Goal: Task Accomplishment & Management: Use online tool/utility

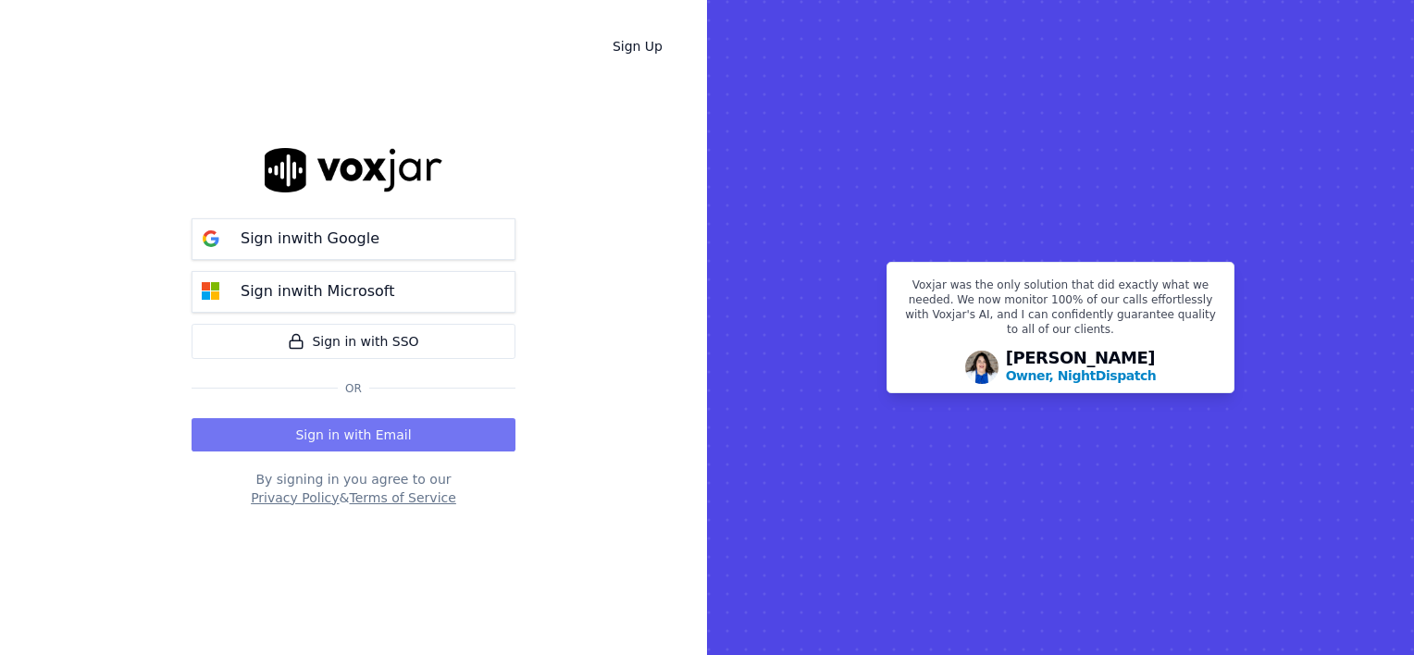
click at [368, 429] on button "Sign in with Email" at bounding box center [354, 434] width 324 height 33
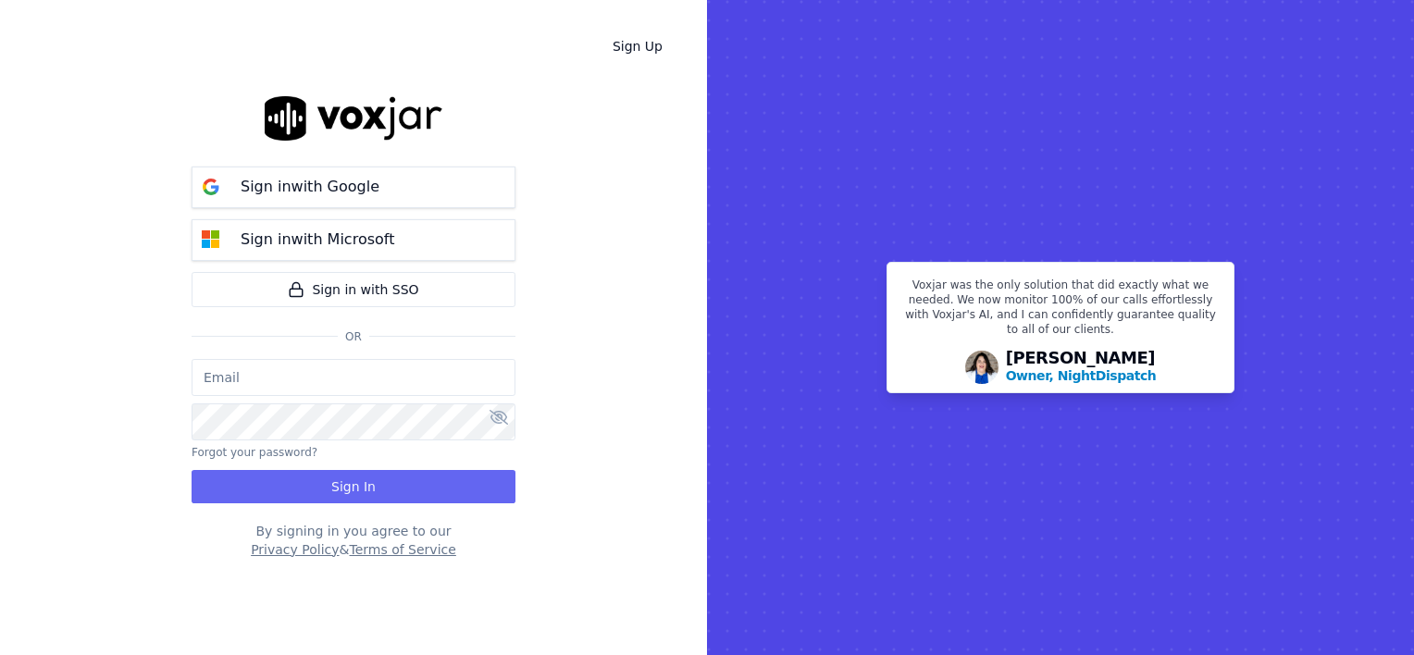
type input "wendy@deadringers.co"
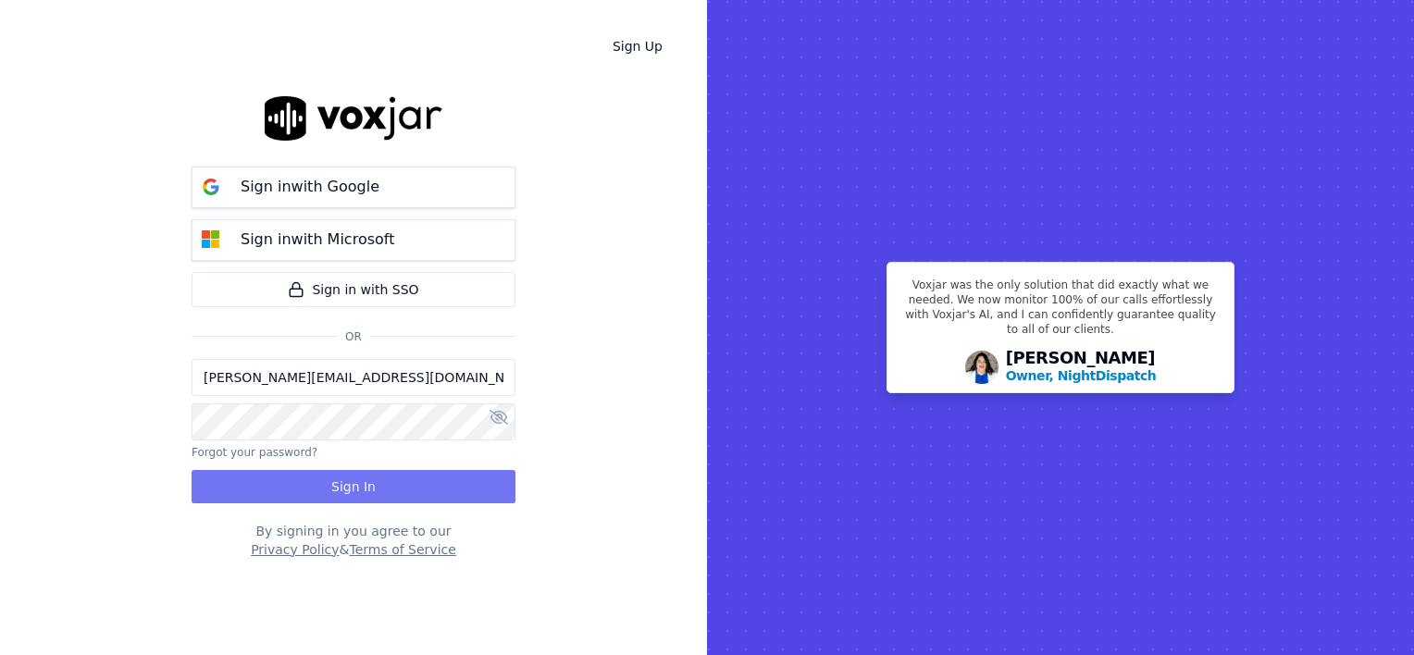
click at [381, 492] on button "Sign In" at bounding box center [354, 486] width 324 height 33
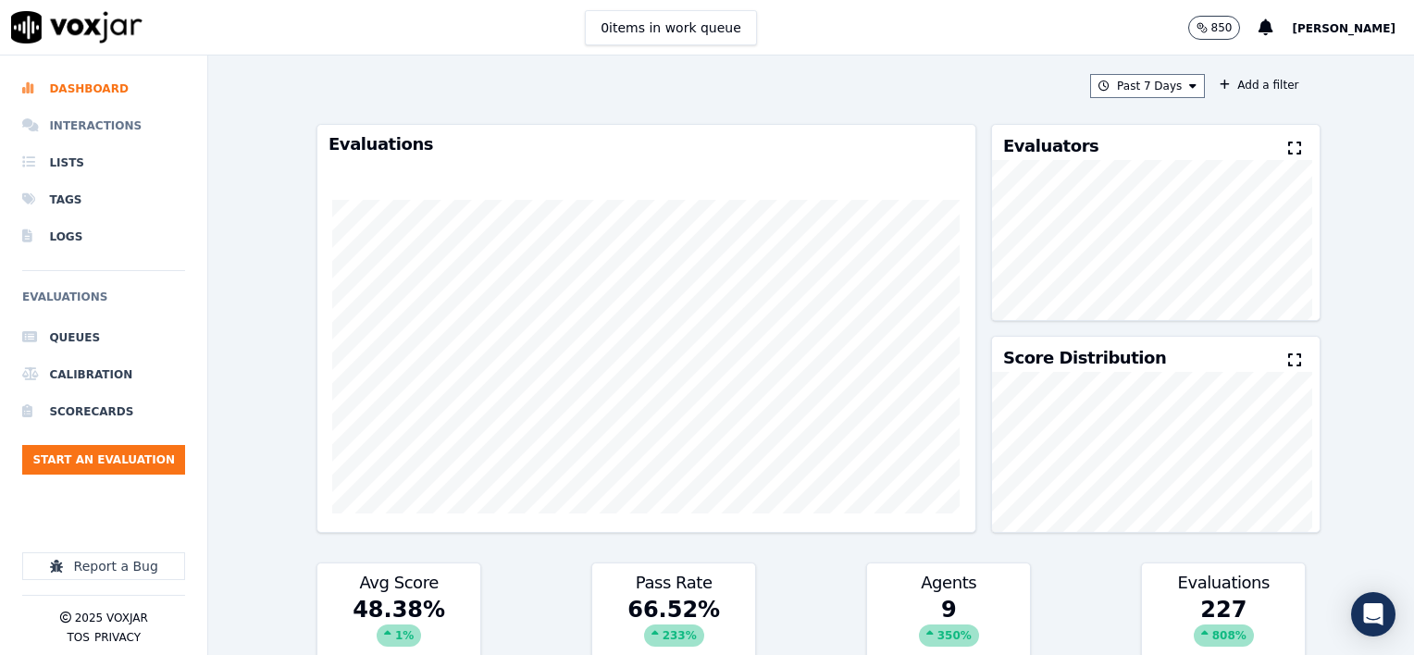
click at [90, 125] on li "Interactions" at bounding box center [103, 125] width 163 height 37
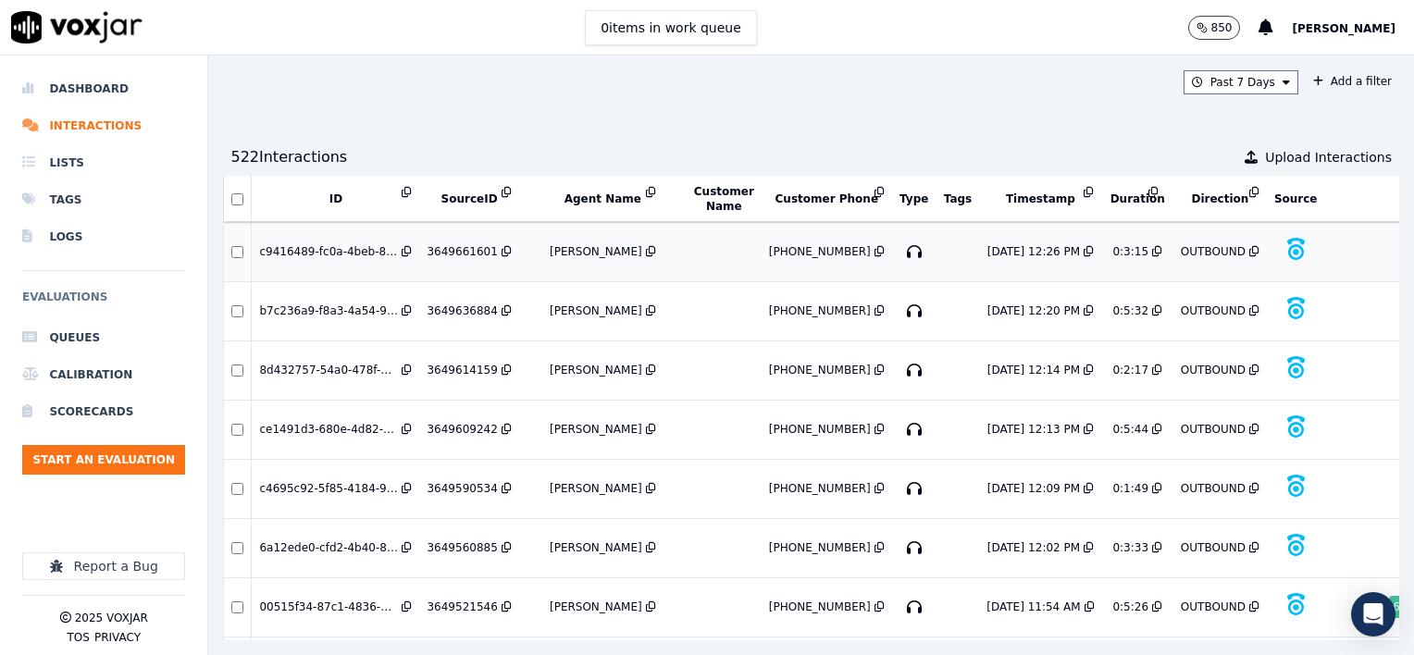
scroll to position [4543, 0]
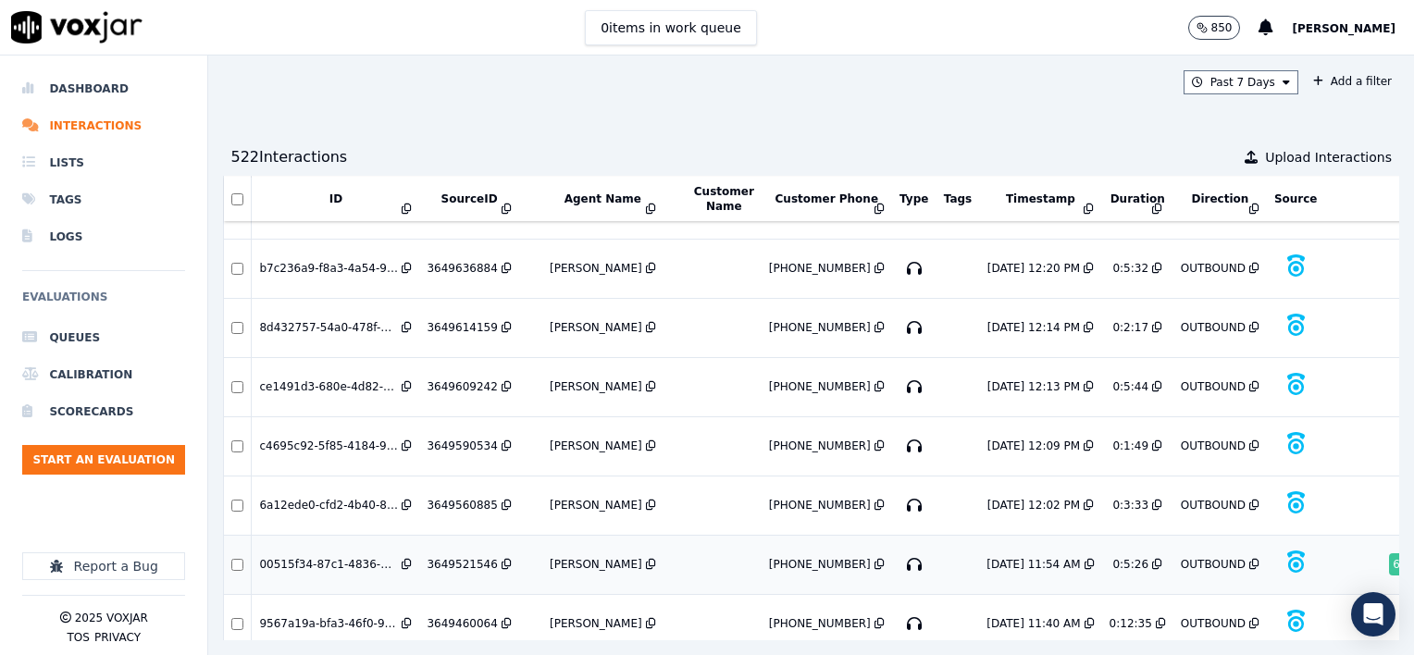
click at [441, 557] on div "3649521546" at bounding box center [462, 564] width 70 height 15
click at [462, 616] on div "3649460064" at bounding box center [462, 623] width 70 height 15
click at [466, 498] on div "3649560885" at bounding box center [462, 505] width 70 height 15
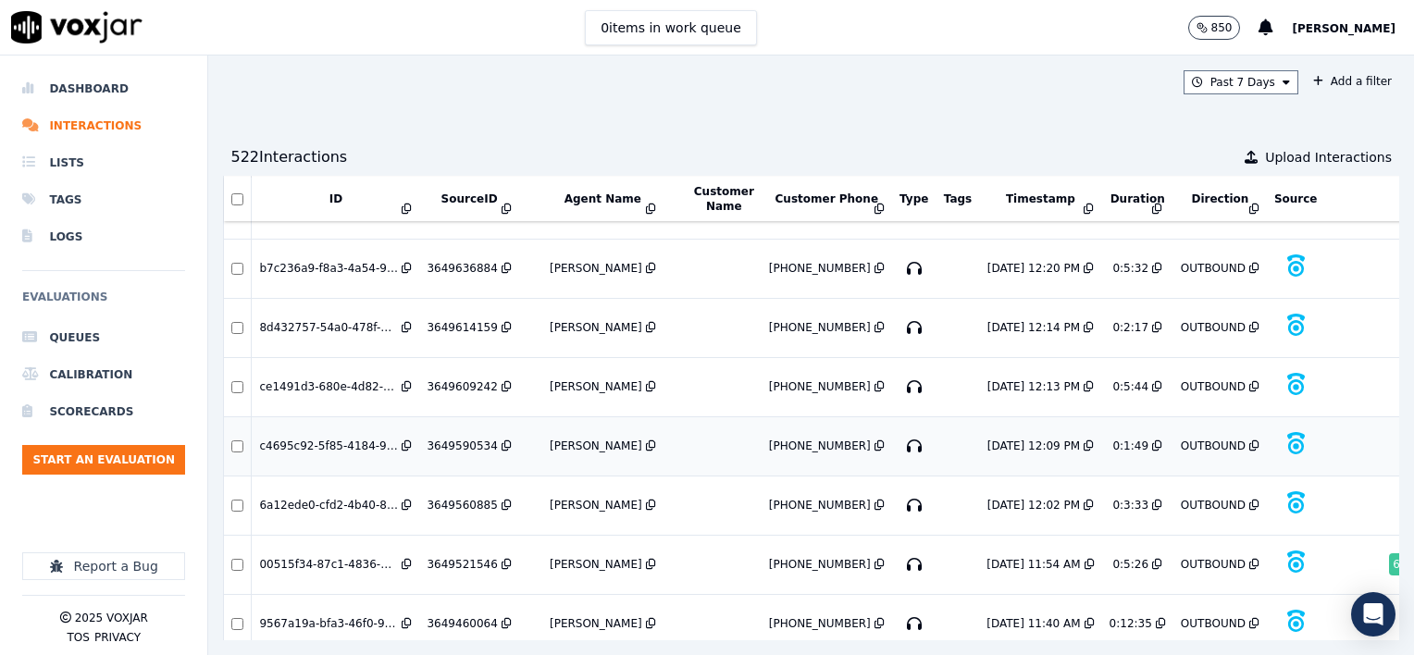
click at [448, 439] on div "3649590534" at bounding box center [462, 446] width 70 height 15
click at [468, 379] on div "3649609242" at bounding box center [462, 386] width 70 height 15
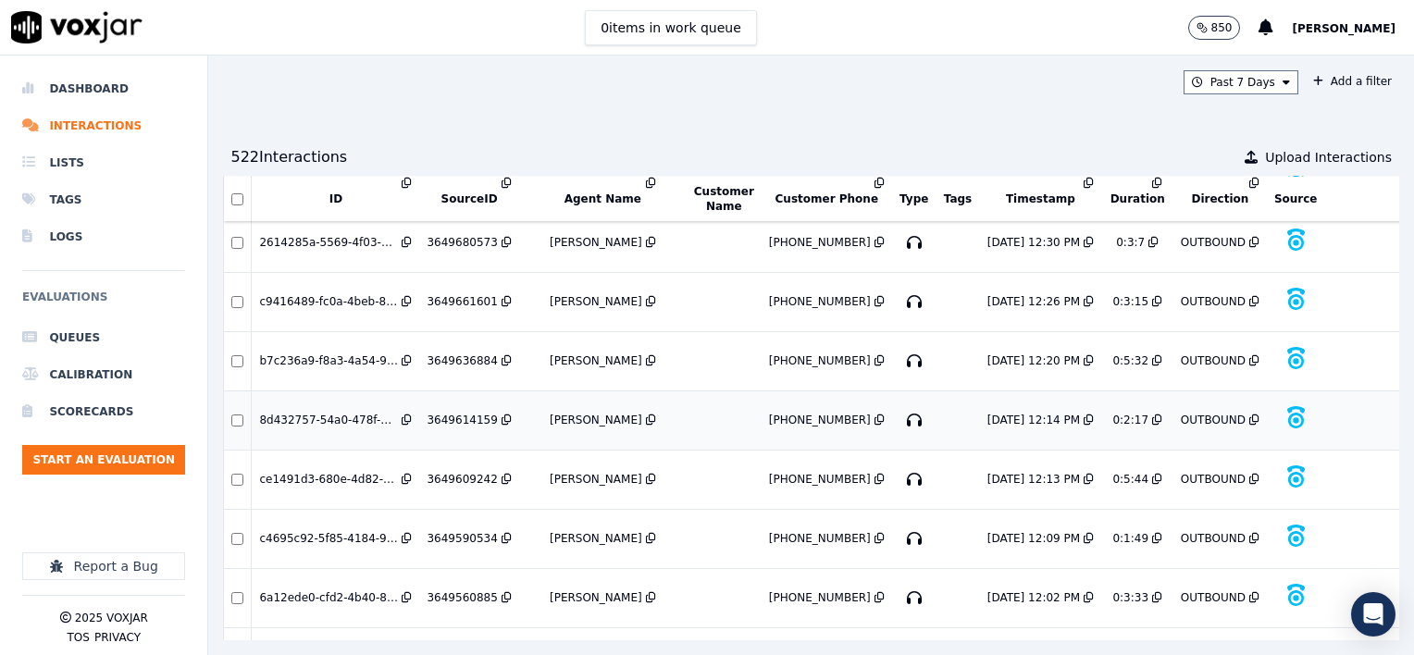
click at [465, 413] on div "3649614159" at bounding box center [462, 420] width 70 height 15
click at [444, 354] on div "3649636884" at bounding box center [462, 361] width 70 height 15
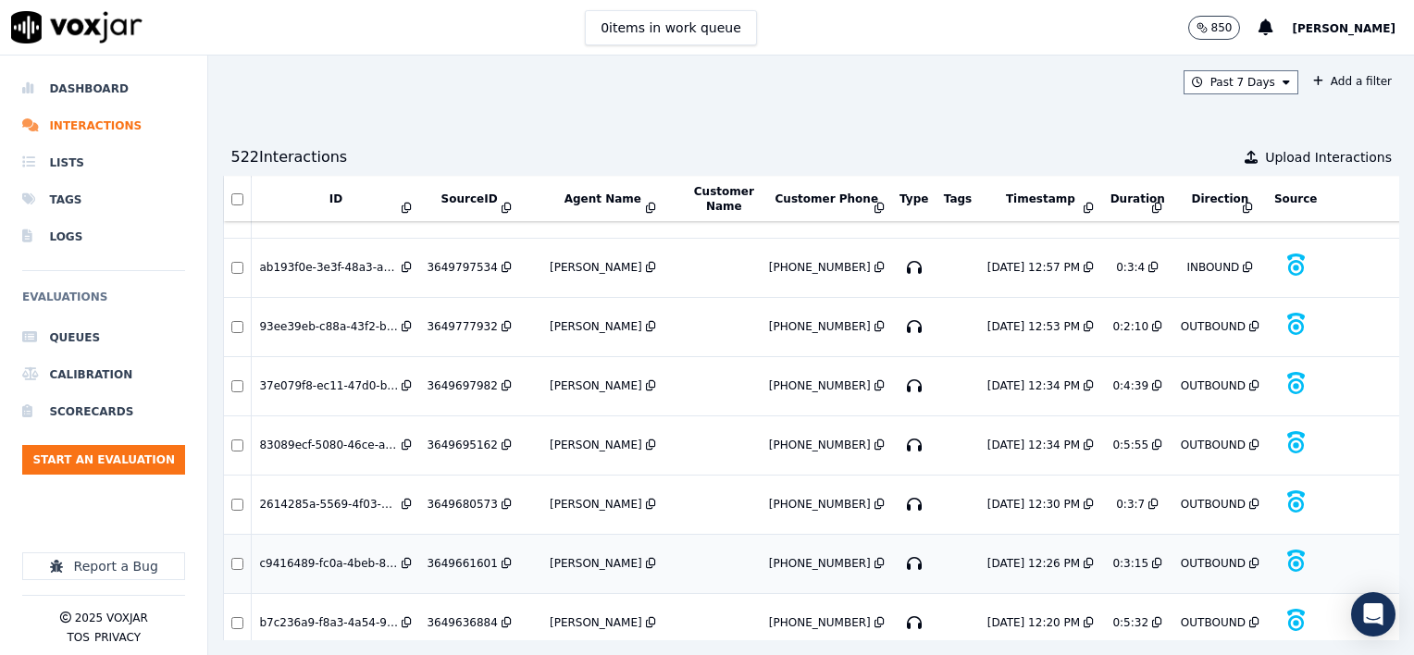
scroll to position [4172, 0]
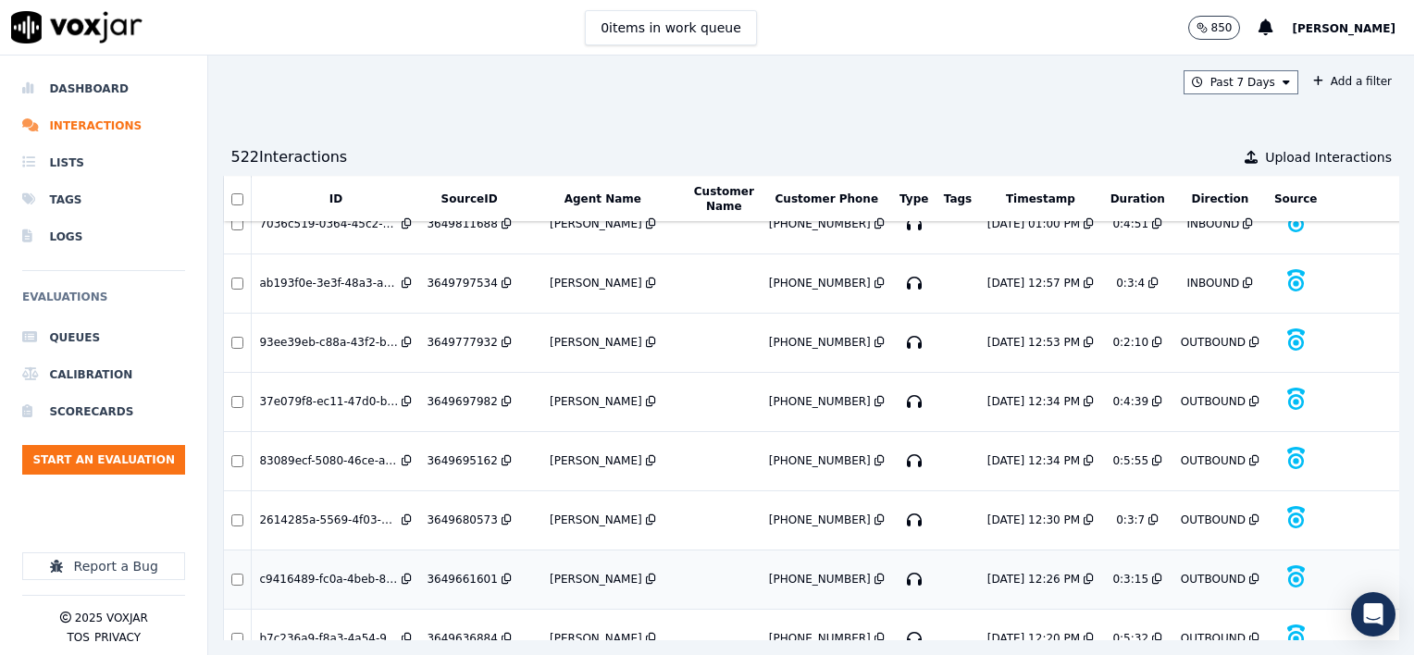
click at [466, 572] on div "3649661601" at bounding box center [462, 579] width 70 height 15
click at [454, 513] on div "3649680573" at bounding box center [462, 520] width 70 height 15
click at [459, 454] on div "3649695162" at bounding box center [462, 461] width 70 height 15
click at [466, 394] on div "3649697982" at bounding box center [462, 401] width 70 height 15
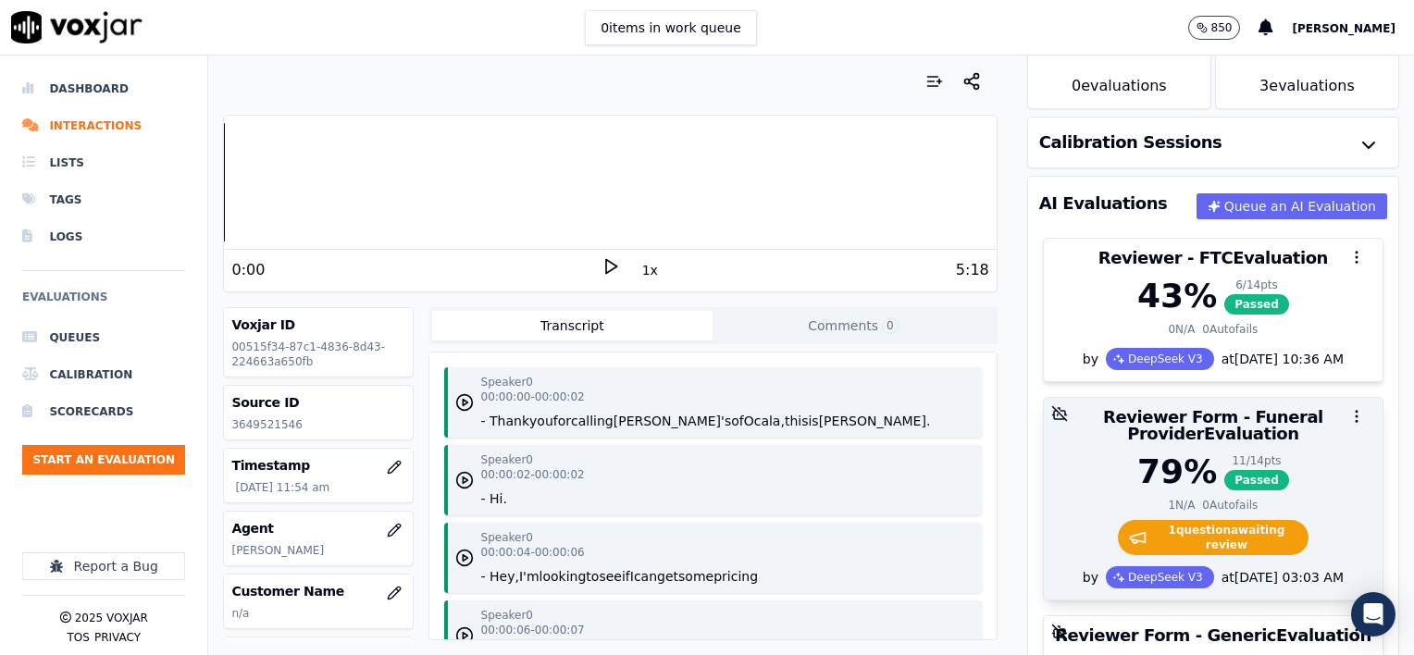
scroll to position [93, 0]
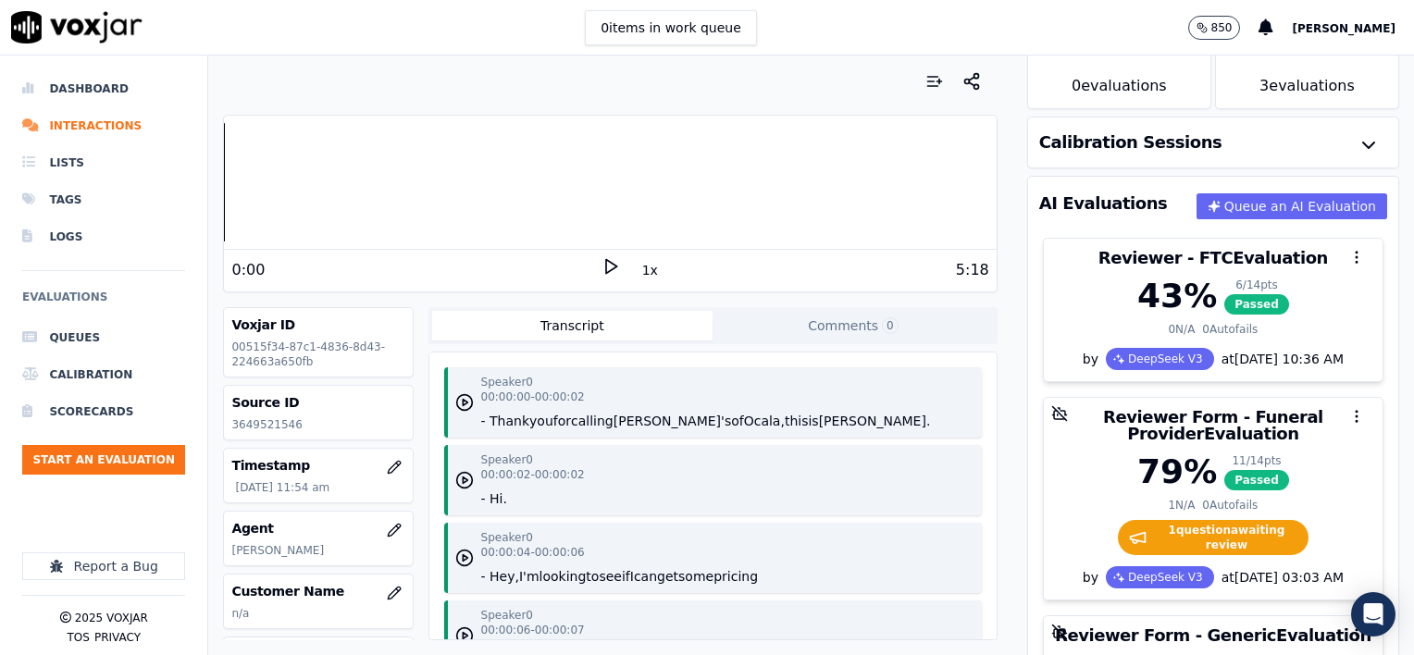
click at [644, 271] on button "1x" at bounding box center [650, 270] width 23 height 26
click at [644, 271] on button "1.5x" at bounding box center [657, 270] width 36 height 26
click at [602, 263] on icon at bounding box center [611, 266] width 19 height 19
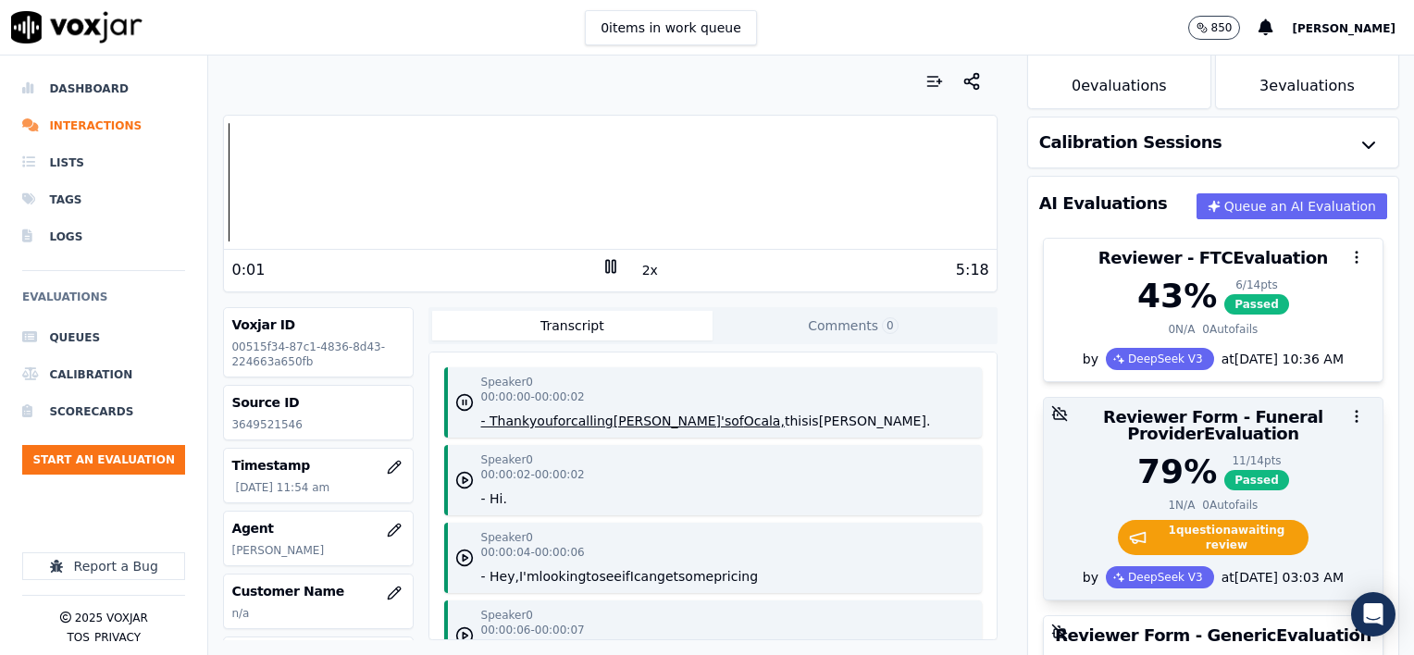
click at [1288, 468] on div "79 % 11 / 14 pts Passed" at bounding box center [1213, 472] width 317 height 37
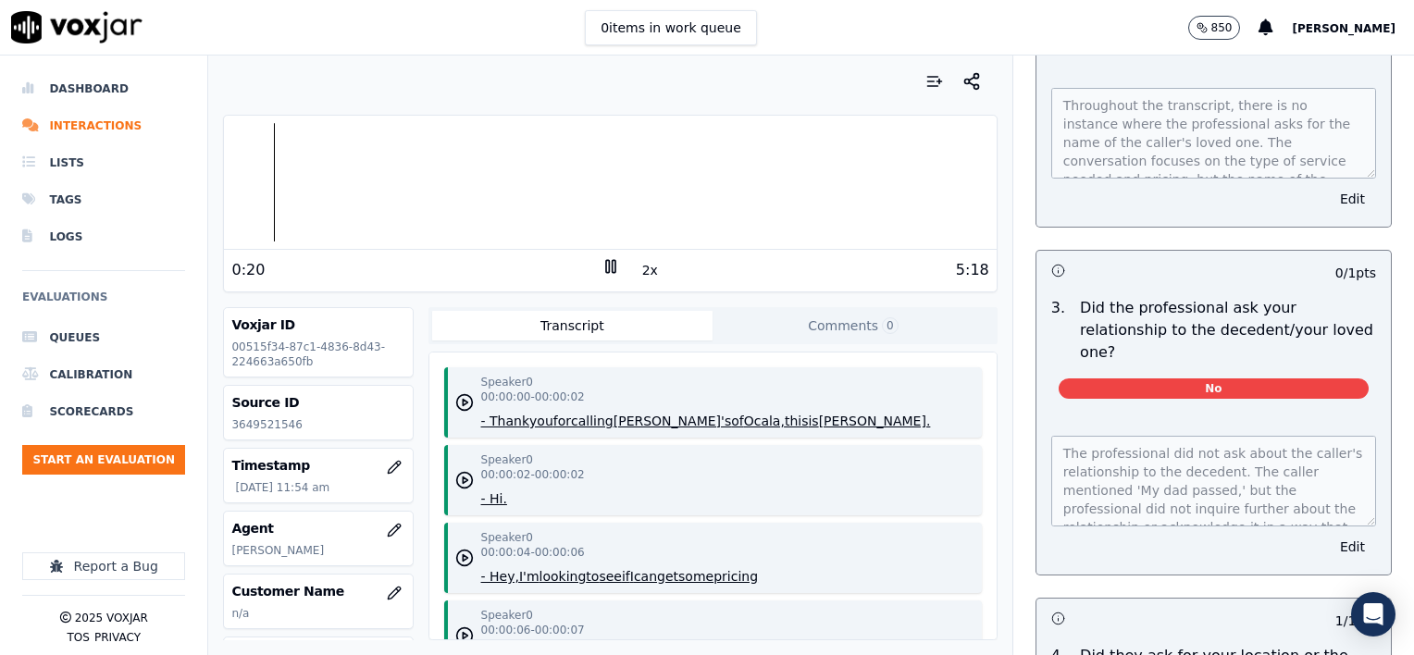
scroll to position [648, 0]
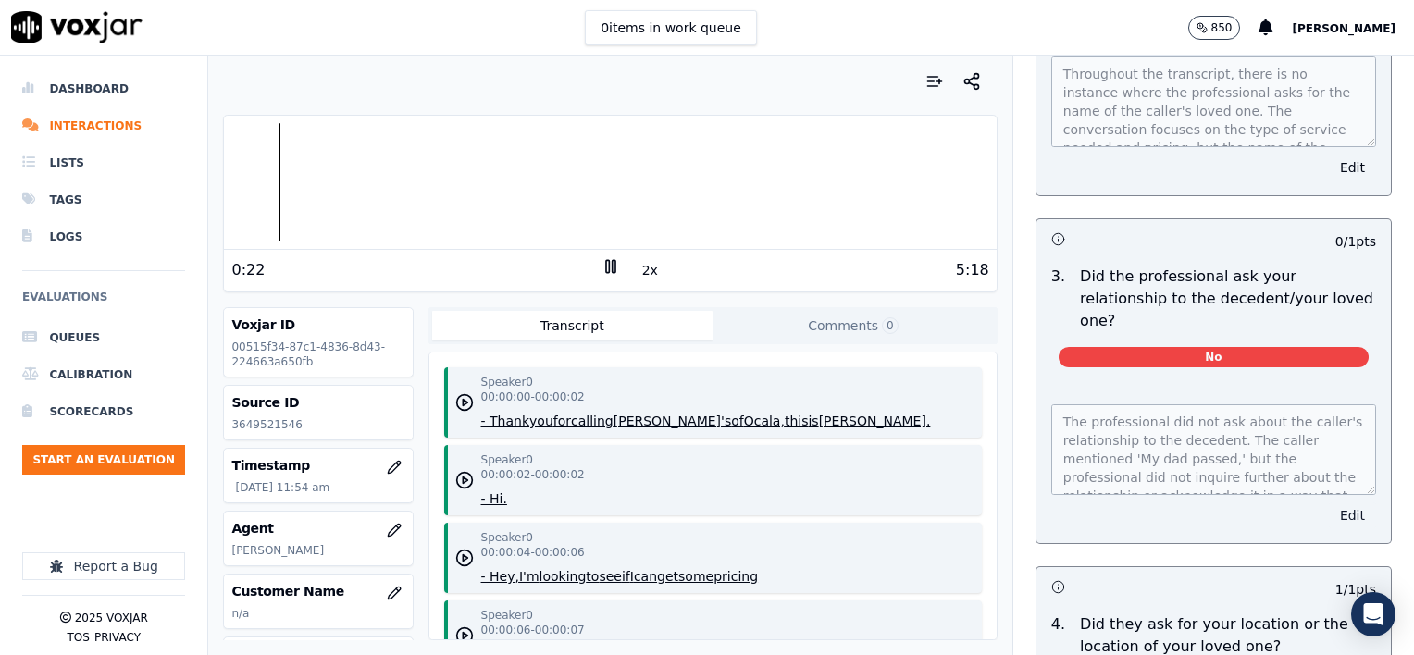
click at [1329, 503] on button "Edit" at bounding box center [1352, 516] width 47 height 26
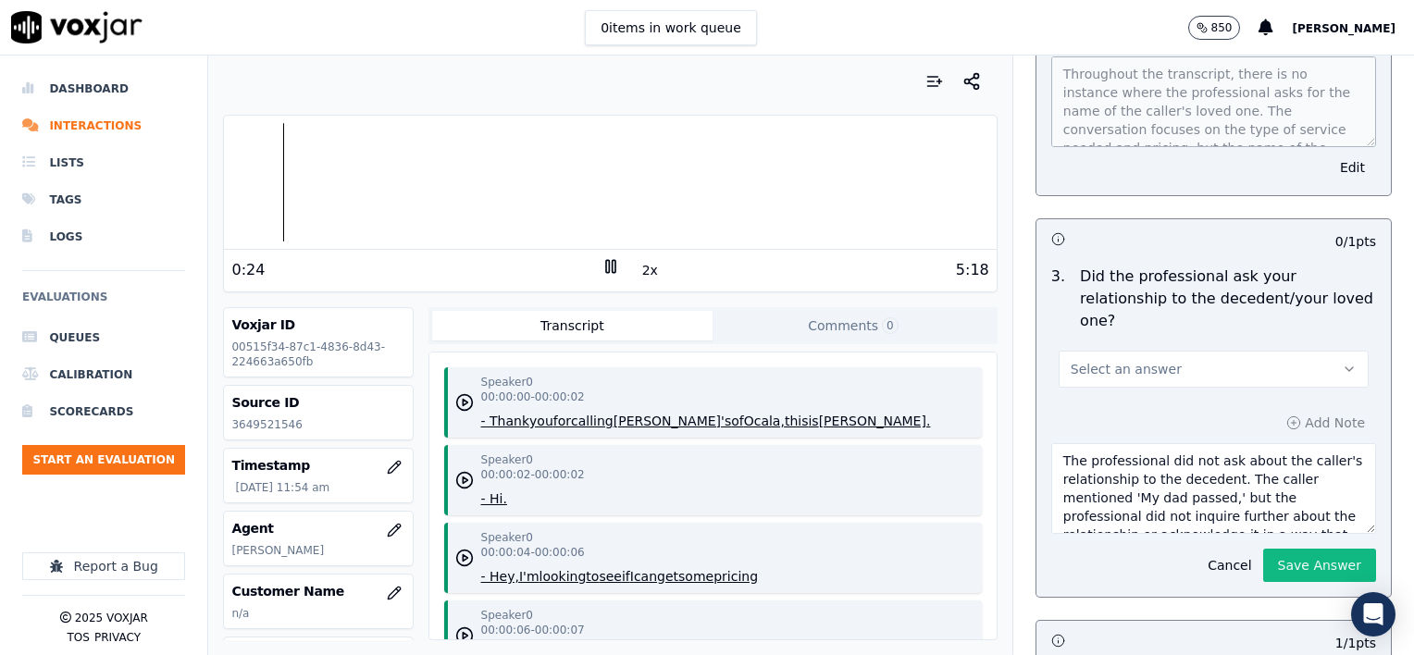
click at [1183, 351] on button "Select an answer" at bounding box center [1214, 369] width 310 height 37
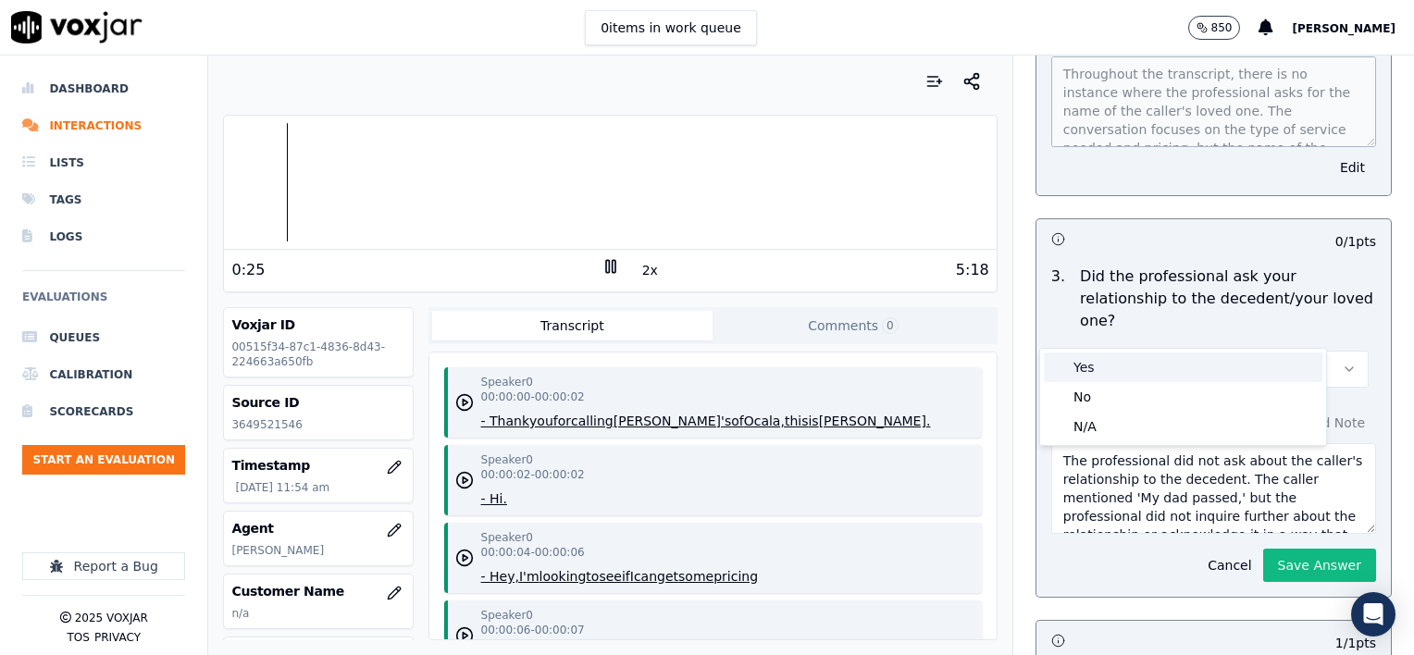
click at [1120, 368] on div "Yes" at bounding box center [1183, 368] width 279 height 30
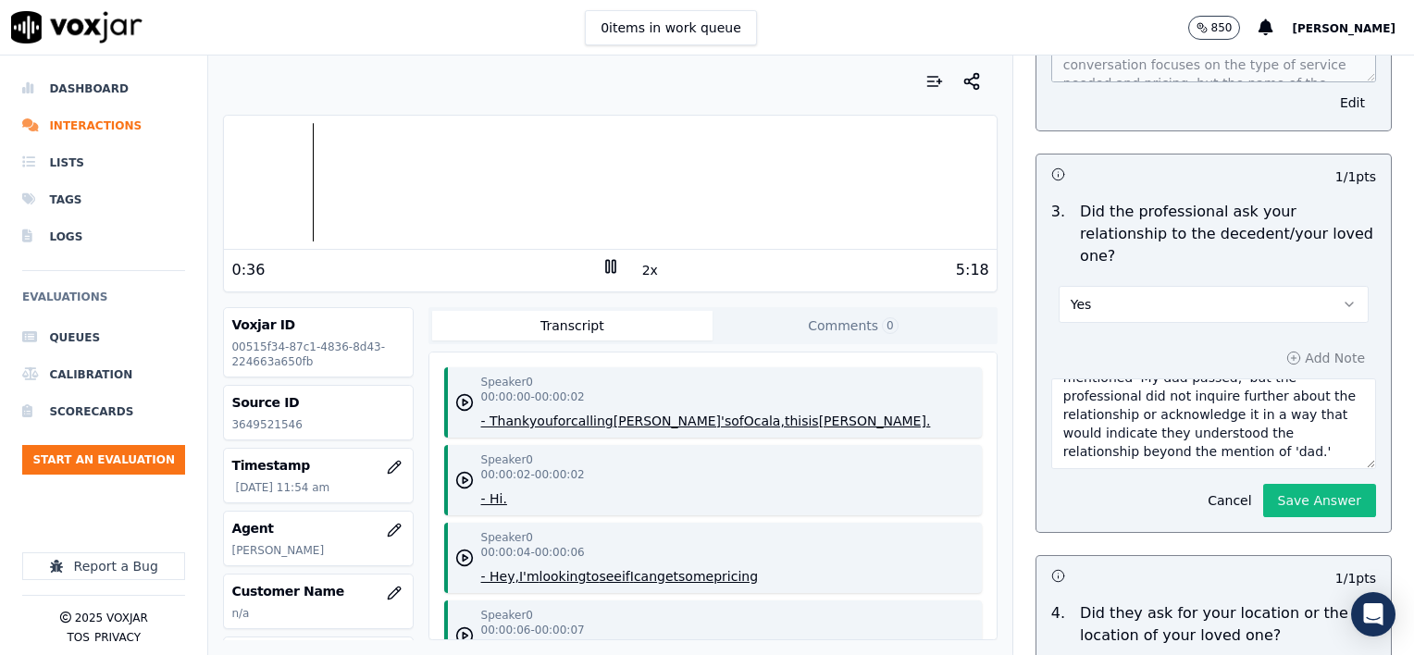
scroll to position [740, 0]
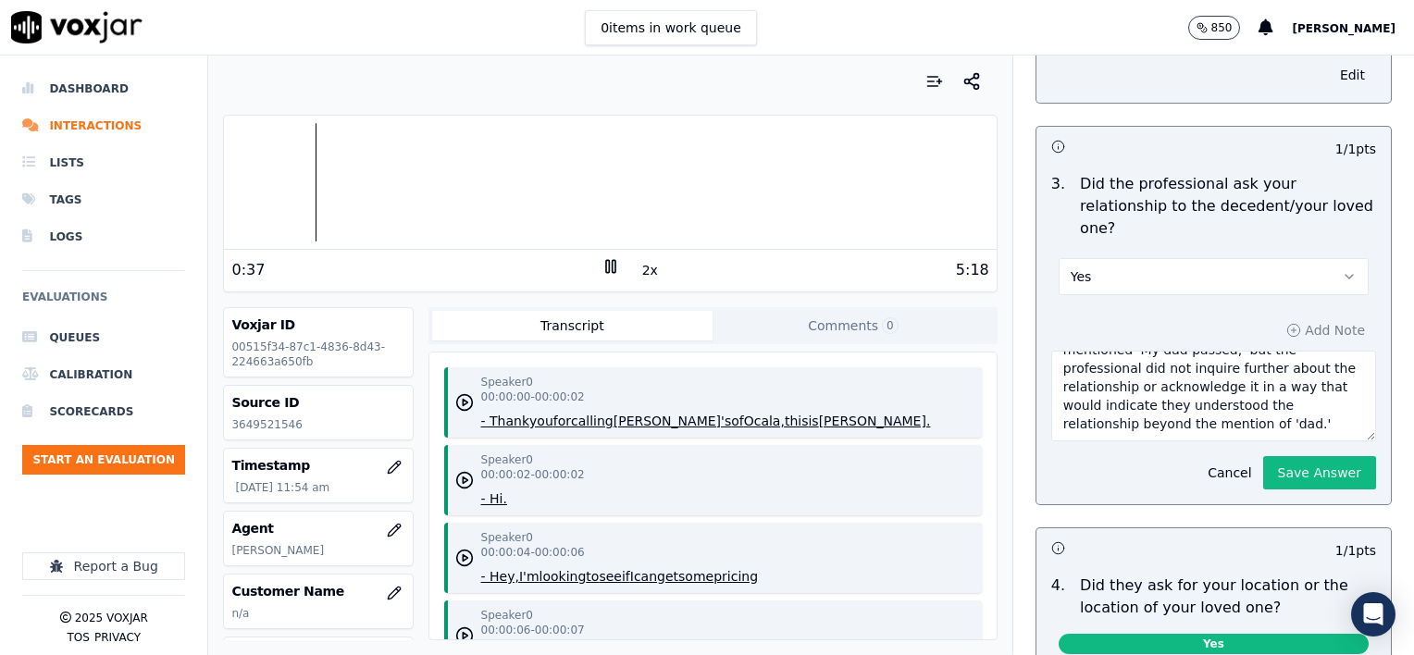
click at [1293, 377] on textarea "The professional did not ask about the caller's relationship to the decedent. T…" at bounding box center [1213, 396] width 325 height 91
click at [1287, 456] on button "Save Answer" at bounding box center [1319, 472] width 113 height 33
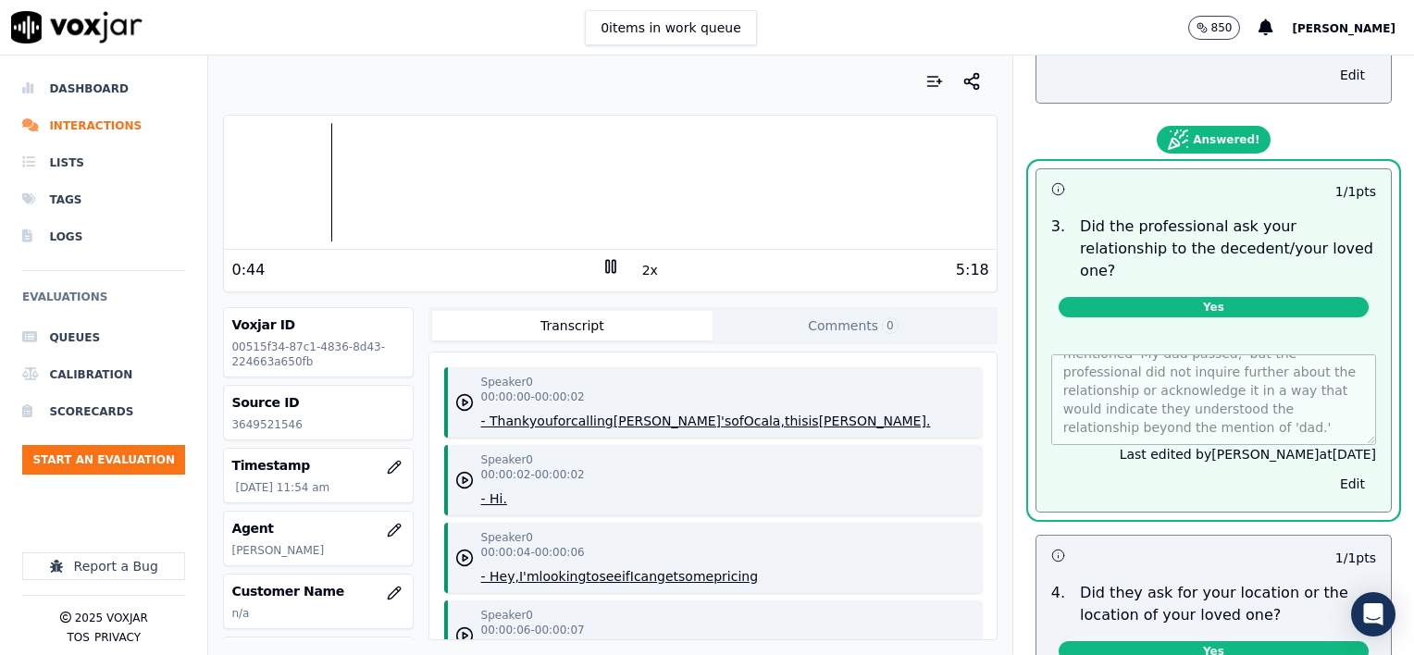
scroll to position [926, 0]
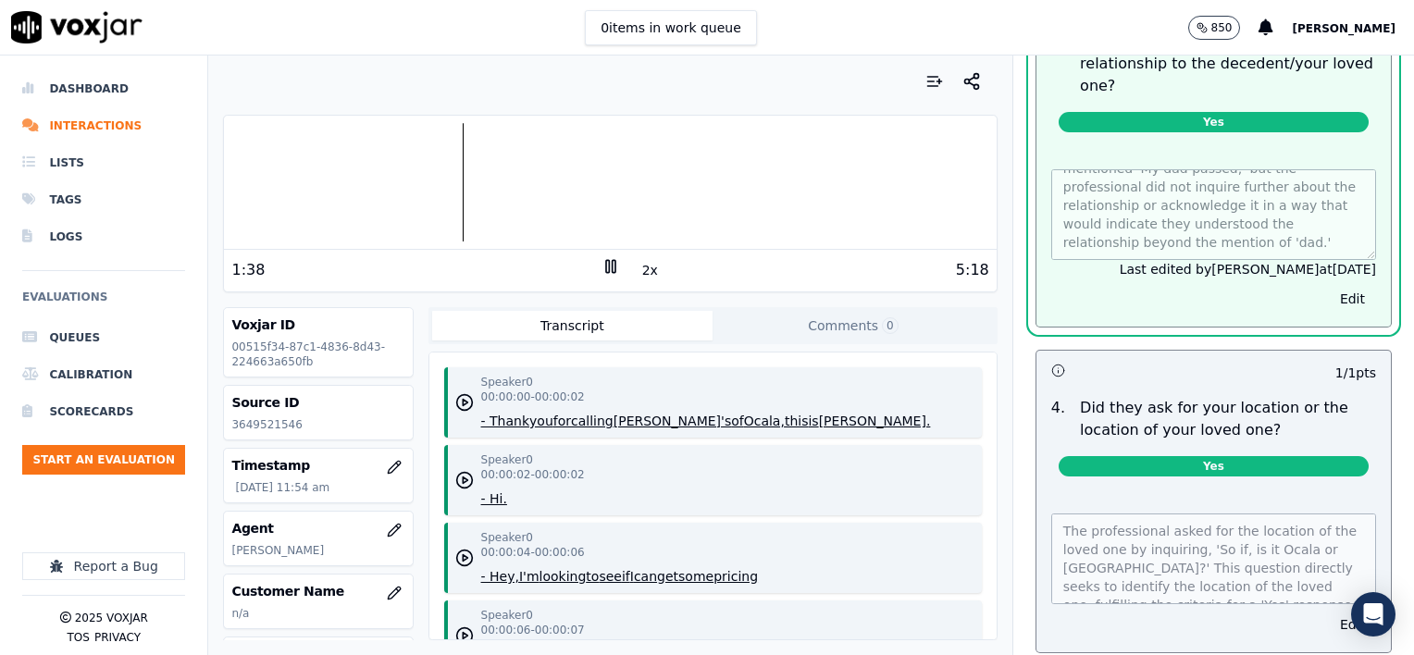
click at [432, 180] on div at bounding box center [610, 182] width 772 height 118
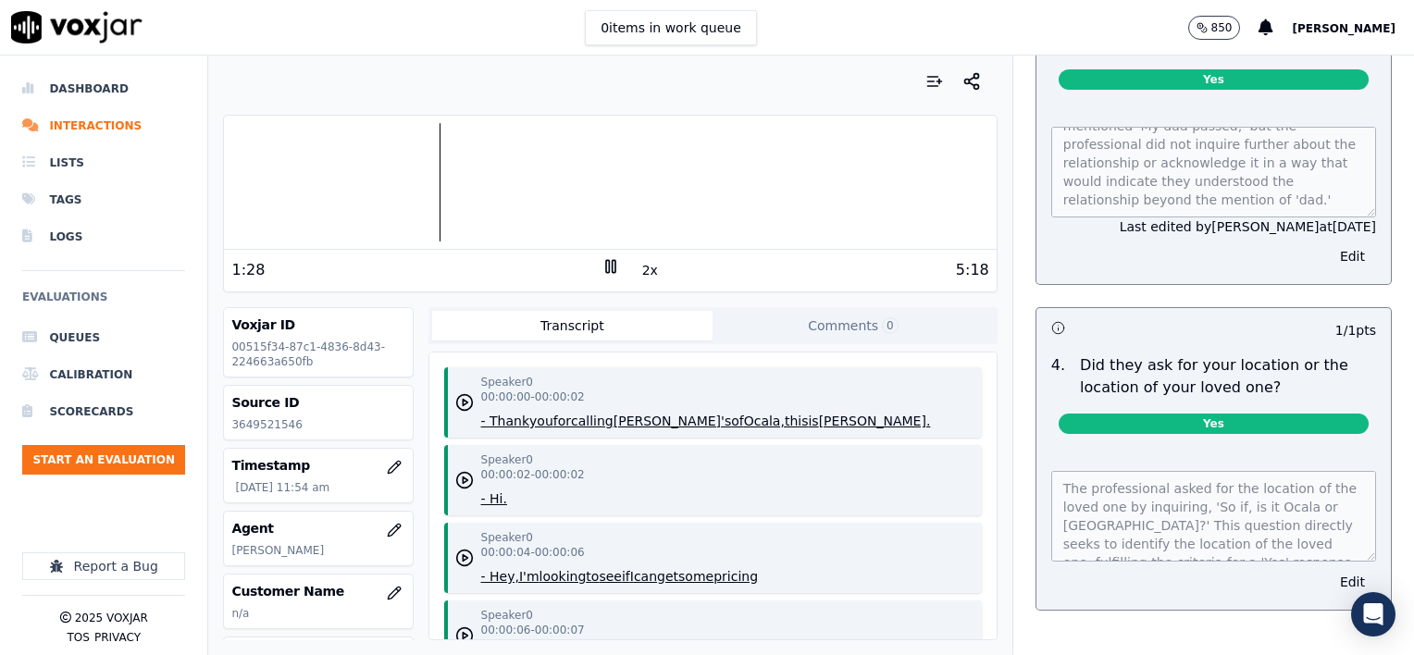
scroll to position [883, 0]
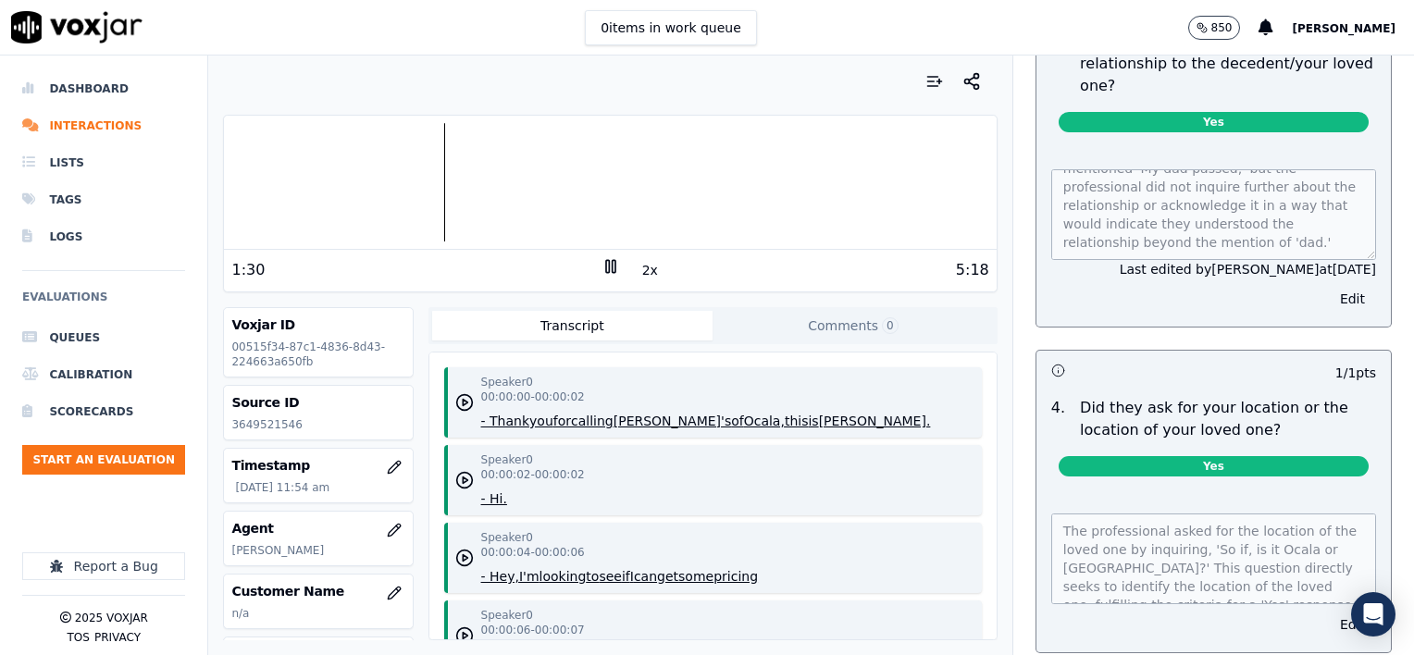
click at [420, 181] on div at bounding box center [610, 182] width 772 height 118
click at [404, 180] on div at bounding box center [610, 182] width 772 height 118
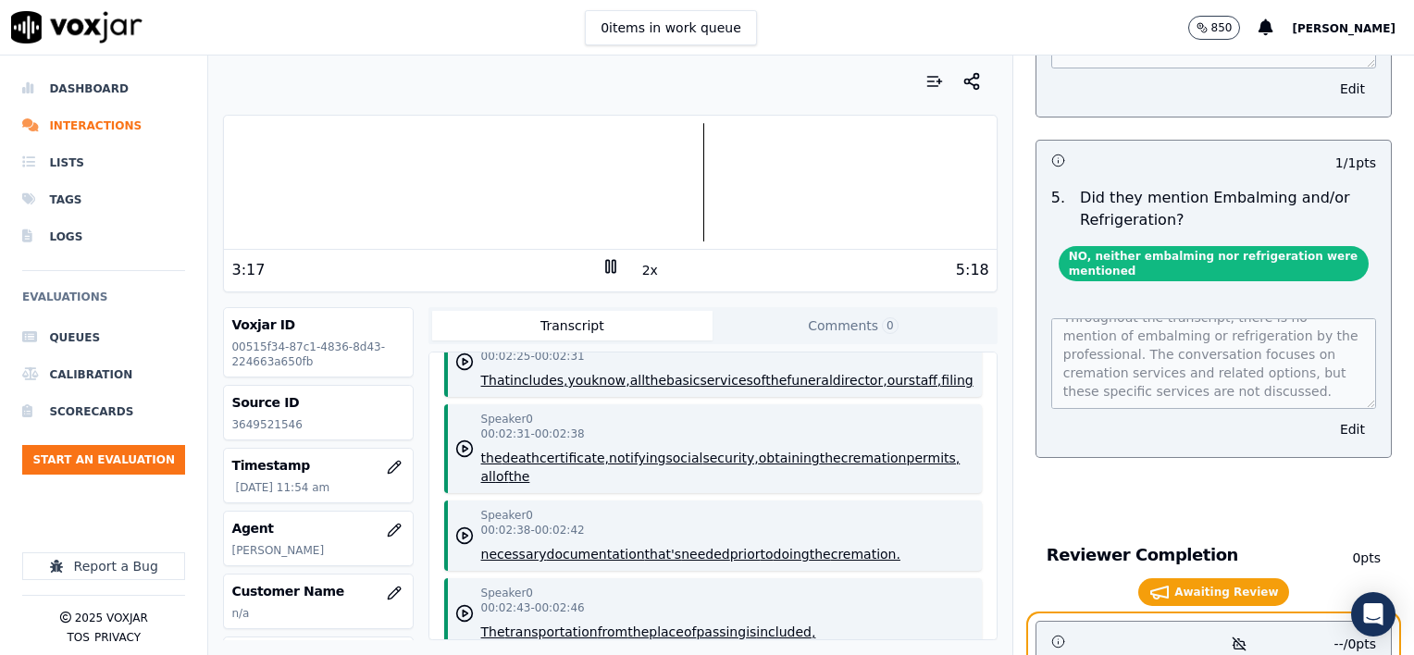
scroll to position [3827, 0]
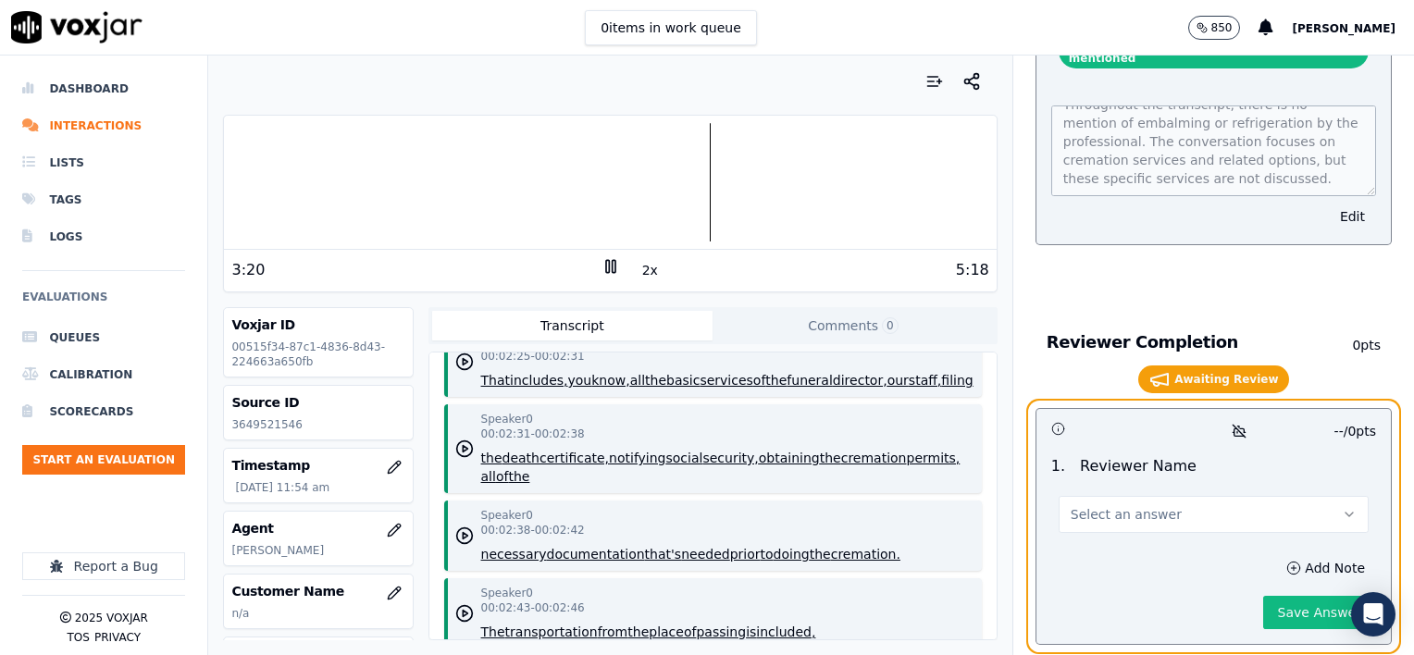
click at [1106, 505] on span "Select an answer" at bounding box center [1126, 514] width 111 height 19
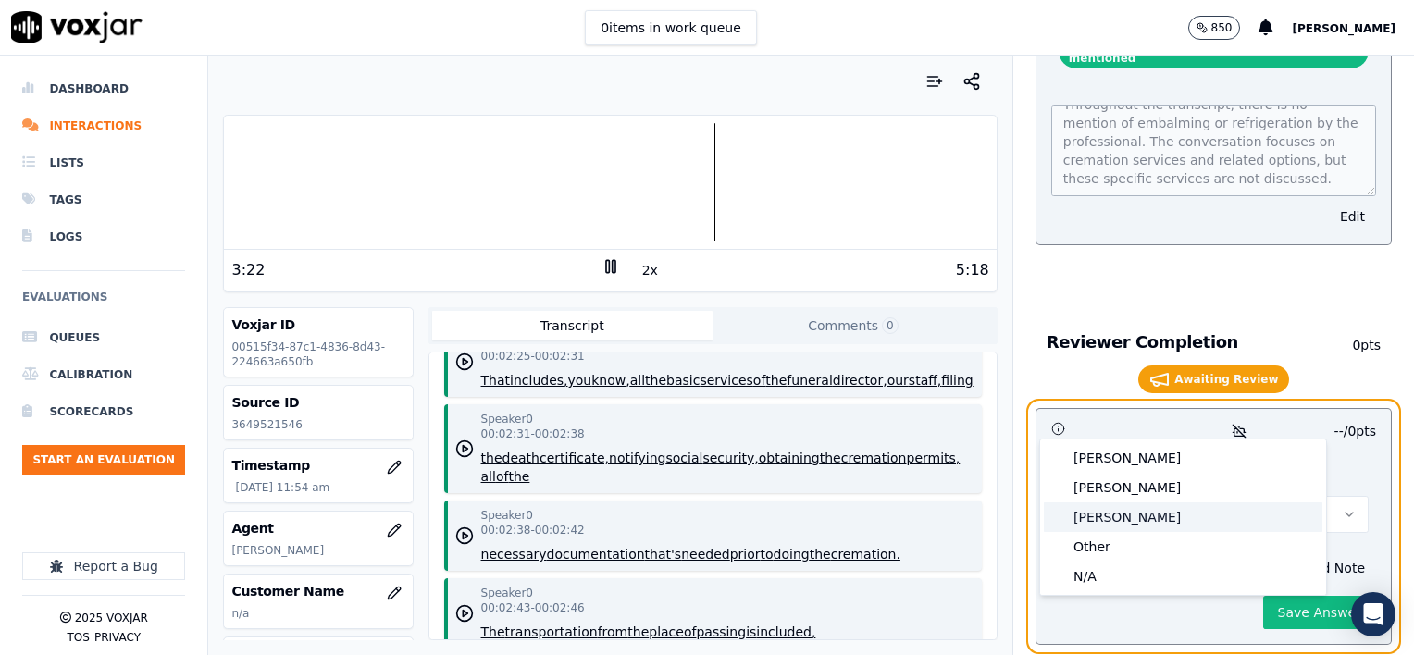
click at [1116, 516] on div "[PERSON_NAME]" at bounding box center [1183, 518] width 279 height 30
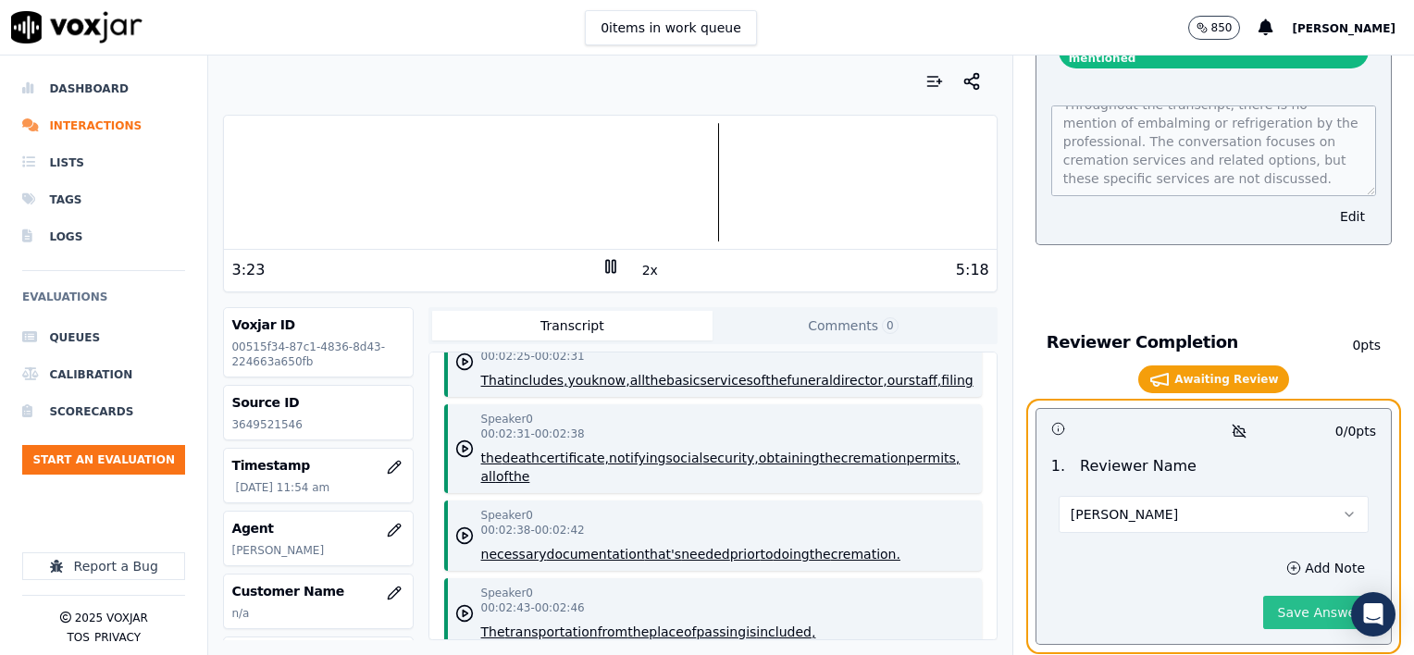
click at [1308, 596] on button "Save Answer" at bounding box center [1319, 612] width 113 height 33
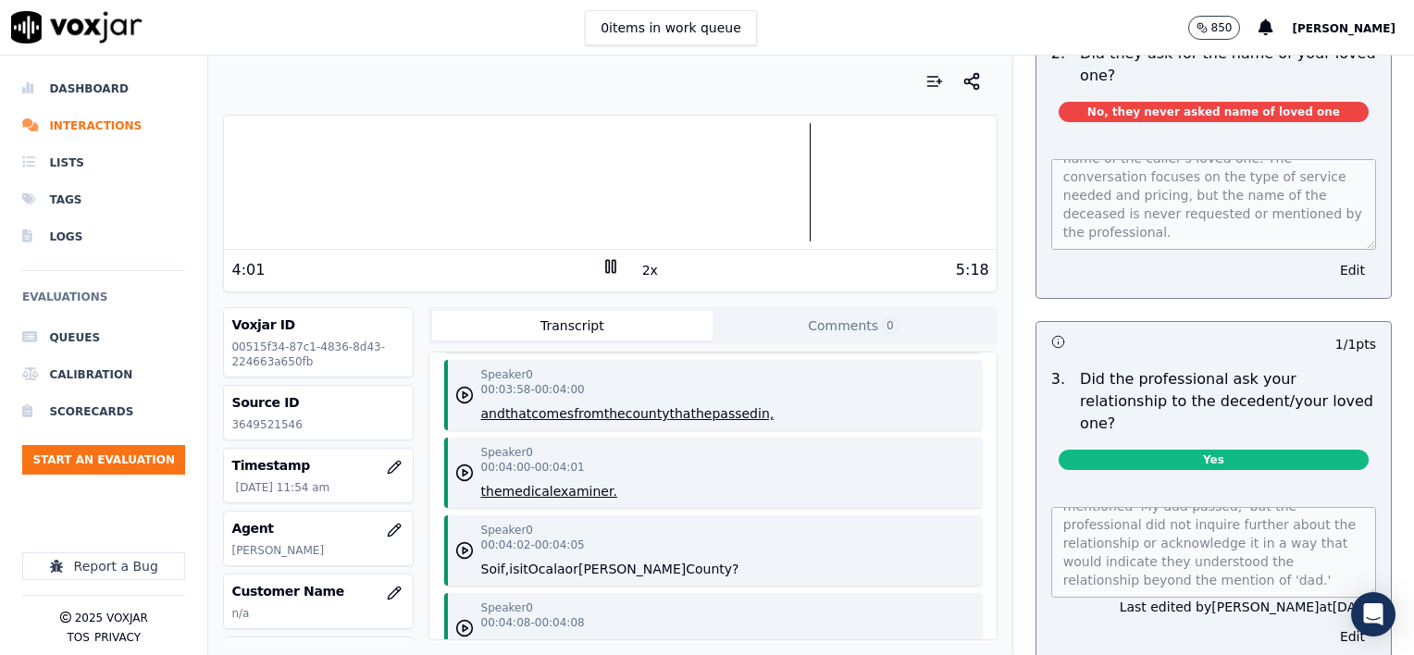
scroll to position [555, 0]
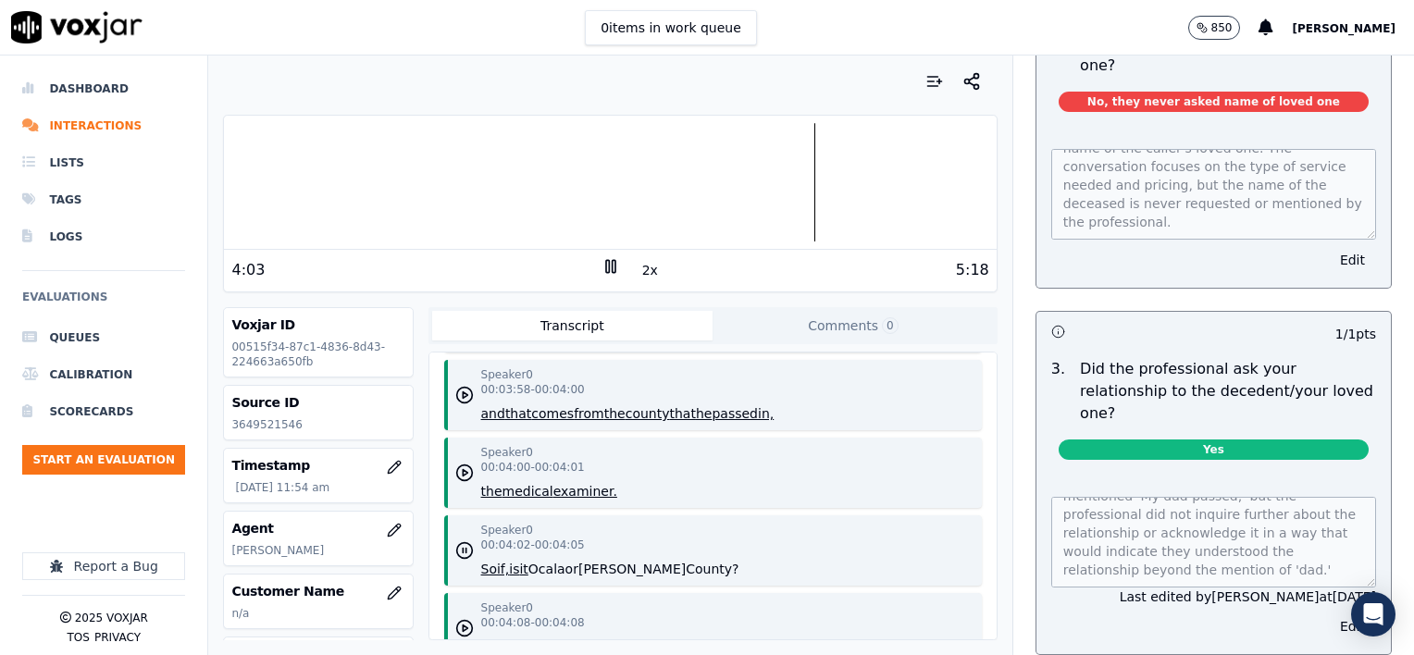
click at [612, 267] on rect at bounding box center [613, 266] width 3 height 12
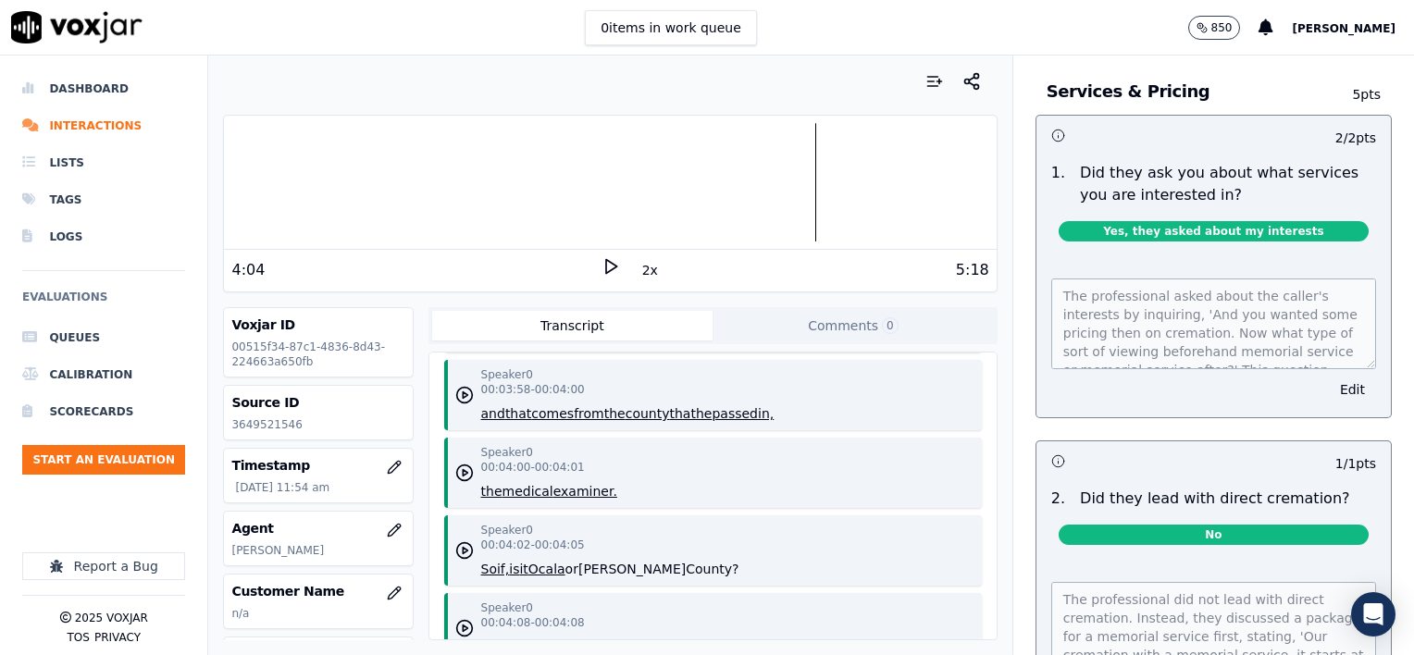
scroll to position [2221, 0]
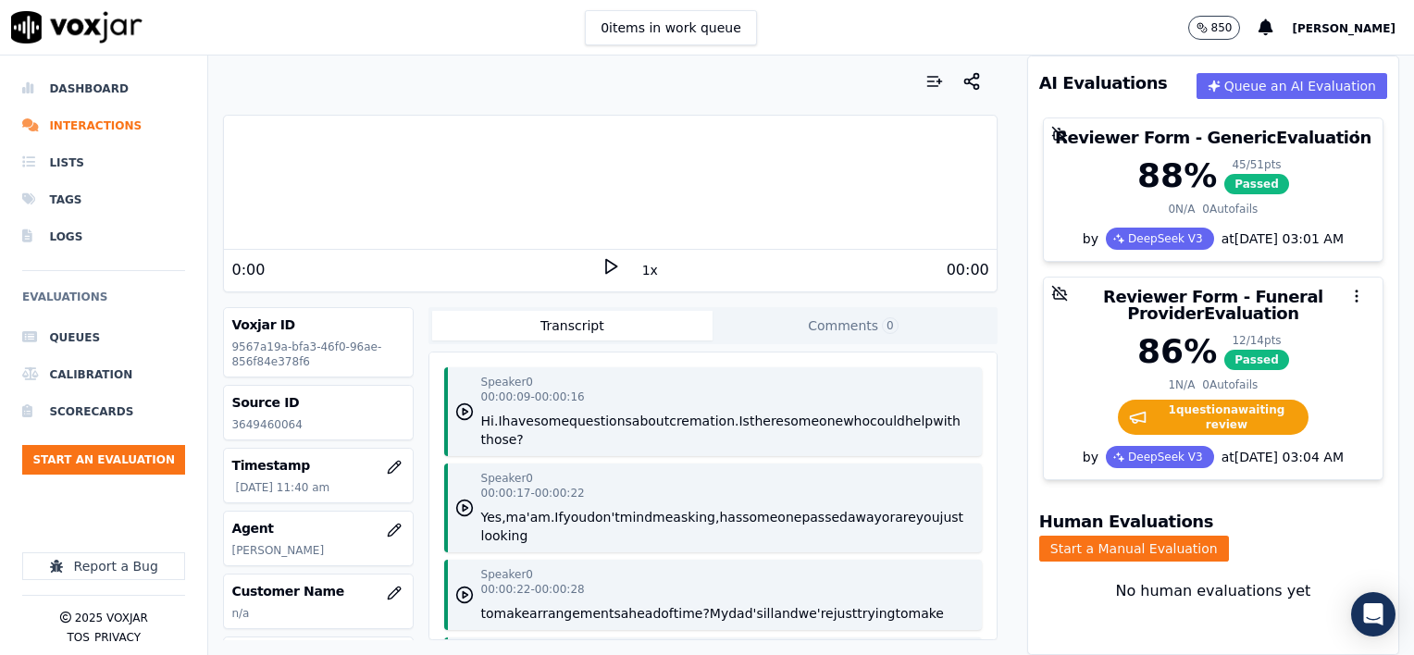
scroll to position [252, 0]
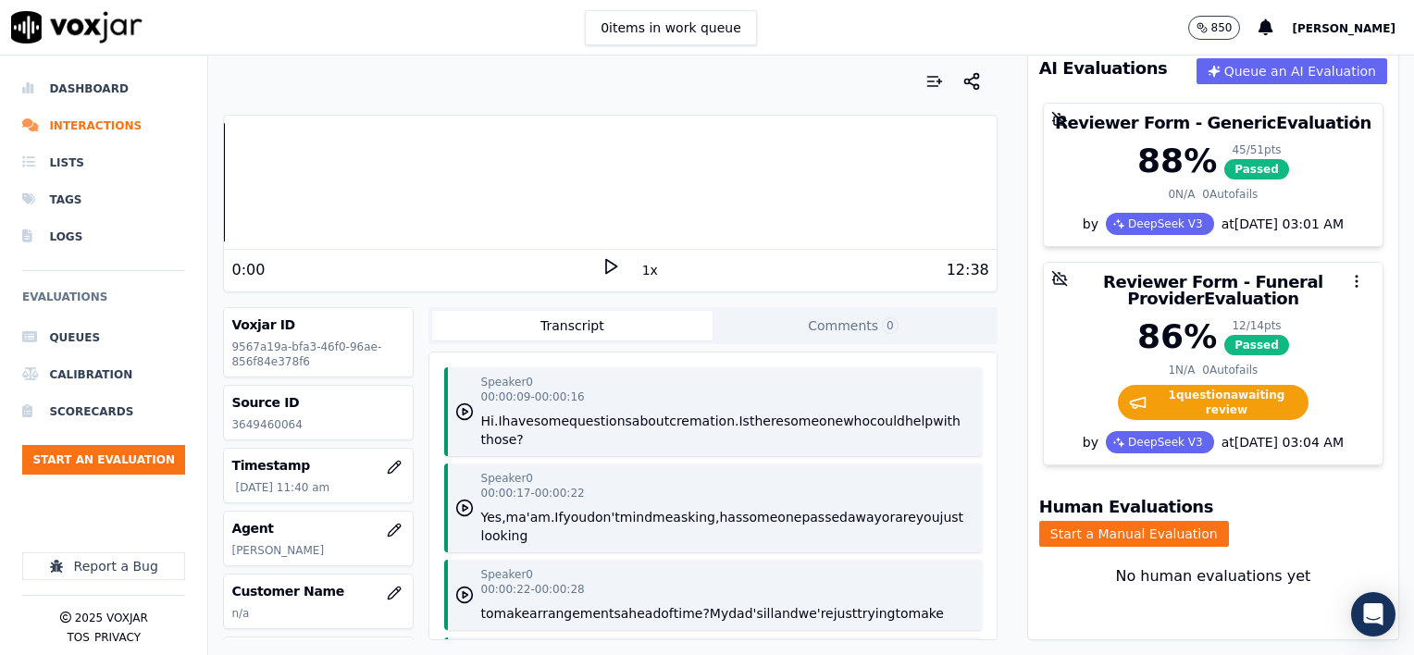
click at [604, 268] on icon at bounding box center [611, 266] width 19 height 19
click at [612, 268] on rect at bounding box center [613, 266] width 3 height 12
click at [643, 270] on button "1x" at bounding box center [650, 270] width 23 height 26
click at [643, 270] on button "1.5x" at bounding box center [657, 270] width 36 height 26
click at [602, 264] on icon at bounding box center [611, 266] width 19 height 19
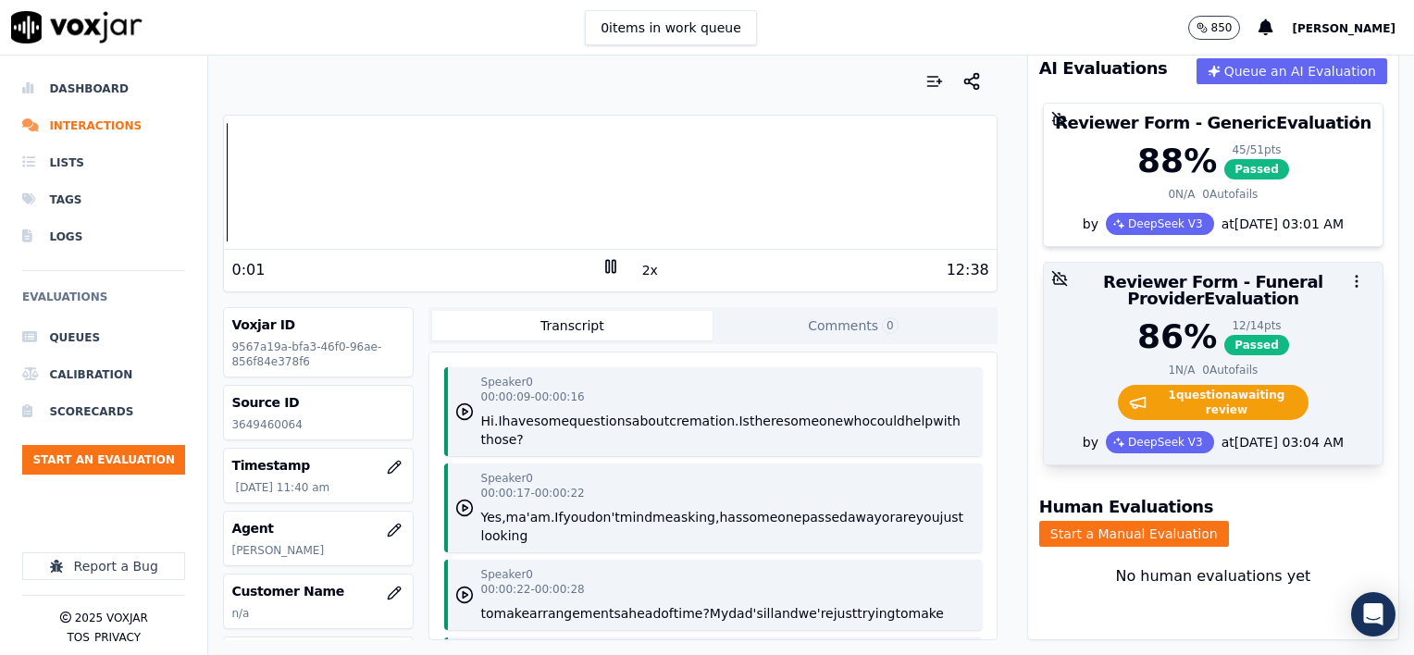
click at [1312, 318] on div "86 % 12 / 14 pts Passed" at bounding box center [1213, 336] width 317 height 37
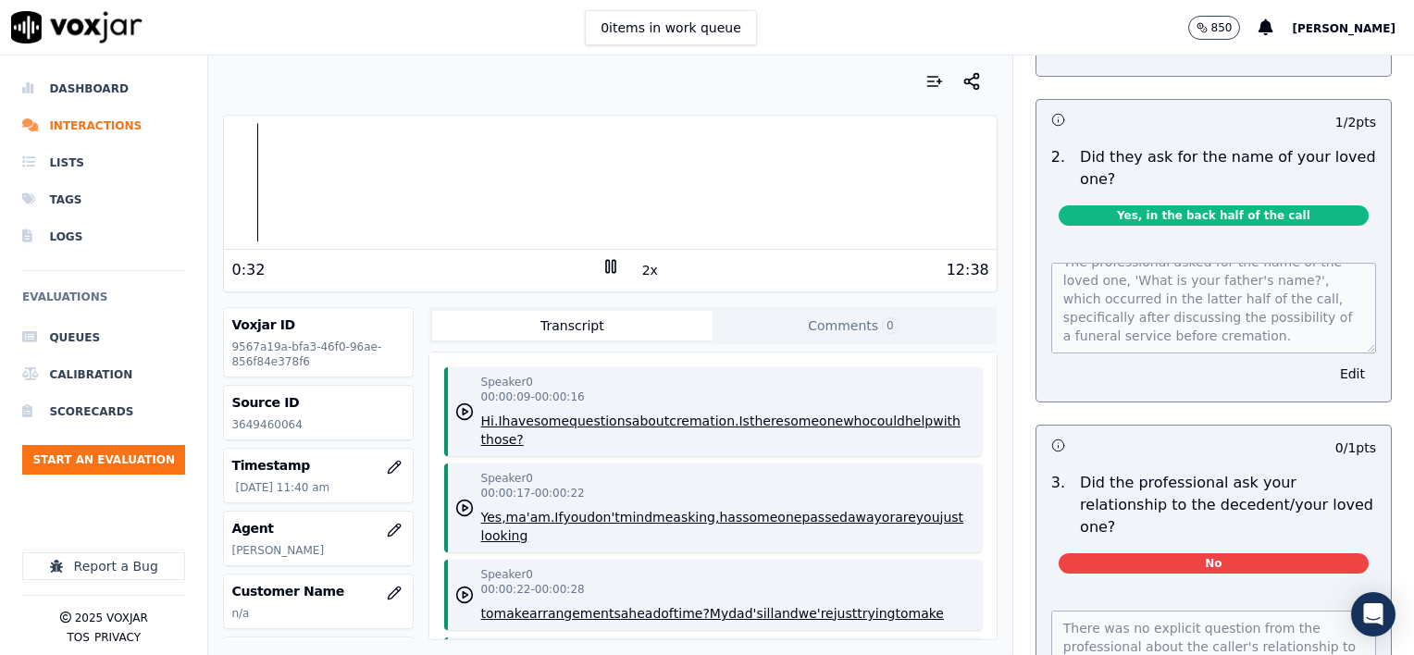
scroll to position [555, 0]
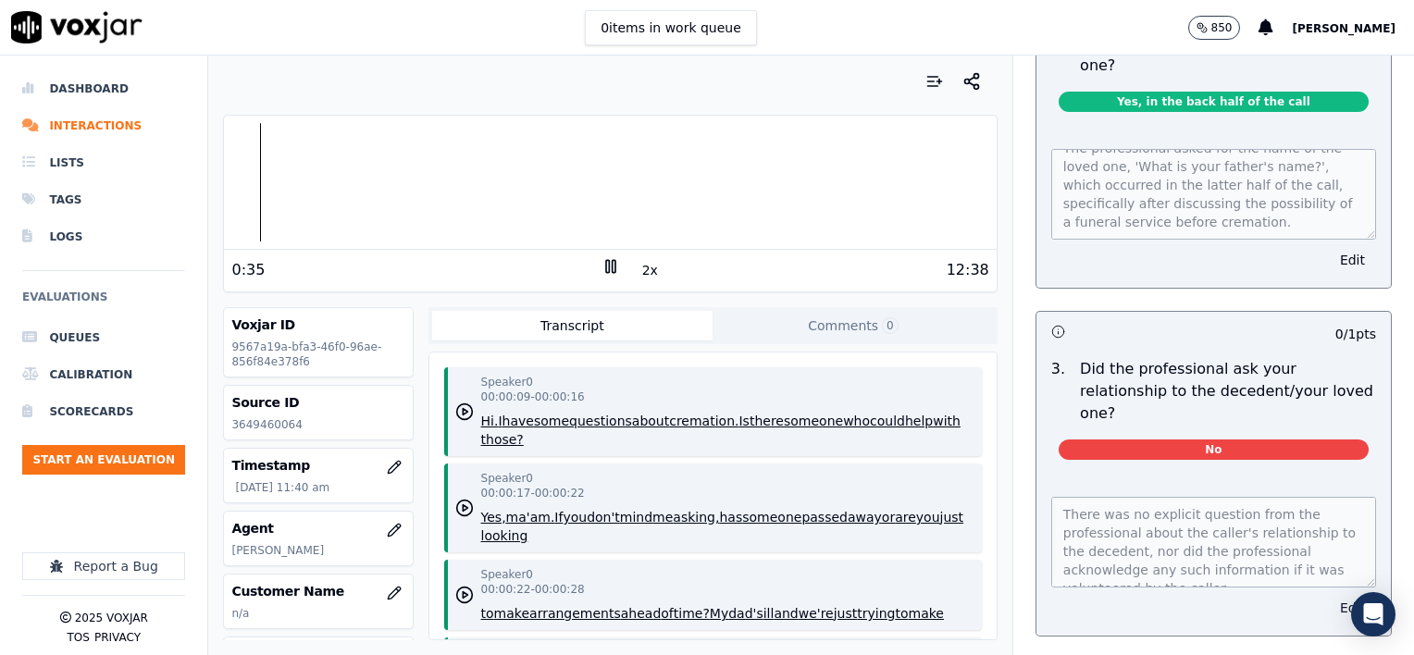
click at [1329, 595] on button "Edit" at bounding box center [1352, 608] width 47 height 26
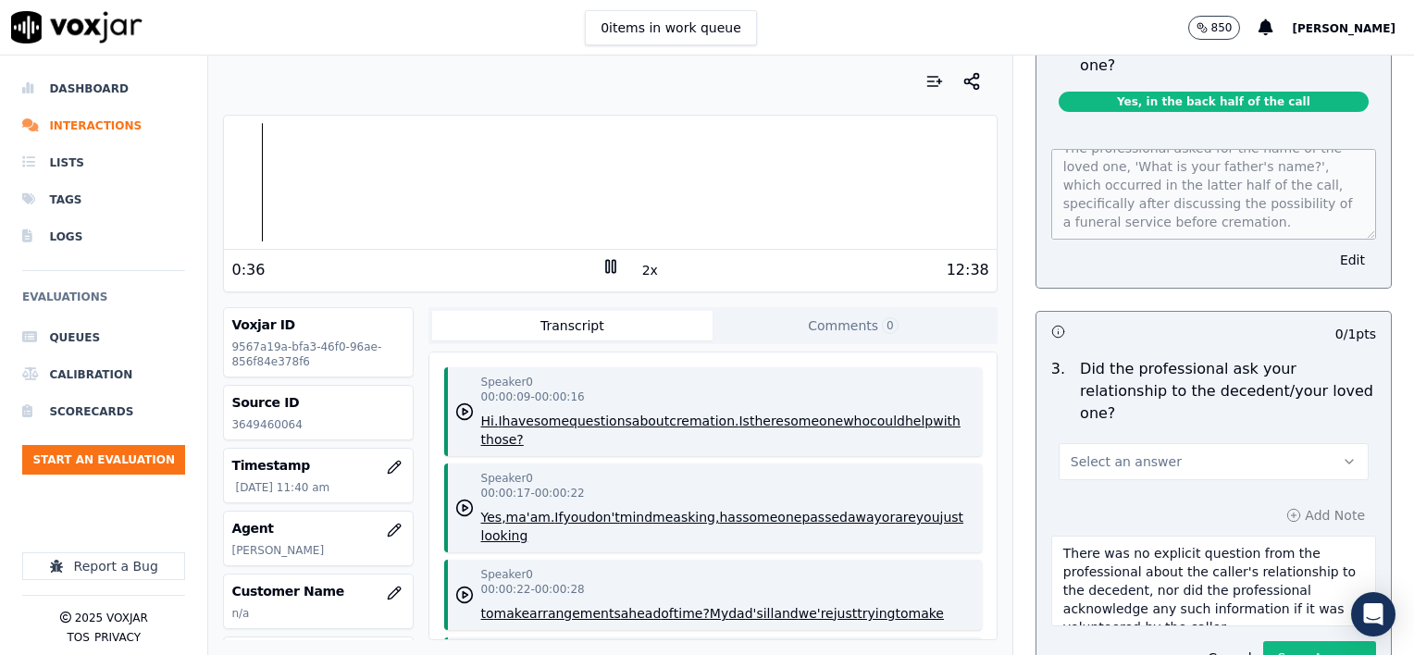
click at [1258, 443] on button "Select an answer" at bounding box center [1214, 461] width 310 height 37
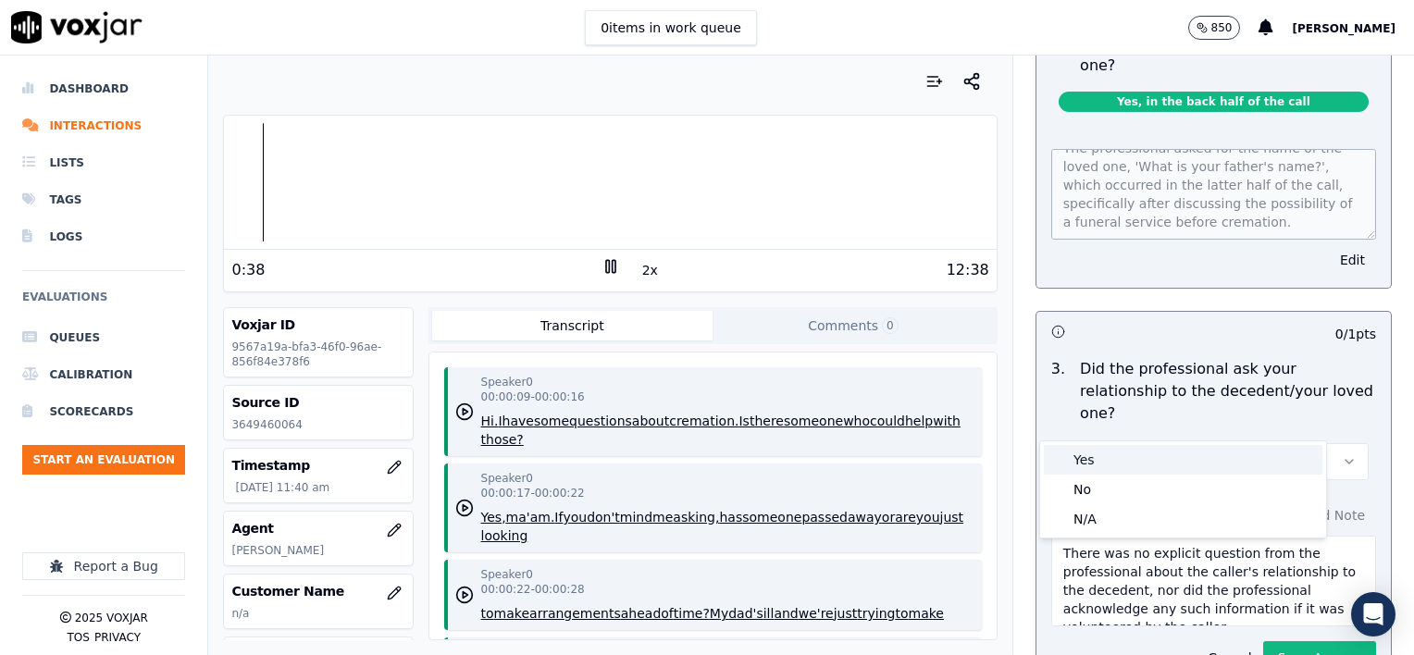
click at [1111, 468] on div "Yes" at bounding box center [1183, 460] width 279 height 30
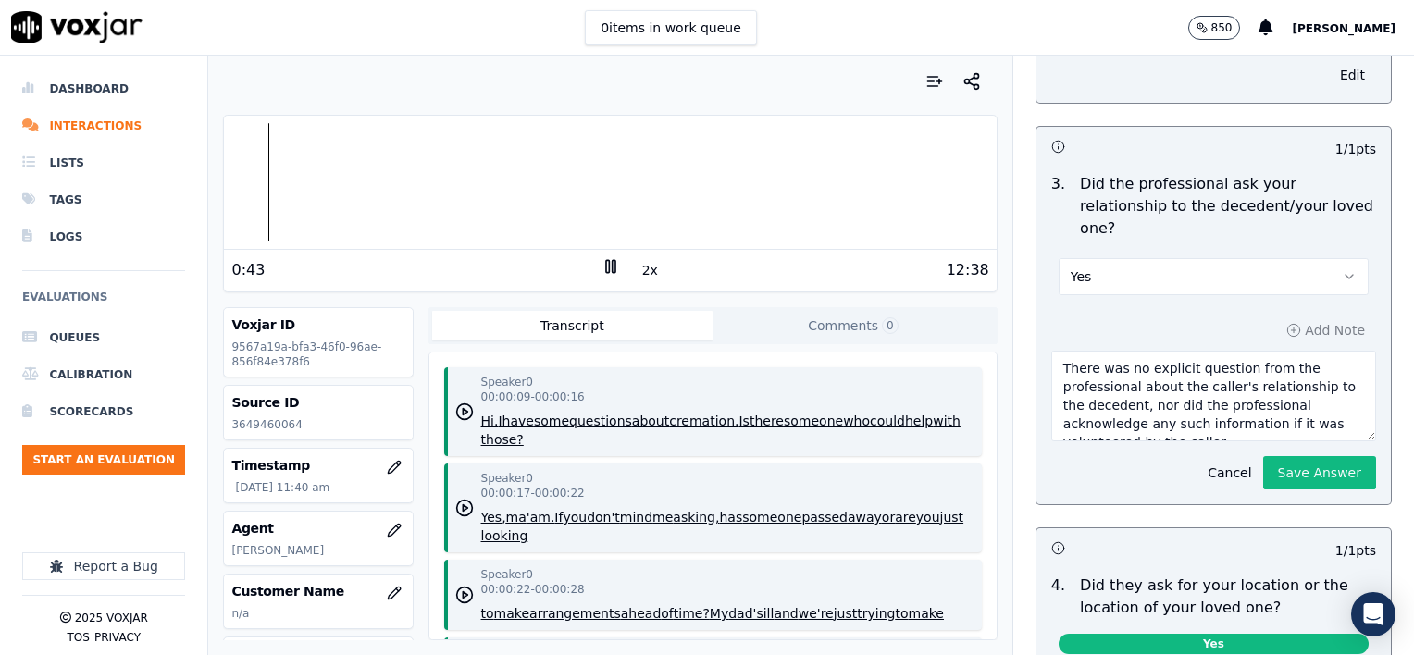
scroll to position [19, 0]
click at [1225, 388] on textarea "There was no explicit question from the professional about the caller's relatio…" at bounding box center [1213, 396] width 325 height 91
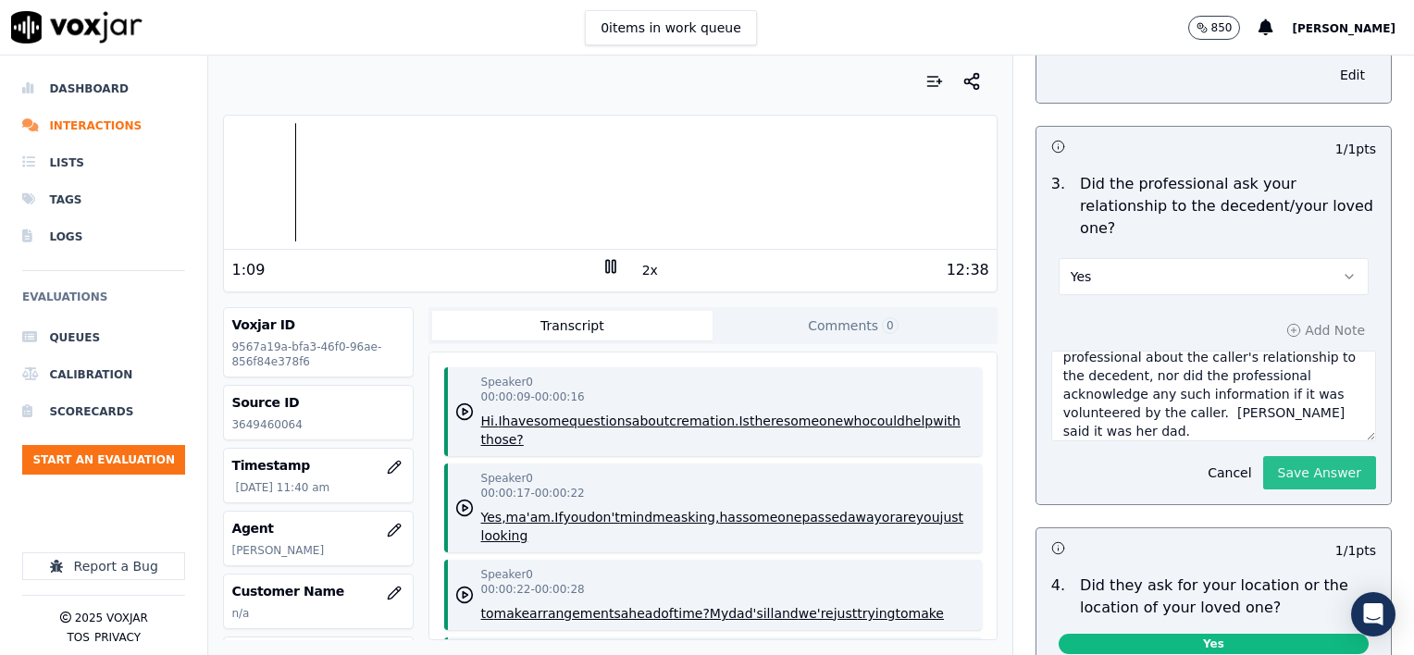
type textarea "There was no explicit question from the professional about the caller's relatio…"
click at [1285, 456] on button "Save Answer" at bounding box center [1319, 472] width 113 height 33
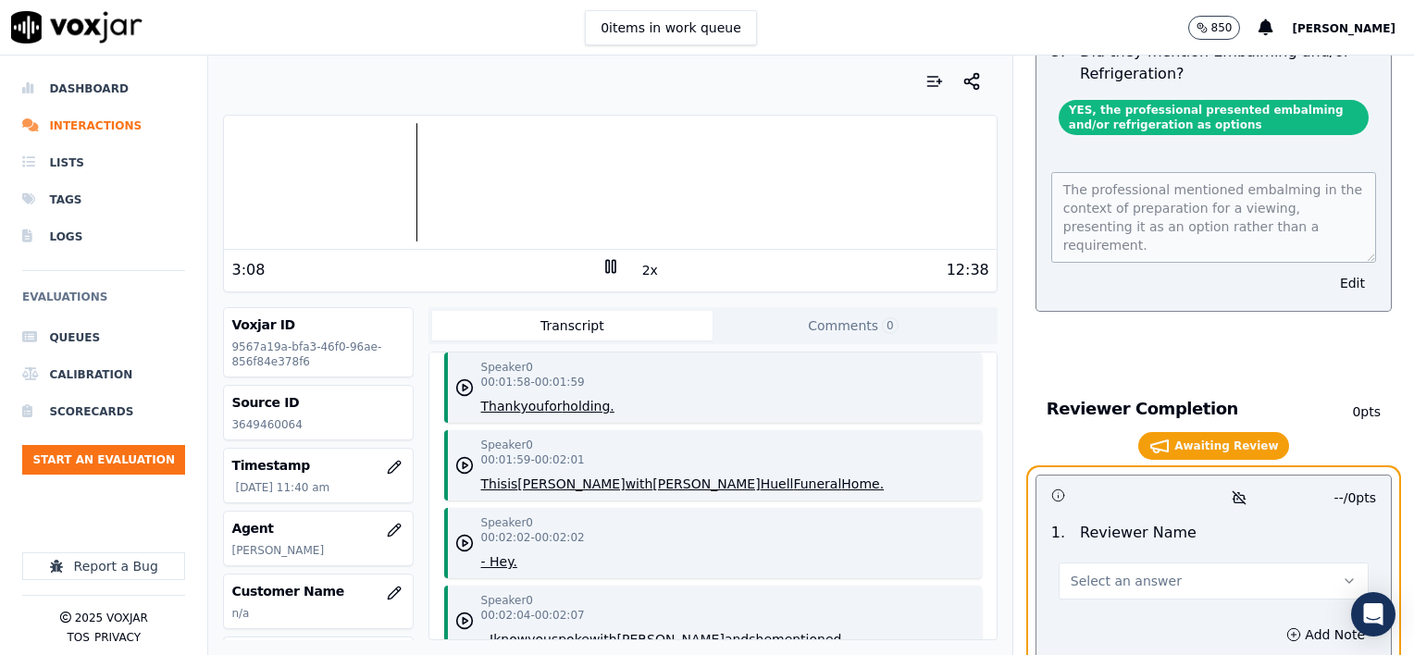
scroll to position [3827, 0]
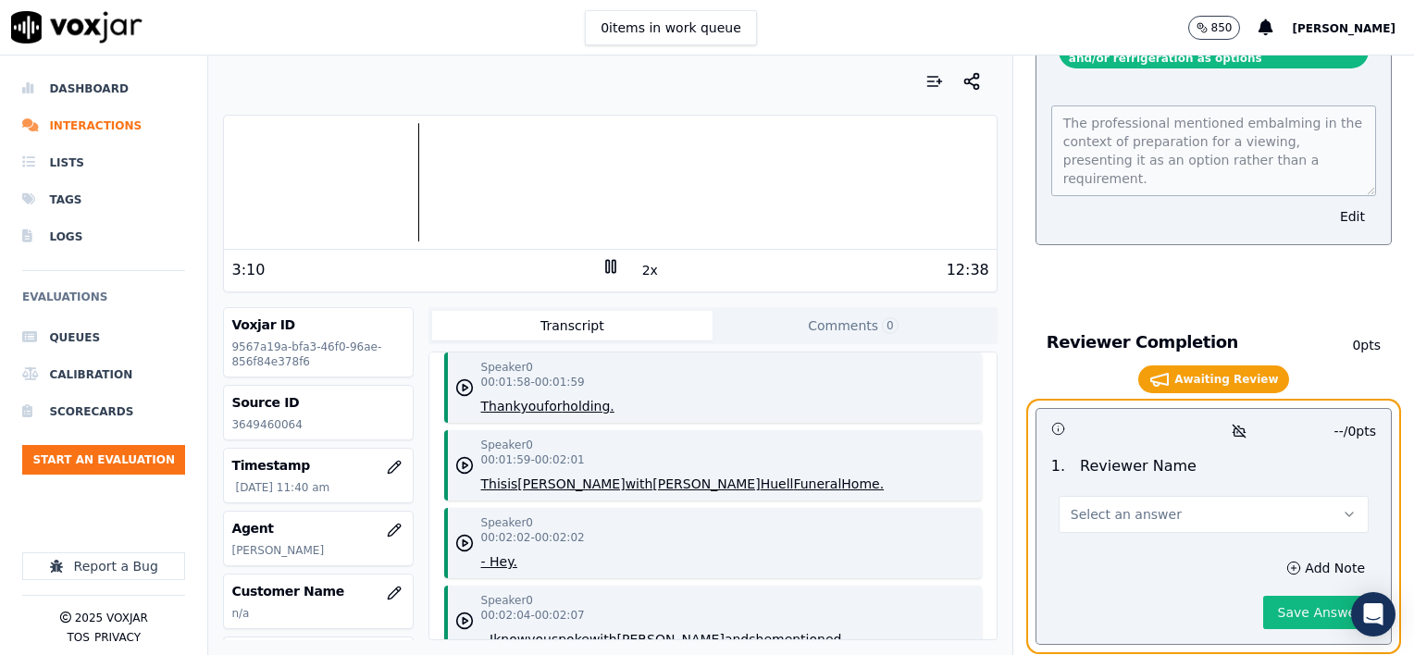
click at [1143, 505] on span "Select an answer" at bounding box center [1126, 514] width 111 height 19
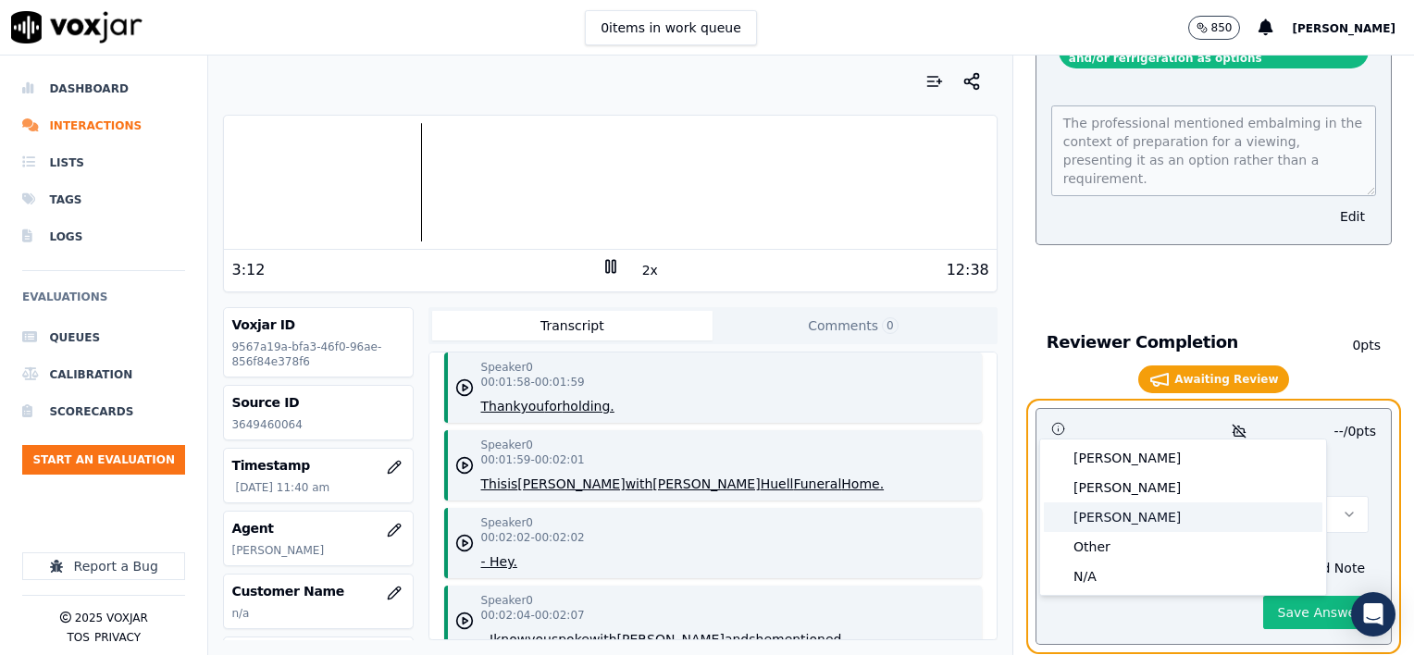
click at [1120, 516] on div "[PERSON_NAME]" at bounding box center [1183, 518] width 279 height 30
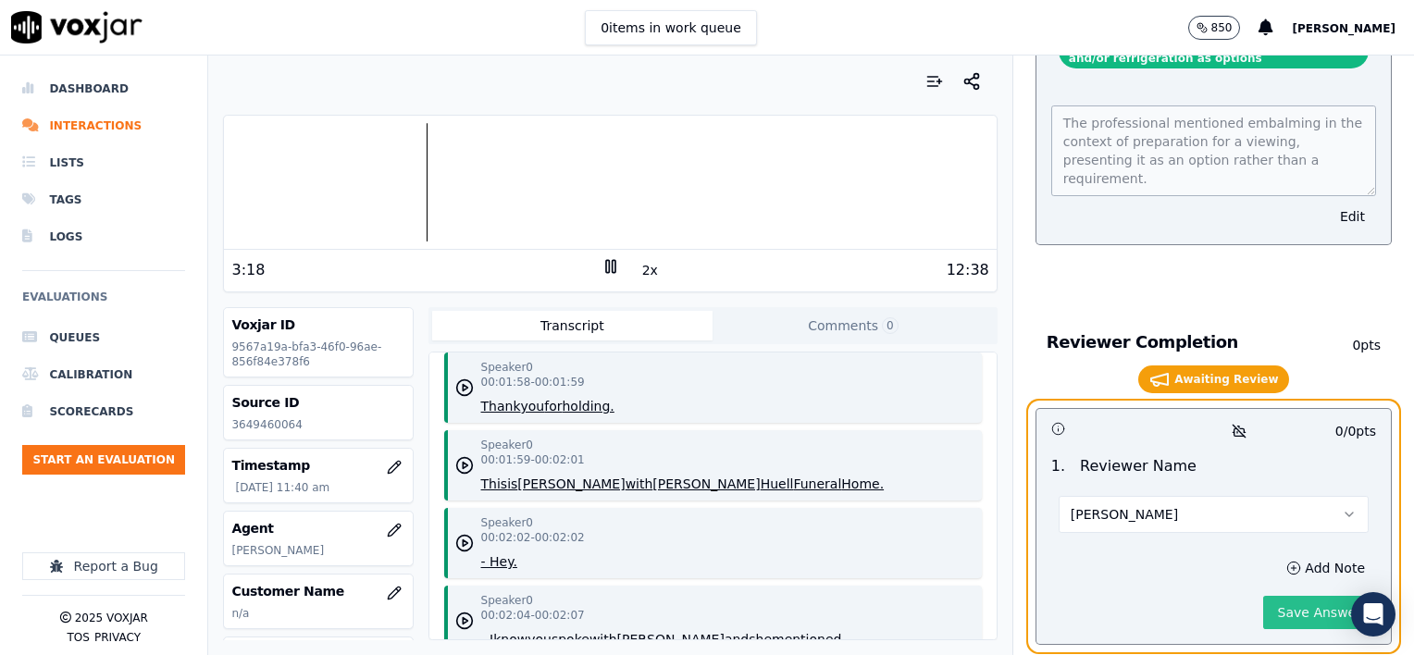
click at [1278, 596] on button "Save Answer" at bounding box center [1319, 612] width 113 height 33
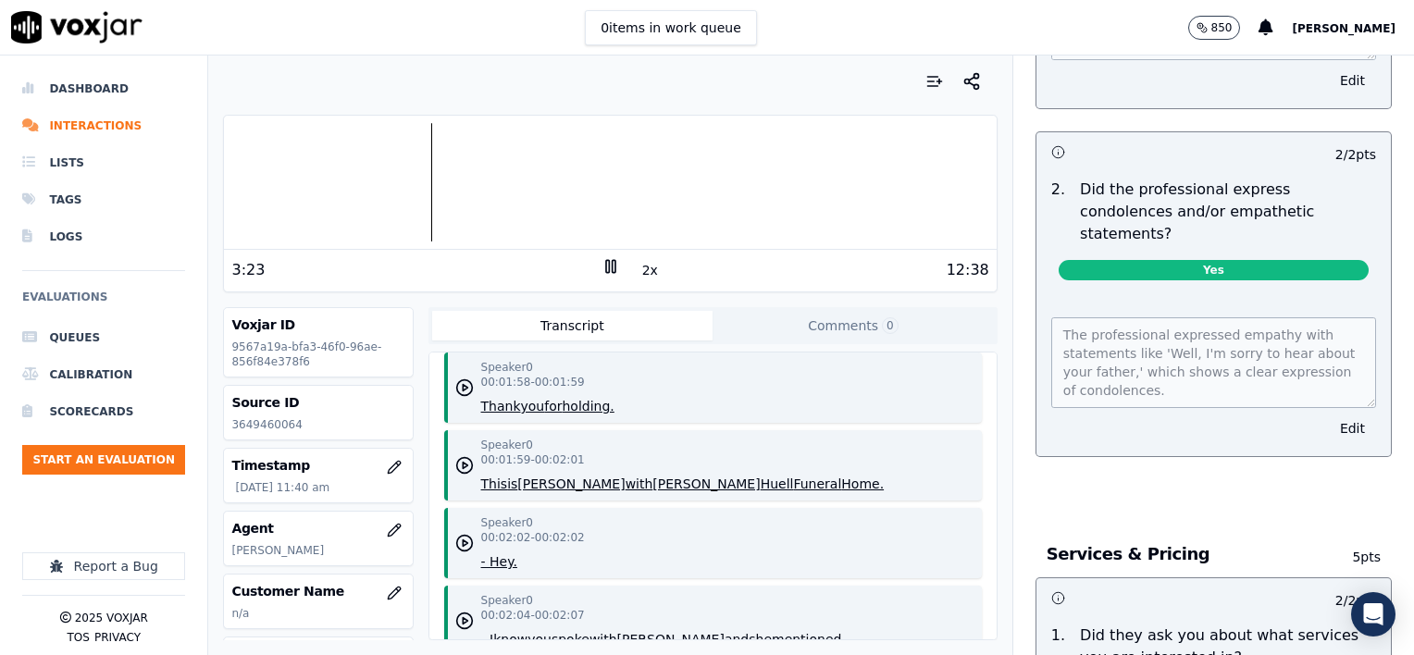
scroll to position [0, 0]
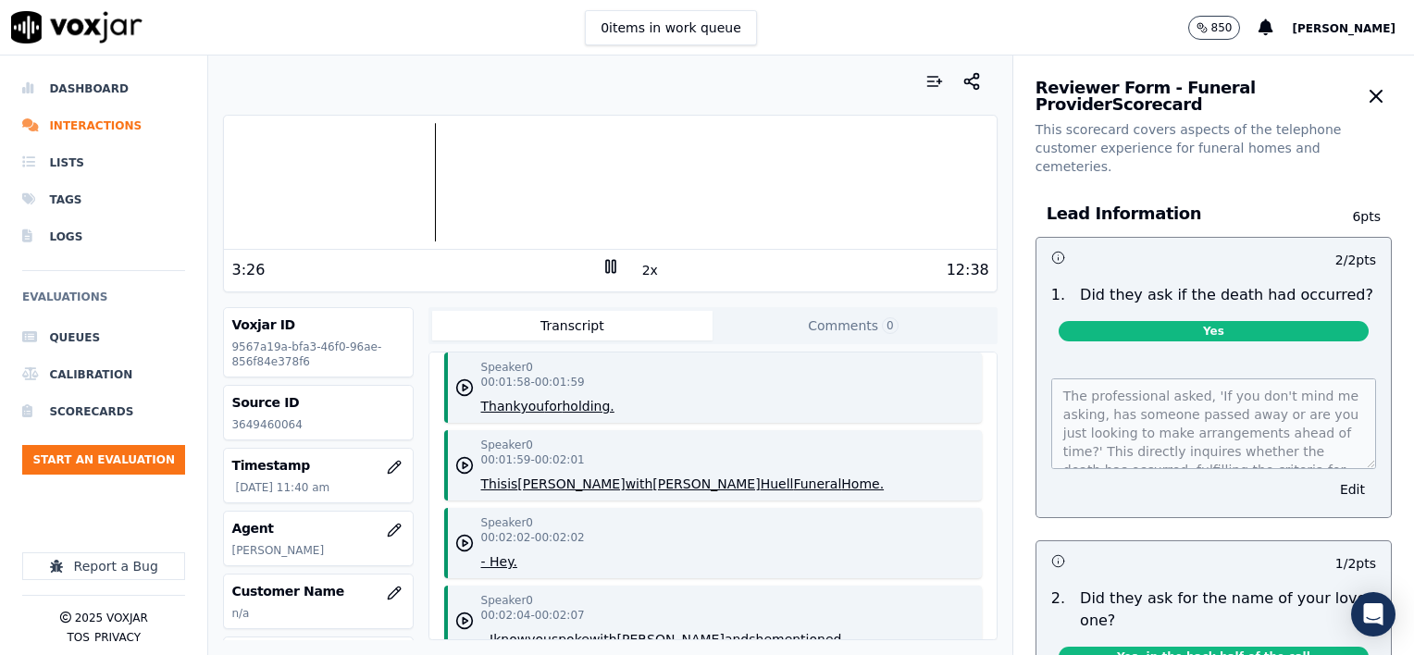
click at [606, 260] on rect at bounding box center [607, 266] width 3 height 12
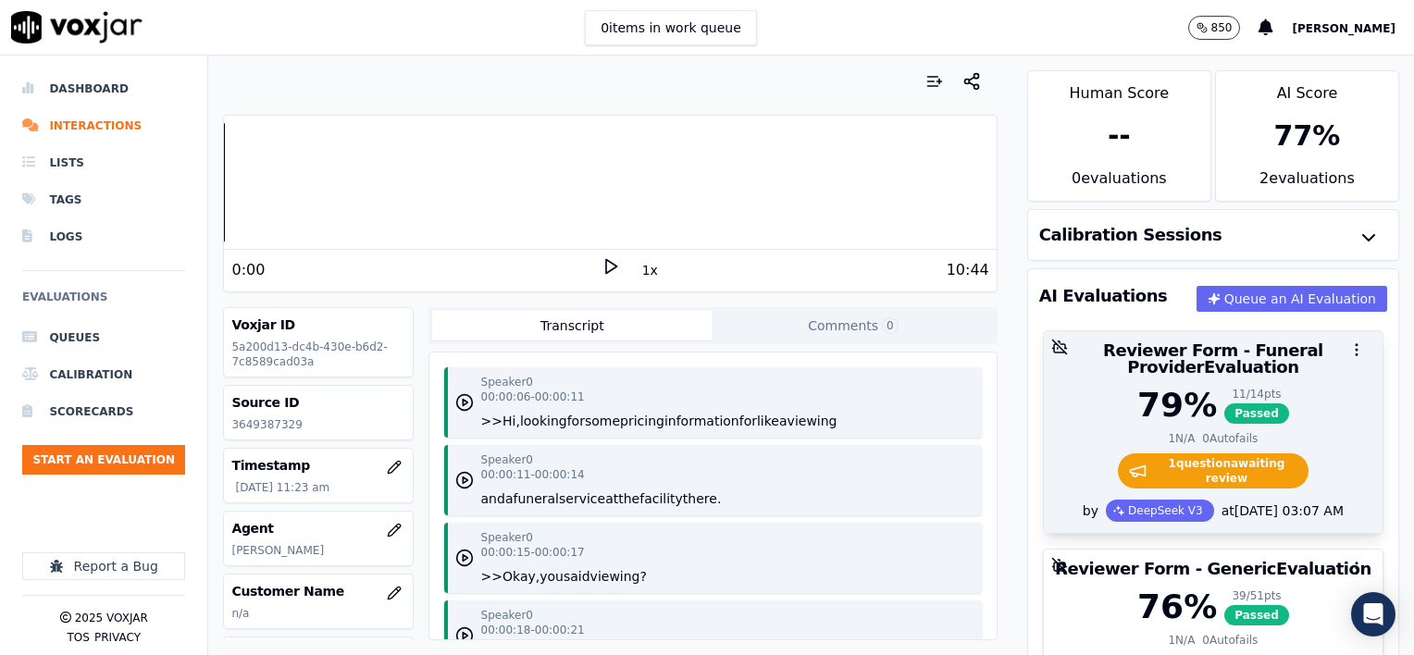
click at [1289, 421] on div "79 % 11 / 14 pts Passed" at bounding box center [1213, 405] width 317 height 37
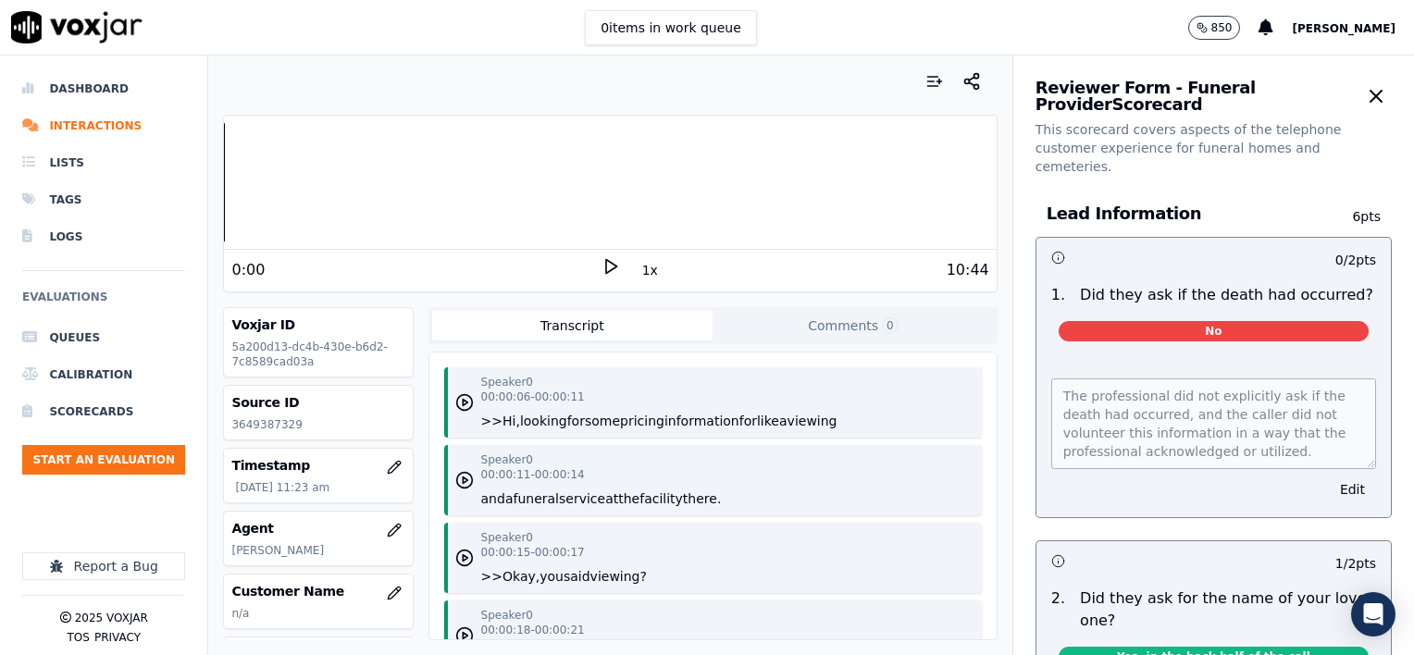
click at [639, 267] on button "1x" at bounding box center [650, 270] width 23 height 26
click at [639, 267] on button "1.5x" at bounding box center [657, 270] width 36 height 26
click at [602, 261] on icon at bounding box center [611, 266] width 19 height 19
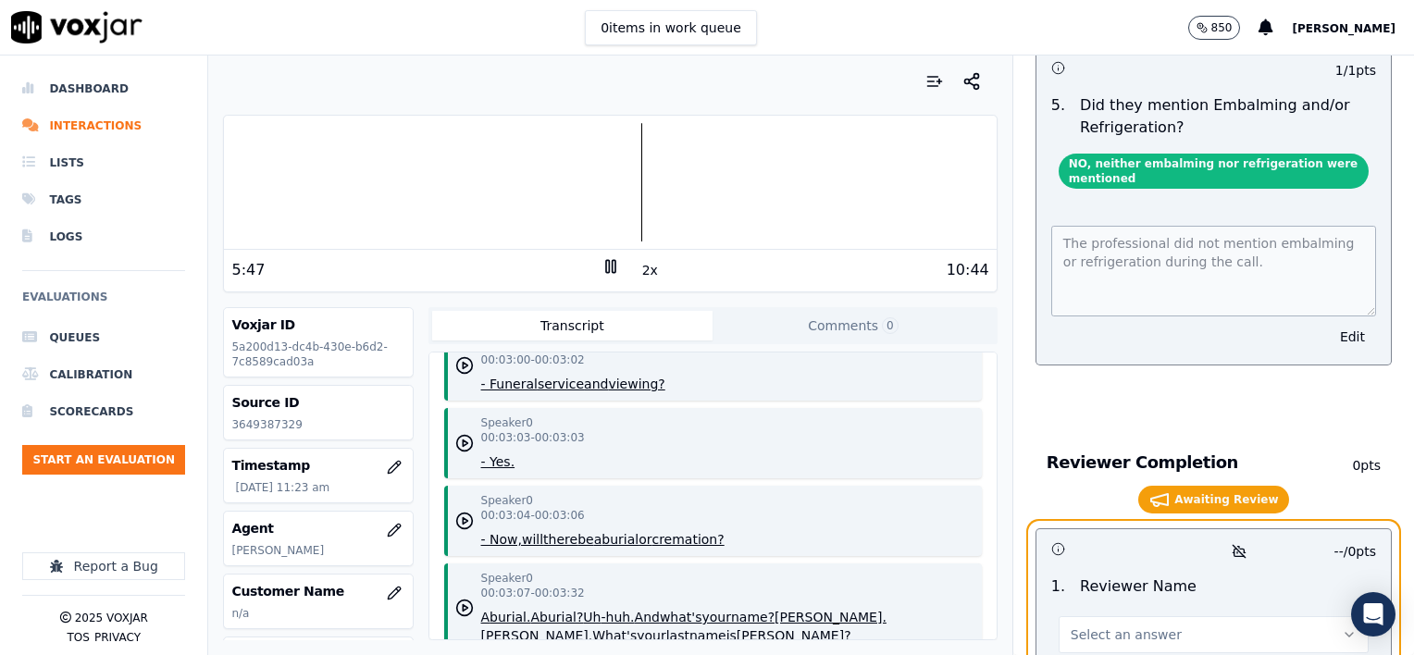
scroll to position [3702, 0]
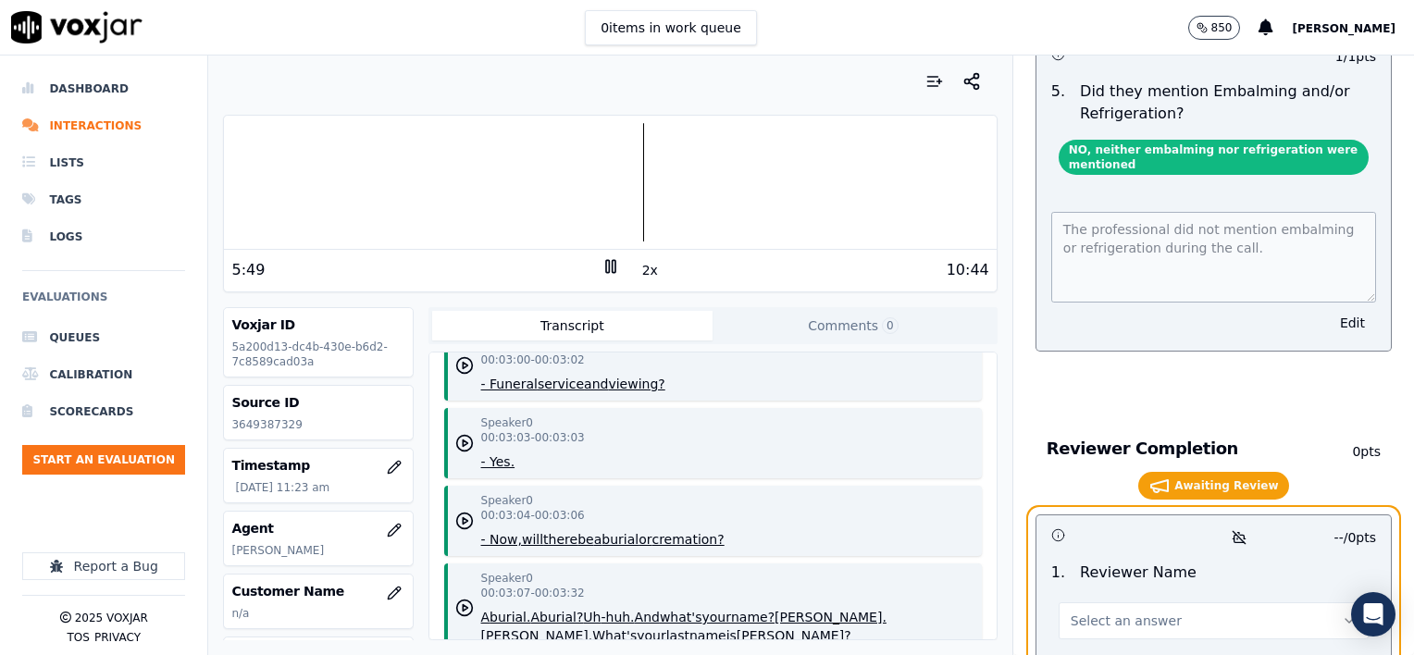
click at [1150, 603] on button "Select an answer" at bounding box center [1214, 621] width 310 height 37
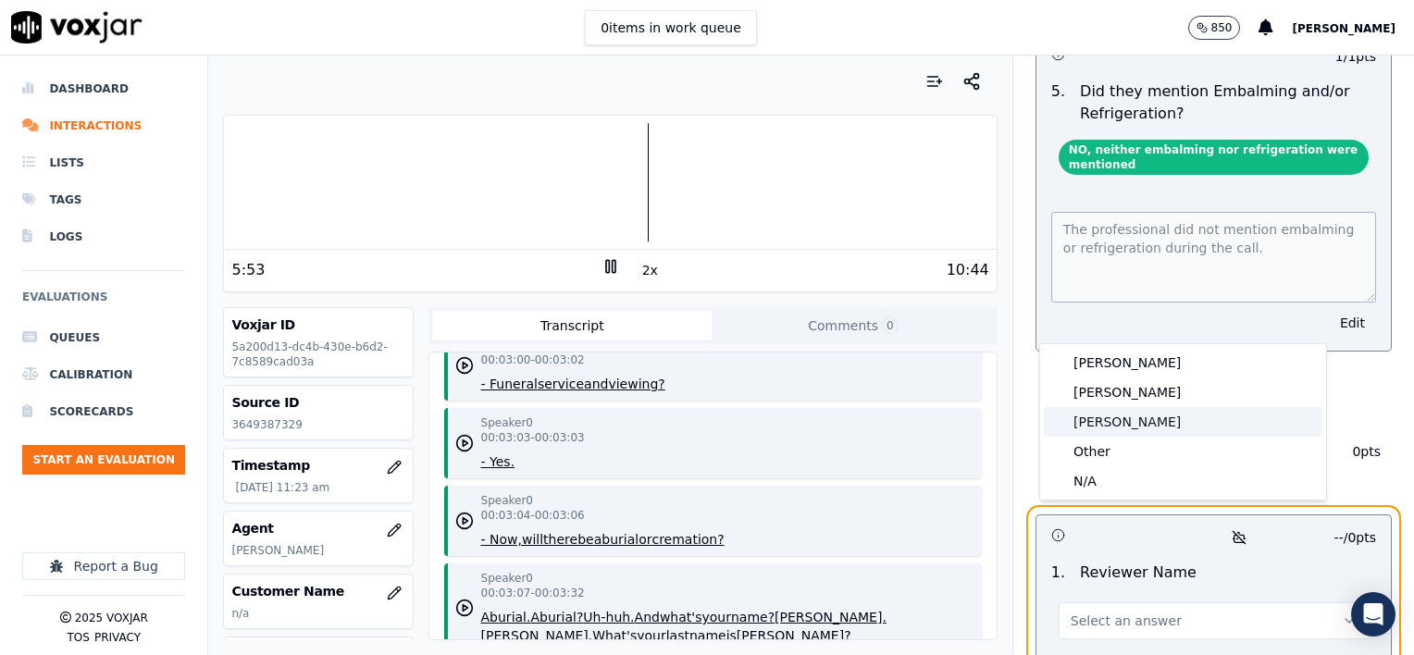
click at [1100, 425] on div "[PERSON_NAME]" at bounding box center [1183, 422] width 279 height 30
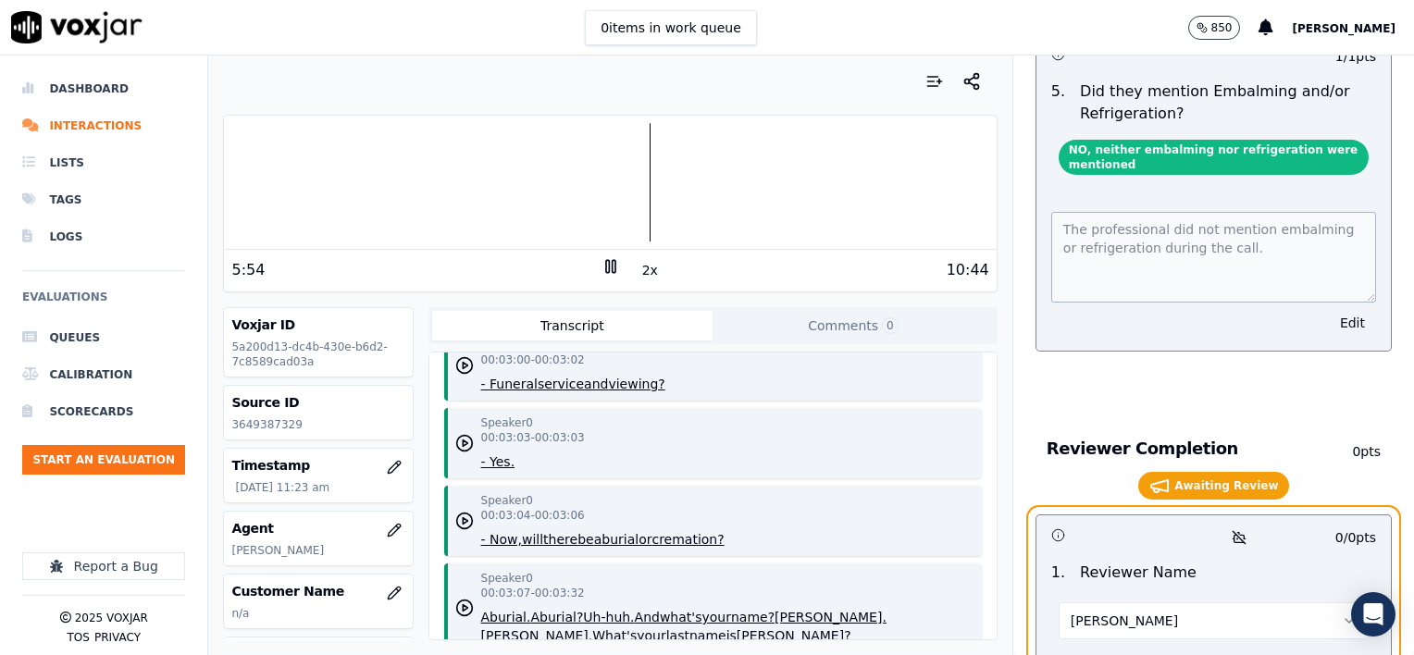
scroll to position [3809, 0]
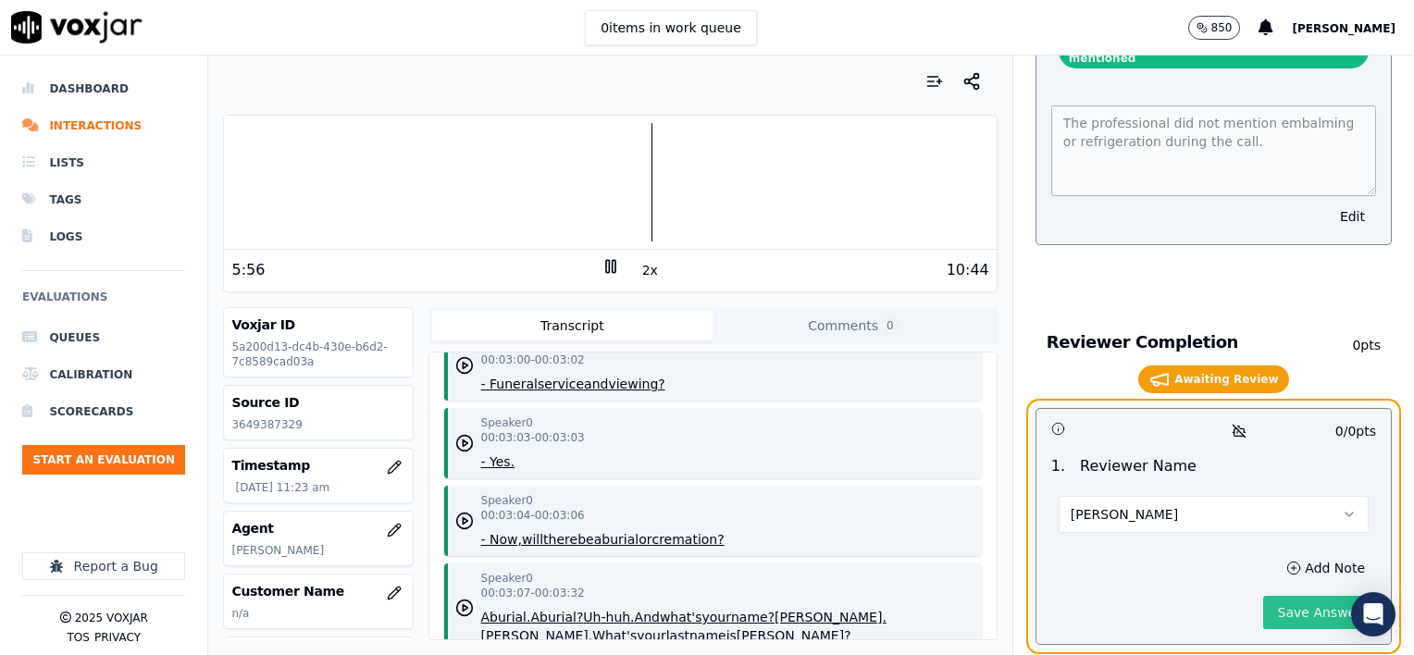
click at [1282, 596] on button "Save Answer" at bounding box center [1319, 612] width 113 height 33
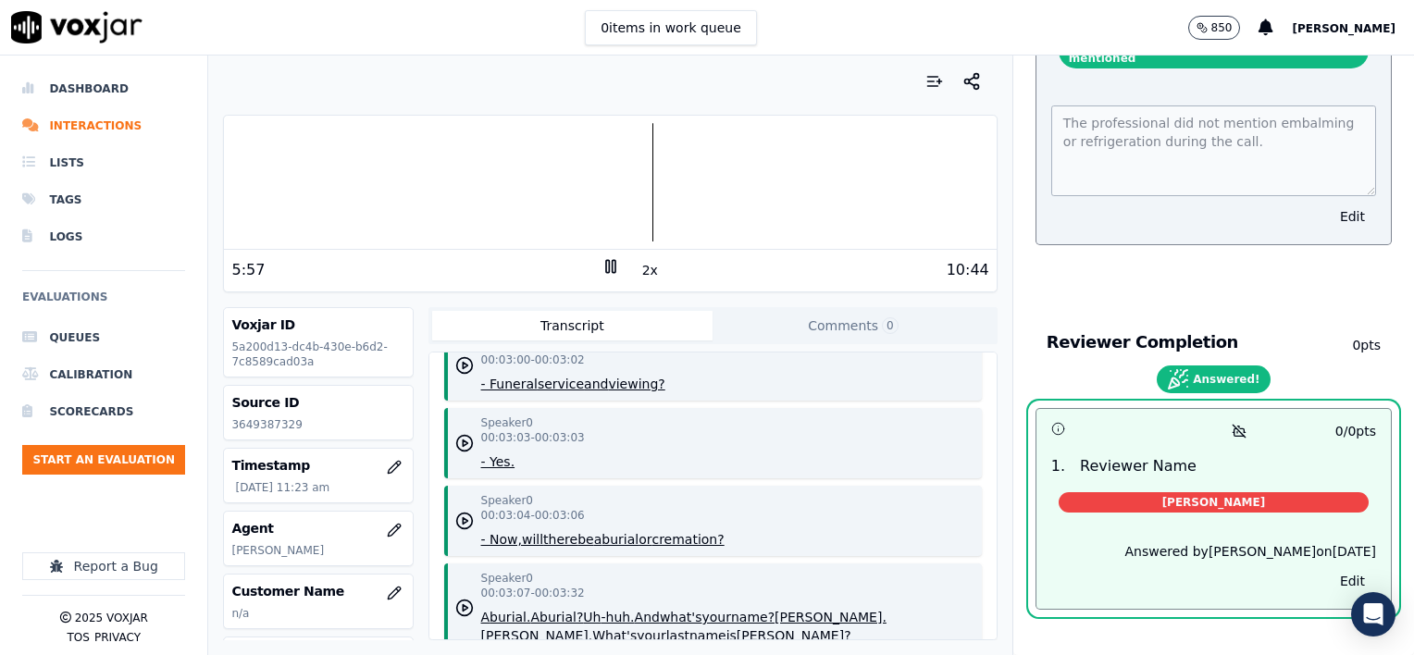
scroll to position [3774, 0]
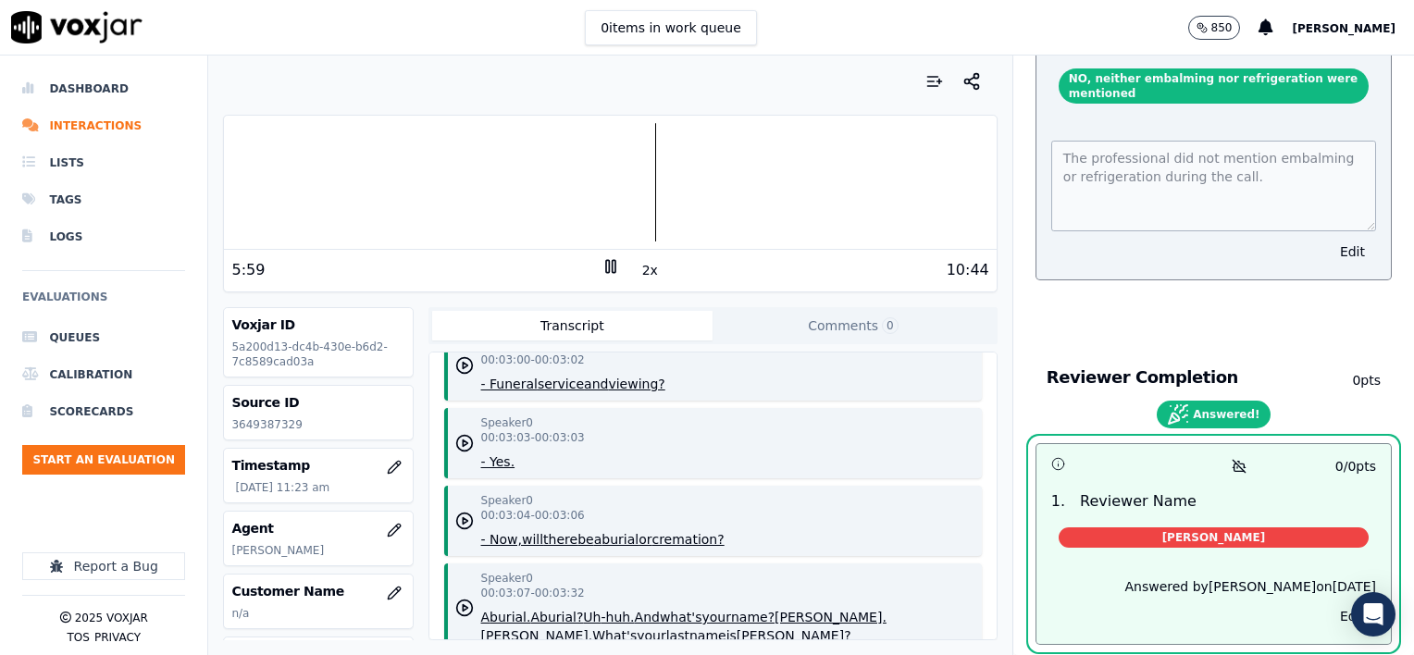
click at [612, 264] on rect at bounding box center [613, 266] width 3 height 12
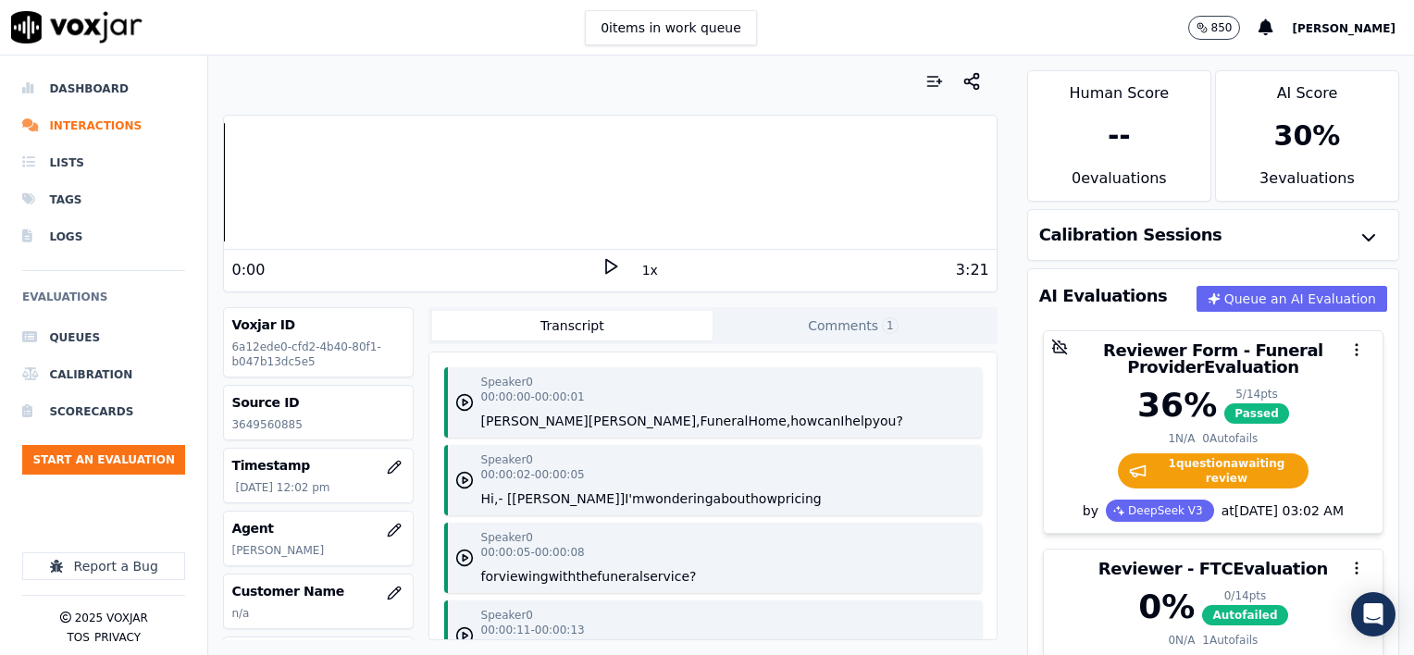
click at [646, 266] on button "1x" at bounding box center [650, 270] width 23 height 26
click at [644, 267] on button "1.5x" at bounding box center [657, 270] width 36 height 26
click at [603, 261] on icon at bounding box center [611, 266] width 19 height 19
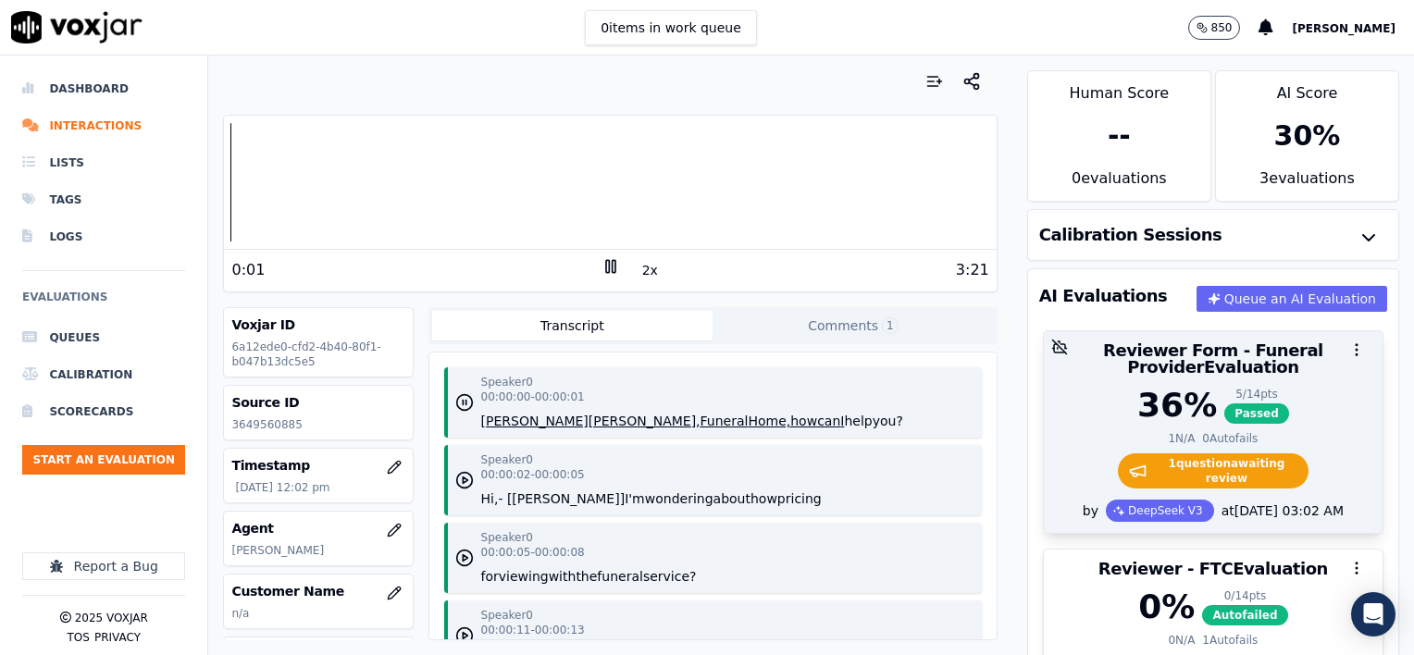
click at [1277, 417] on div "36 % 5 / 14 pts Passed" at bounding box center [1213, 405] width 317 height 37
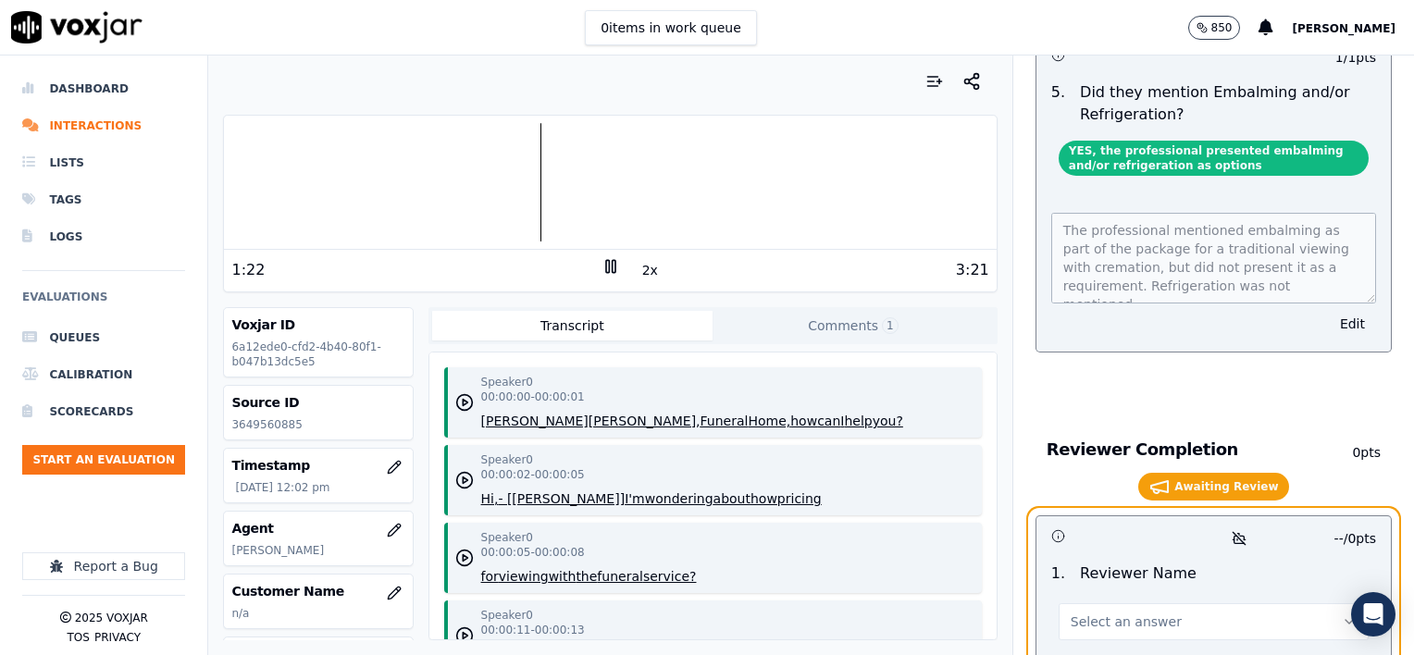
scroll to position [3795, 0]
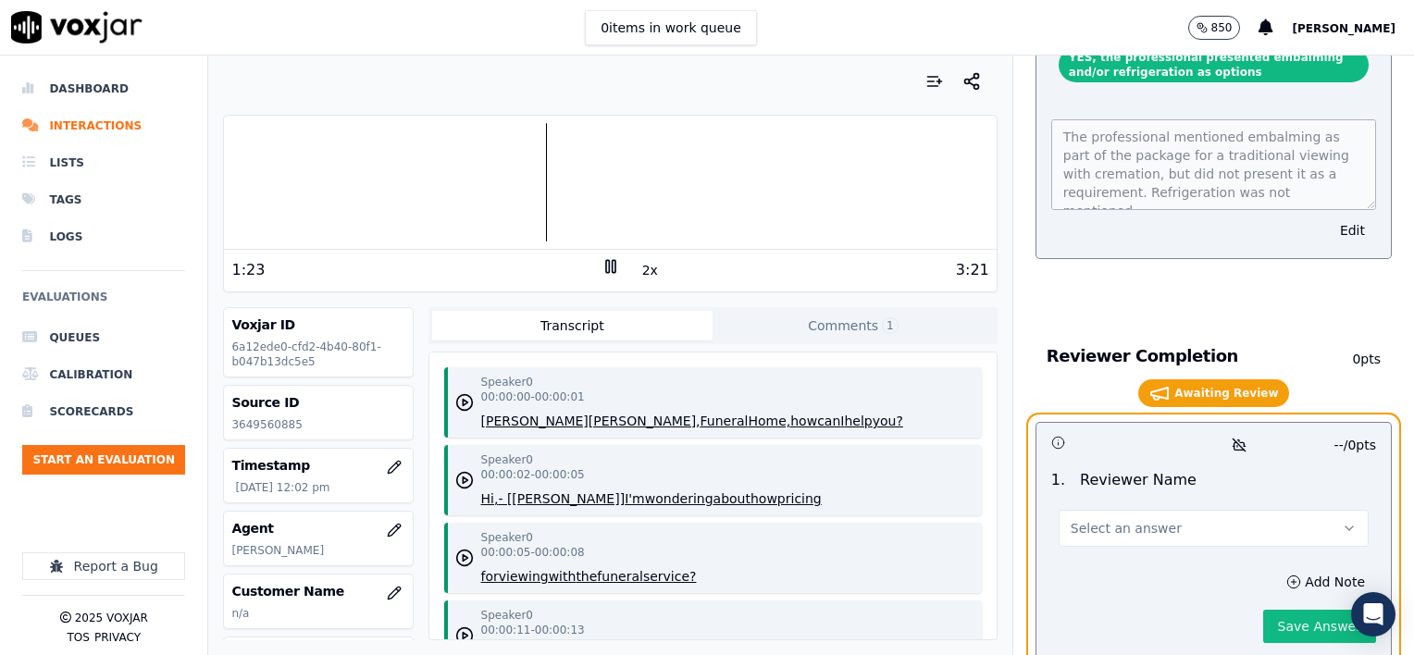
click at [1171, 510] on button "Select an answer" at bounding box center [1214, 528] width 310 height 37
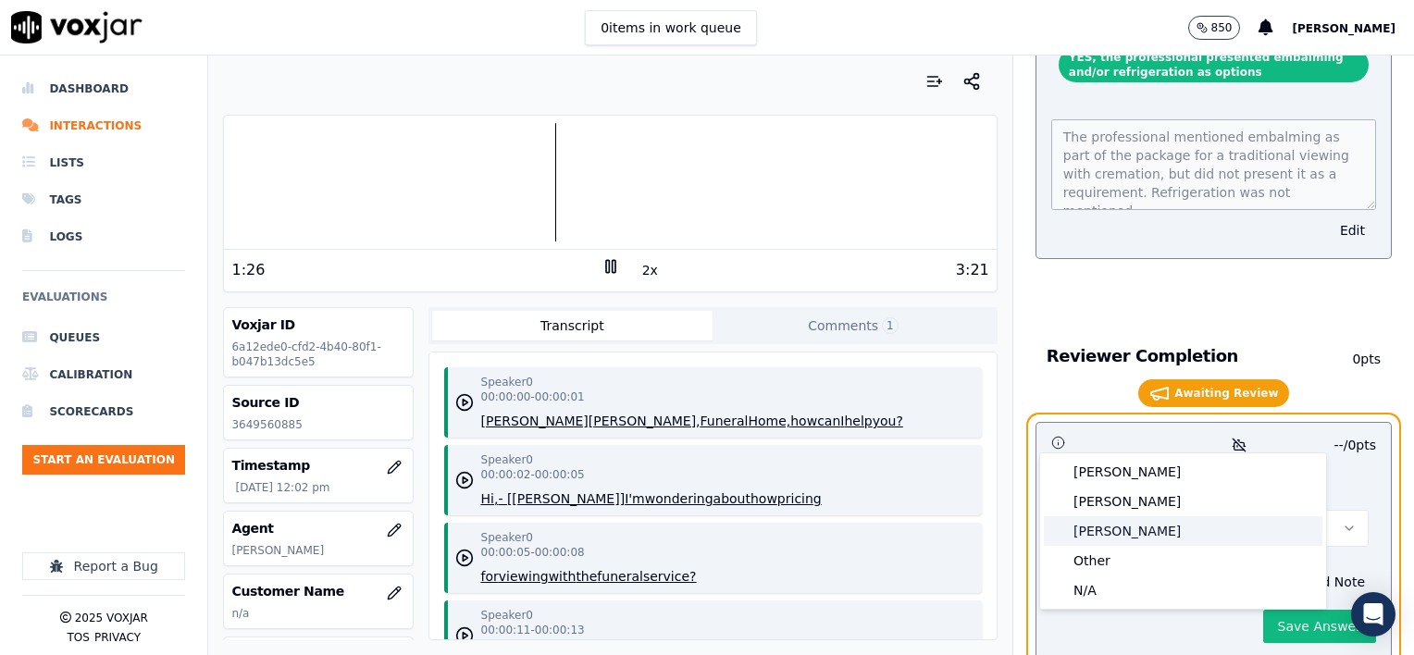
click at [1140, 532] on div "[PERSON_NAME]" at bounding box center [1183, 531] width 279 height 30
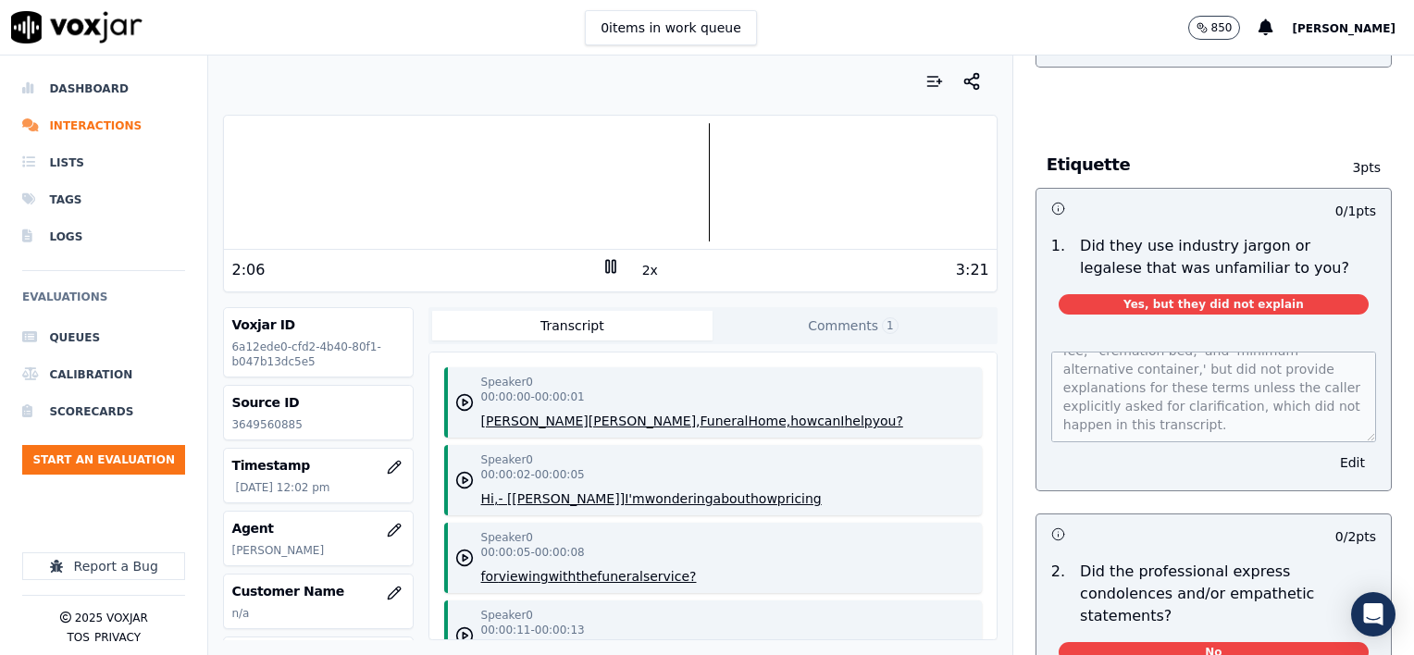
scroll to position [1481, 0]
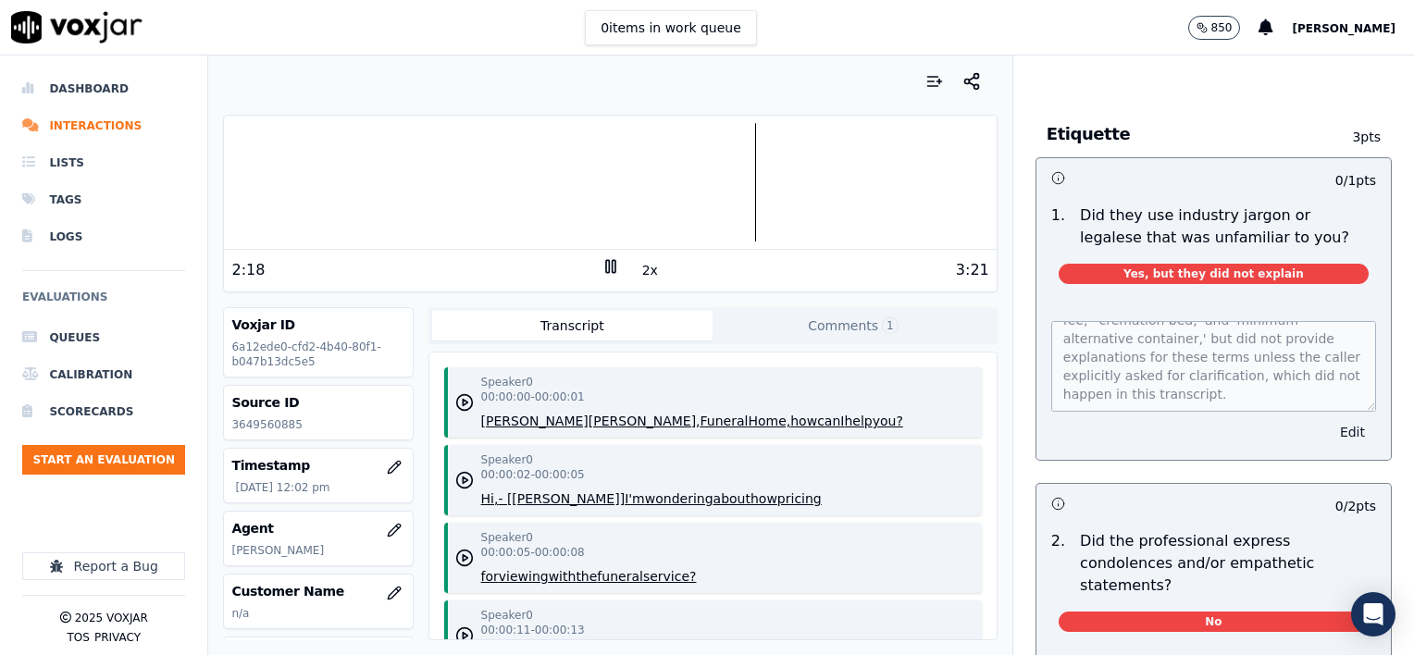
click at [1329, 419] on button "Edit" at bounding box center [1352, 432] width 47 height 26
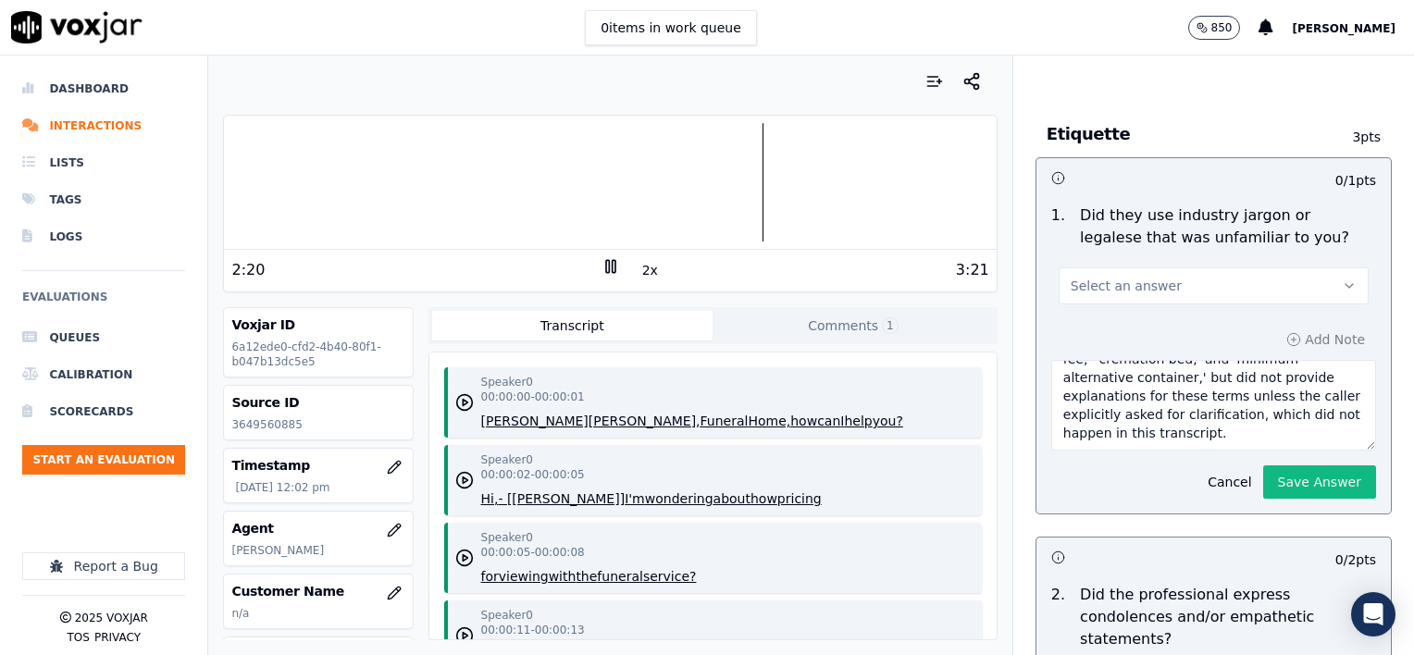
click at [1188, 267] on button "Select an answer" at bounding box center [1214, 285] width 310 height 37
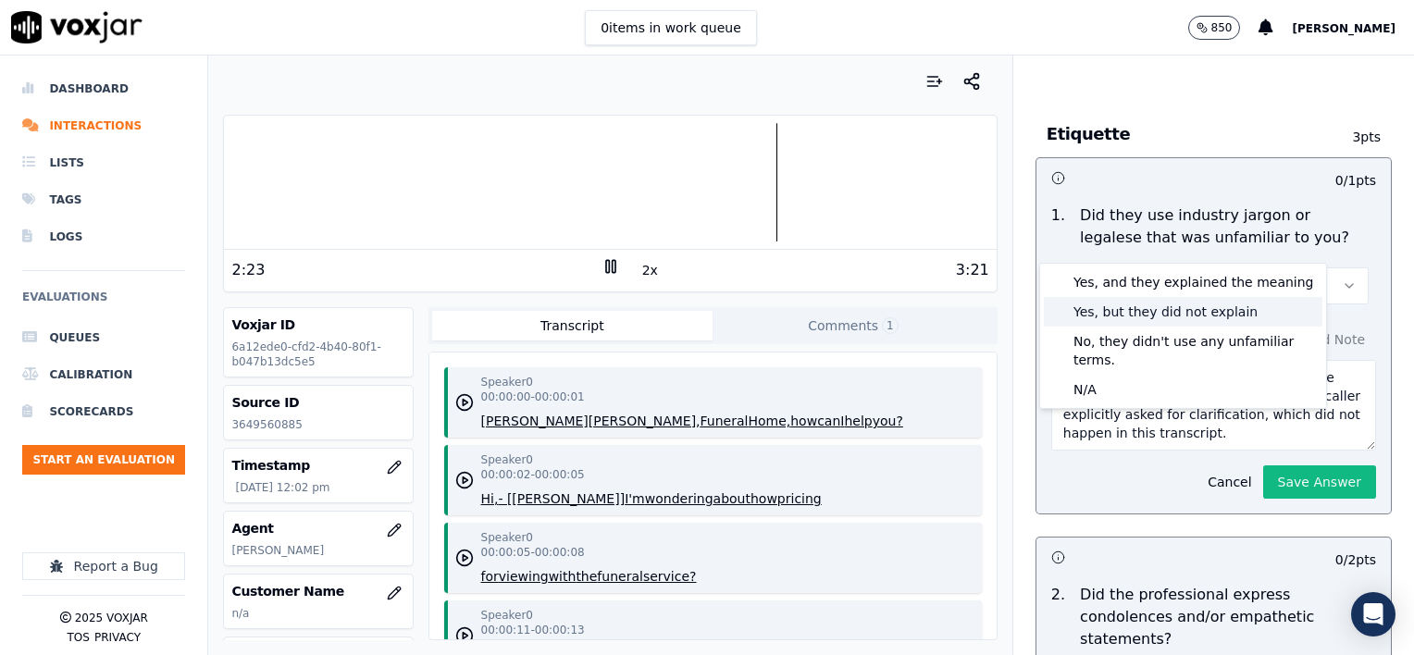
click at [1189, 316] on div "Yes, but they did not explain" at bounding box center [1183, 312] width 279 height 30
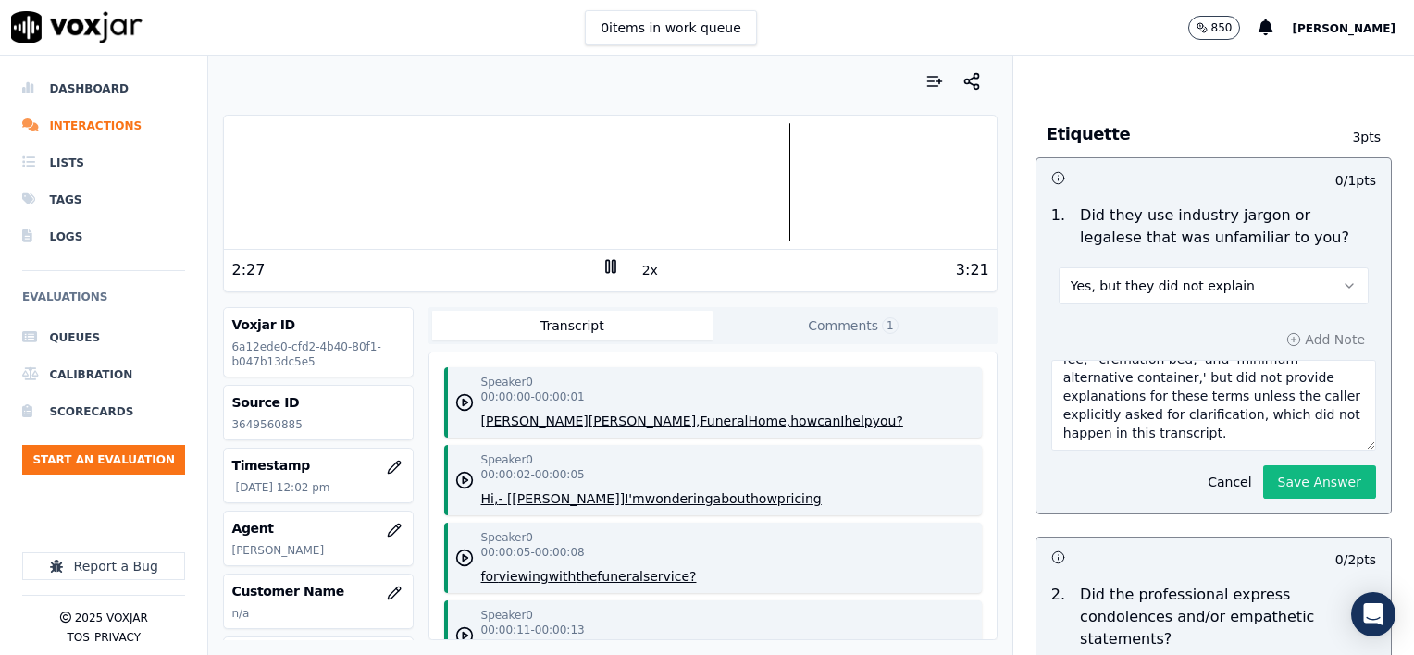
click at [1272, 267] on button "Yes, but they did not explain" at bounding box center [1214, 285] width 310 height 37
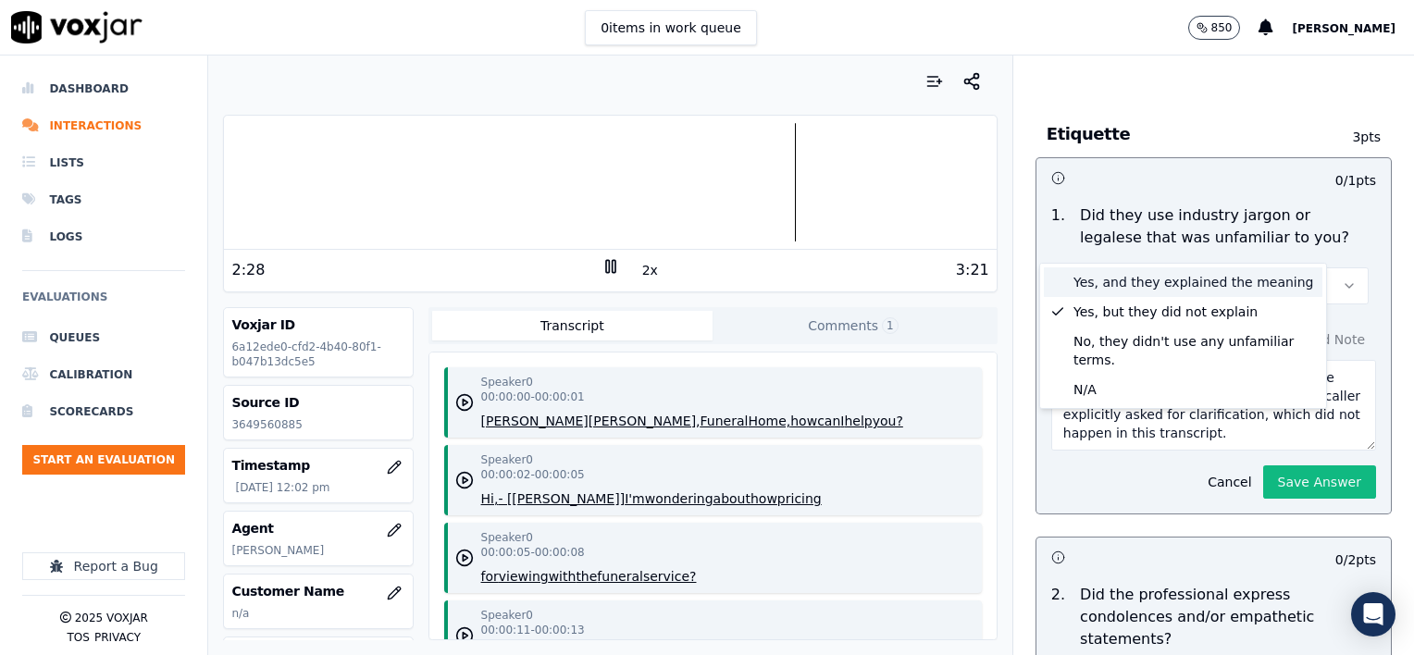
click at [1238, 280] on div "Yes, and they explained the meaning" at bounding box center [1183, 282] width 279 height 30
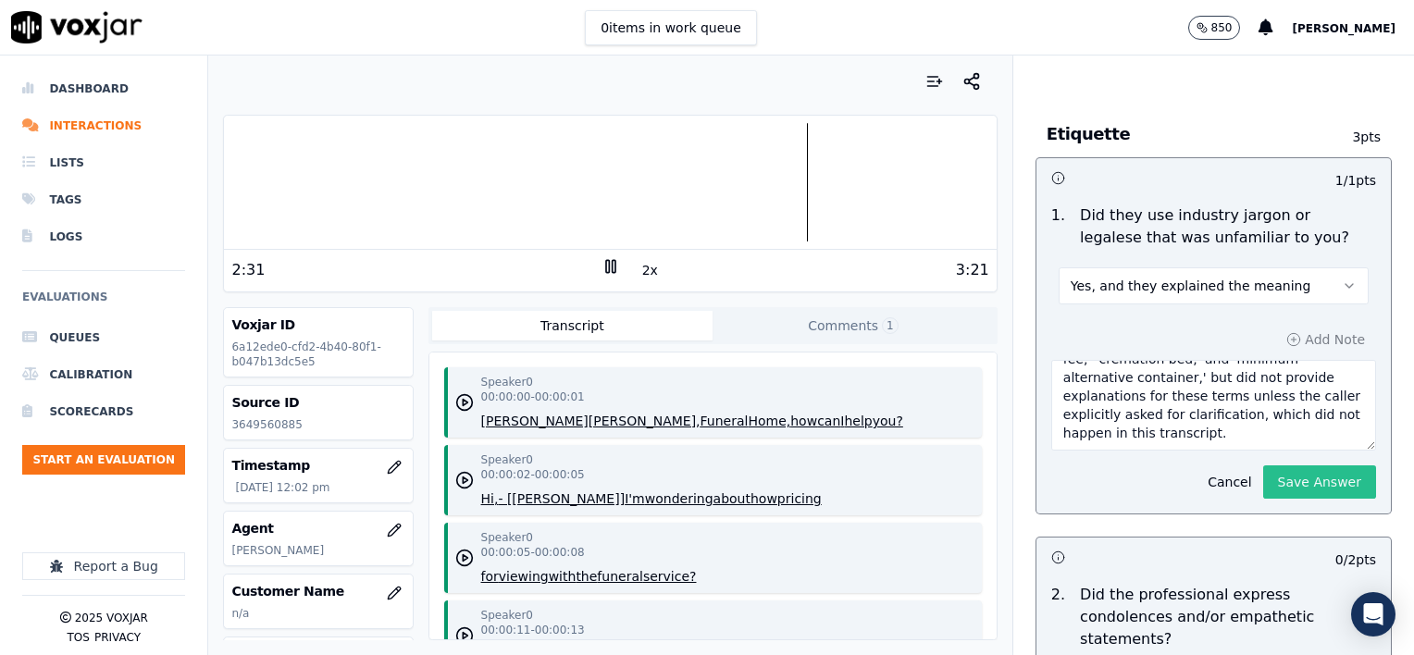
click at [1274, 466] on button "Save Answer" at bounding box center [1319, 482] width 113 height 33
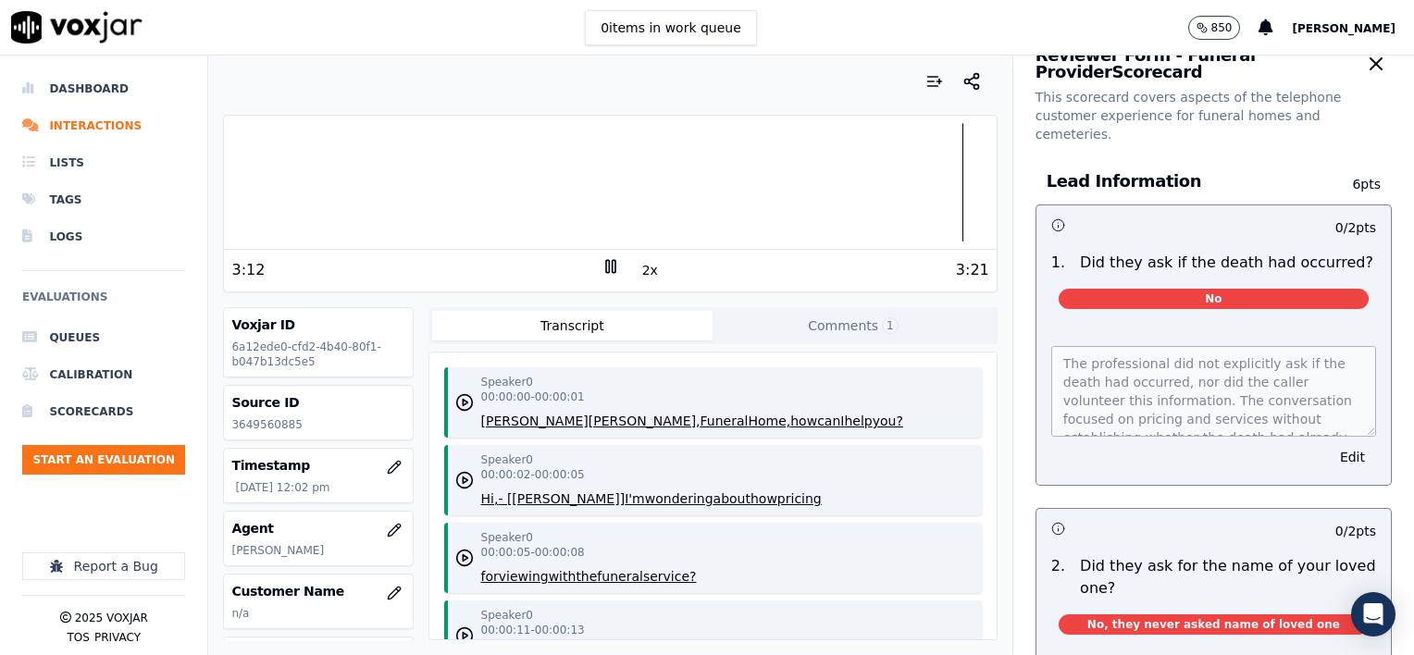
scroll to position [0, 0]
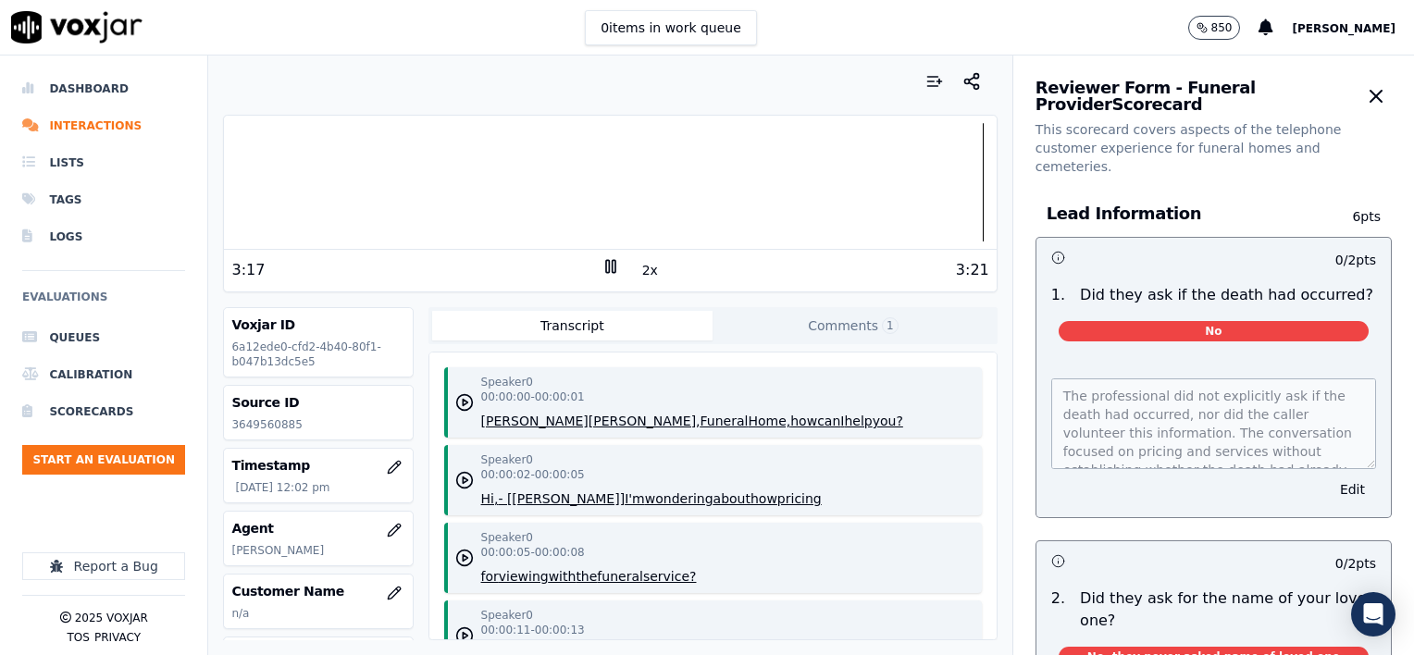
click at [612, 267] on rect at bounding box center [613, 266] width 3 height 12
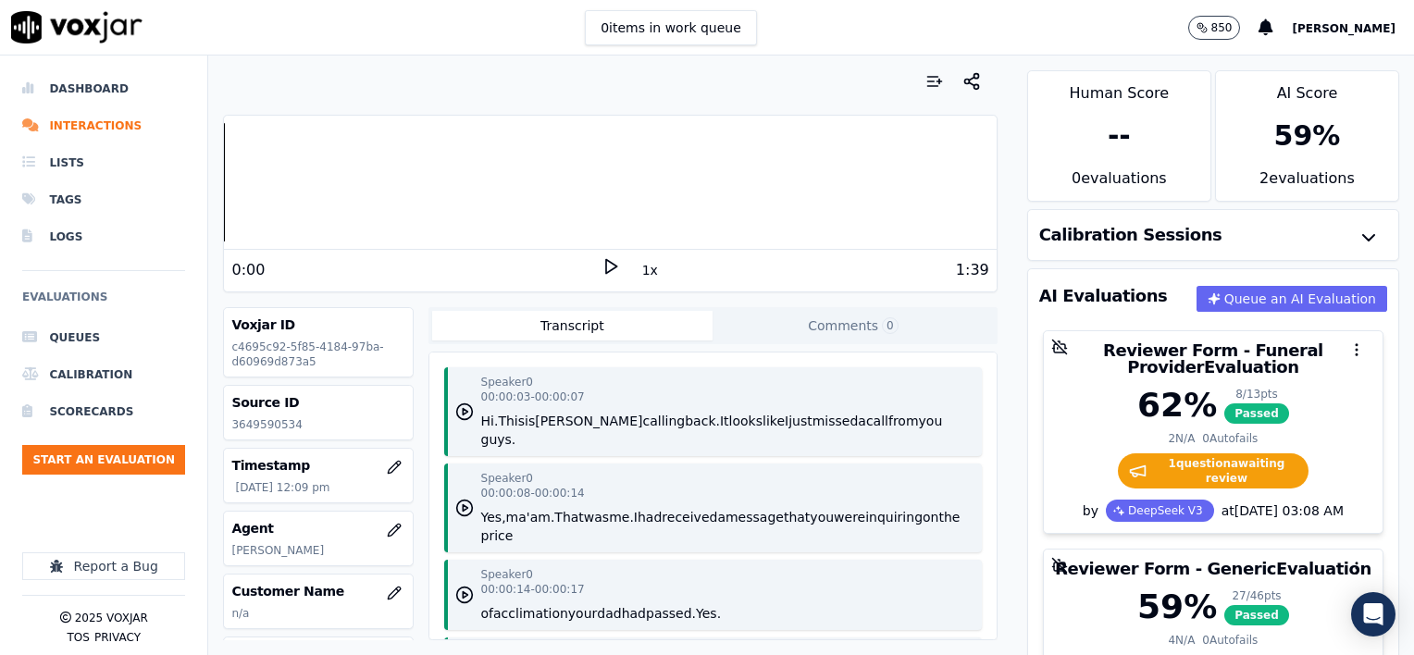
click at [645, 272] on button "1x" at bounding box center [650, 270] width 23 height 26
click at [645, 273] on button "1.5x" at bounding box center [657, 270] width 36 height 26
click at [602, 264] on icon at bounding box center [611, 266] width 19 height 19
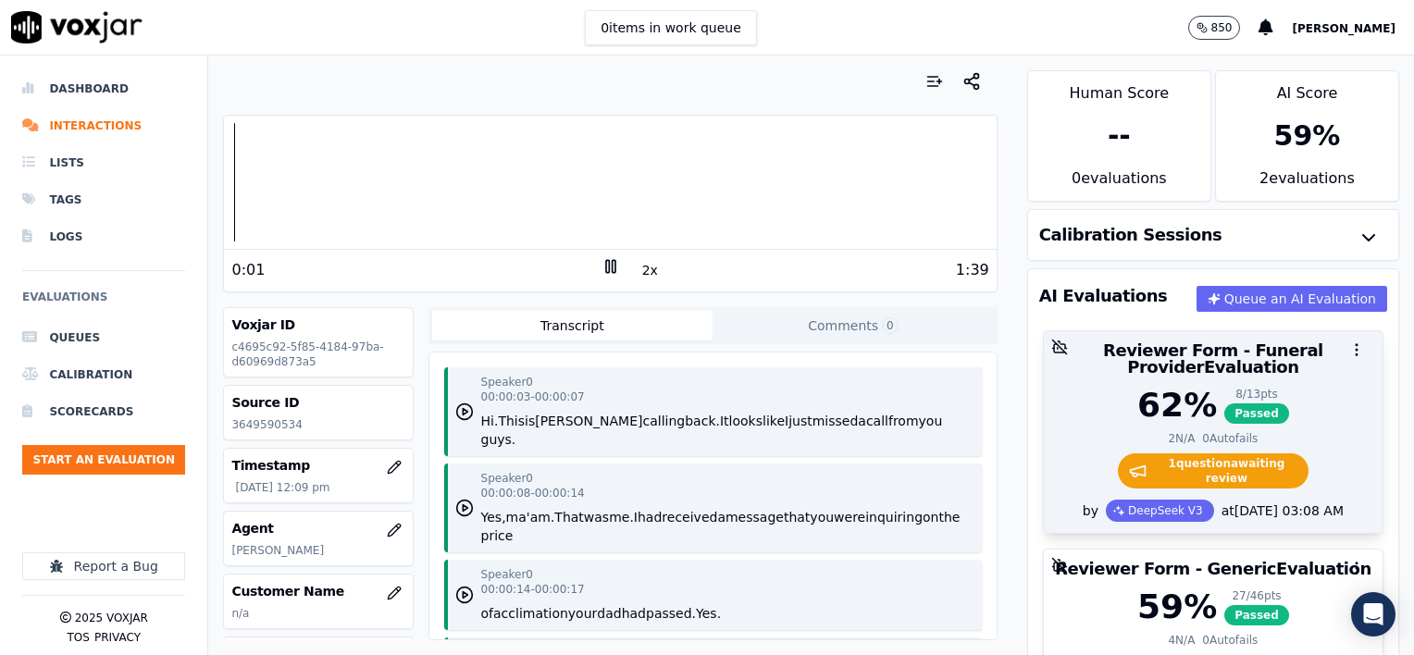
click at [1286, 388] on div "62 % 8 / 13 pts Passed" at bounding box center [1213, 405] width 317 height 37
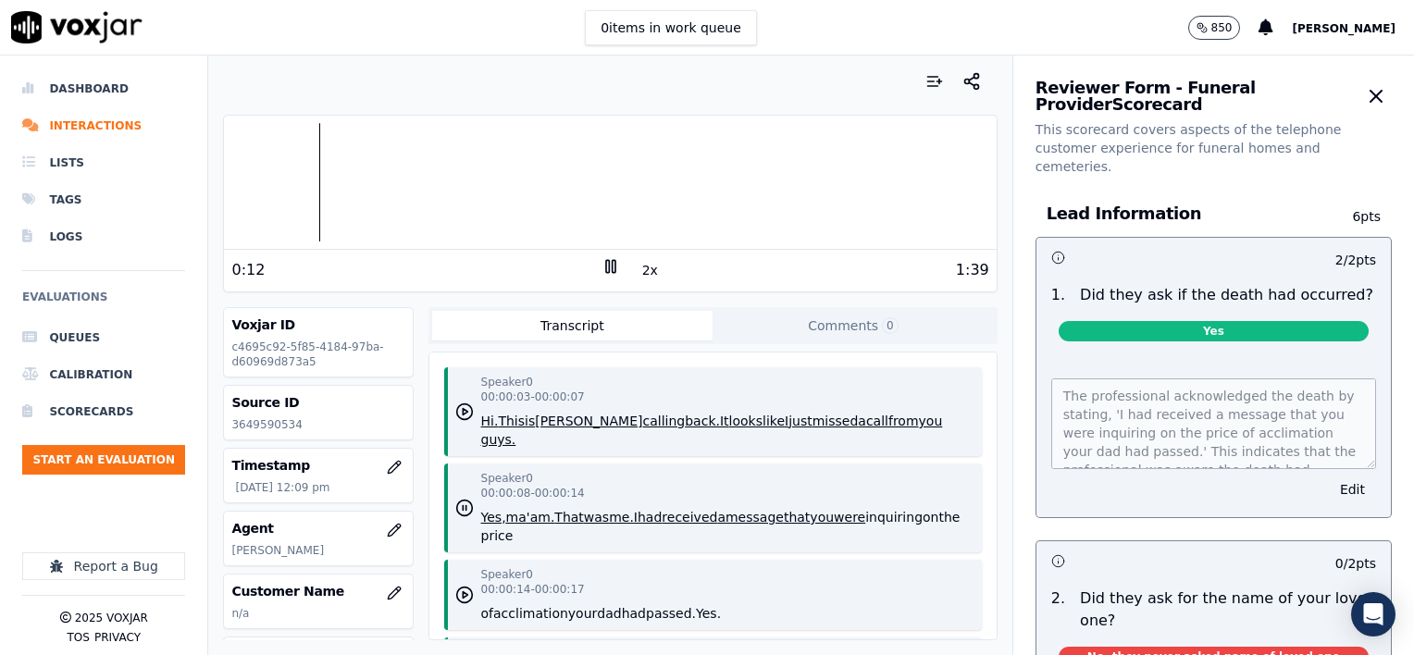
click at [1268, 251] on div "2 / 2 pts" at bounding box center [1322, 260] width 108 height 19
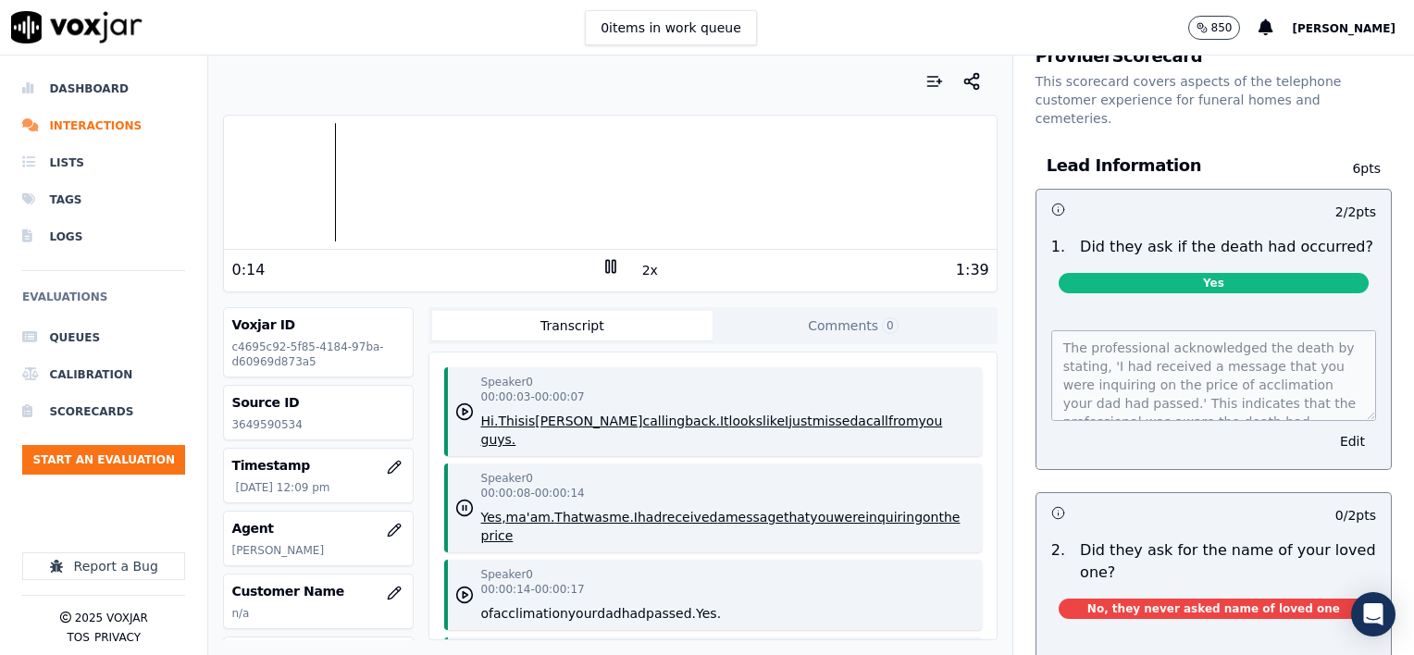
scroll to position [93, 0]
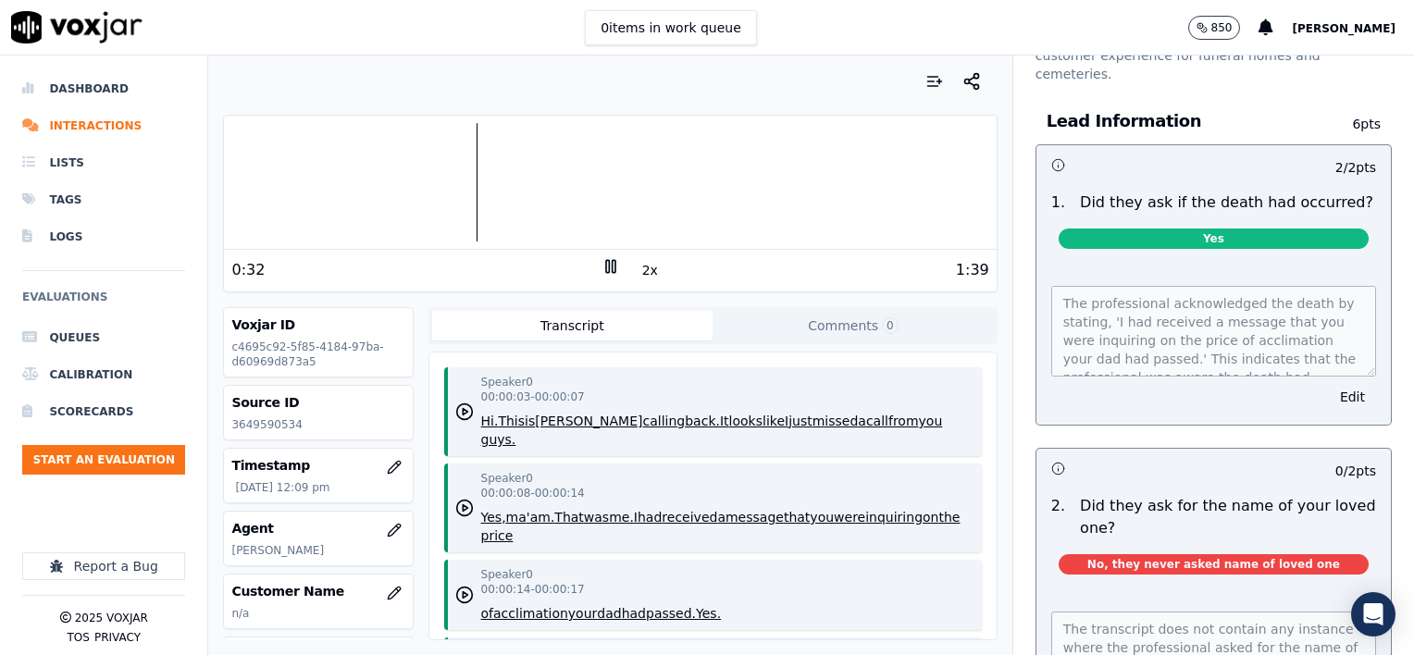
click at [606, 261] on rect at bounding box center [607, 266] width 3 height 12
click at [606, 270] on polygon at bounding box center [611, 267] width 11 height 14
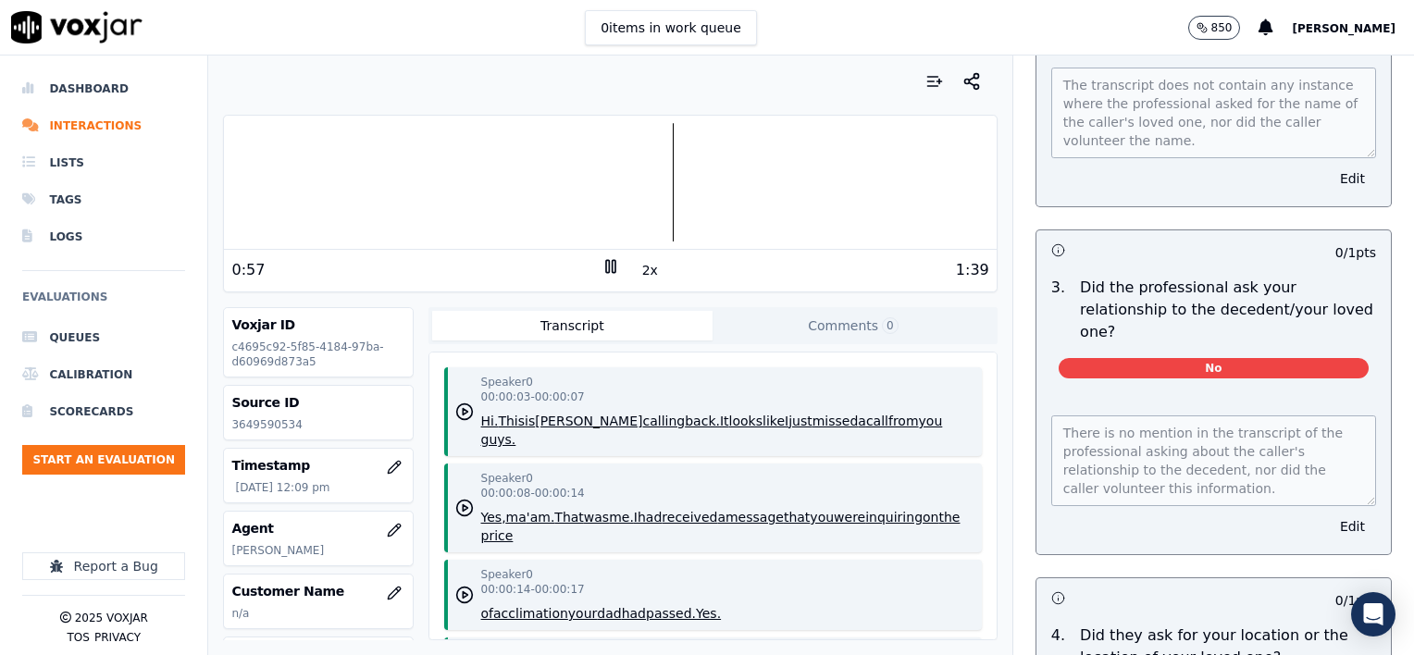
scroll to position [648, 0]
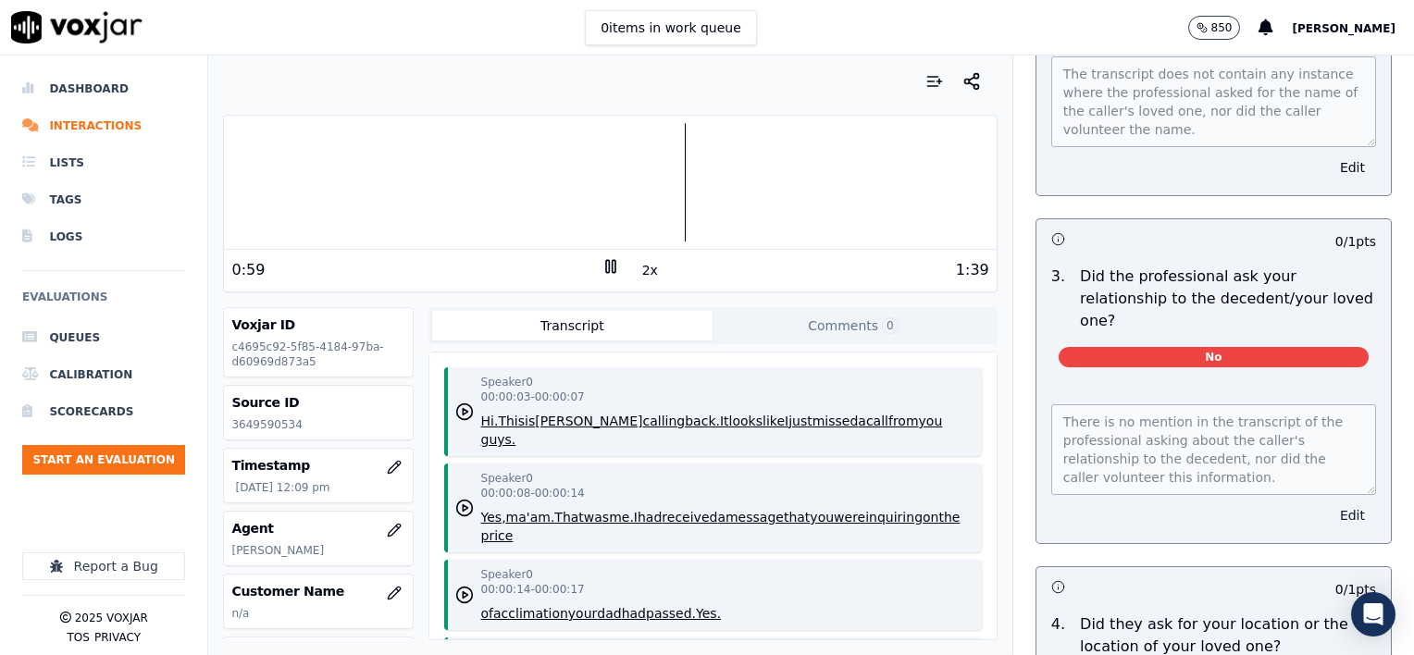
click at [1329, 503] on button "Edit" at bounding box center [1352, 516] width 47 height 26
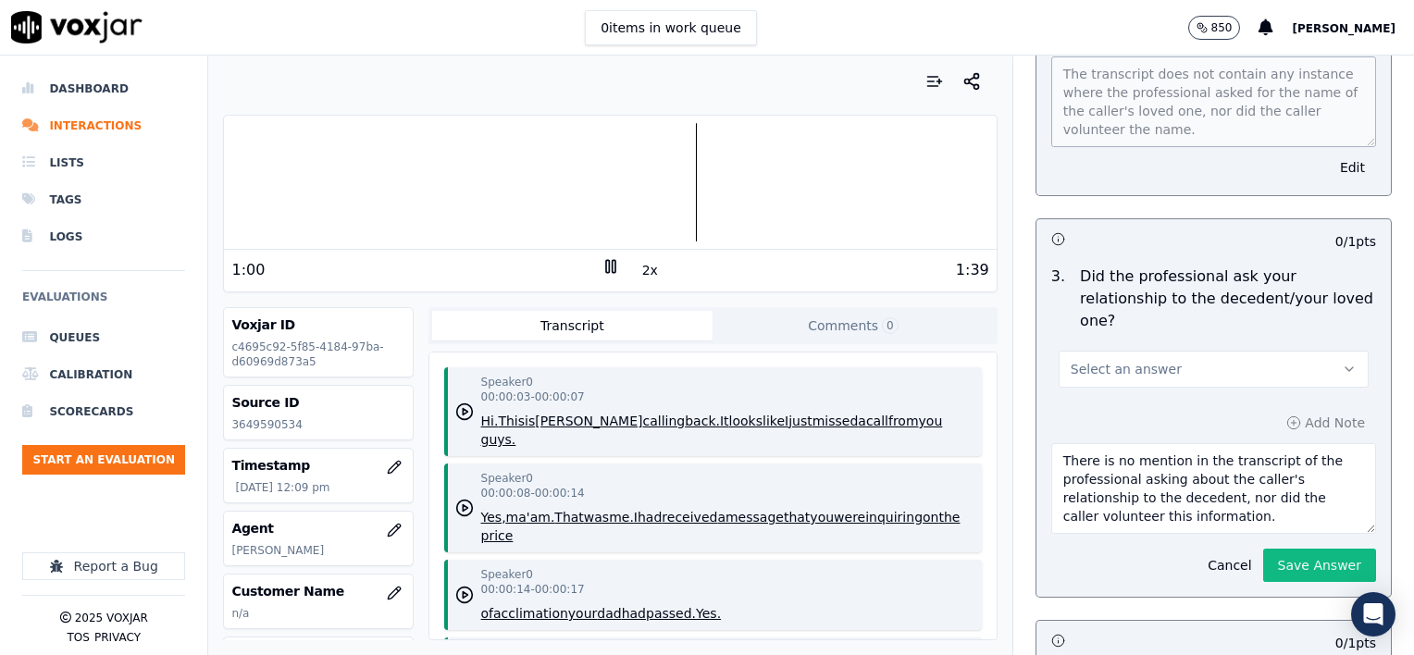
click at [1174, 351] on button "Select an answer" at bounding box center [1214, 369] width 310 height 37
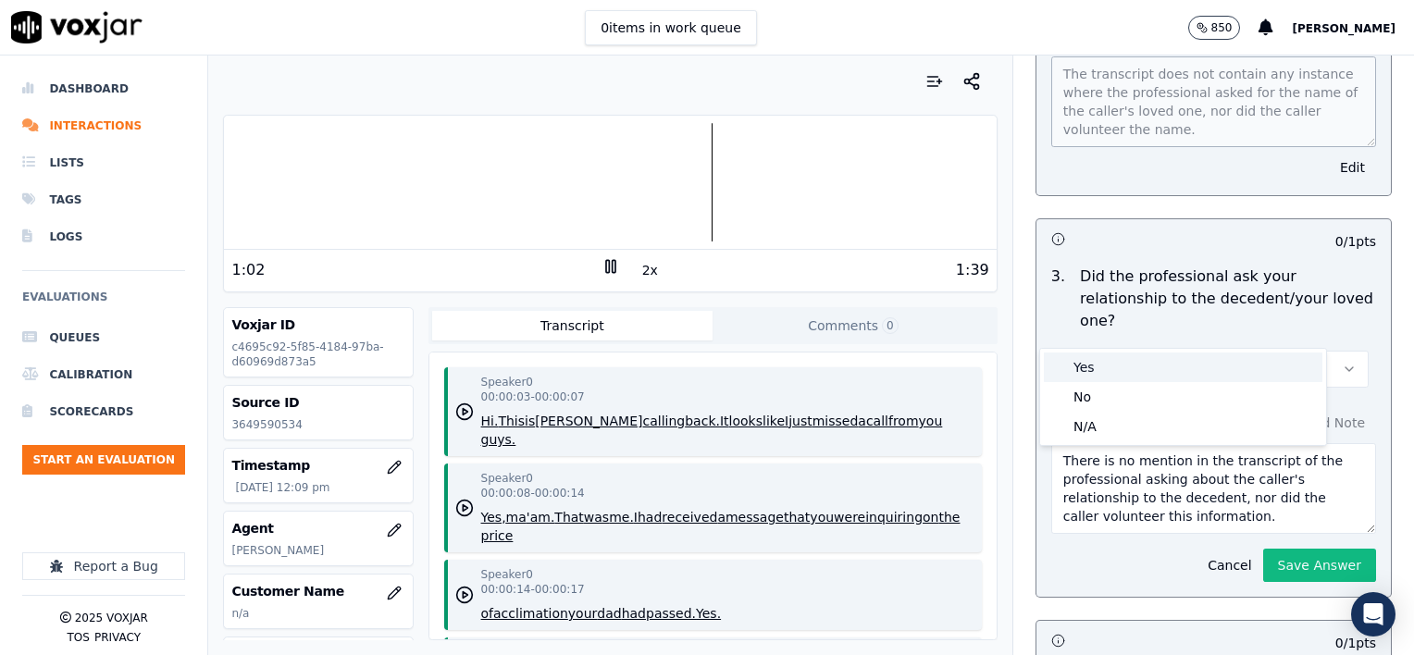
click at [1136, 364] on div "Yes" at bounding box center [1183, 368] width 279 height 30
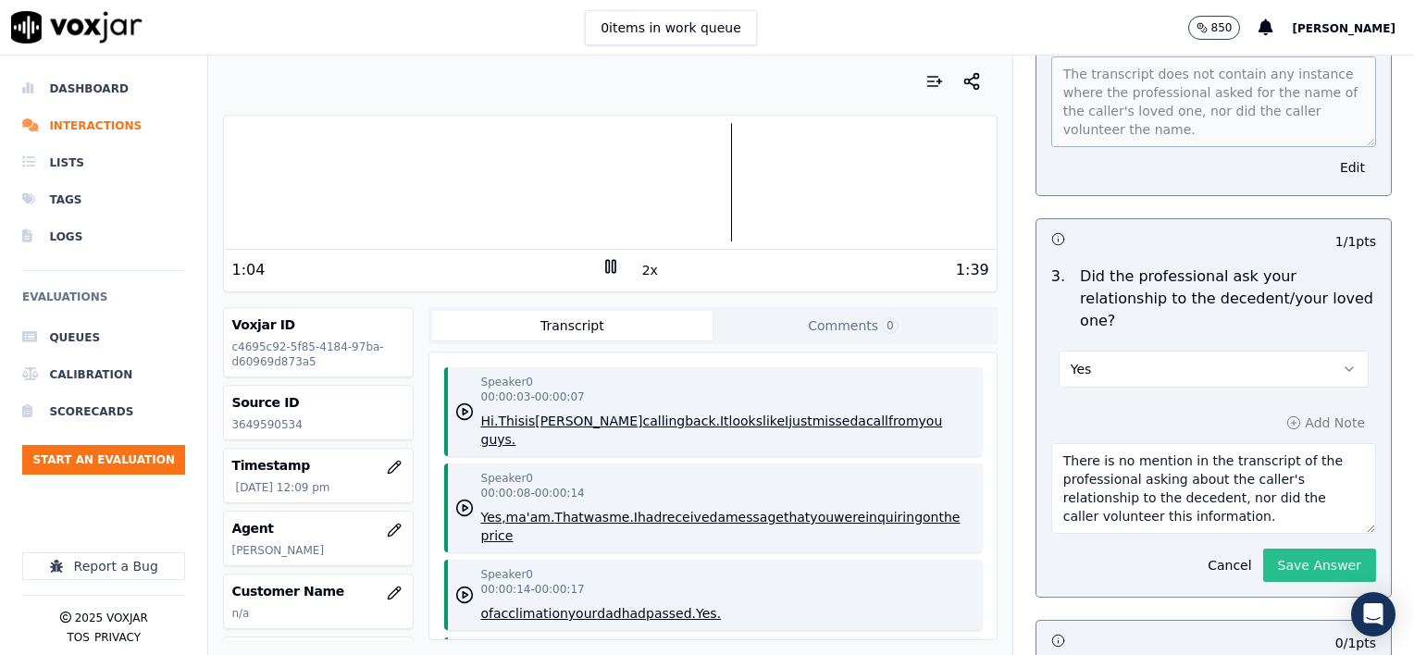
click at [1288, 549] on button "Save Answer" at bounding box center [1319, 565] width 113 height 33
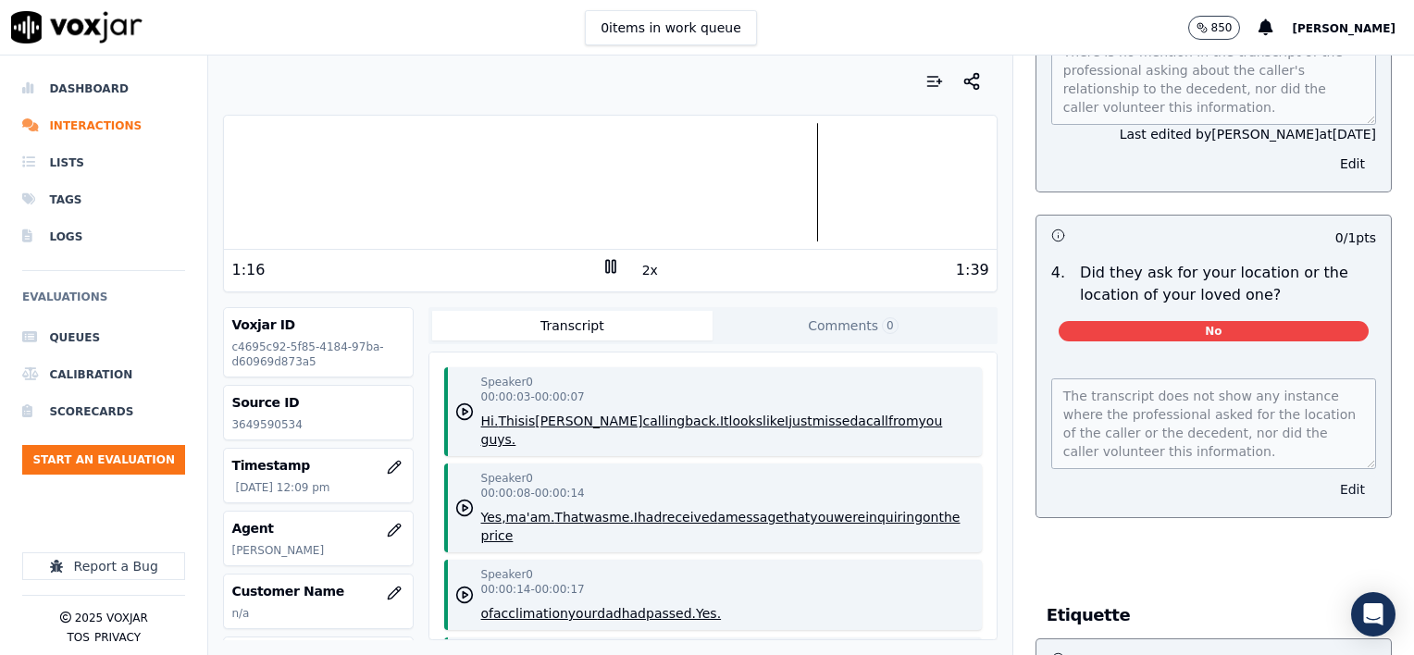
scroll to position [976, 0]
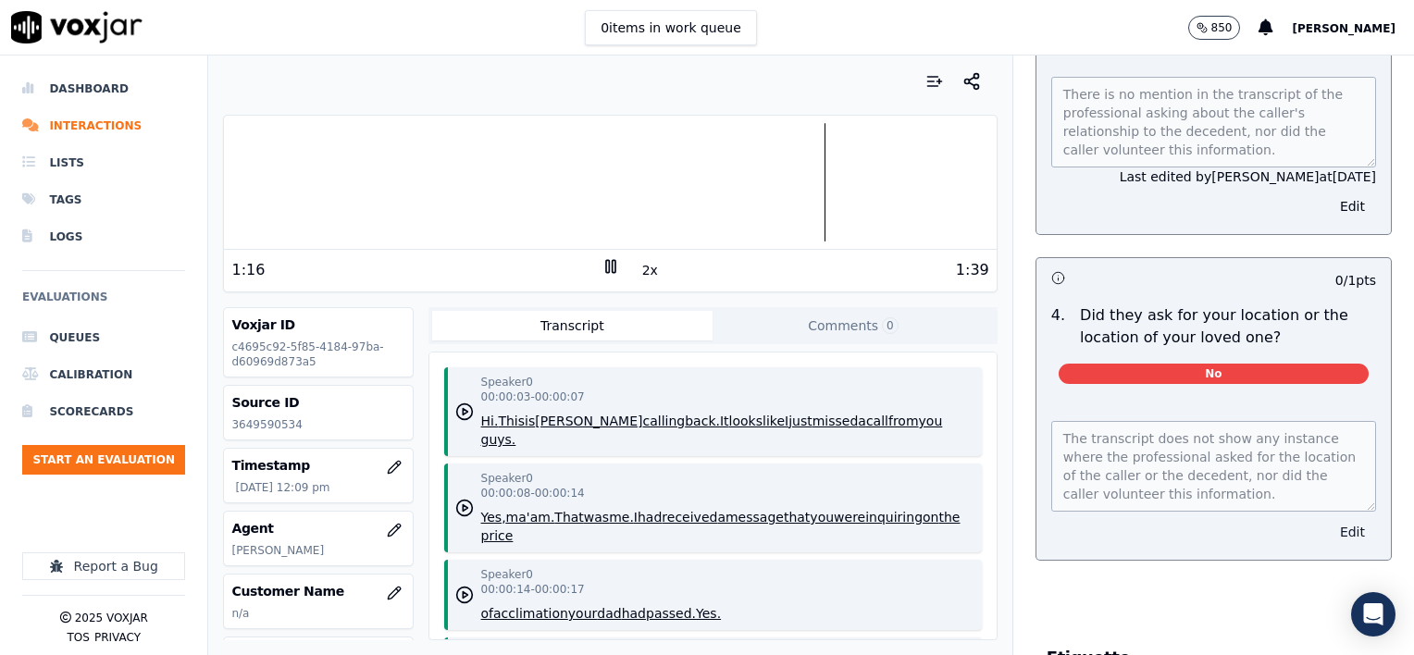
click at [1329, 519] on button "Edit" at bounding box center [1352, 532] width 47 height 26
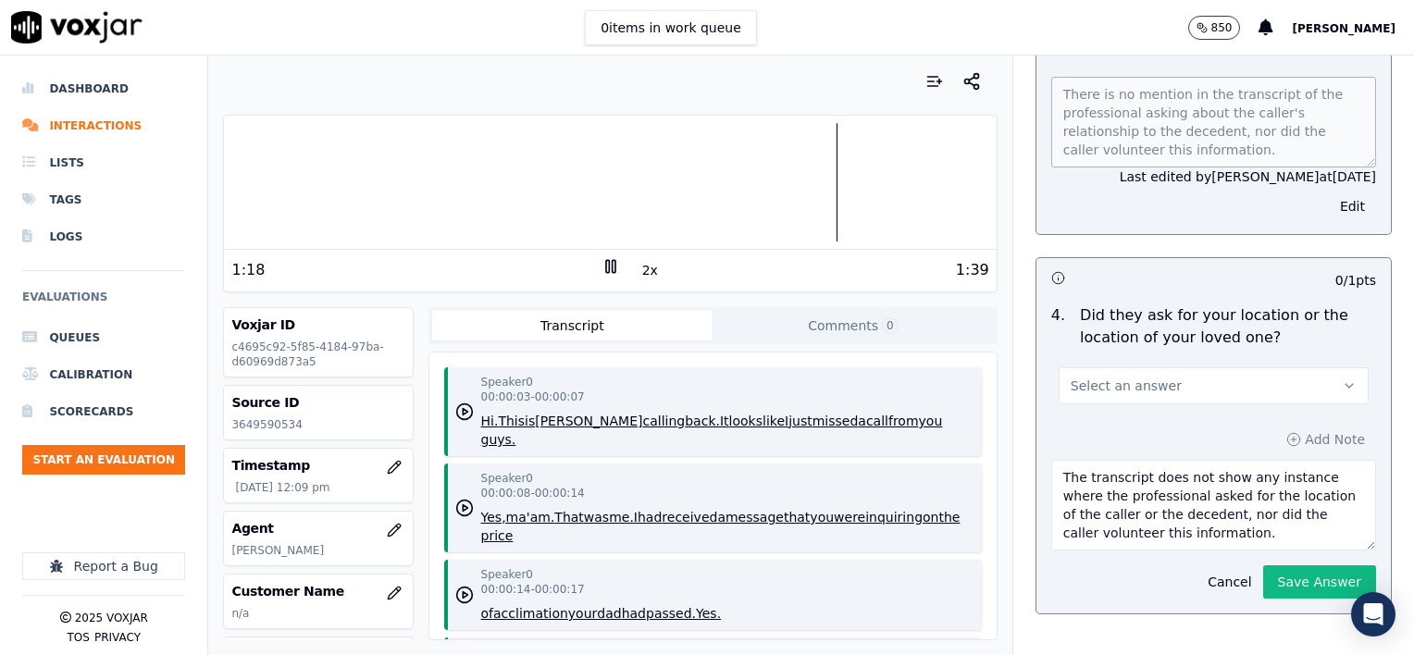
click at [1207, 367] on button "Select an answer" at bounding box center [1214, 385] width 310 height 37
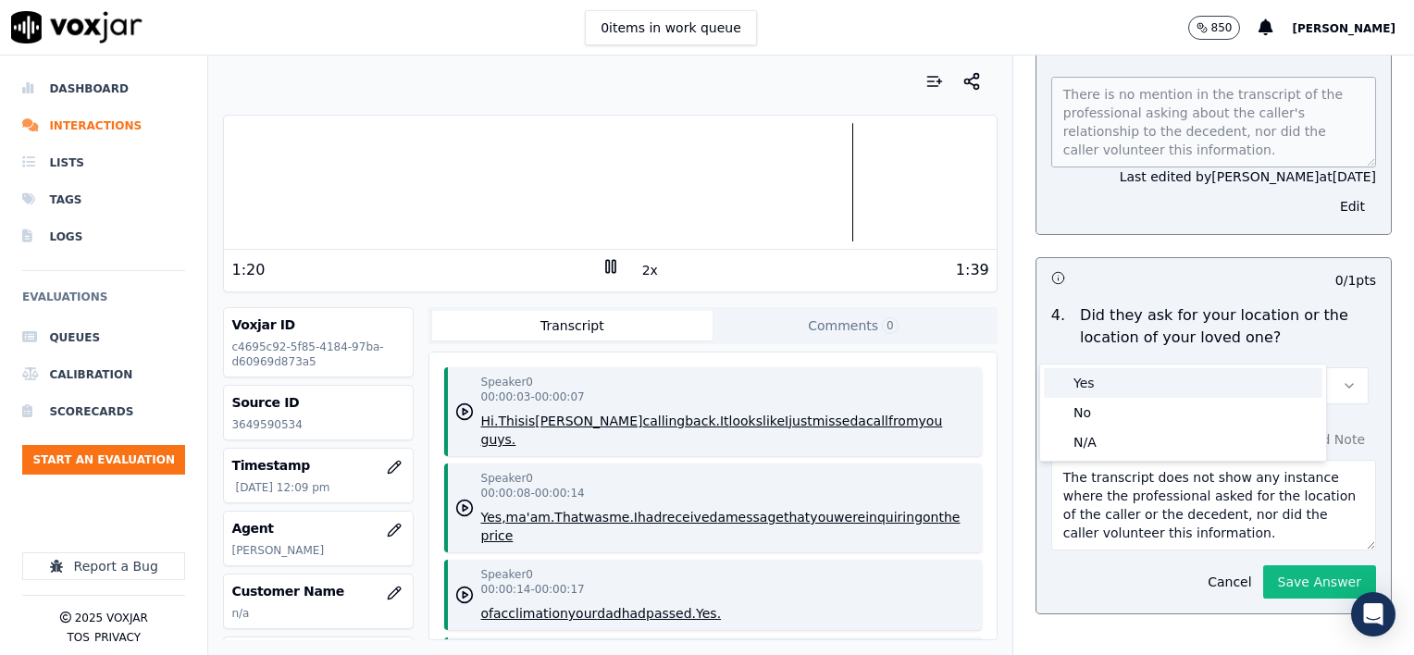
click at [1113, 384] on div "Yes" at bounding box center [1183, 383] width 279 height 30
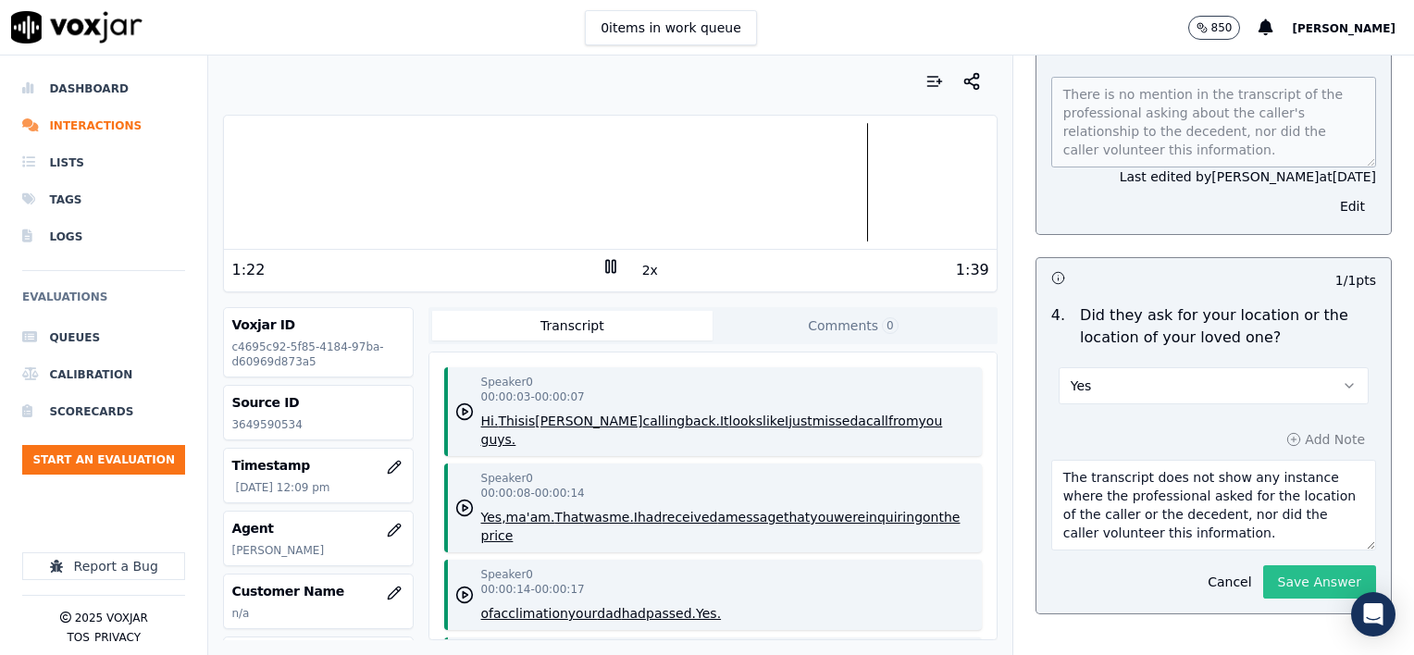
click at [1298, 566] on button "Save Answer" at bounding box center [1319, 582] width 113 height 33
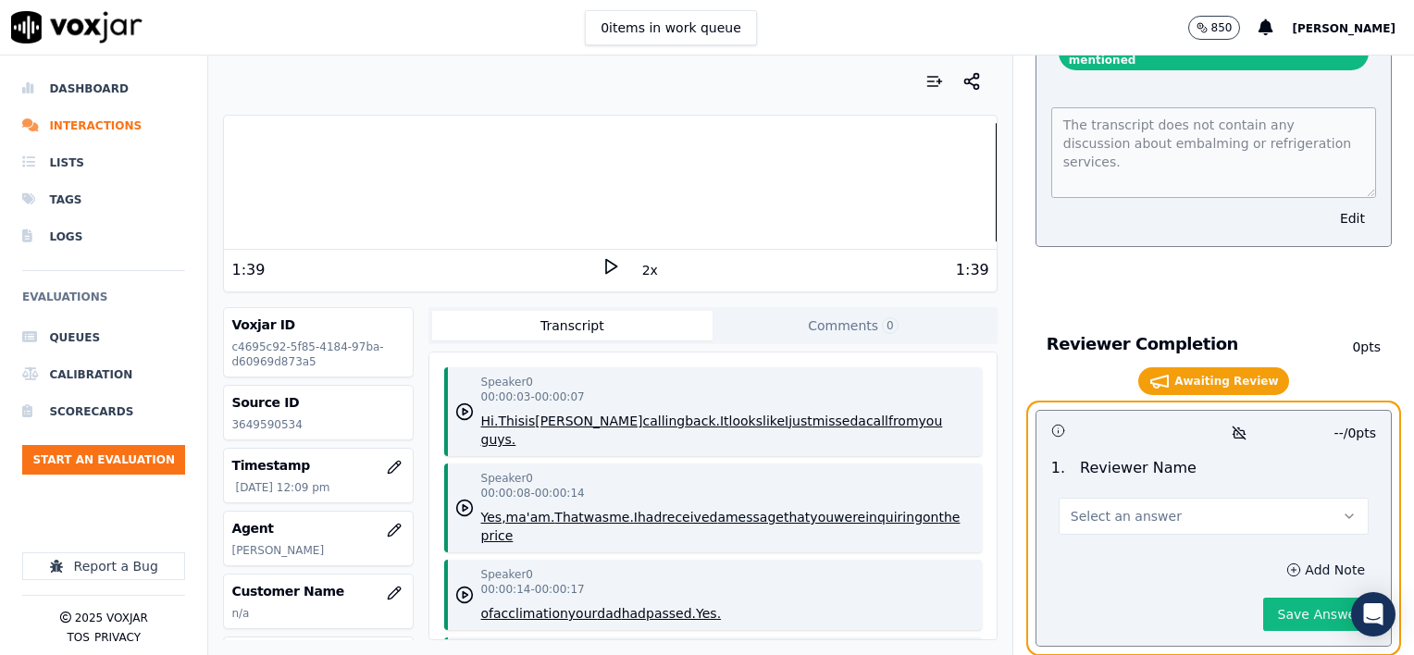
scroll to position [3845, 0]
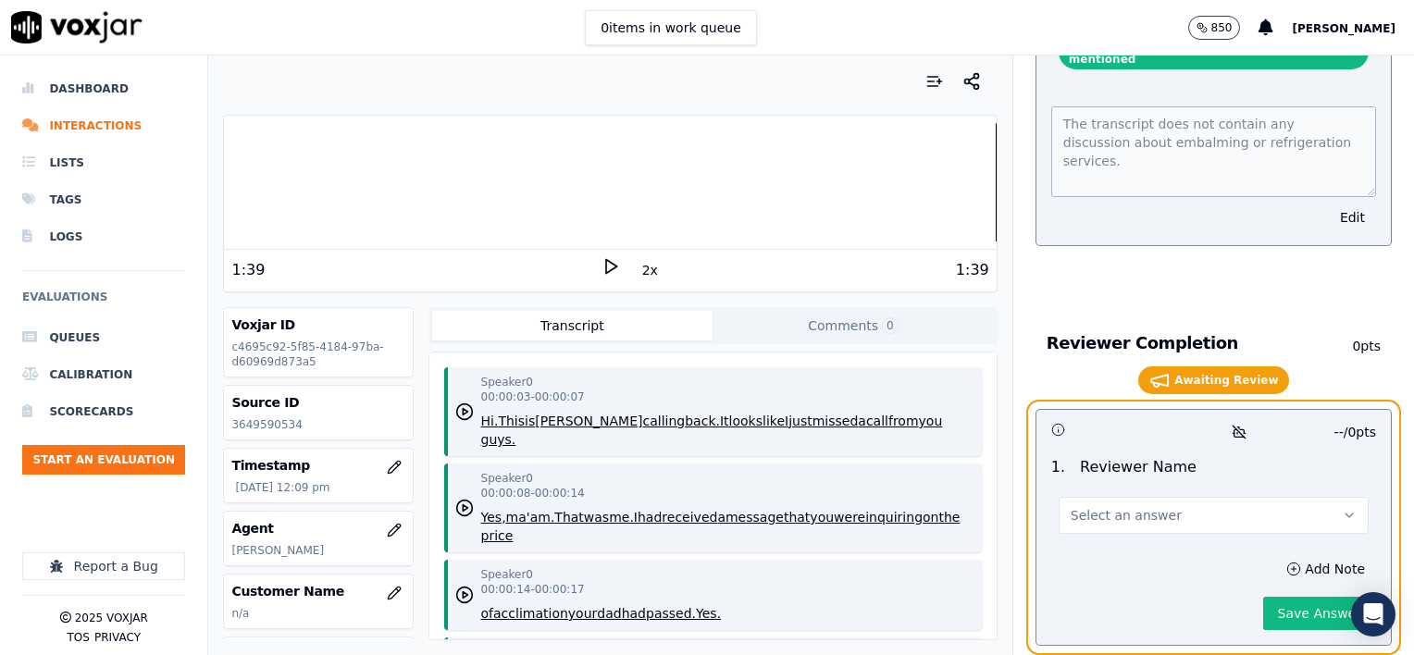
click at [1111, 506] on span "Select an answer" at bounding box center [1126, 515] width 111 height 19
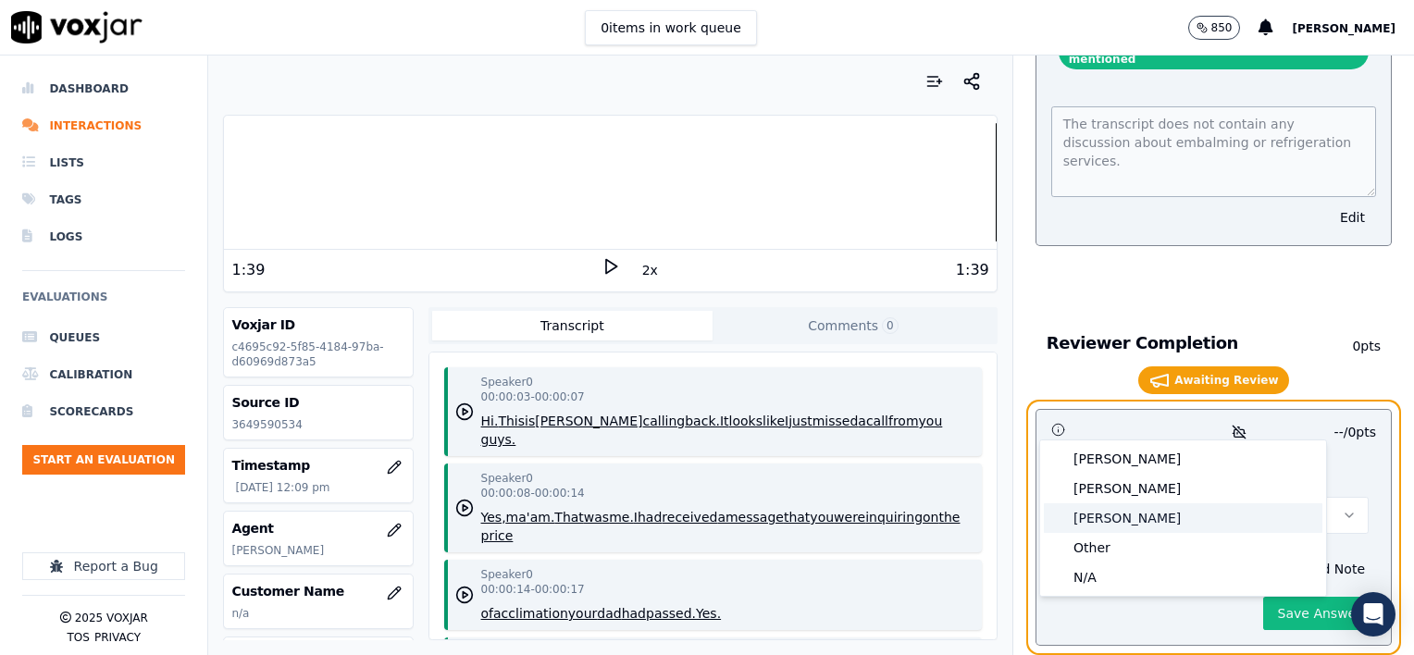
click at [1102, 515] on div "[PERSON_NAME]" at bounding box center [1183, 519] width 279 height 30
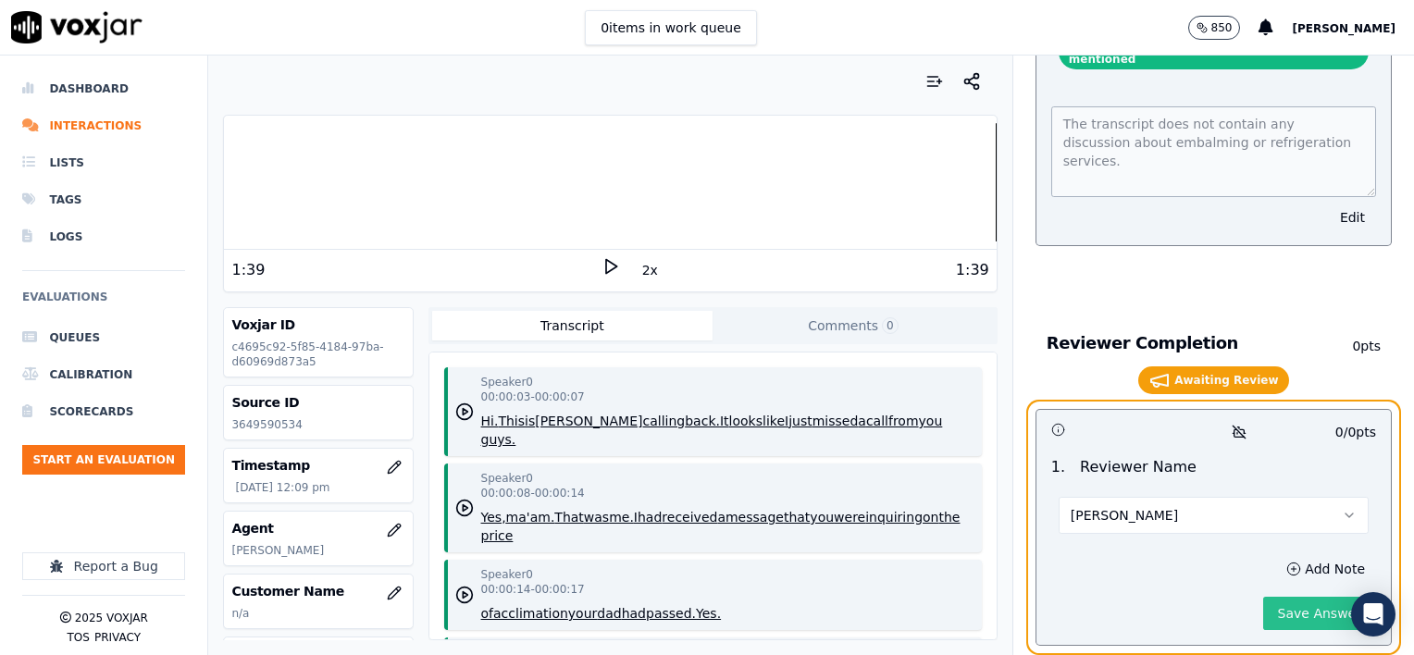
click at [1269, 597] on button "Save Answer" at bounding box center [1319, 613] width 113 height 33
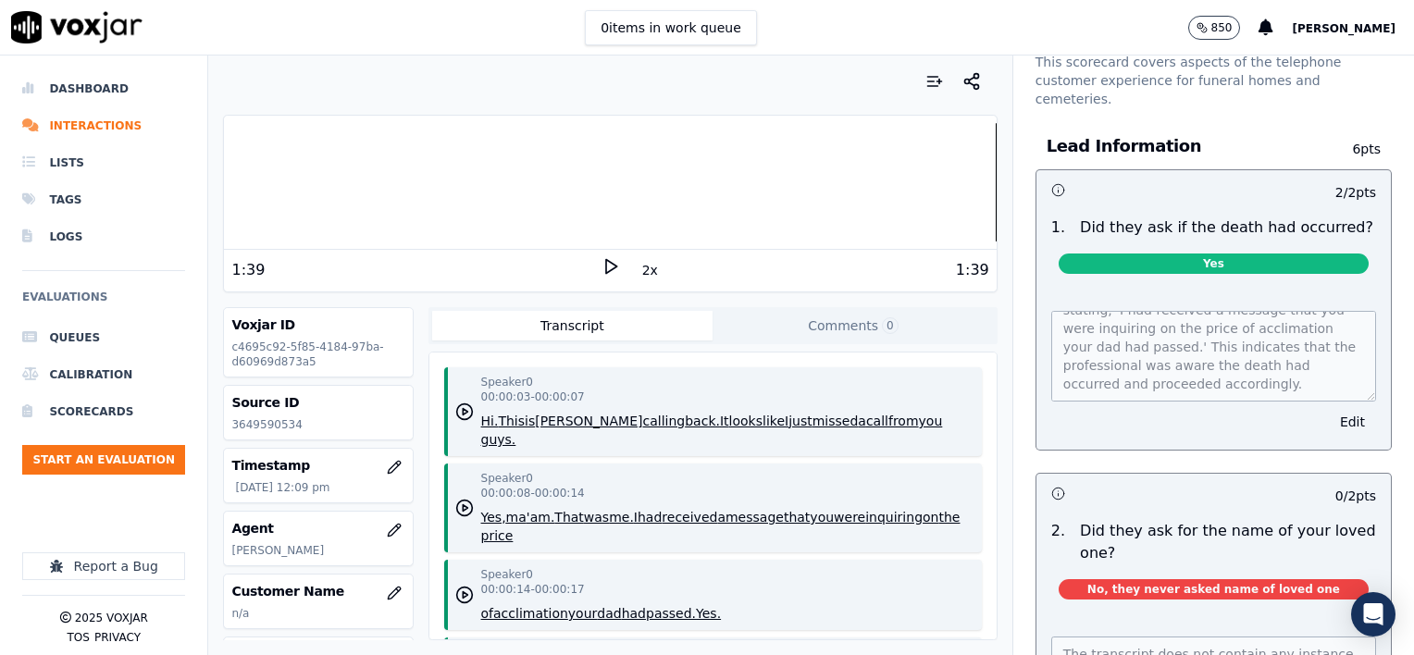
scroll to position [185, 0]
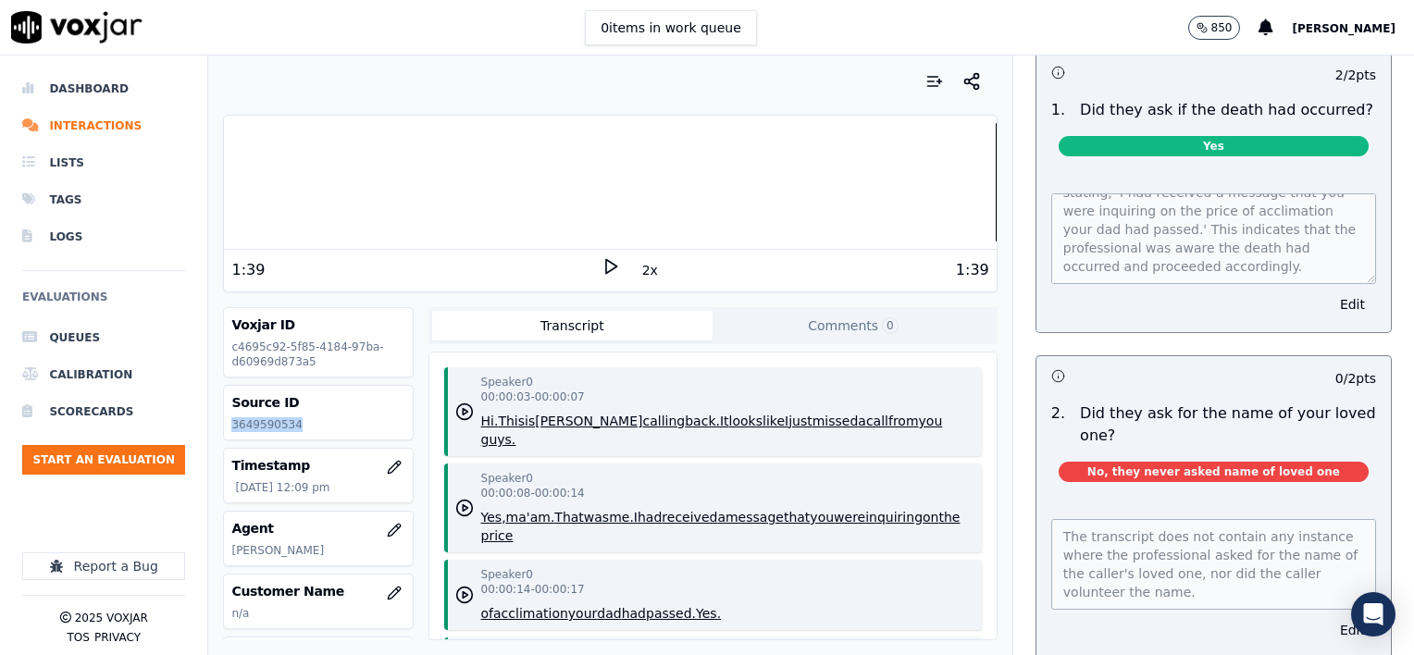
drag, startPoint x: 297, startPoint y: 420, endPoint x: 222, endPoint y: 426, distance: 75.2
click at [223, 426] on div "Source ID 3649590534" at bounding box center [318, 413] width 190 height 56
copy p "3649590534"
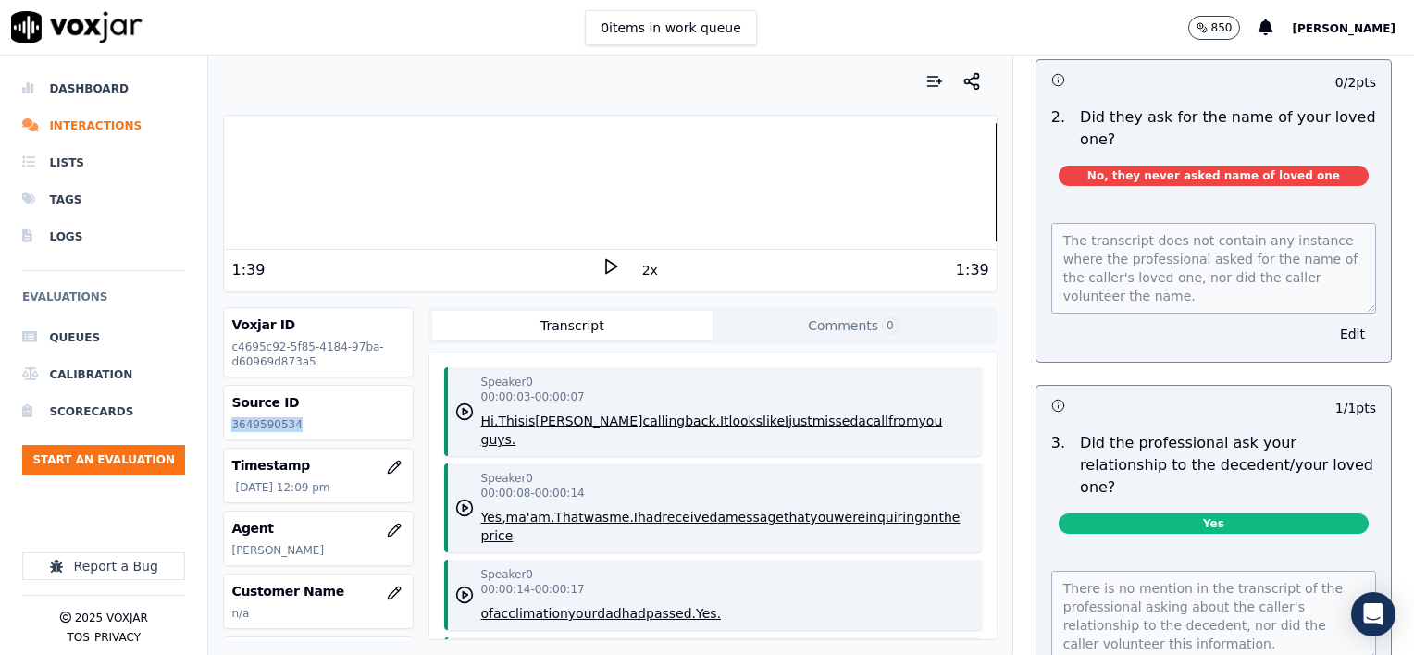
scroll to position [370, 0]
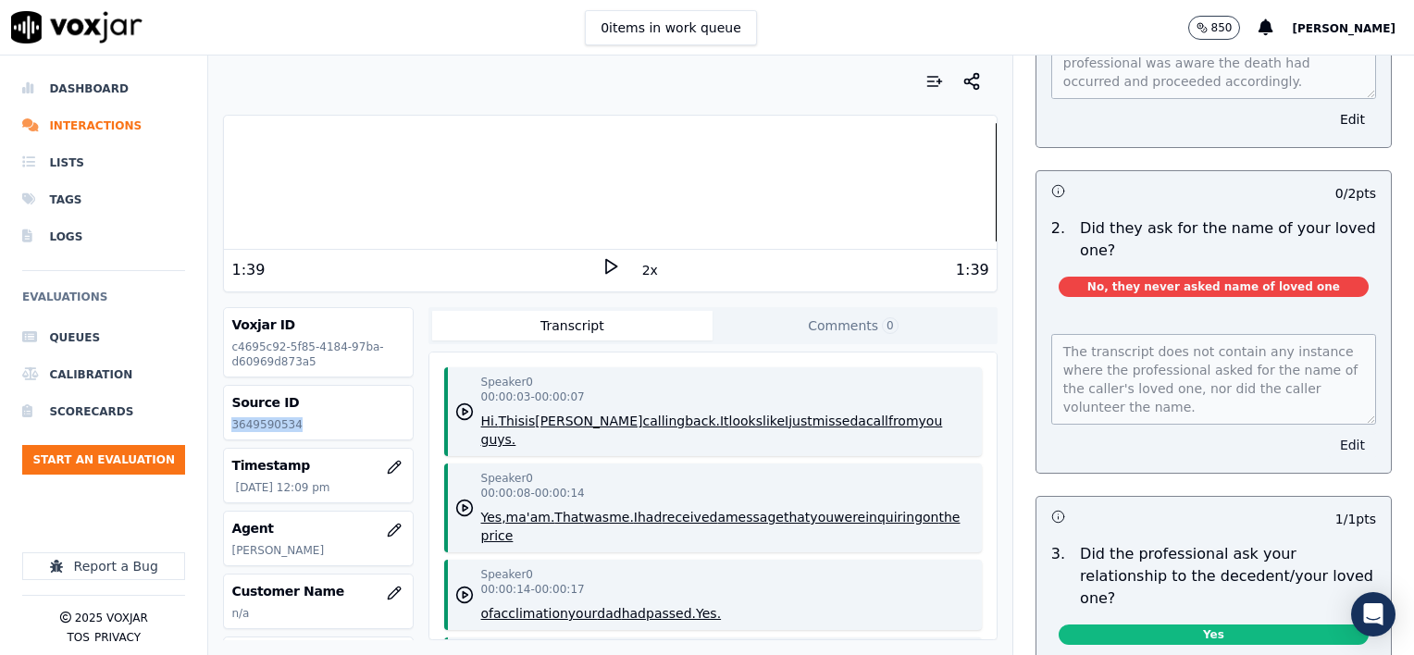
click at [1329, 432] on button "Edit" at bounding box center [1352, 445] width 47 height 26
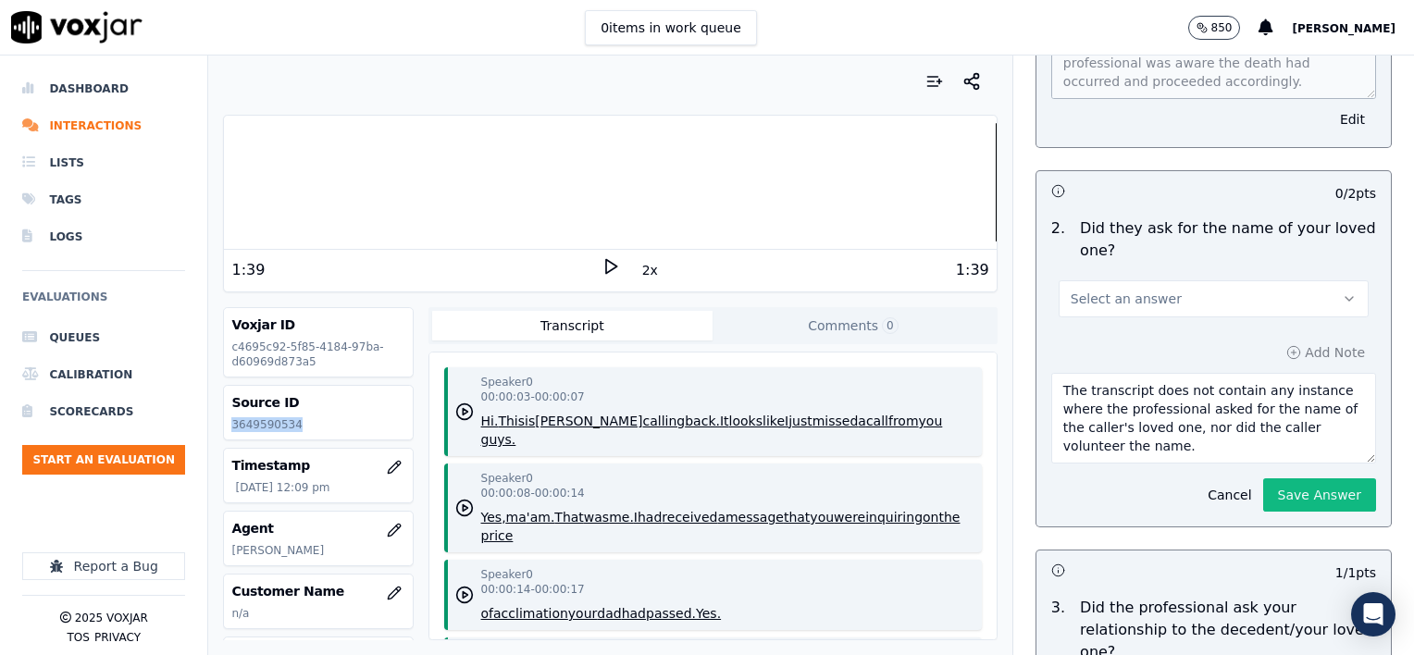
click at [1156, 280] on button "Select an answer" at bounding box center [1214, 298] width 310 height 37
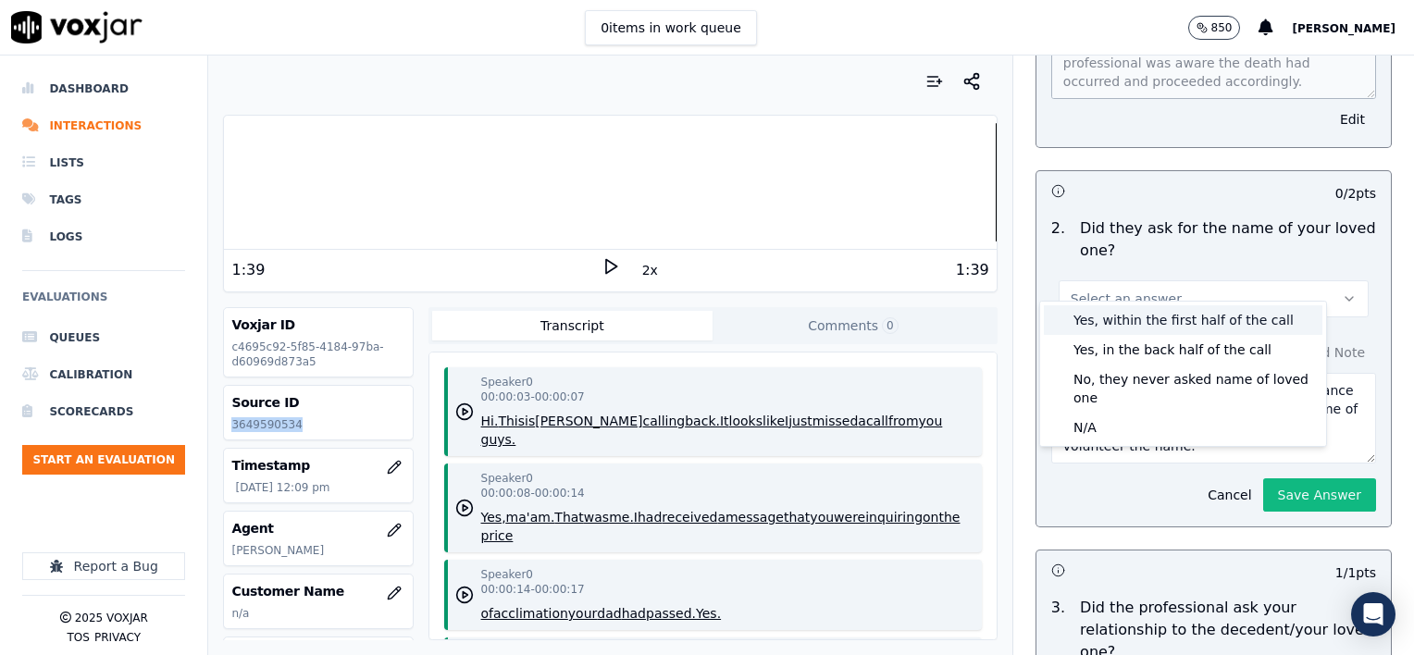
click at [1174, 318] on div "Yes, within the first half of the call" at bounding box center [1183, 320] width 279 height 30
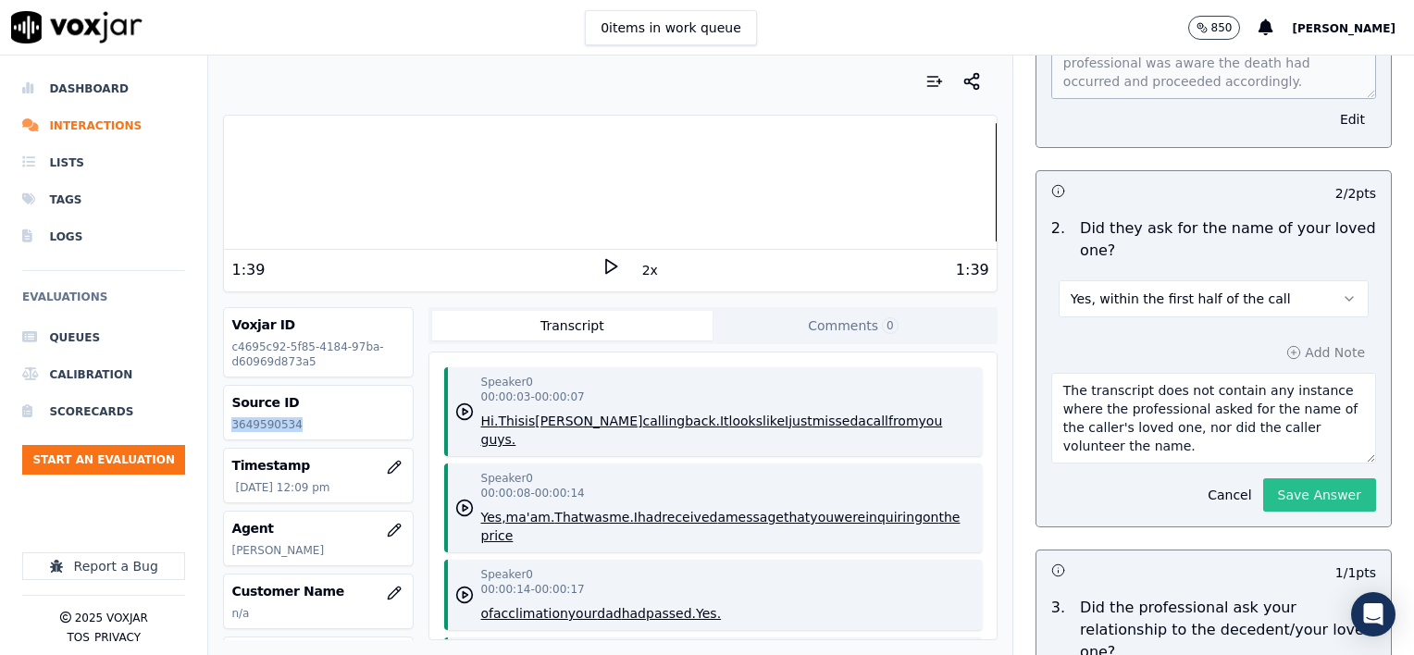
click at [1285, 479] on button "Save Answer" at bounding box center [1319, 495] width 113 height 33
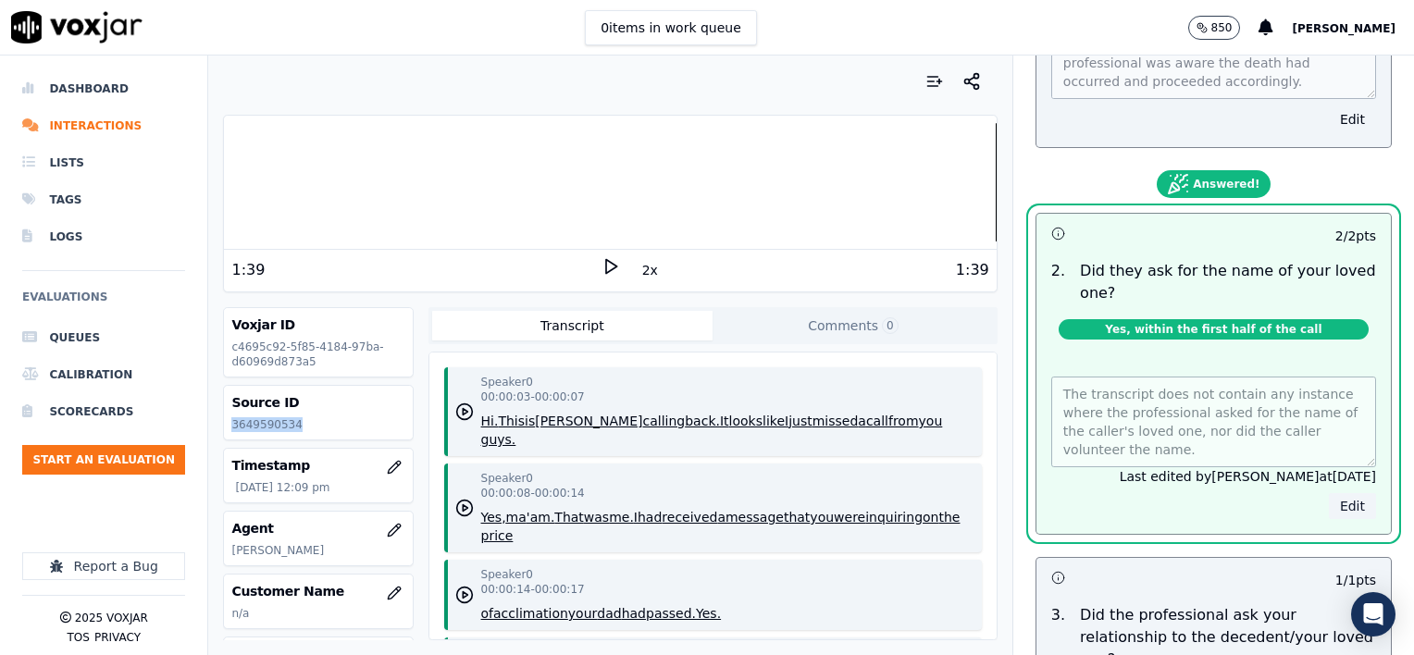
click at [1329, 493] on button "Edit" at bounding box center [1352, 506] width 47 height 26
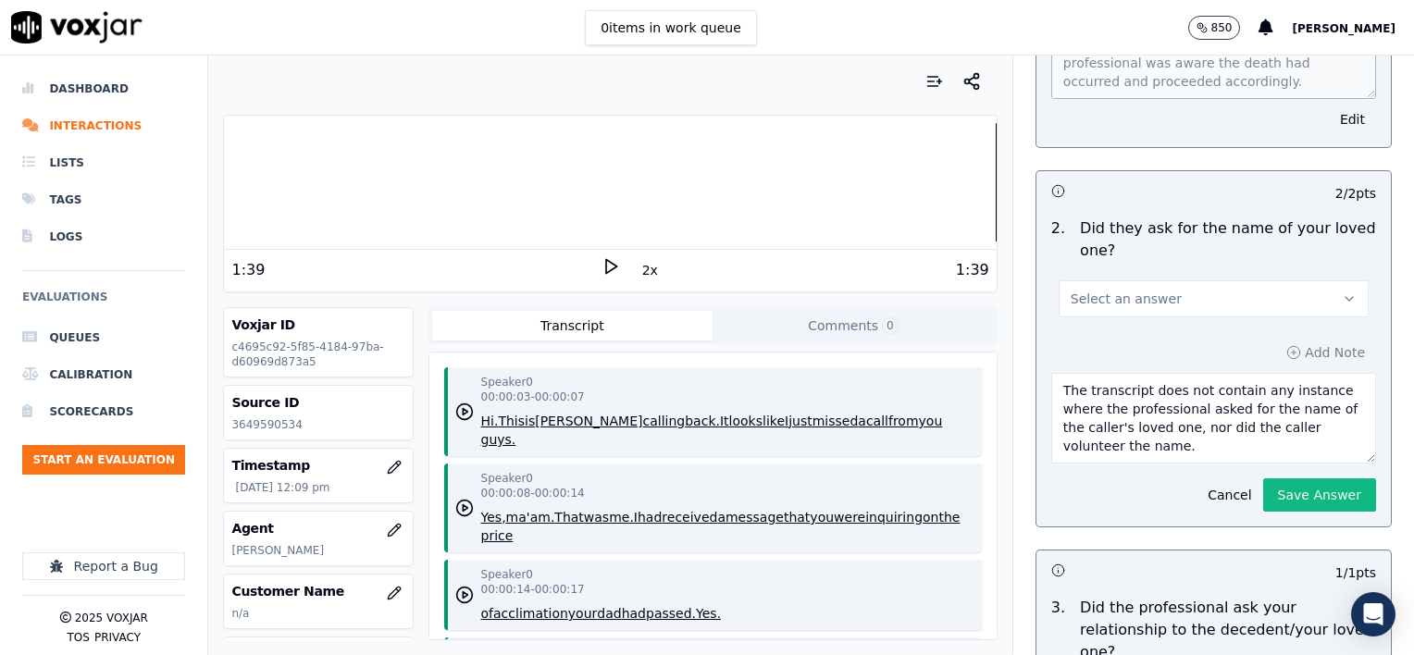
click at [1226, 431] on textarea "The transcript does not contain any instance where the professional asked for t…" at bounding box center [1213, 418] width 325 height 91
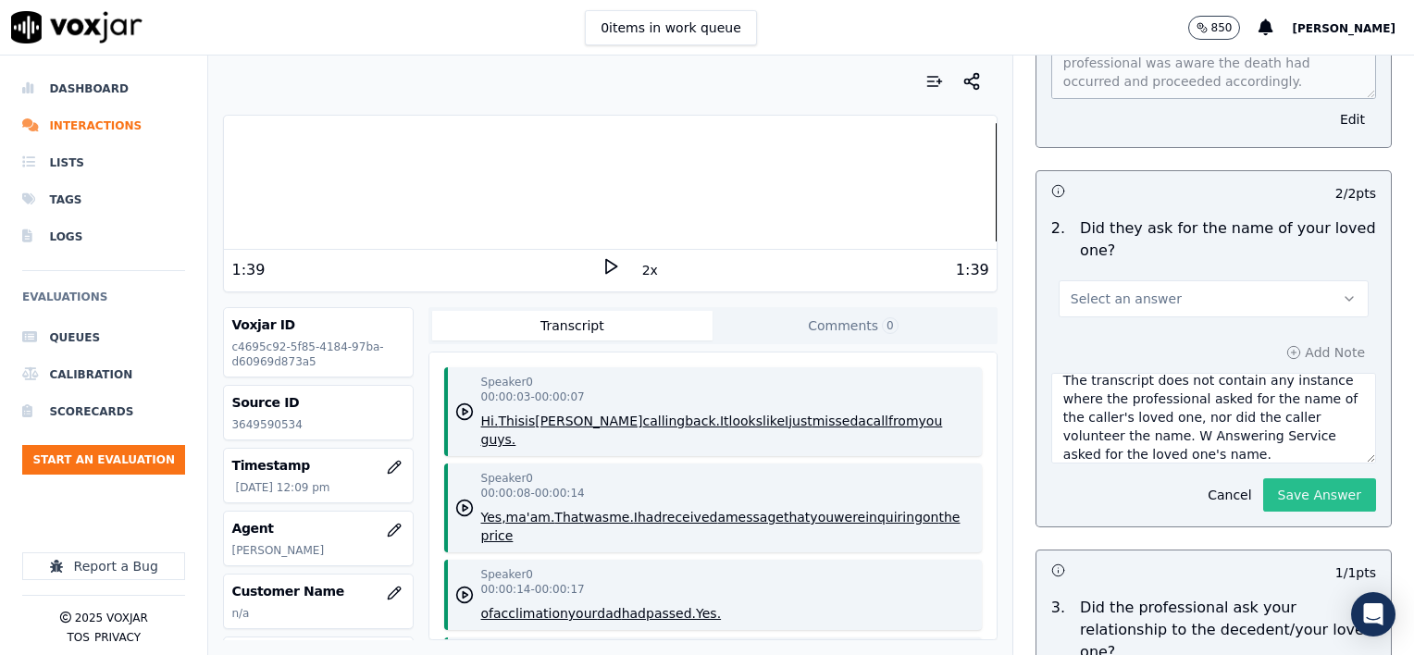
type textarea "The transcript does not contain any instance where the professional asked for t…"
click at [1282, 480] on button "Save Answer" at bounding box center [1319, 495] width 113 height 33
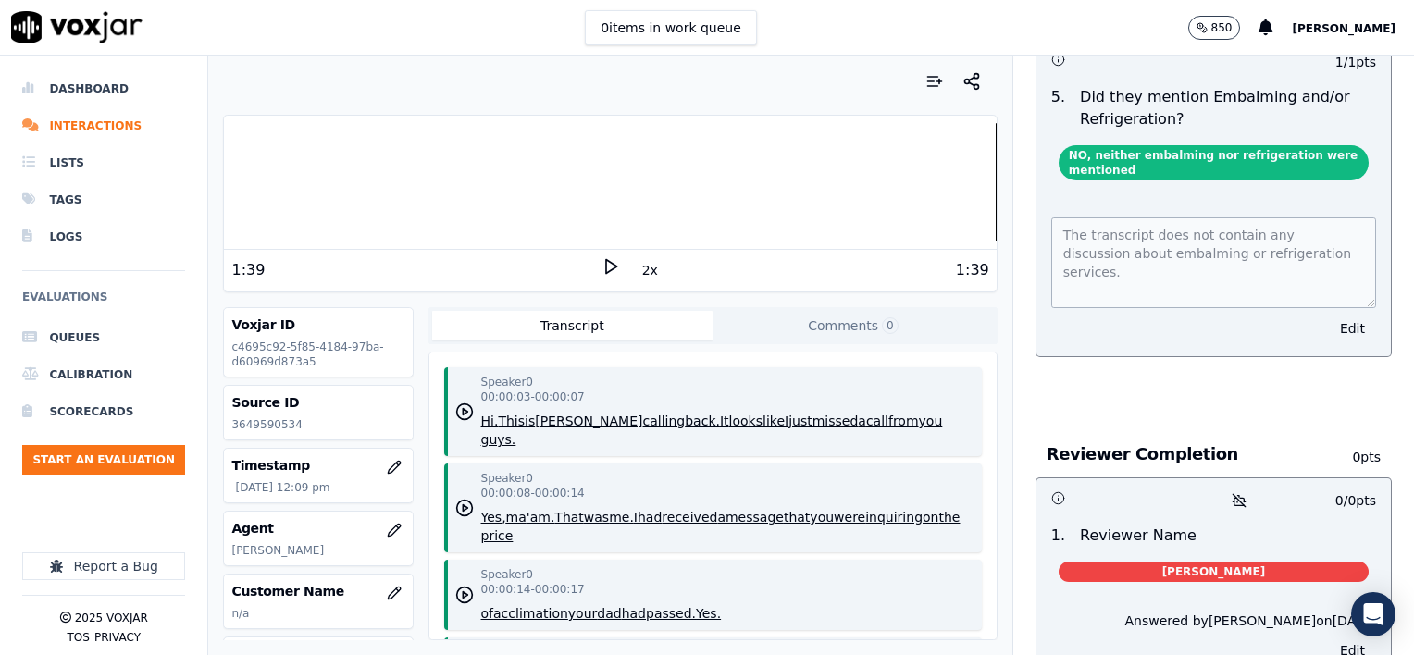
scroll to position [3787, 0]
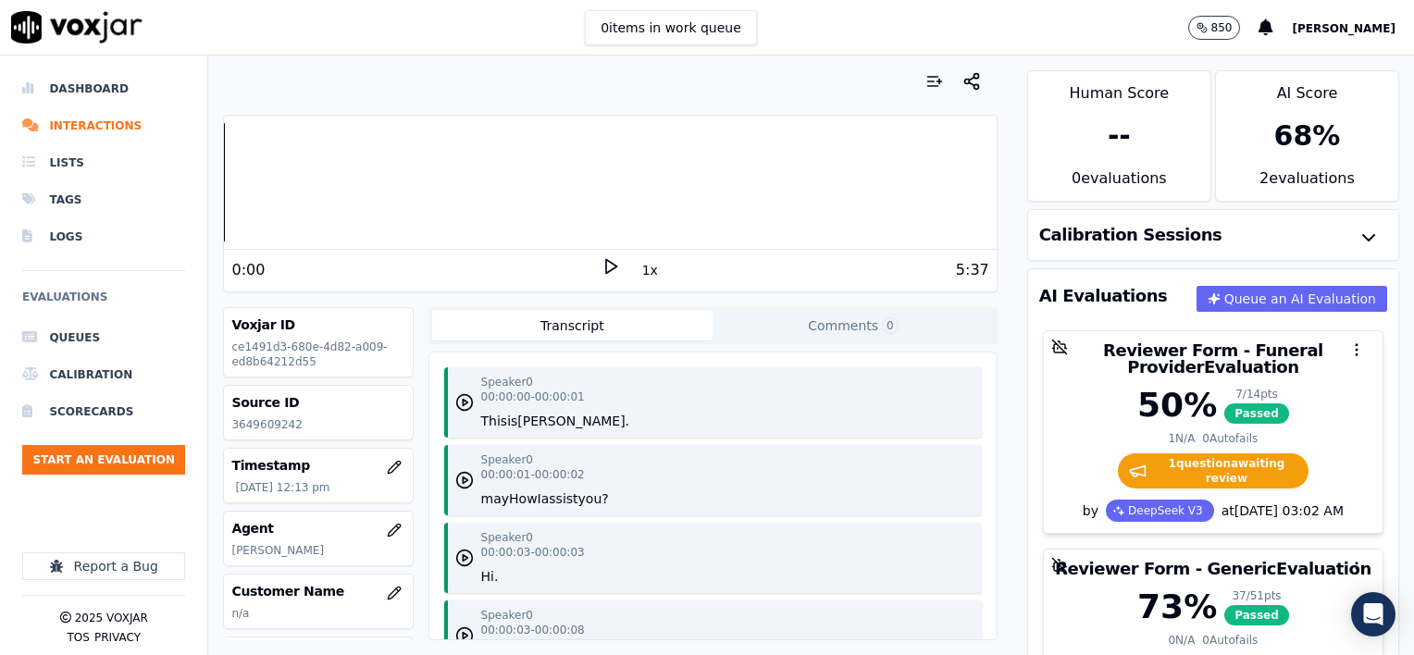
click at [639, 269] on button "1x" at bounding box center [650, 270] width 23 height 26
click at [639, 269] on button "1.5x" at bounding box center [657, 270] width 36 height 26
click at [602, 265] on icon at bounding box center [611, 266] width 19 height 19
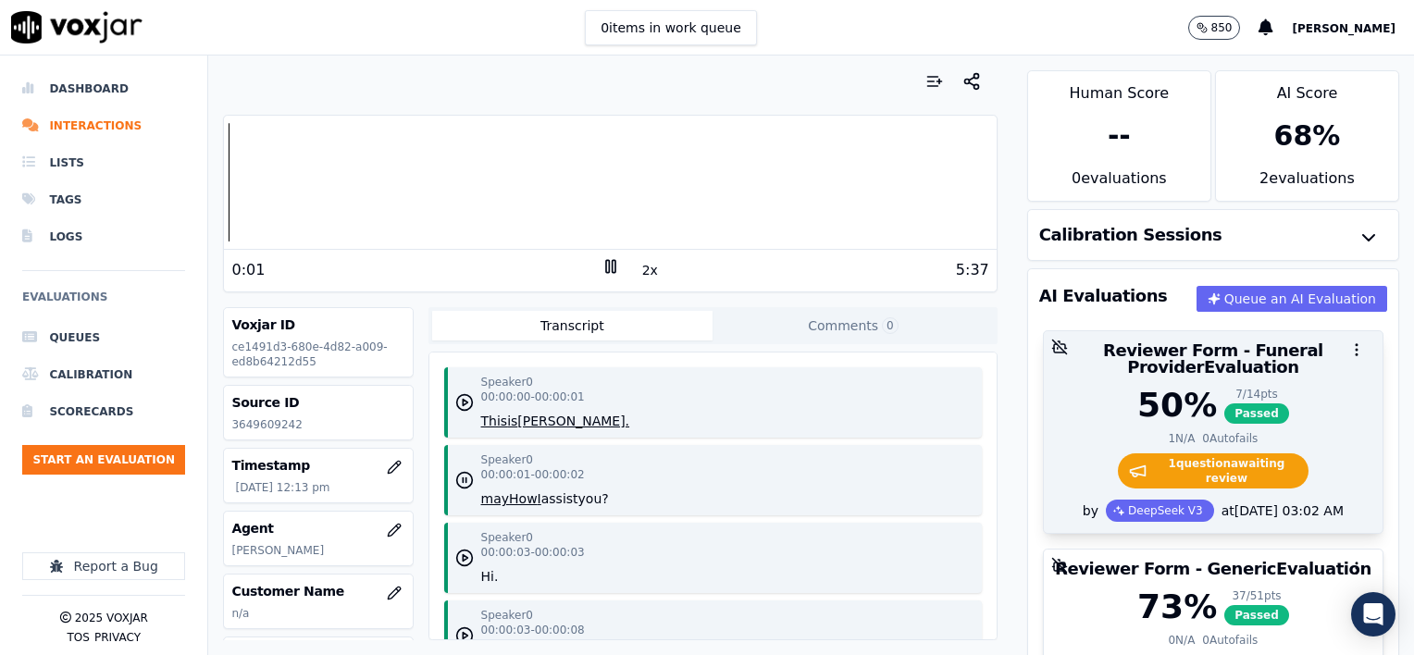
click at [1302, 404] on div "50 % 7 / 14 pts Passed" at bounding box center [1213, 405] width 317 height 37
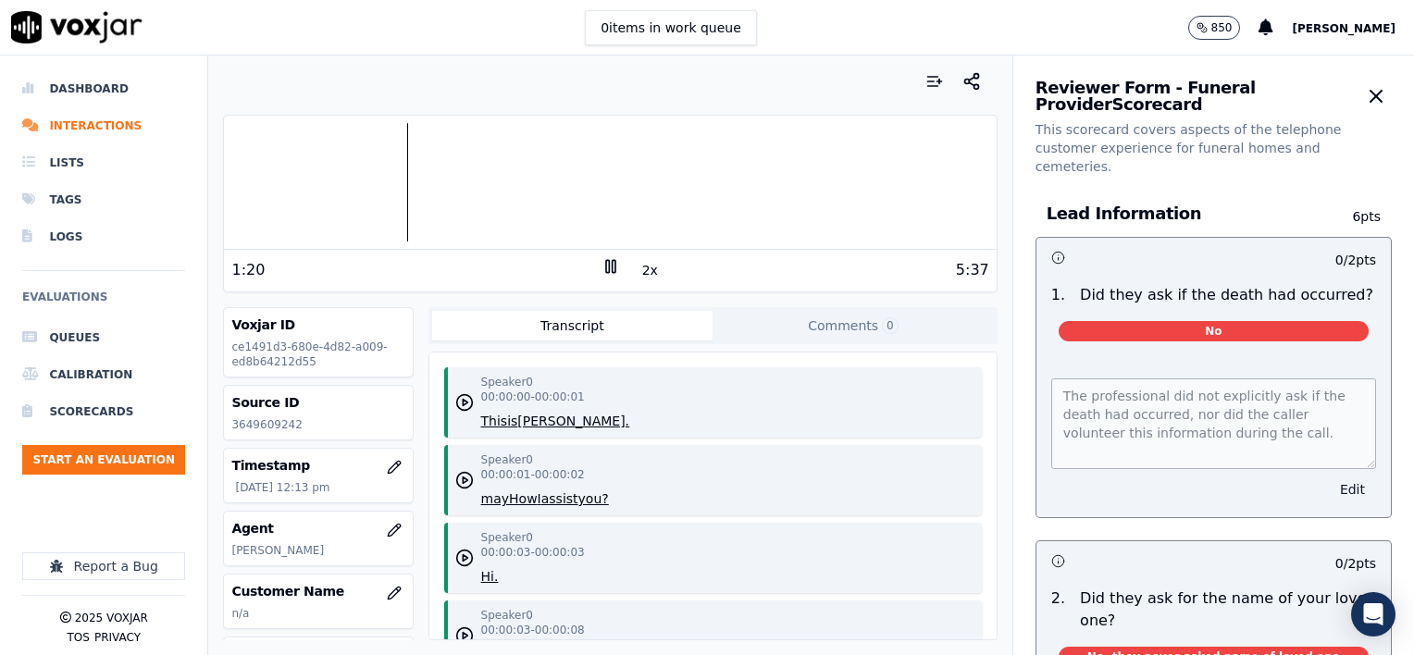
click at [1329, 477] on button "Edit" at bounding box center [1352, 490] width 47 height 26
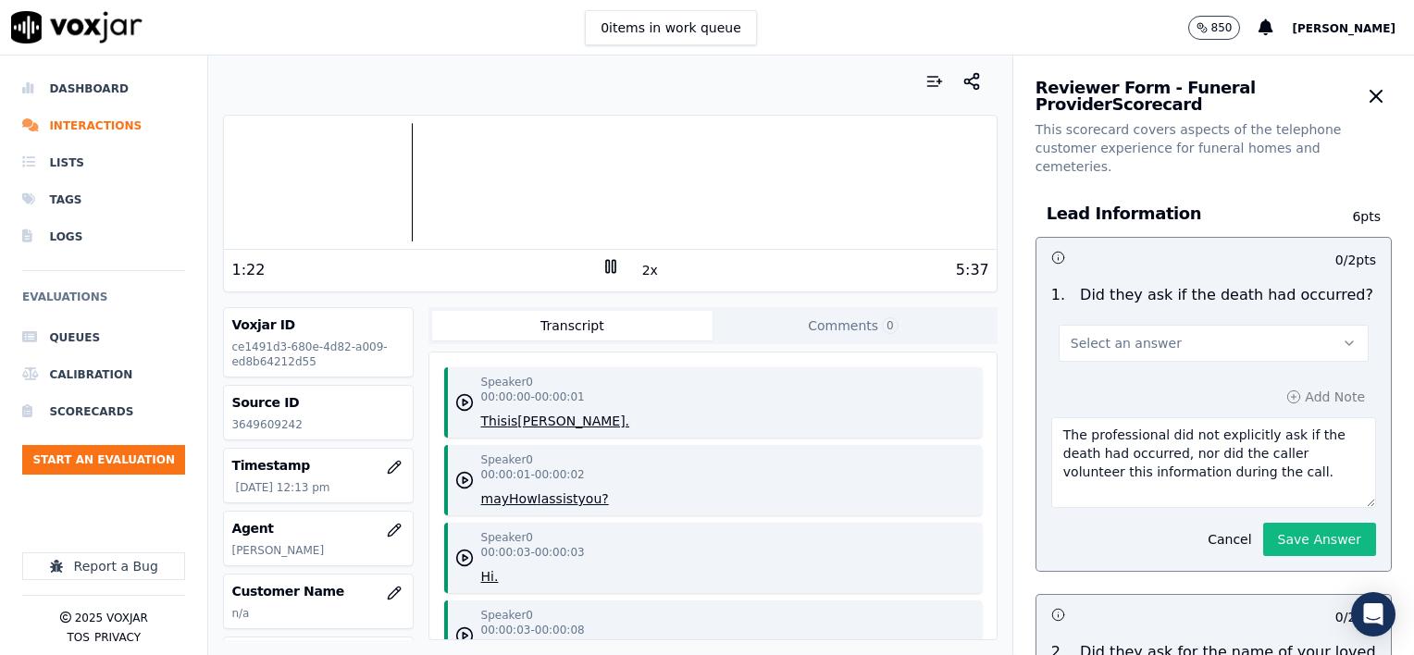
click at [1163, 325] on button "Select an answer" at bounding box center [1214, 343] width 310 height 37
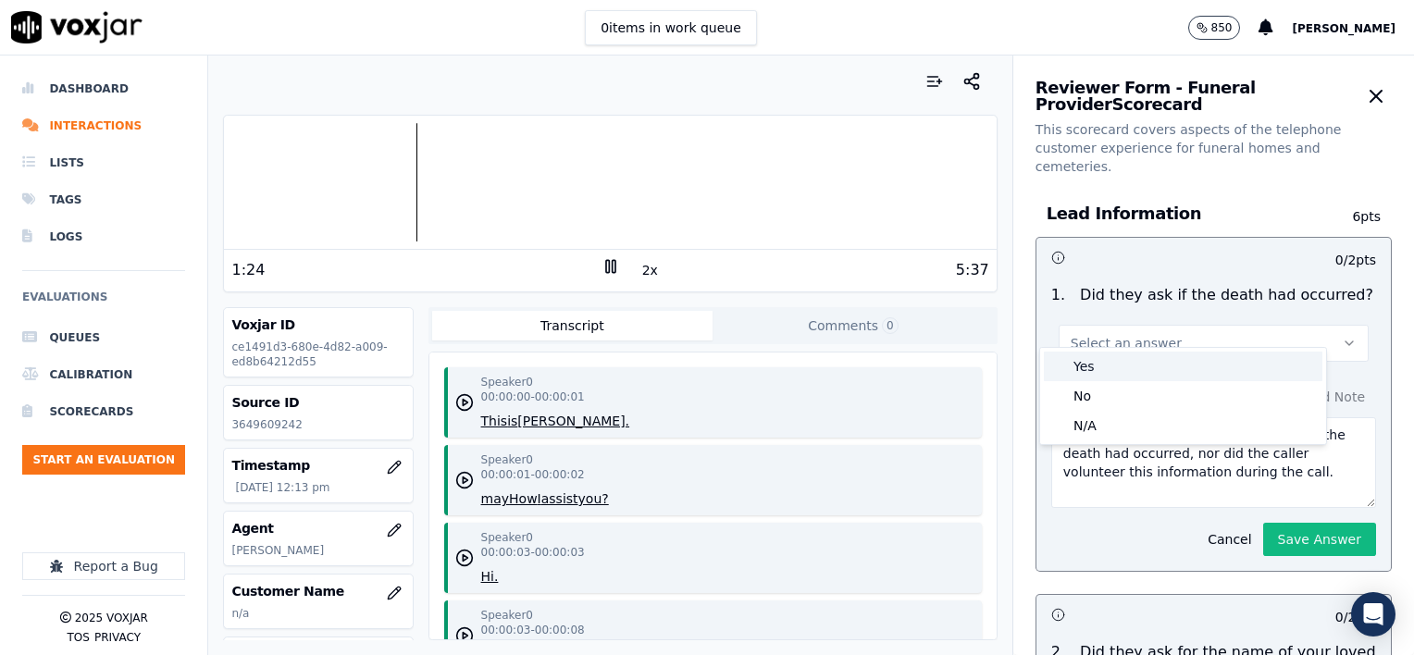
click at [1089, 368] on div "Yes" at bounding box center [1183, 367] width 279 height 30
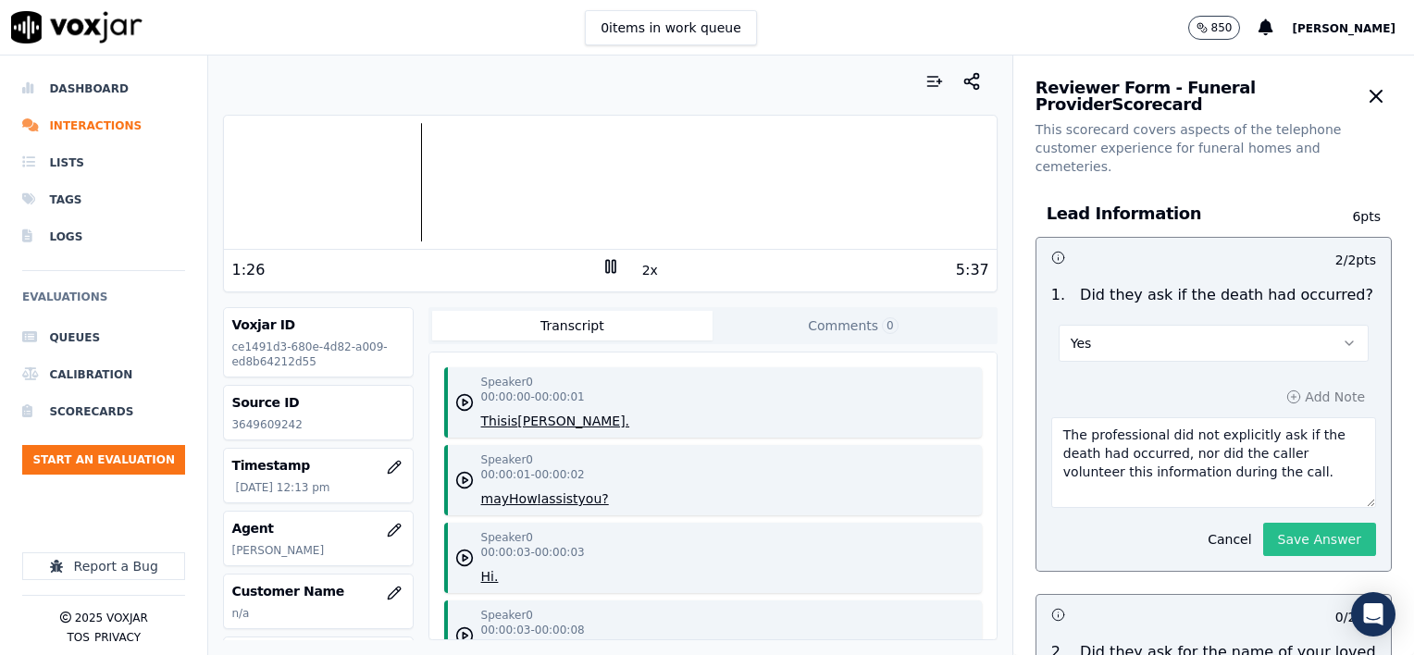
click at [1300, 523] on button "Save Answer" at bounding box center [1319, 539] width 113 height 33
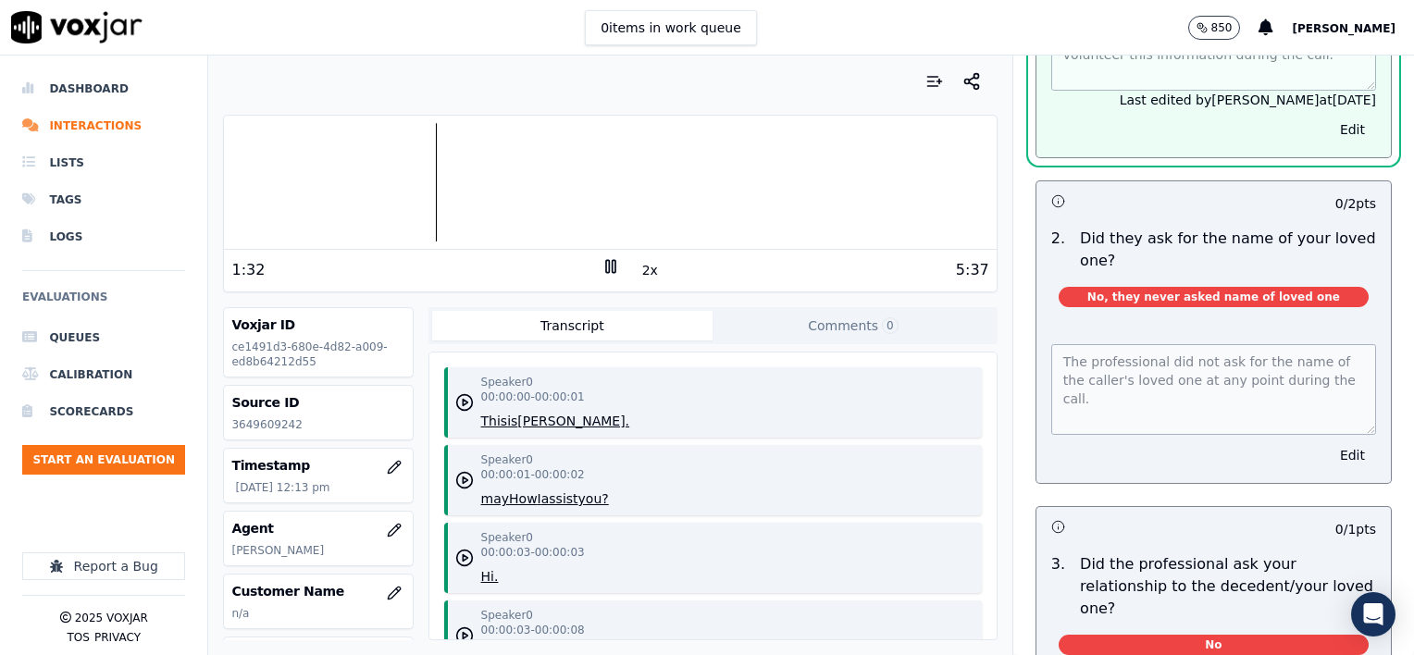
scroll to position [463, 0]
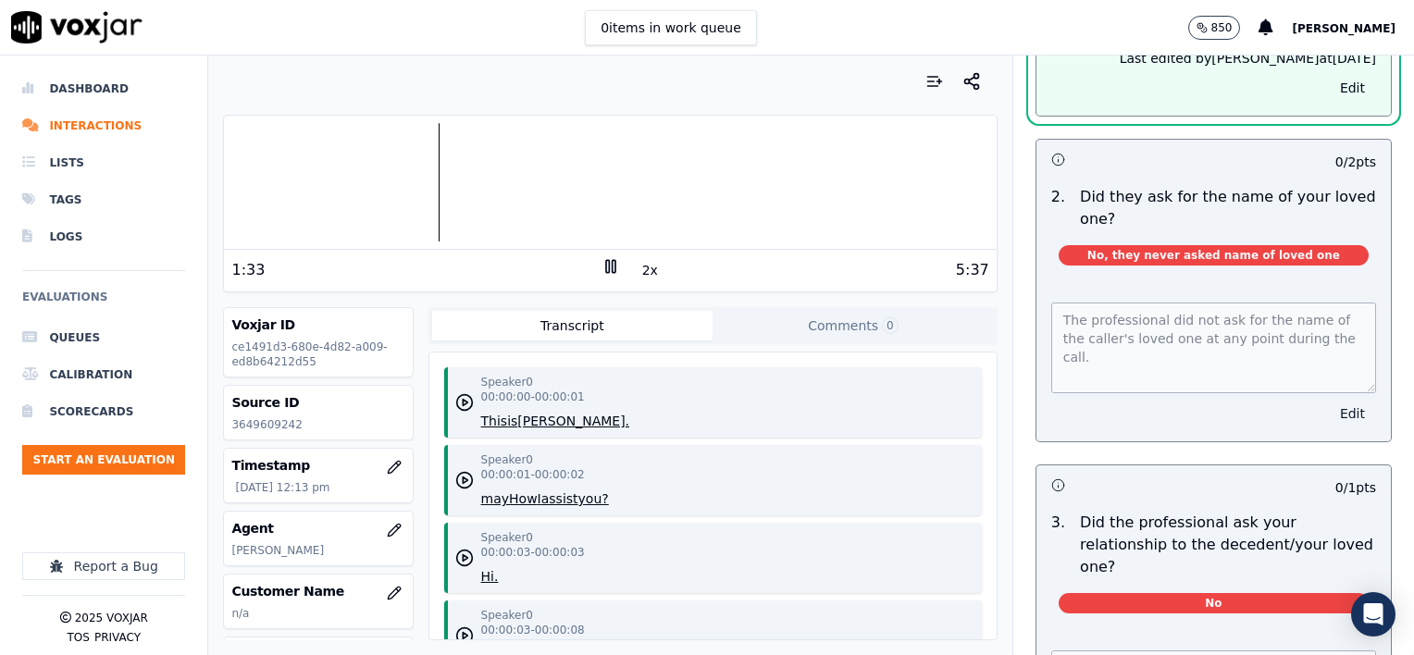
click at [1329, 401] on button "Edit" at bounding box center [1352, 414] width 47 height 26
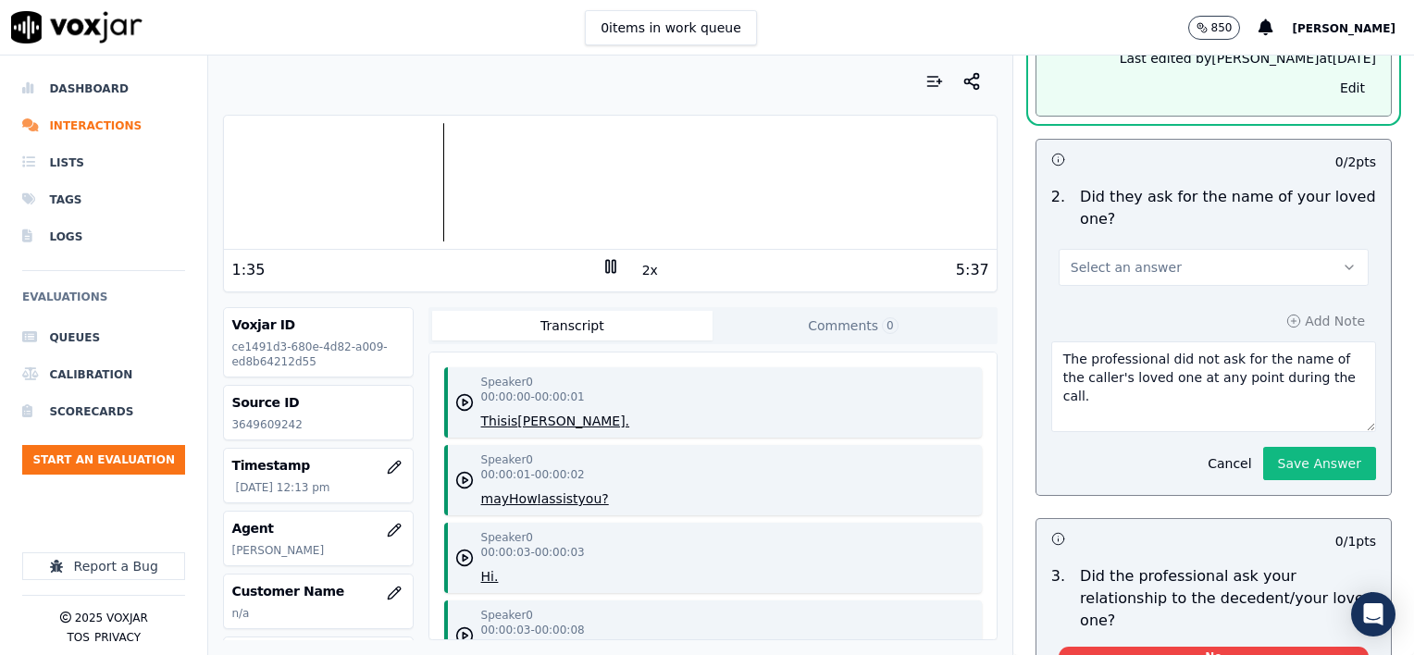
click at [1163, 249] on button "Select an answer" at bounding box center [1214, 267] width 310 height 37
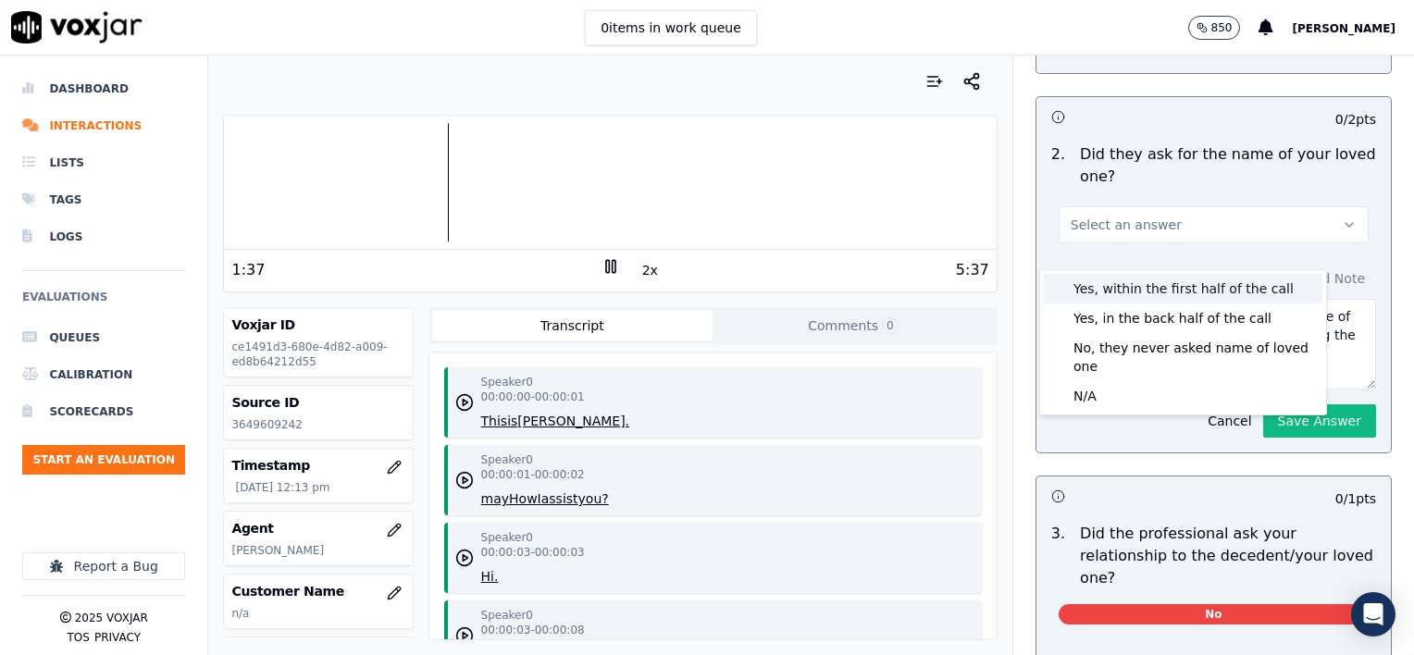
scroll to position [420, 0]
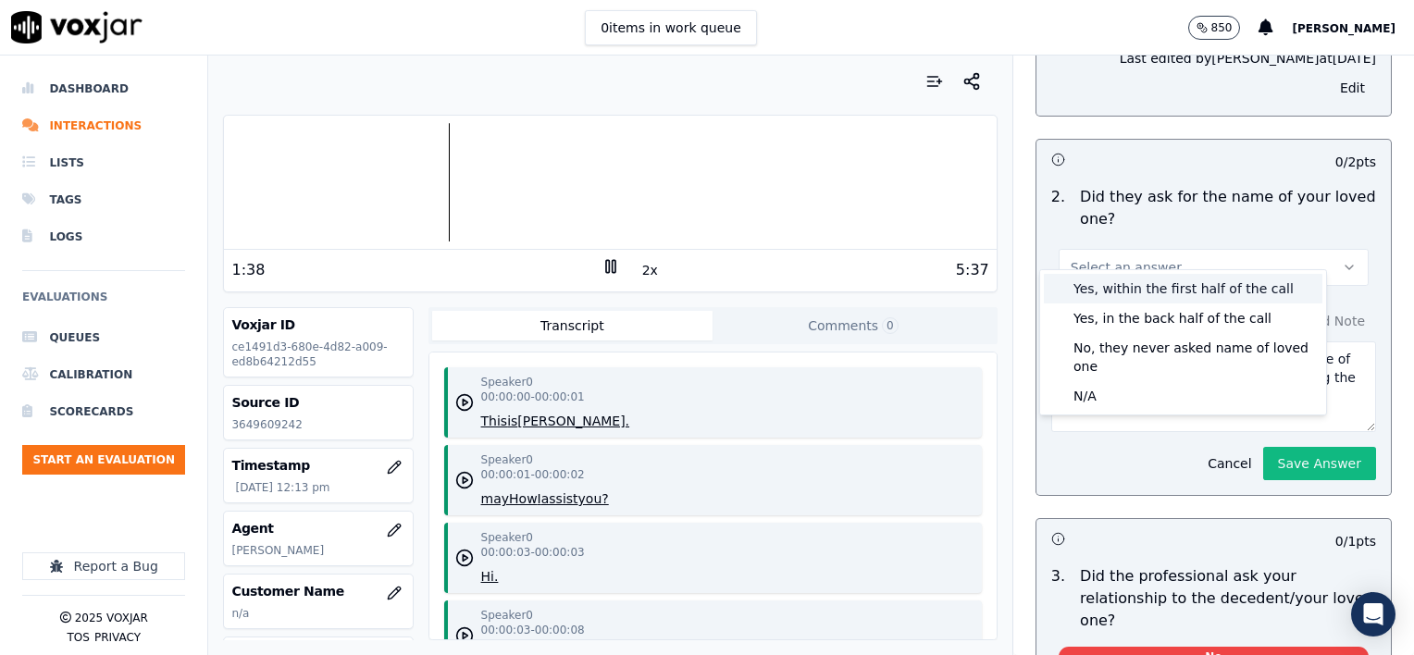
click at [1170, 291] on div "Yes, within the first half of the call" at bounding box center [1183, 289] width 279 height 30
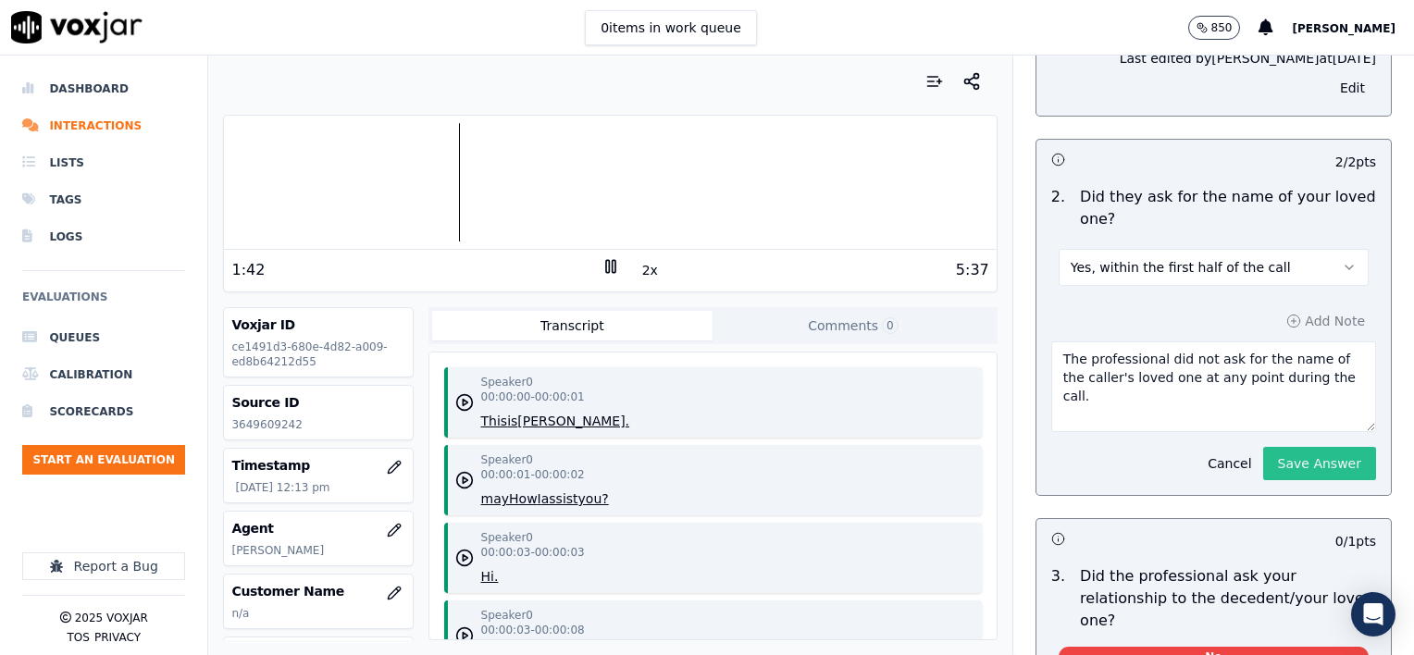
click at [1295, 447] on button "Save Answer" at bounding box center [1319, 463] width 113 height 33
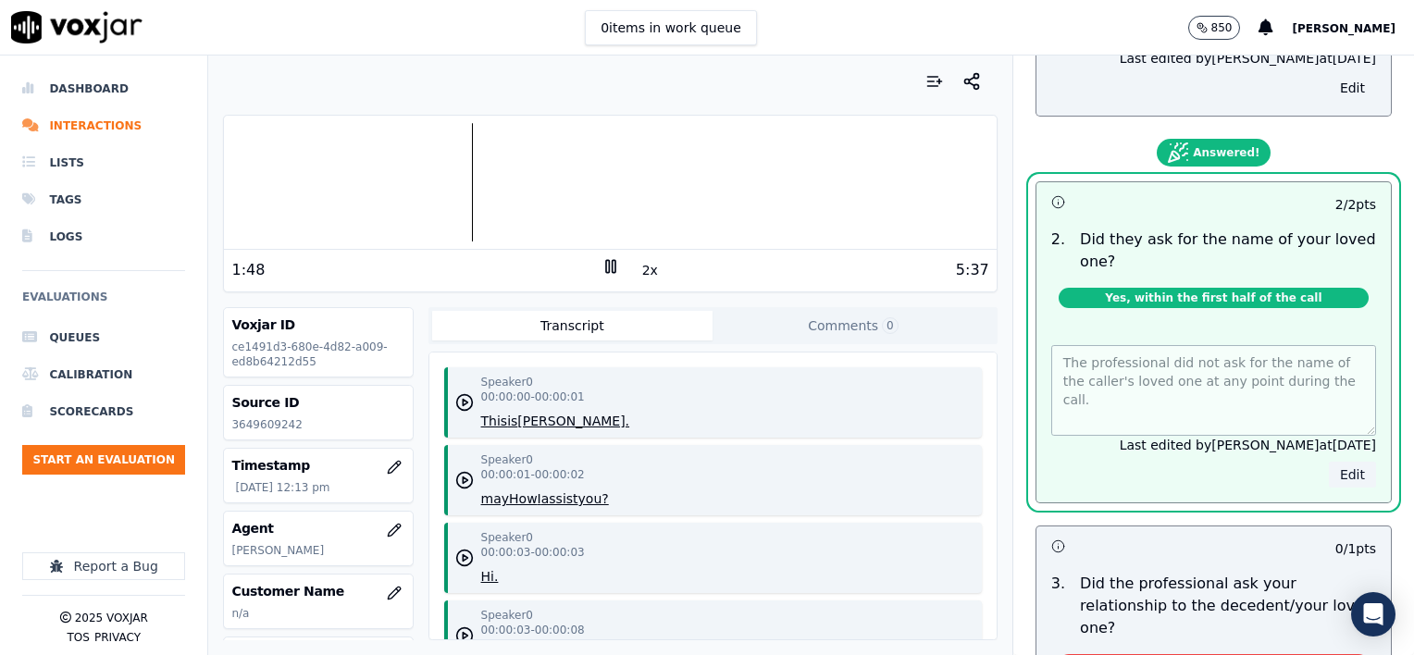
click at [1329, 462] on button "Edit" at bounding box center [1352, 475] width 47 height 26
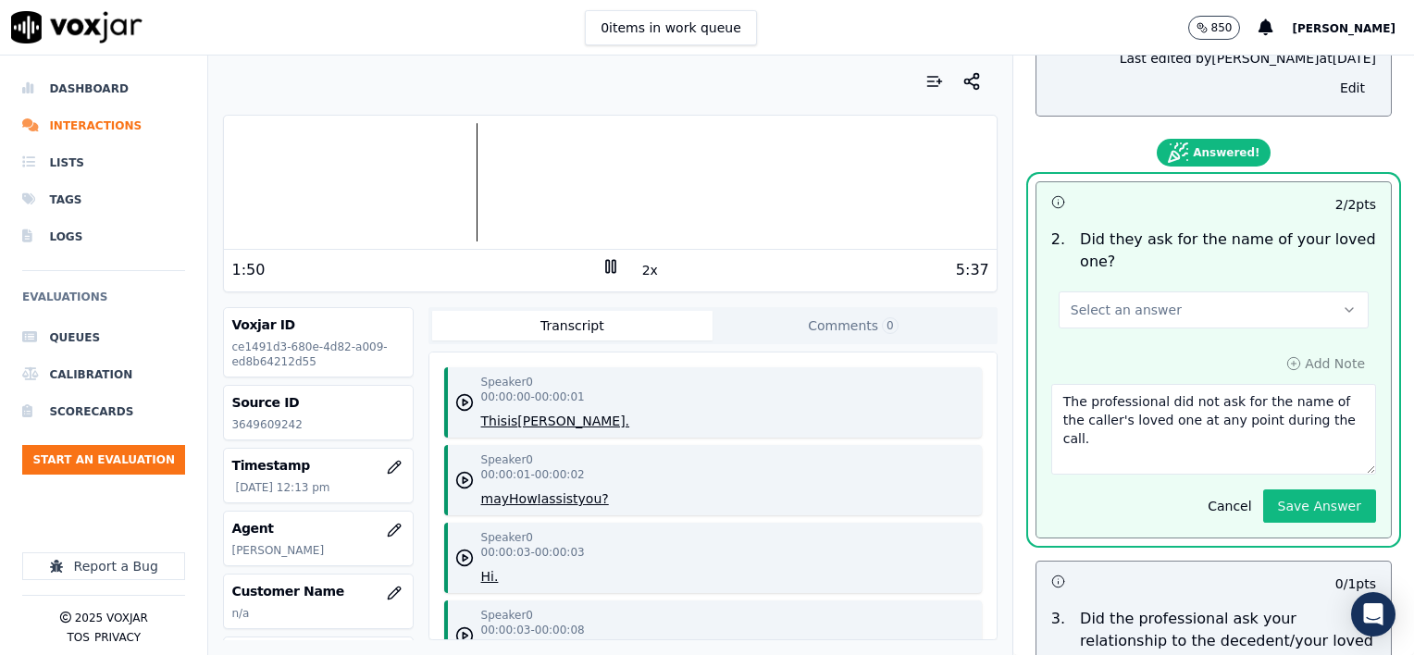
click at [1316, 412] on textarea "The professional did not ask for the name of the caller's loved one at any poin…" at bounding box center [1213, 429] width 325 height 91
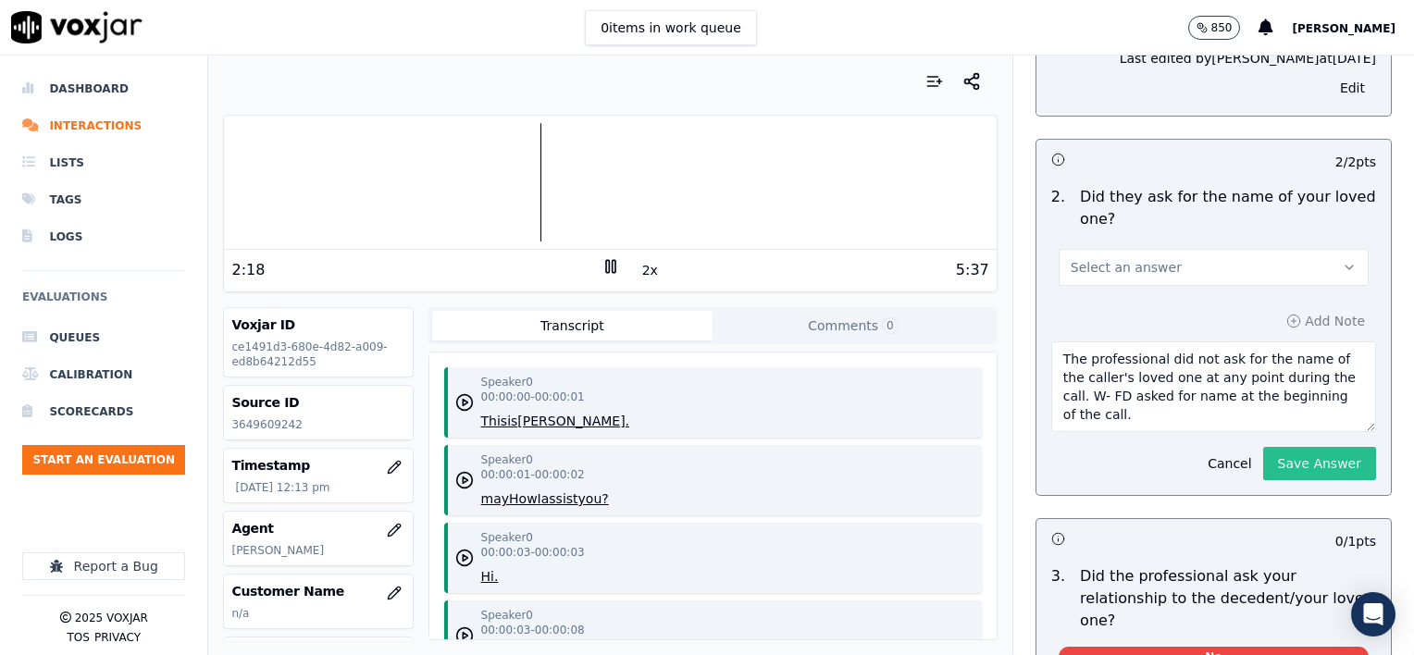
type textarea "The professional did not ask for the name of the caller's loved one at any poin…"
click at [1298, 447] on button "Save Answer" at bounding box center [1319, 463] width 113 height 33
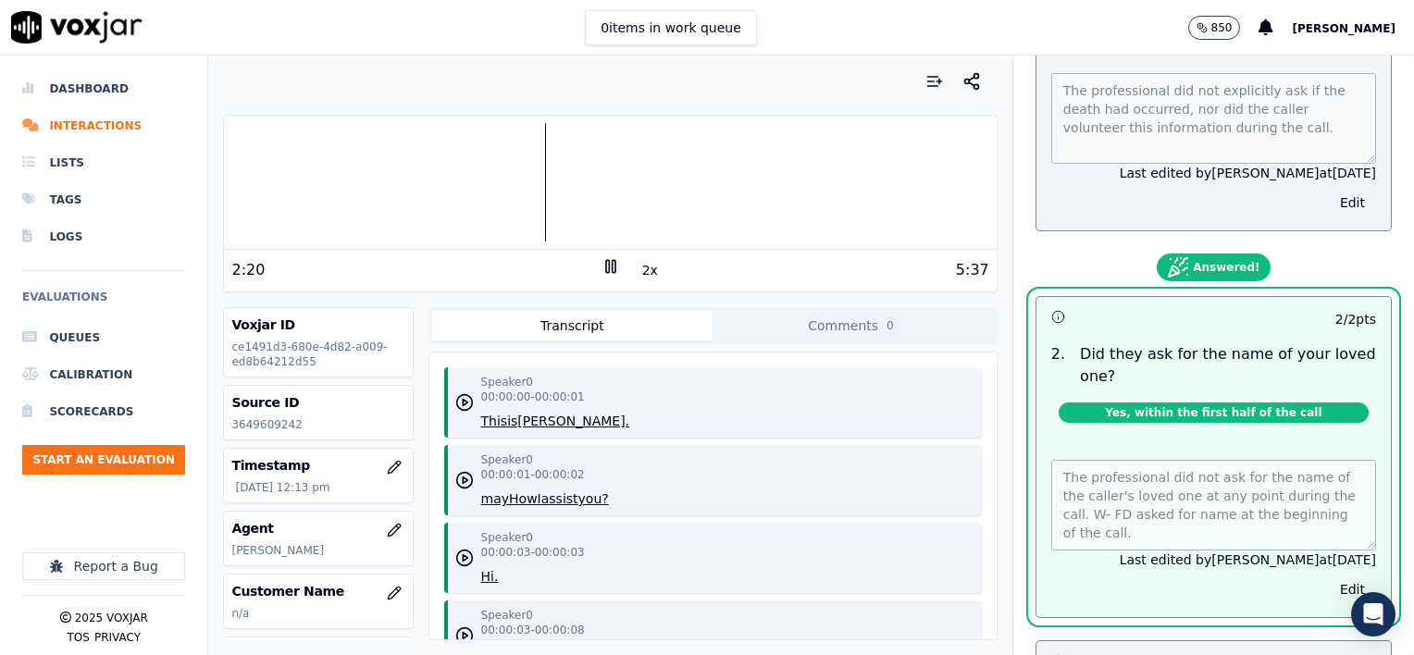
scroll to position [143, 0]
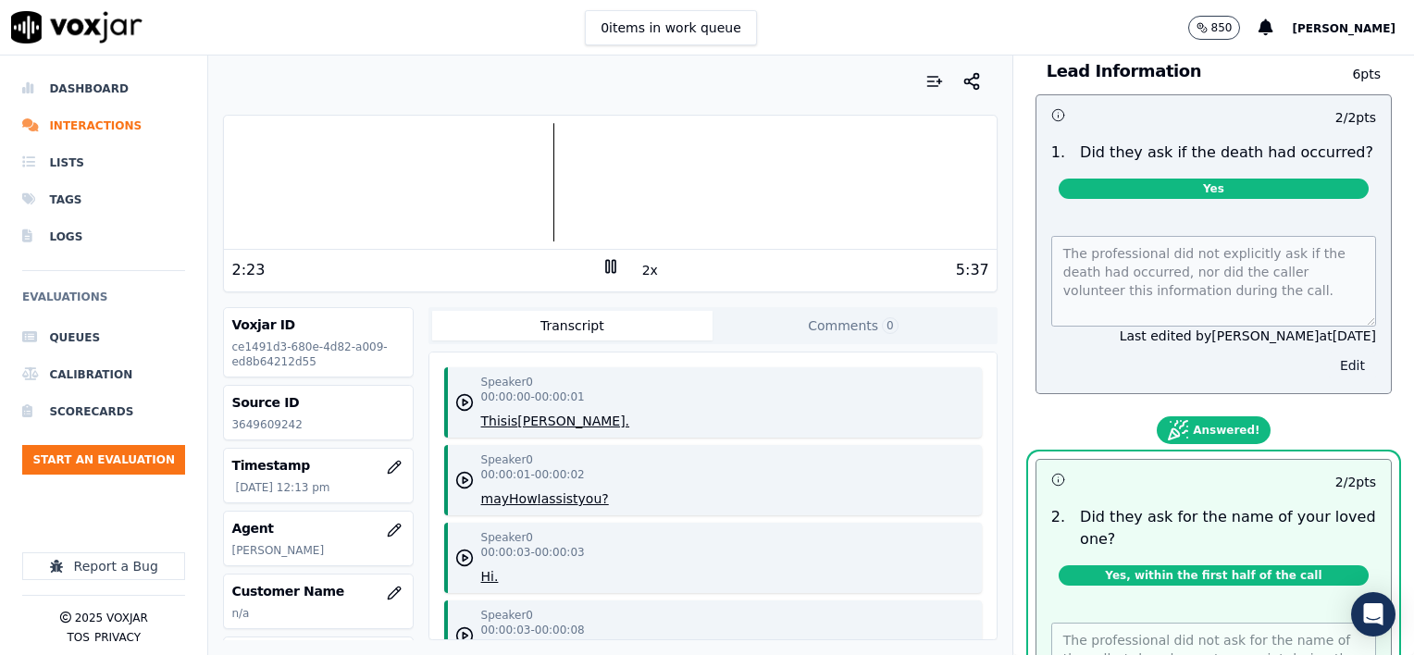
click at [1329, 353] on button "Edit" at bounding box center [1352, 366] width 47 height 26
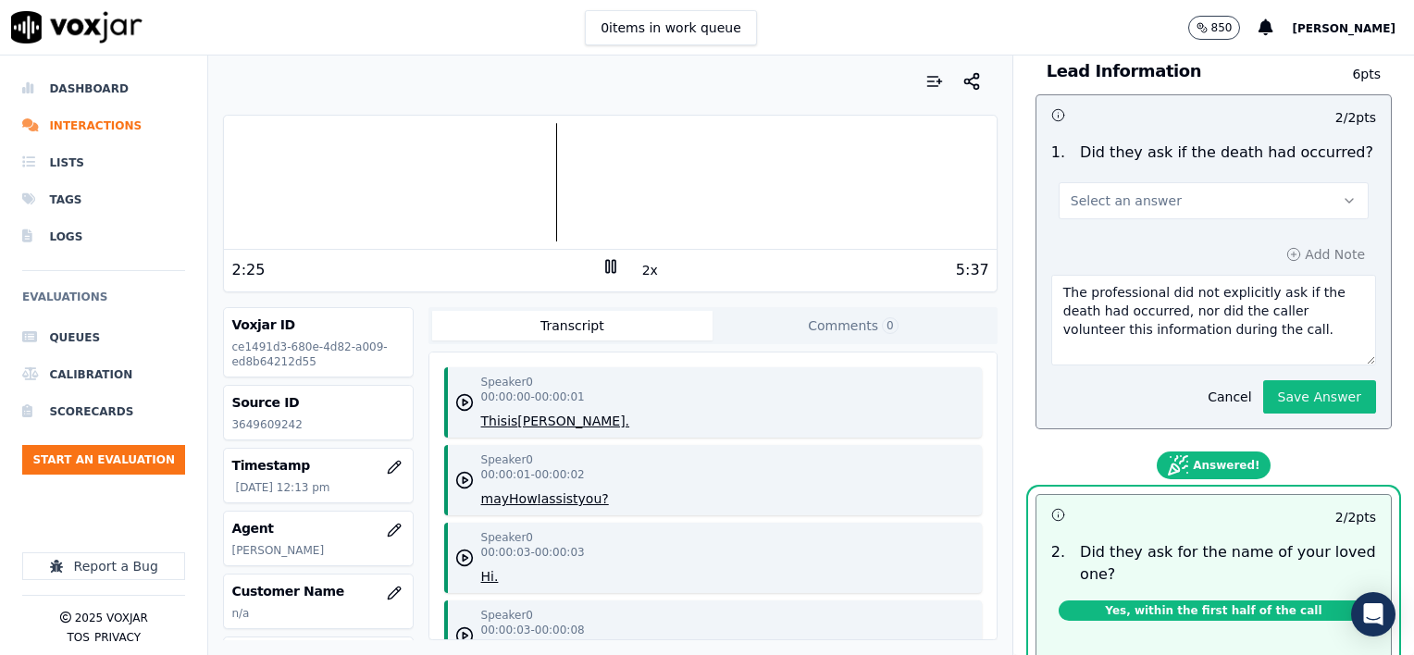
click at [1264, 317] on textarea "The professional did not explicitly ask if the death had occurred, nor did the …" at bounding box center [1213, 320] width 325 height 91
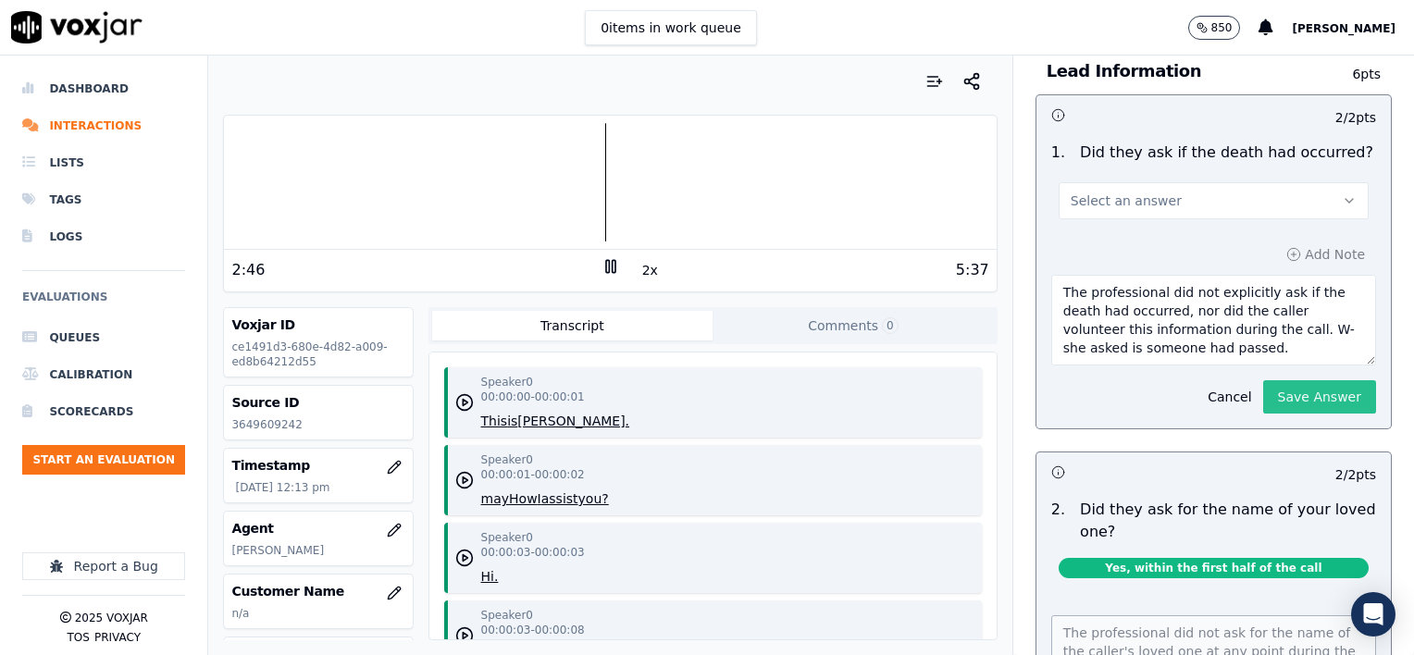
type textarea "The professional did not explicitly ask if the death had occurred, nor did the …"
click at [1297, 380] on button "Save Answer" at bounding box center [1319, 396] width 113 height 33
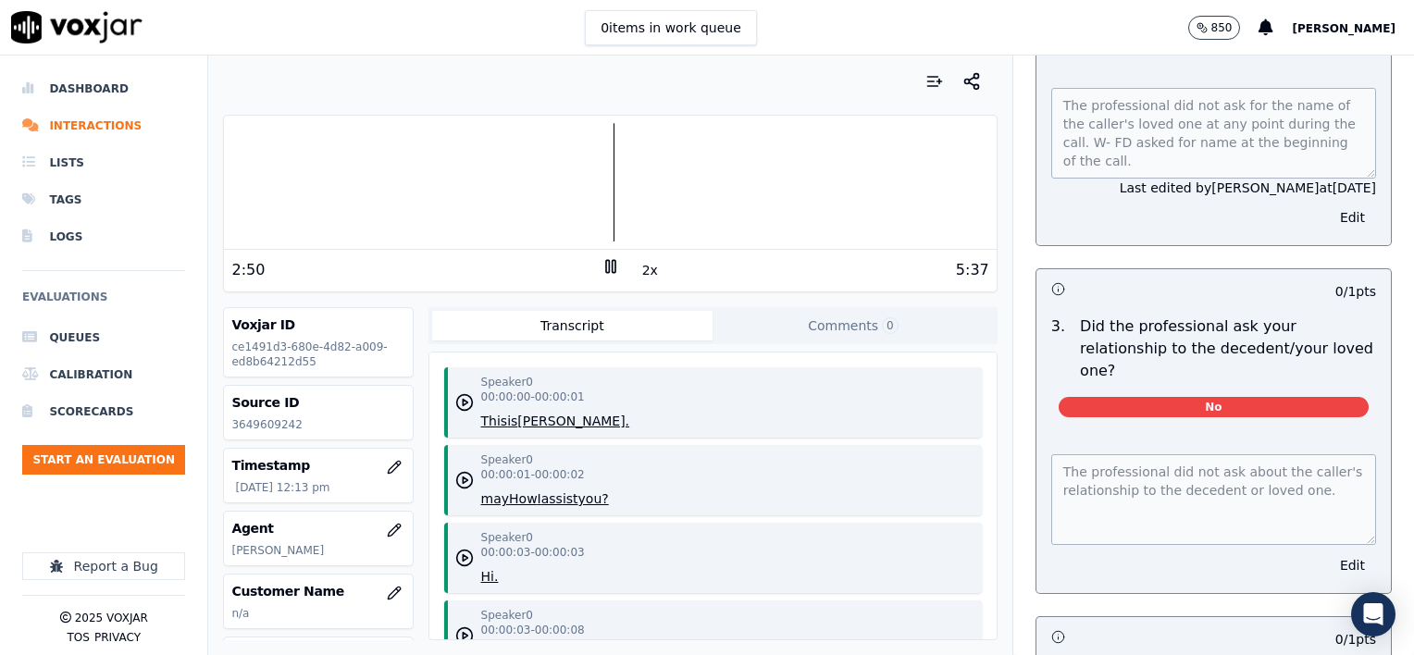
scroll to position [698, 0]
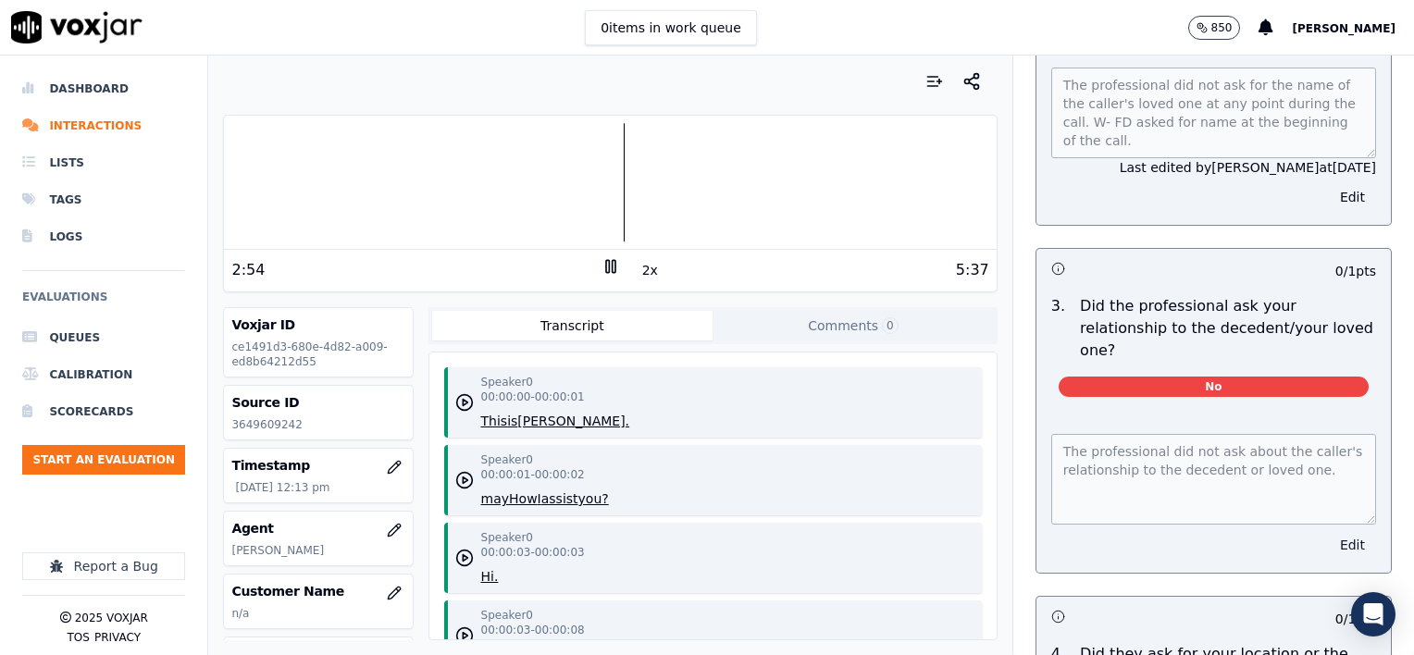
click at [1329, 532] on button "Edit" at bounding box center [1352, 545] width 47 height 26
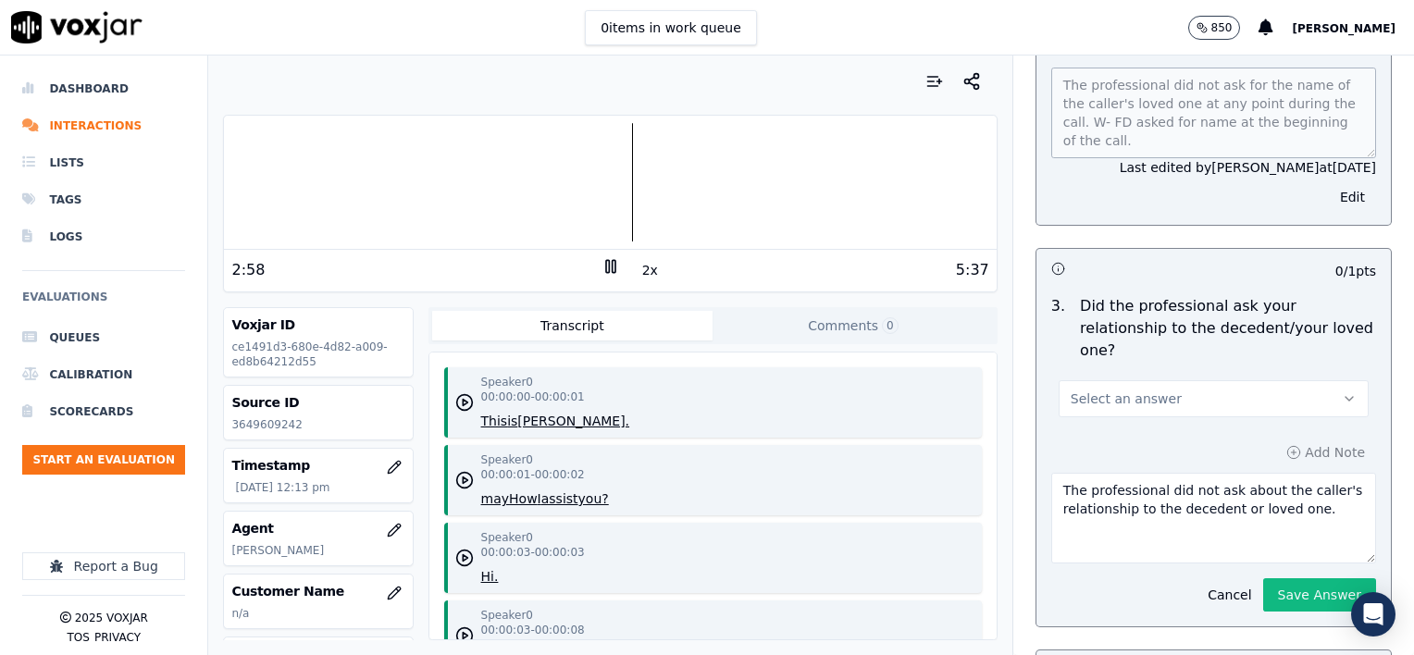
scroll to position [655, 0]
click at [1203, 380] on button "Select an answer" at bounding box center [1214, 398] width 310 height 37
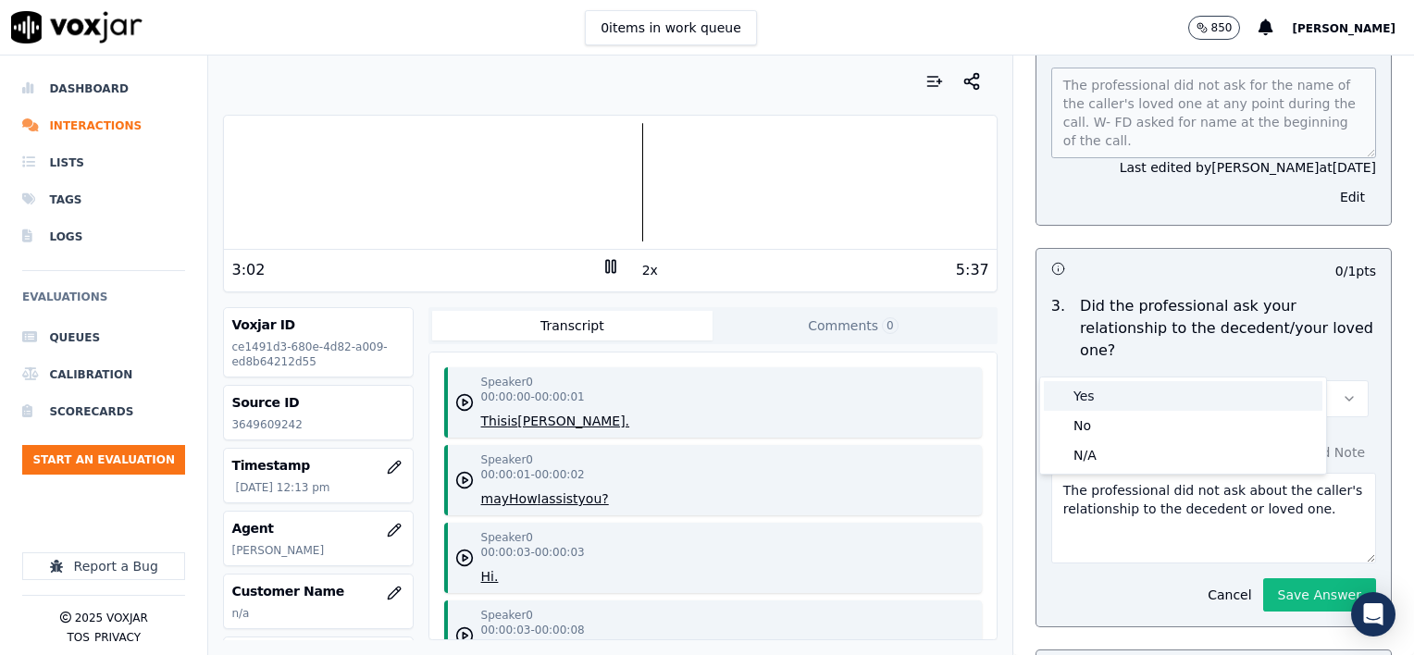
click at [1105, 402] on div "Yes" at bounding box center [1183, 396] width 279 height 30
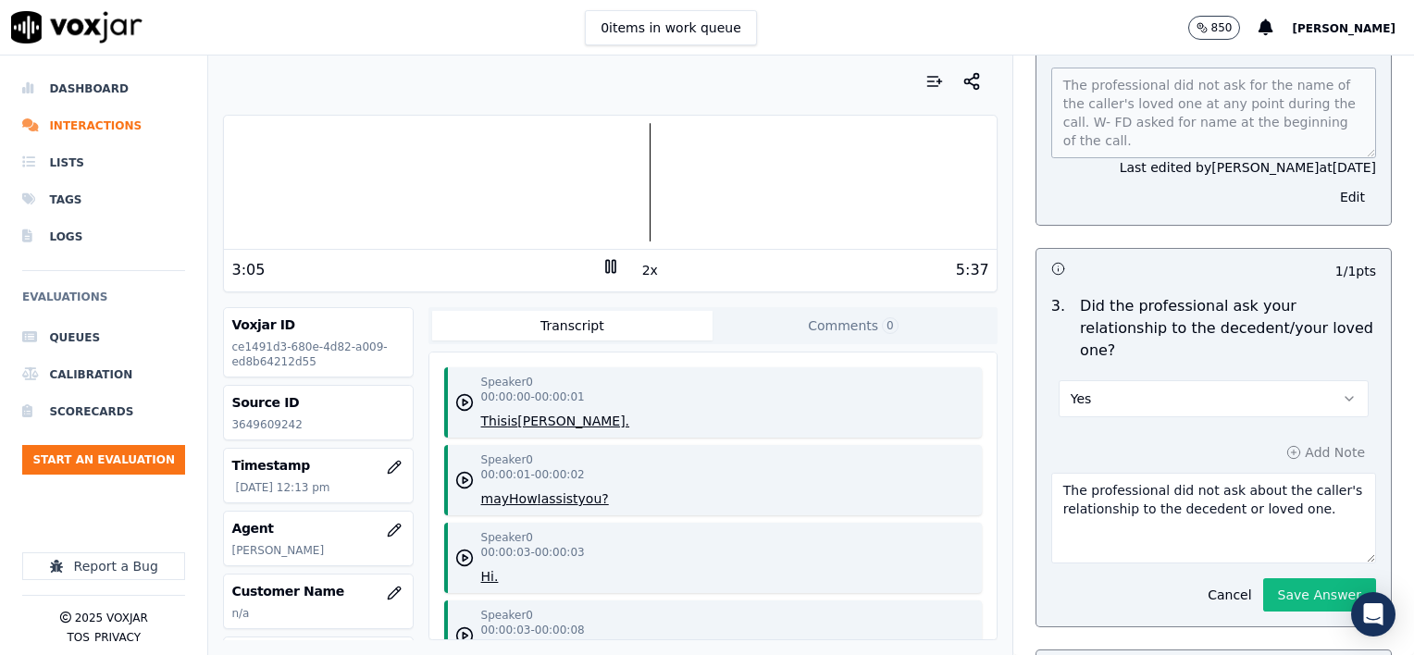
click at [1299, 473] on textarea "The professional did not ask about the caller's relationship to the decedent or…" at bounding box center [1213, 518] width 325 height 91
type textarea "The professional did not ask about the caller's relationship to the decedent or…"
click at [1301, 578] on button "Save Answer" at bounding box center [1319, 594] width 113 height 33
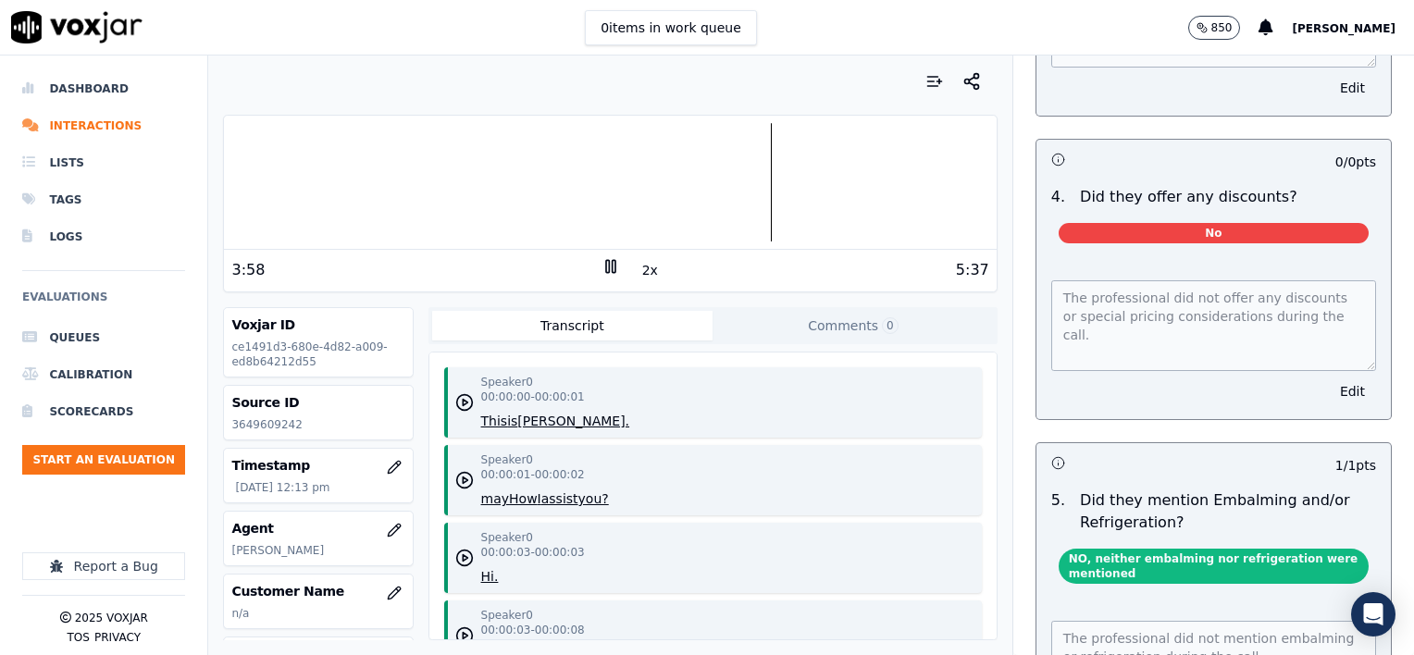
scroll to position [3390, 0]
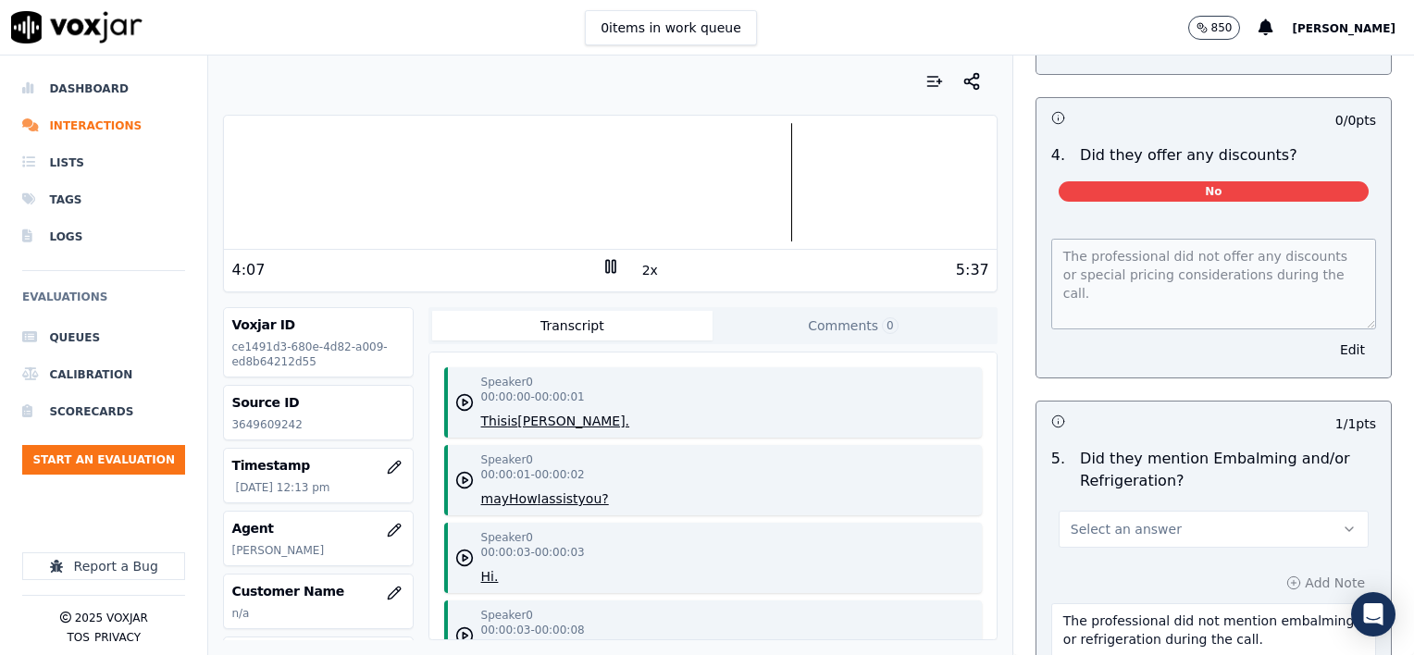
click at [1225, 511] on button "Select an answer" at bounding box center [1214, 529] width 310 height 37
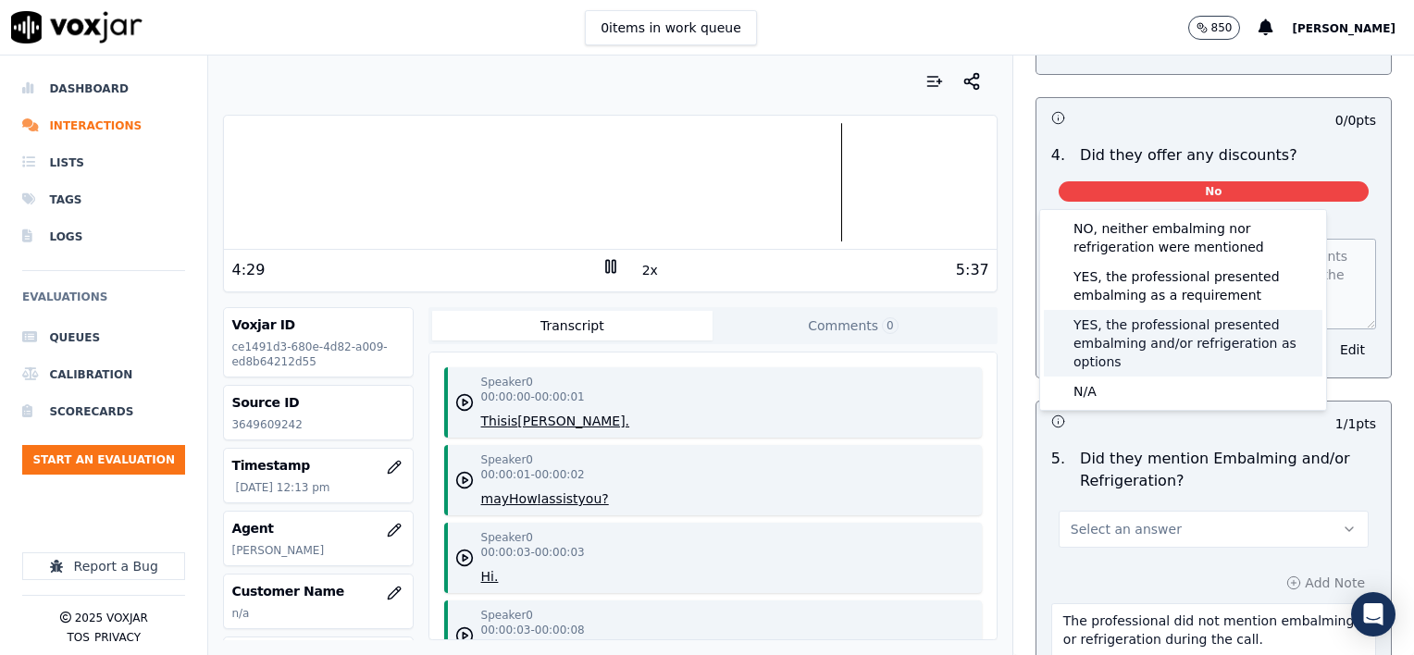
click at [1129, 341] on div "YES, the professional presented embalming and/or refrigeration as options" at bounding box center [1183, 343] width 279 height 67
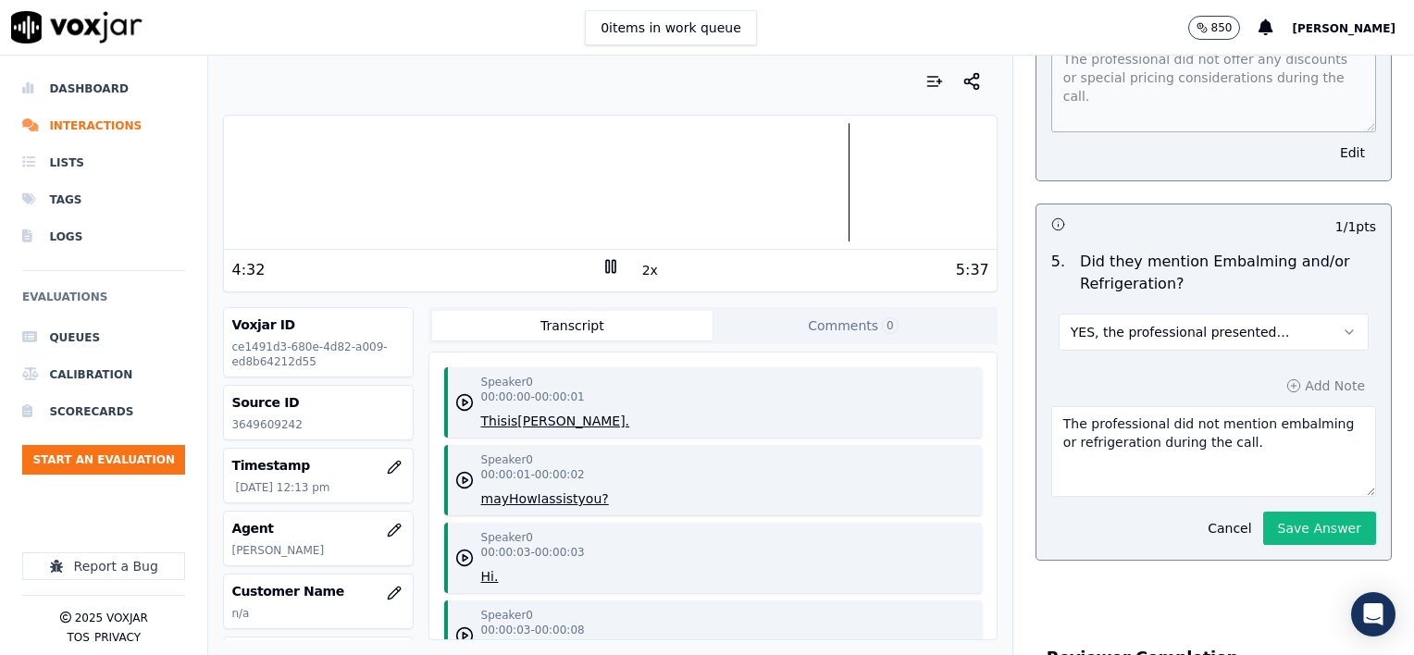
scroll to position [3668, 0]
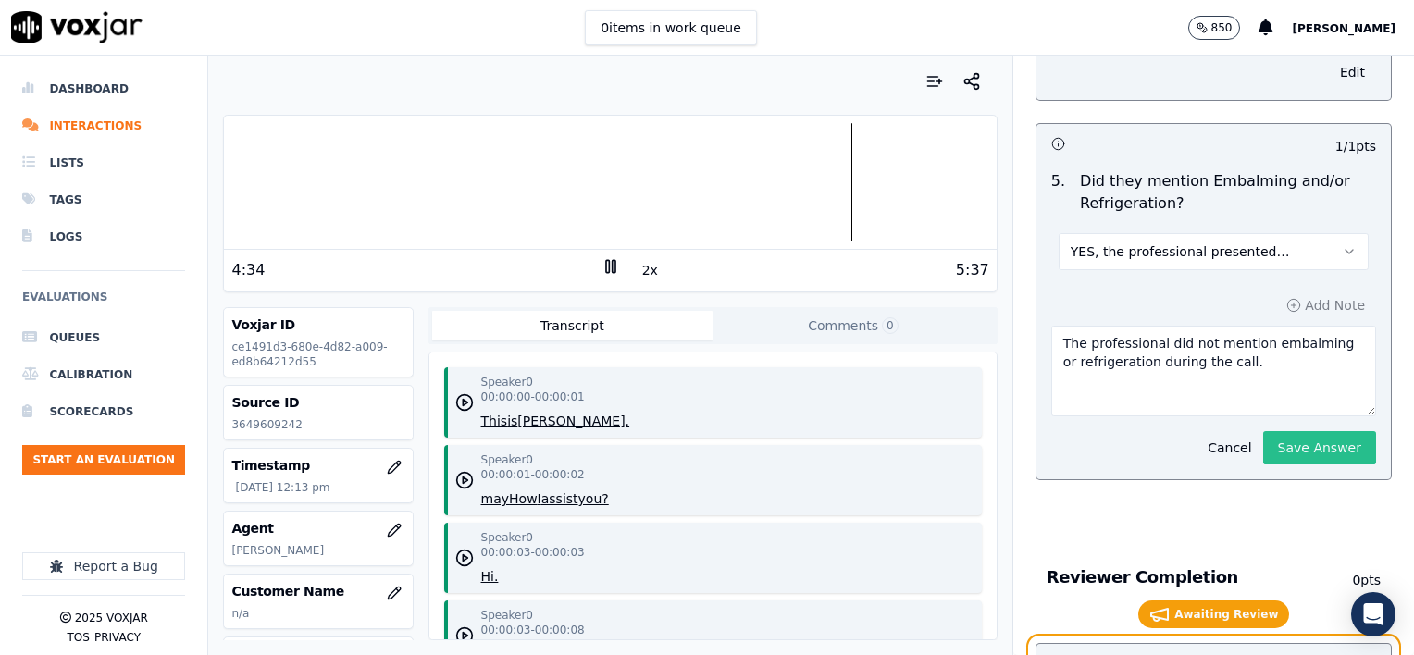
click at [1276, 431] on button "Save Answer" at bounding box center [1319, 447] width 113 height 33
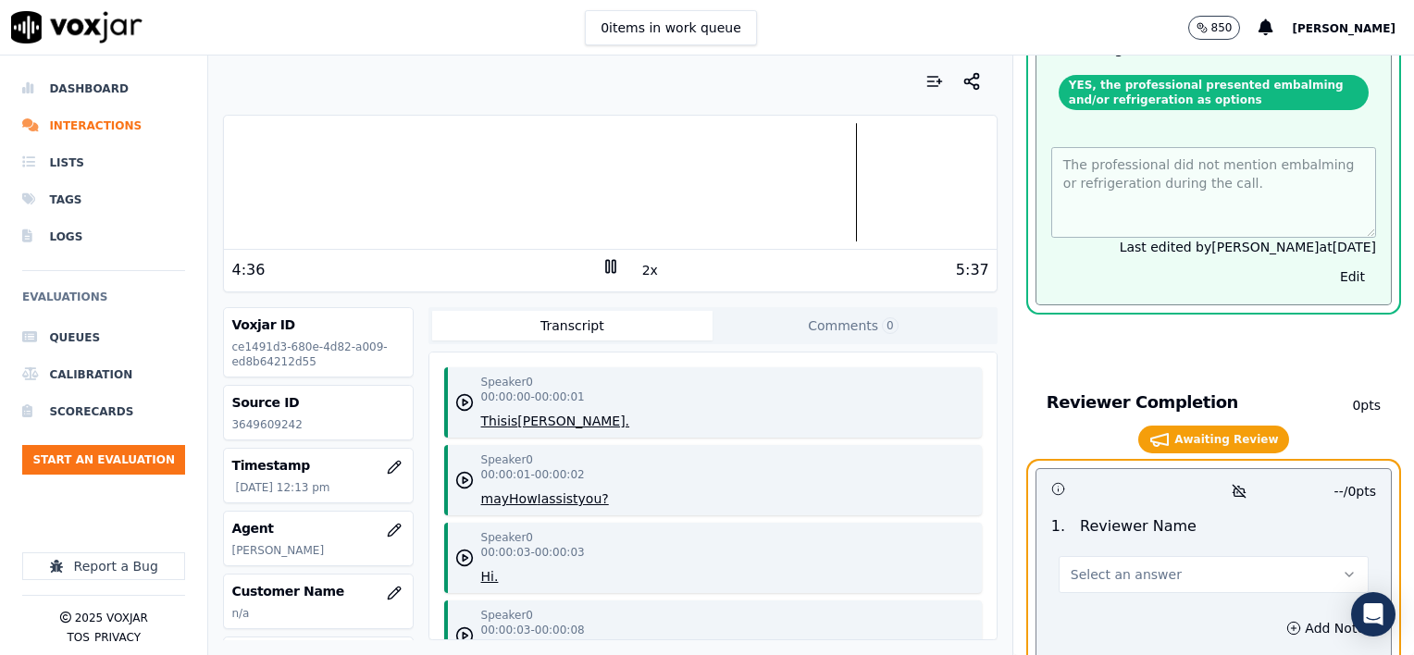
scroll to position [3895, 0]
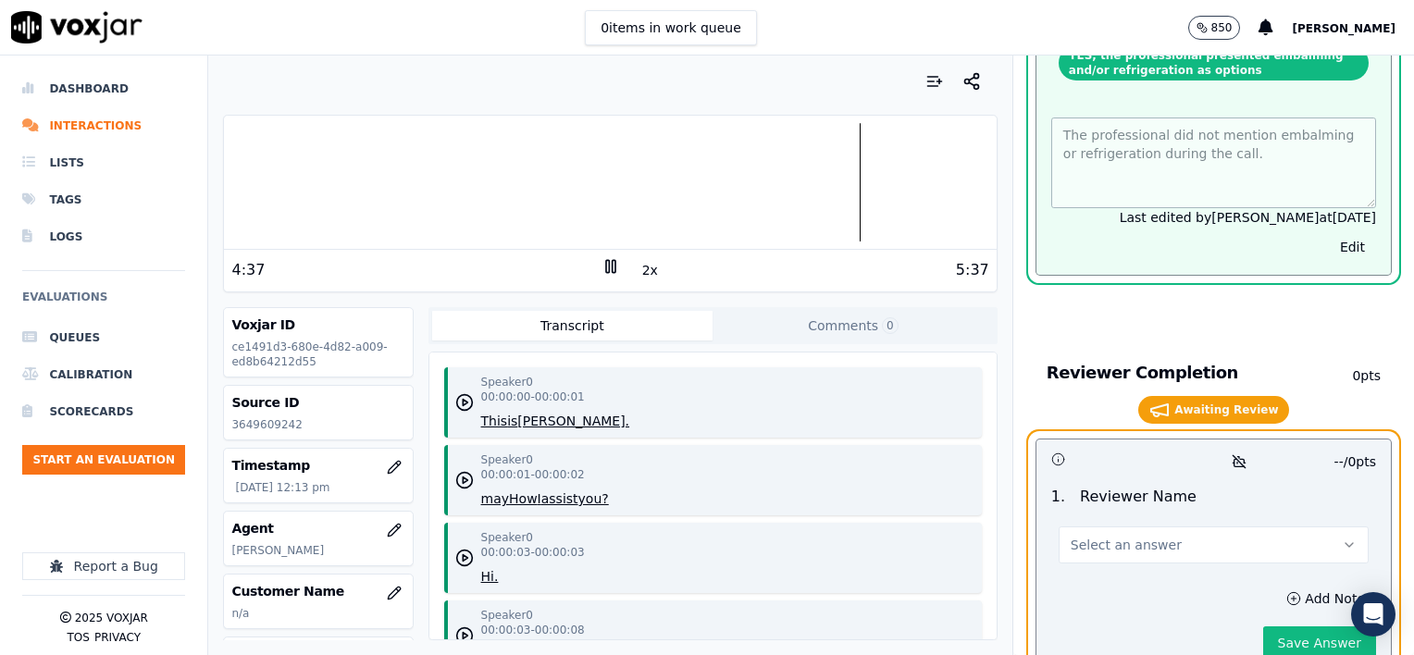
click at [1140, 536] on span "Select an answer" at bounding box center [1126, 545] width 111 height 19
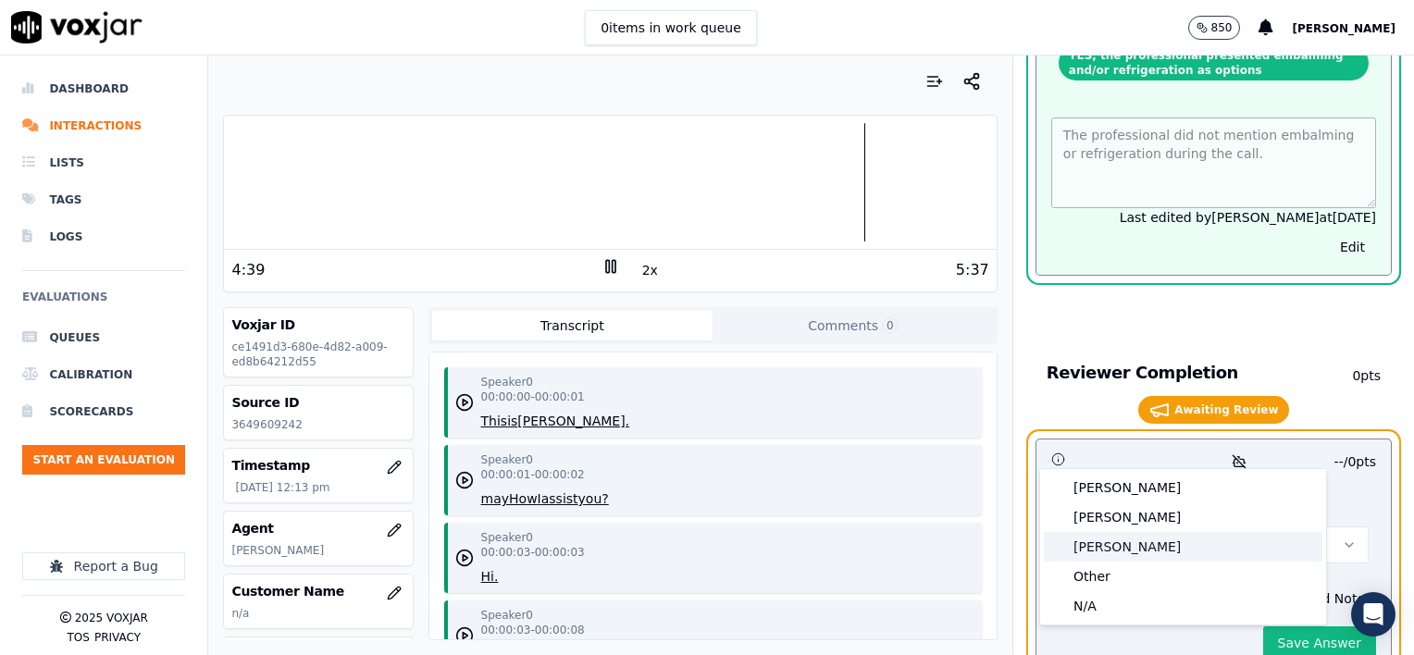
click at [1115, 553] on div "[PERSON_NAME]" at bounding box center [1183, 547] width 279 height 30
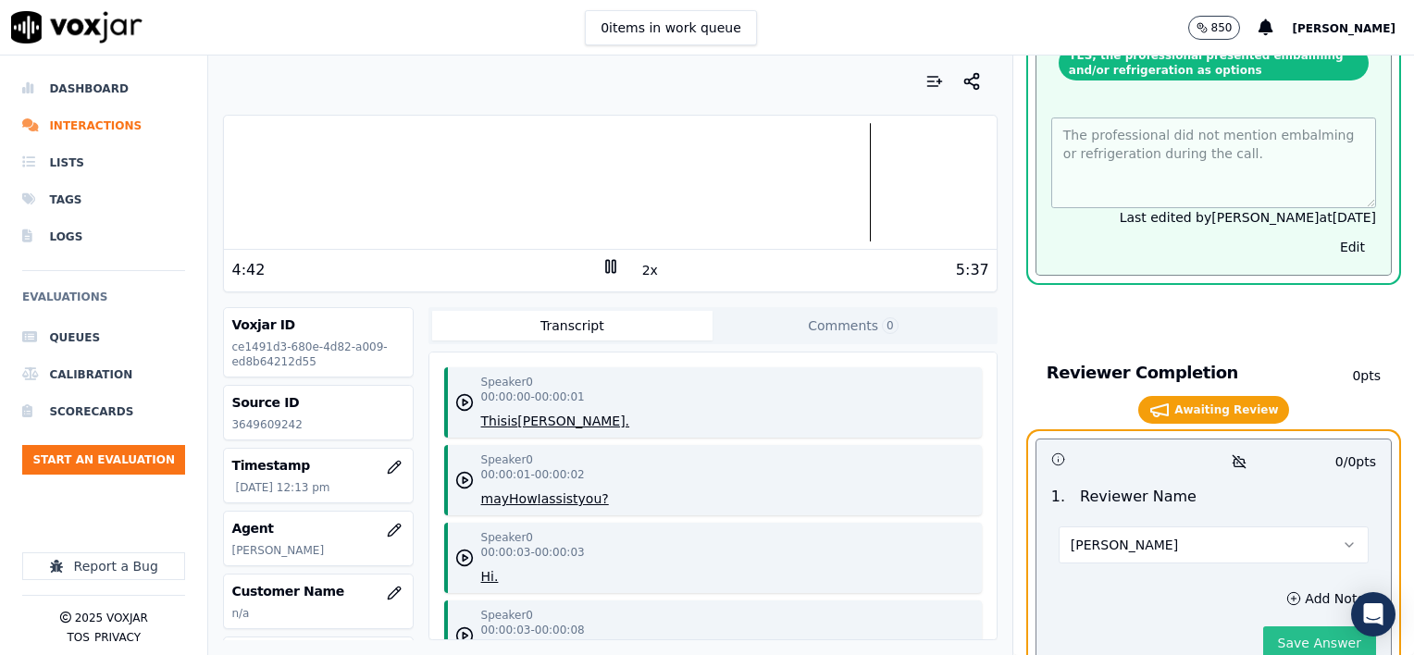
click at [1285, 627] on button "Save Answer" at bounding box center [1319, 643] width 113 height 33
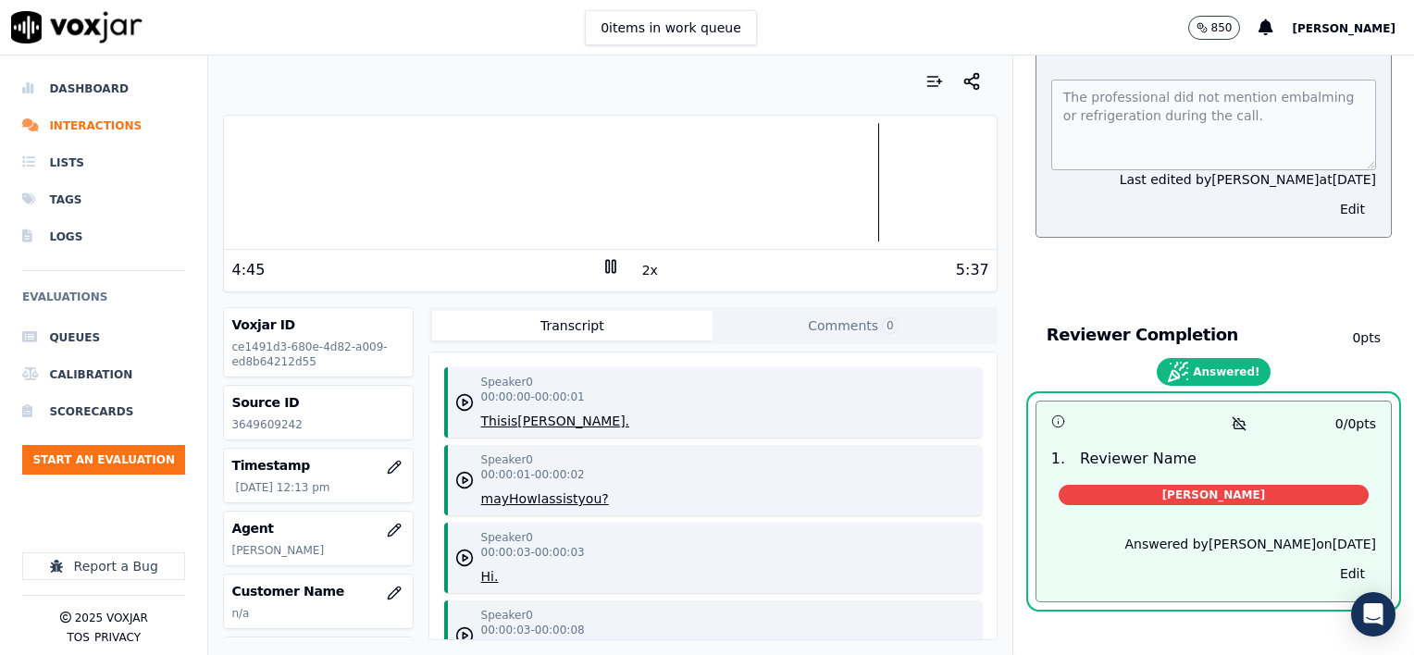
scroll to position [3848, 0]
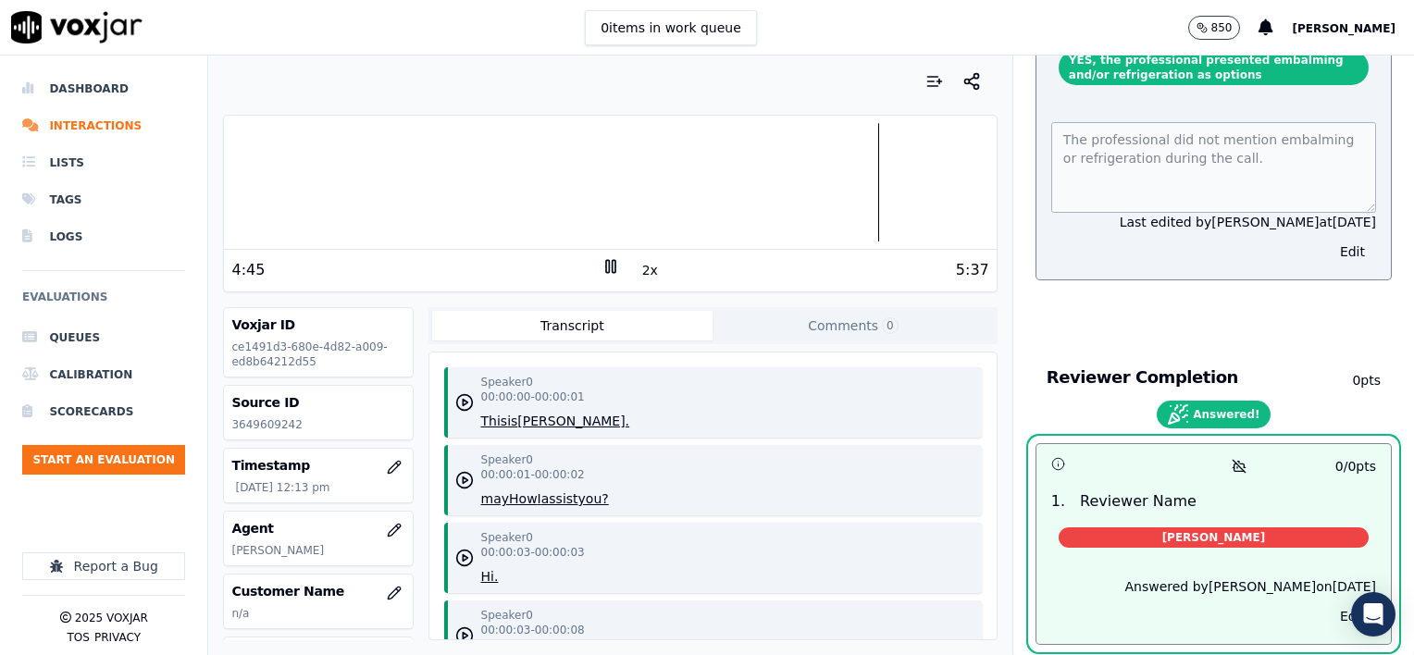
click at [603, 274] on icon at bounding box center [611, 266] width 19 height 19
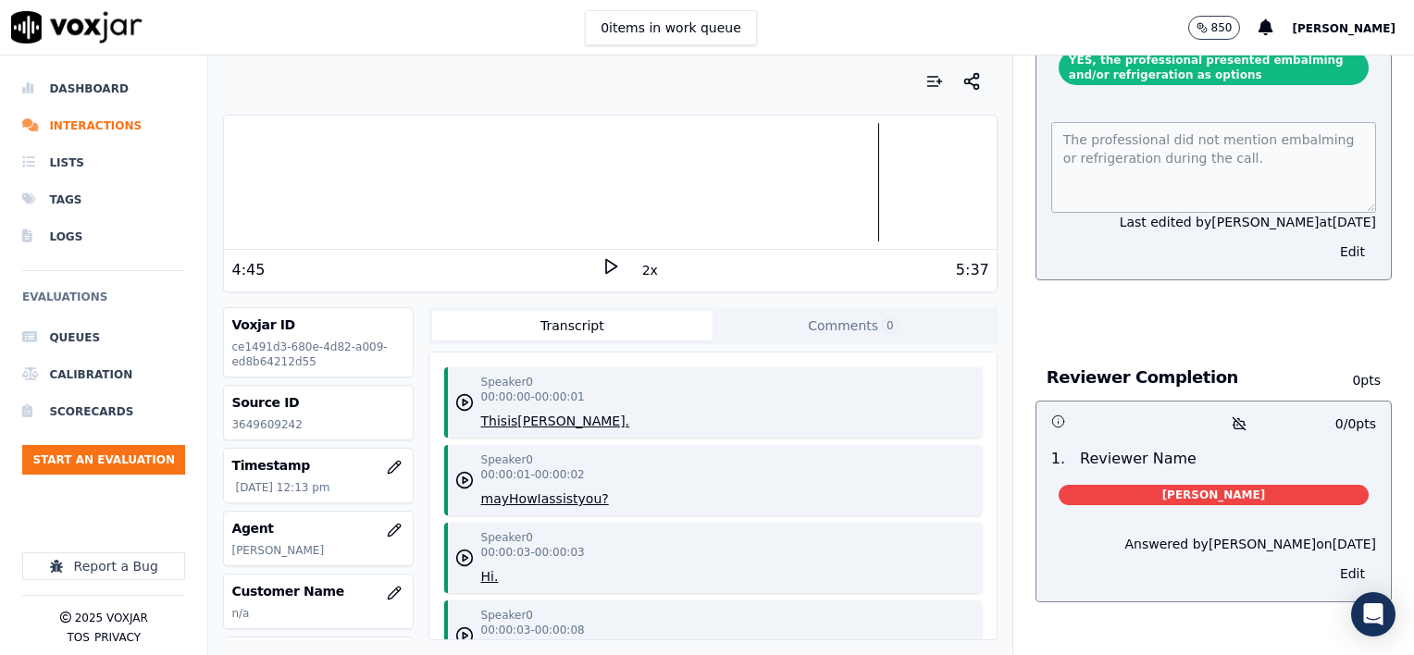
scroll to position [3806, 0]
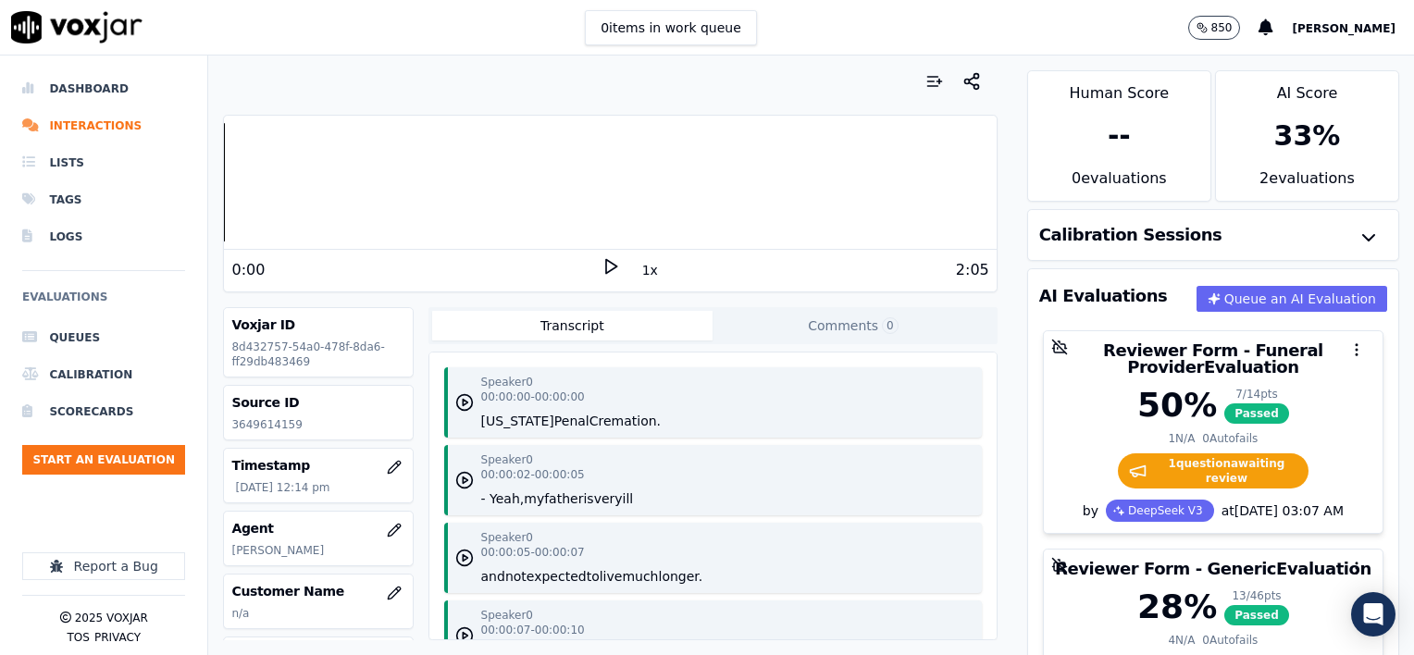
click at [639, 270] on button "1x" at bounding box center [650, 270] width 23 height 26
click at [639, 270] on button "1.5x" at bounding box center [657, 270] width 36 height 26
click at [606, 267] on polygon at bounding box center [611, 267] width 11 height 14
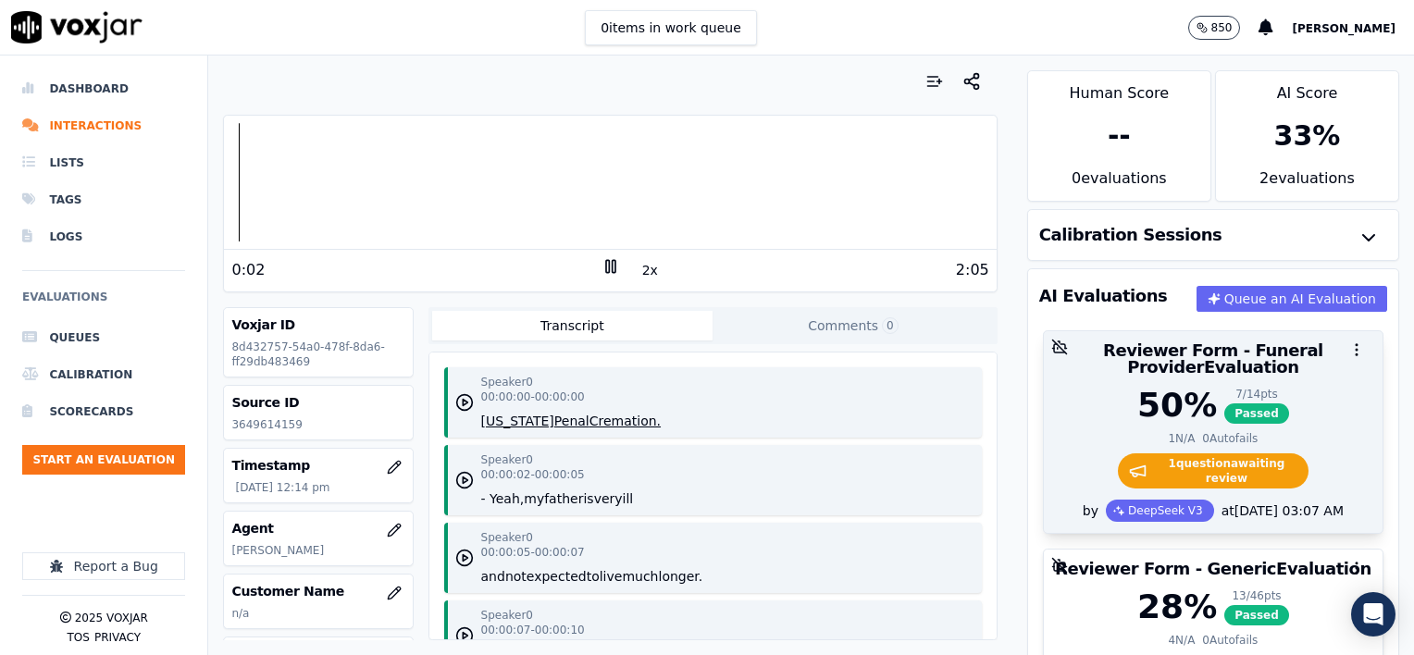
click at [1301, 391] on div "50 % 7 / 14 pts Passed" at bounding box center [1213, 405] width 317 height 37
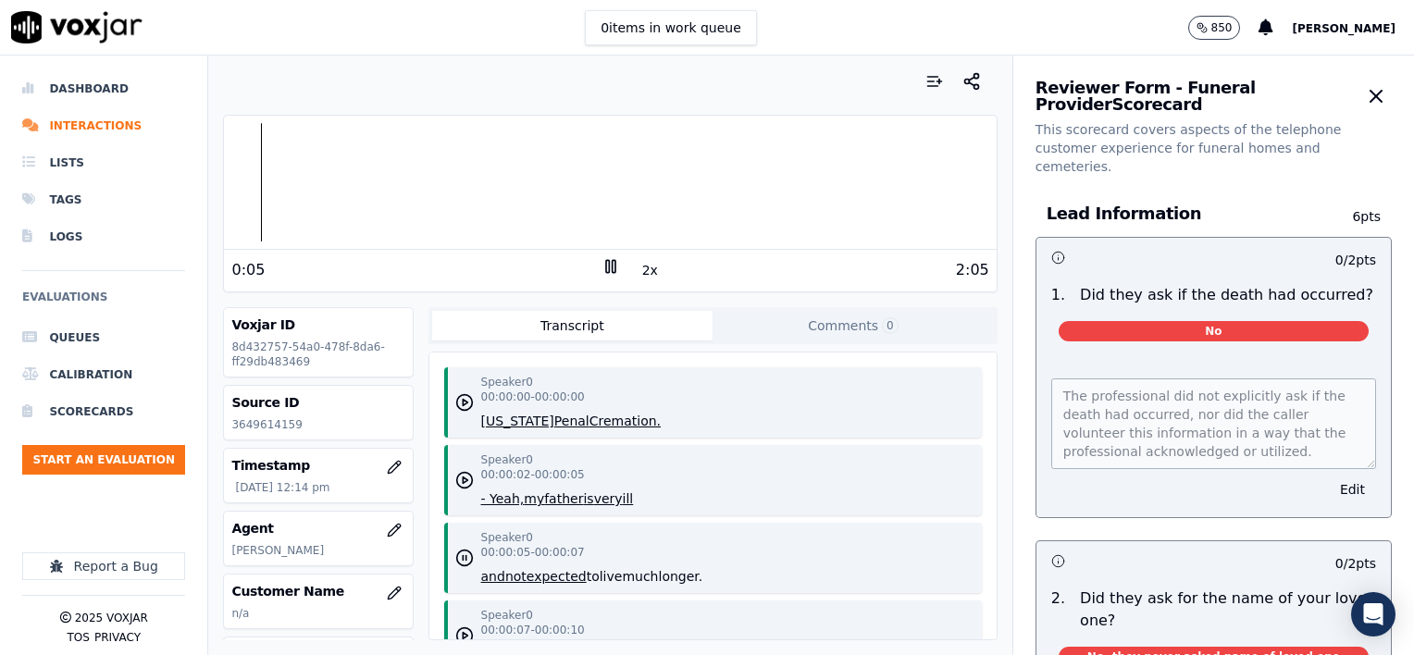
scroll to position [93, 0]
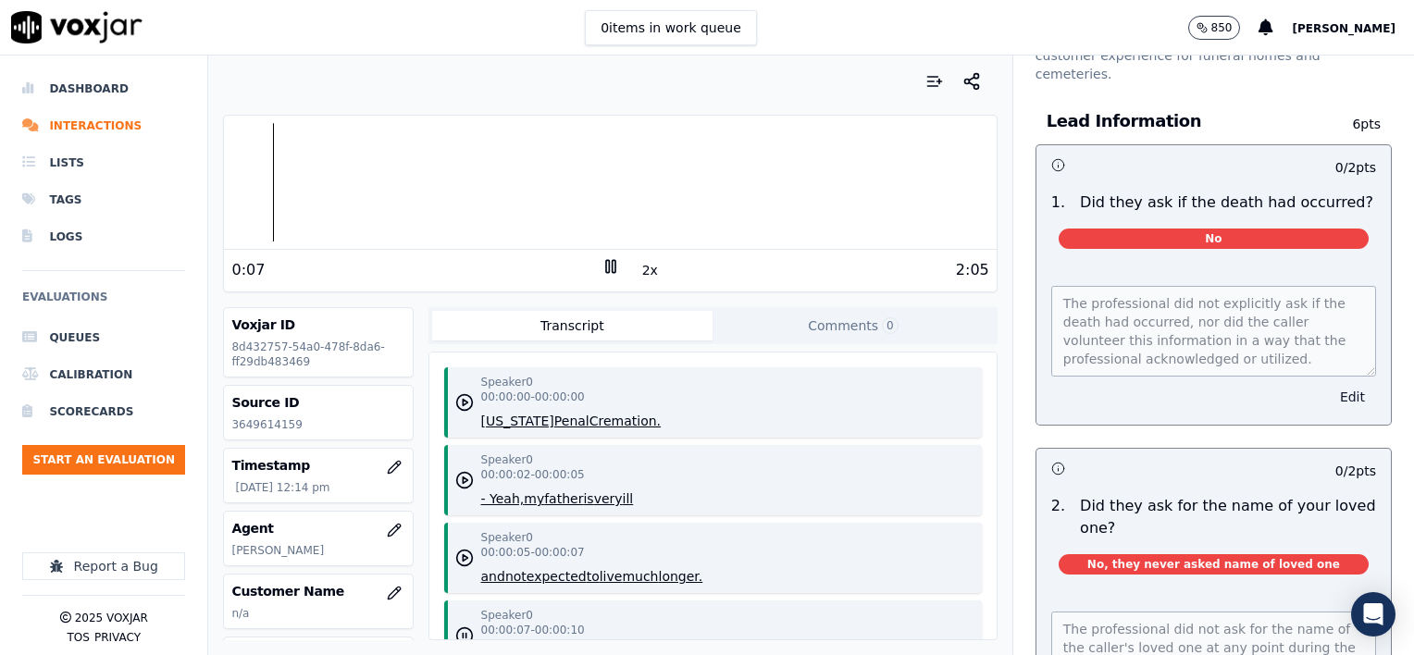
click at [1329, 384] on button "Edit" at bounding box center [1352, 397] width 47 height 26
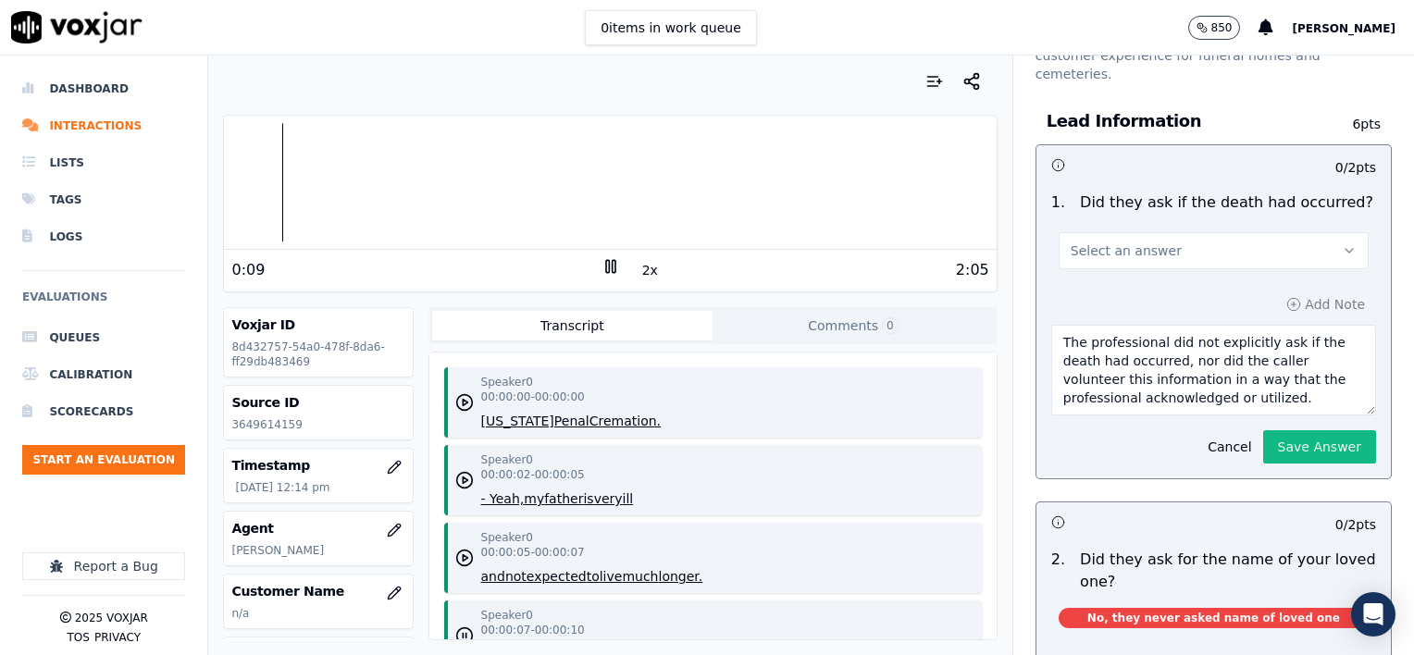
click at [1176, 235] on button "Select an answer" at bounding box center [1214, 250] width 310 height 37
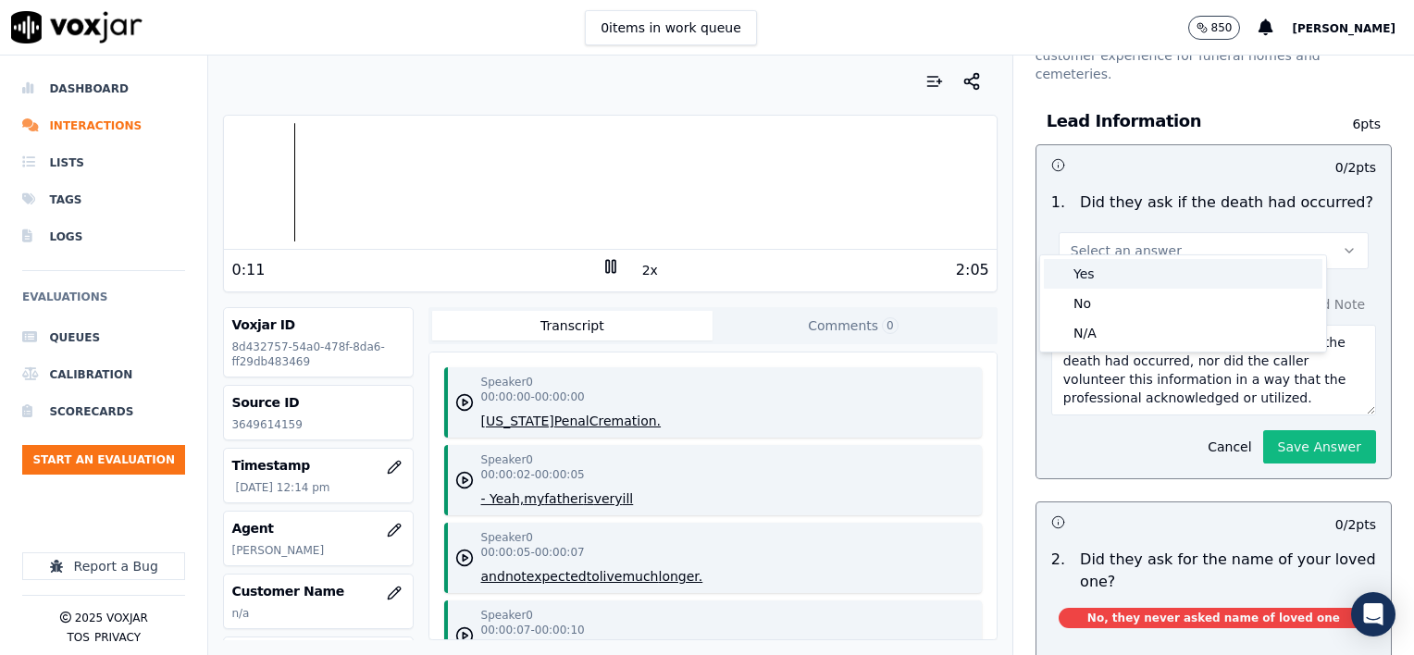
click at [1137, 270] on div "Yes" at bounding box center [1183, 274] width 279 height 30
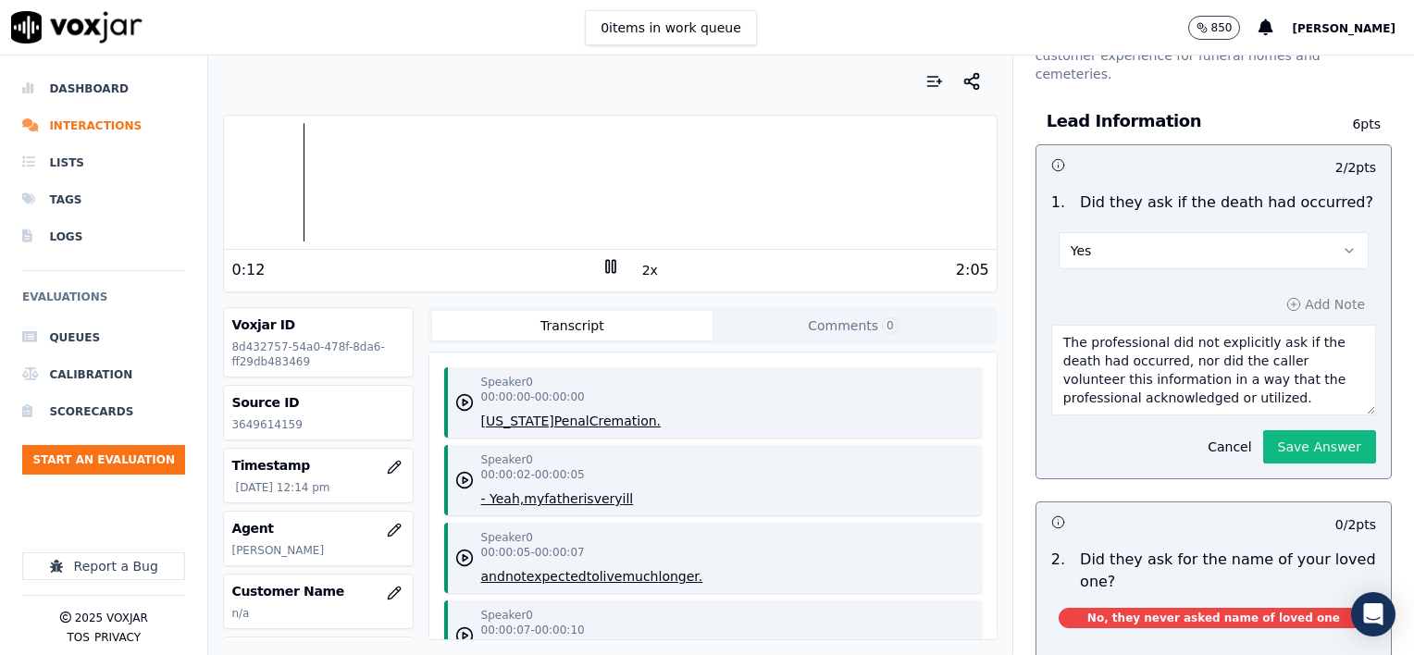
click at [1237, 387] on textarea "The professional did not explicitly ask if the death had occurred, nor did the …" at bounding box center [1213, 370] width 325 height 91
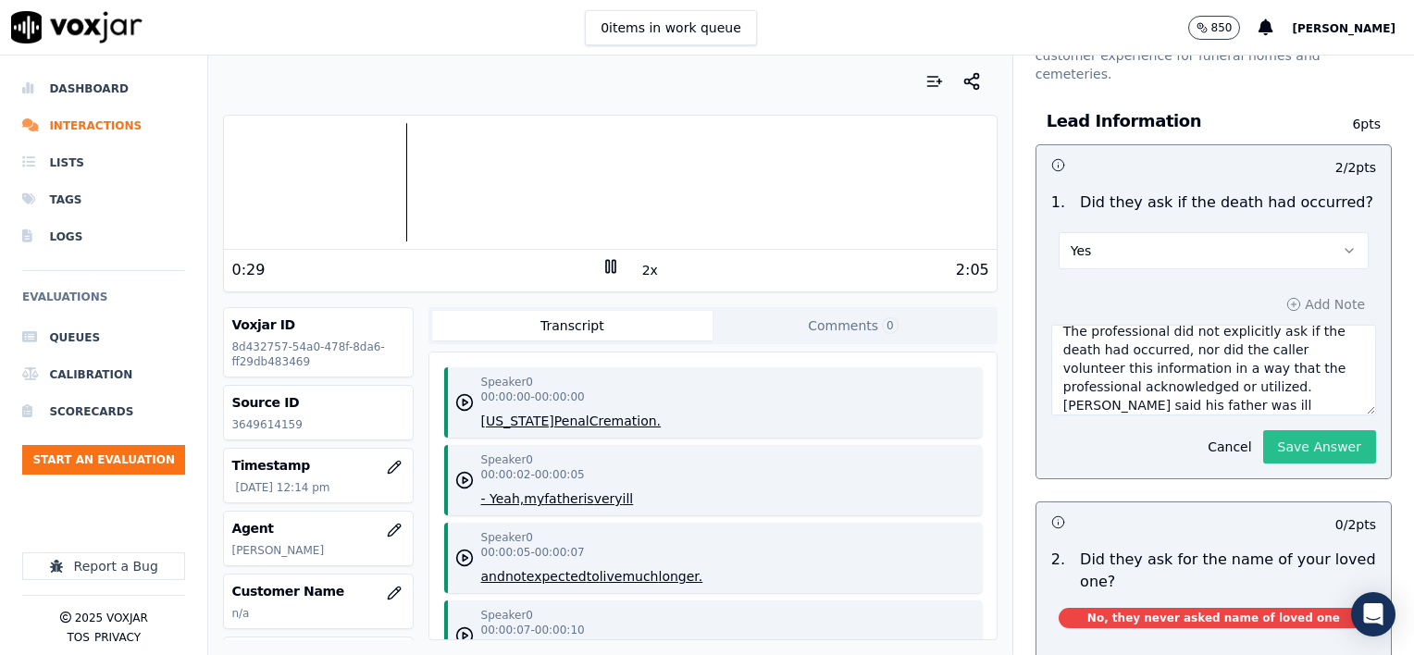
type textarea "The professional did not explicitly ask if the death had occurred, nor did the …"
click at [1270, 430] on button "Save Answer" at bounding box center [1319, 446] width 113 height 33
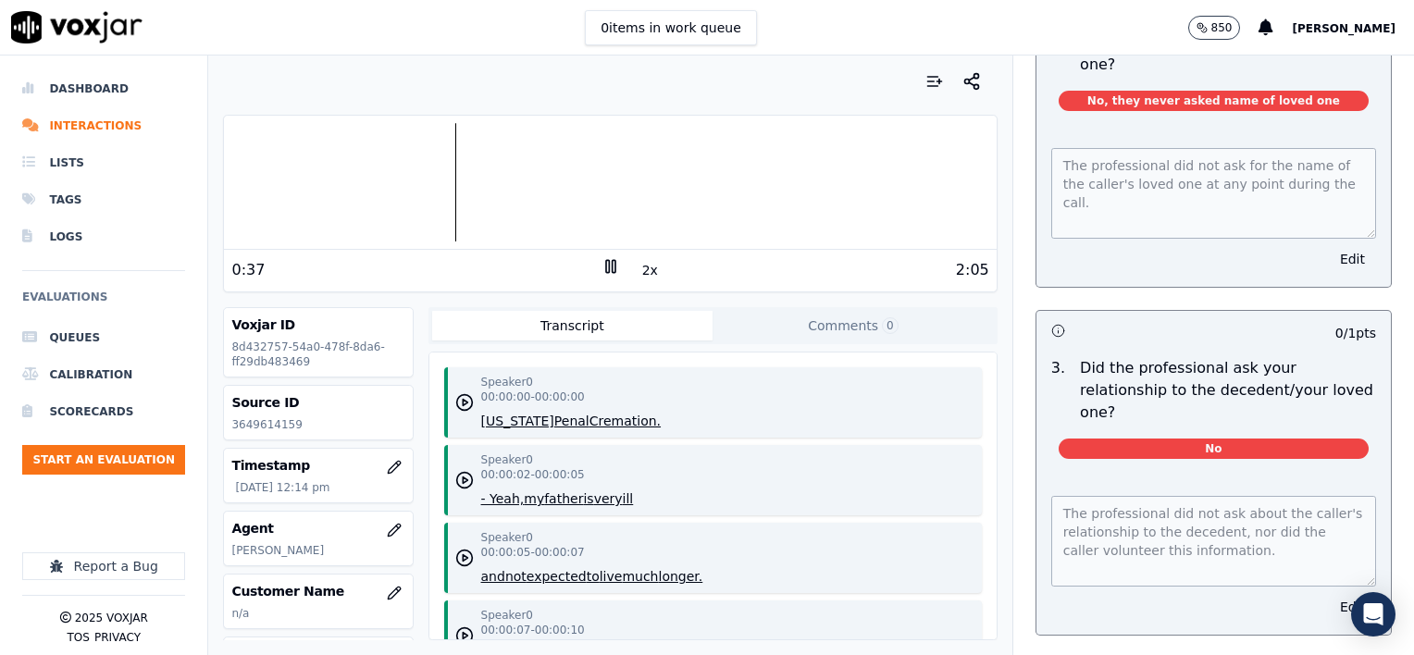
scroll to position [648, 0]
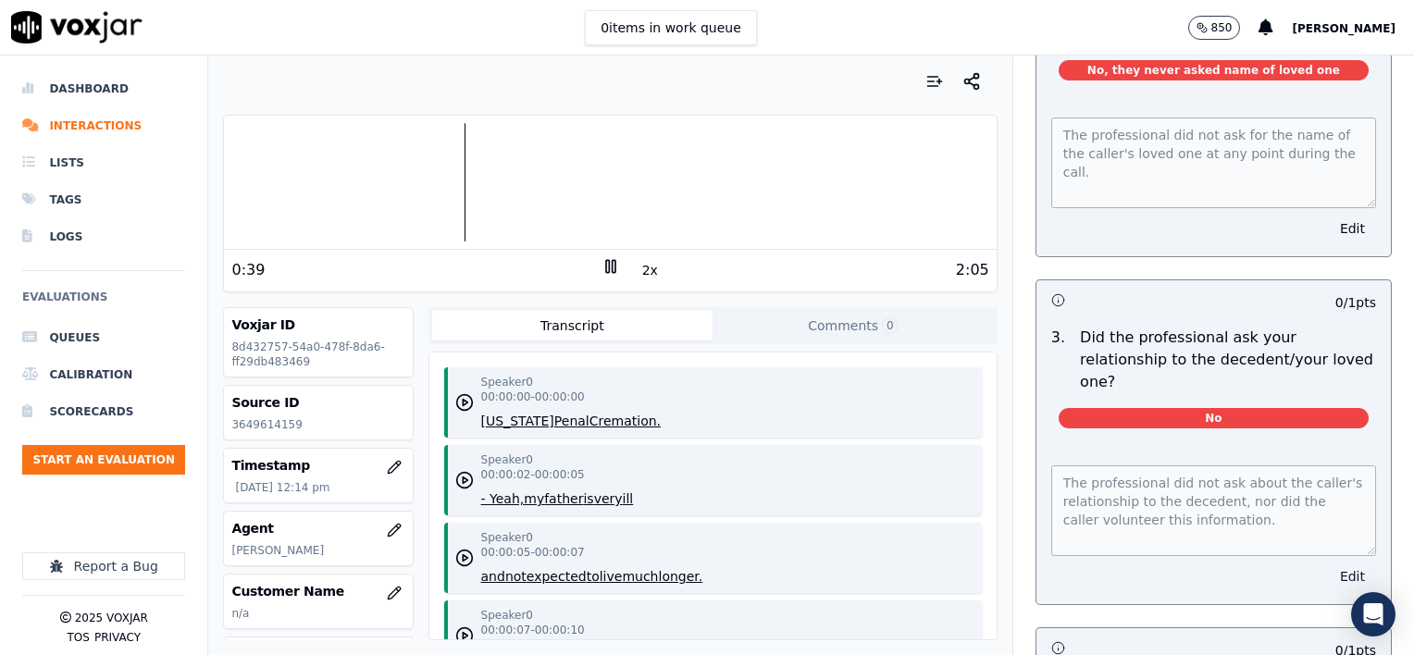
click at [1329, 564] on button "Edit" at bounding box center [1352, 577] width 47 height 26
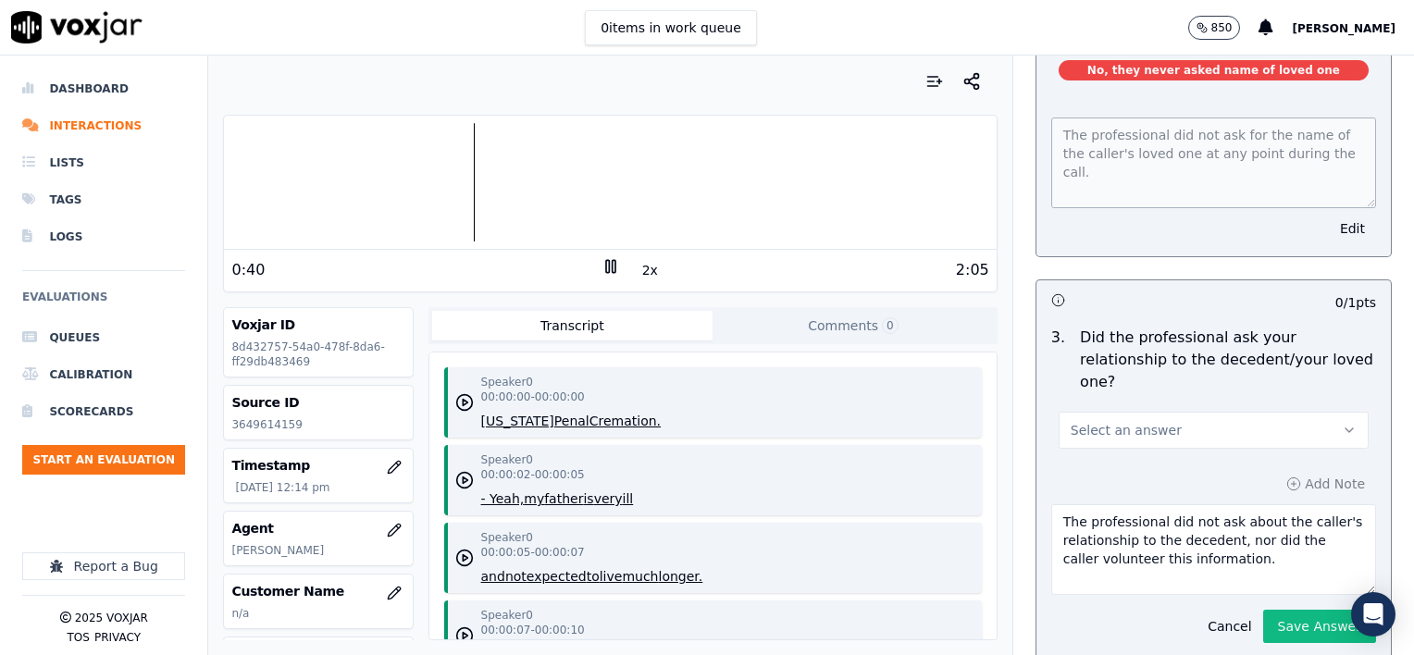
click at [1222, 412] on button "Select an answer" at bounding box center [1214, 430] width 310 height 37
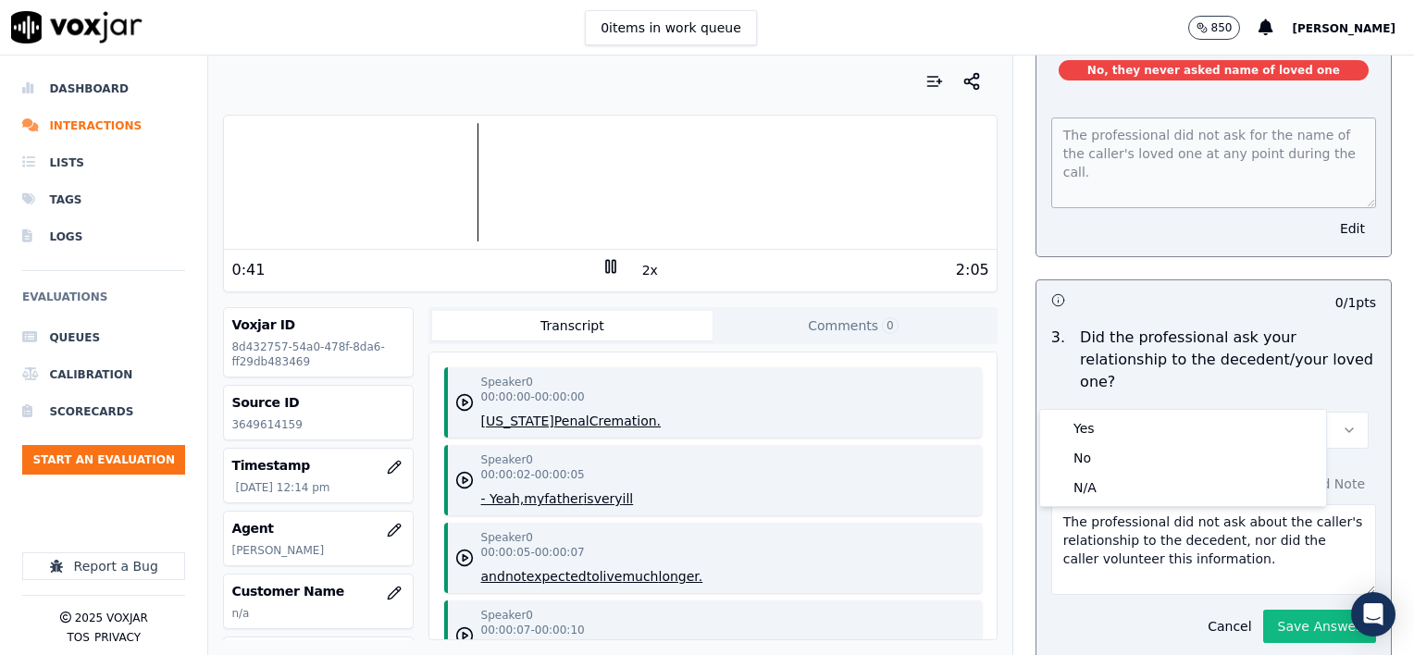
scroll to position [605, 0]
click at [1147, 424] on div "Yes" at bounding box center [1183, 429] width 279 height 30
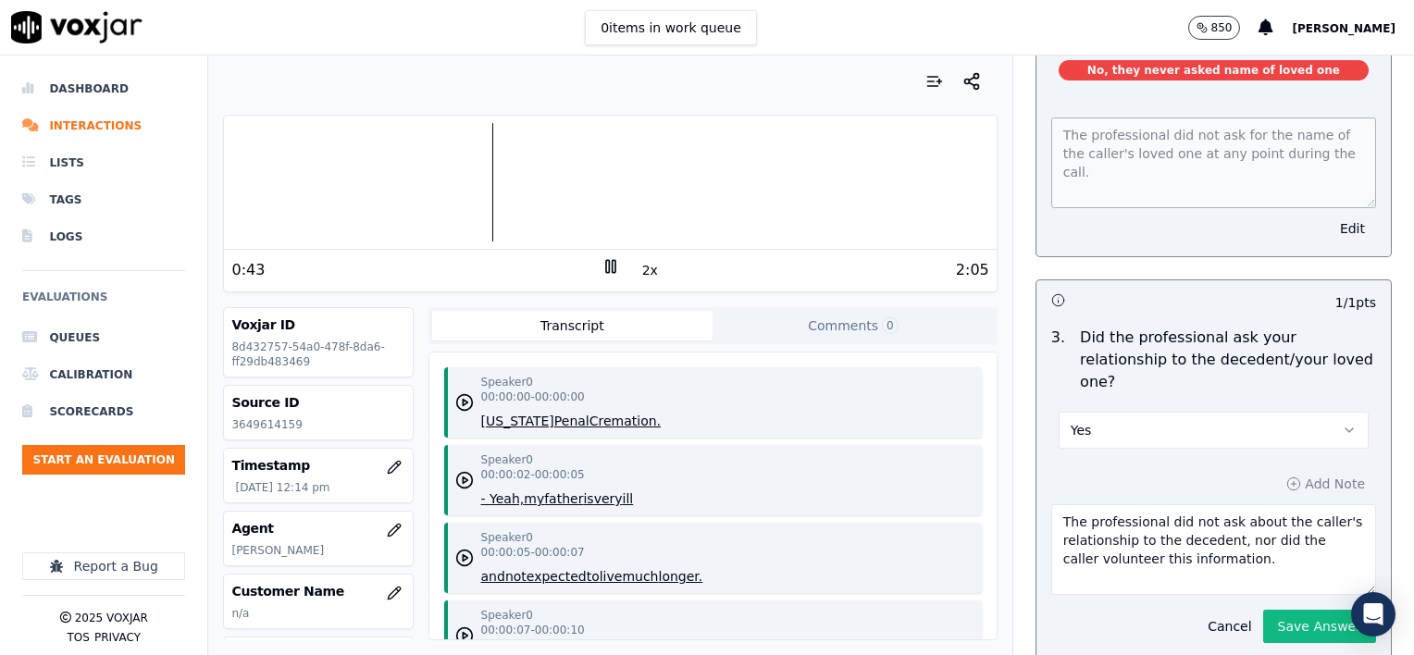
click at [1222, 515] on textarea "The professional did not ask about the caller's relationship to the decedent, n…" at bounding box center [1213, 549] width 325 height 91
type textarea "The professional did not ask about the caller's relationship to the decedent, n…"
click at [1288, 610] on button "Save Answer" at bounding box center [1319, 626] width 113 height 33
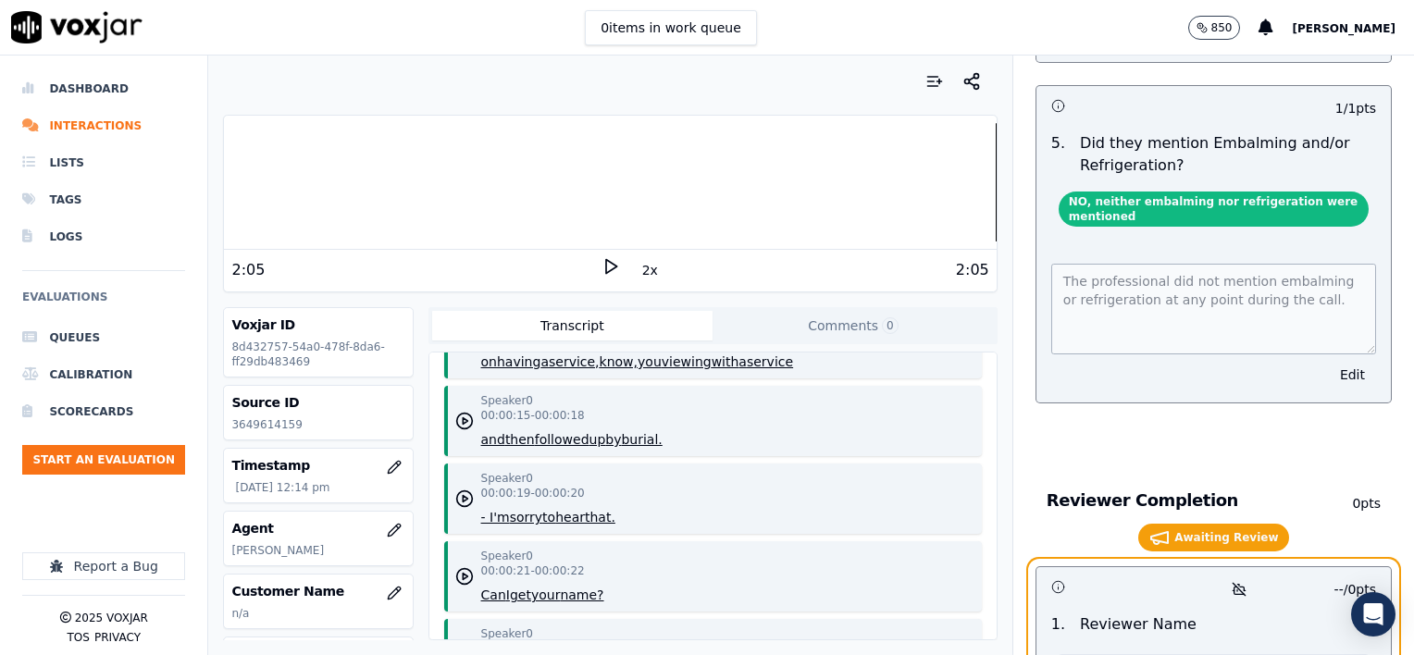
scroll to position [3802, 0]
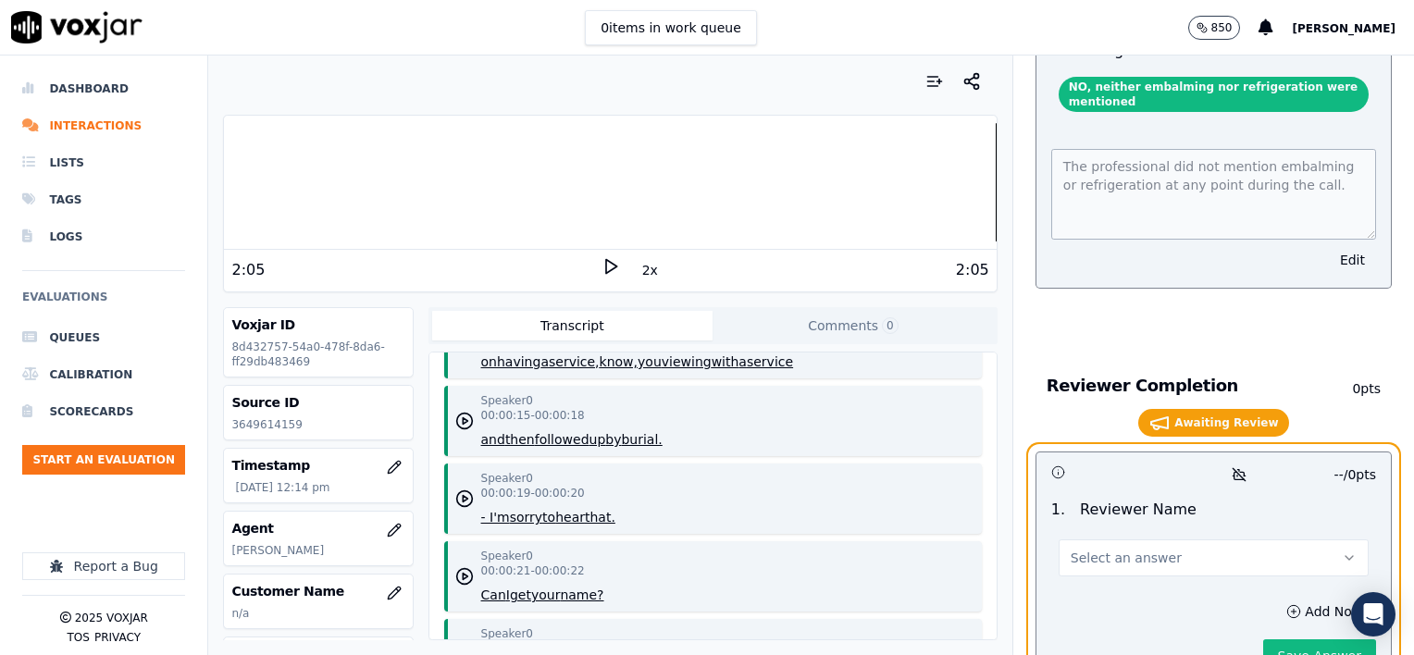
click at [1122, 549] on span "Select an answer" at bounding box center [1126, 558] width 111 height 19
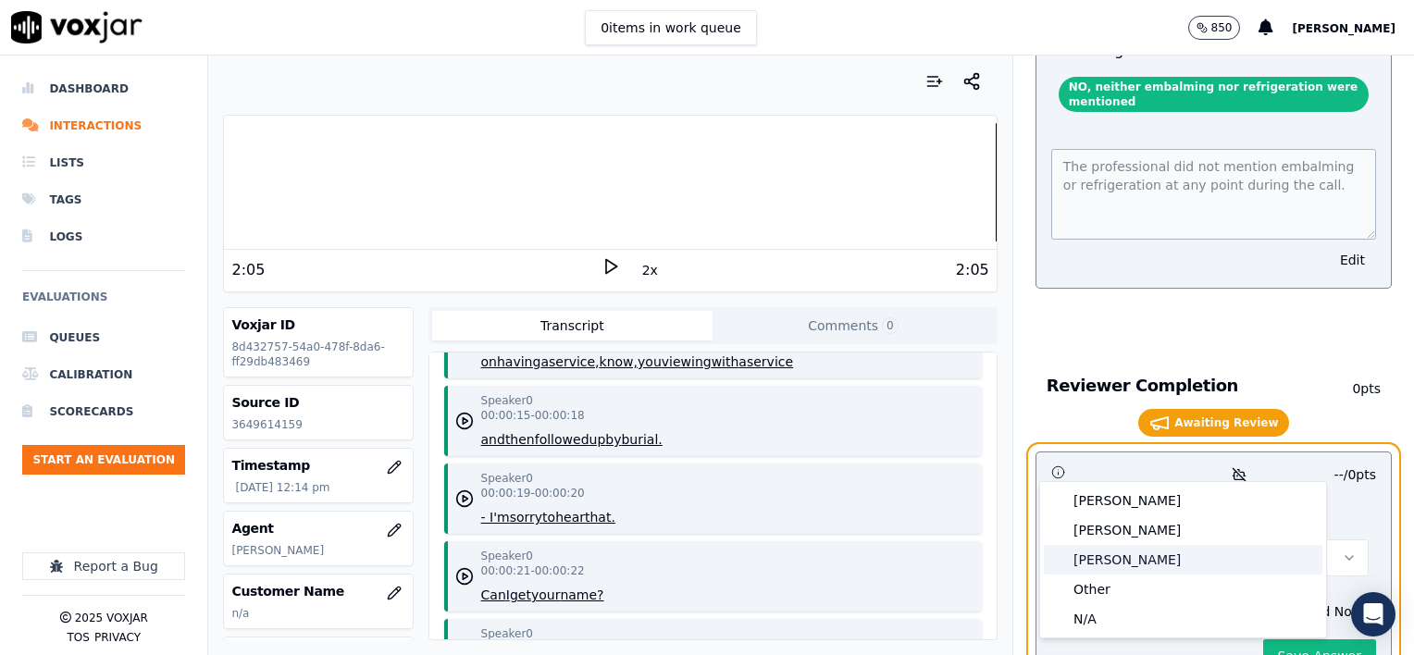
click at [1121, 563] on div "[PERSON_NAME]" at bounding box center [1183, 560] width 279 height 30
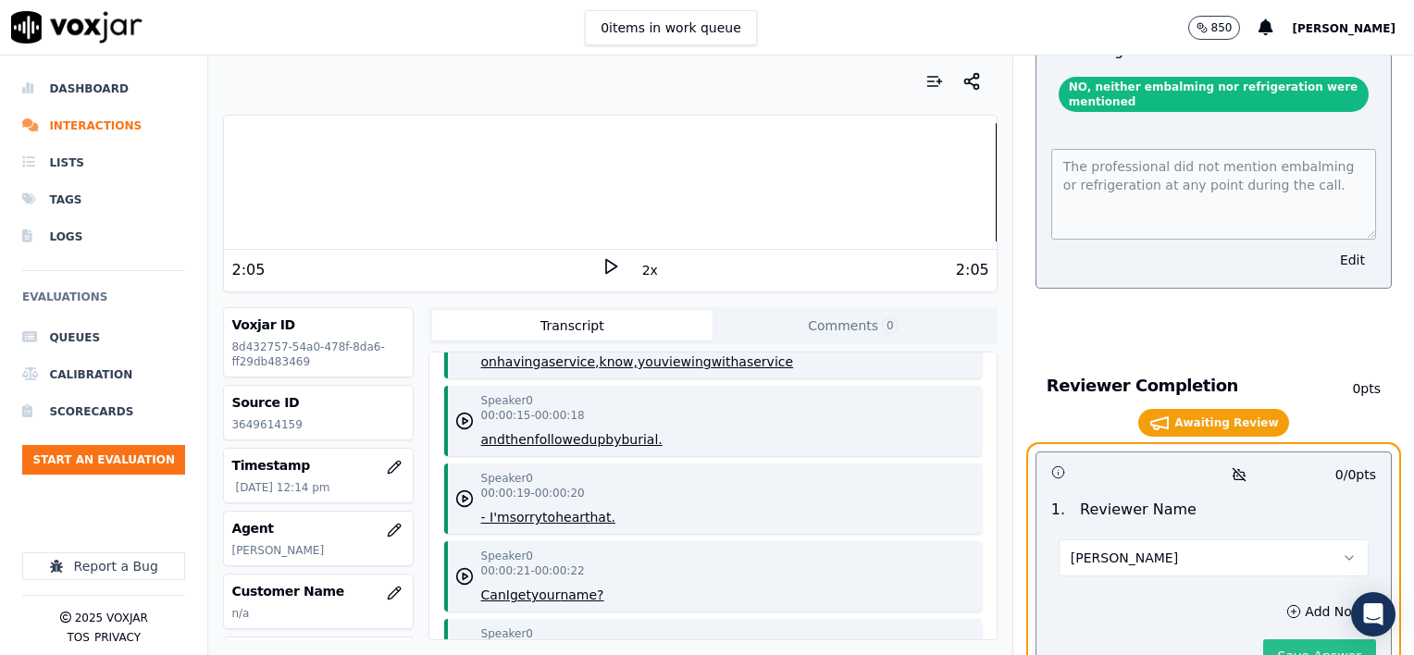
click at [1284, 640] on button "Save Answer" at bounding box center [1319, 656] width 113 height 33
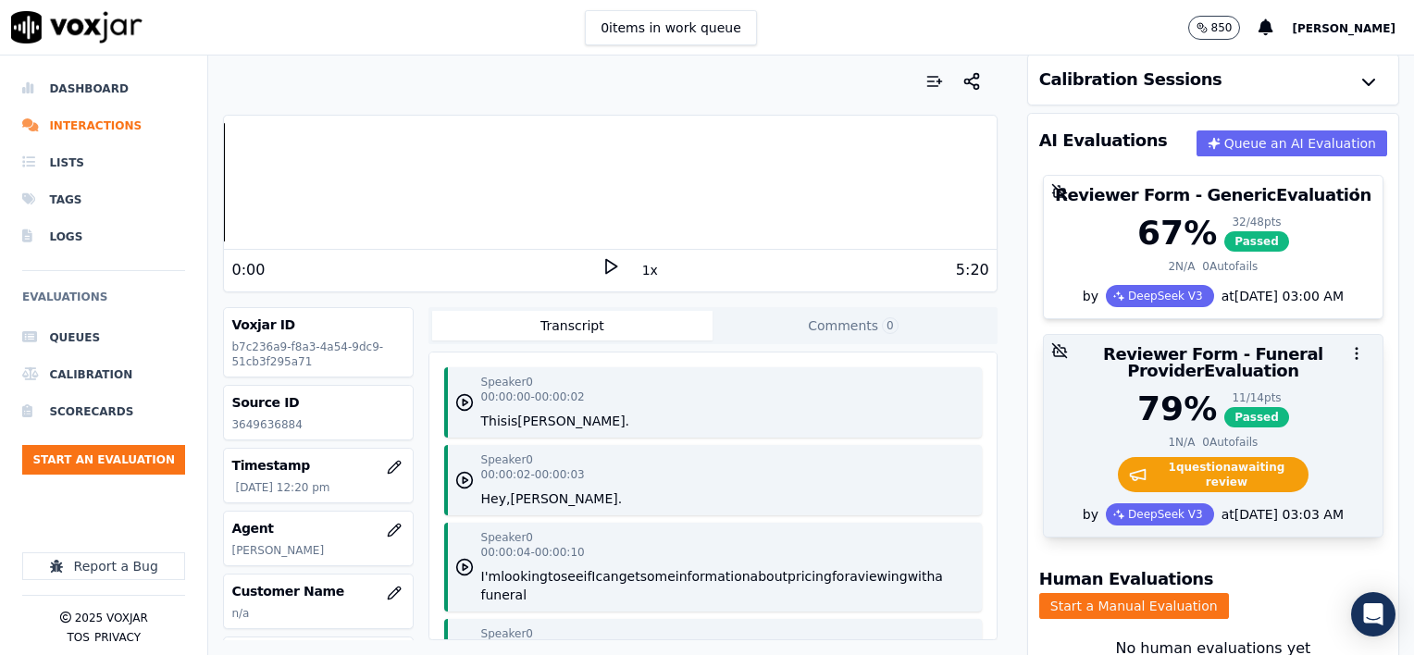
scroll to position [252, 0]
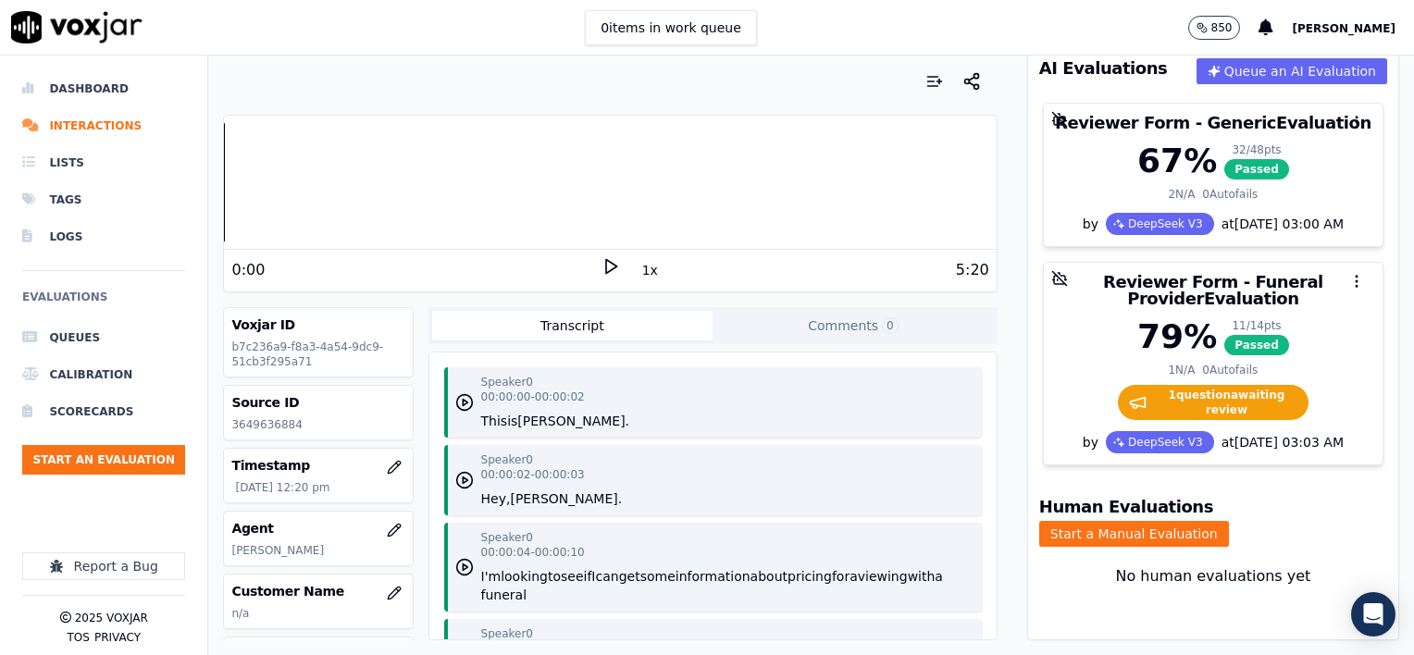
click at [642, 271] on button "1x" at bounding box center [650, 270] width 23 height 26
click at [642, 271] on button "1.5x" at bounding box center [657, 270] width 36 height 26
click at [606, 264] on polygon at bounding box center [611, 267] width 11 height 14
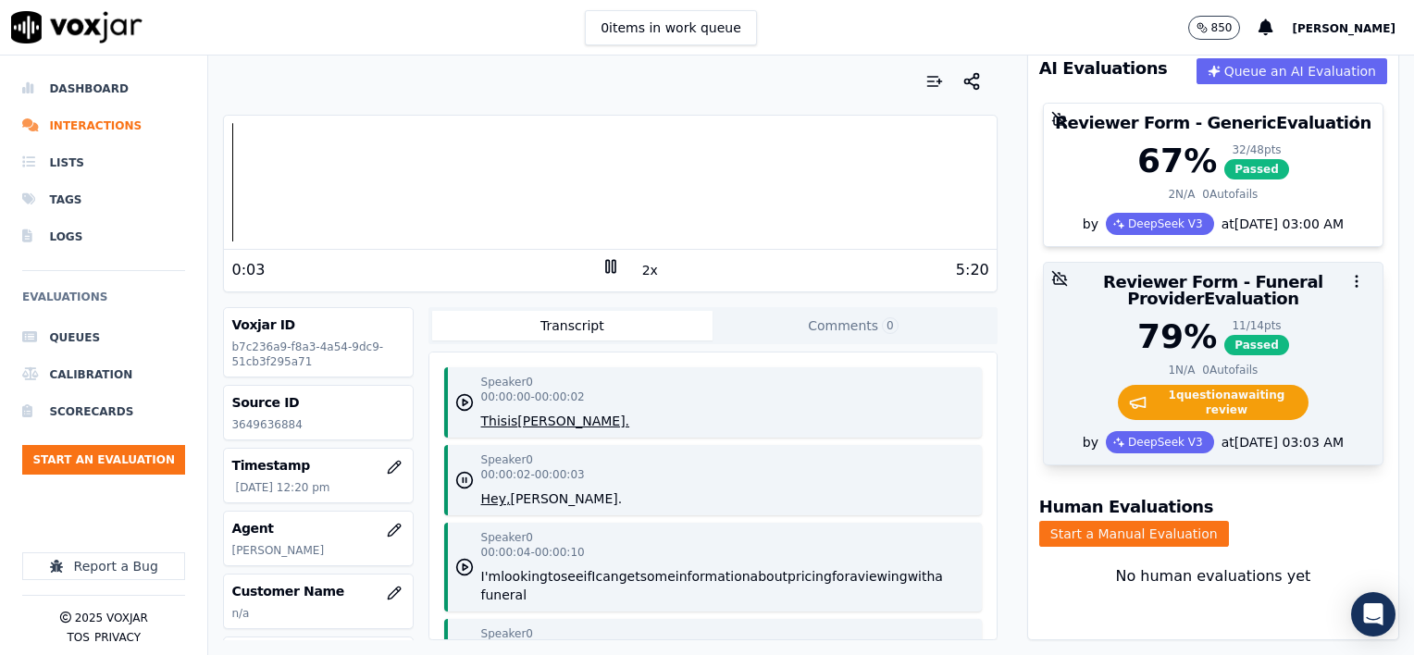
click at [1296, 318] on div "79 % 11 / 14 pts Passed" at bounding box center [1213, 336] width 317 height 37
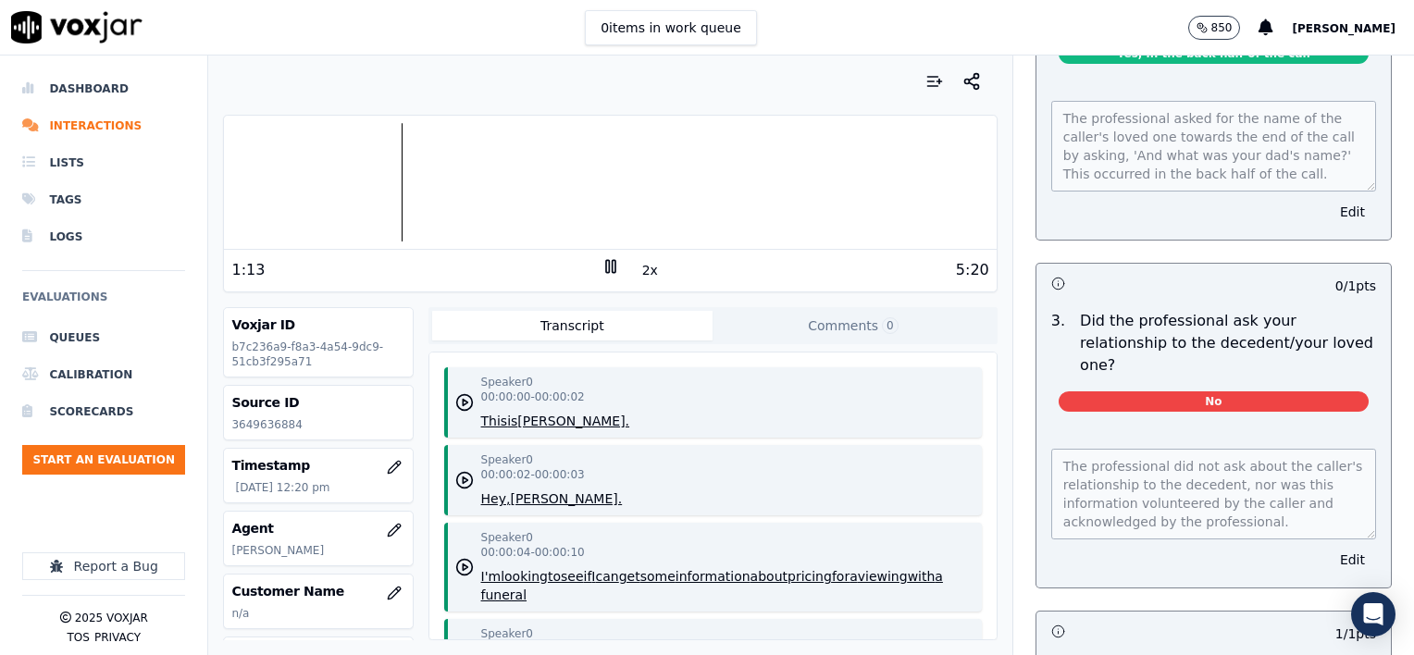
scroll to position [648, 0]
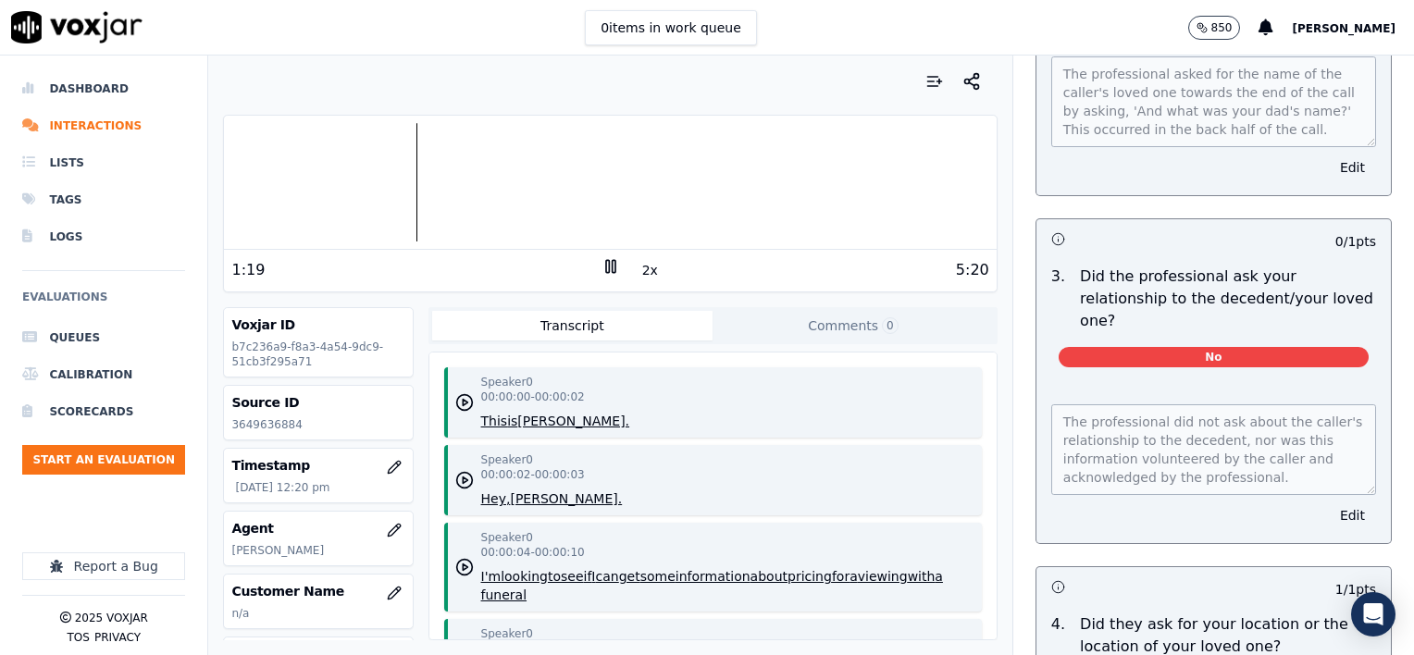
click at [330, 184] on div at bounding box center [610, 182] width 772 height 118
click at [303, 182] on div at bounding box center [610, 182] width 772 height 118
click at [274, 180] on div at bounding box center [610, 182] width 772 height 118
click at [267, 180] on div at bounding box center [610, 182] width 772 height 118
click at [1329, 503] on button "Edit" at bounding box center [1352, 516] width 47 height 26
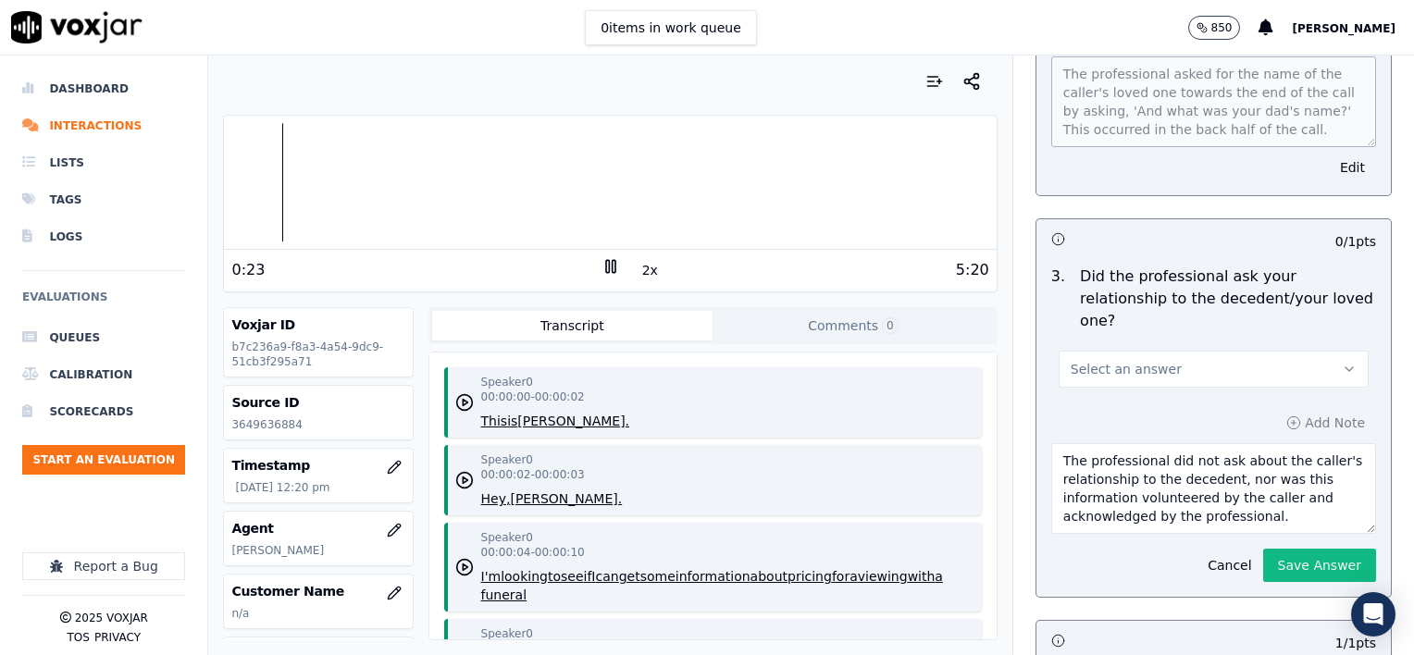
click at [1142, 351] on button "Select an answer" at bounding box center [1214, 369] width 310 height 37
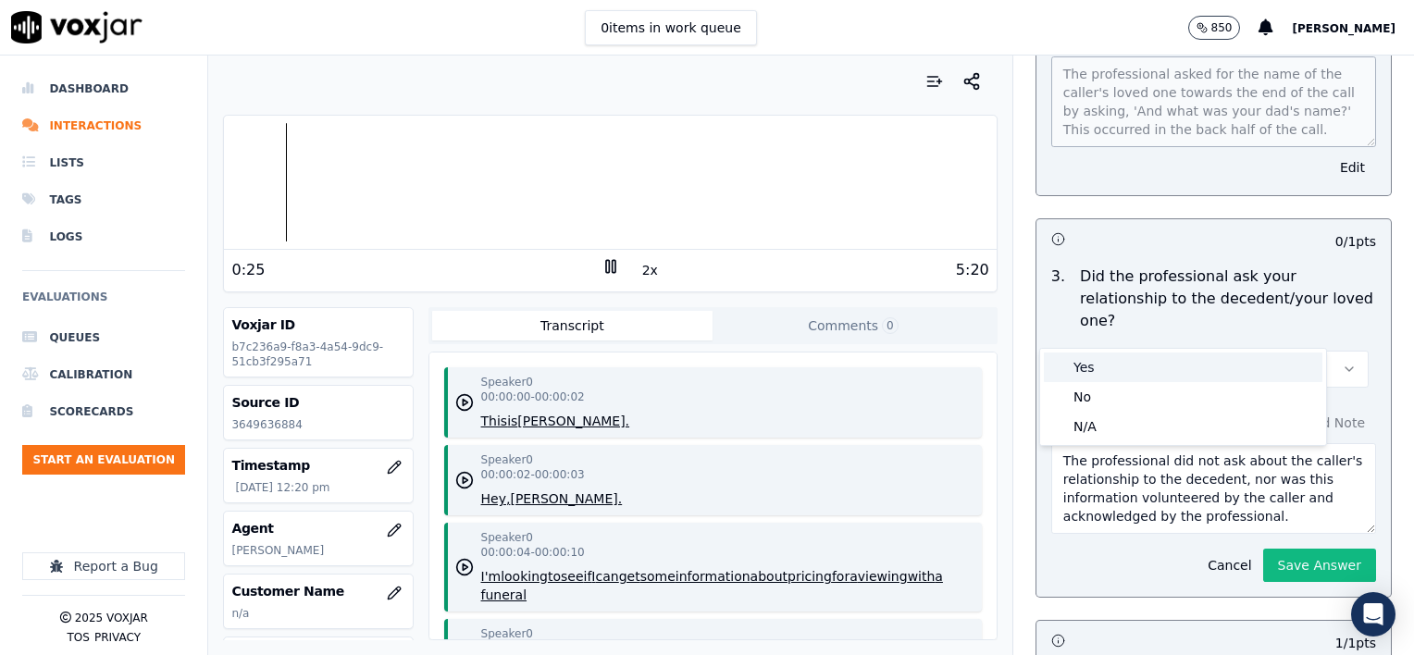
click at [1122, 374] on div "Yes" at bounding box center [1183, 368] width 279 height 30
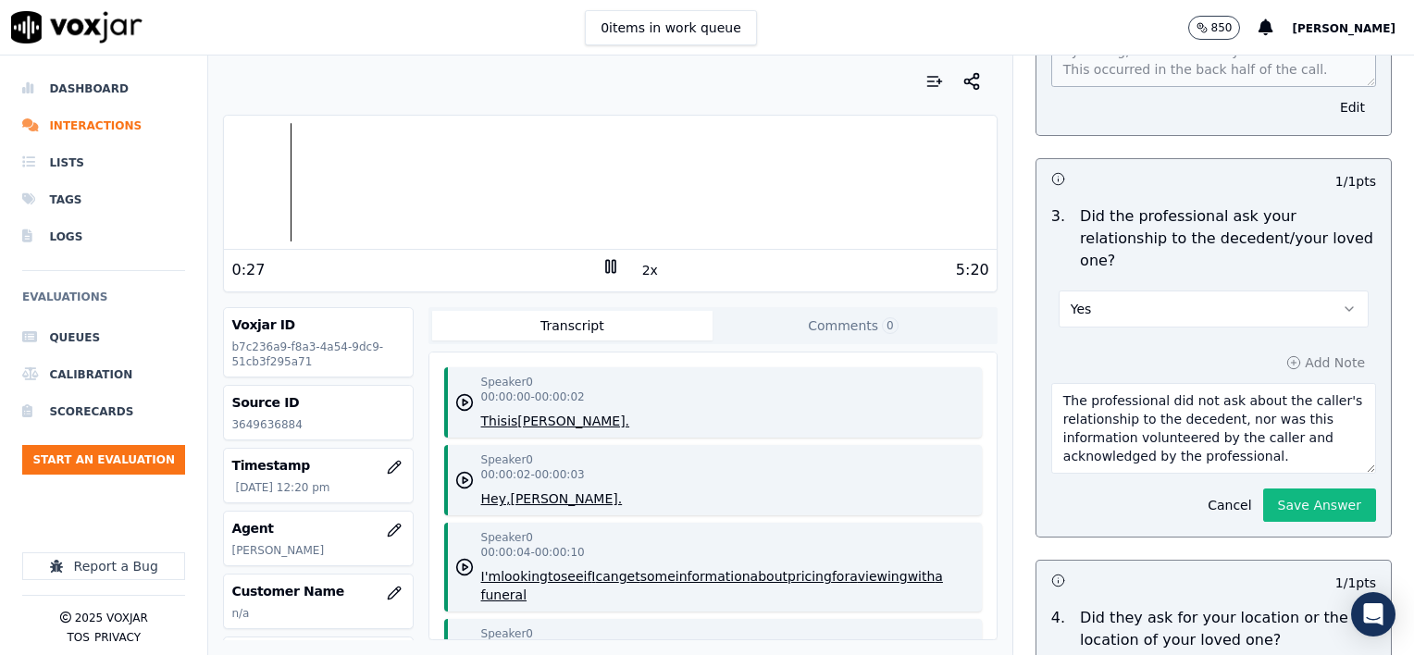
scroll to position [740, 0]
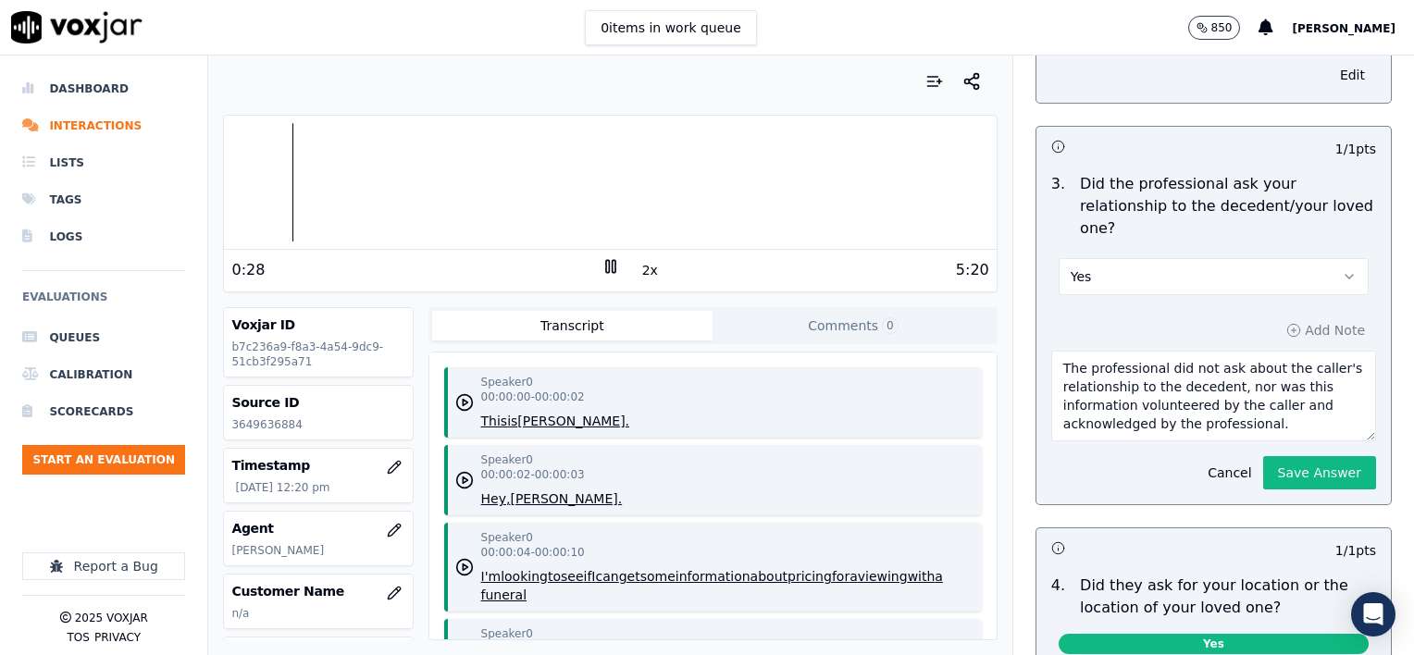
click at [1259, 383] on textarea "The professional did not ask about the caller's relationship to the decedent, n…" at bounding box center [1213, 396] width 325 height 91
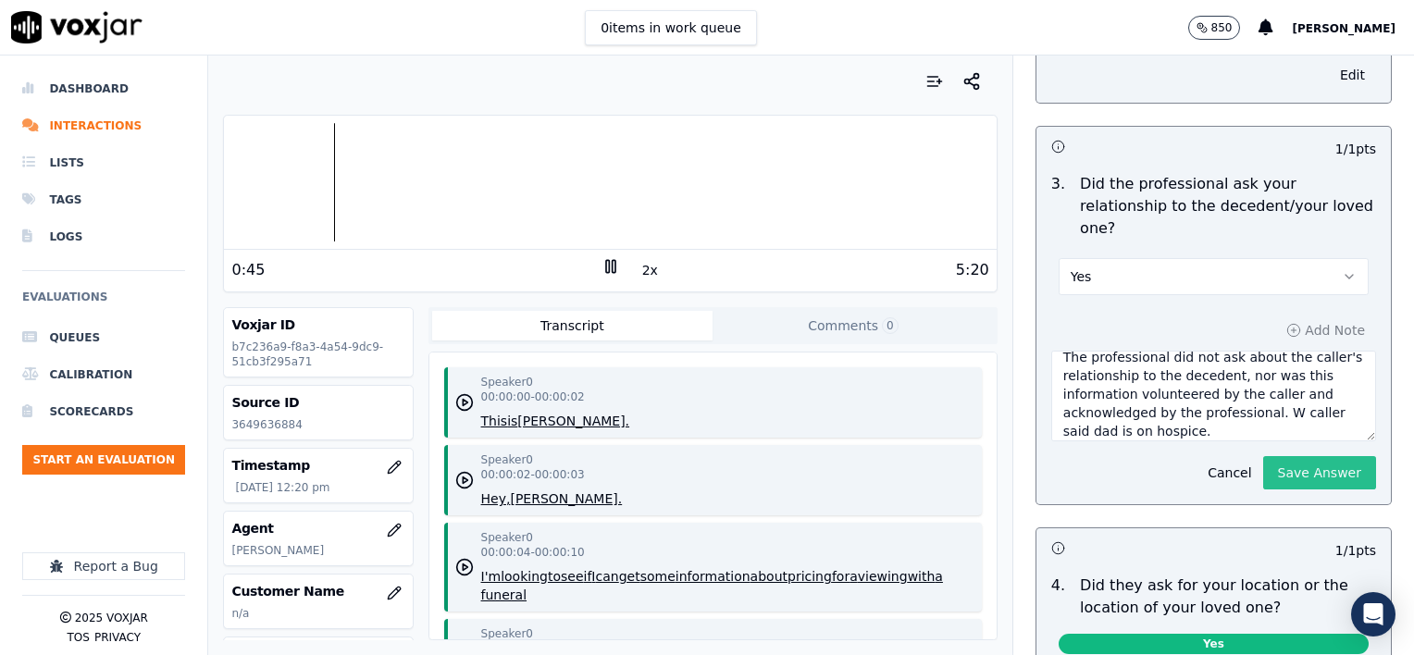
type textarea "The professional did not ask about the caller's relationship to the decedent, n…"
click at [1288, 456] on button "Save Answer" at bounding box center [1319, 472] width 113 height 33
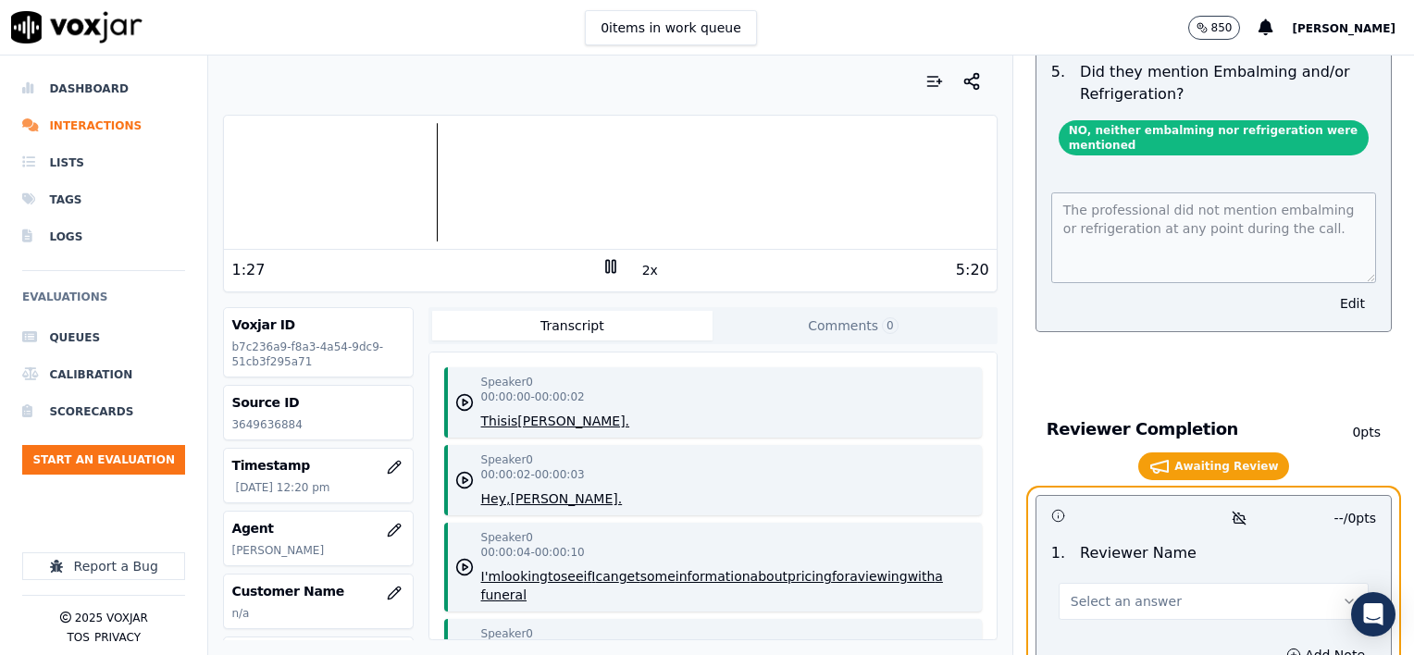
scroll to position [3752, 0]
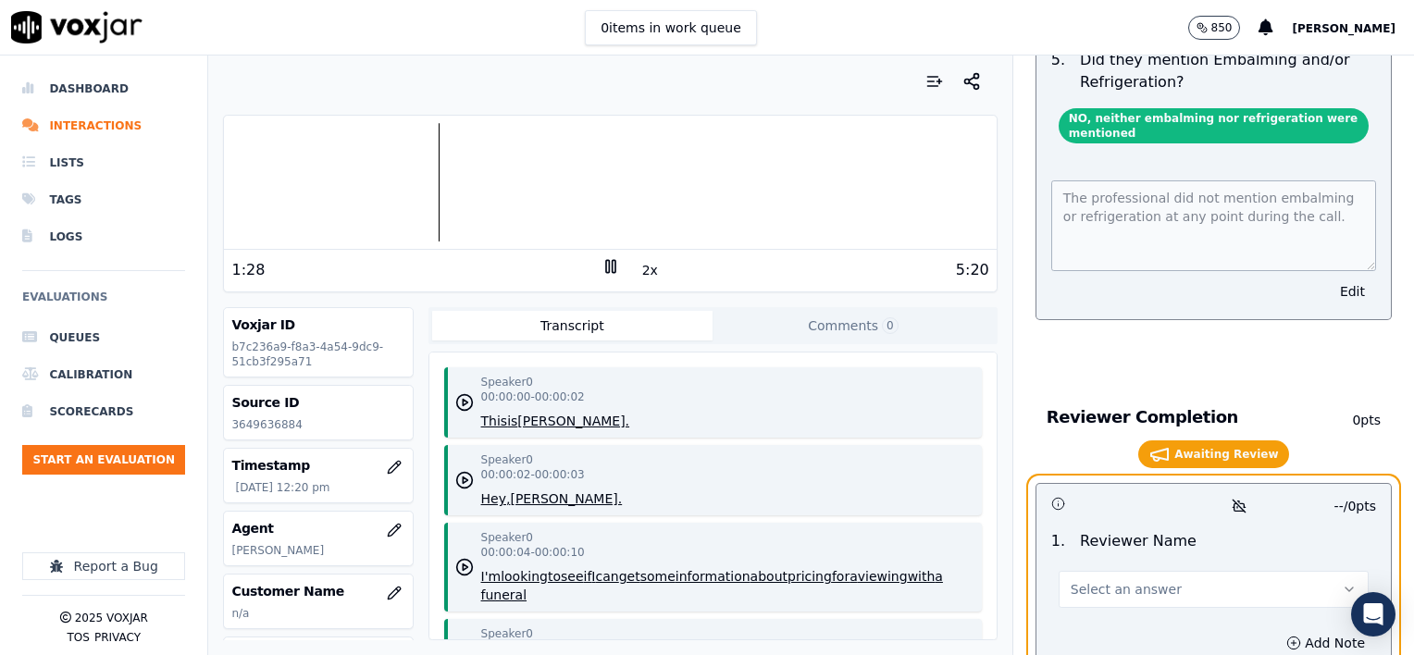
click at [1195, 571] on button "Select an answer" at bounding box center [1214, 589] width 310 height 37
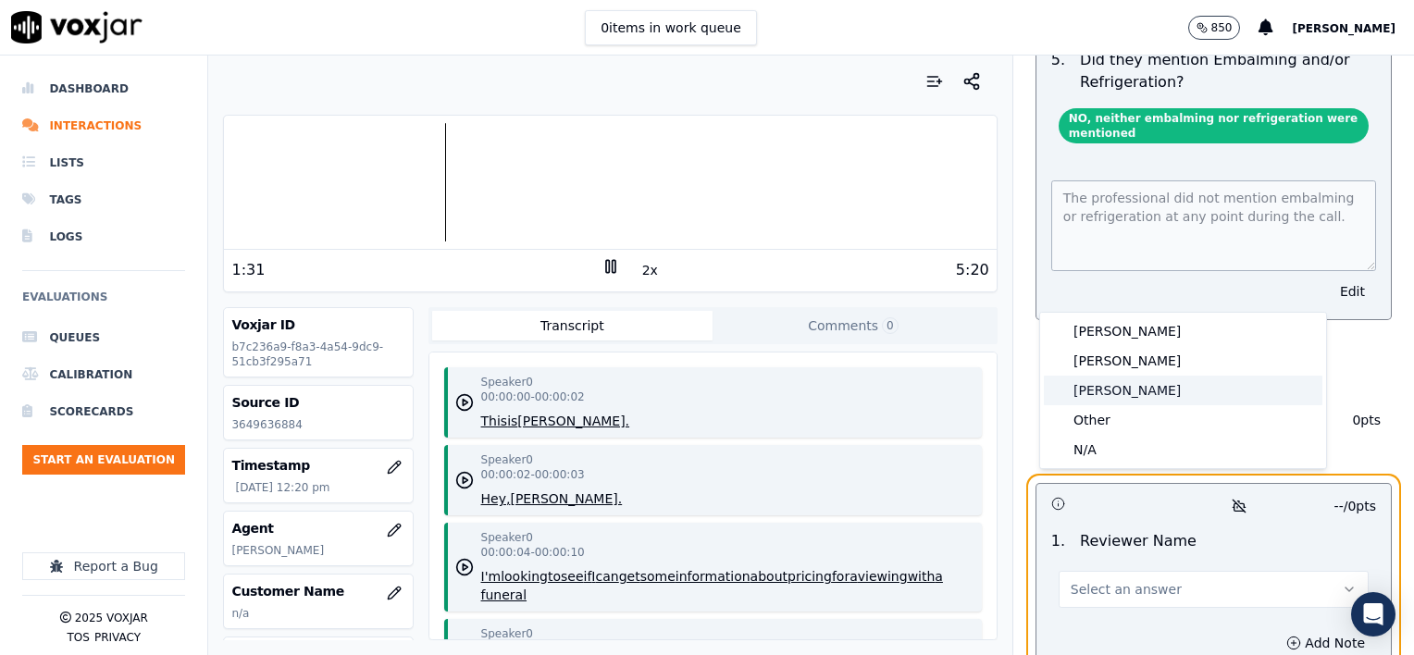
click at [1111, 392] on div "[PERSON_NAME]" at bounding box center [1183, 391] width 279 height 30
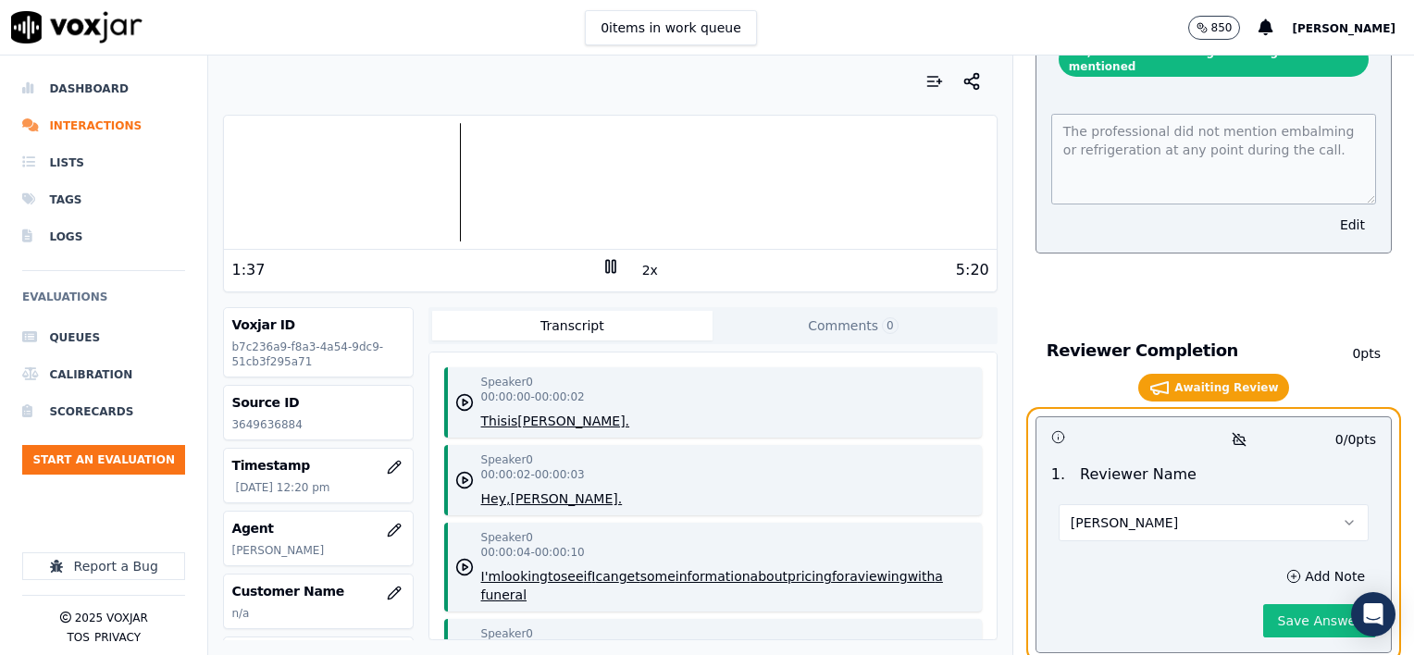
scroll to position [3827, 0]
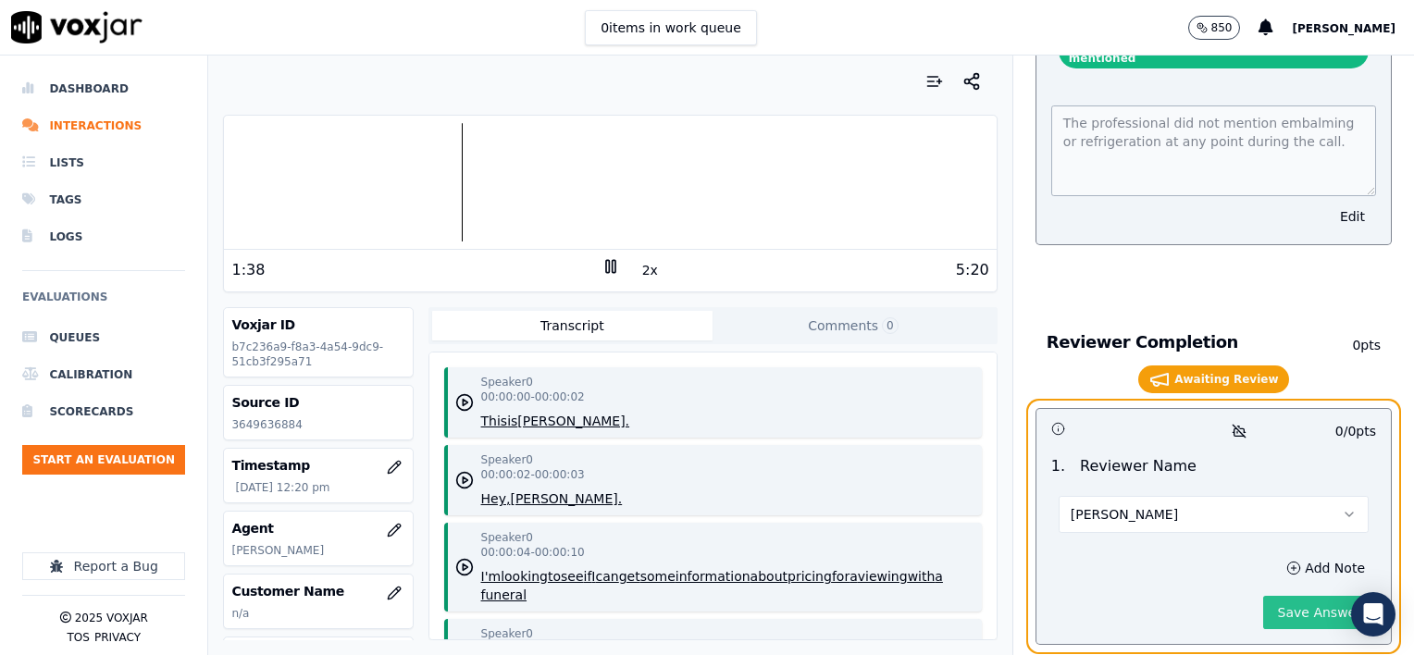
click at [1264, 596] on button "Save Answer" at bounding box center [1319, 612] width 113 height 33
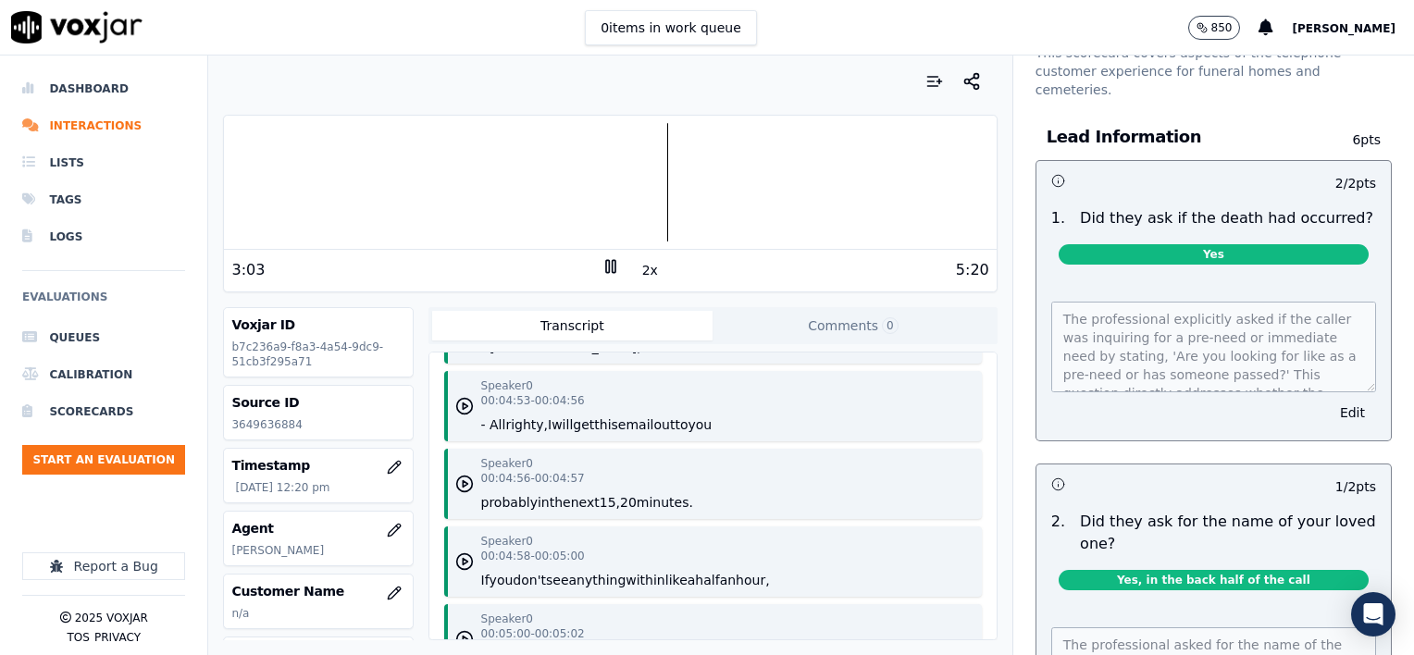
scroll to position [0, 0]
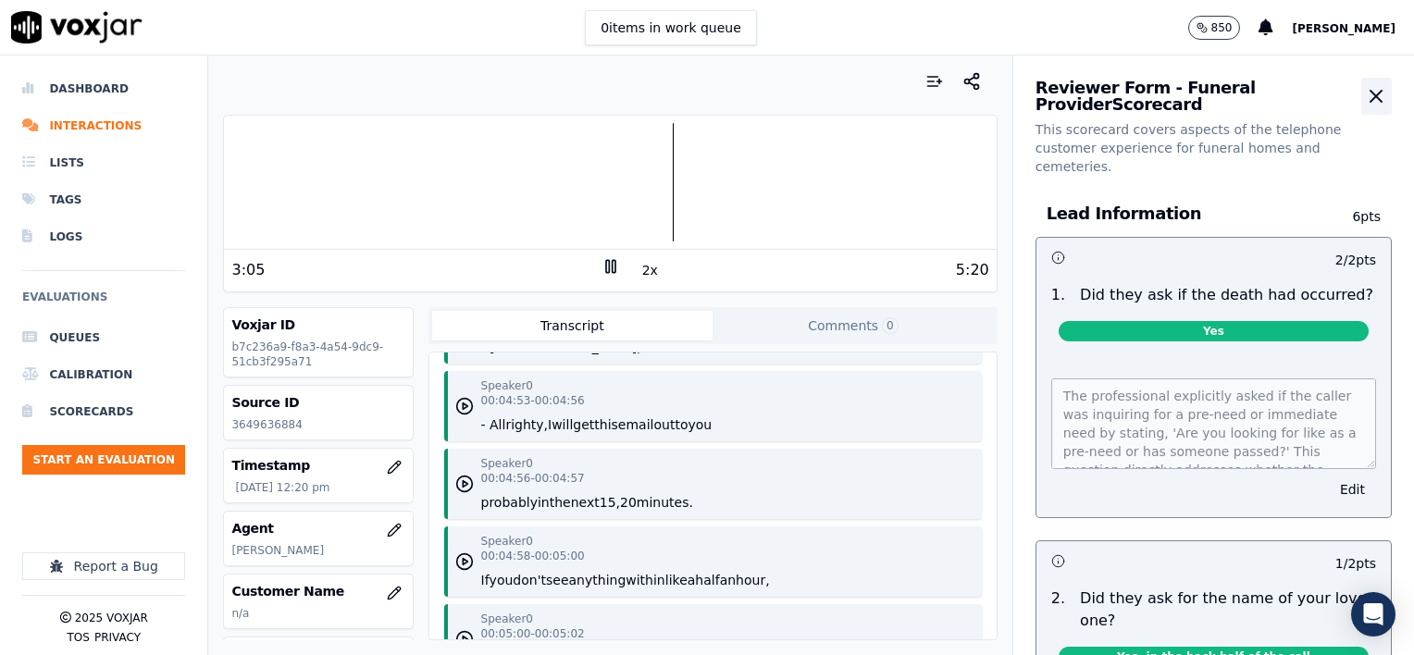
click at [1362, 82] on button "button" at bounding box center [1377, 96] width 31 height 37
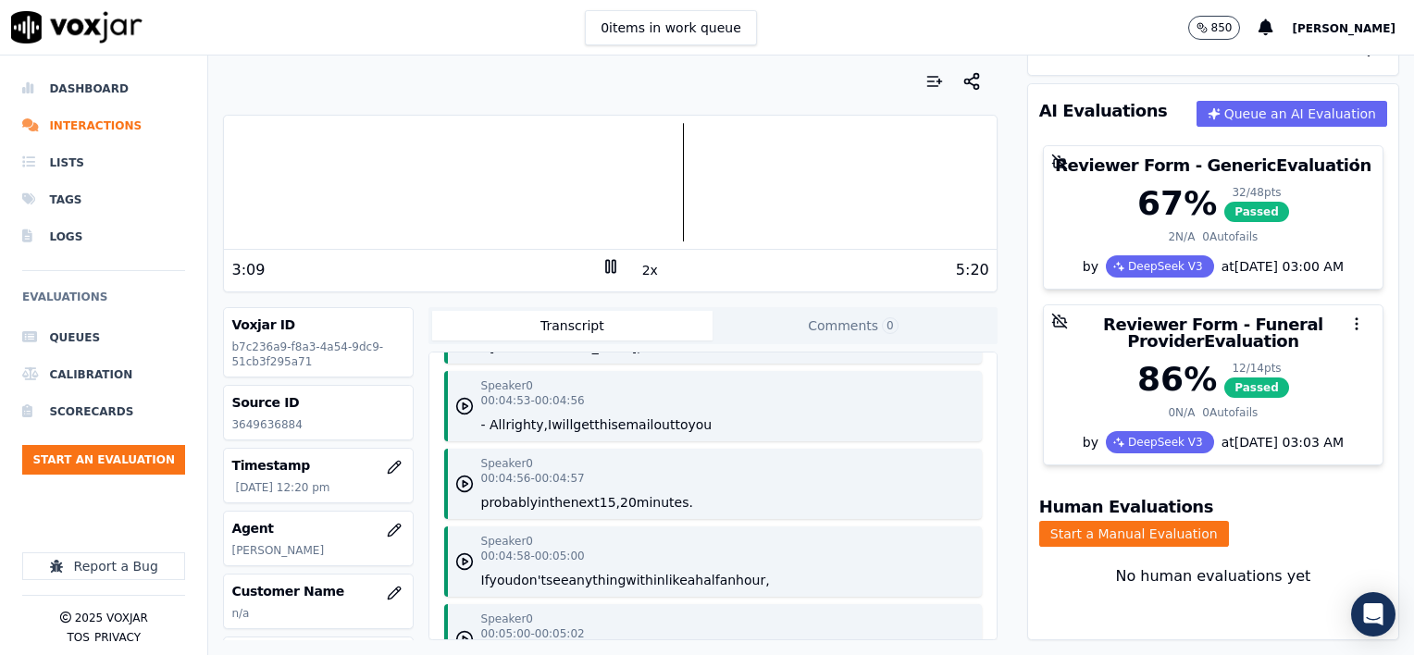
click at [612, 272] on rect at bounding box center [613, 266] width 3 height 12
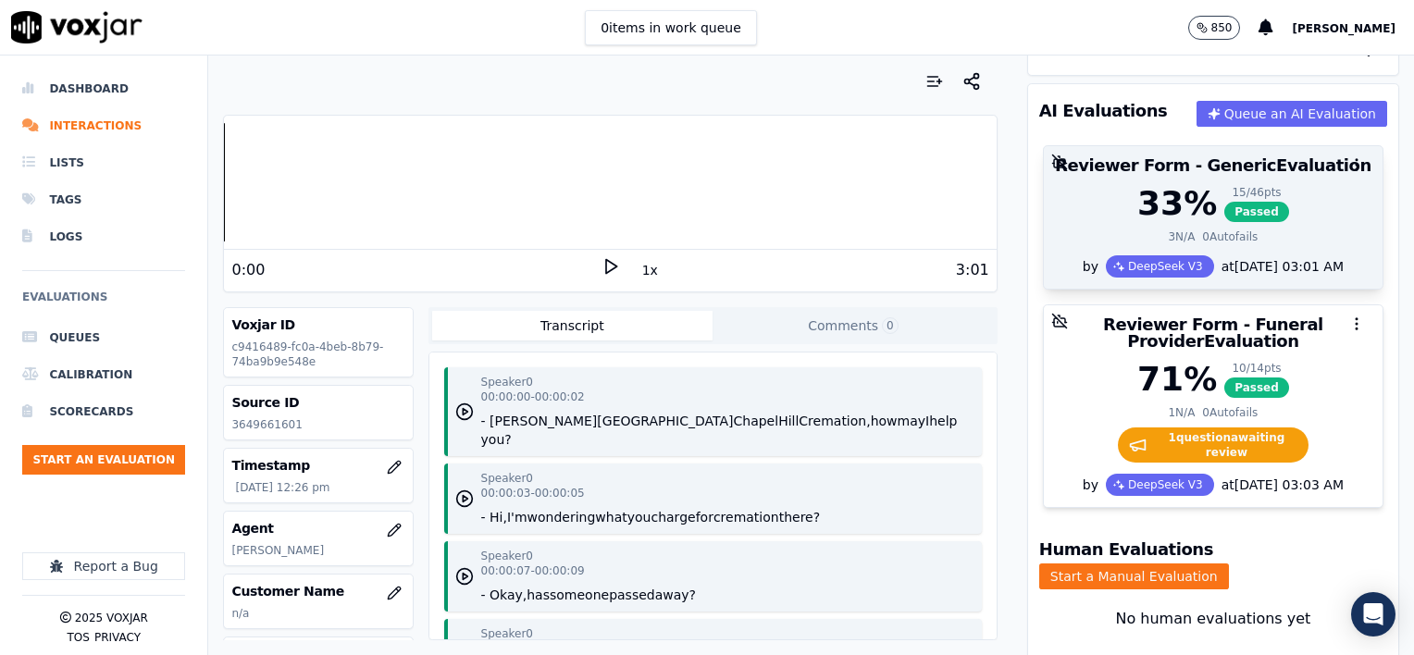
scroll to position [252, 0]
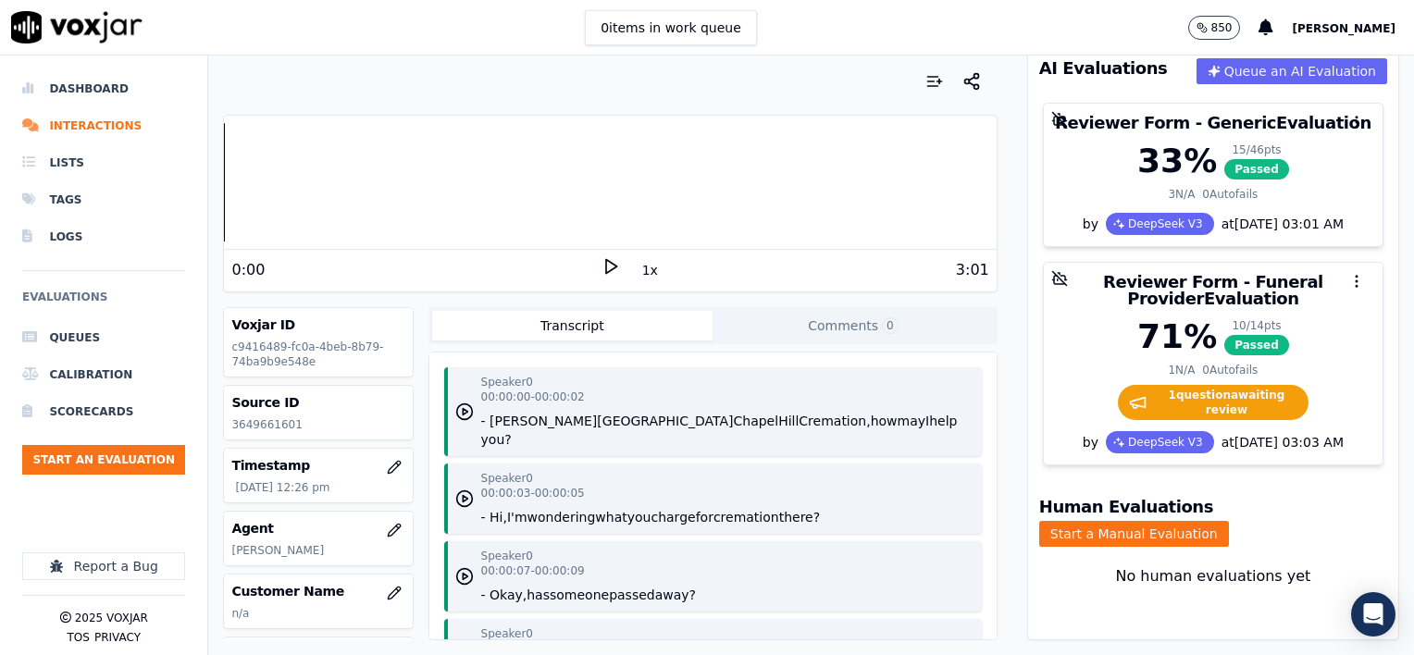
click at [639, 266] on button "1x" at bounding box center [650, 270] width 23 height 26
click at [639, 270] on button "1.5x" at bounding box center [657, 270] width 36 height 26
click at [602, 267] on icon at bounding box center [611, 266] width 19 height 19
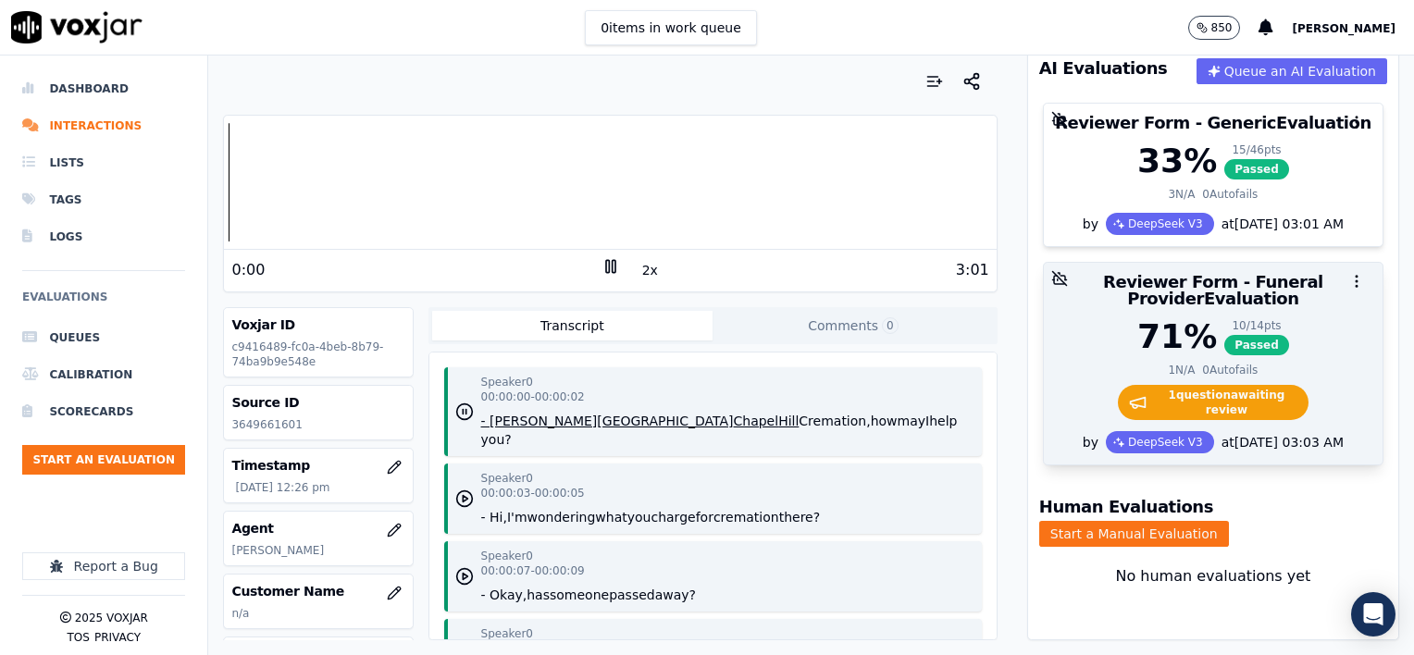
click at [1274, 322] on div "71 % 10 / 14 pts Passed" at bounding box center [1213, 336] width 317 height 37
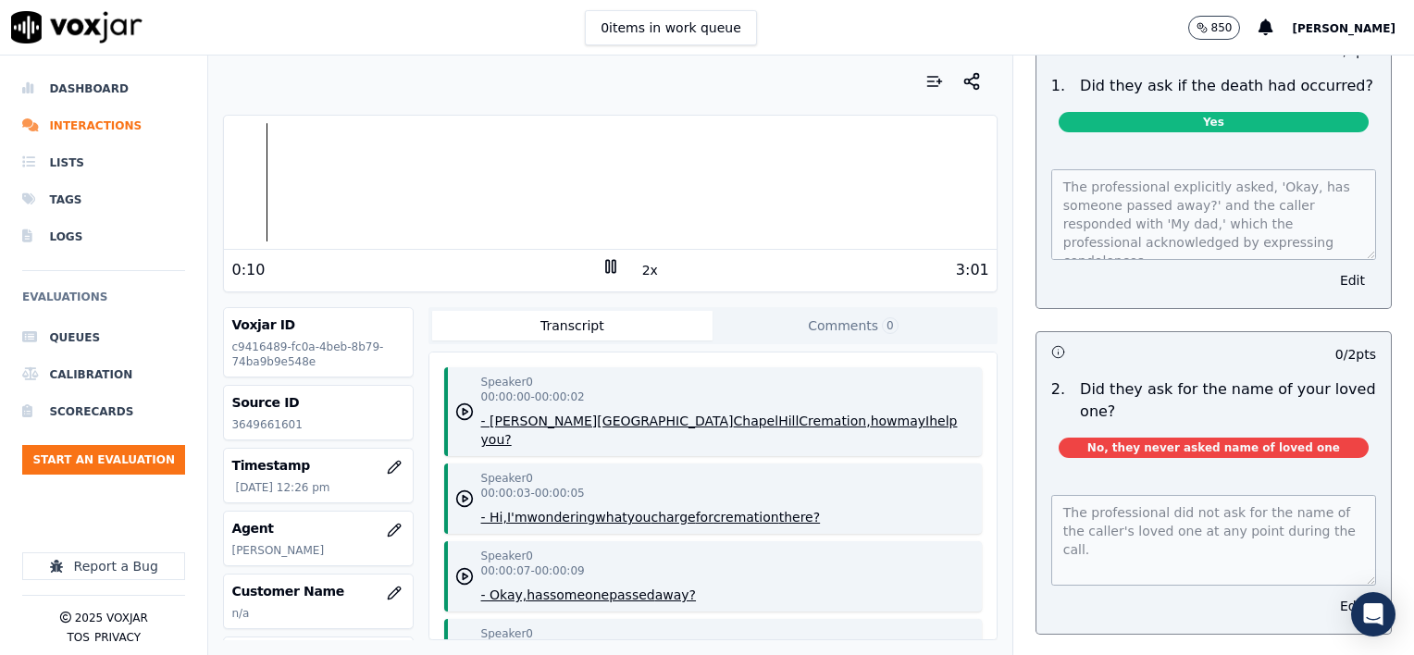
scroll to position [278, 0]
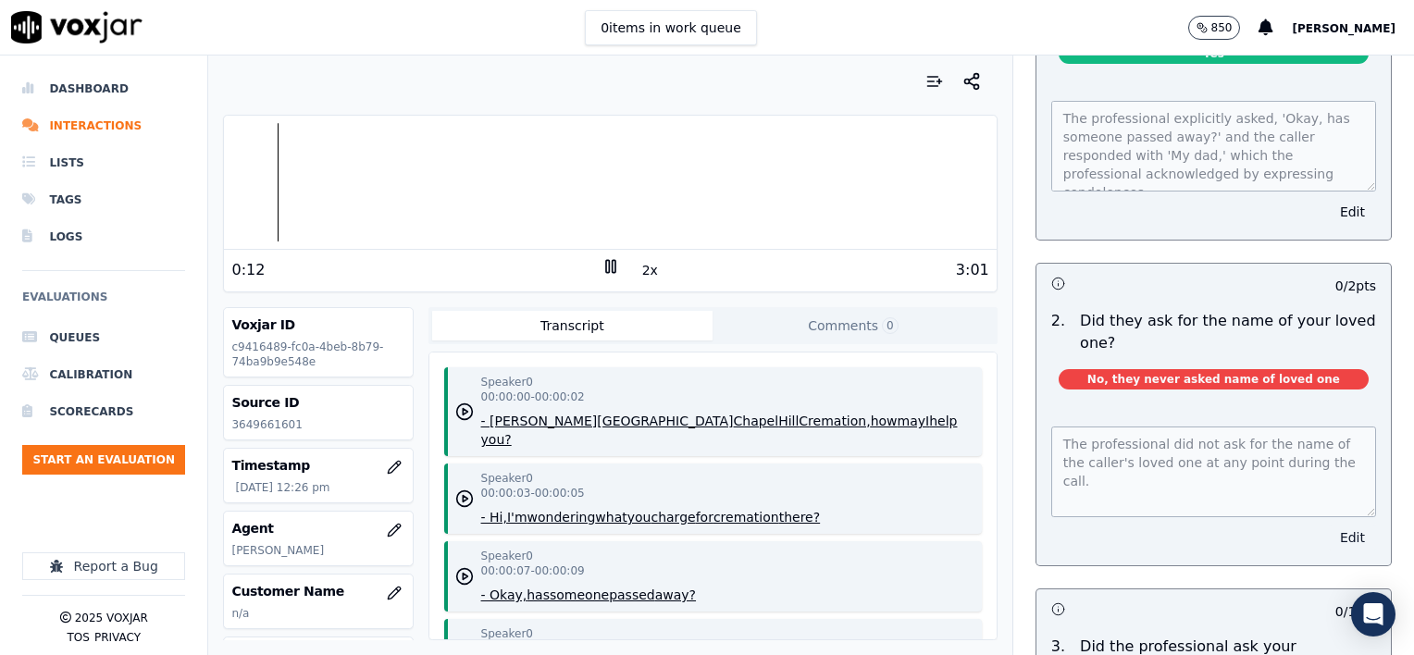
click at [1329, 525] on button "Edit" at bounding box center [1352, 538] width 47 height 26
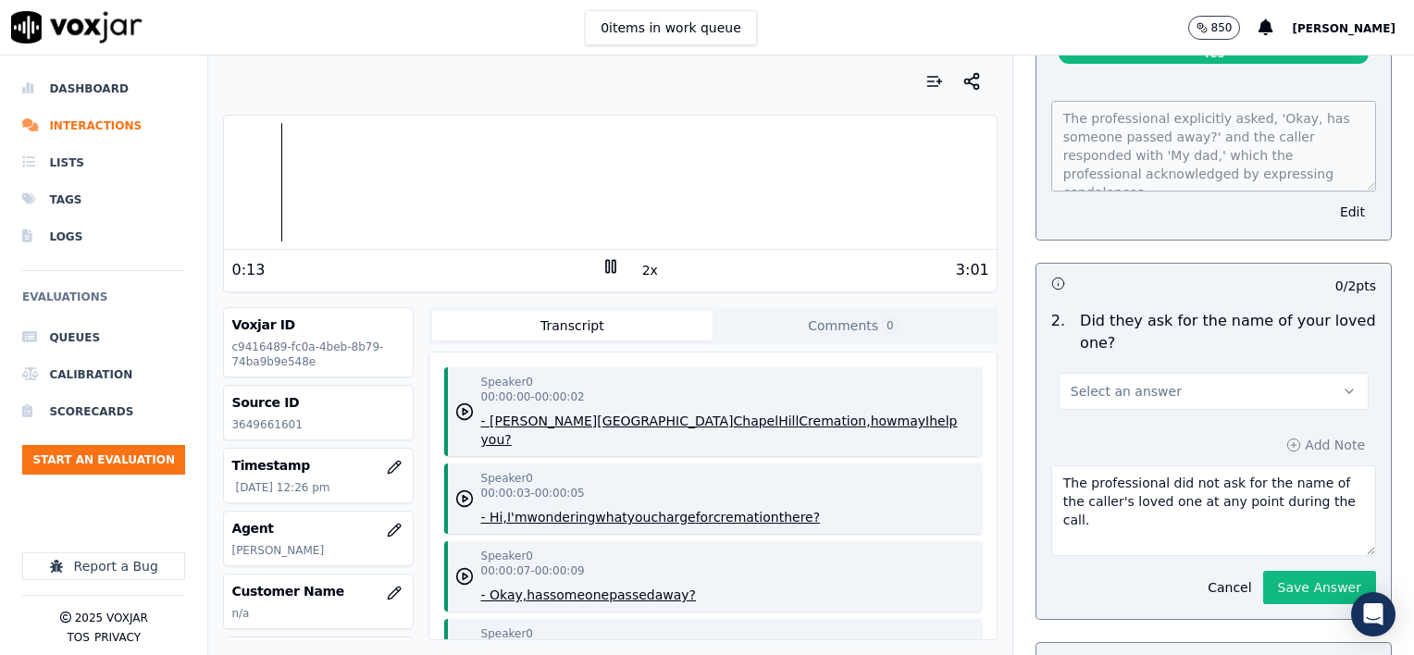
click at [1166, 369] on div "Select an answer" at bounding box center [1214, 389] width 310 height 41
click at [1166, 373] on button "Select an answer" at bounding box center [1214, 391] width 310 height 37
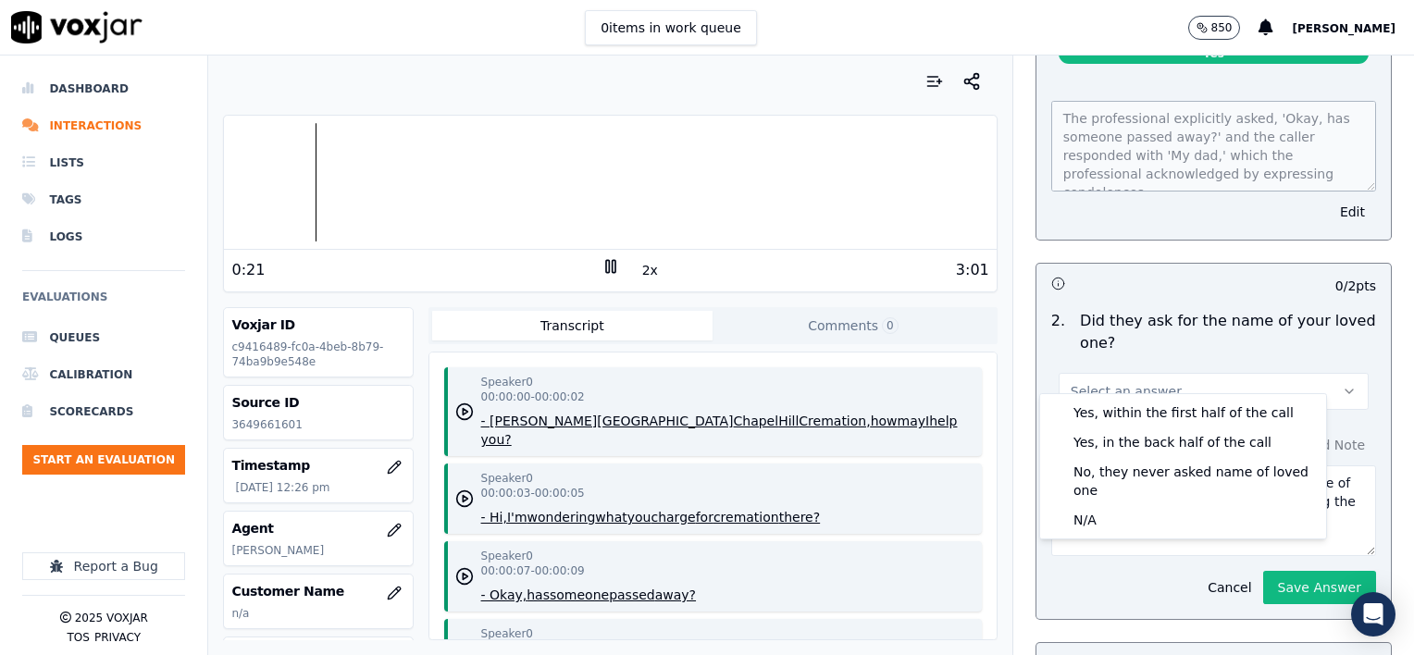
click at [1173, 369] on div "Select an answer" at bounding box center [1214, 389] width 310 height 41
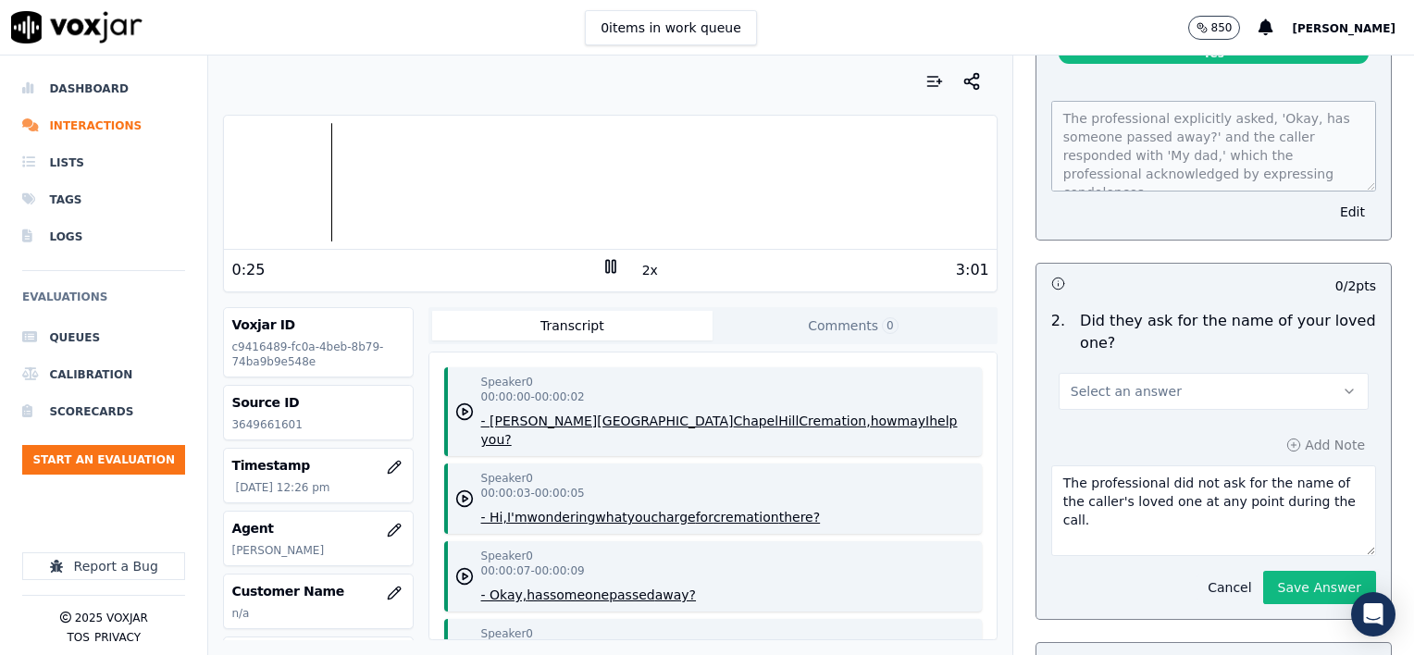
click at [1209, 575] on button "Cancel" at bounding box center [1230, 588] width 66 height 26
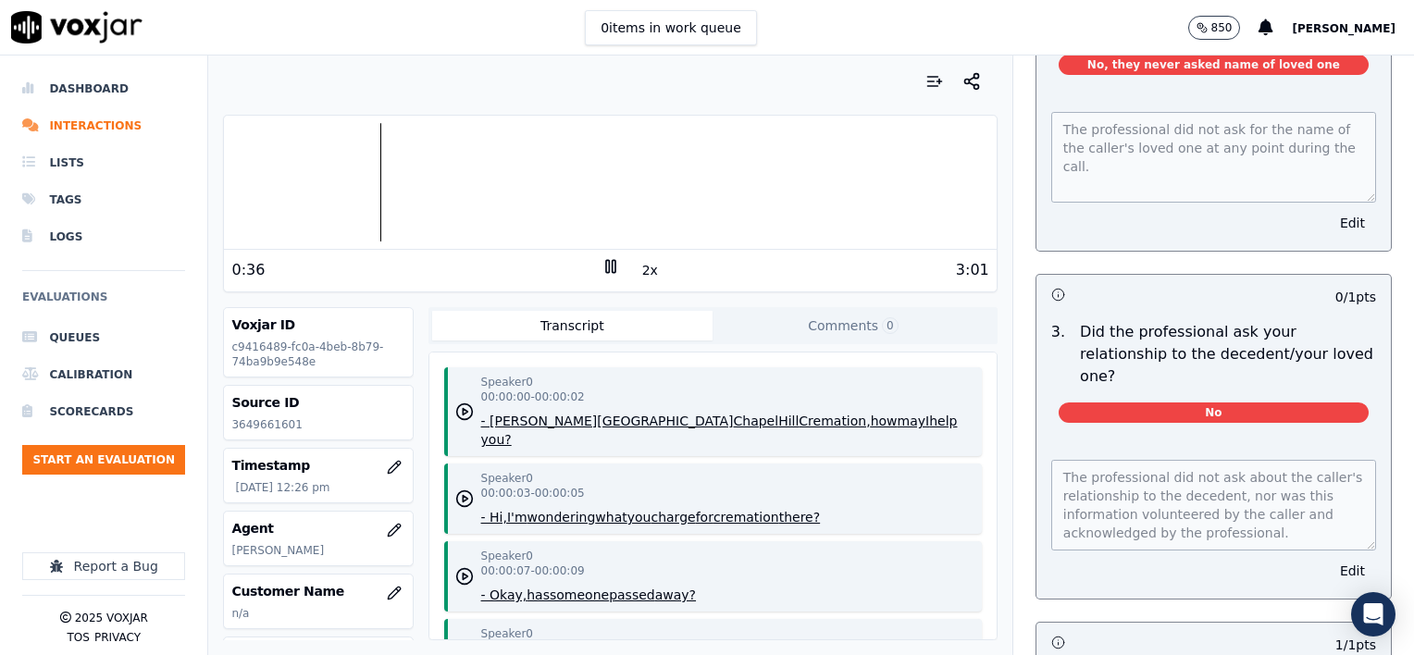
scroll to position [740, 0]
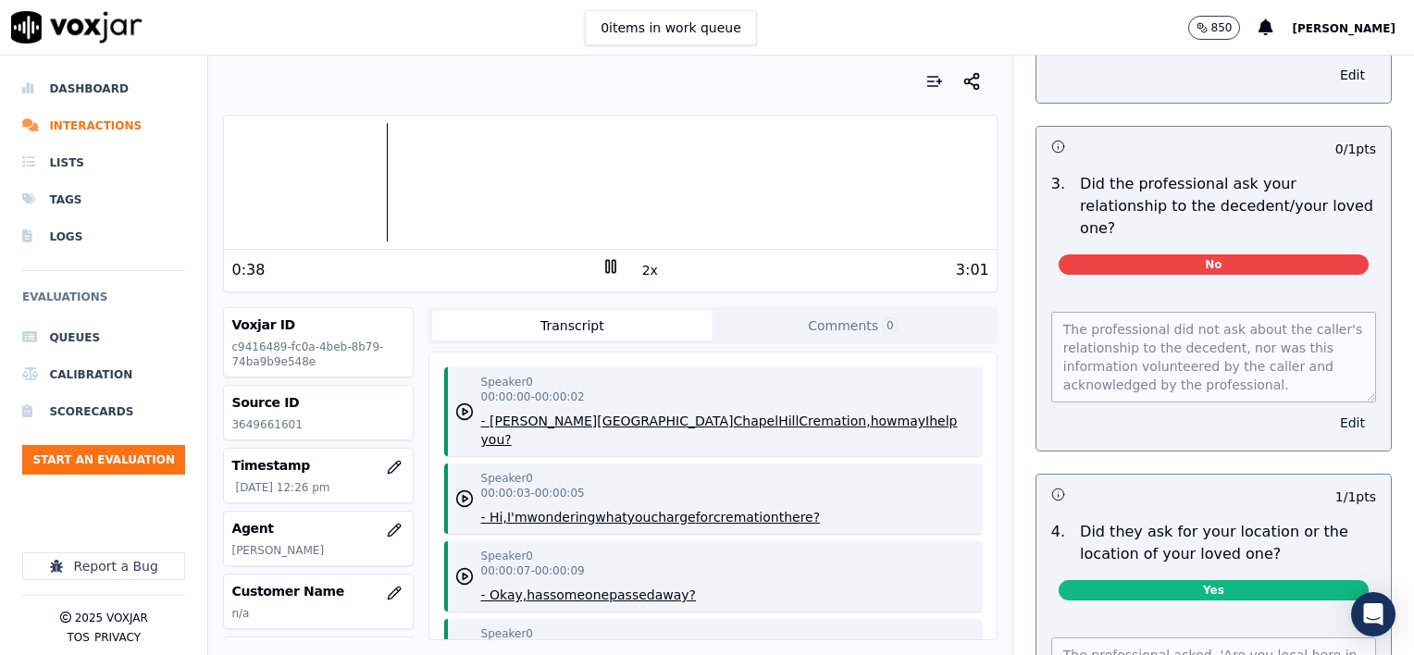
click at [1329, 410] on button "Edit" at bounding box center [1352, 423] width 47 height 26
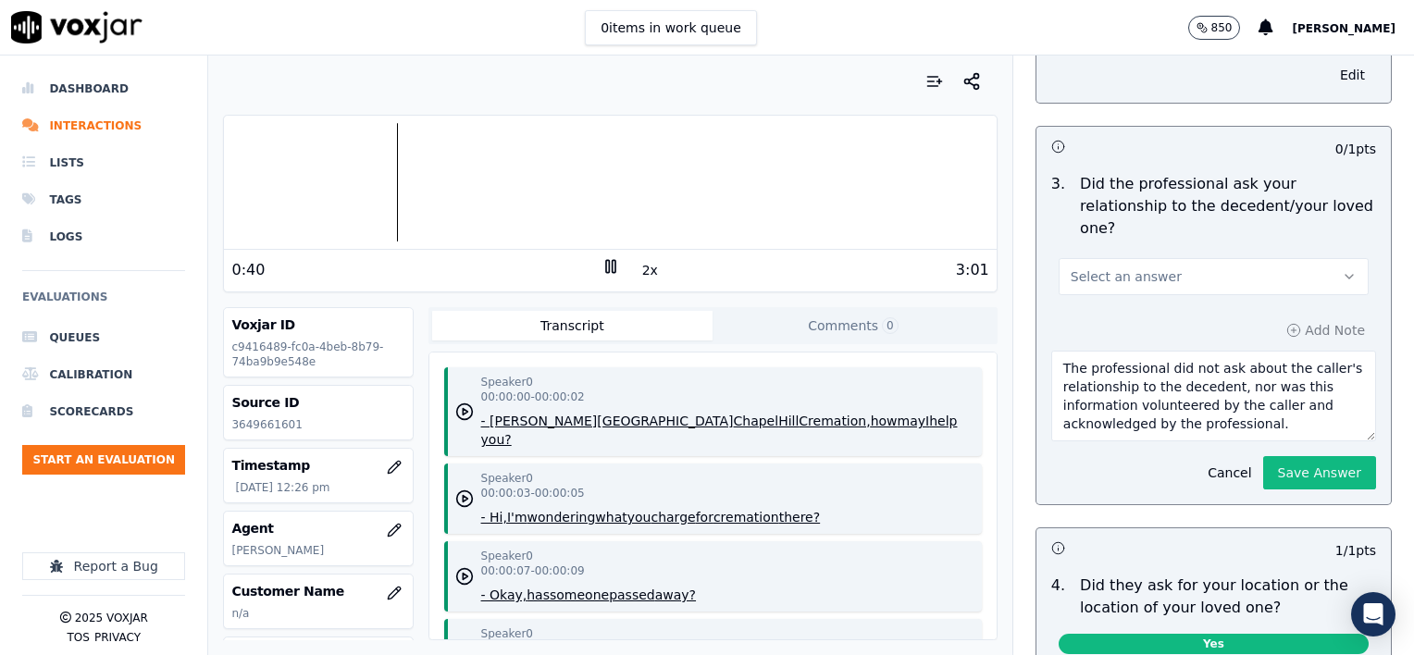
click at [1184, 258] on button "Select an answer" at bounding box center [1214, 276] width 310 height 37
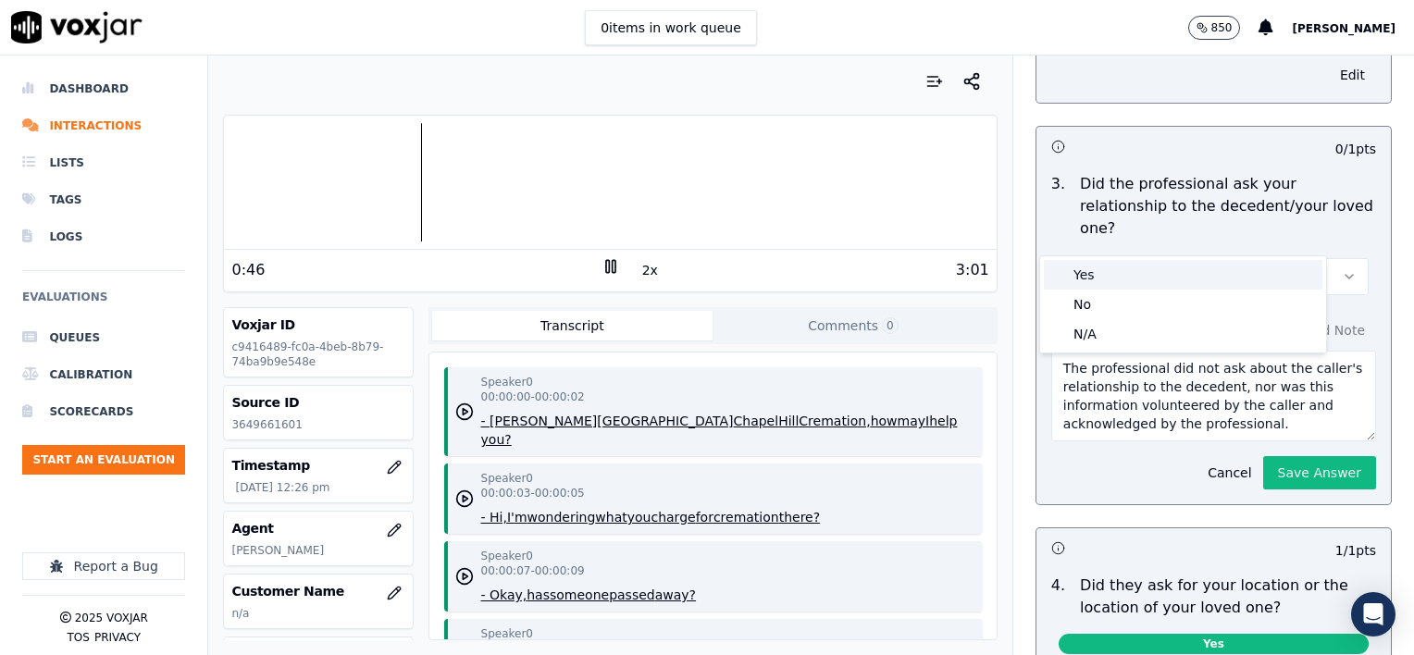
click at [1108, 274] on div "Yes" at bounding box center [1183, 275] width 279 height 30
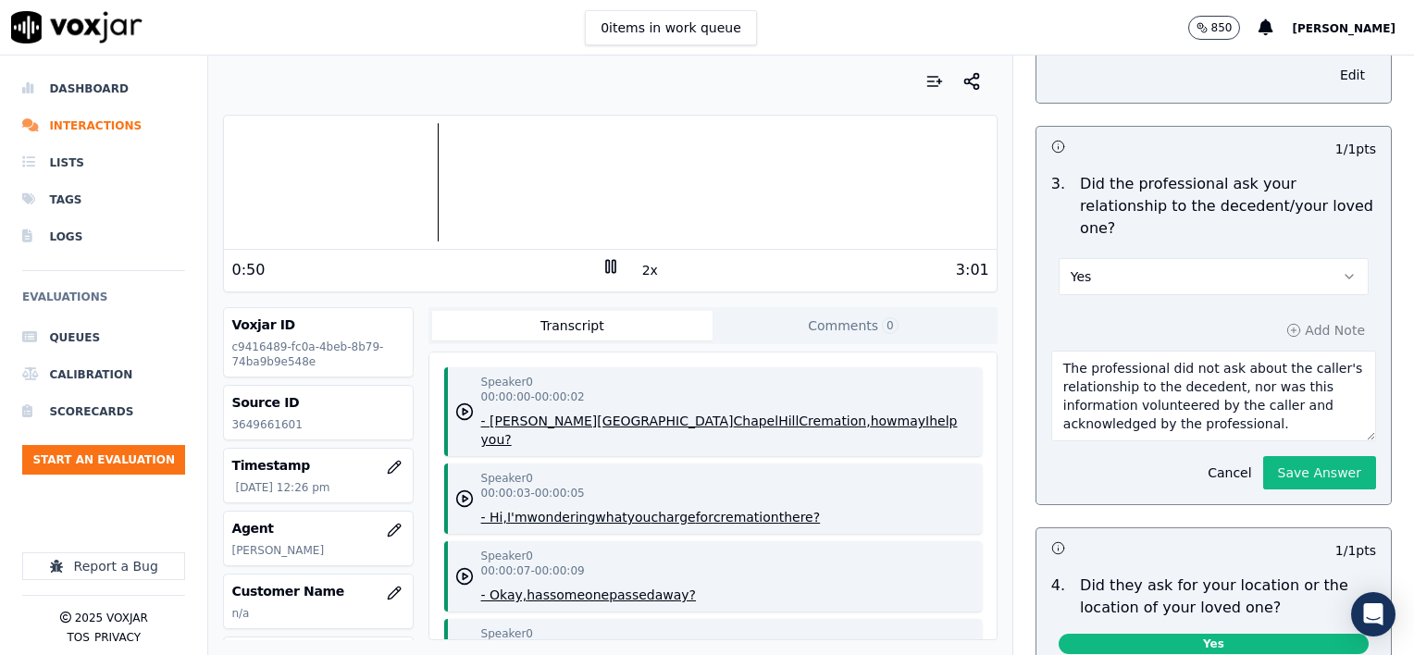
click at [1252, 378] on textarea "The professional did not ask about the caller's relationship to the decedent, n…" at bounding box center [1213, 396] width 325 height 91
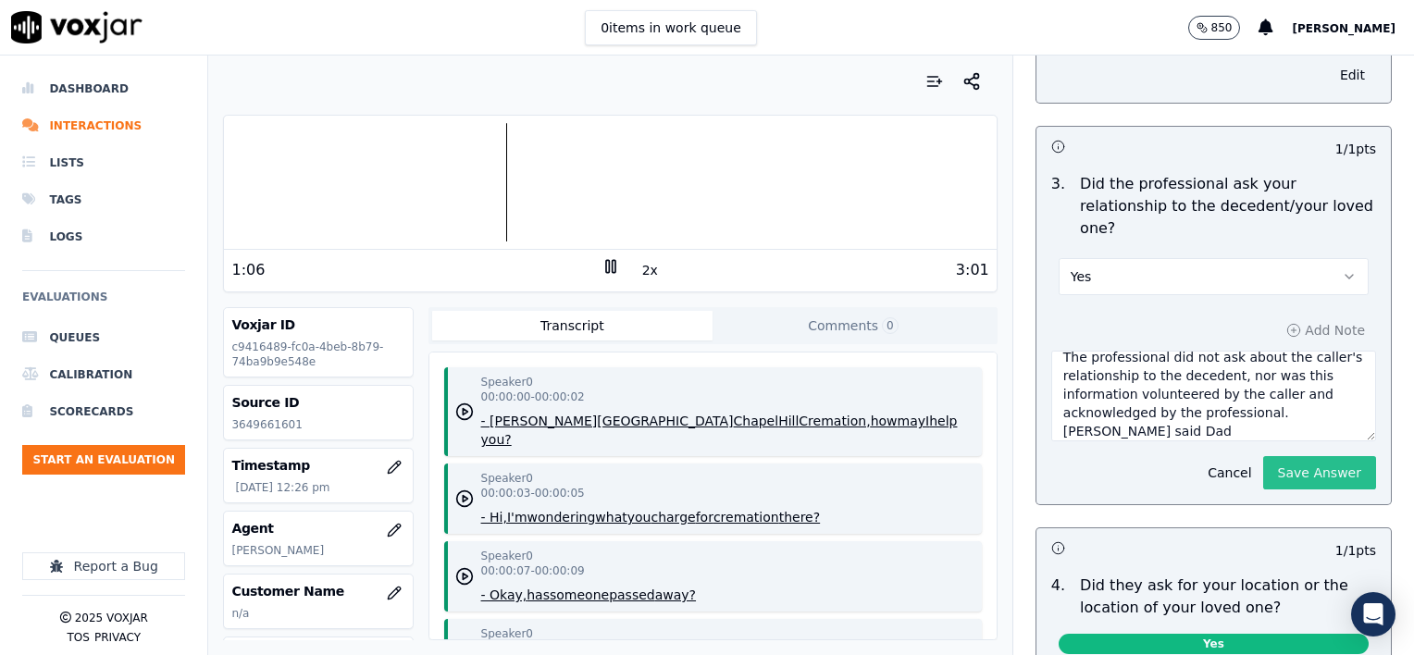
type textarea "The professional did not ask about the caller's relationship to the decedent, n…"
click at [1263, 456] on button "Save Answer" at bounding box center [1319, 472] width 113 height 33
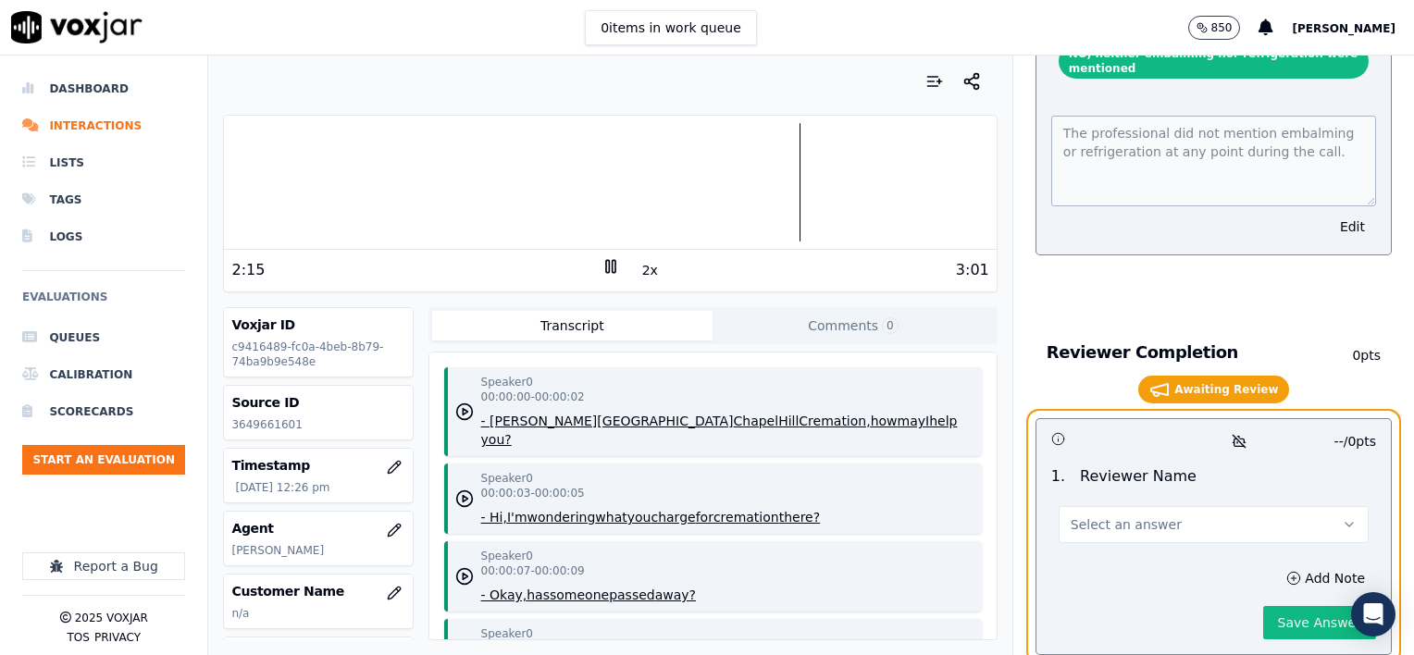
scroll to position [3827, 0]
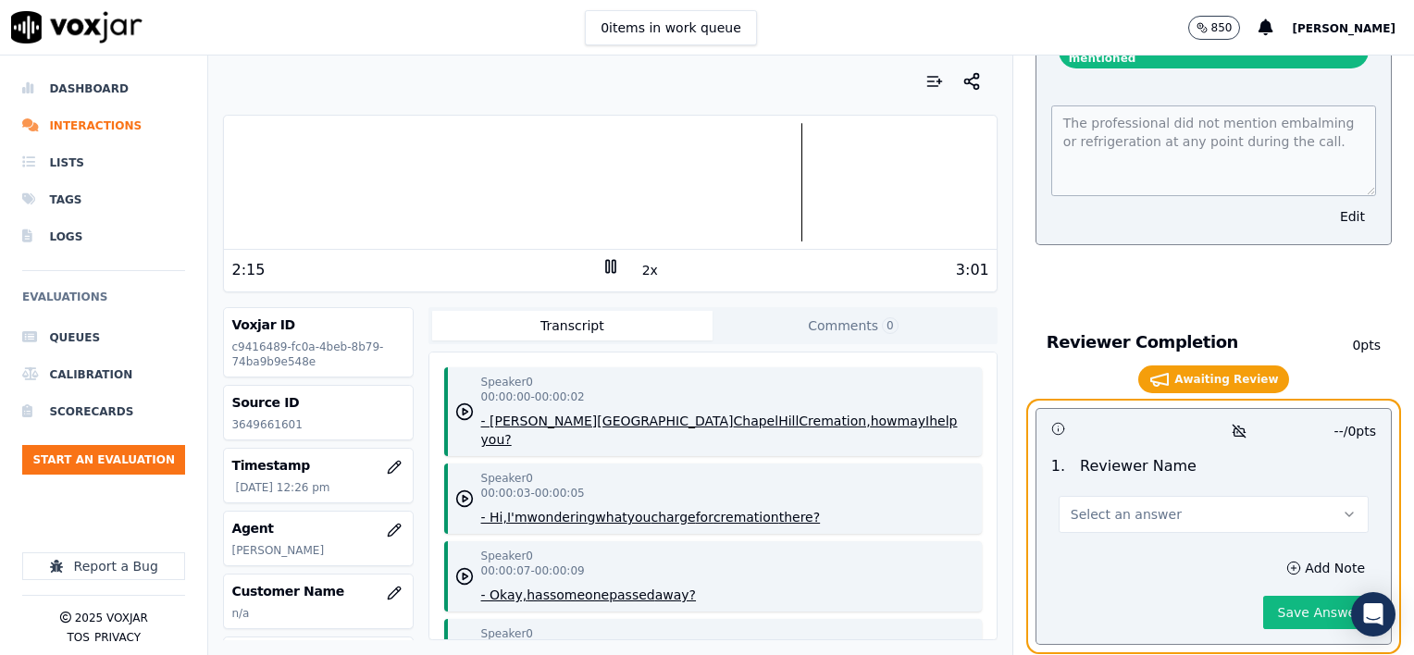
click at [1163, 496] on button "Select an answer" at bounding box center [1214, 514] width 310 height 37
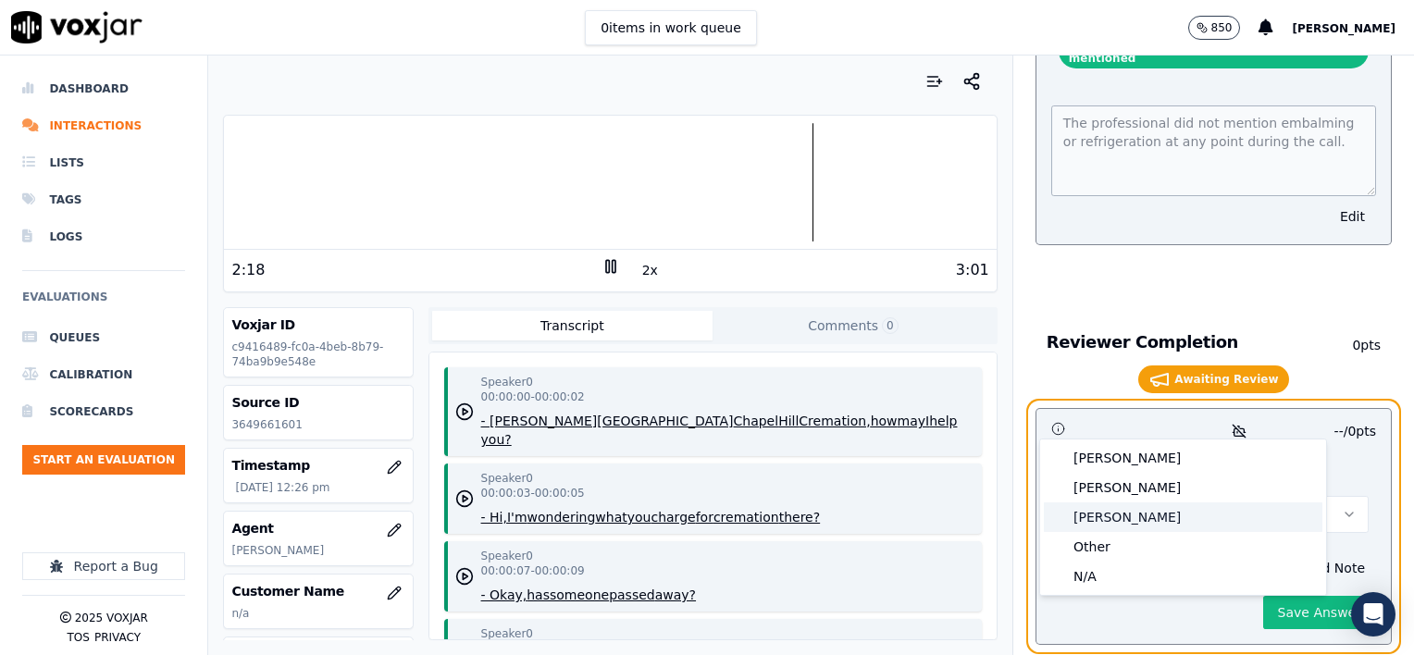
click at [1114, 517] on div "[PERSON_NAME]" at bounding box center [1183, 518] width 279 height 30
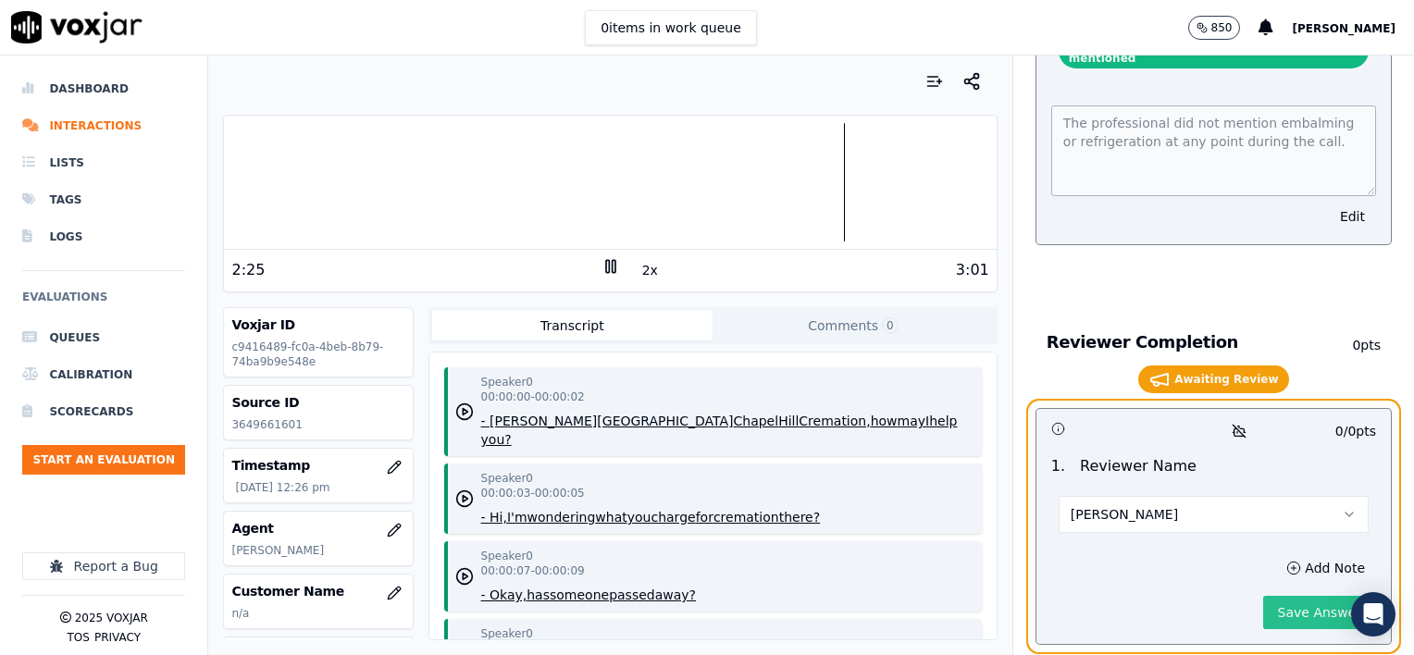
click at [1275, 596] on button "Save Answer" at bounding box center [1319, 612] width 113 height 33
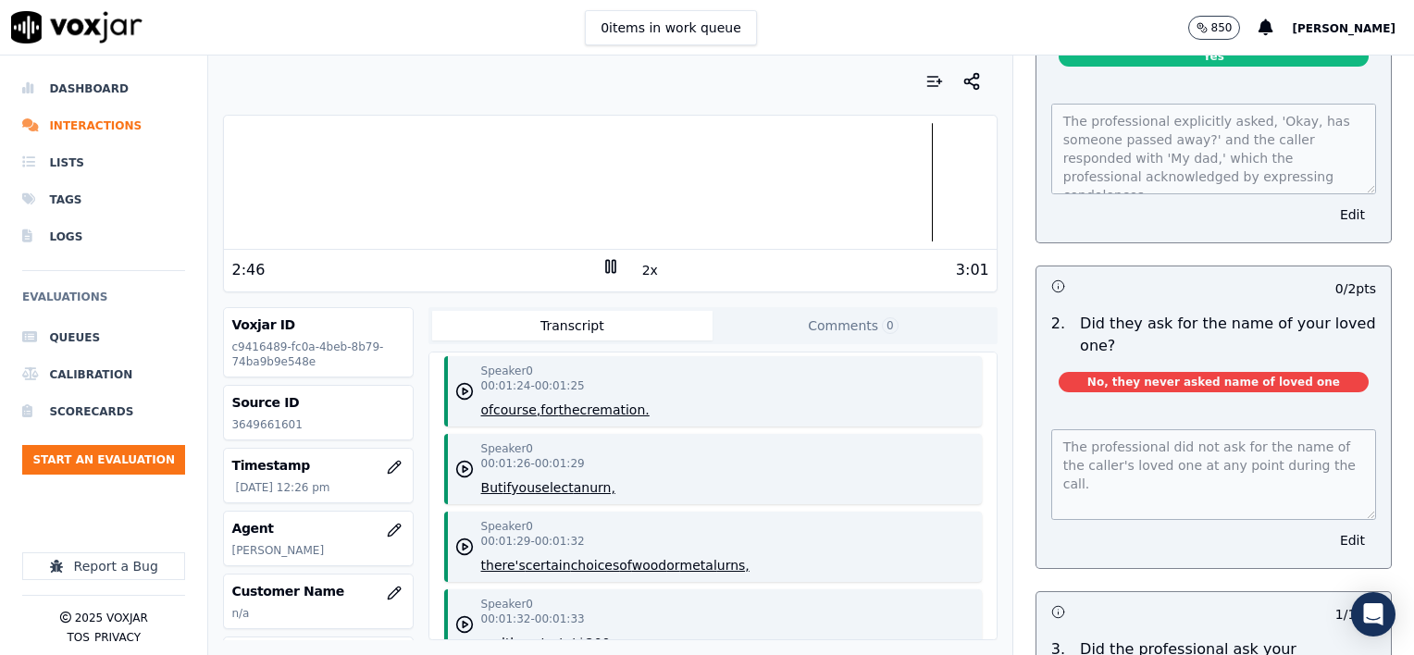
scroll to position [0, 0]
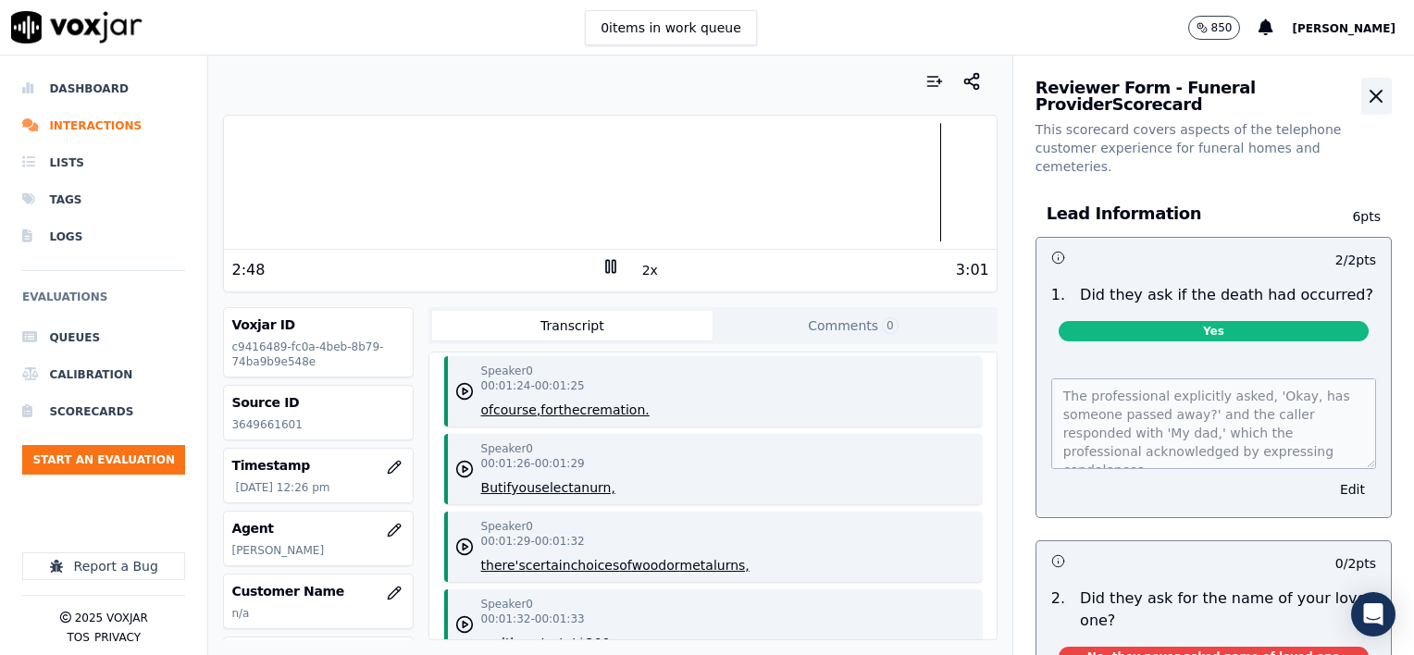
click at [1365, 102] on icon "button" at bounding box center [1376, 96] width 22 height 22
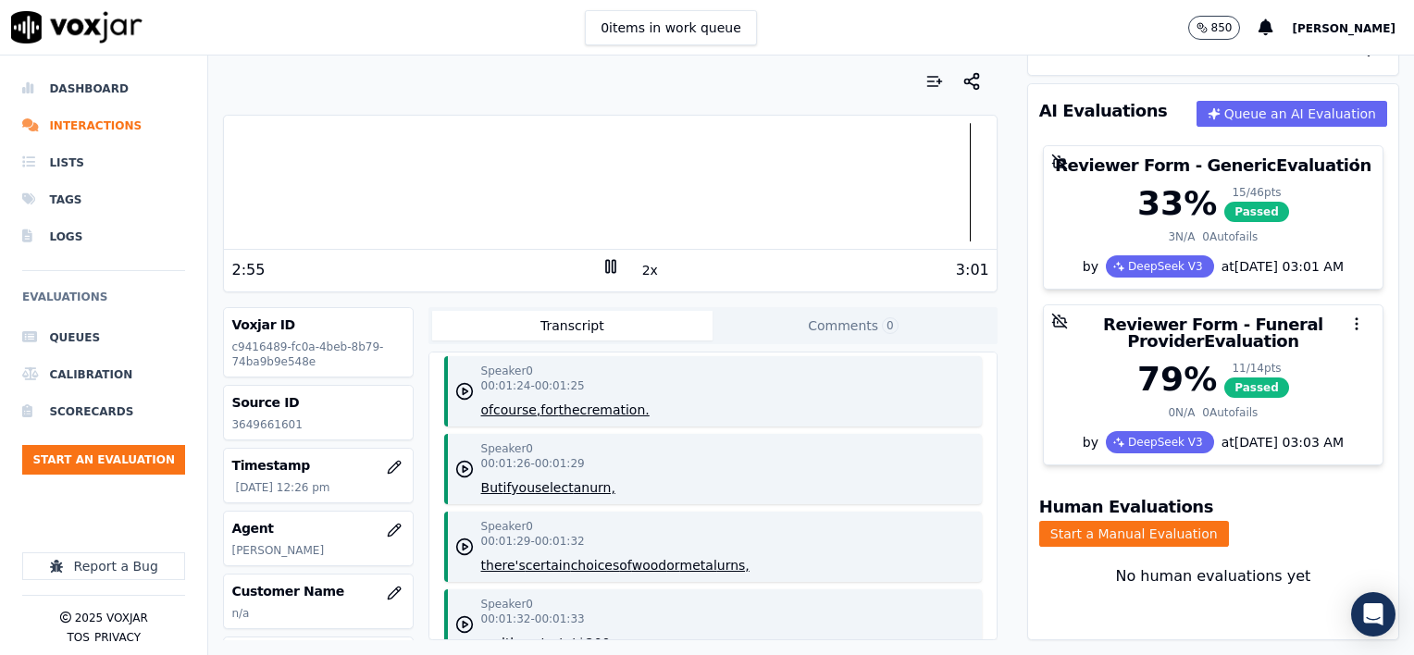
click at [603, 269] on icon at bounding box center [611, 266] width 19 height 19
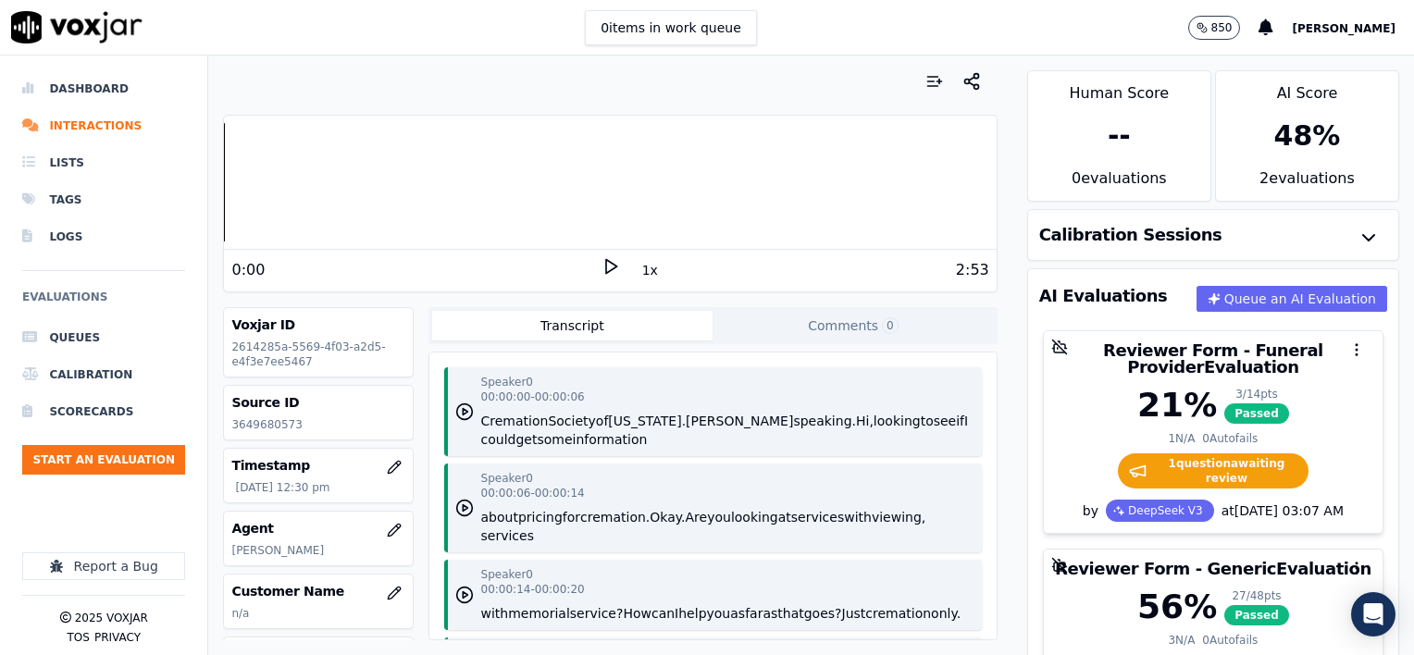
click at [639, 273] on button "1x" at bounding box center [650, 270] width 23 height 26
click at [639, 273] on button "1.5x" at bounding box center [657, 270] width 36 height 26
click at [606, 264] on polygon at bounding box center [611, 267] width 11 height 14
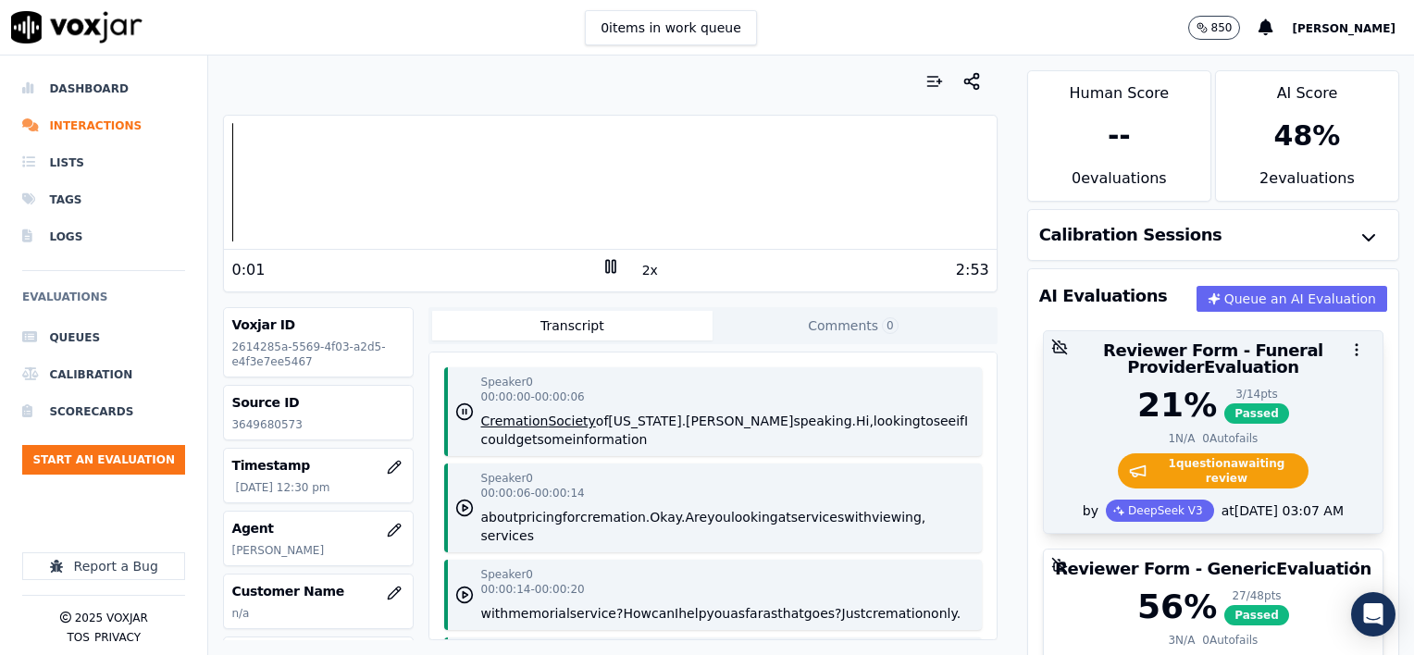
click at [1282, 399] on div "21 % 3 / 14 pts Passed" at bounding box center [1213, 405] width 317 height 37
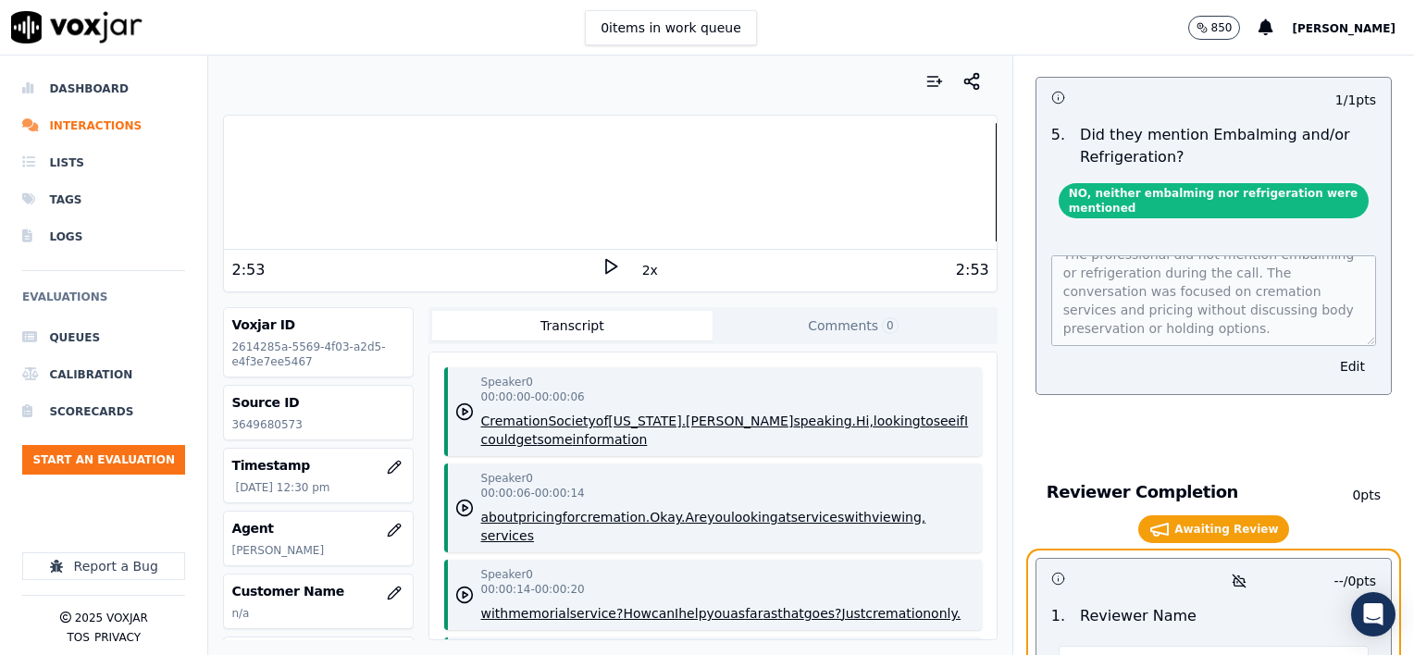
scroll to position [3809, 0]
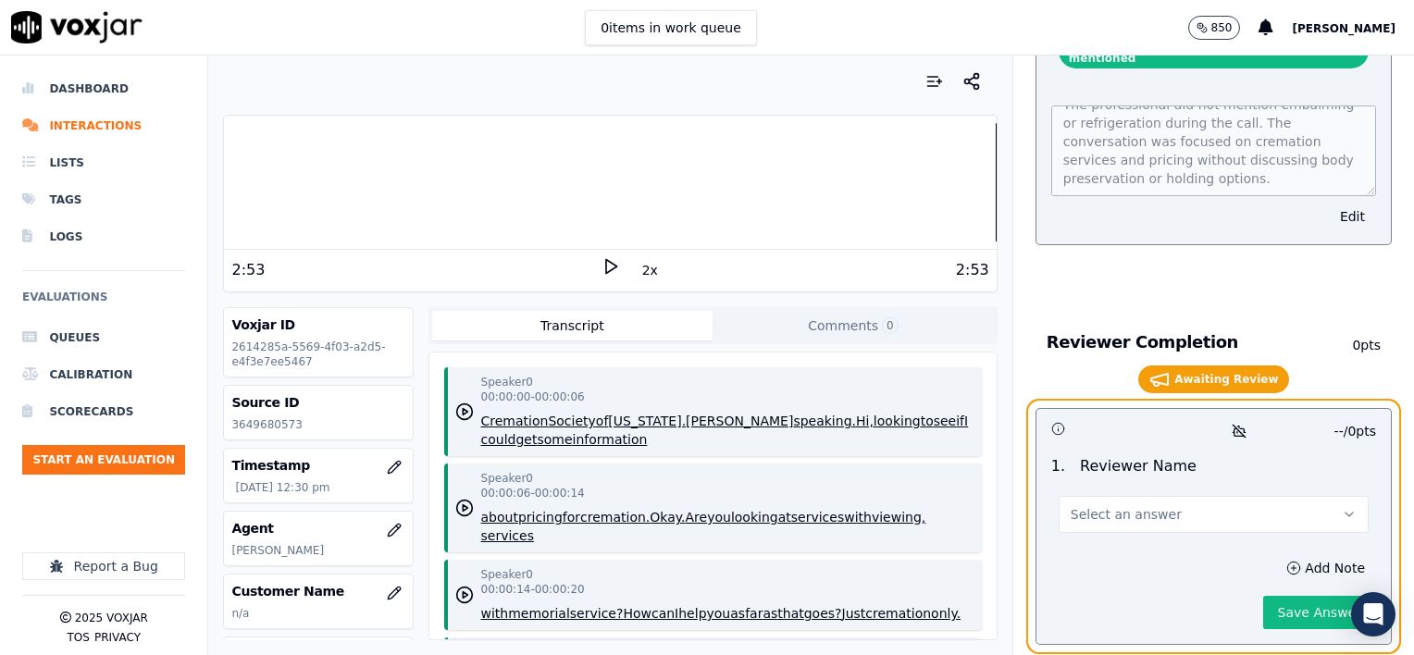
click at [1124, 505] on span "Select an answer" at bounding box center [1126, 514] width 111 height 19
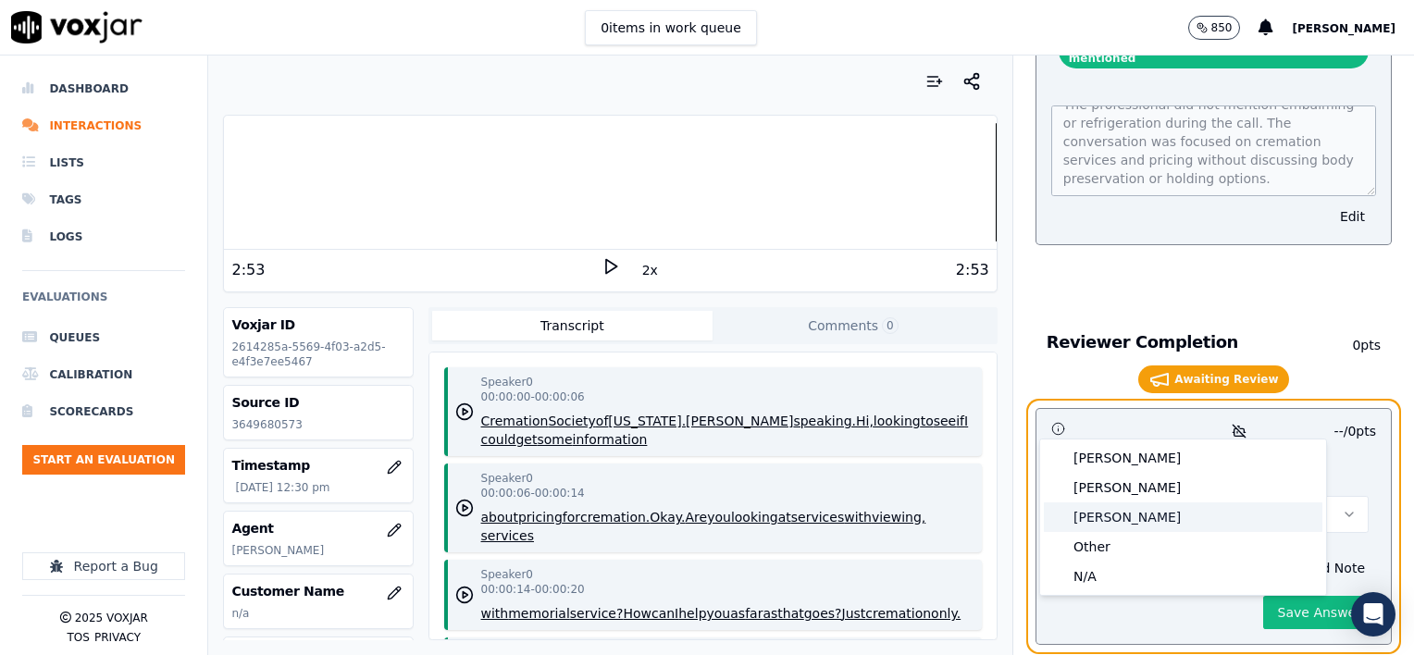
click at [1123, 529] on div "[PERSON_NAME]" at bounding box center [1183, 518] width 279 height 30
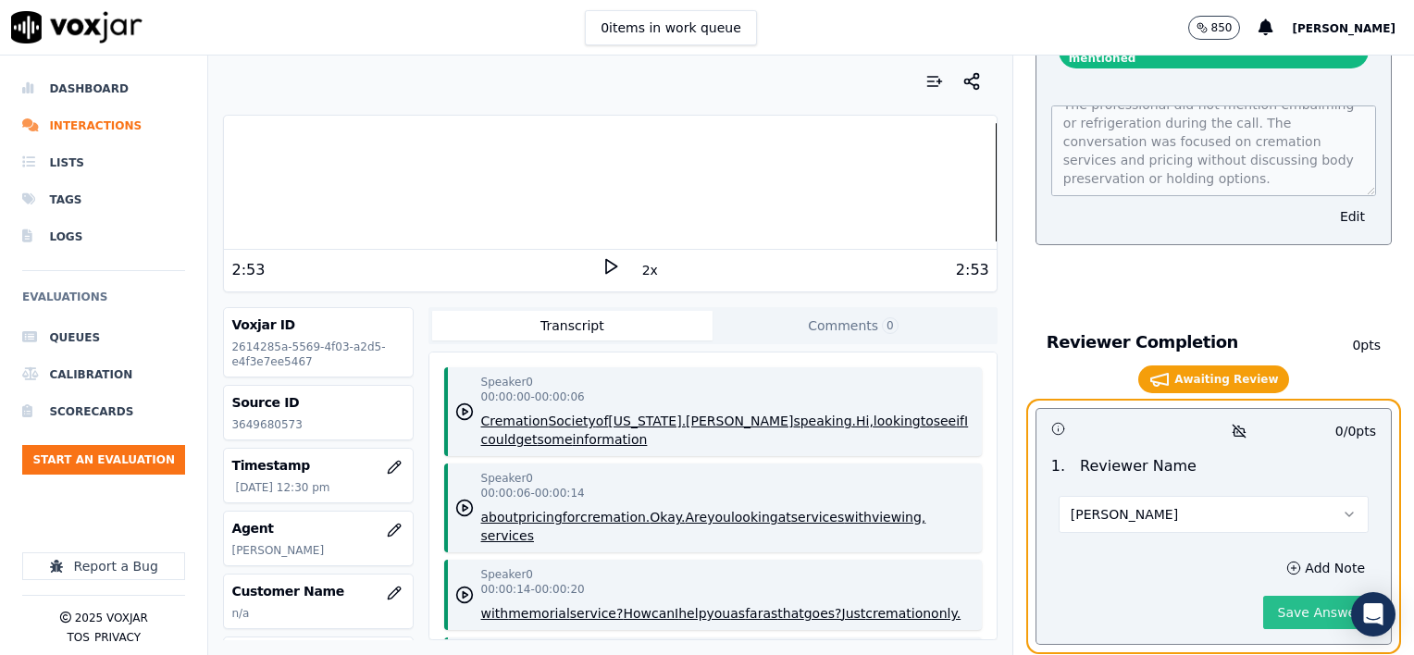
click at [1272, 596] on button "Save Answer" at bounding box center [1319, 612] width 113 height 33
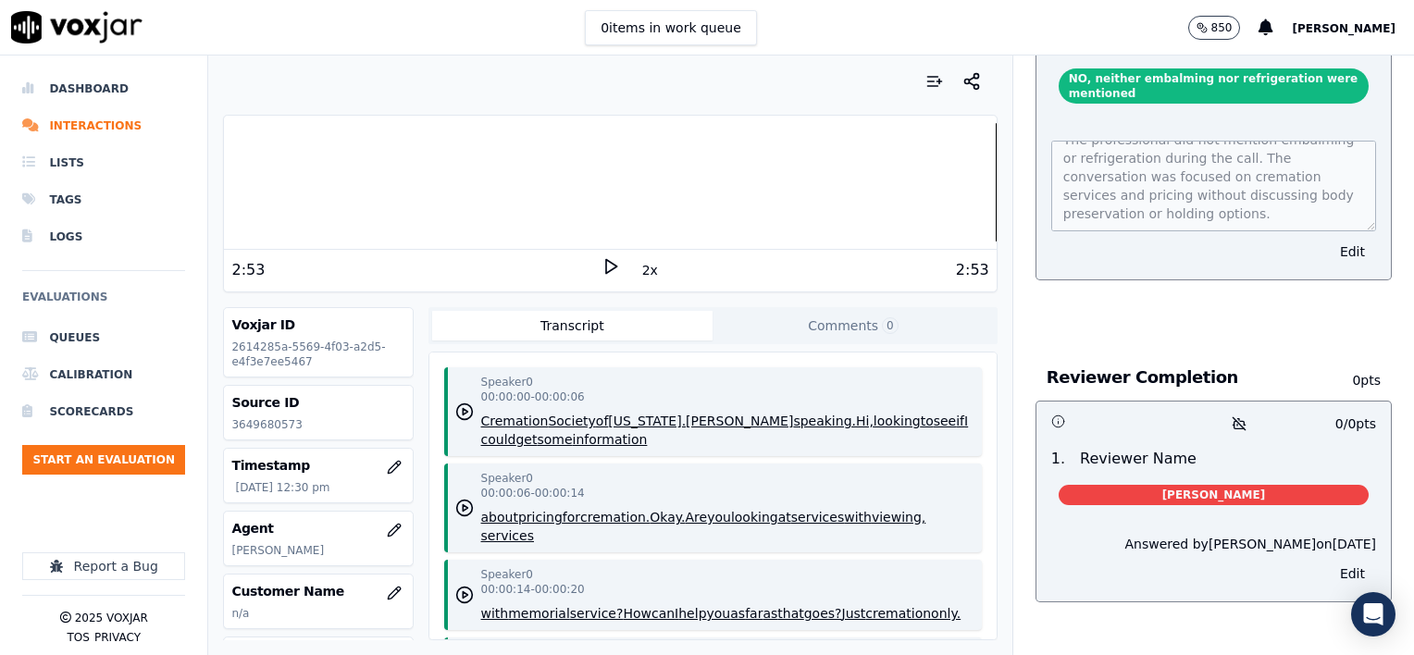
scroll to position [3732, 0]
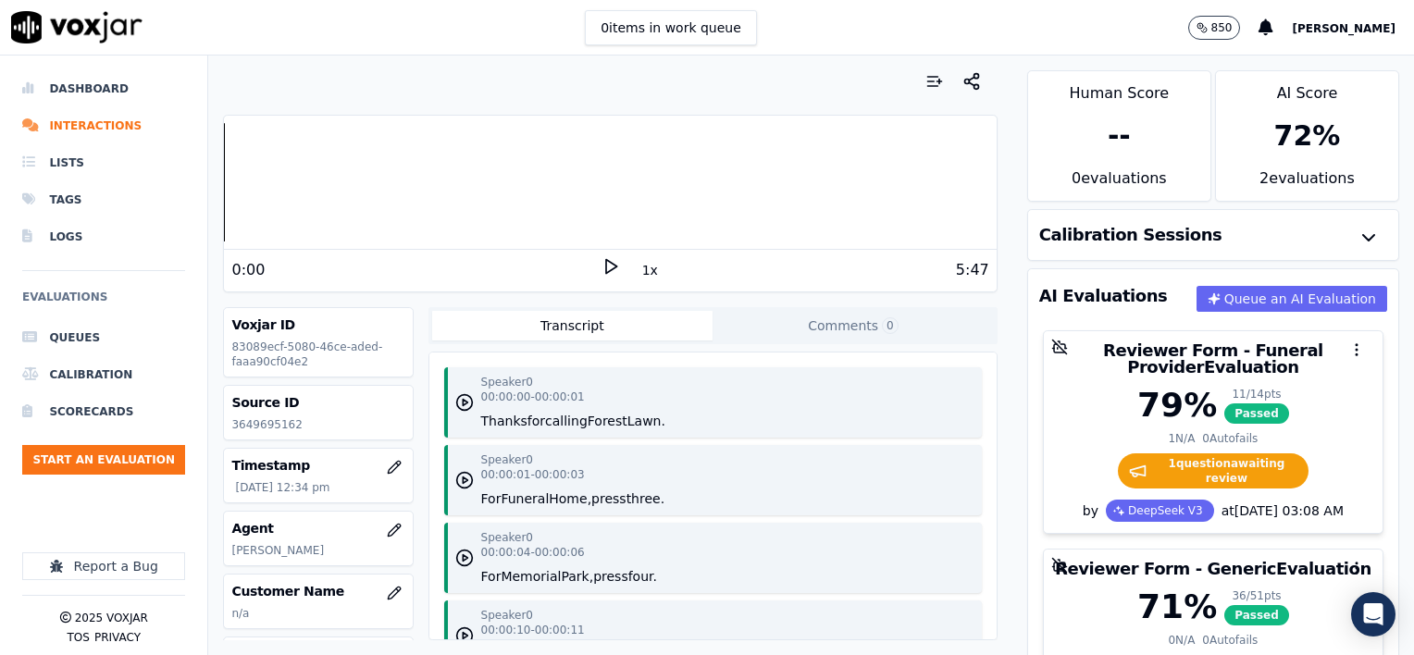
click at [644, 271] on button "1x" at bounding box center [650, 270] width 23 height 26
click at [642, 270] on button "1.5x" at bounding box center [657, 270] width 36 height 26
click at [602, 263] on icon at bounding box center [611, 266] width 19 height 19
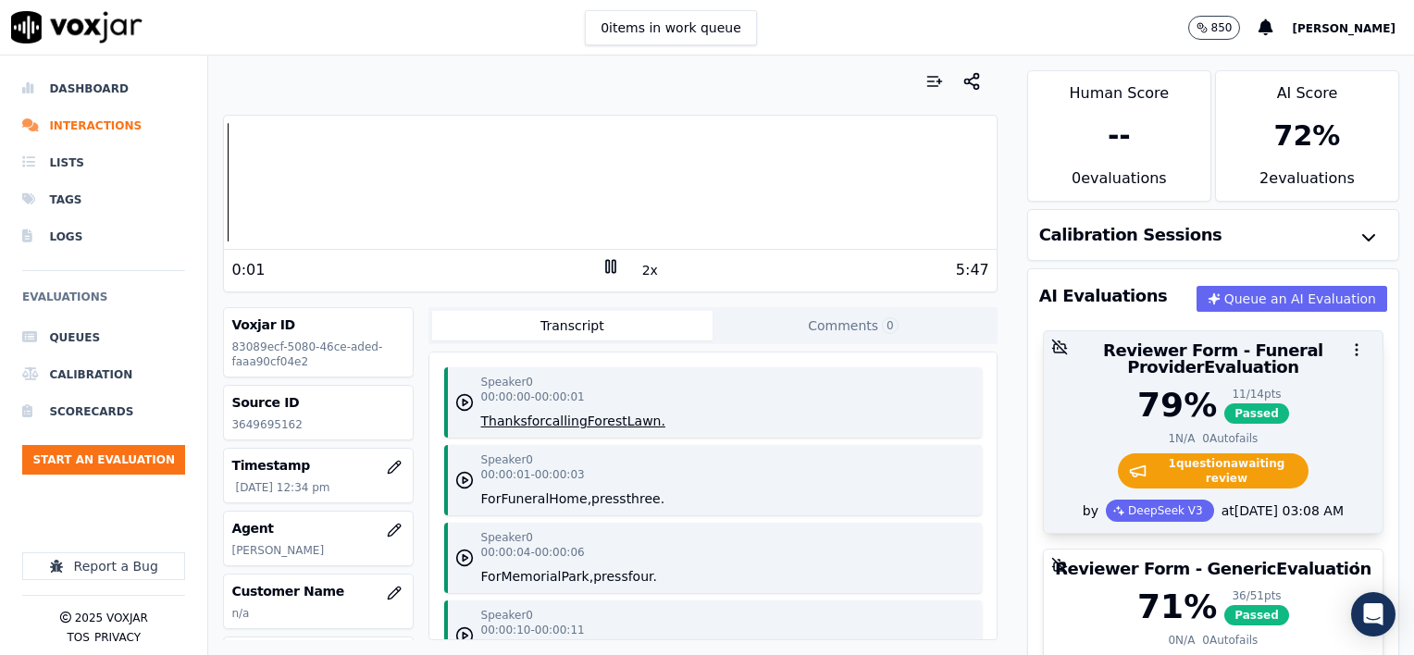
click at [1259, 399] on div "79 % 11 / 14 pts Passed" at bounding box center [1213, 405] width 317 height 37
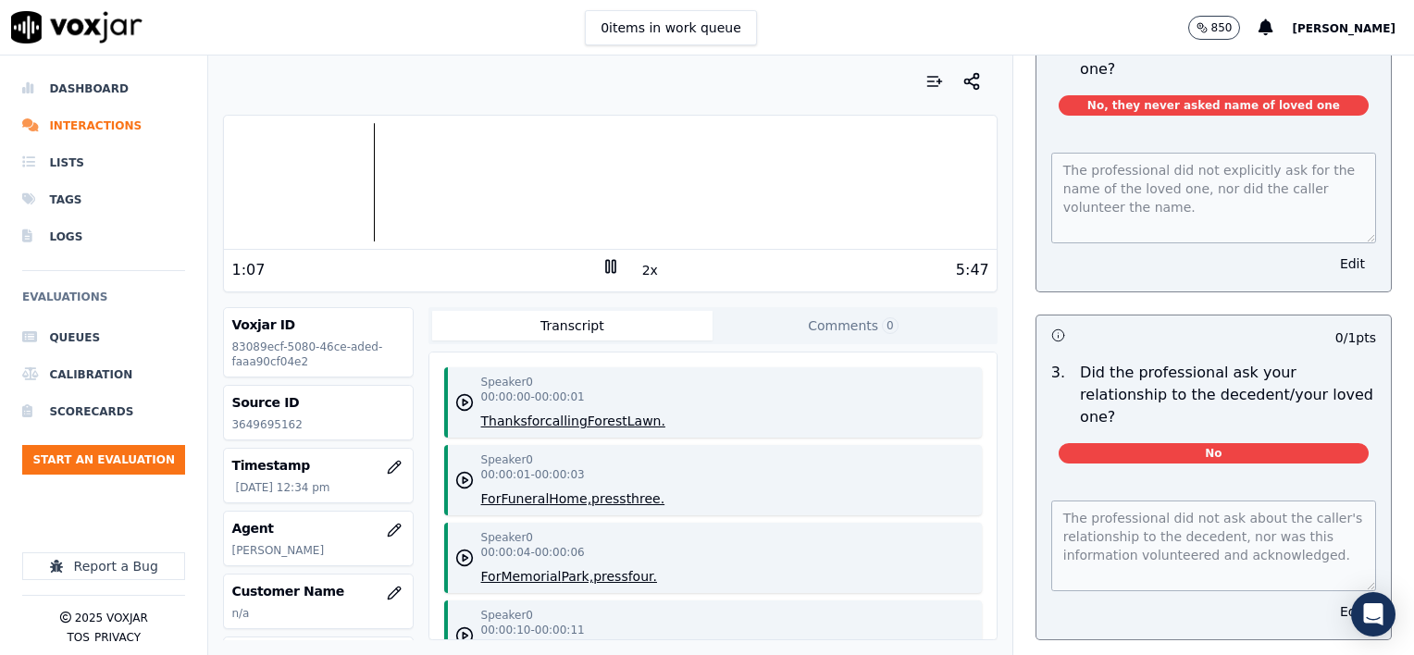
scroll to position [555, 0]
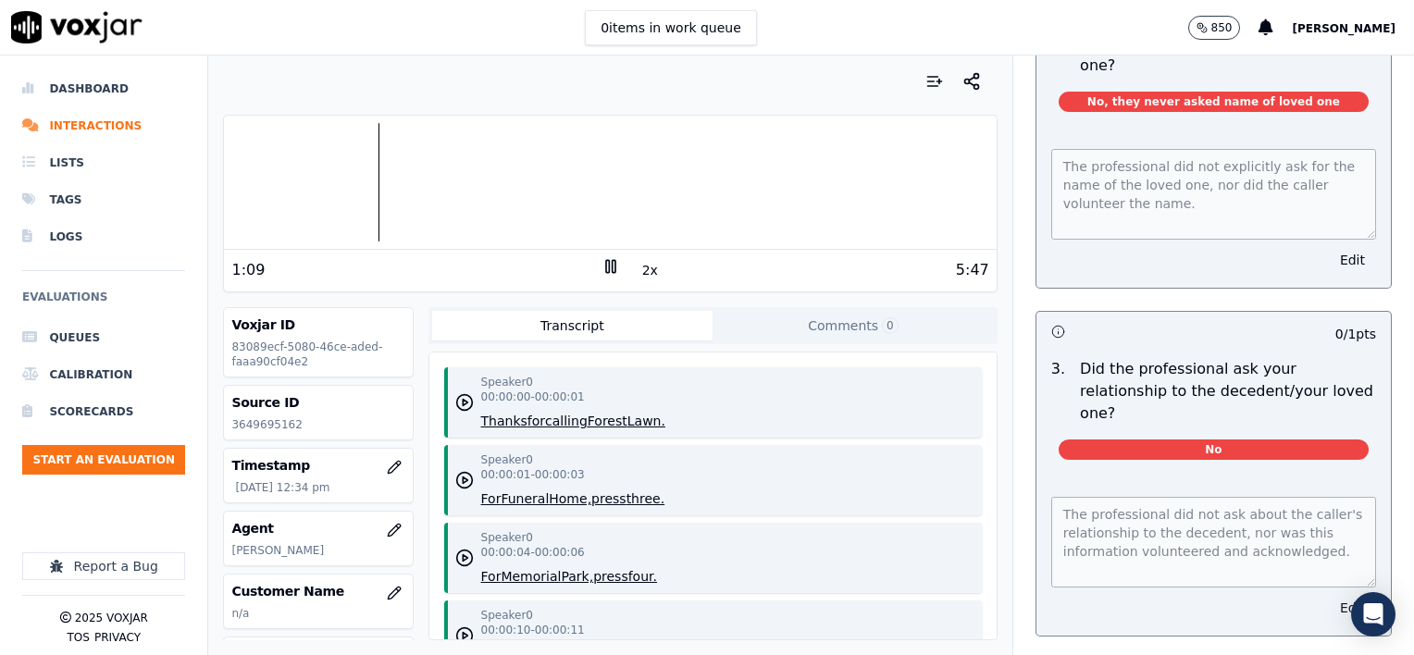
click at [1329, 595] on button "Edit" at bounding box center [1352, 608] width 47 height 26
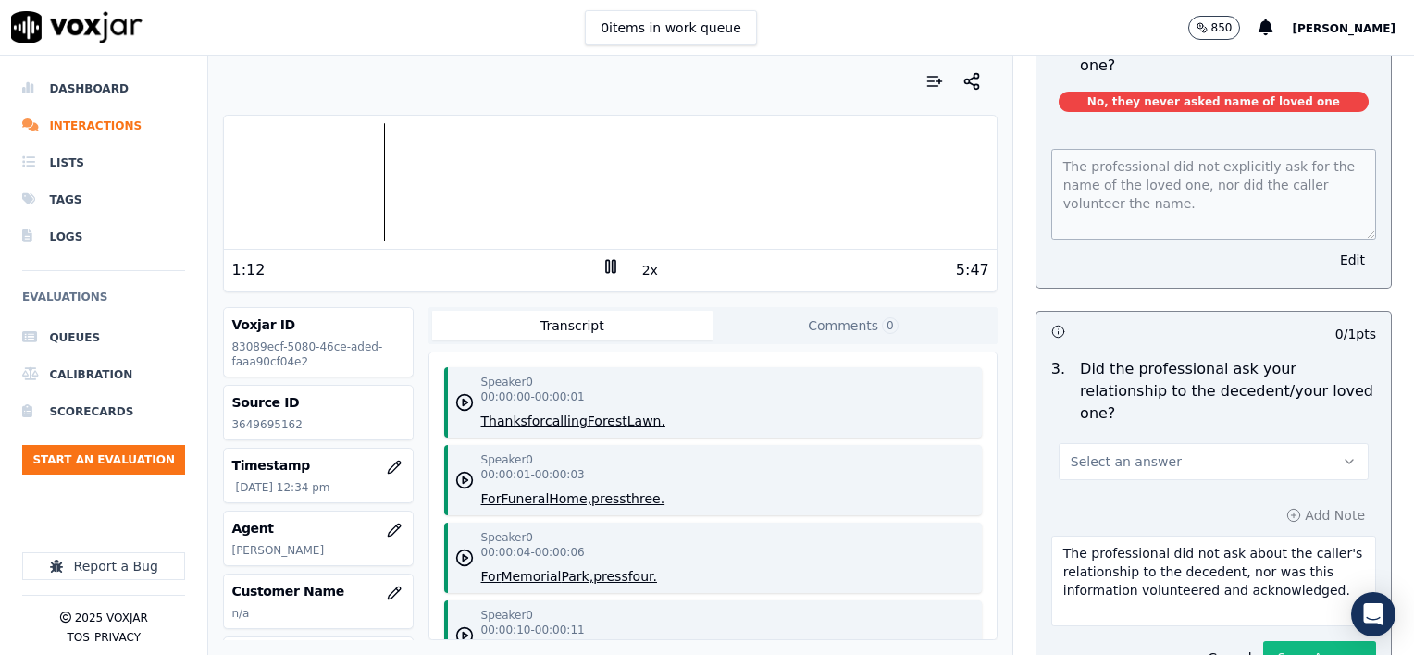
click at [1163, 443] on button "Select an answer" at bounding box center [1214, 461] width 310 height 37
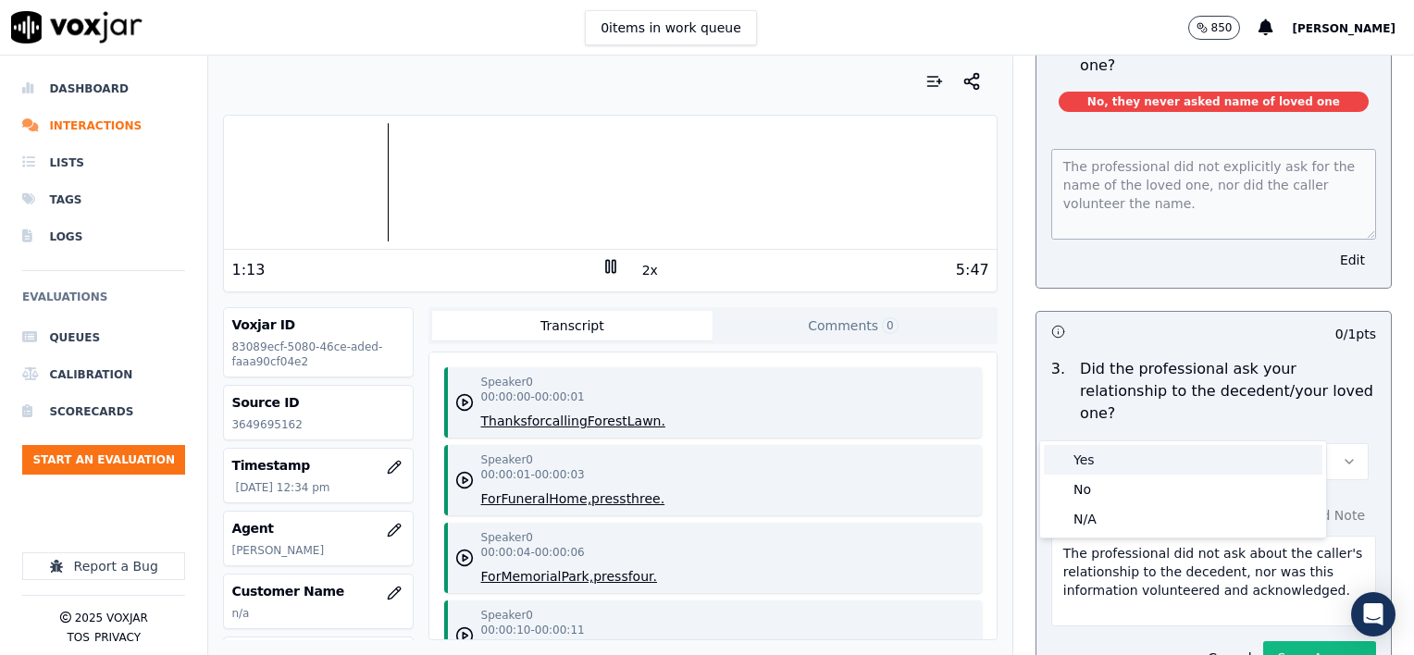
click at [1120, 461] on div "Yes" at bounding box center [1183, 460] width 279 height 30
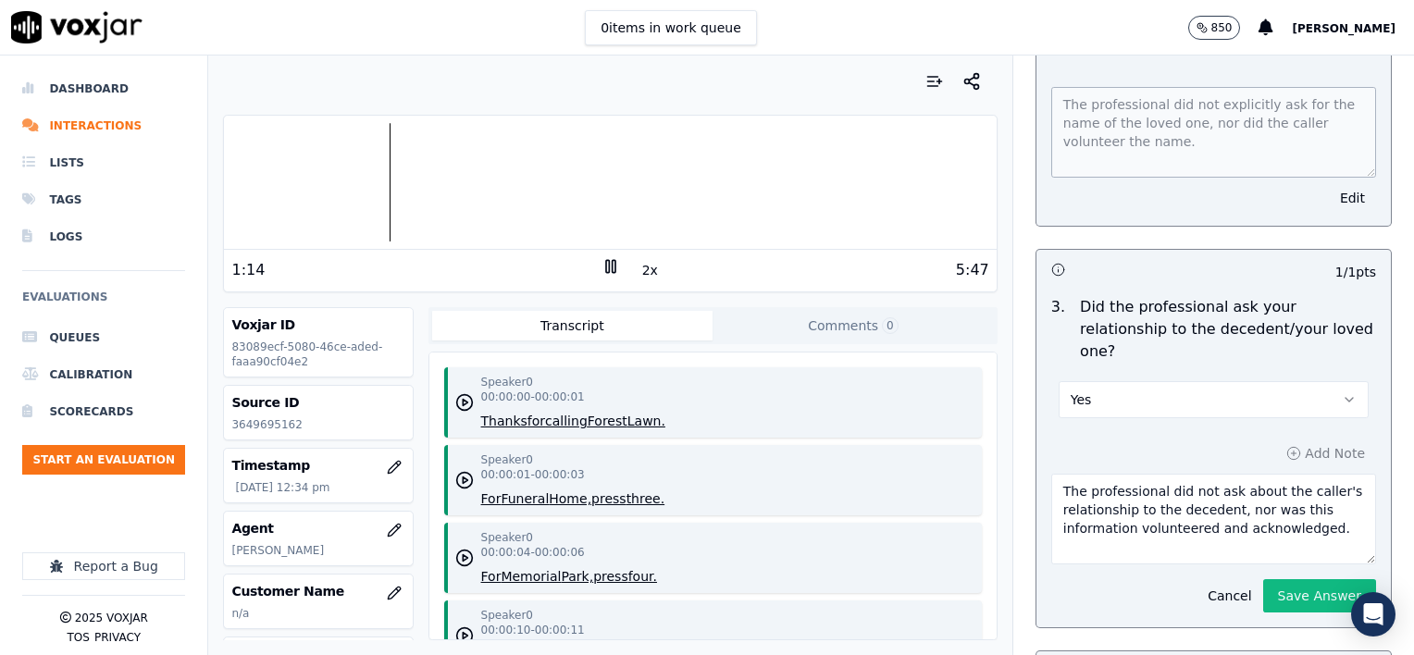
scroll to position [740, 0]
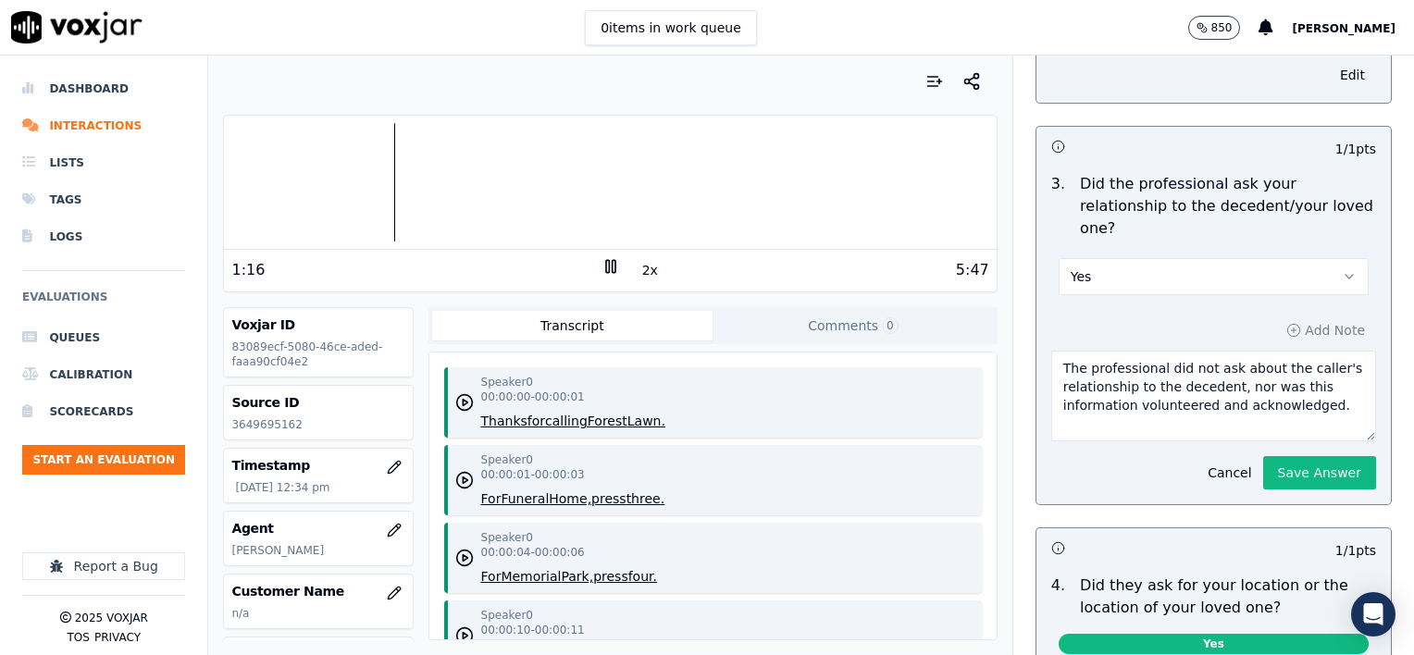
click at [1303, 367] on textarea "The professional did not ask about the caller's relationship to the decedent, n…" at bounding box center [1213, 396] width 325 height 91
type textarea "The professional did not ask about the caller's relationship to the decedent, n…"
click at [1263, 456] on button "Save Answer" at bounding box center [1319, 472] width 113 height 33
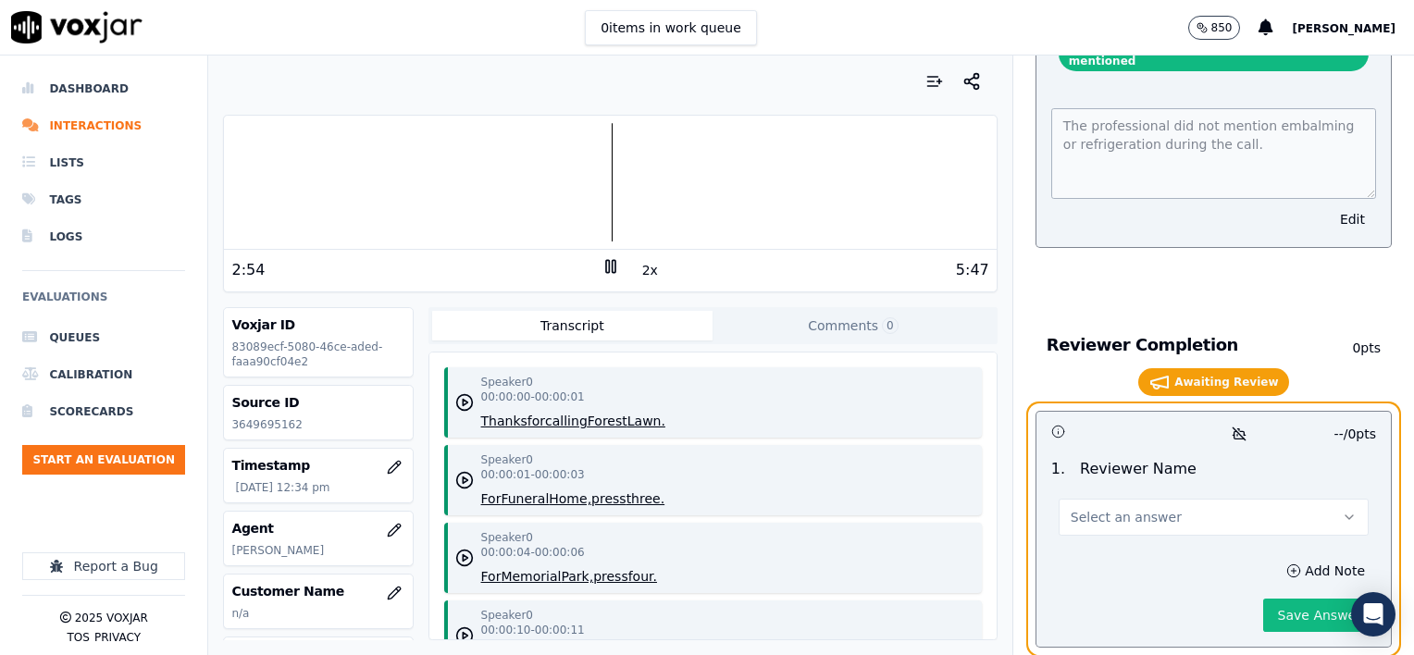
scroll to position [3827, 0]
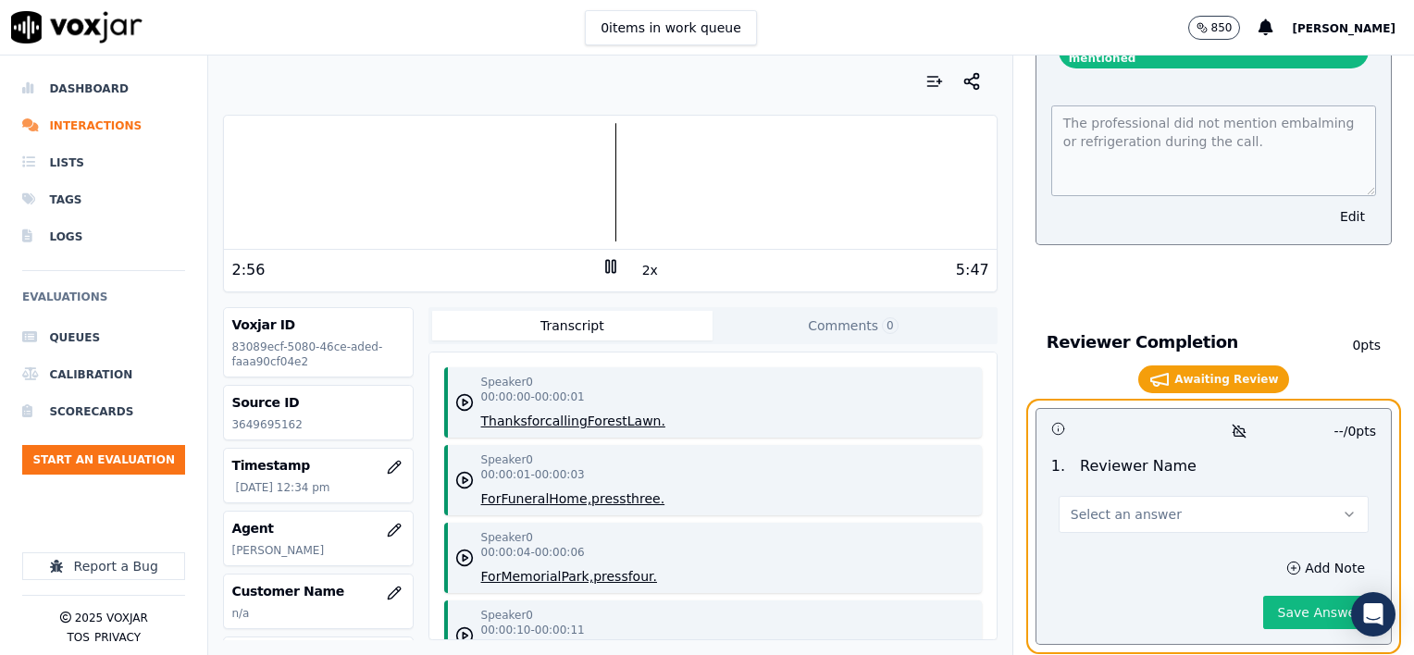
click at [1148, 496] on button "Select an answer" at bounding box center [1214, 514] width 310 height 37
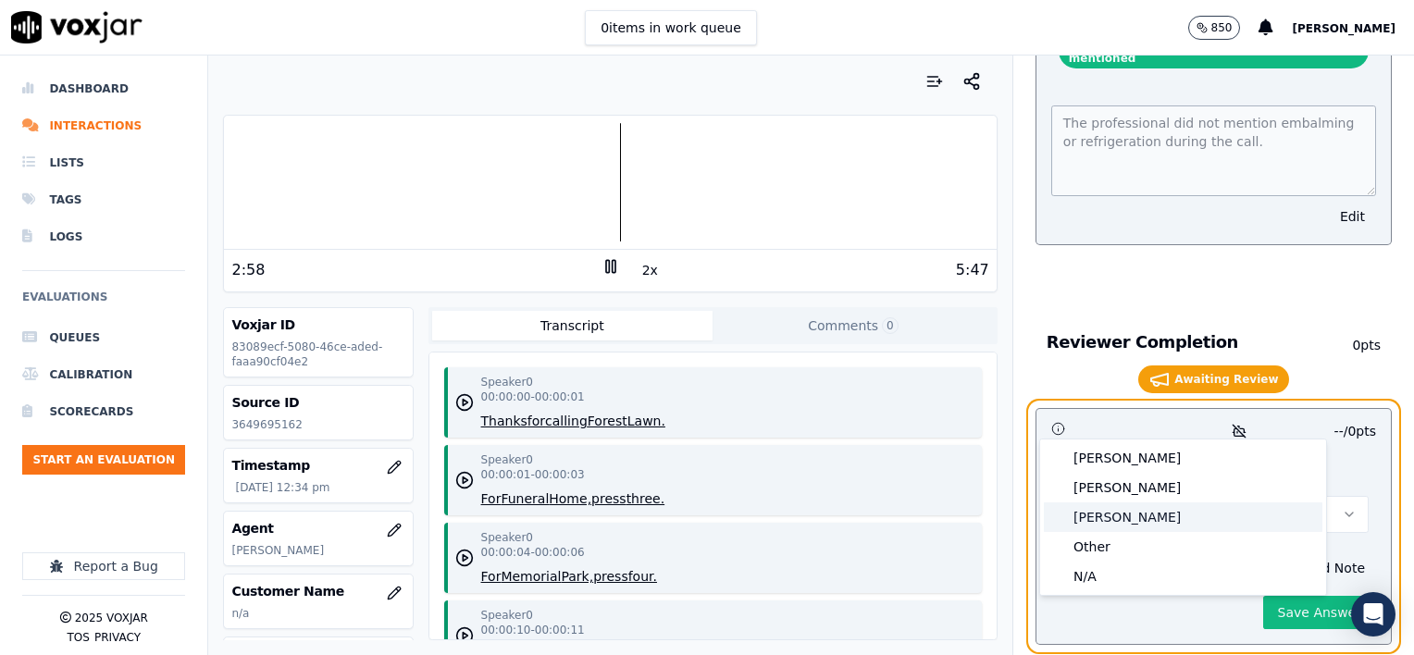
click at [1113, 518] on div "Brendan" at bounding box center [1183, 518] width 279 height 30
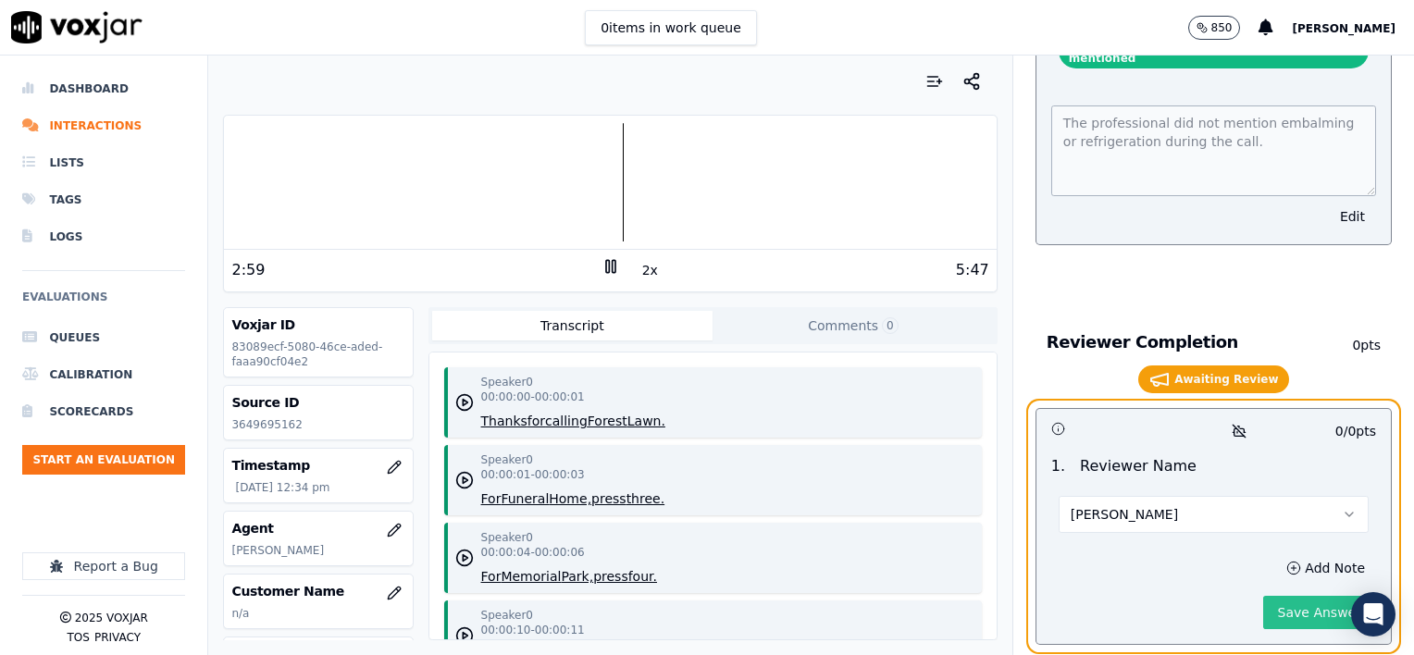
click at [1268, 596] on button "Save Answer" at bounding box center [1319, 612] width 113 height 33
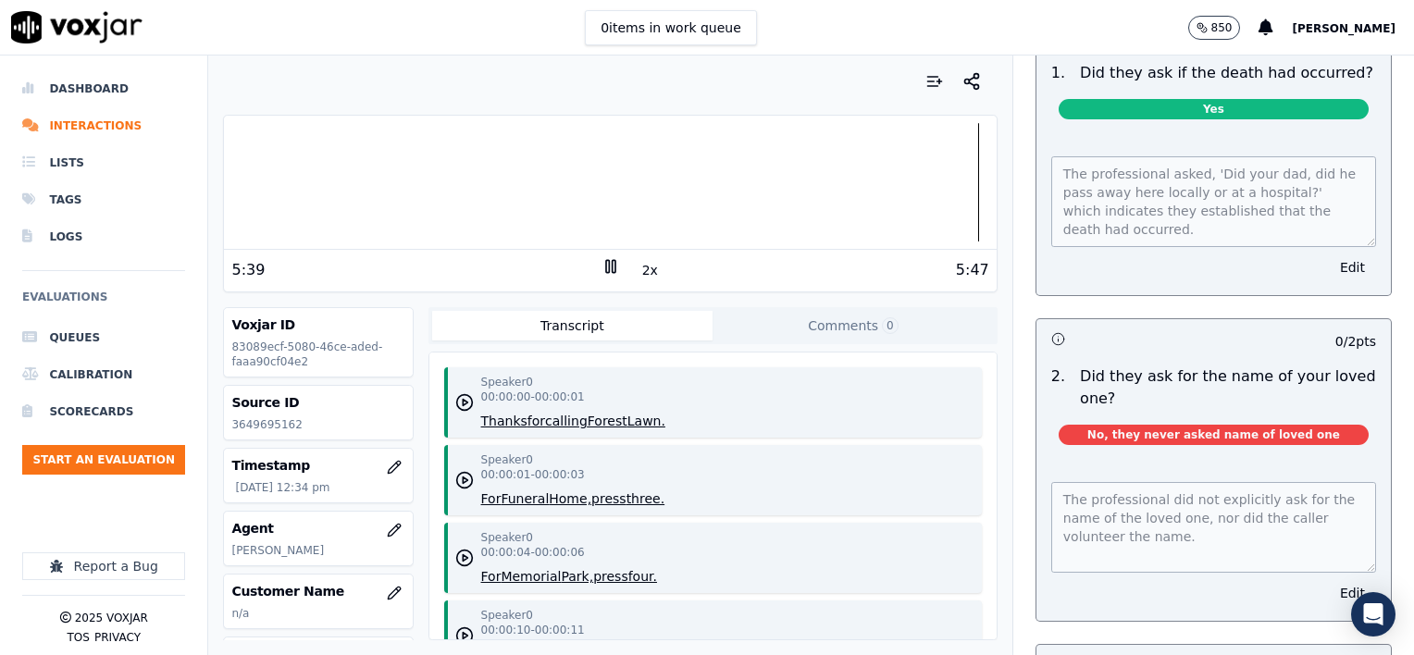
scroll to position [0, 0]
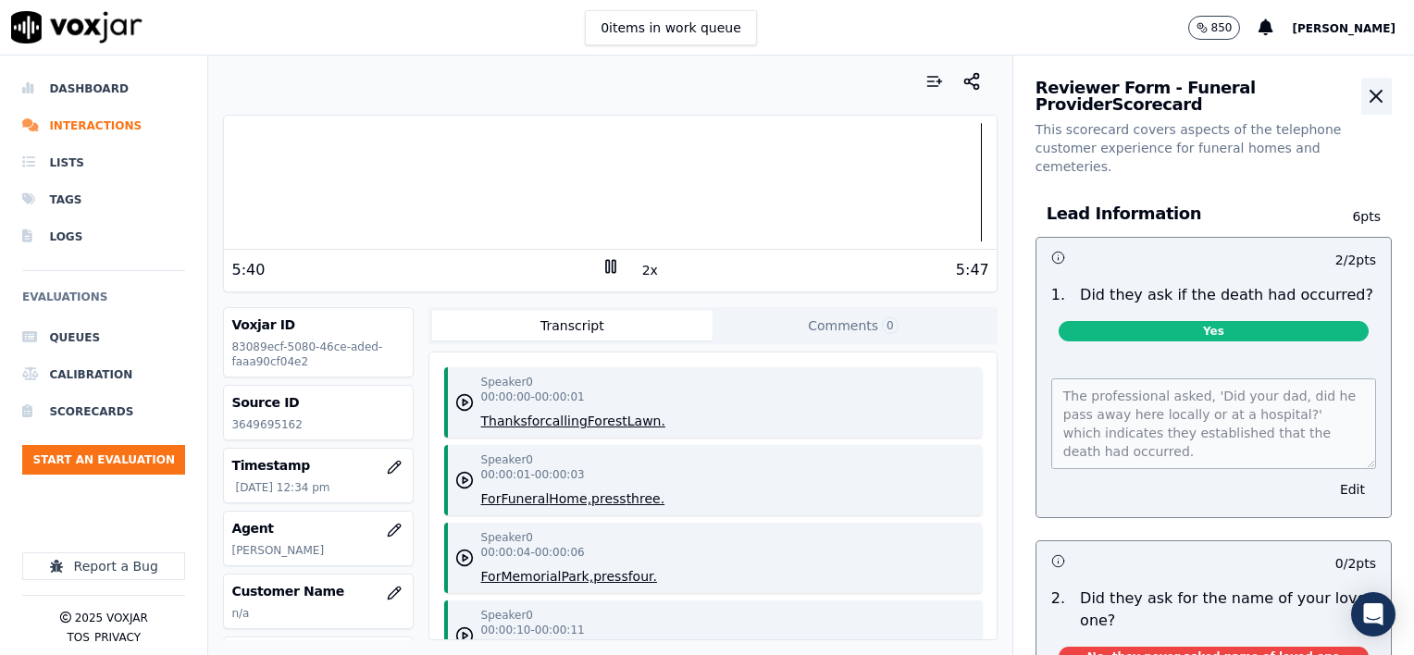
click at [1371, 93] on icon "button" at bounding box center [1376, 96] width 11 height 11
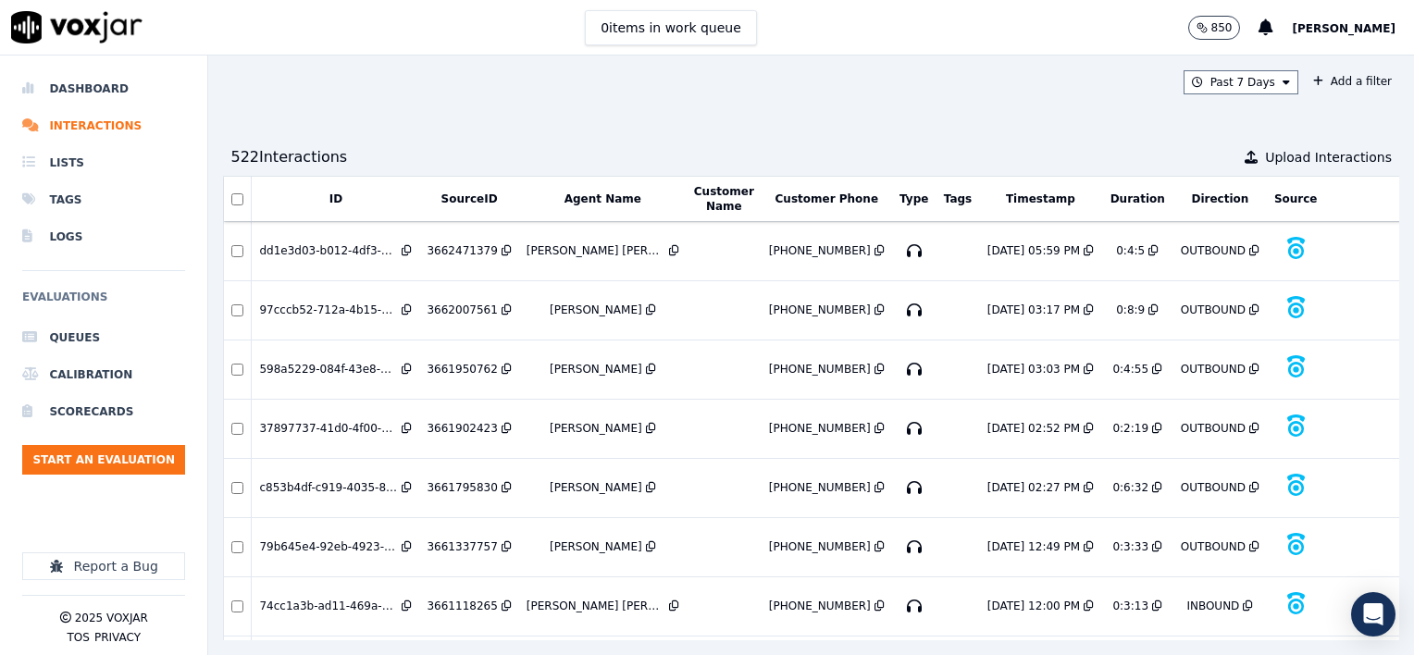
scroll to position [4172, 0]
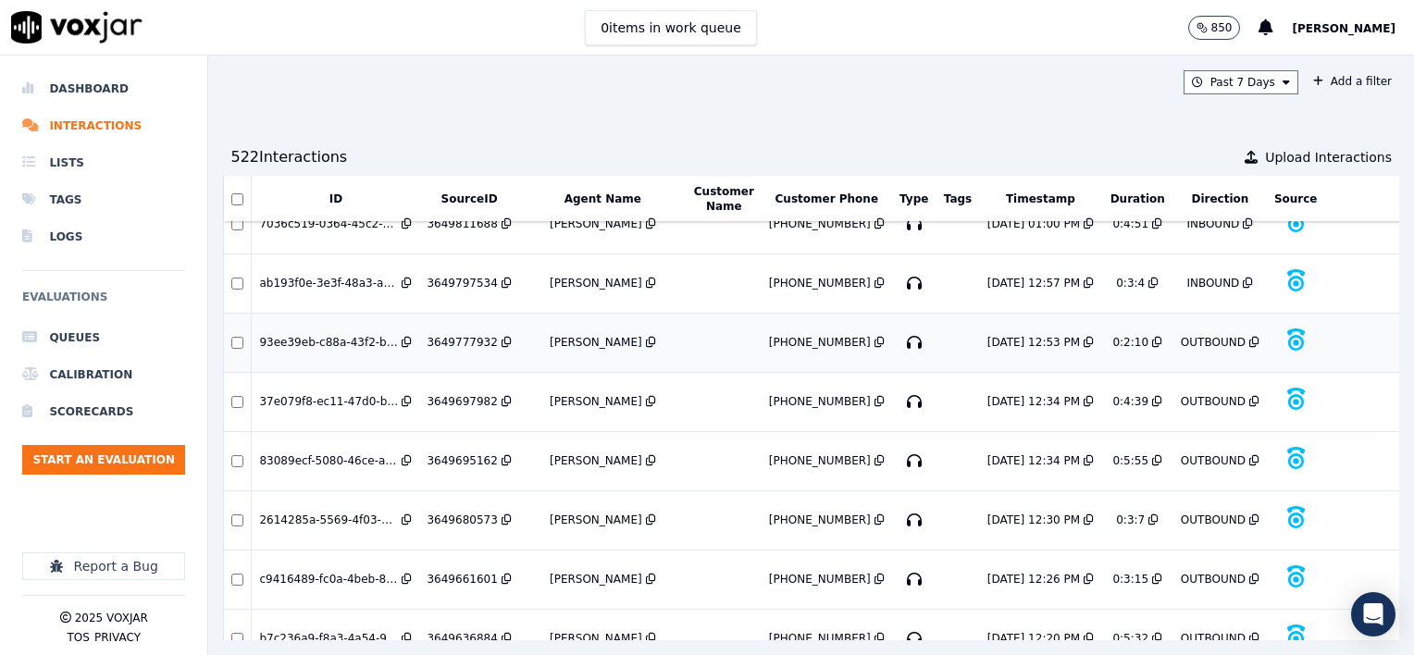
click at [468, 335] on div "3649777932" at bounding box center [462, 342] width 70 height 15
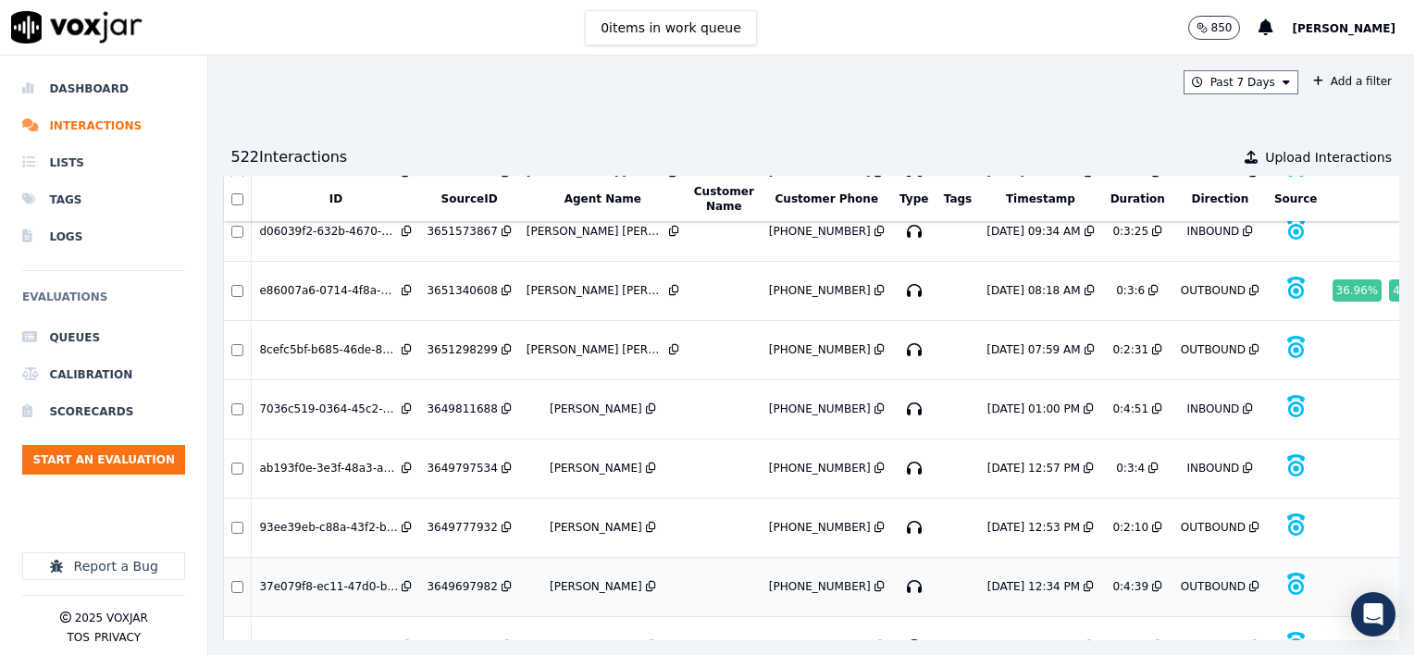
scroll to position [3895, 0]
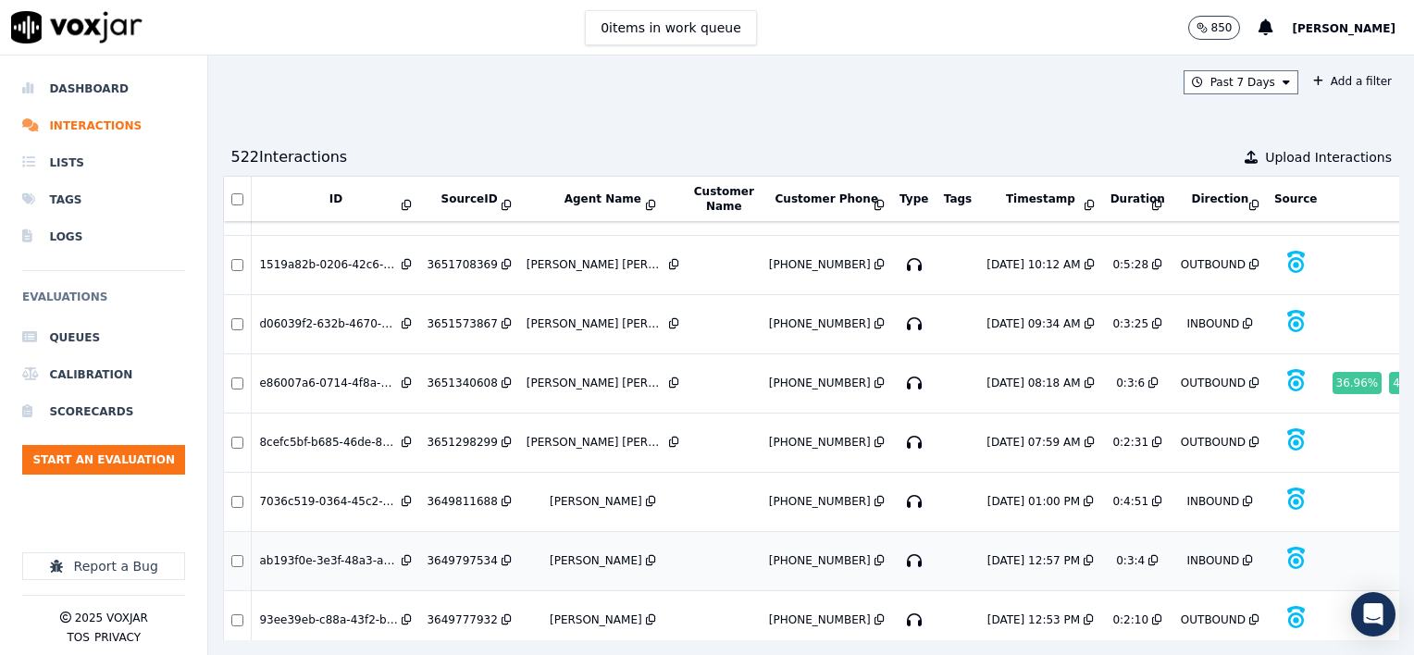
click at [463, 553] on div "3649797534" at bounding box center [462, 560] width 70 height 15
click at [461, 494] on div "3649811688" at bounding box center [462, 501] width 70 height 15
click at [460, 435] on div "3651298299" at bounding box center [462, 442] width 70 height 15
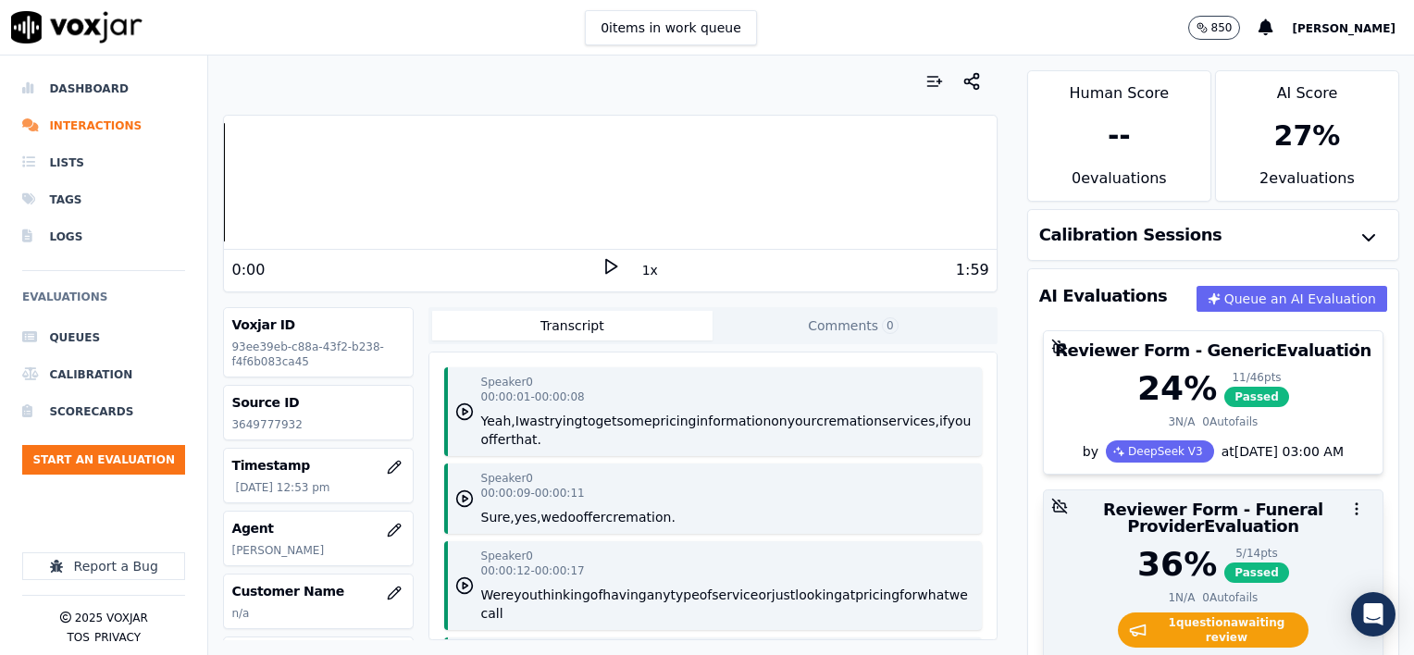
click at [1291, 548] on div "36 % 5 / 14 pts Passed" at bounding box center [1213, 564] width 317 height 37
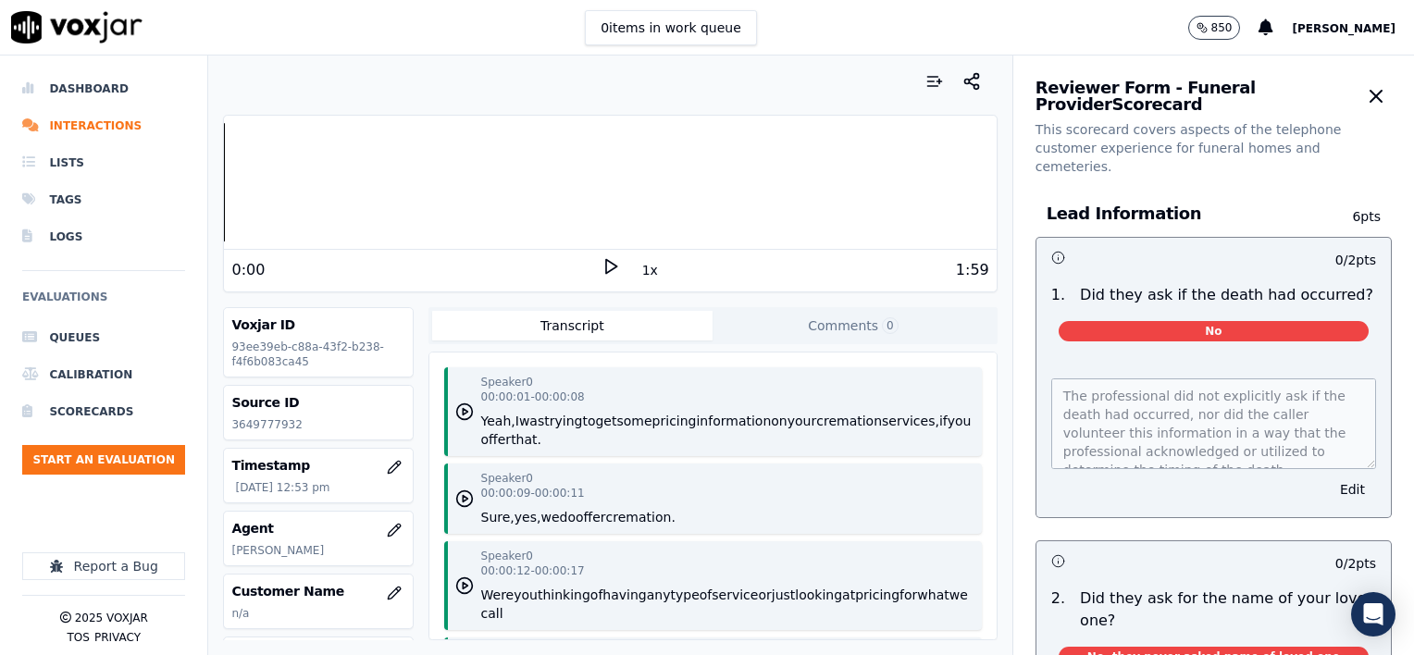
click at [639, 272] on button "1x" at bounding box center [650, 270] width 23 height 26
click at [639, 272] on button "1.5x" at bounding box center [657, 270] width 36 height 26
click at [606, 262] on polygon at bounding box center [611, 267] width 11 height 14
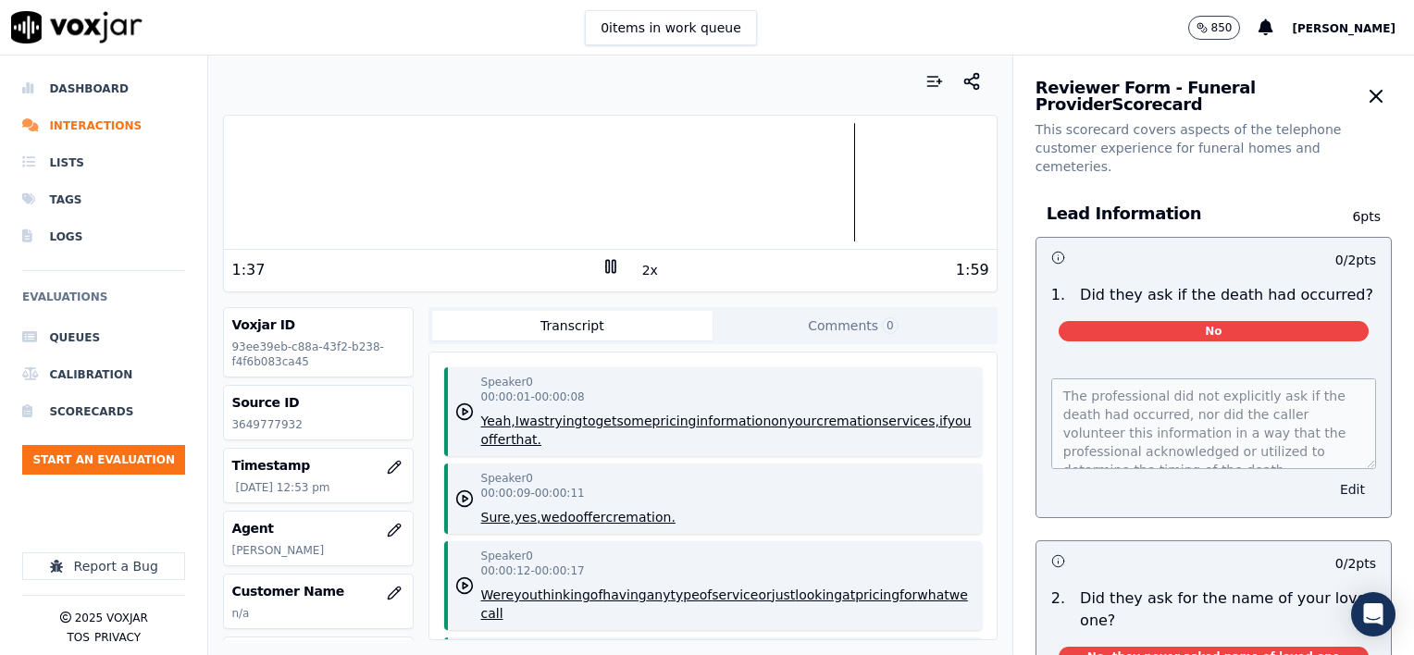
click at [1329, 477] on button "Edit" at bounding box center [1352, 490] width 47 height 26
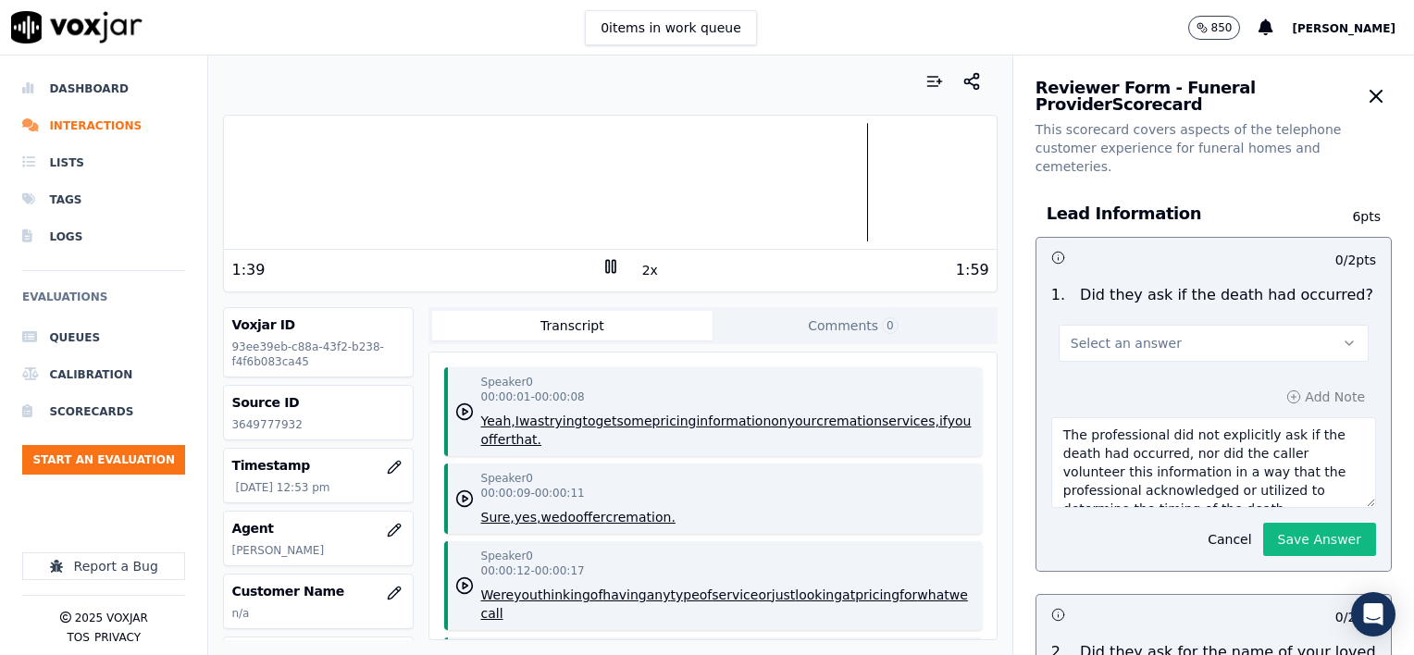
click at [1203, 325] on button "Select an answer" at bounding box center [1214, 343] width 310 height 37
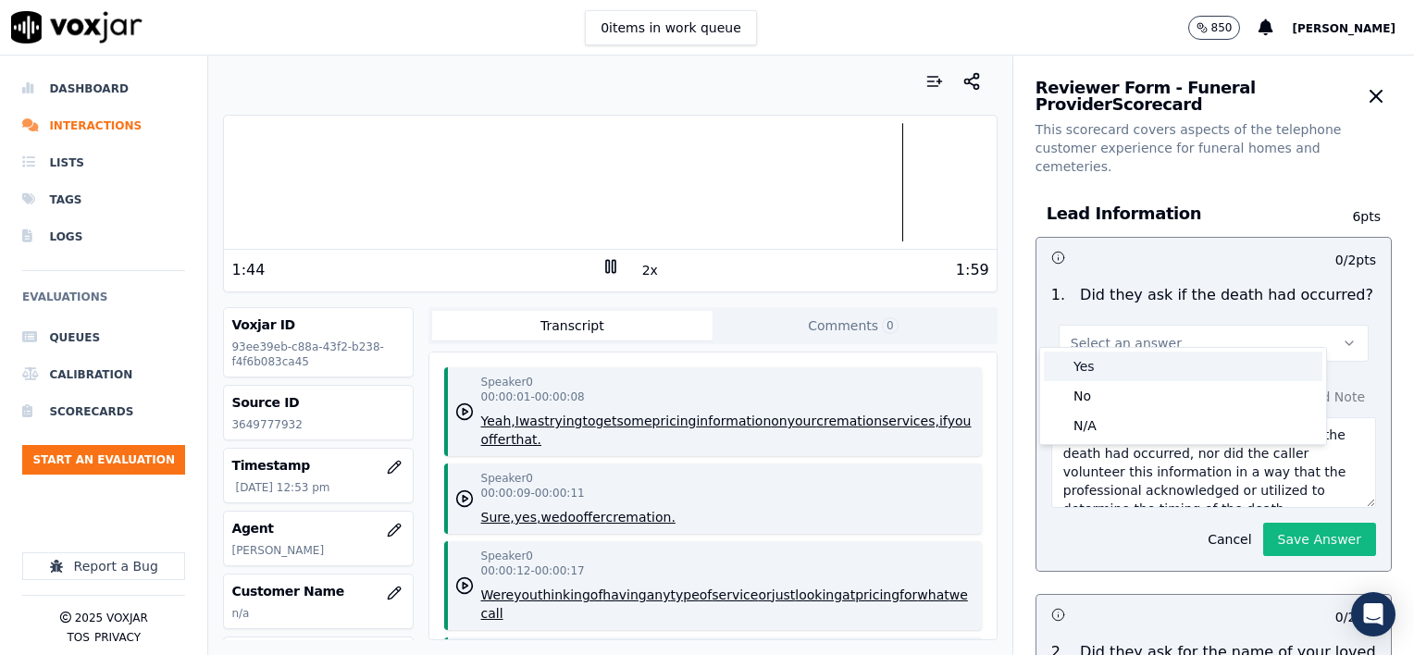
click at [1139, 369] on div "Yes" at bounding box center [1183, 367] width 279 height 30
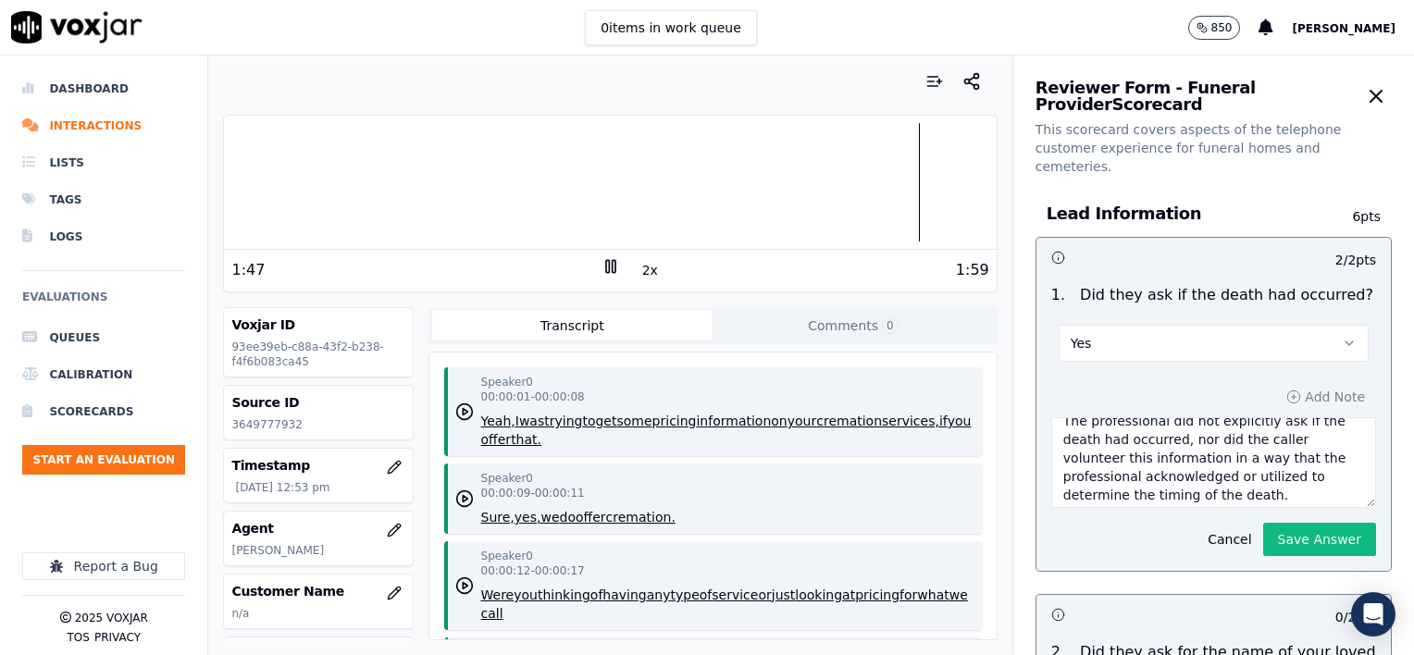
scroll to position [19, 0]
click at [1276, 474] on textarea "The professional did not explicitly ask if the death had occurred, nor did the …" at bounding box center [1213, 462] width 325 height 91
type textarea "The professional did not explicitly ask if the death had occurred, nor did the …"
click at [1287, 523] on button "Save Answer" at bounding box center [1319, 539] width 113 height 33
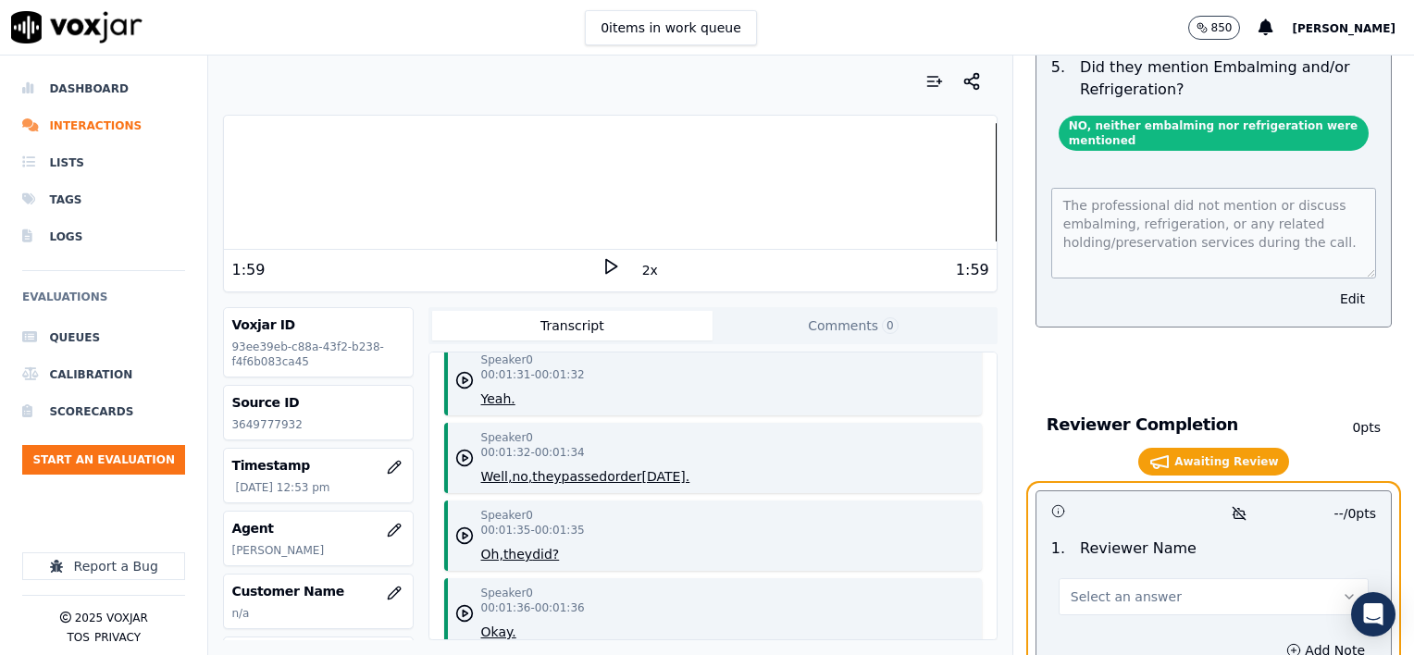
scroll to position [3827, 0]
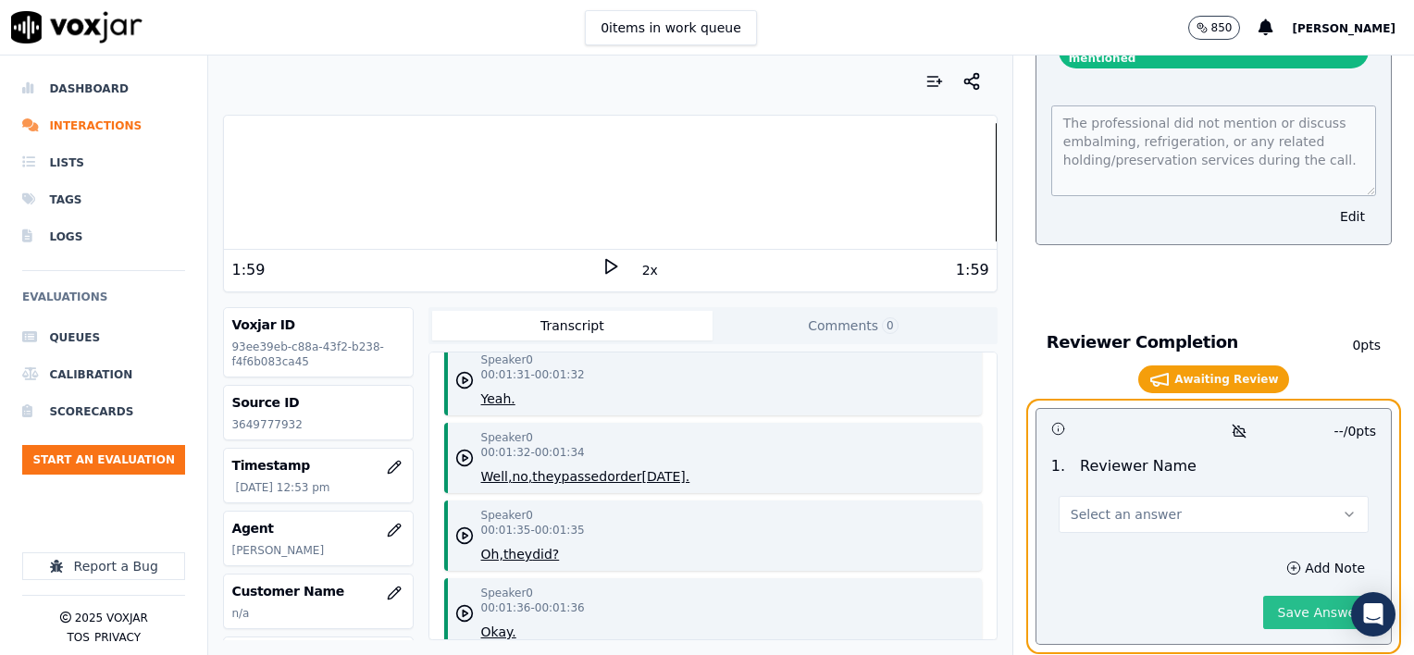
click at [1290, 596] on button "Save Answer" at bounding box center [1319, 612] width 113 height 33
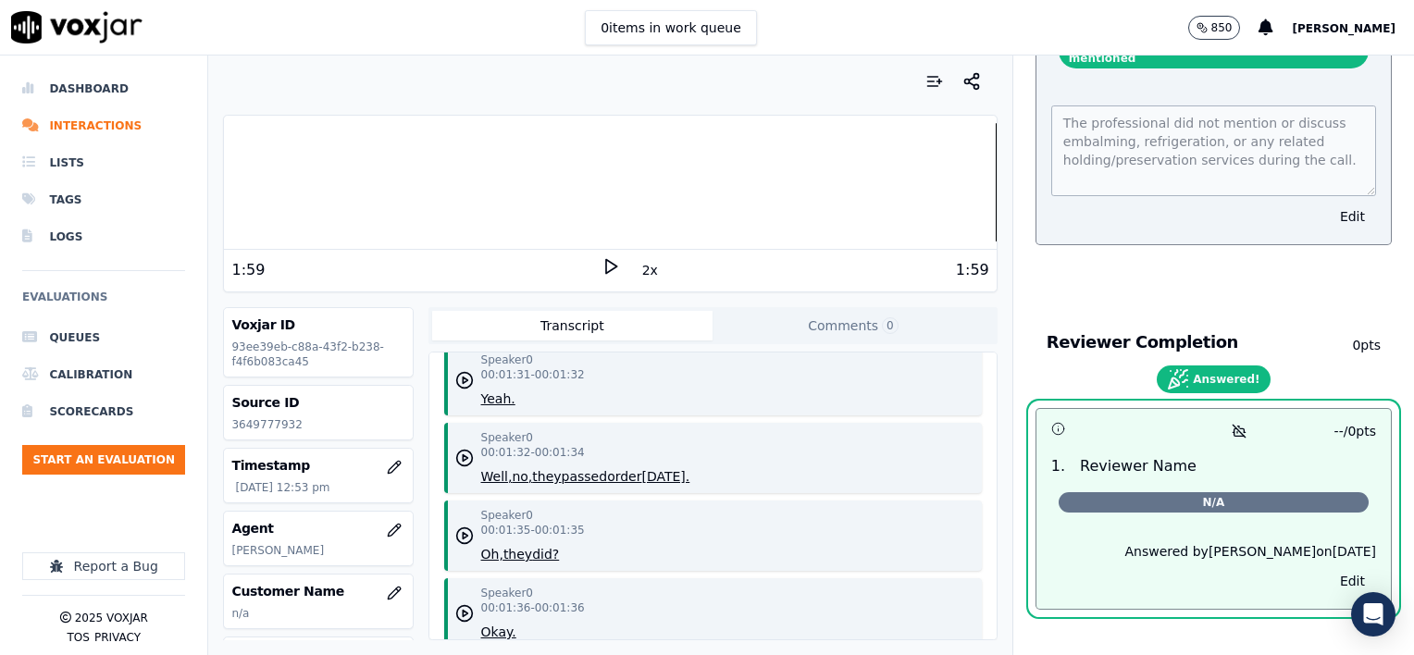
scroll to position [3792, 0]
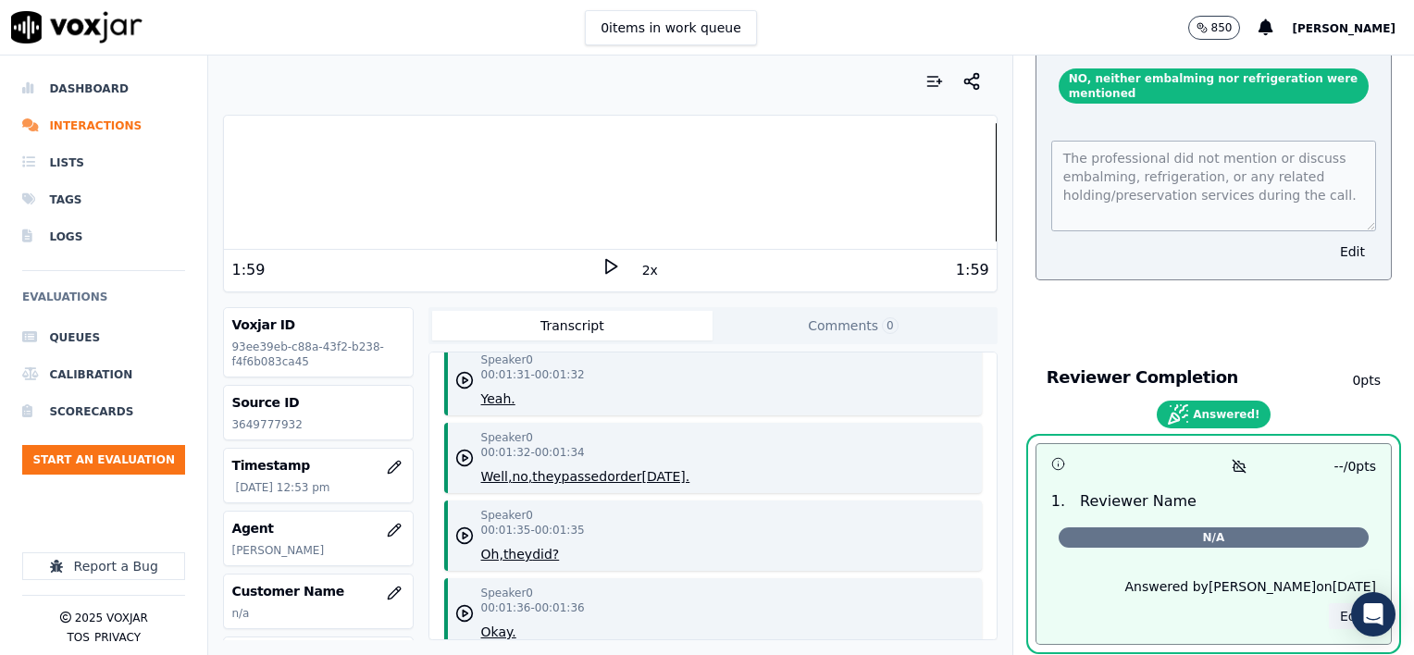
click at [1329, 603] on button "Edit" at bounding box center [1352, 616] width 47 height 26
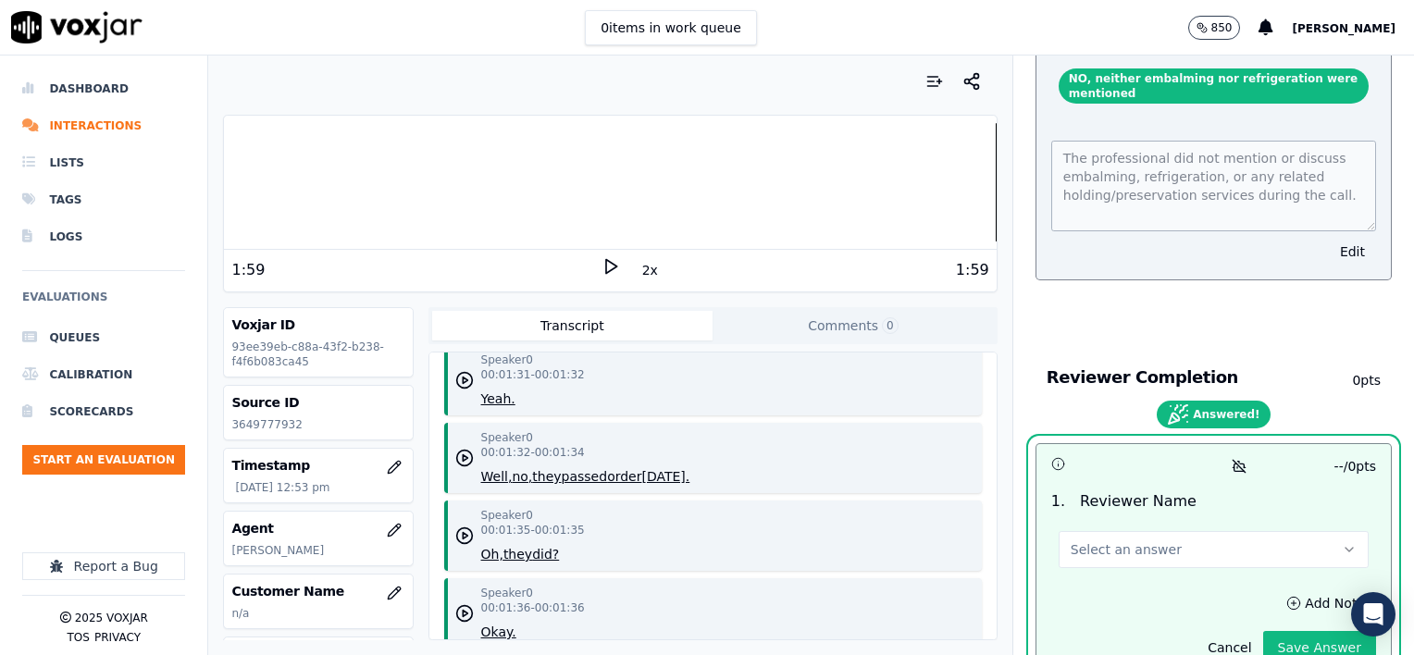
click at [1177, 531] on button "Select an answer" at bounding box center [1214, 549] width 310 height 37
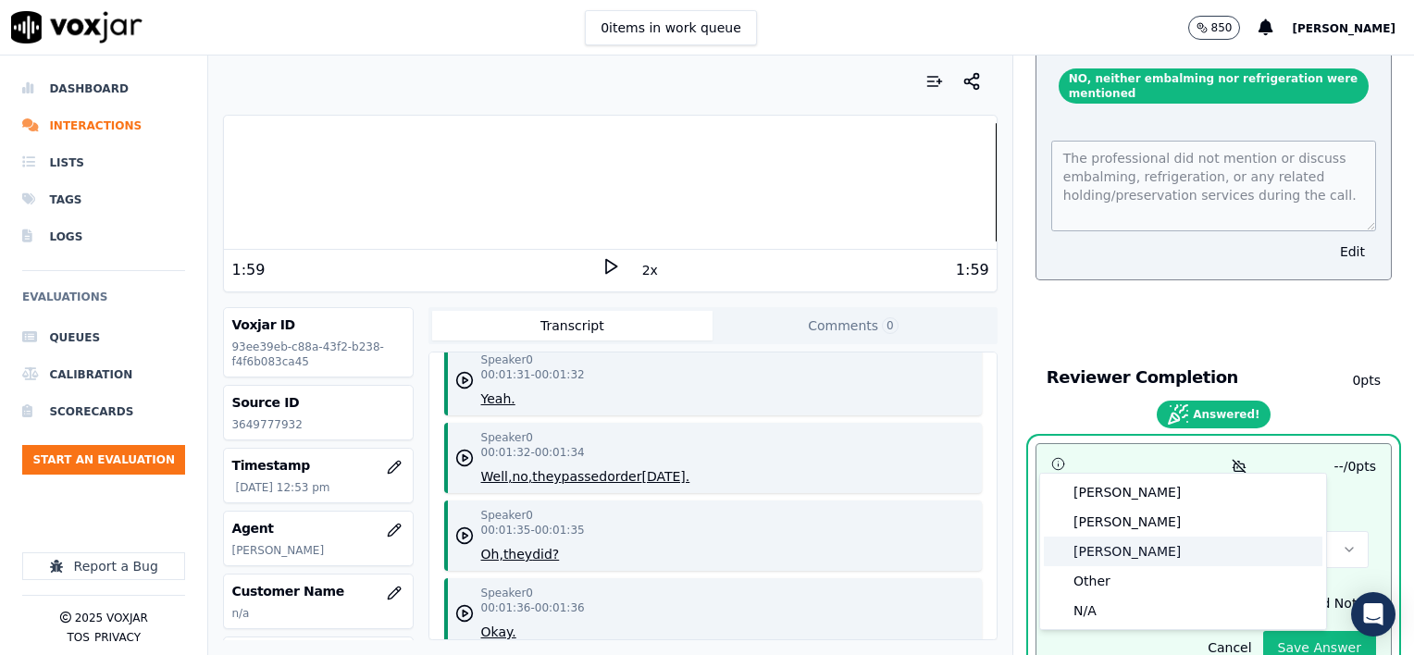
click at [1111, 552] on div "[PERSON_NAME]" at bounding box center [1183, 552] width 279 height 30
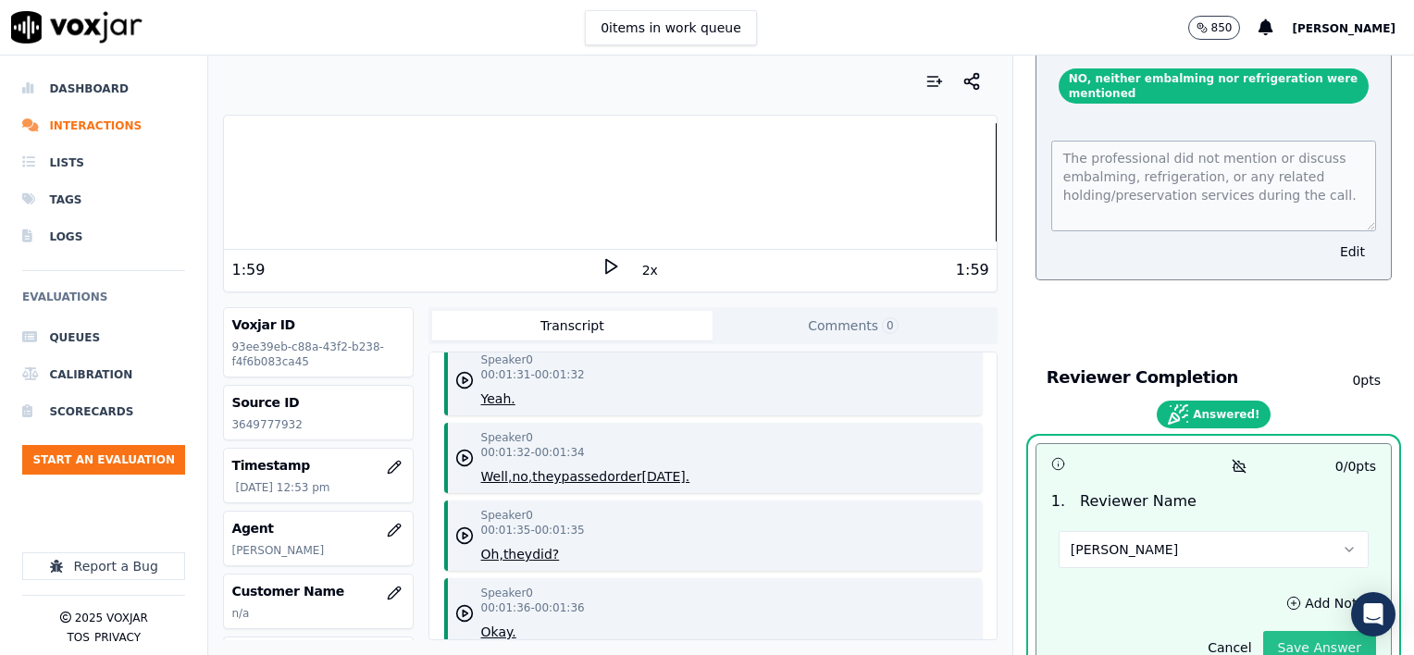
click at [1299, 631] on button "Save Answer" at bounding box center [1319, 647] width 113 height 33
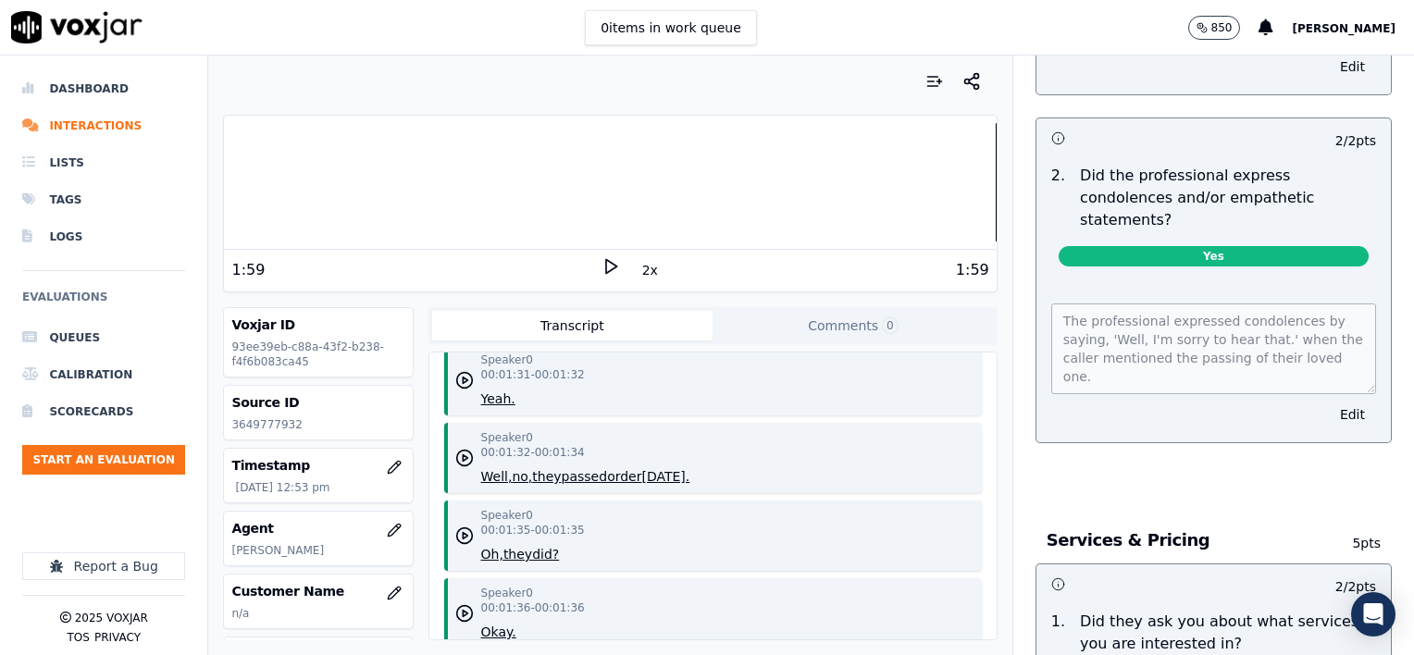
scroll to position [0, 0]
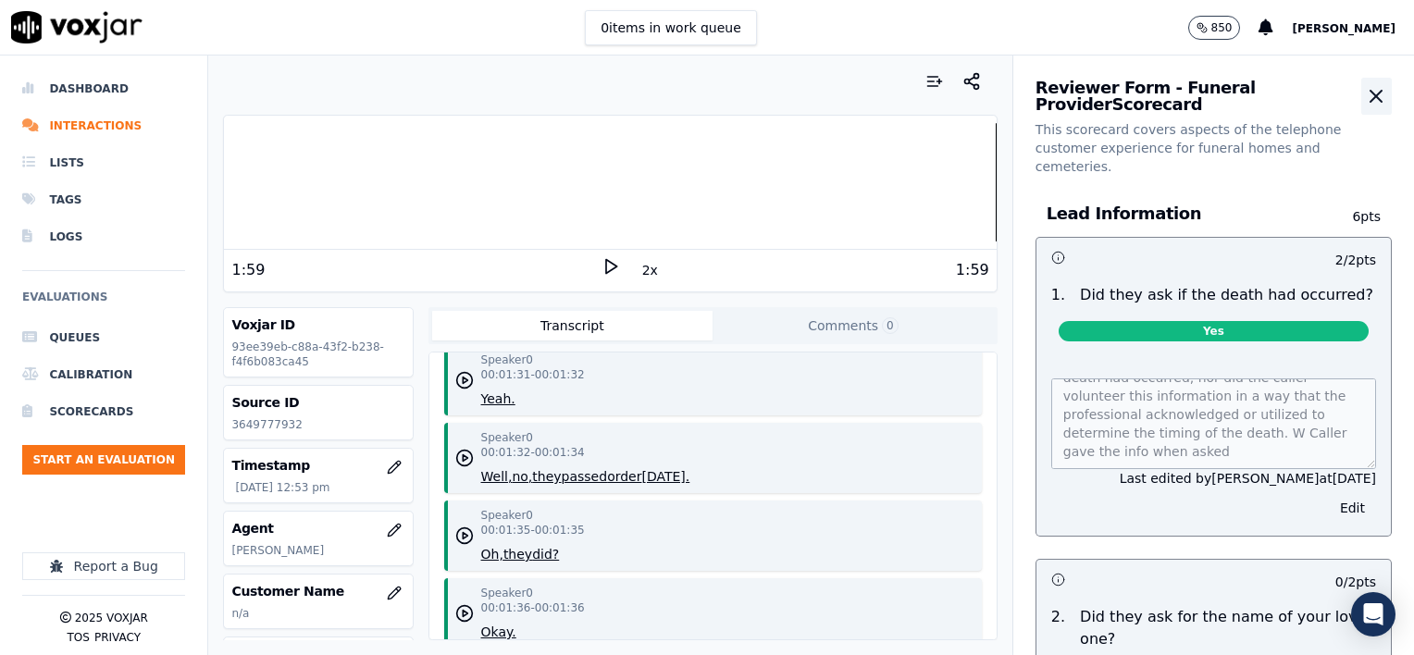
click at [1371, 93] on icon "button" at bounding box center [1376, 96] width 11 height 11
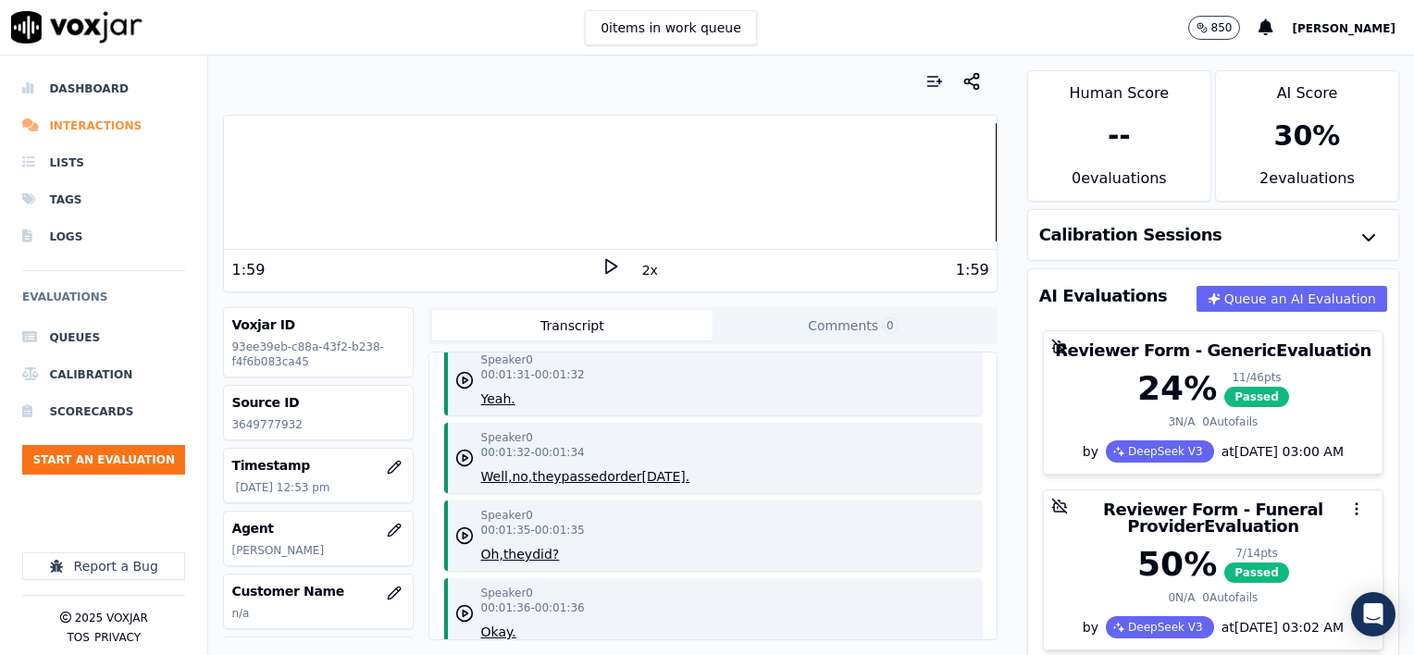
click at [96, 122] on li "Interactions" at bounding box center [103, 125] width 163 height 37
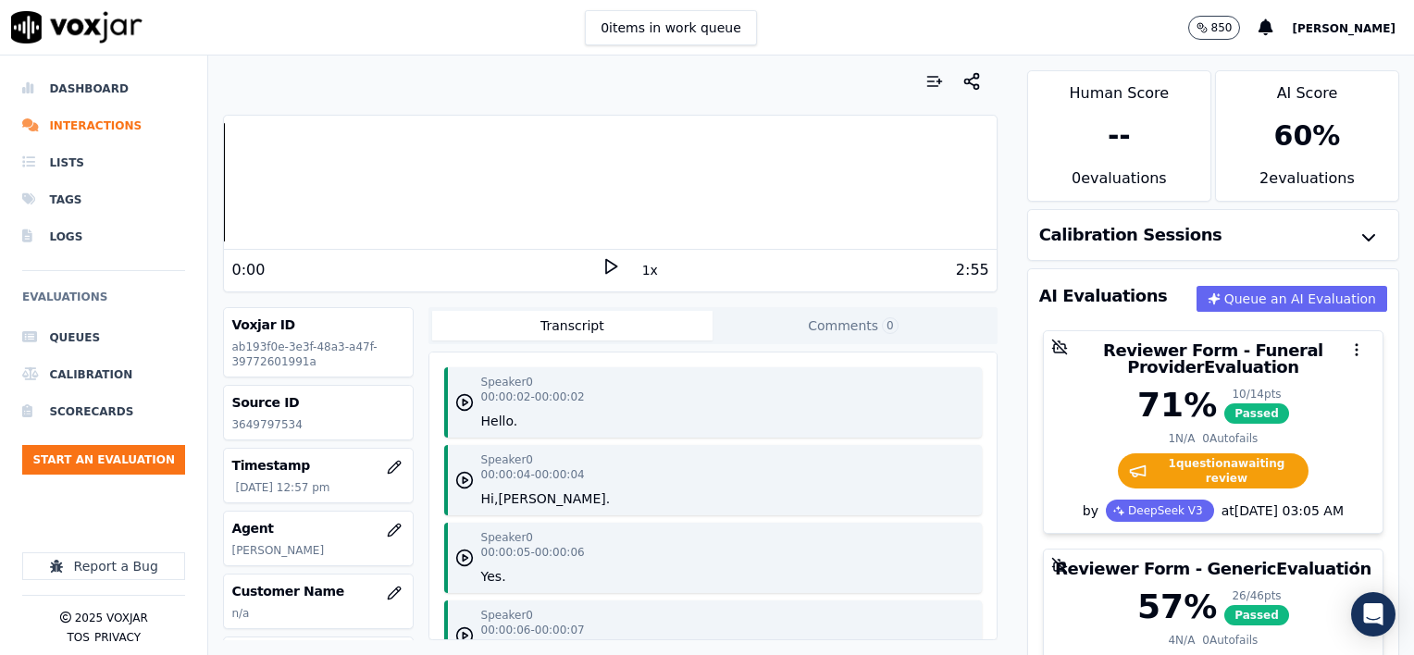
click at [639, 268] on button "1x" at bounding box center [650, 270] width 23 height 26
click at [639, 268] on button "1.5x" at bounding box center [657, 270] width 36 height 26
click at [606, 267] on polygon at bounding box center [611, 267] width 11 height 14
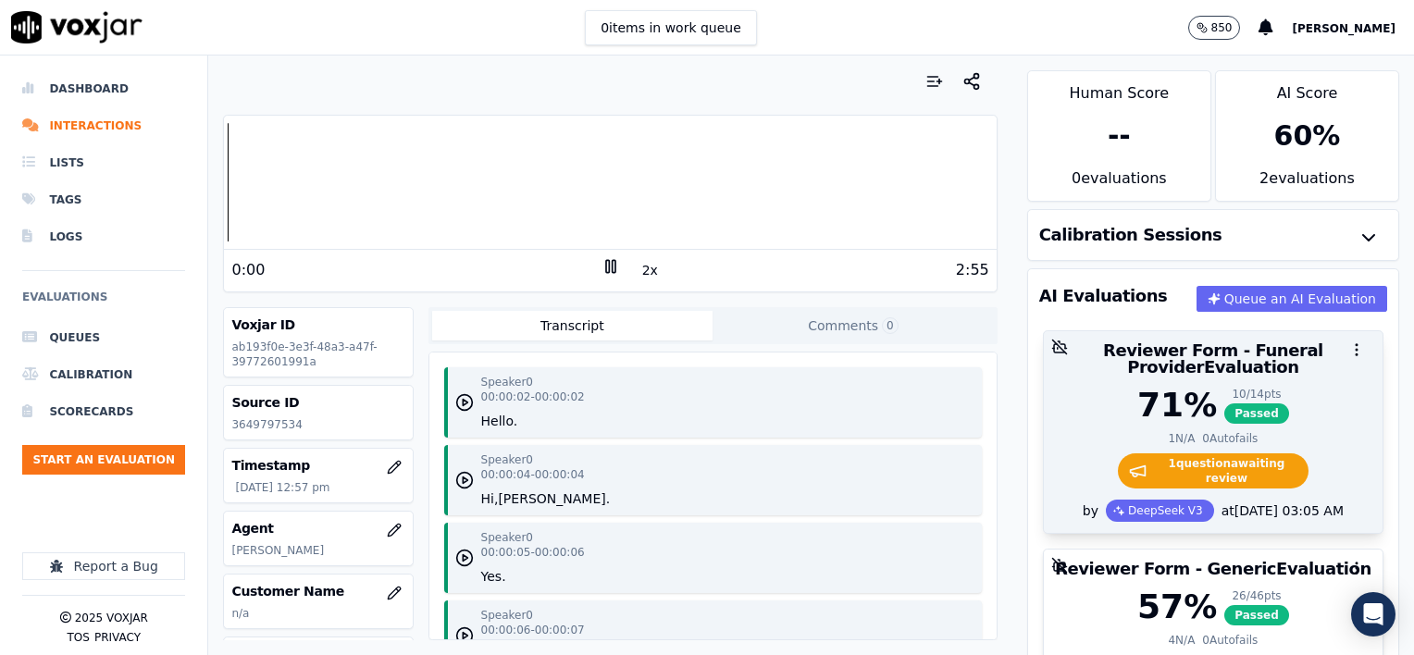
click at [1303, 404] on div "71 % 10 / 14 pts Passed" at bounding box center [1213, 405] width 317 height 37
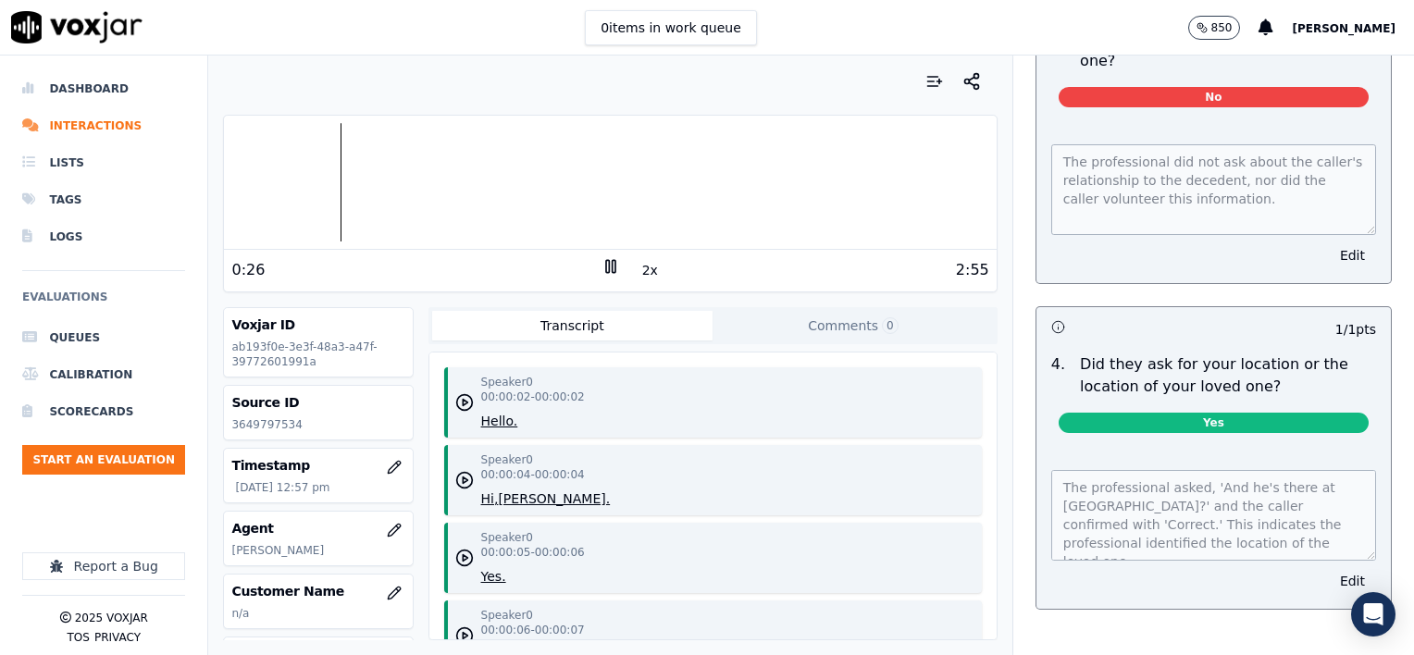
scroll to position [926, 0]
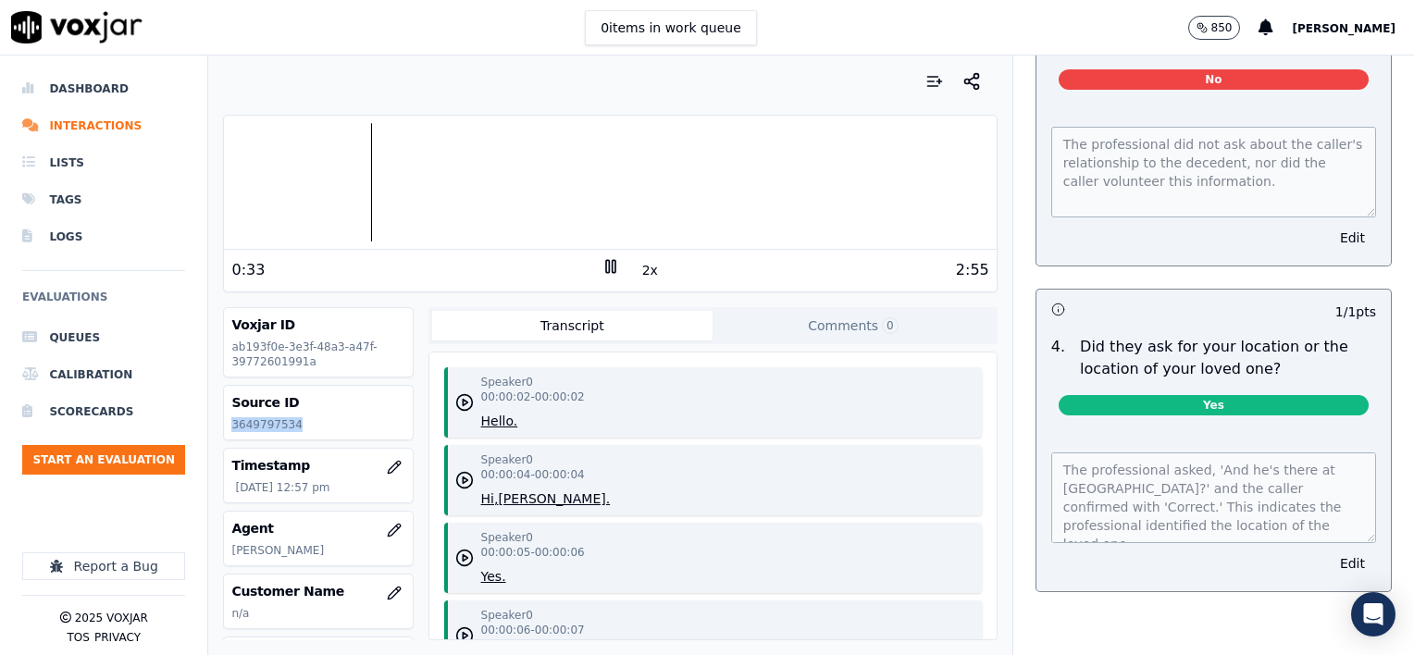
drag, startPoint x: 304, startPoint y: 427, endPoint x: 226, endPoint y: 429, distance: 77.8
click at [226, 429] on div "Source ID 3649797534" at bounding box center [318, 413] width 188 height 54
copy p "3649797534"
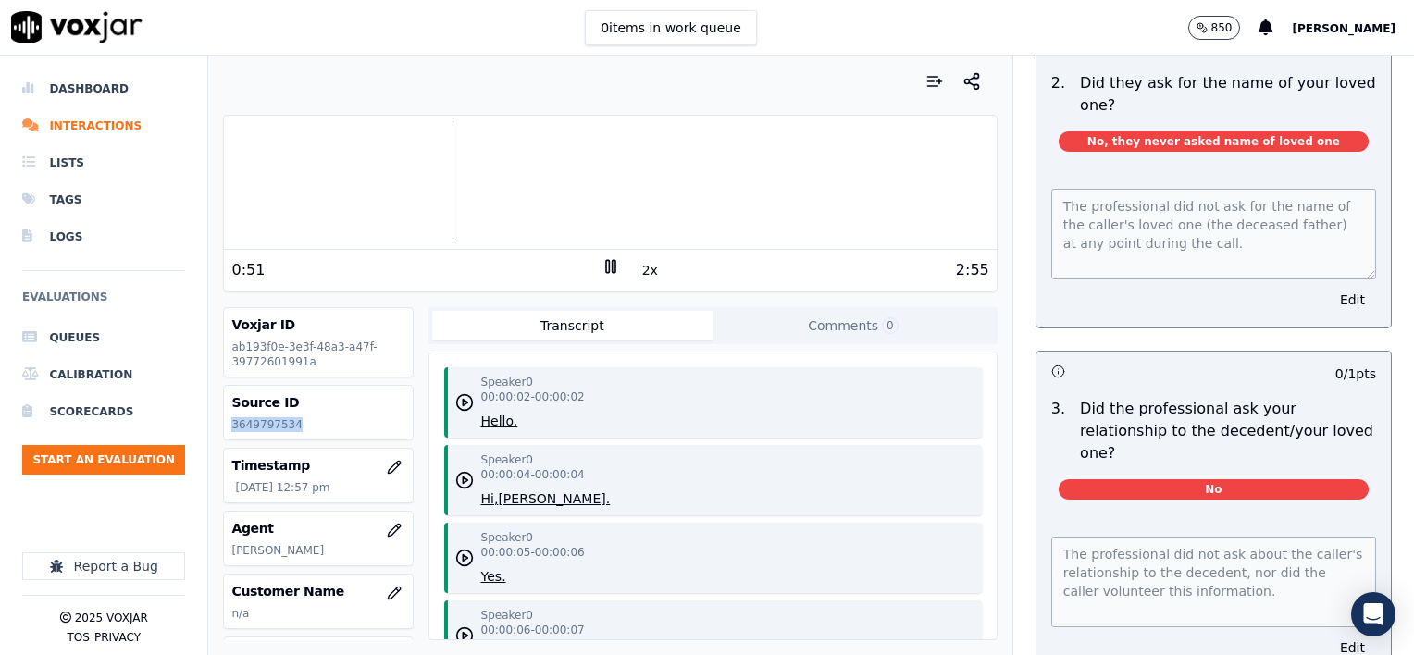
scroll to position [555, 0]
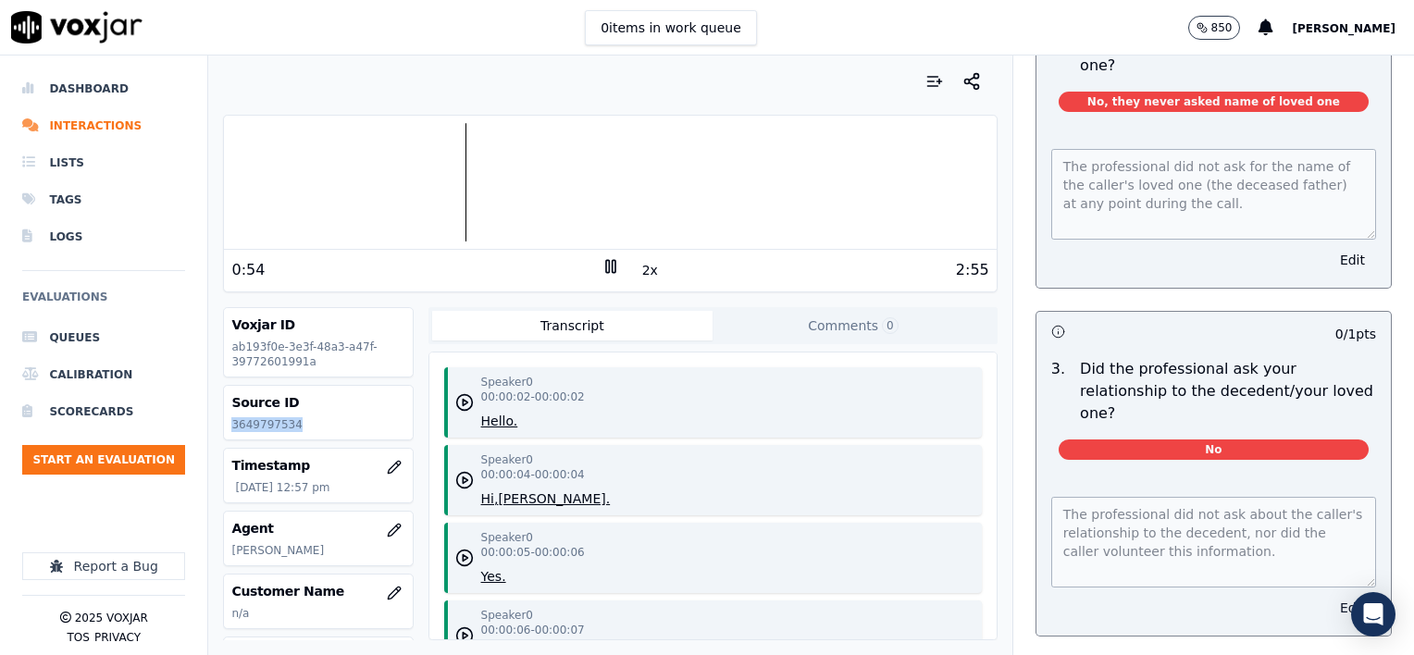
click at [1329, 595] on button "Edit" at bounding box center [1352, 608] width 47 height 26
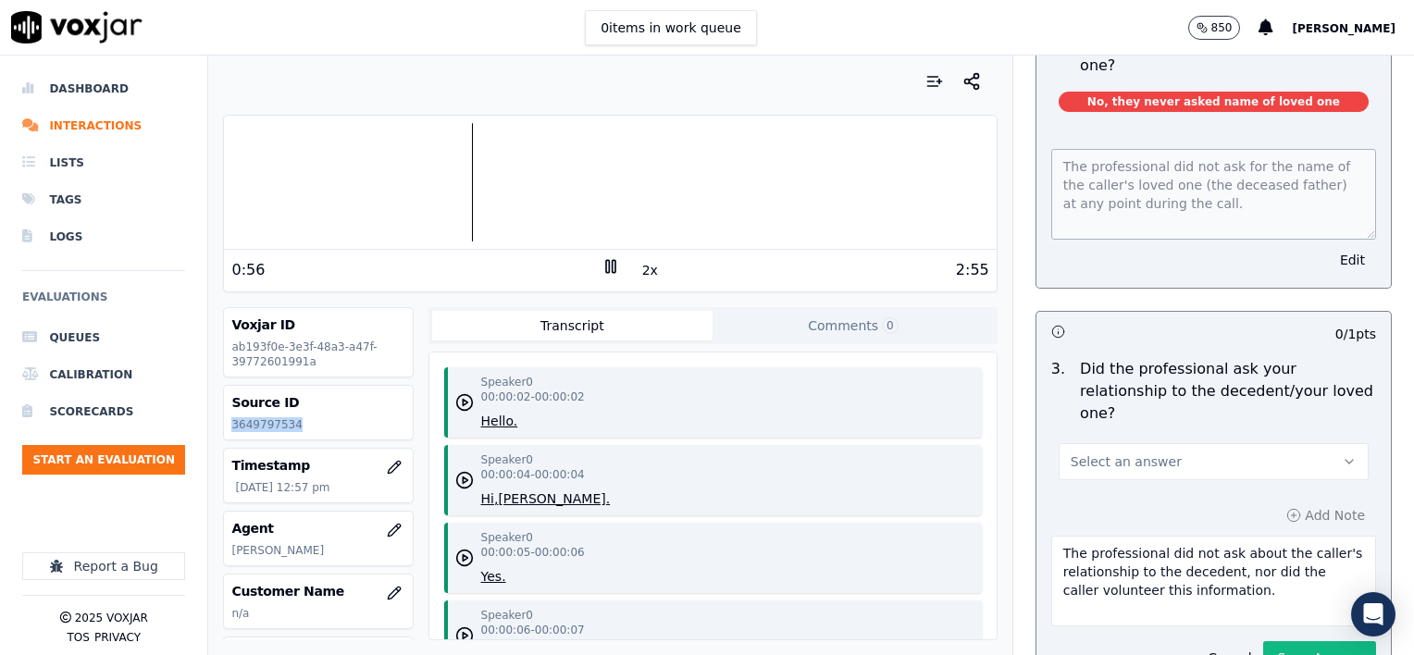
click at [1188, 443] on button "Select an answer" at bounding box center [1214, 461] width 310 height 37
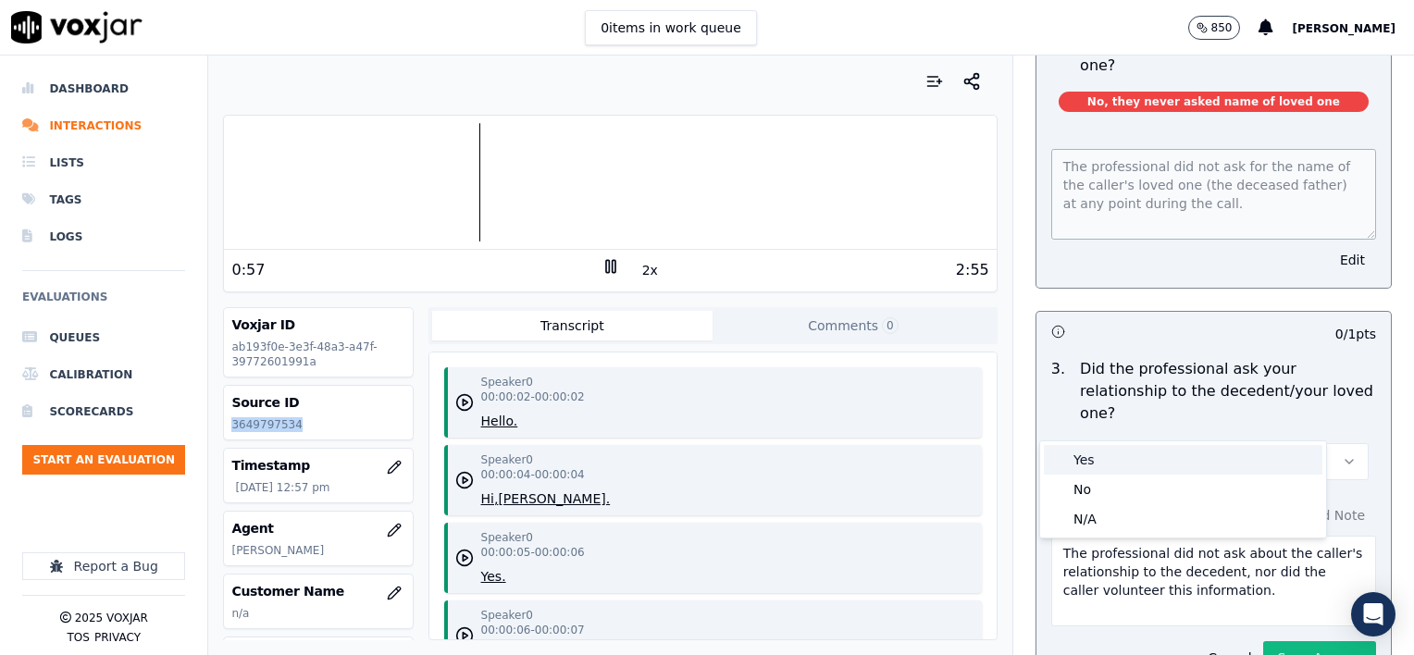
click at [1138, 466] on div "Yes" at bounding box center [1183, 460] width 279 height 30
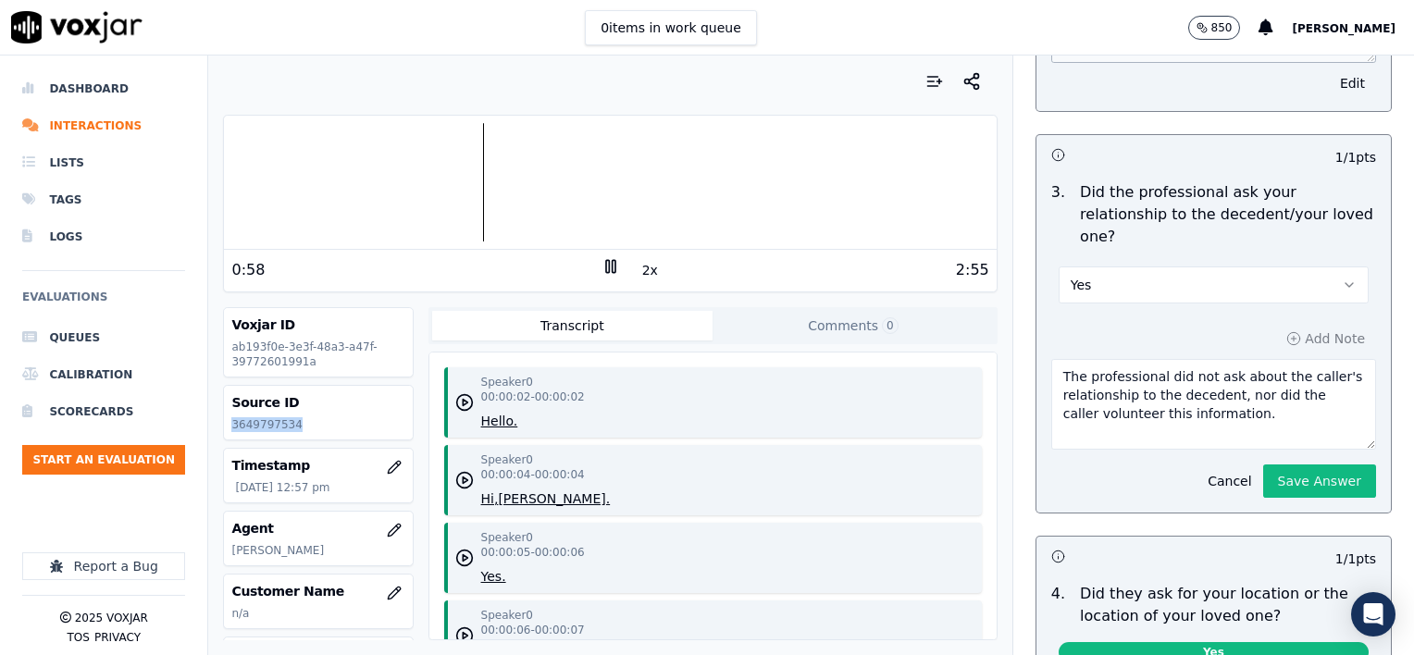
scroll to position [740, 0]
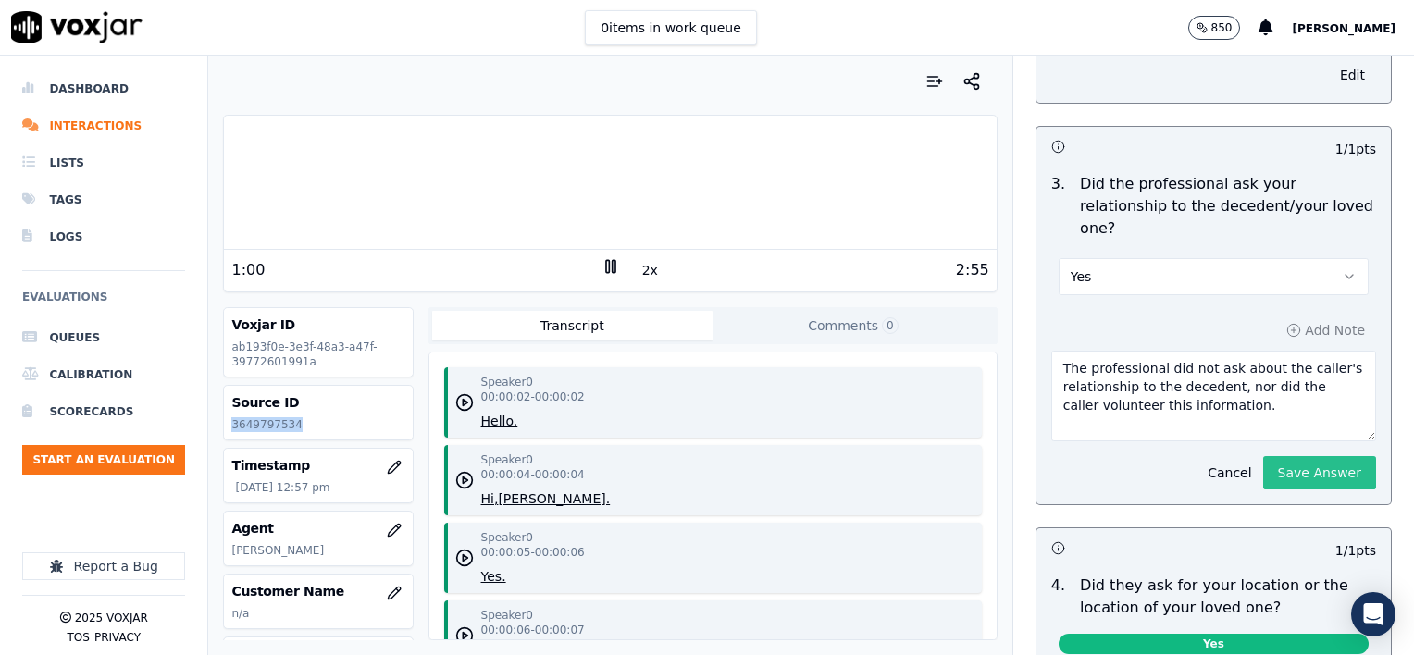
click at [1281, 456] on button "Save Answer" at bounding box center [1319, 472] width 113 height 33
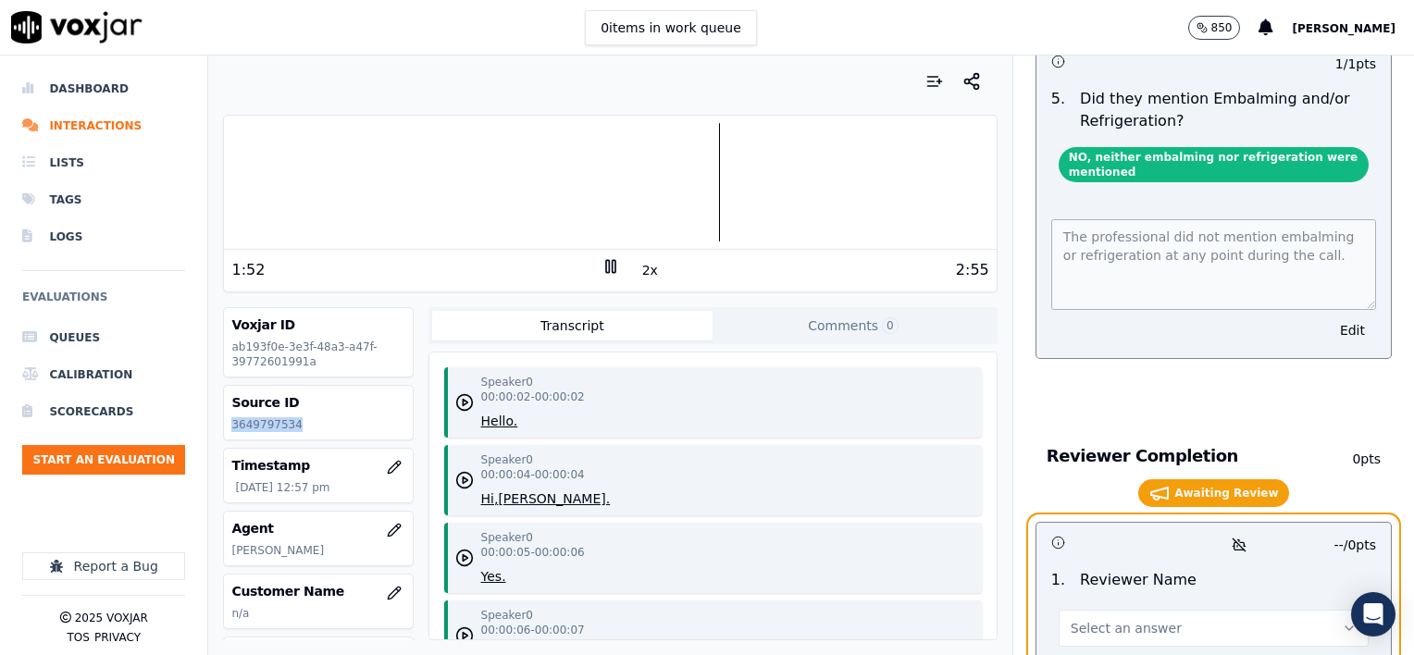
scroll to position [3752, 0]
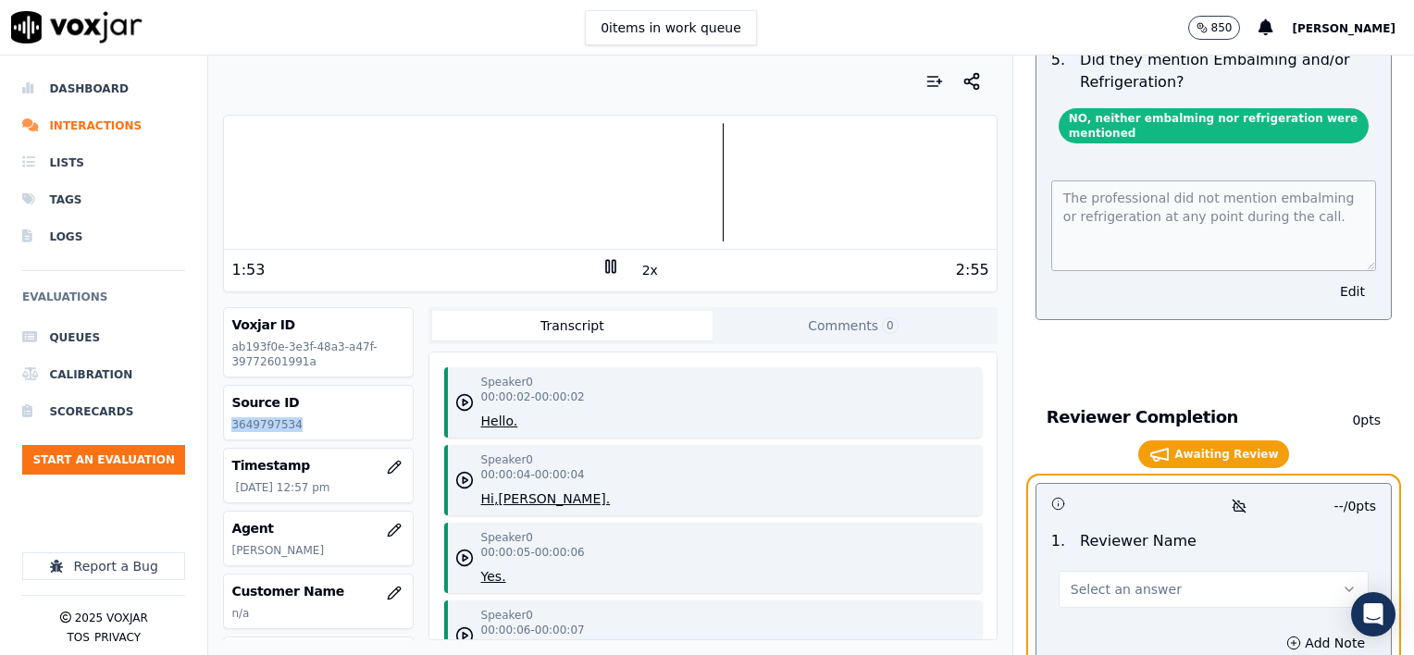
click at [1173, 571] on button "Select an answer" at bounding box center [1214, 589] width 310 height 37
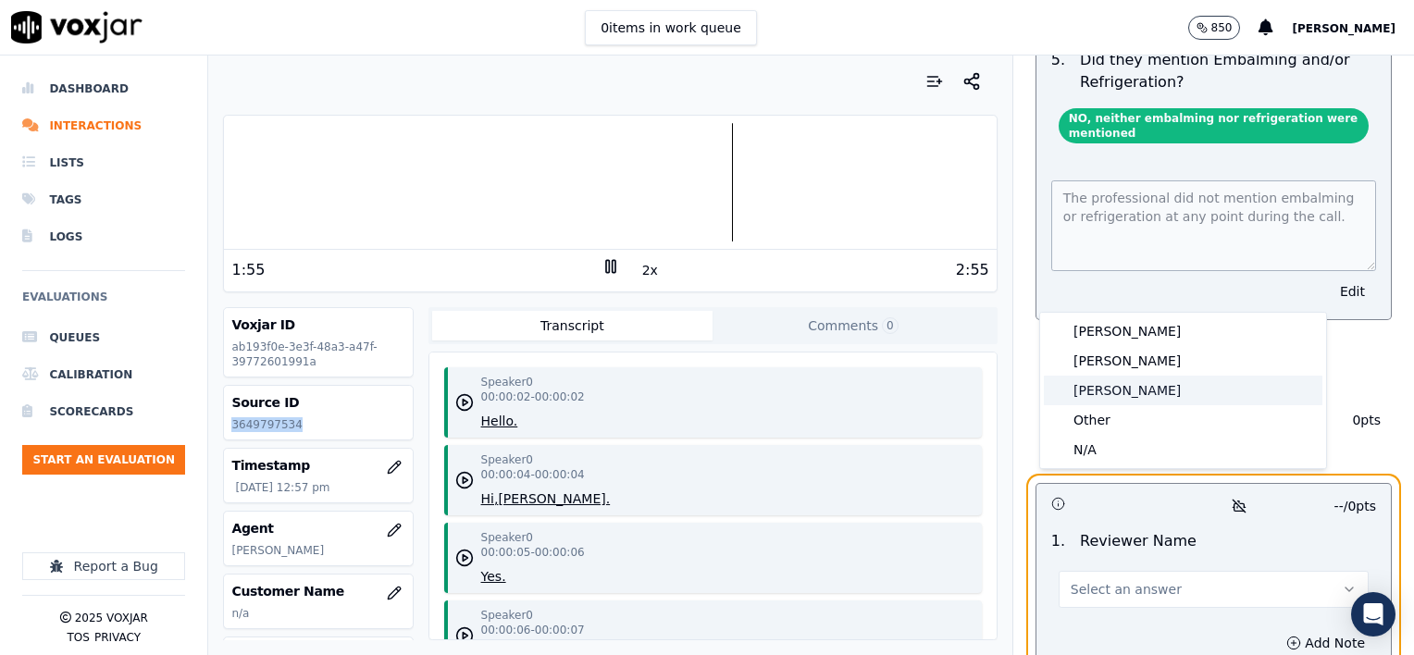
click at [1119, 392] on div "[PERSON_NAME]" at bounding box center [1183, 391] width 279 height 30
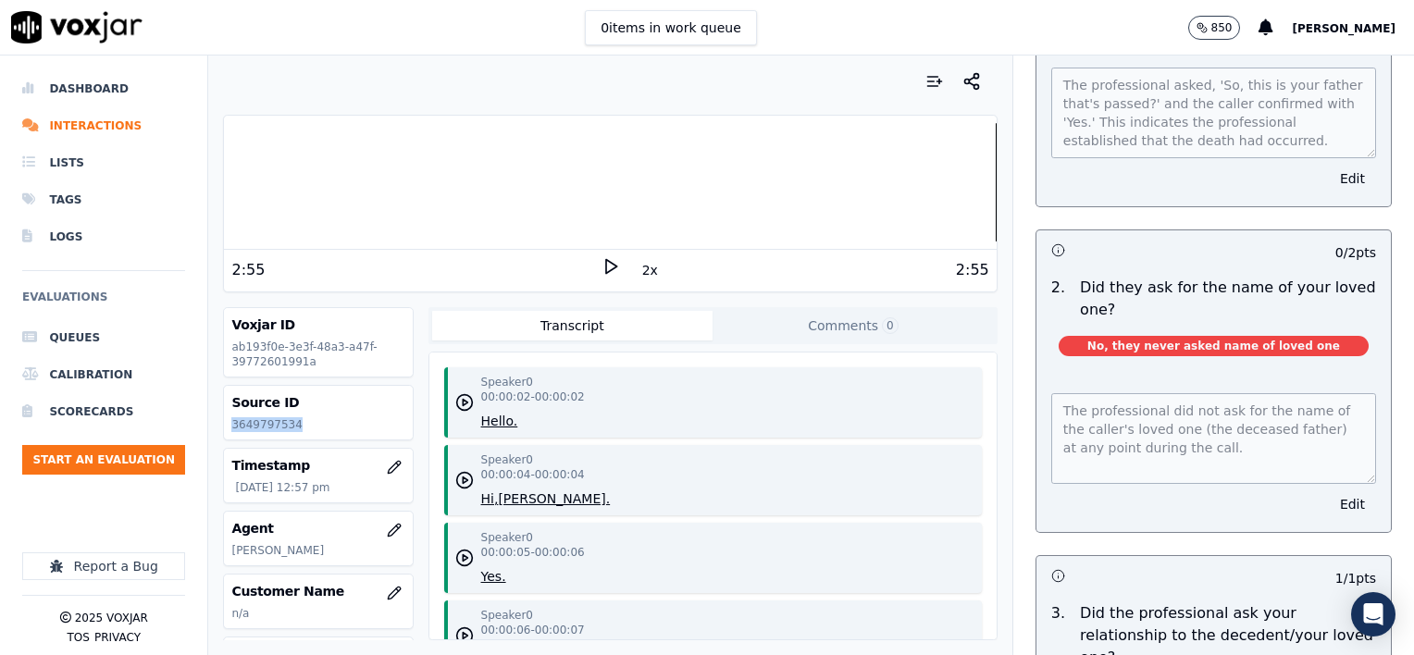
scroll to position [278, 0]
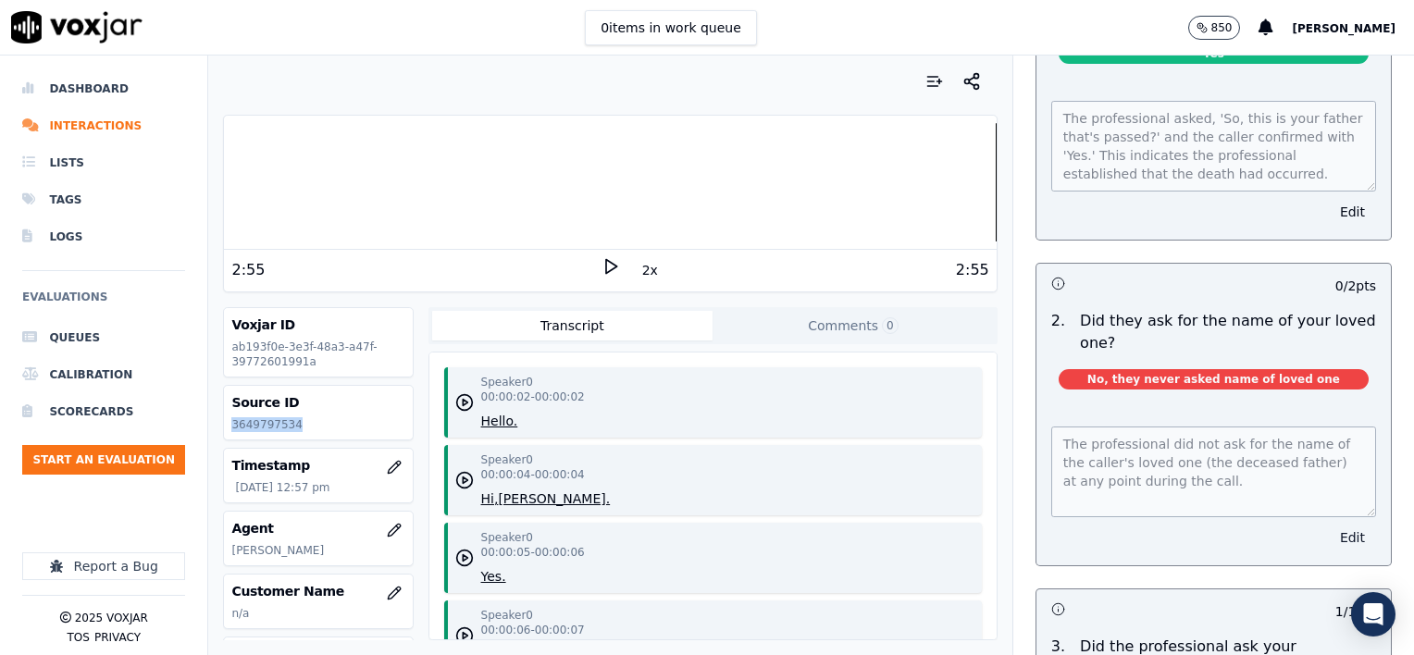
click at [1329, 525] on button "Edit" at bounding box center [1352, 538] width 47 height 26
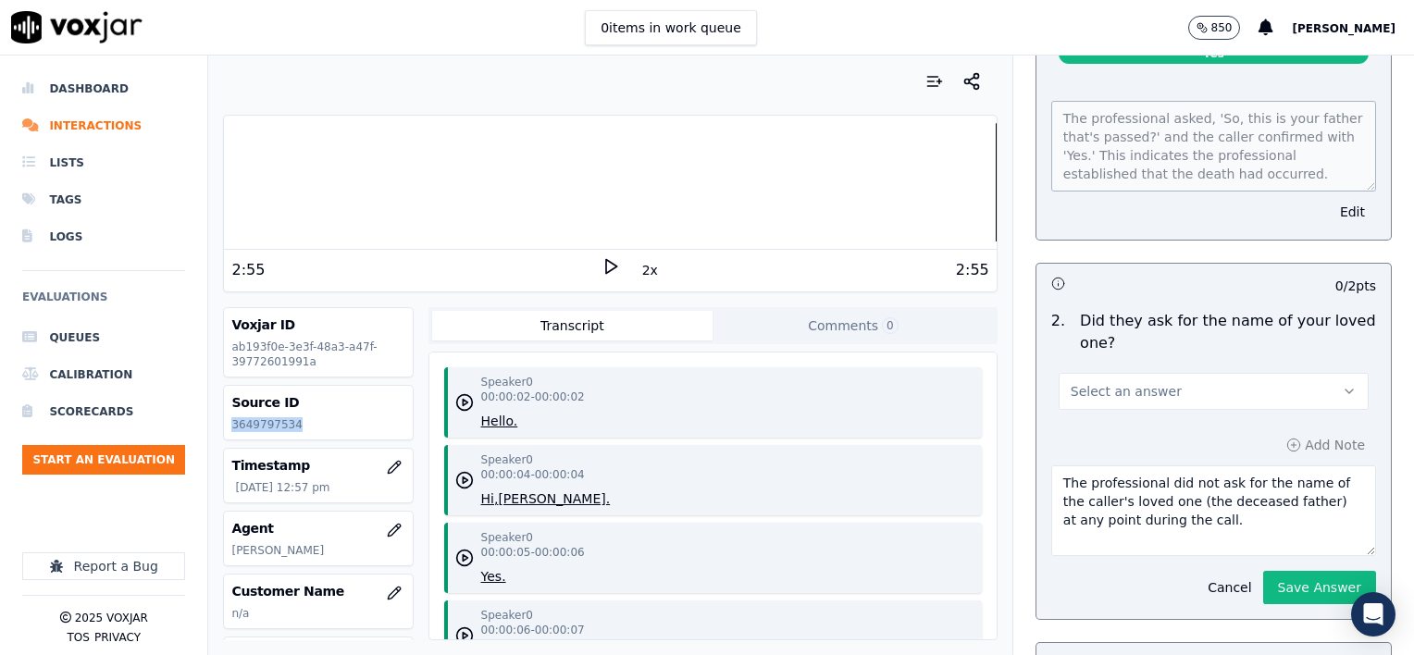
click at [1246, 373] on button "Select an answer" at bounding box center [1214, 391] width 310 height 37
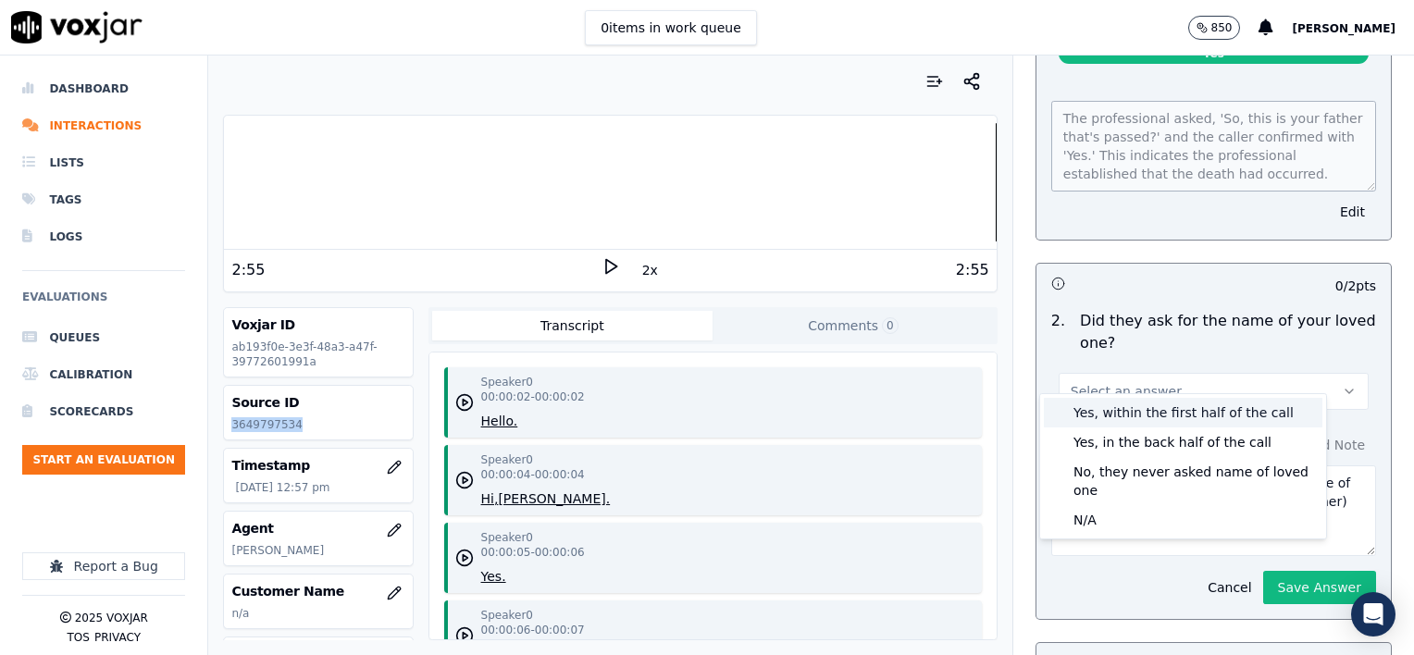
click at [1151, 417] on div "Yes, within the first half of the call" at bounding box center [1183, 413] width 279 height 30
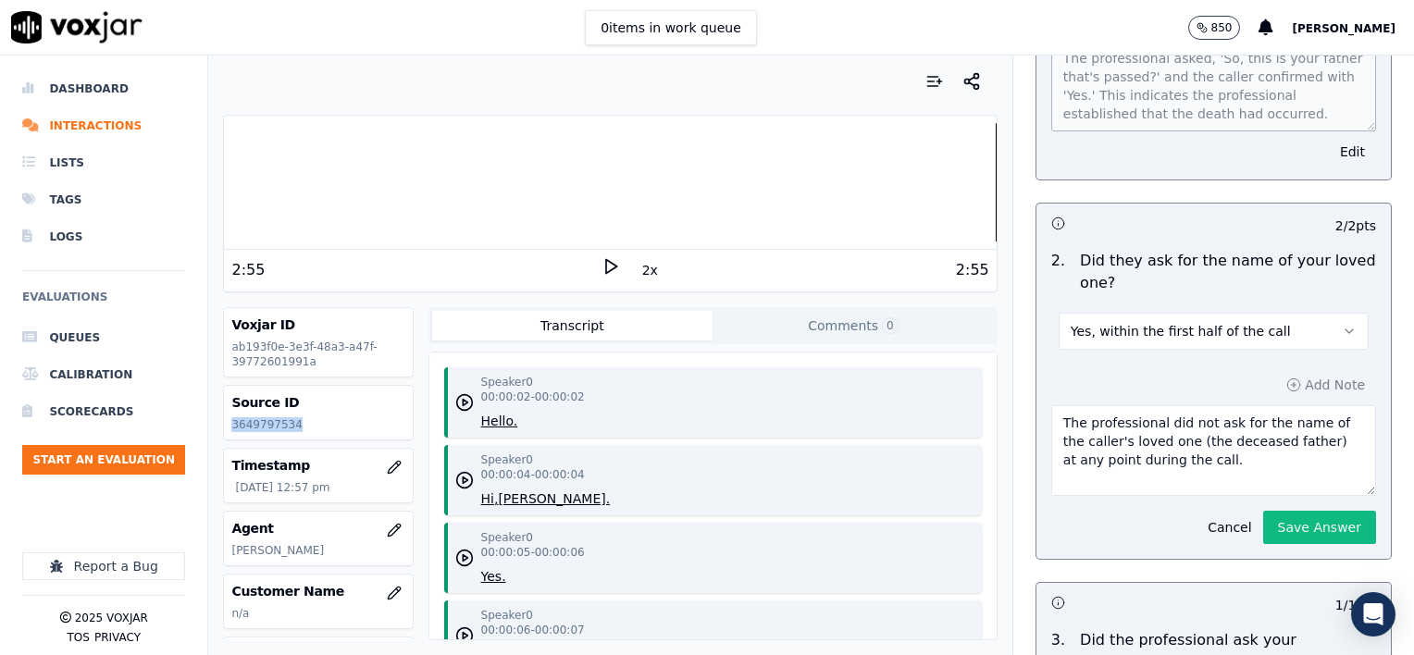
scroll to position [370, 0]
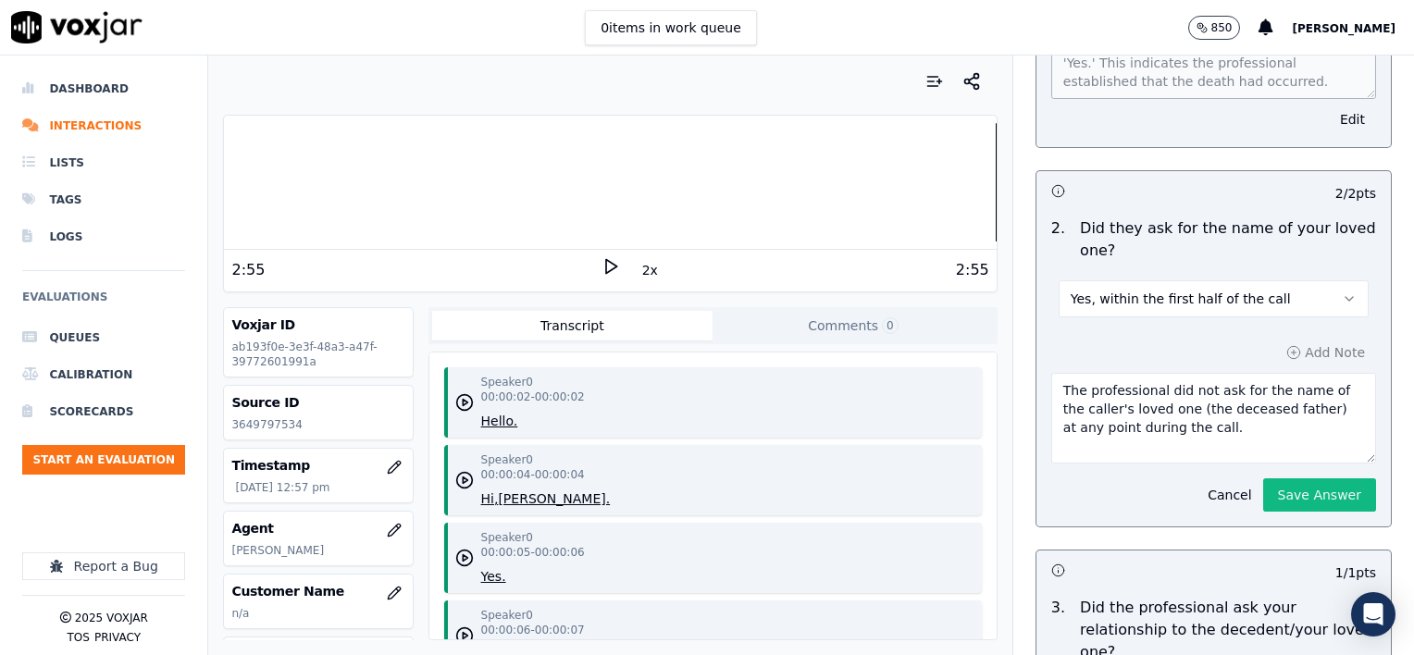
click at [1196, 423] on textarea "The professional did not ask for the name of the caller's loved one (the deceas…" at bounding box center [1213, 418] width 325 height 91
type textarea "The professional did not ask for the name of the caller's loved one (the deceas…"
click at [1287, 479] on button "Save Answer" at bounding box center [1319, 495] width 113 height 33
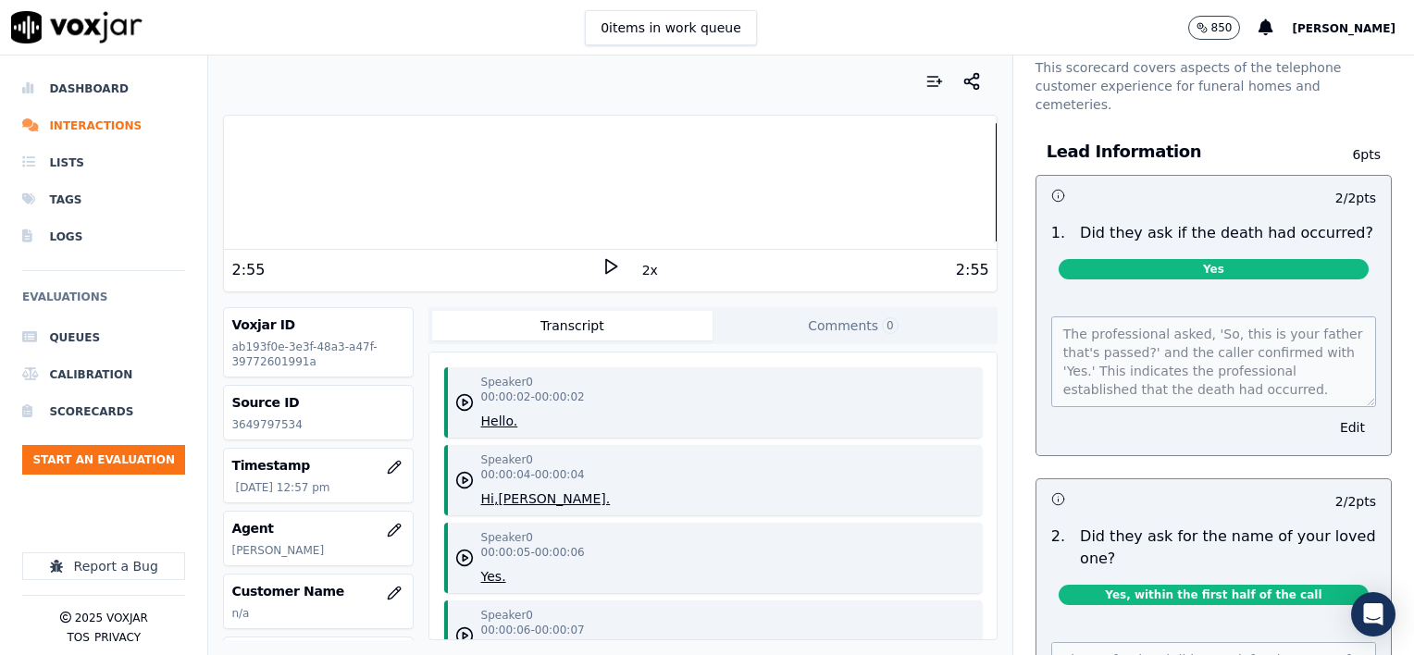
scroll to position [0, 0]
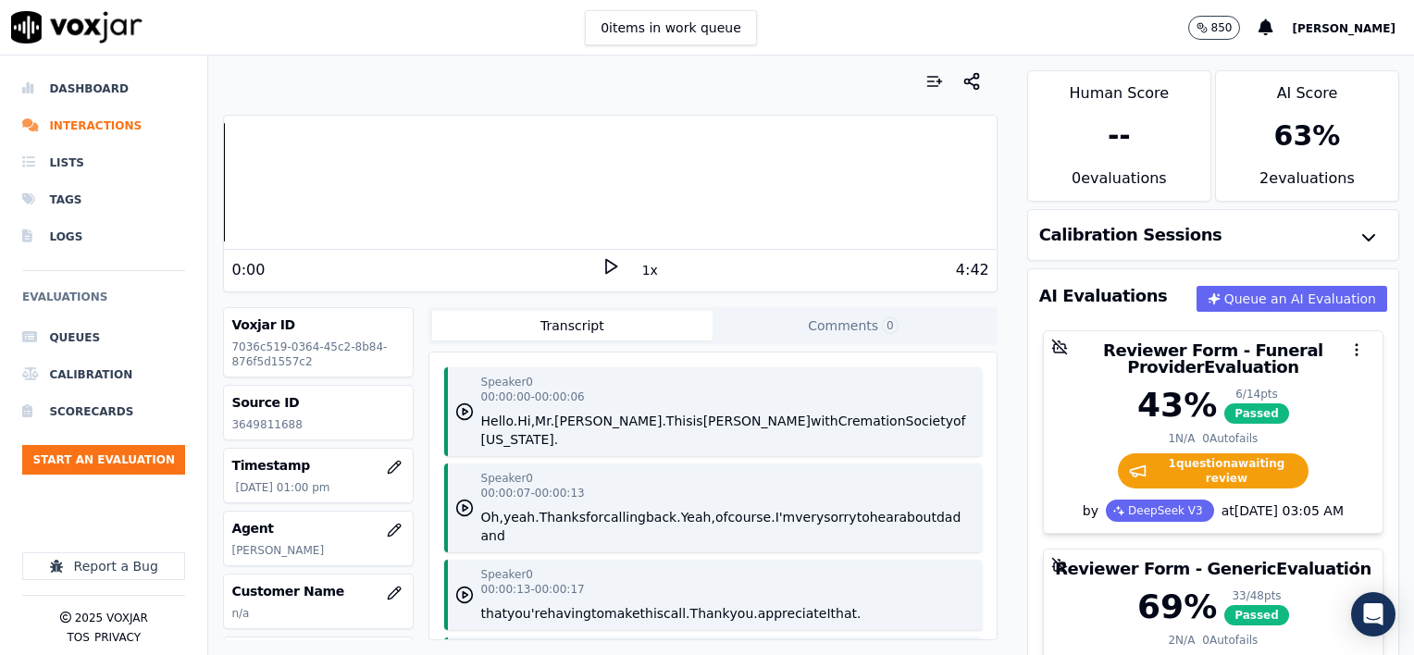
click at [620, 274] on div "4:42" at bounding box center [804, 270] width 369 height 22
click at [603, 267] on icon at bounding box center [611, 266] width 19 height 19
click at [639, 272] on button "1x" at bounding box center [650, 270] width 23 height 26
click at [639, 272] on button "1.5x" at bounding box center [657, 270] width 36 height 26
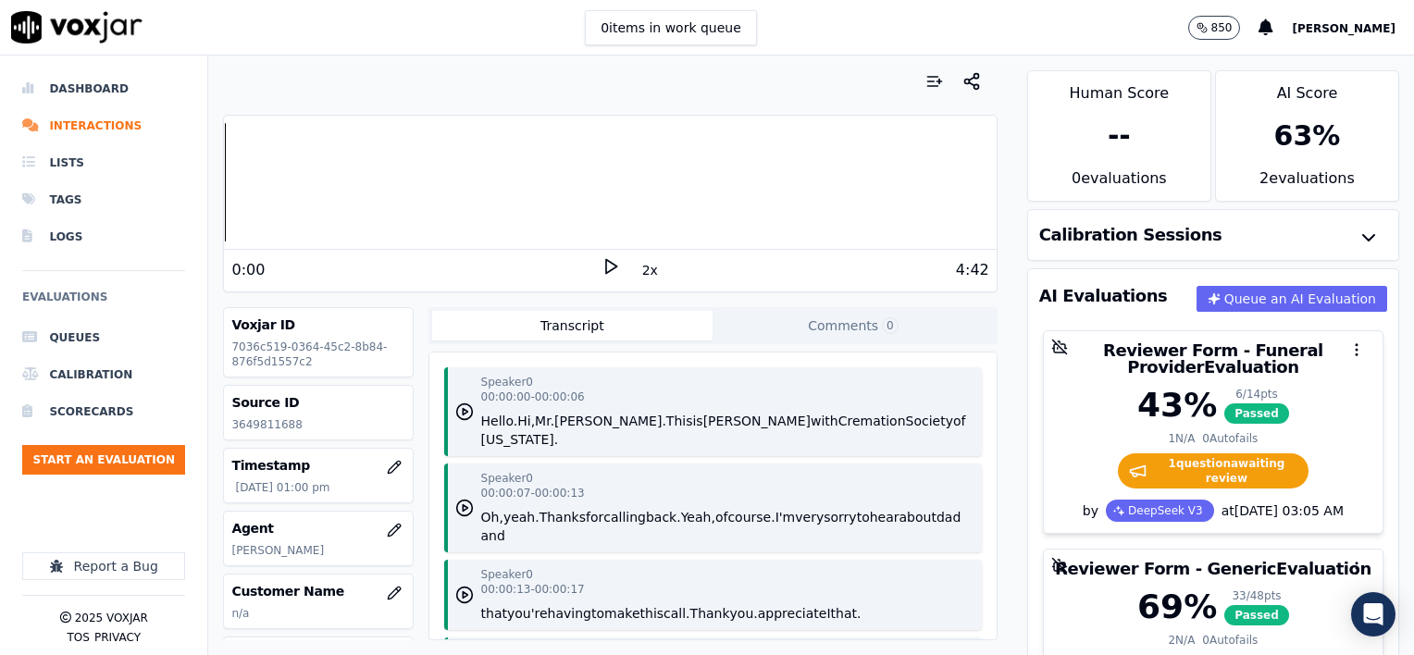
click at [606, 264] on polygon at bounding box center [611, 267] width 11 height 14
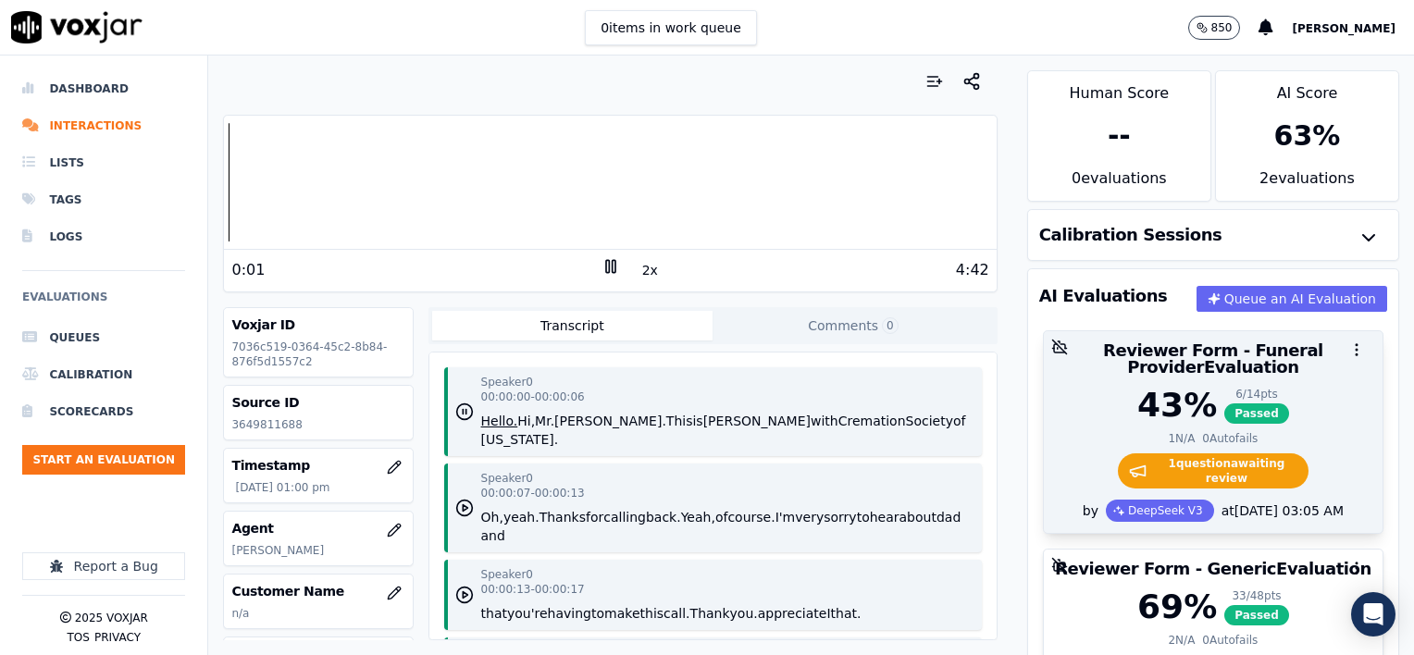
click at [1299, 397] on div "43 % 6 / 14 pts Passed" at bounding box center [1213, 405] width 317 height 37
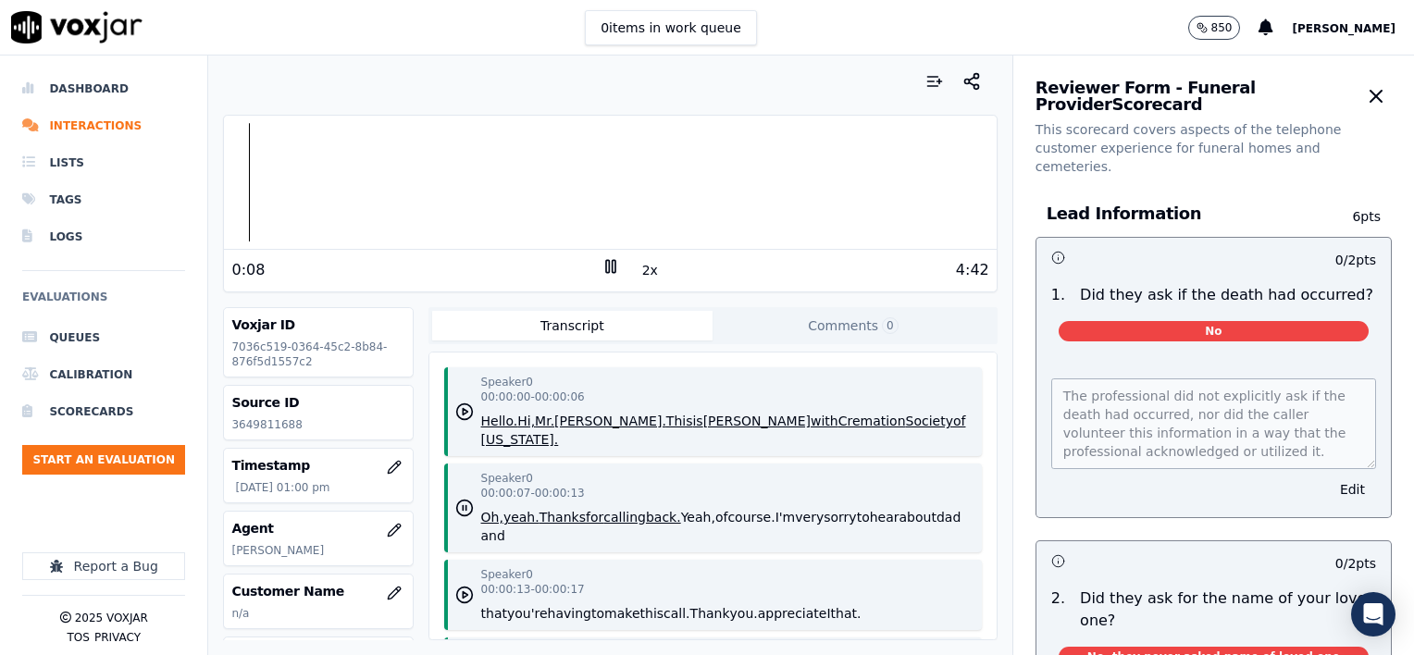
click at [606, 263] on rect at bounding box center [607, 266] width 3 height 12
click at [308, 426] on p "3649811688" at bounding box center [317, 424] width 173 height 15
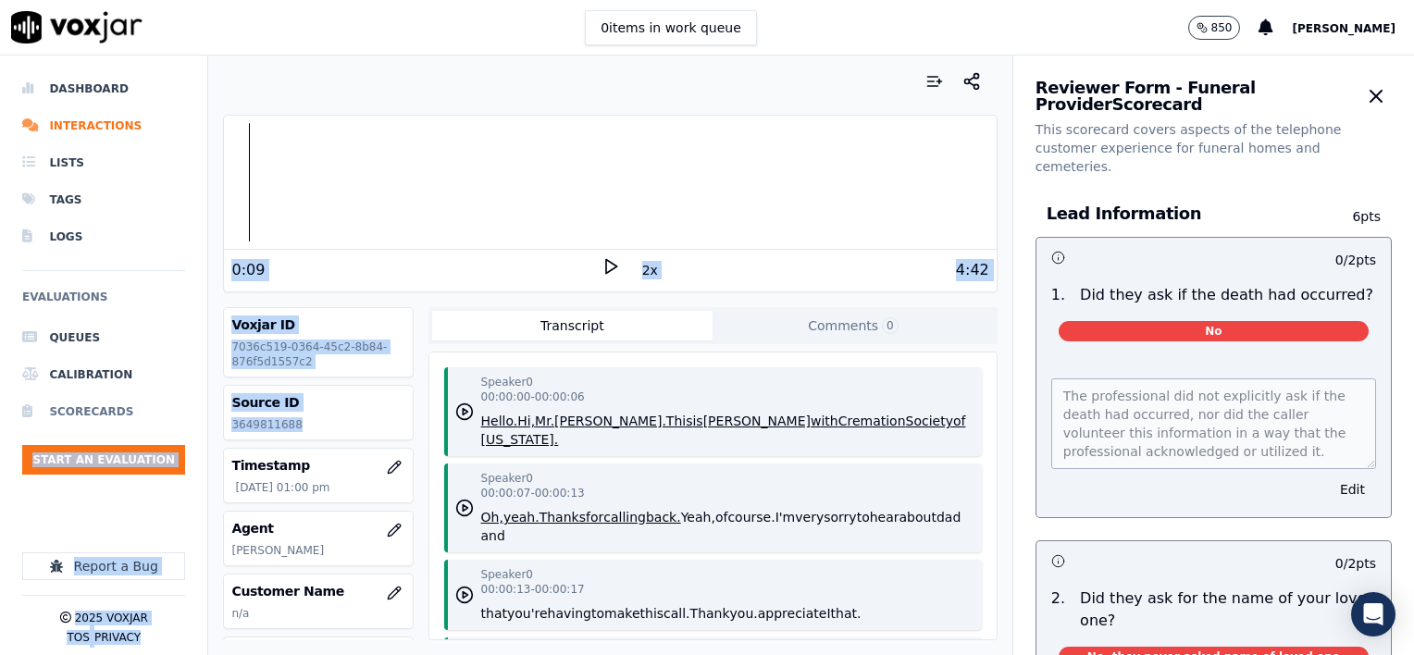
drag, startPoint x: 303, startPoint y: 422, endPoint x: 175, endPoint y: 424, distance: 127.7
click at [175, 424] on div "Dashboard Interactions Lists Tags Logs Evaluations Queues Calibration Scorecard…" at bounding box center [707, 356] width 1414 height 600
drag, startPoint x: 175, startPoint y: 424, endPoint x: 343, endPoint y: 420, distance: 168.5
click at [351, 420] on p "3649811688" at bounding box center [317, 424] width 173 height 15
click at [323, 426] on p "3649811688" at bounding box center [317, 424] width 173 height 15
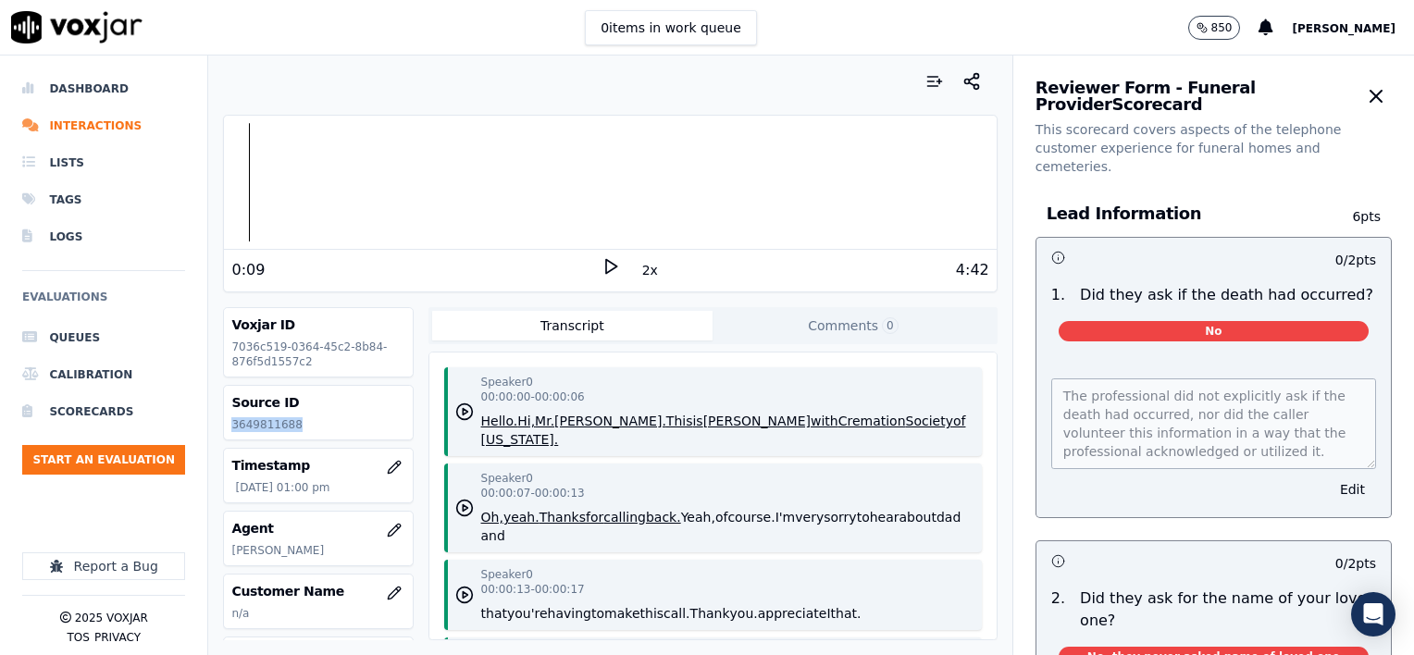
drag, startPoint x: 307, startPoint y: 426, endPoint x: 231, endPoint y: 432, distance: 76.2
click at [231, 432] on div "Source ID 3649811688" at bounding box center [318, 413] width 188 height 54
copy p "3649811688"
click at [1329, 477] on button "Edit" at bounding box center [1352, 490] width 47 height 26
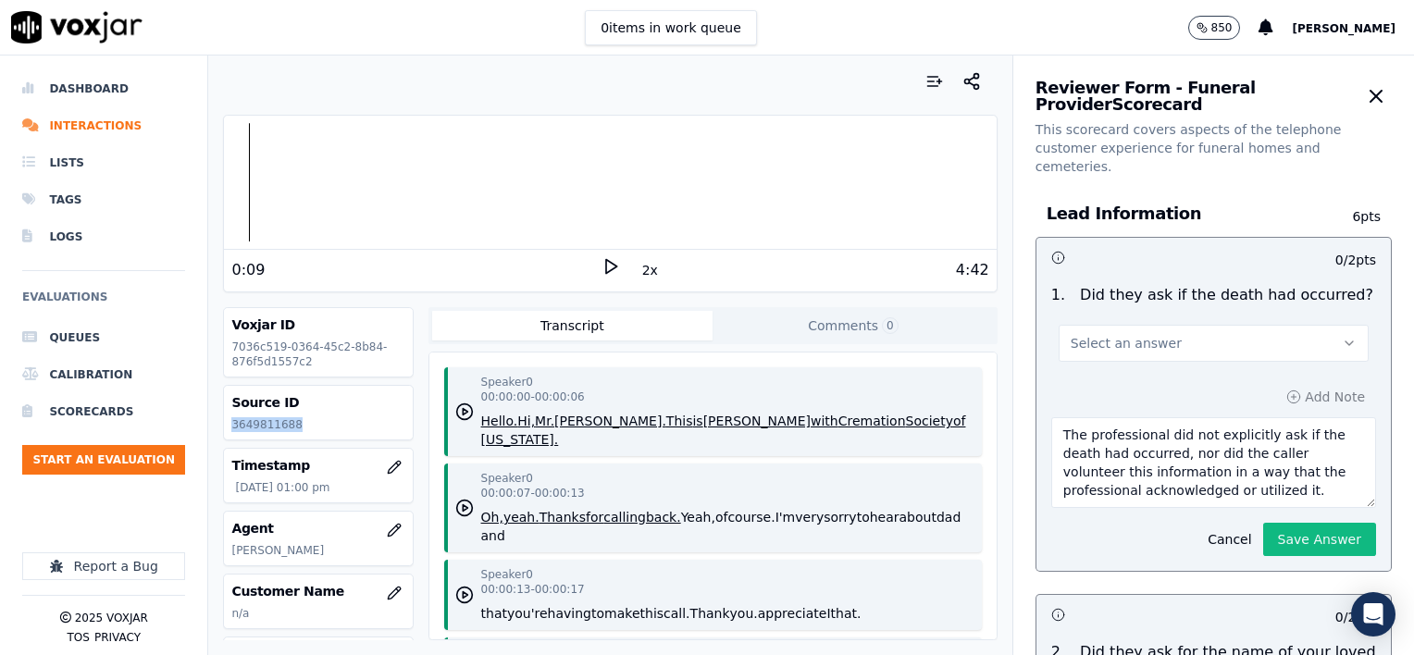
click at [1182, 325] on button "Select an answer" at bounding box center [1214, 343] width 310 height 37
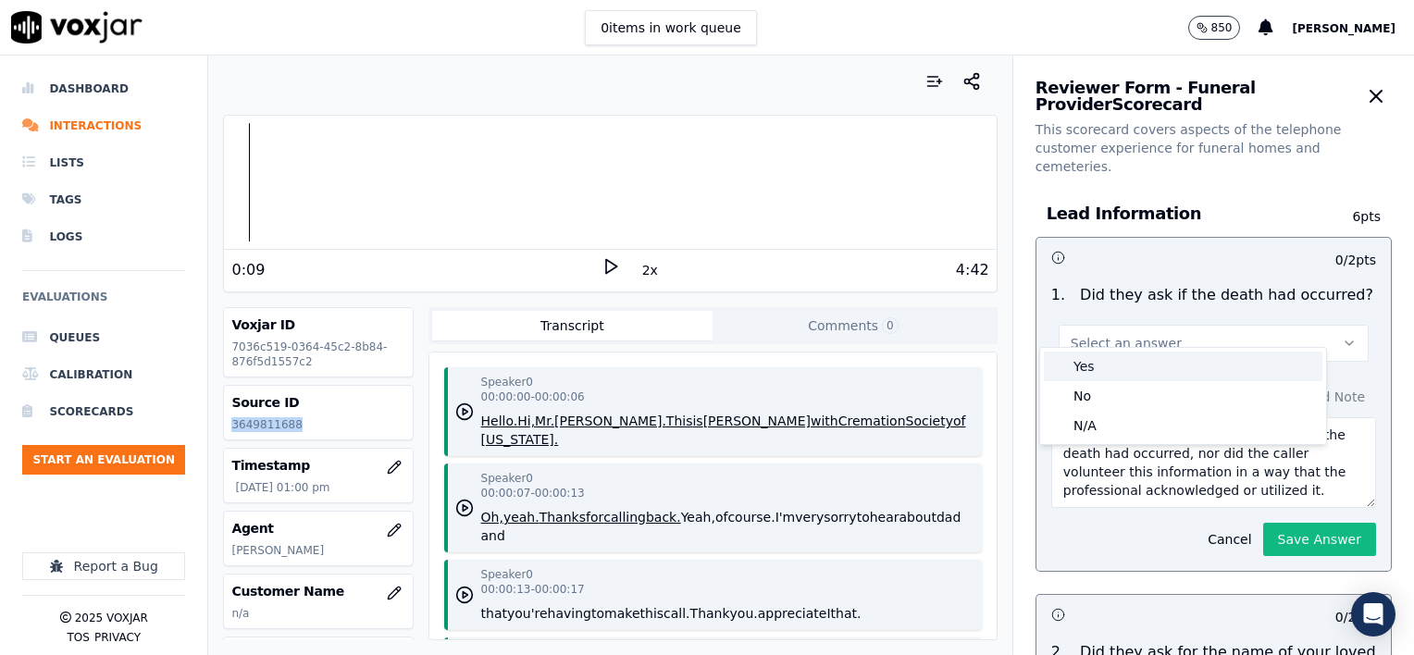
click at [1123, 358] on div "Yes" at bounding box center [1183, 367] width 279 height 30
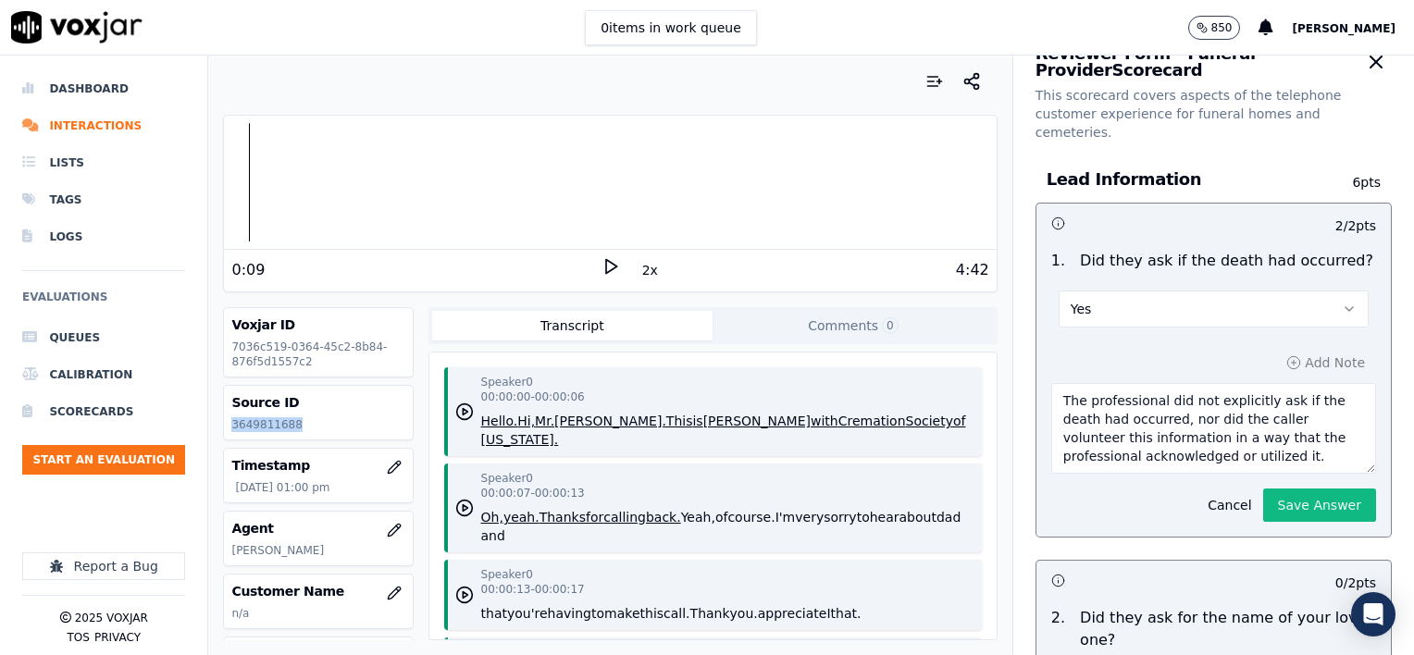
scroll to position [93, 0]
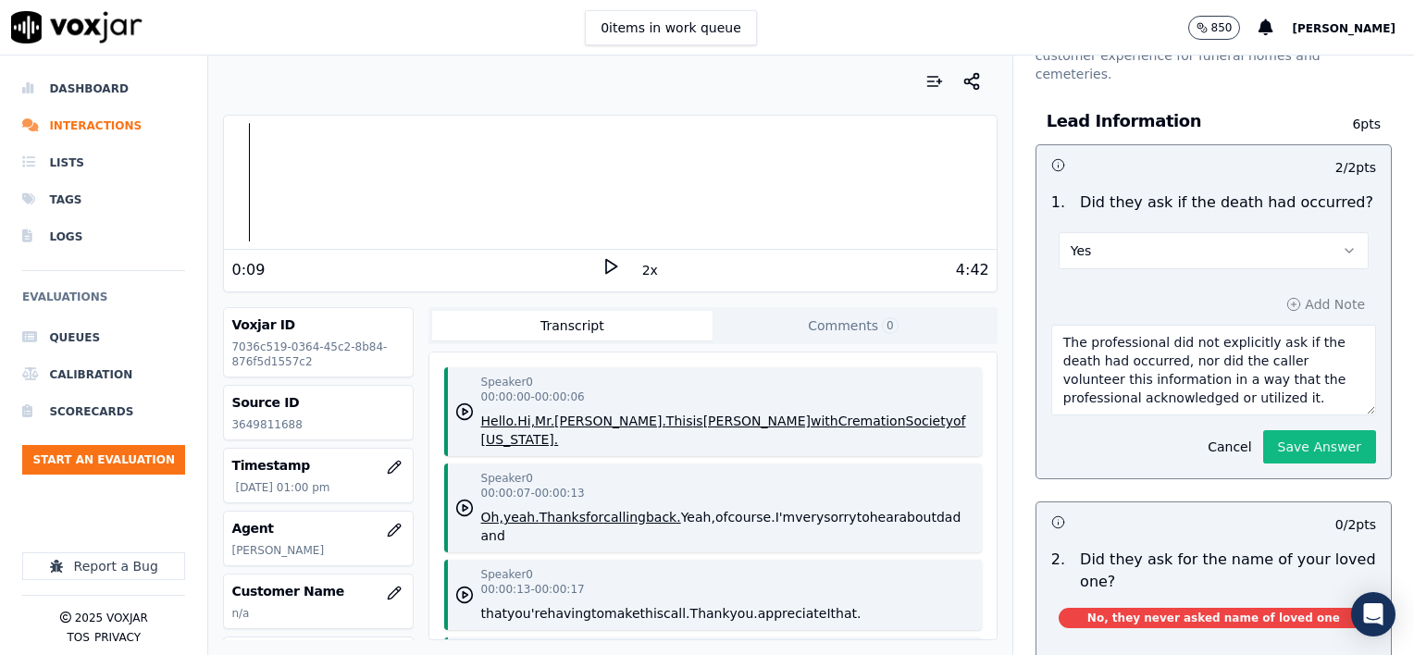
click at [1238, 379] on textarea "The professional did not explicitly ask if the death had occurred, nor did the …" at bounding box center [1213, 370] width 325 height 91
type textarea "The professional did not explicitly ask if the death had occurred, nor did the …"
click at [1308, 432] on button "Save Answer" at bounding box center [1319, 446] width 113 height 33
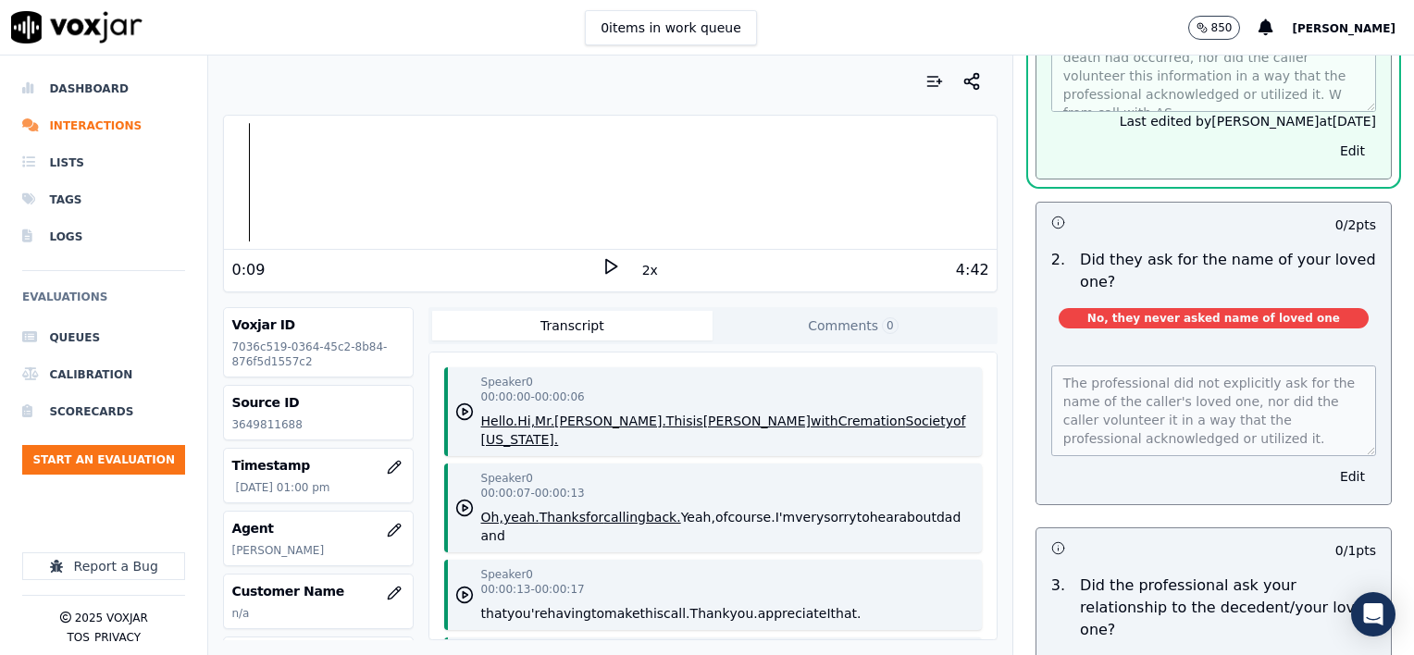
scroll to position [504, 0]
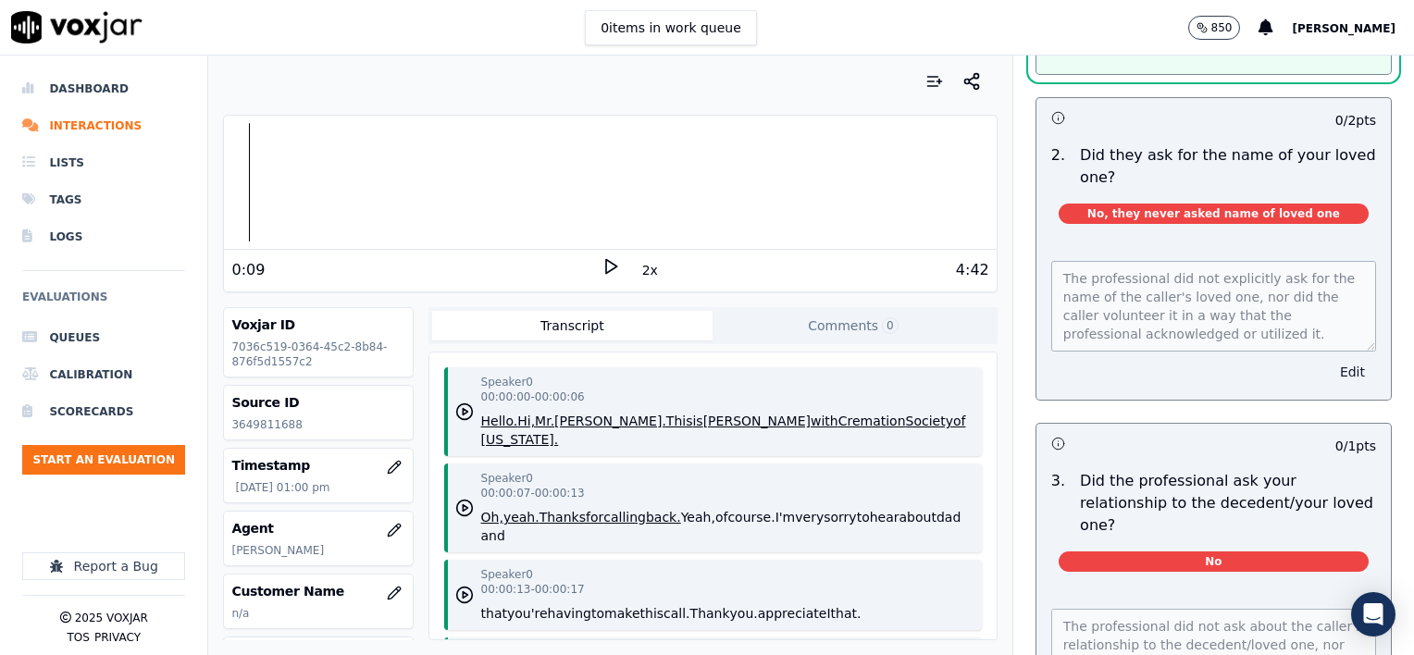
click at [1329, 359] on button "Edit" at bounding box center [1352, 372] width 47 height 26
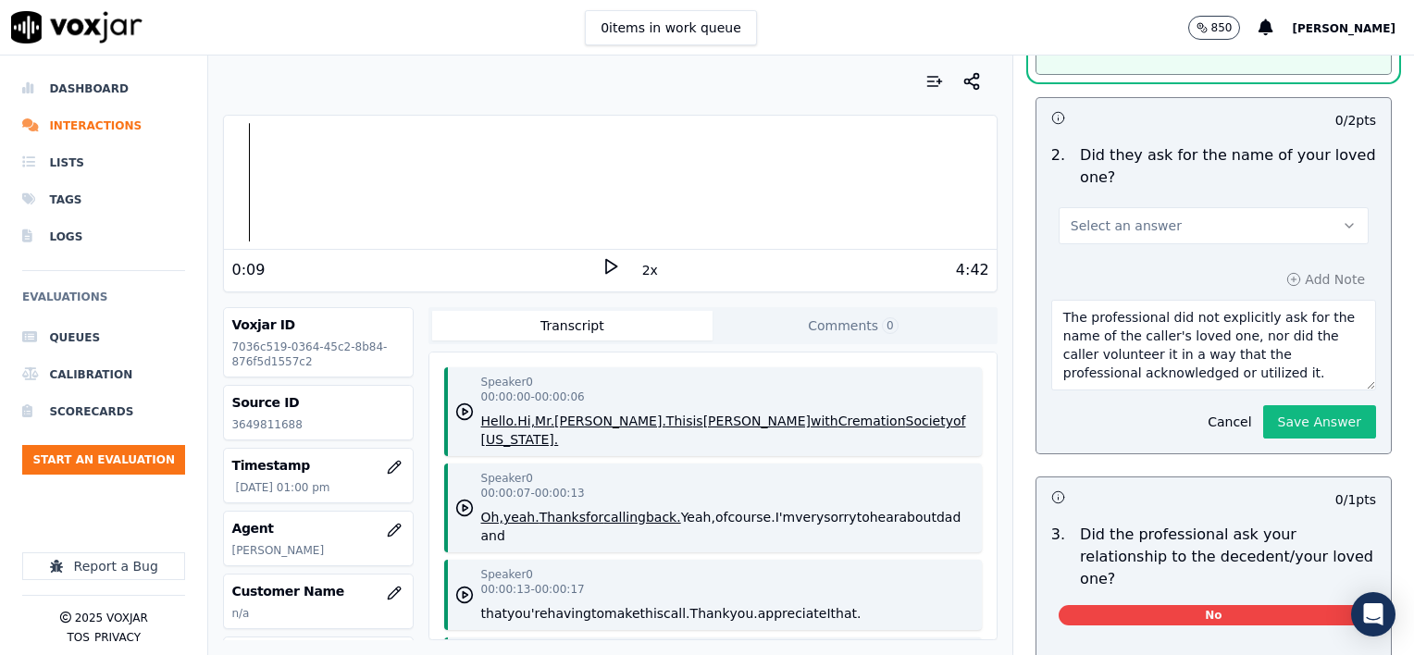
click at [1125, 217] on span "Select an answer" at bounding box center [1126, 226] width 111 height 19
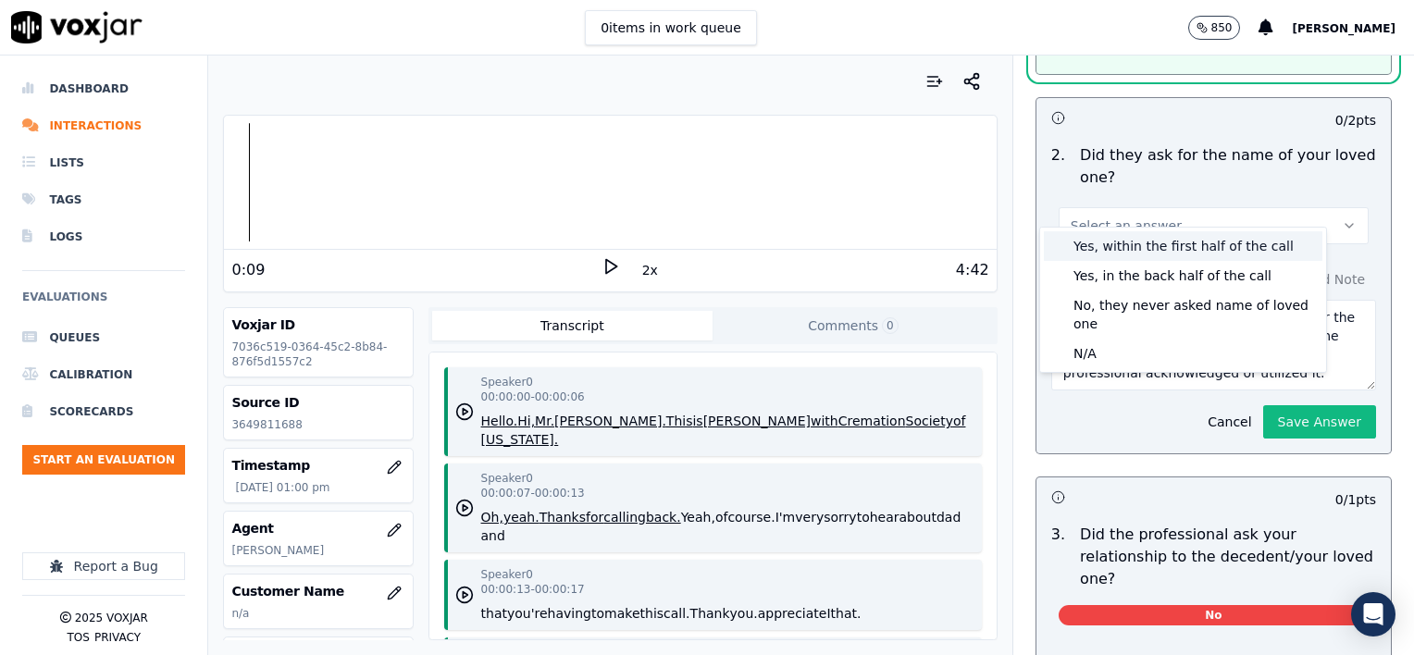
click at [1129, 250] on div "Yes, within the first half of the call" at bounding box center [1183, 246] width 279 height 30
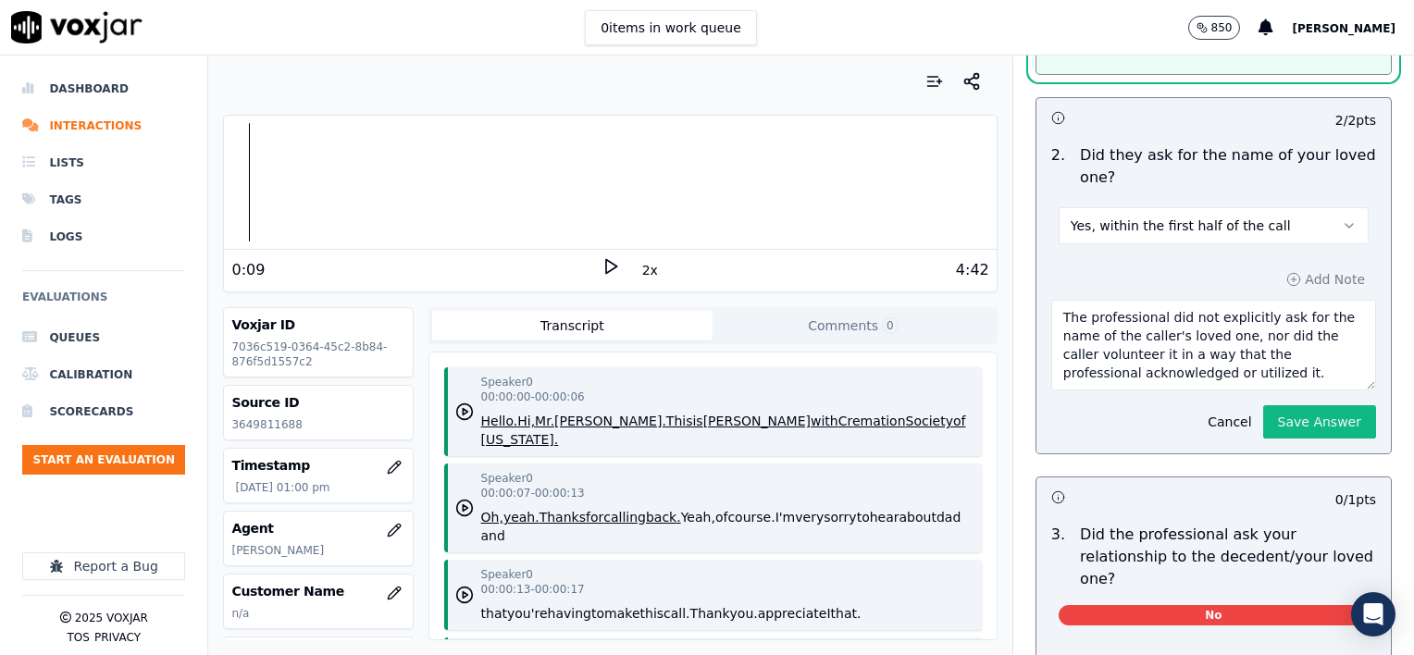
click at [1233, 351] on textarea "The professional did not explicitly ask for the name of the caller's loved one,…" at bounding box center [1213, 345] width 325 height 91
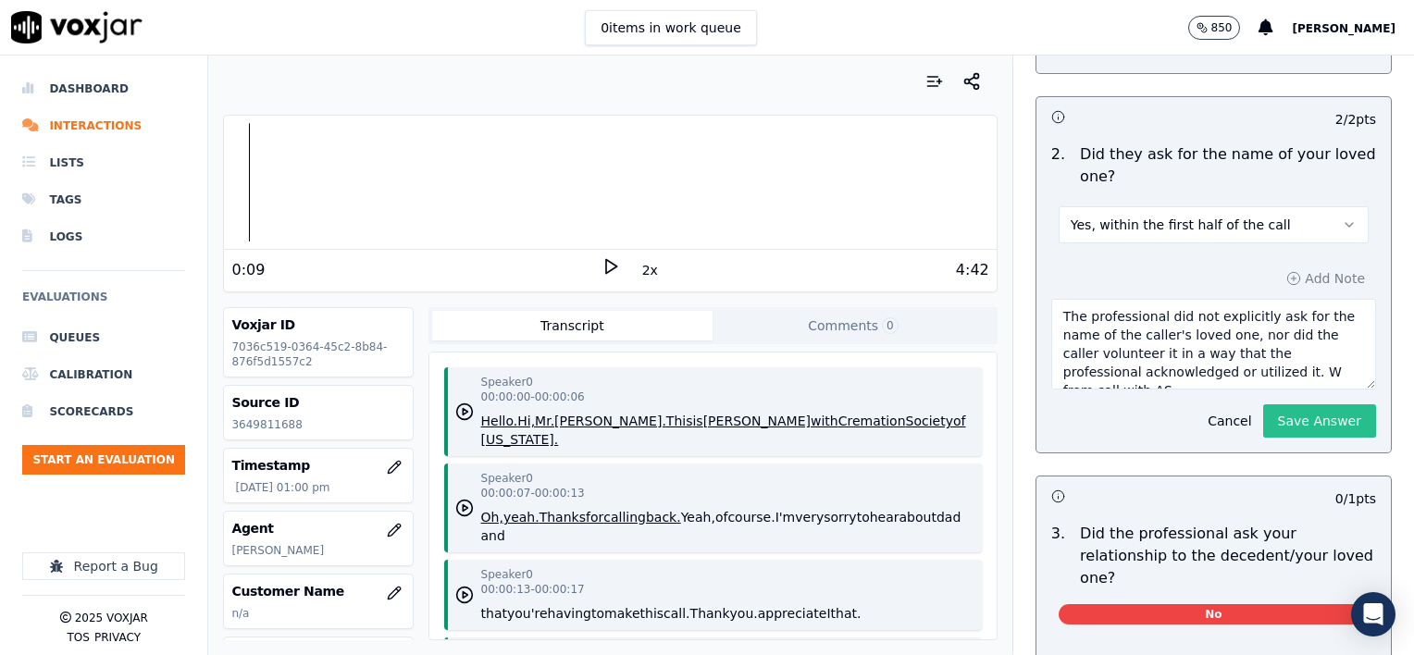
type textarea "The professional did not explicitly ask for the name of the caller's loved one,…"
click at [1316, 404] on button "Save Answer" at bounding box center [1319, 420] width 113 height 33
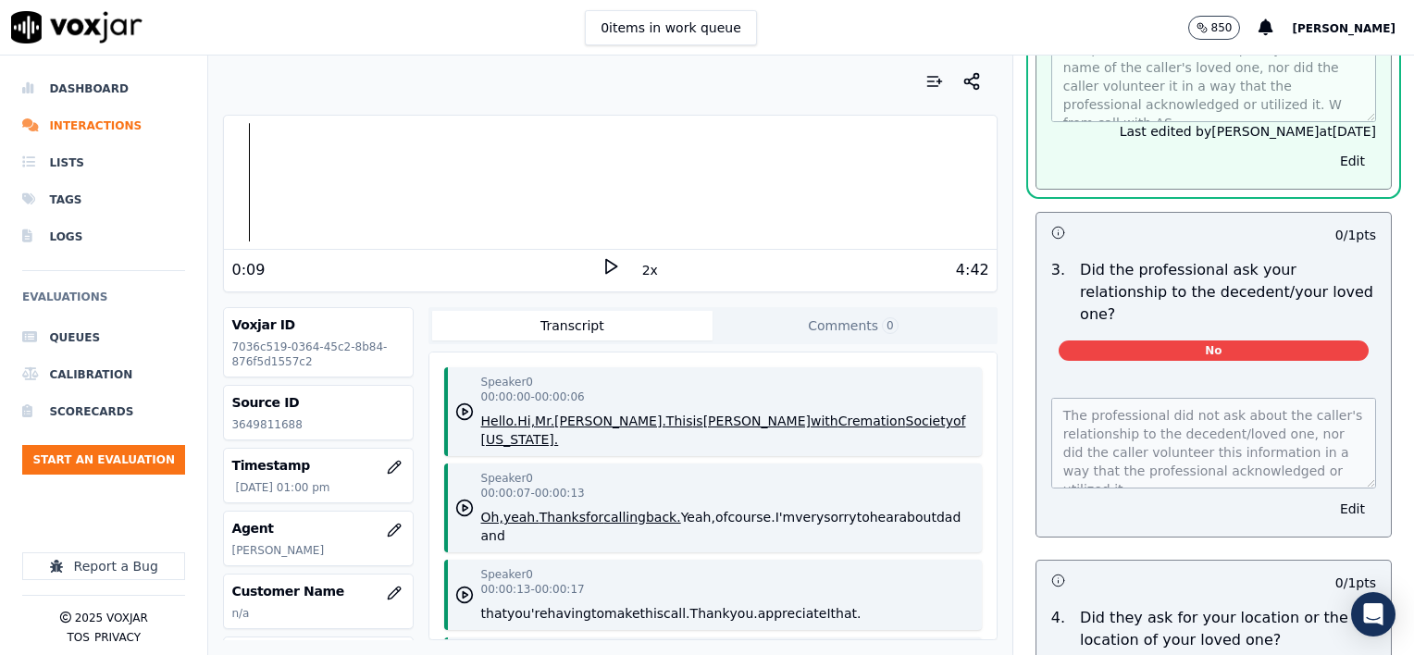
scroll to position [740, 0]
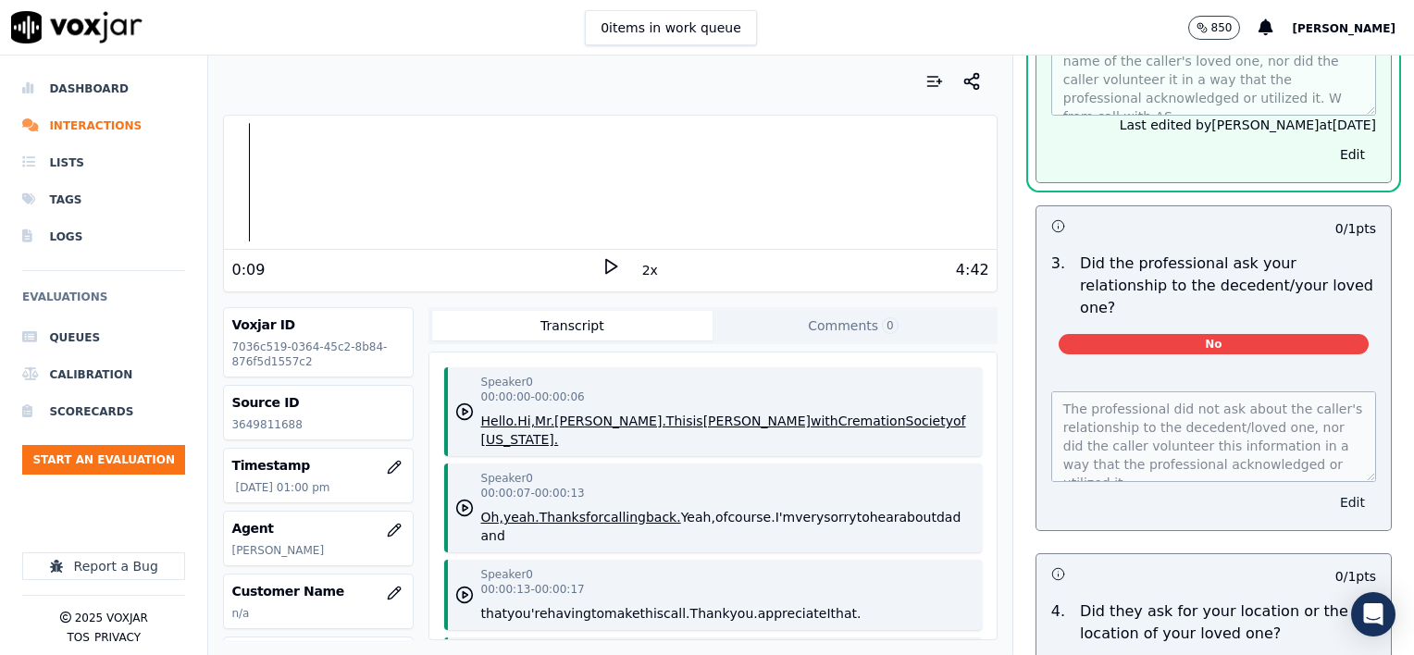
drag, startPoint x: 1309, startPoint y: 459, endPoint x: 1301, endPoint y: 438, distance: 22.5
click at [1329, 490] on button "Edit" at bounding box center [1352, 503] width 47 height 26
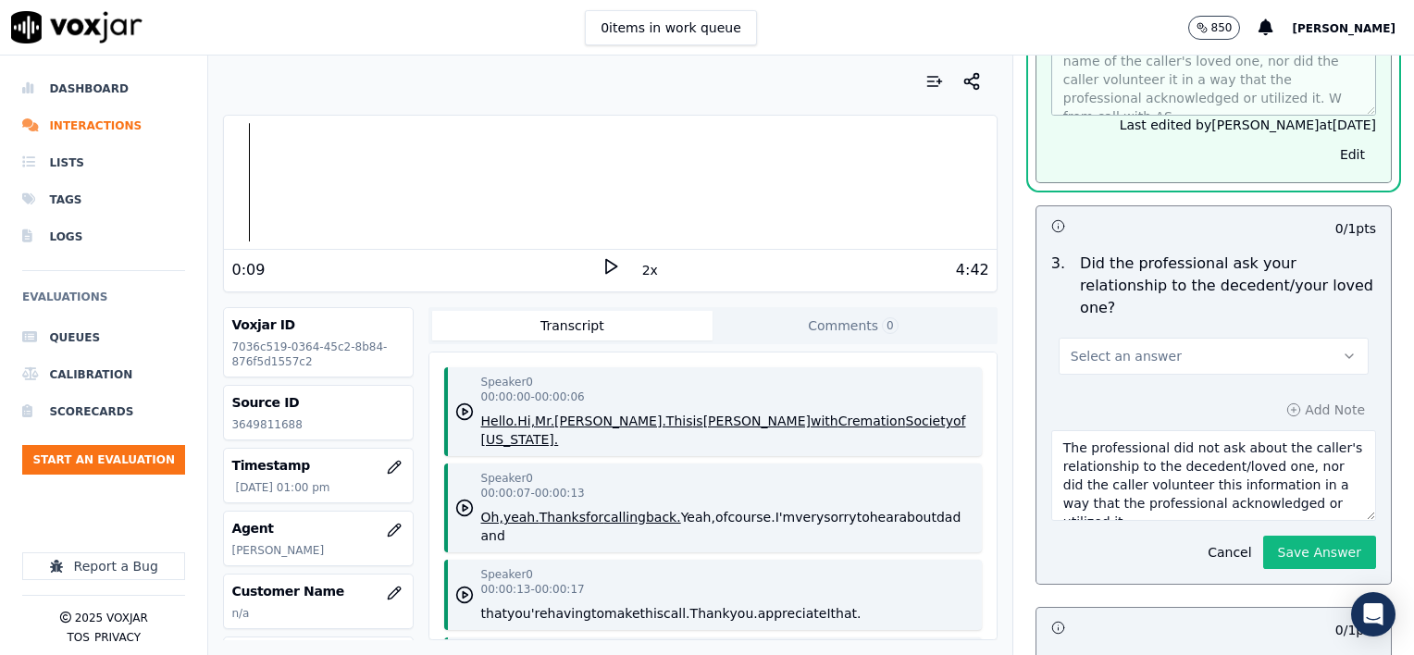
click at [1159, 338] on button "Select an answer" at bounding box center [1214, 356] width 310 height 37
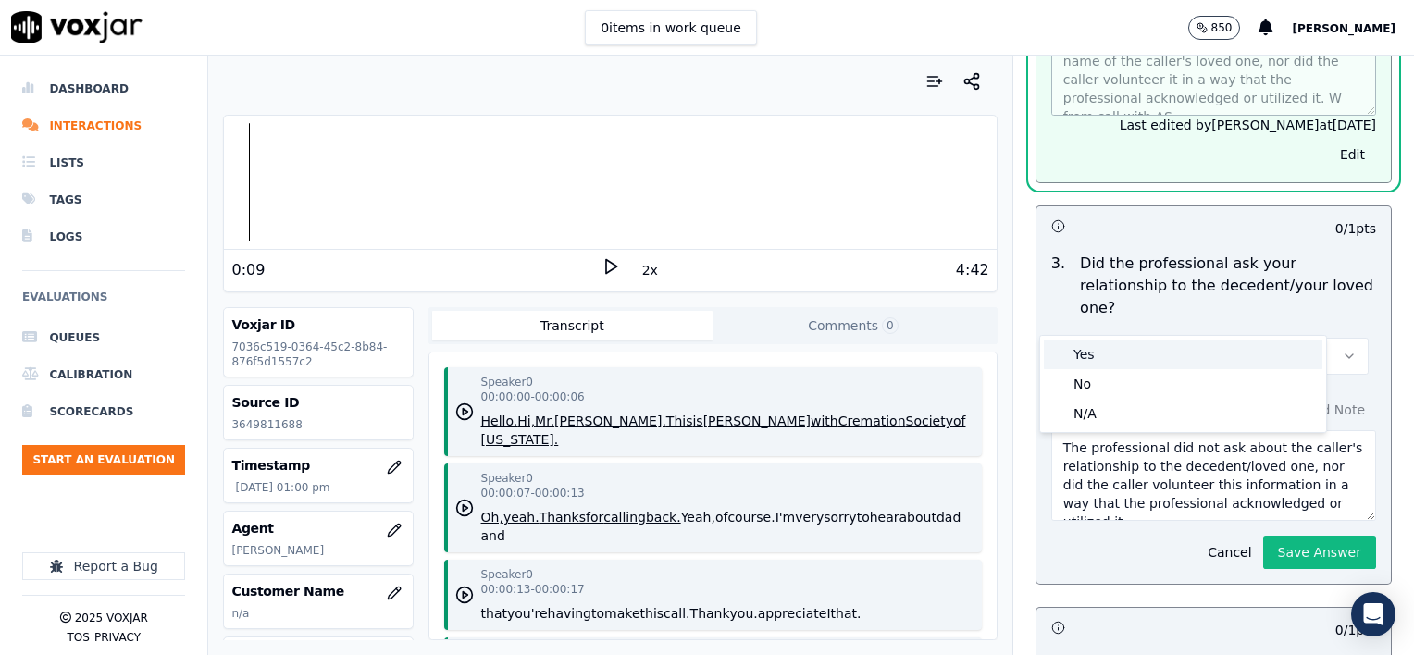
click at [1115, 352] on div "Yes" at bounding box center [1183, 355] width 279 height 30
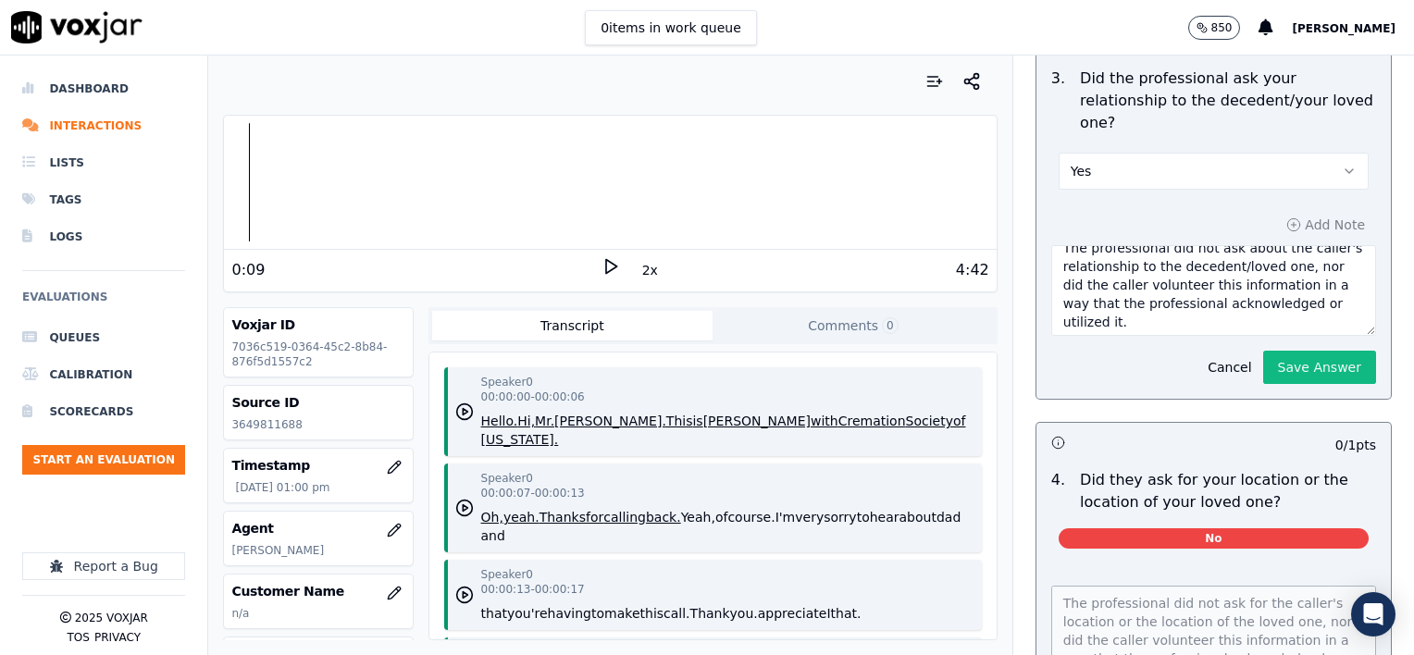
scroll to position [19, 0]
click at [1130, 279] on textarea "The professional did not ask about the caller's relationship to the decedent/lo…" at bounding box center [1213, 290] width 325 height 91
type textarea "The professional did not ask about the caller's relationship to the decedent/lo…"
click at [1279, 351] on button "Save Answer" at bounding box center [1319, 367] width 113 height 33
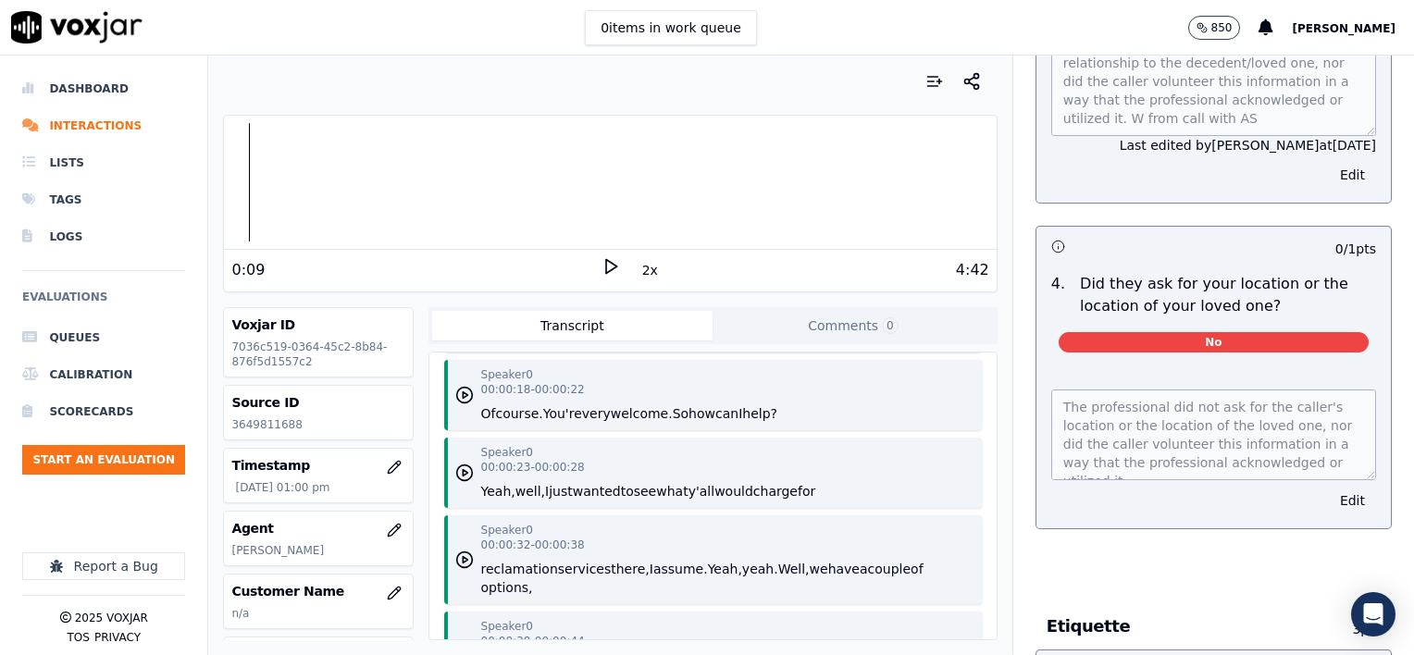
scroll to position [1068, 0]
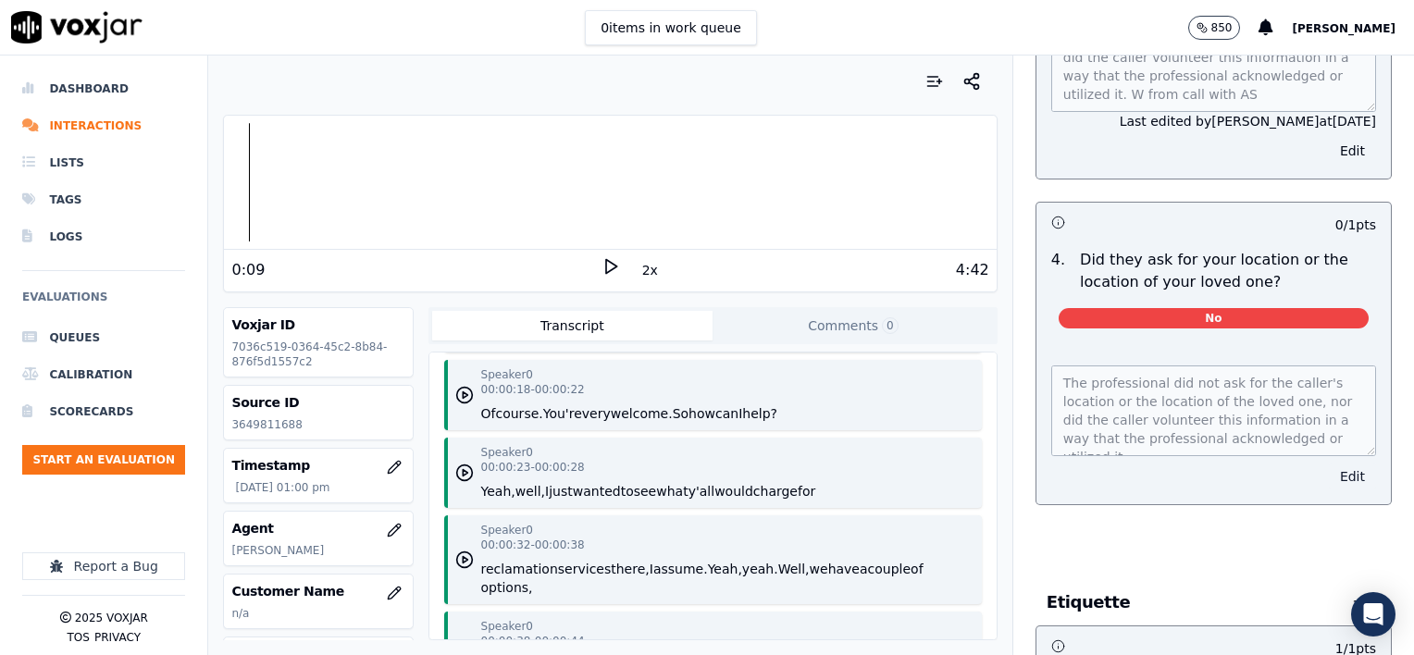
click at [1329, 464] on button "Edit" at bounding box center [1352, 477] width 47 height 26
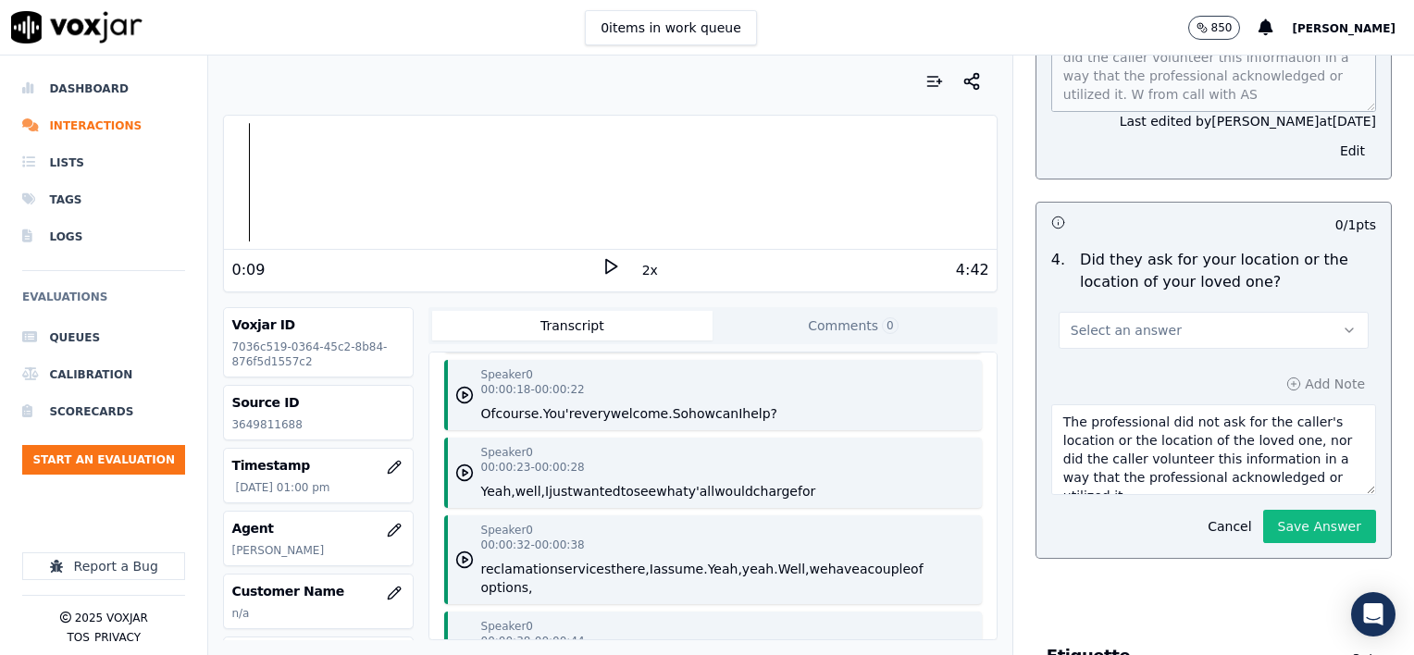
click at [1221, 312] on button "Select an answer" at bounding box center [1214, 330] width 310 height 37
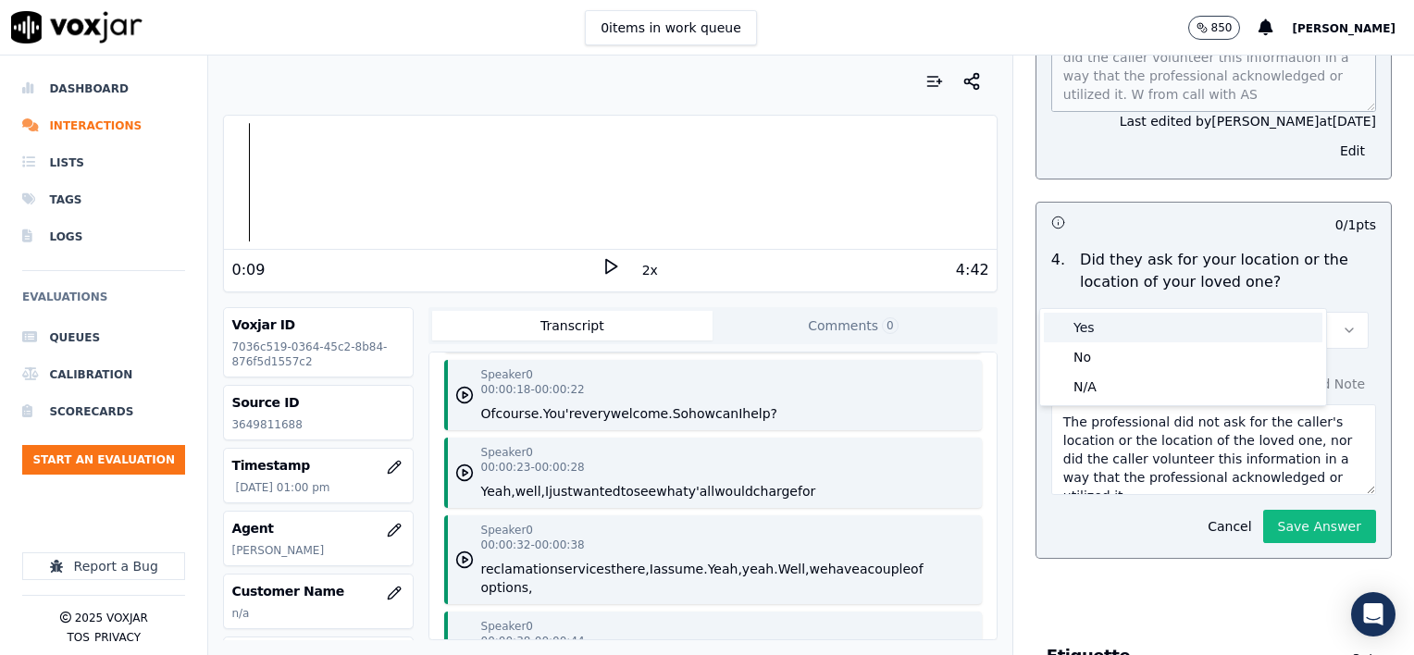
click at [1130, 322] on div "Yes" at bounding box center [1183, 328] width 279 height 30
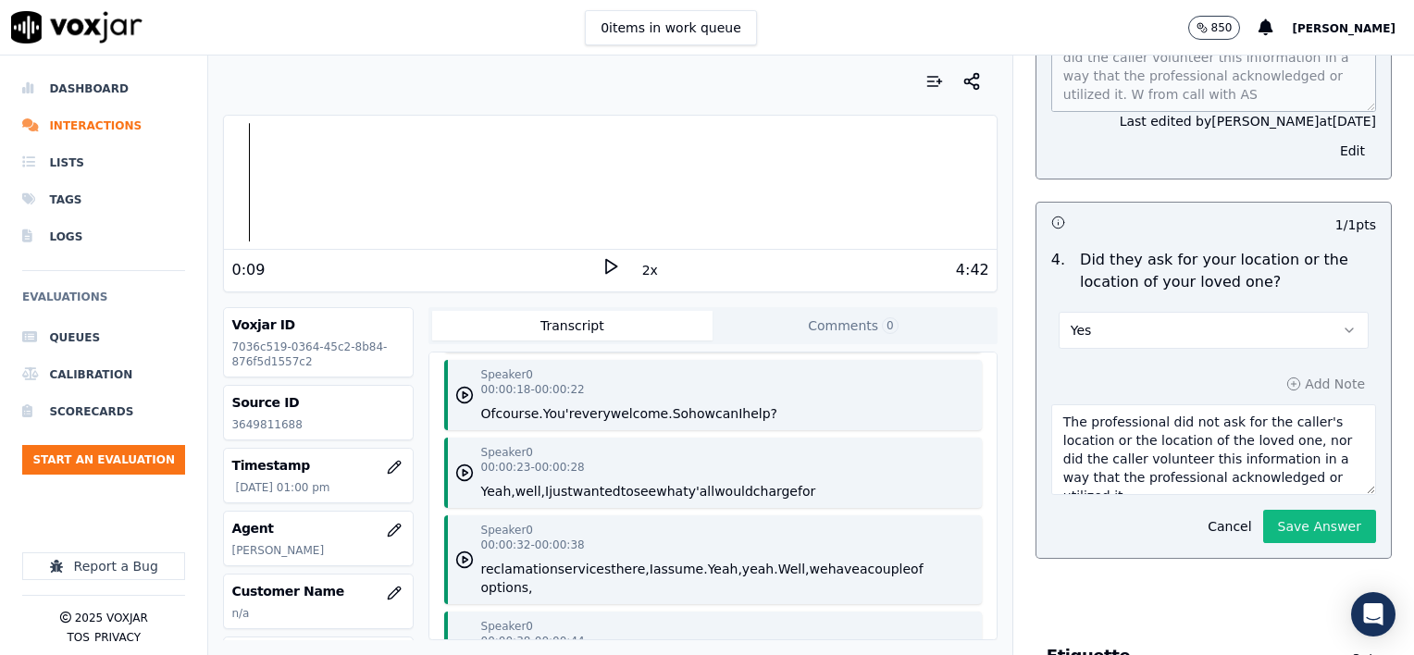
scroll to position [19, 0]
click at [1148, 439] on textarea "The professional did not ask for the caller's location or the location of the l…" at bounding box center [1213, 449] width 325 height 91
type textarea "The professional did not ask for the caller's location or the location of the l…"
click at [1271, 510] on button "Save Answer" at bounding box center [1319, 526] width 113 height 33
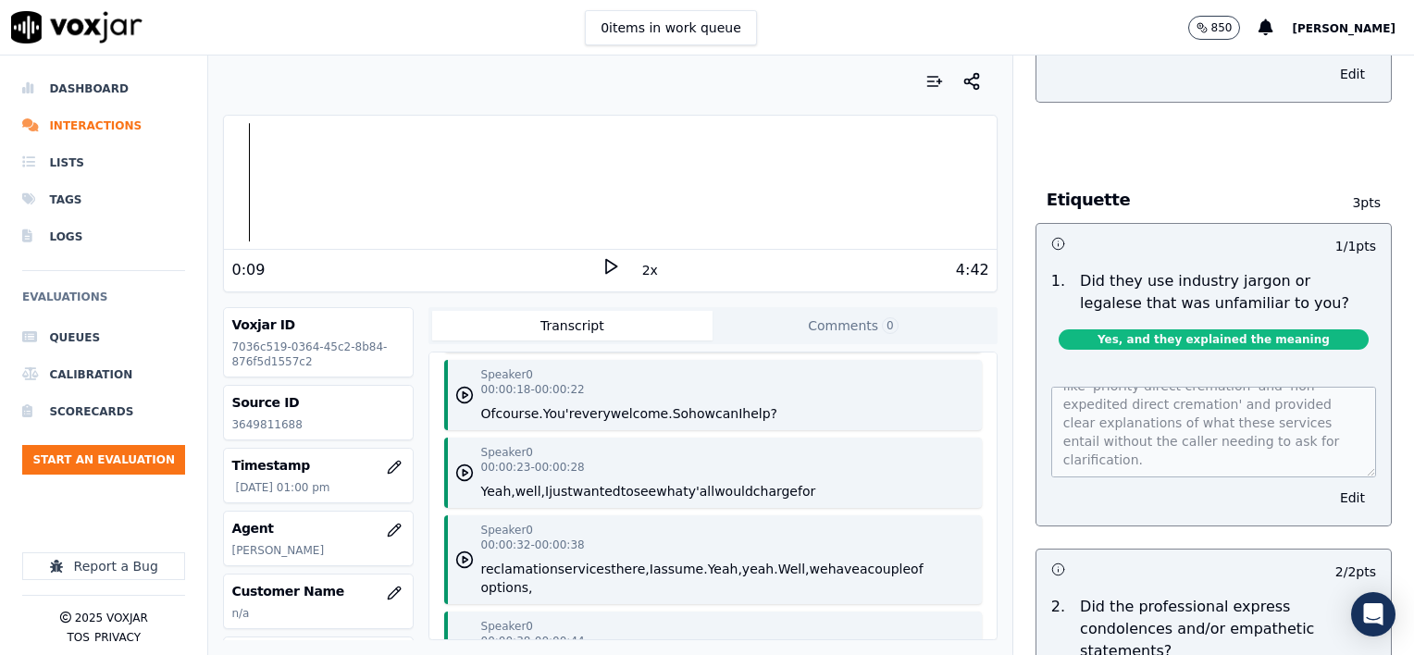
scroll to position [1488, 0]
click at [606, 265] on polygon at bounding box center [611, 267] width 11 height 14
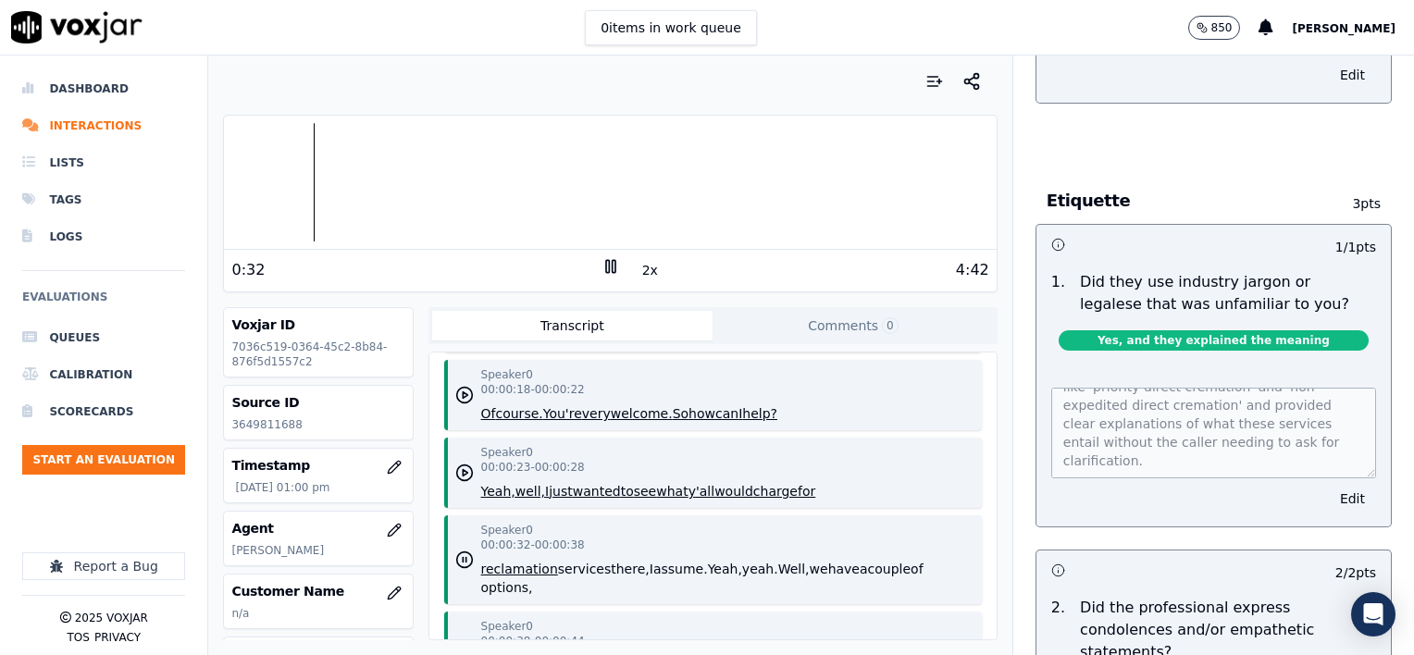
click at [606, 269] on rect at bounding box center [607, 266] width 3 height 12
click at [602, 266] on icon at bounding box center [611, 266] width 19 height 19
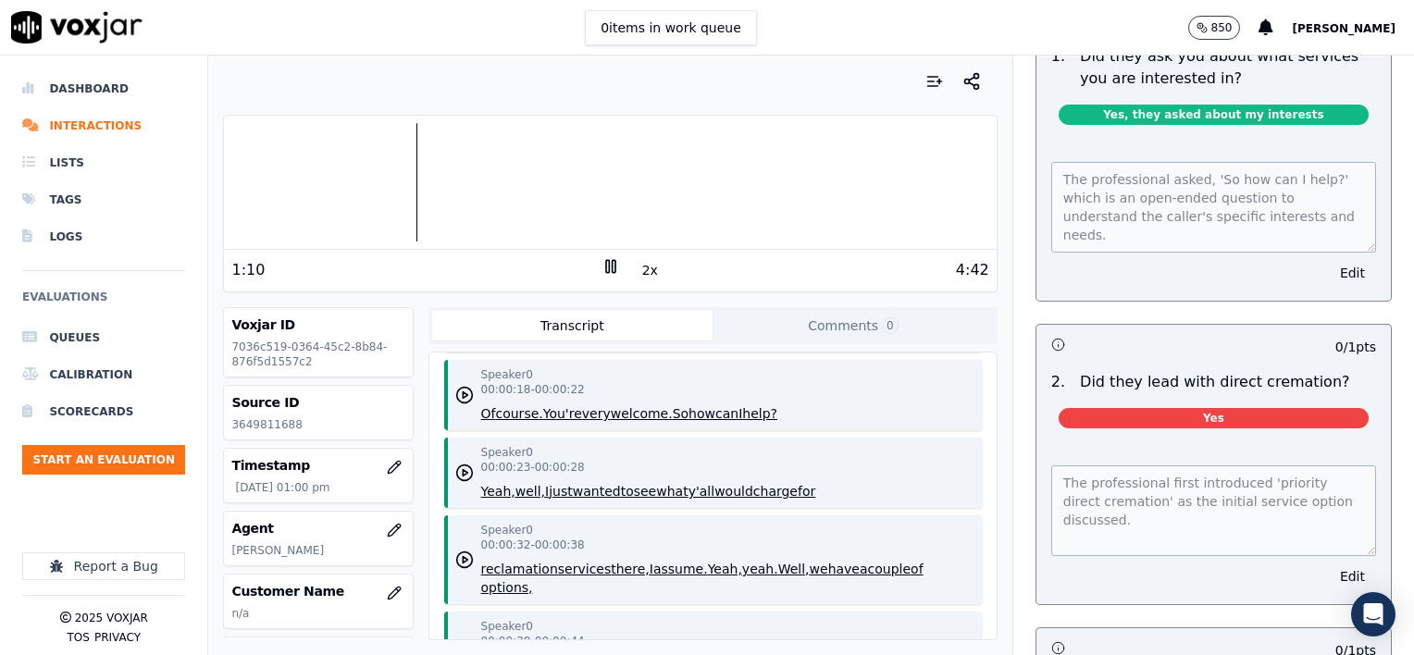
scroll to position [2499, 0]
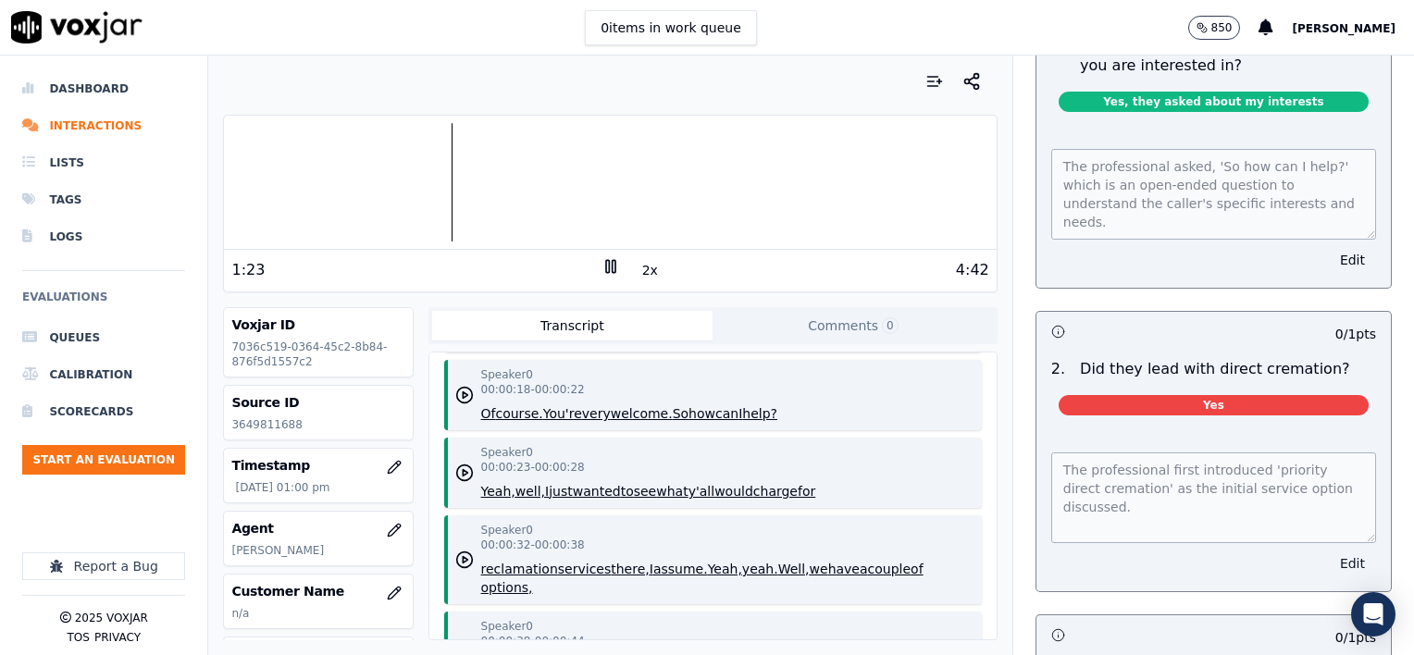
click at [1329, 551] on button "Edit" at bounding box center [1352, 564] width 47 height 26
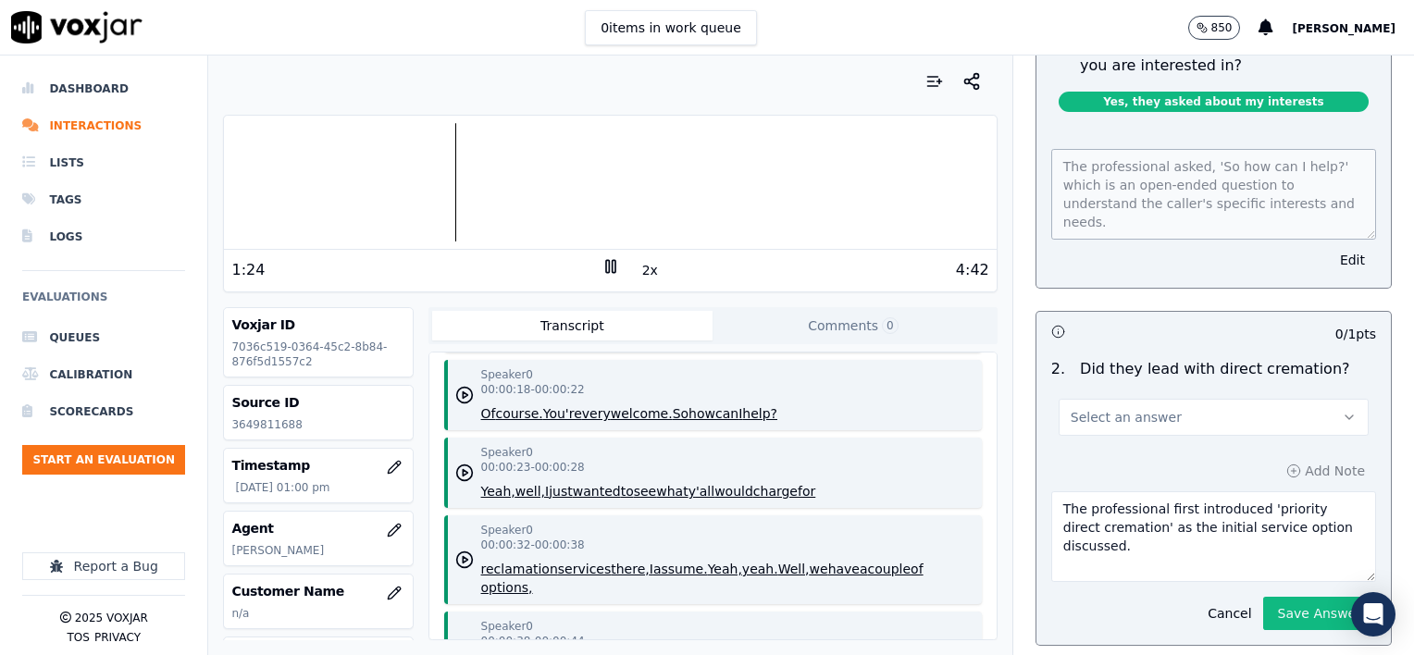
click at [1225, 399] on button "Select an answer" at bounding box center [1214, 417] width 310 height 37
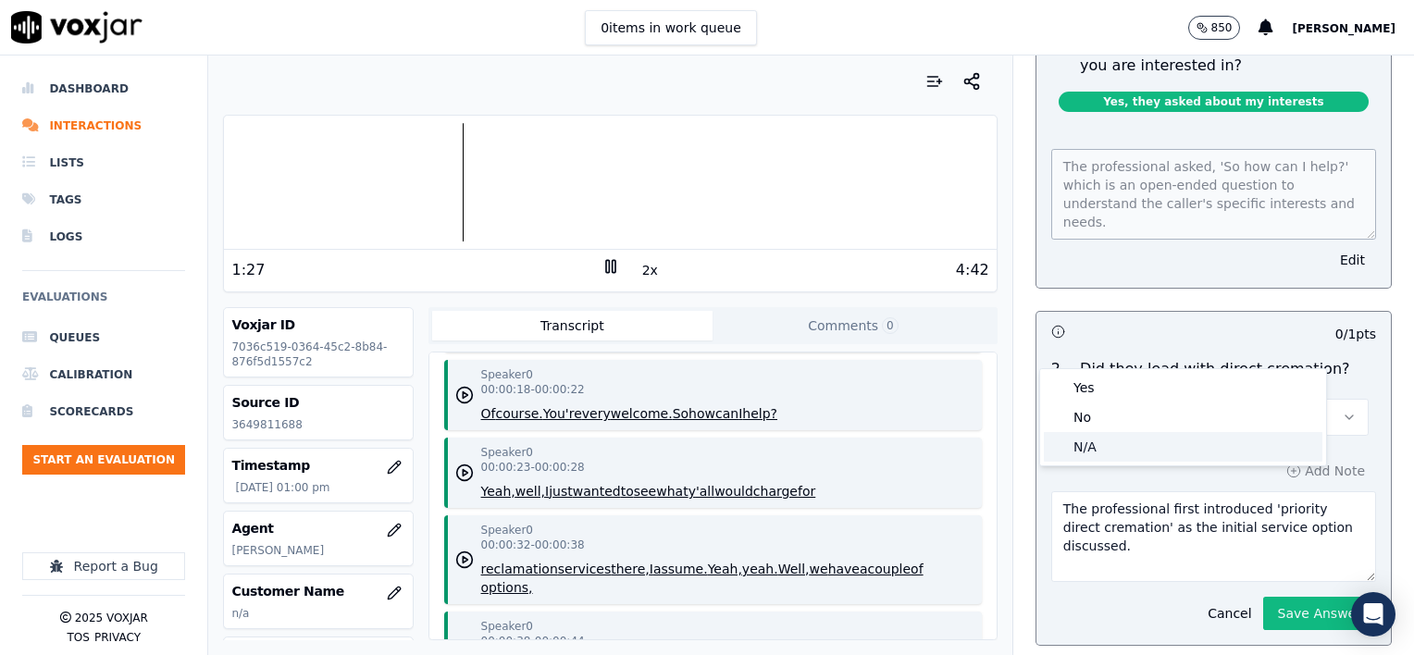
click at [1135, 453] on div "N/A" at bounding box center [1183, 447] width 279 height 30
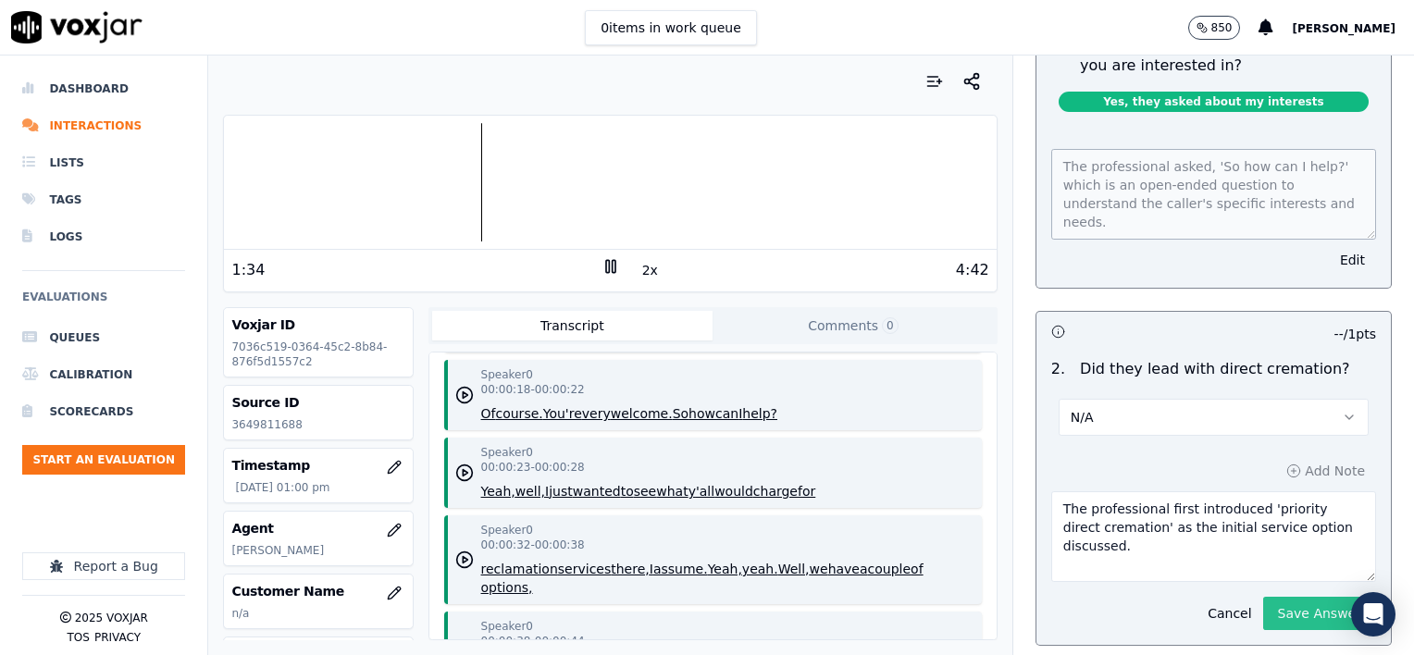
click at [1288, 597] on button "Save Answer" at bounding box center [1319, 613] width 113 height 33
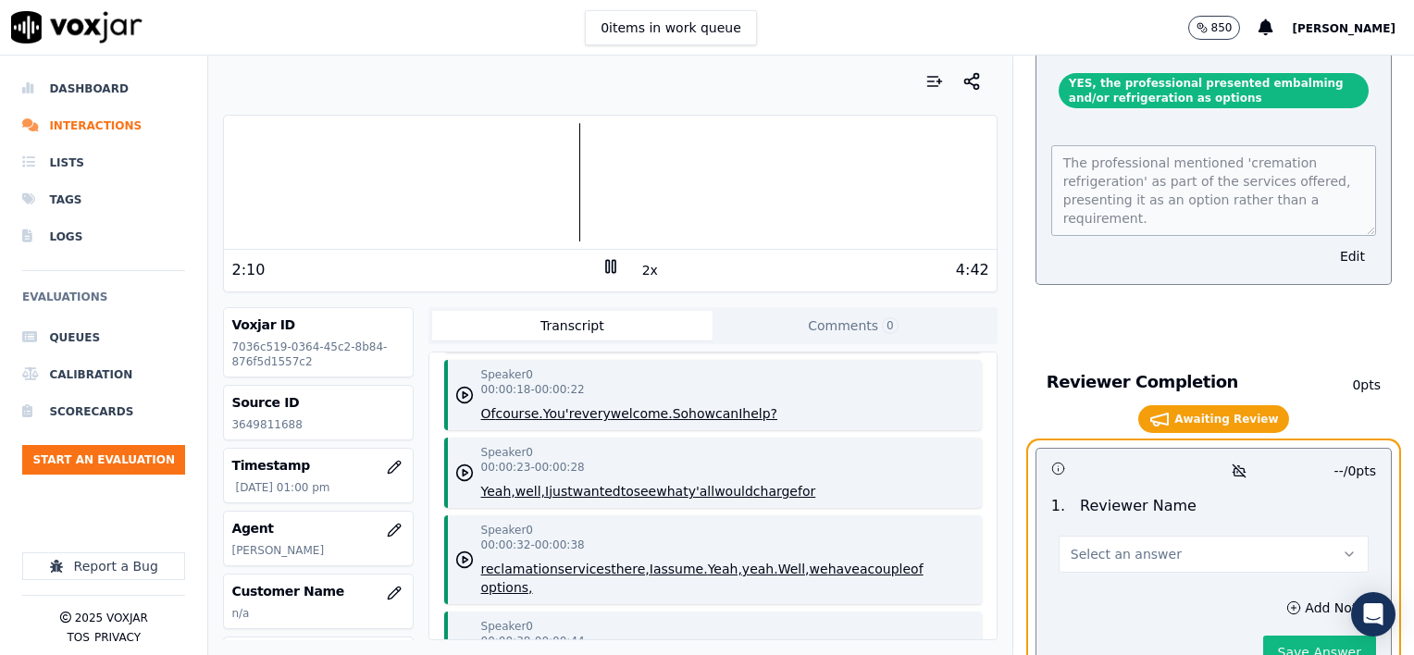
scroll to position [3901, 0]
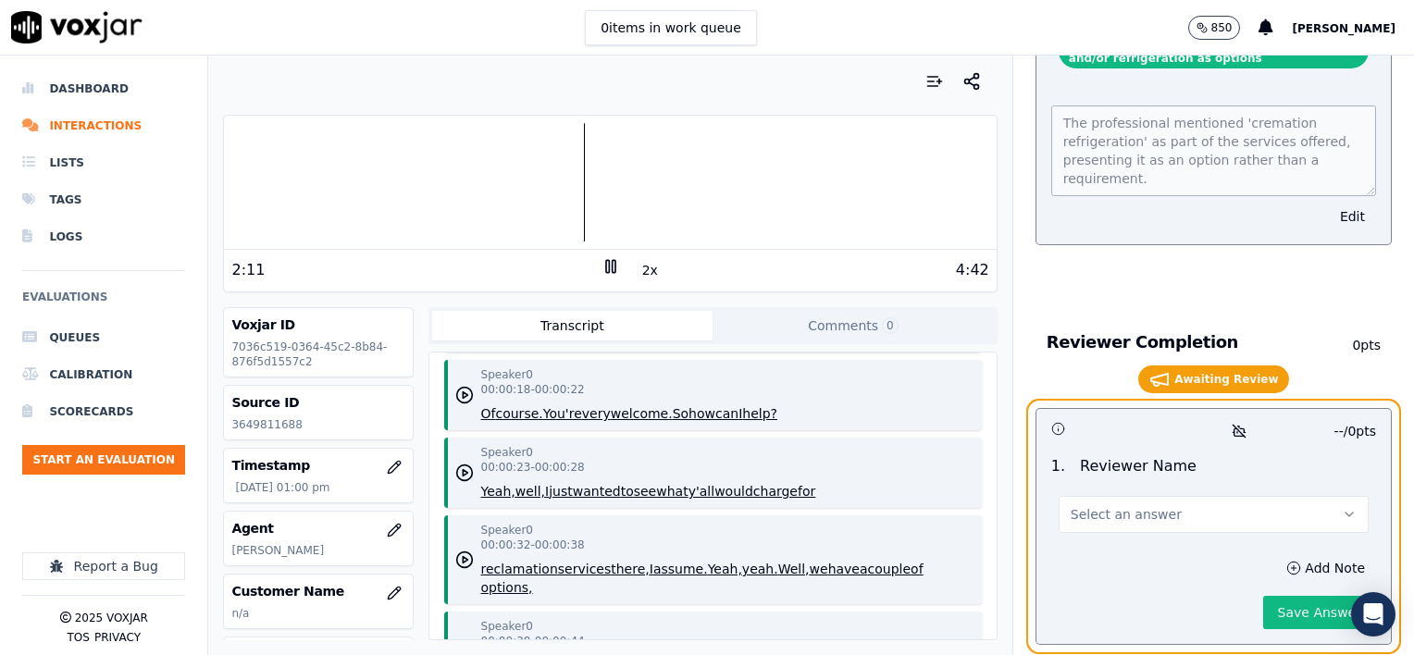
click at [1154, 496] on button "Select an answer" at bounding box center [1214, 514] width 310 height 37
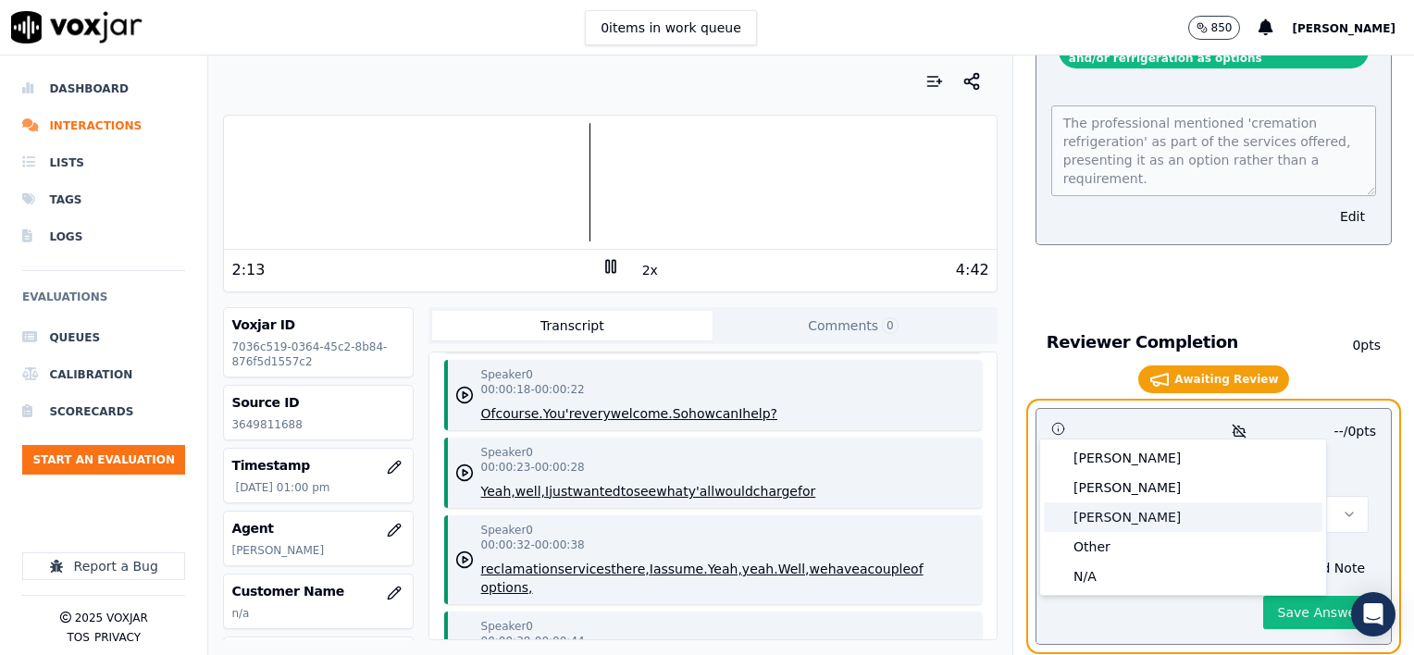
click at [1129, 516] on div "Brendan" at bounding box center [1183, 518] width 279 height 30
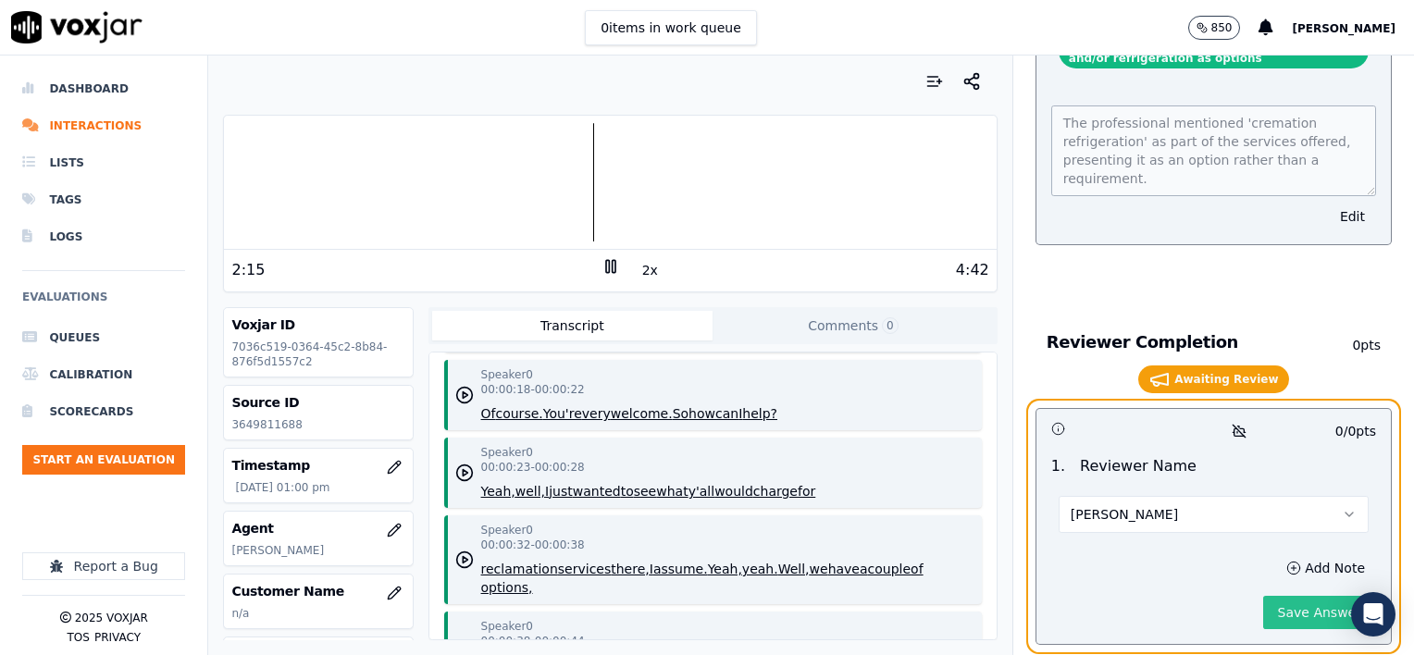
click at [1282, 596] on button "Save Answer" at bounding box center [1319, 612] width 113 height 33
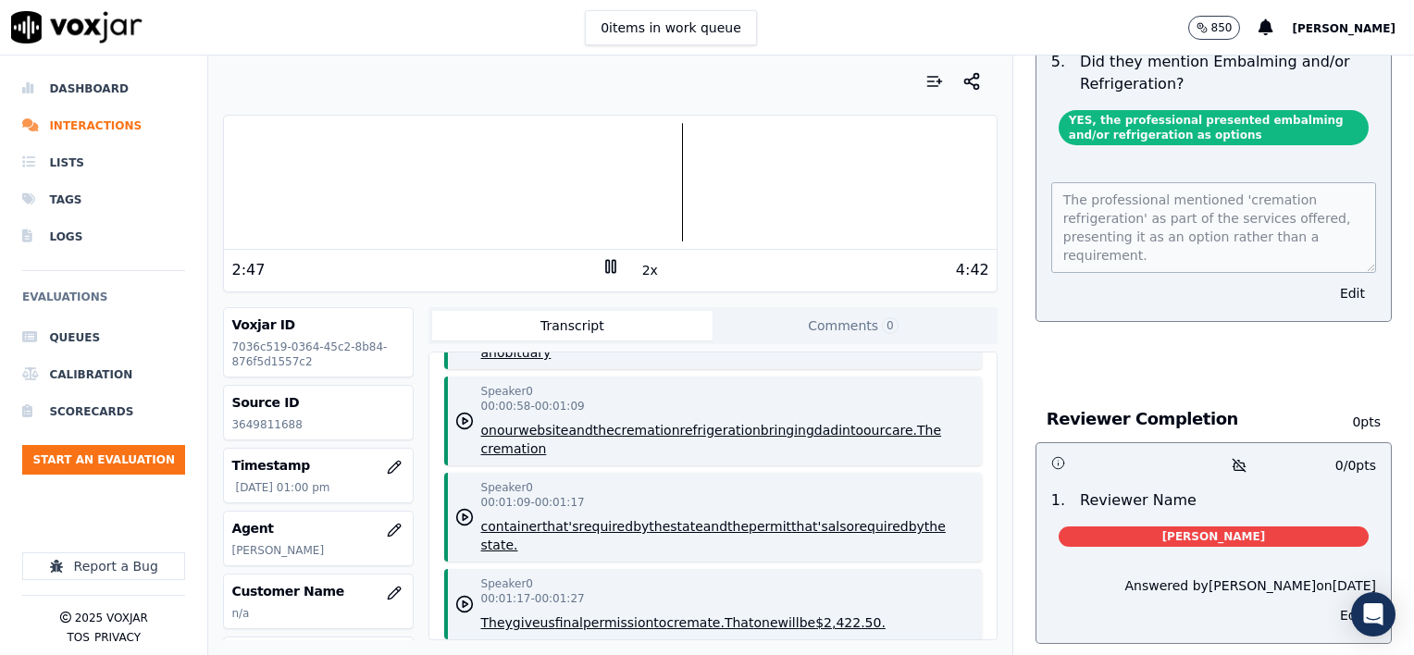
scroll to position [740, 0]
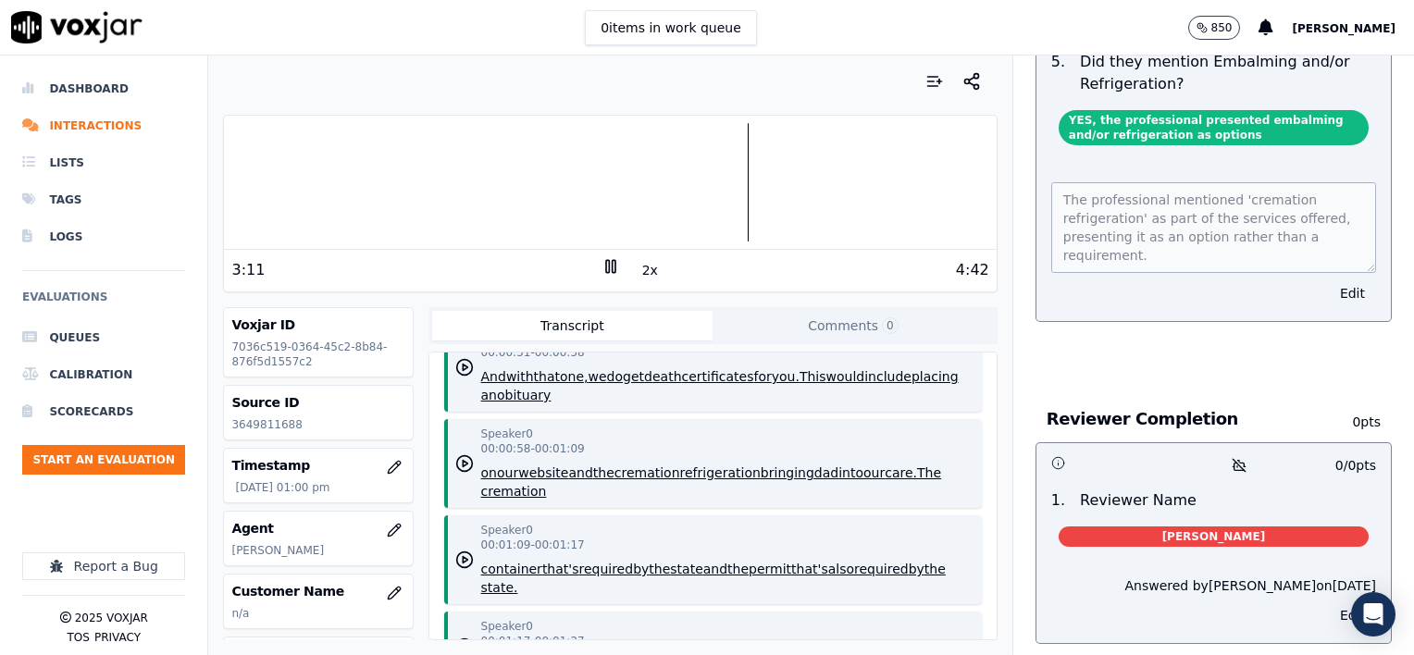
click at [602, 267] on icon at bounding box center [611, 266] width 19 height 19
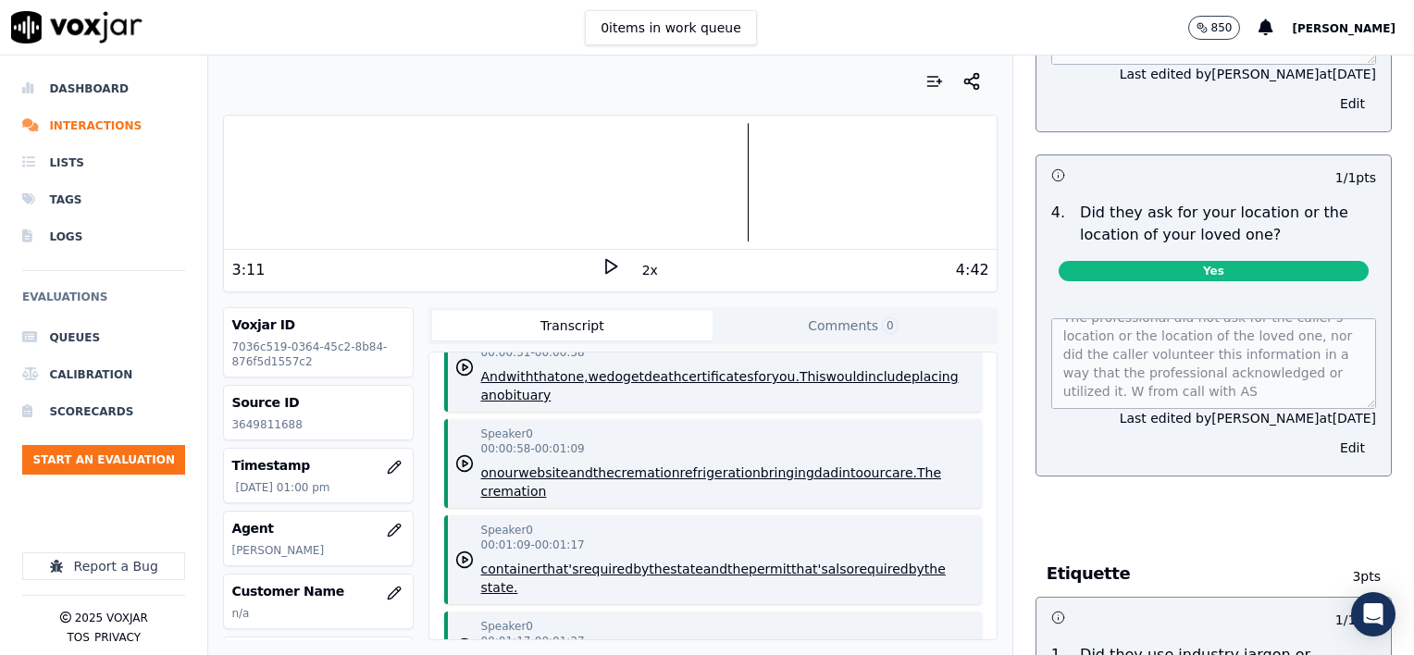
scroll to position [0, 0]
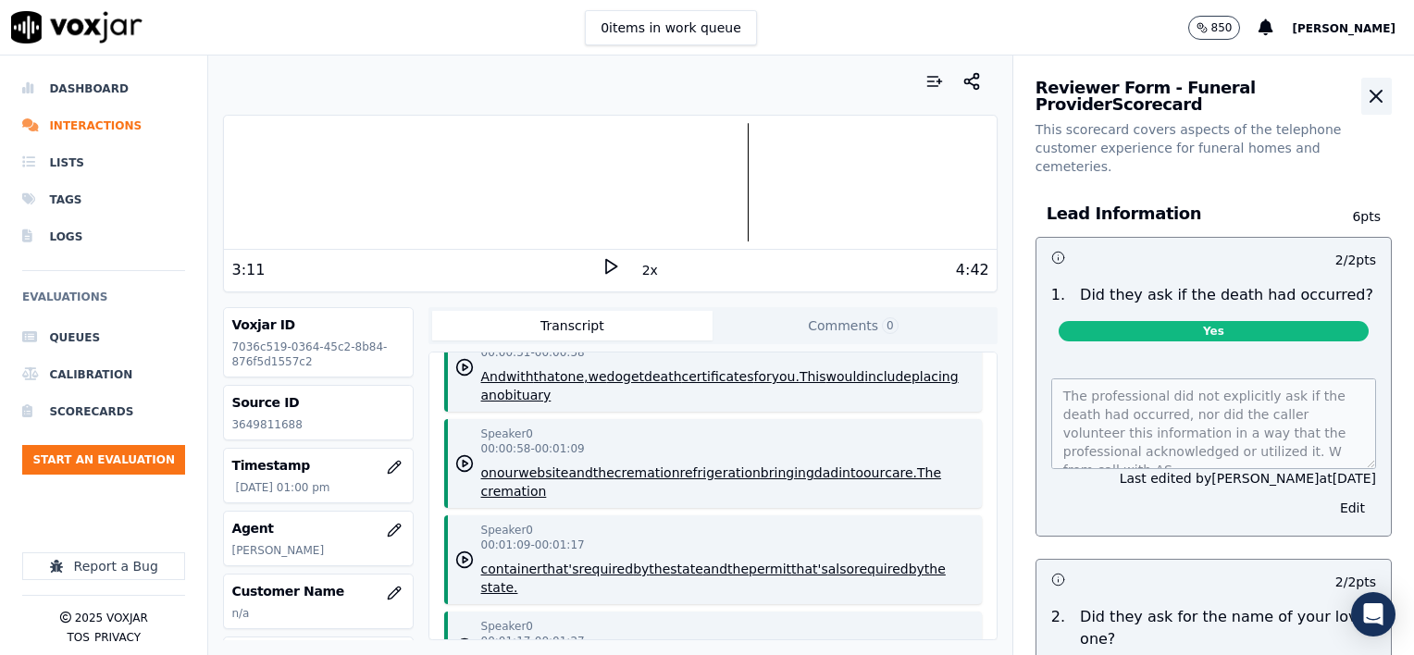
click at [1365, 101] on icon "button" at bounding box center [1376, 96] width 22 height 22
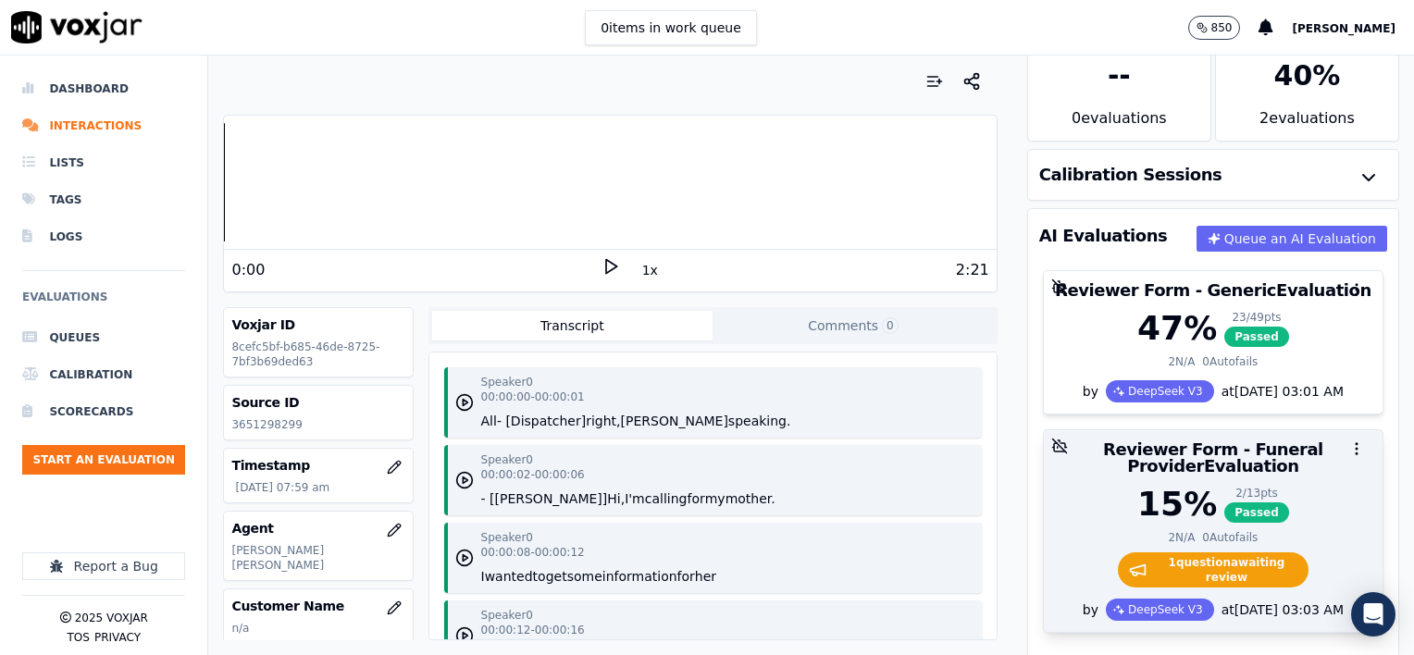
scroll to position [185, 0]
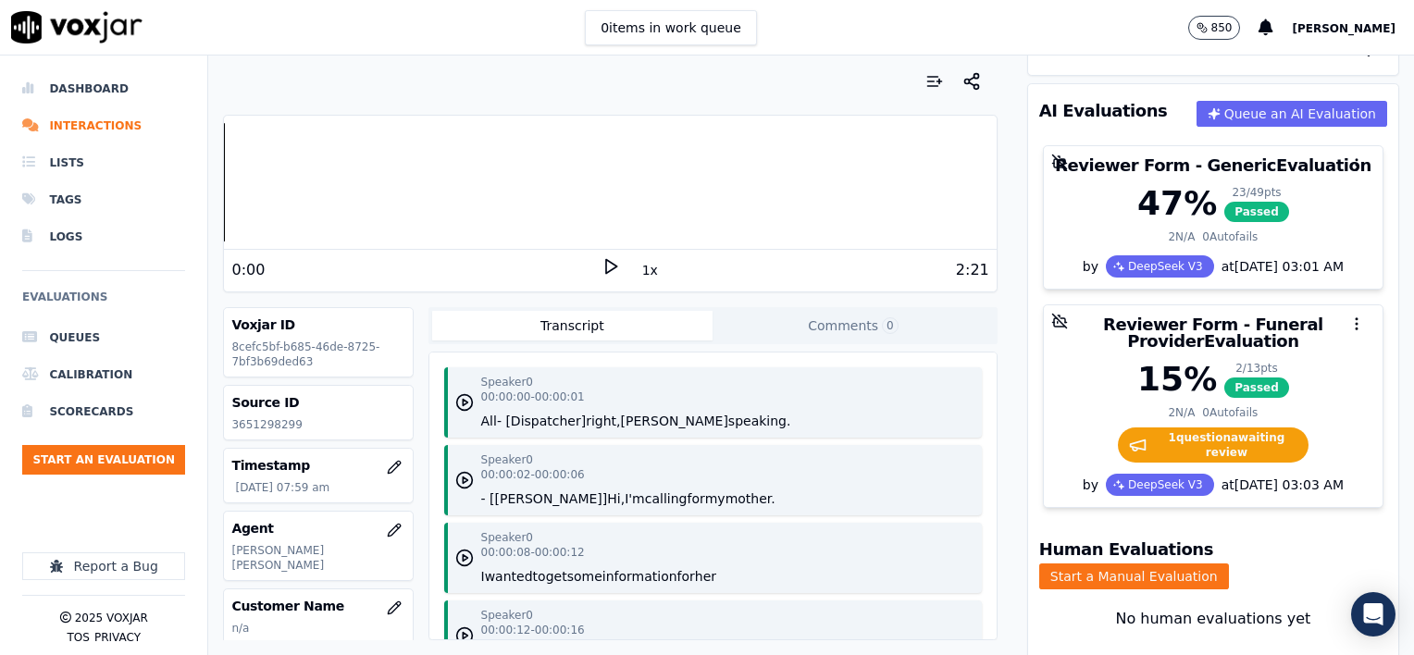
click at [639, 266] on button "1x" at bounding box center [650, 270] width 23 height 26
click at [639, 266] on button "1.5x" at bounding box center [657, 270] width 36 height 26
click at [602, 265] on icon at bounding box center [611, 266] width 19 height 19
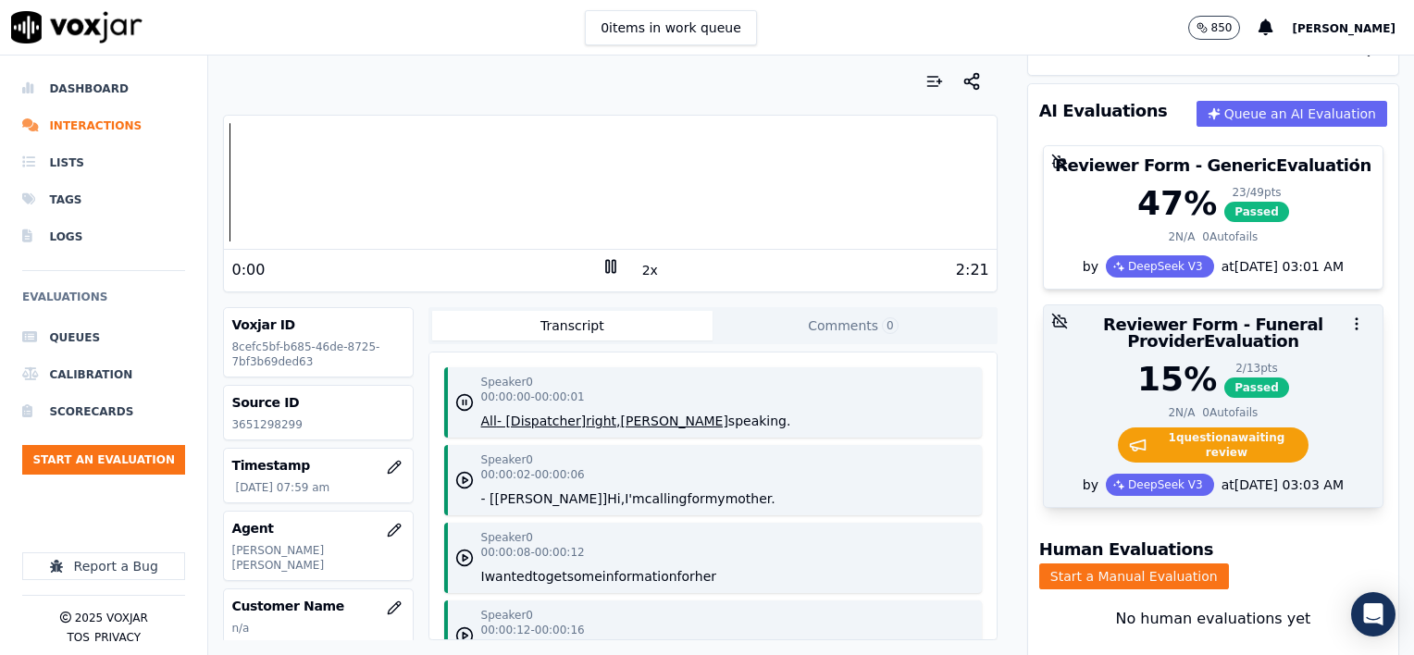
click at [1301, 400] on div "15 % 2 / 13 pts Passed 2 N/A 0 Autofails 1 question awaiting review" at bounding box center [1213, 417] width 339 height 113
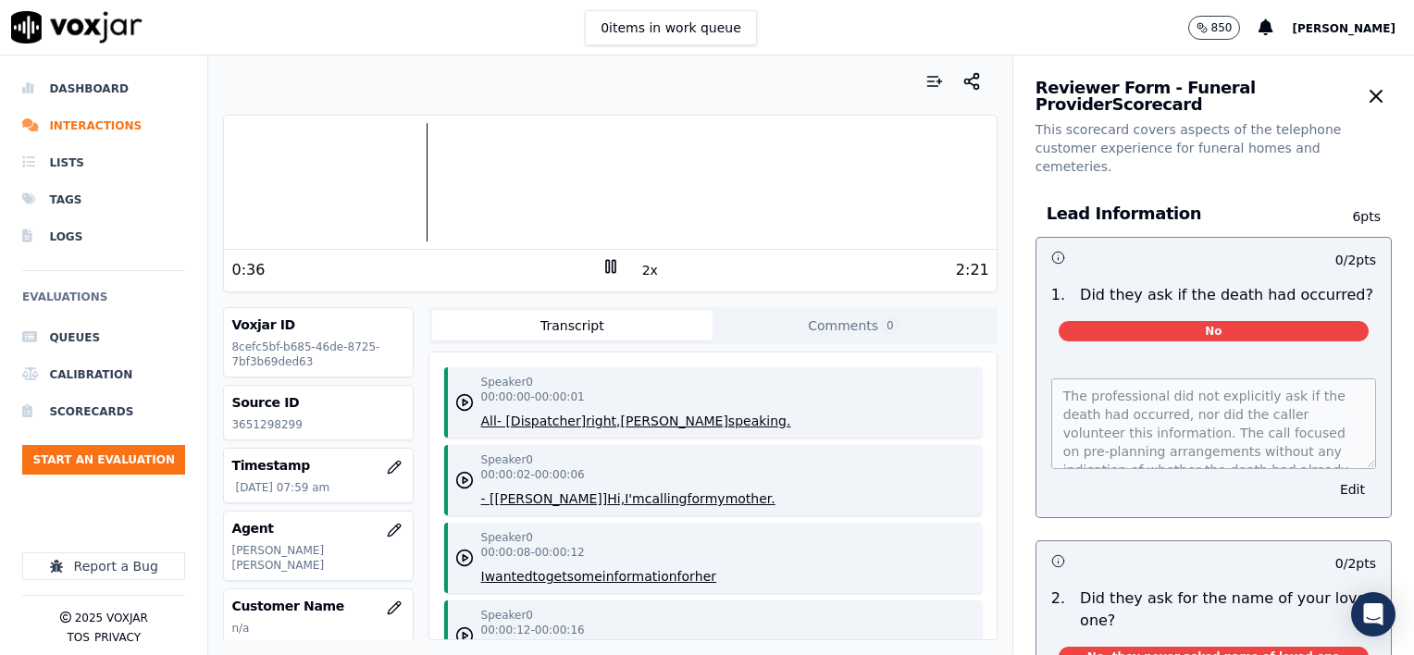
click at [602, 263] on icon at bounding box center [611, 266] width 19 height 19
click at [299, 429] on p "3651298299" at bounding box center [317, 424] width 173 height 15
click at [606, 267] on polygon at bounding box center [611, 267] width 11 height 14
drag, startPoint x: 301, startPoint y: 422, endPoint x: 230, endPoint y: 426, distance: 71.4
click at [230, 426] on div "Source ID 3651298299" at bounding box center [318, 413] width 188 height 54
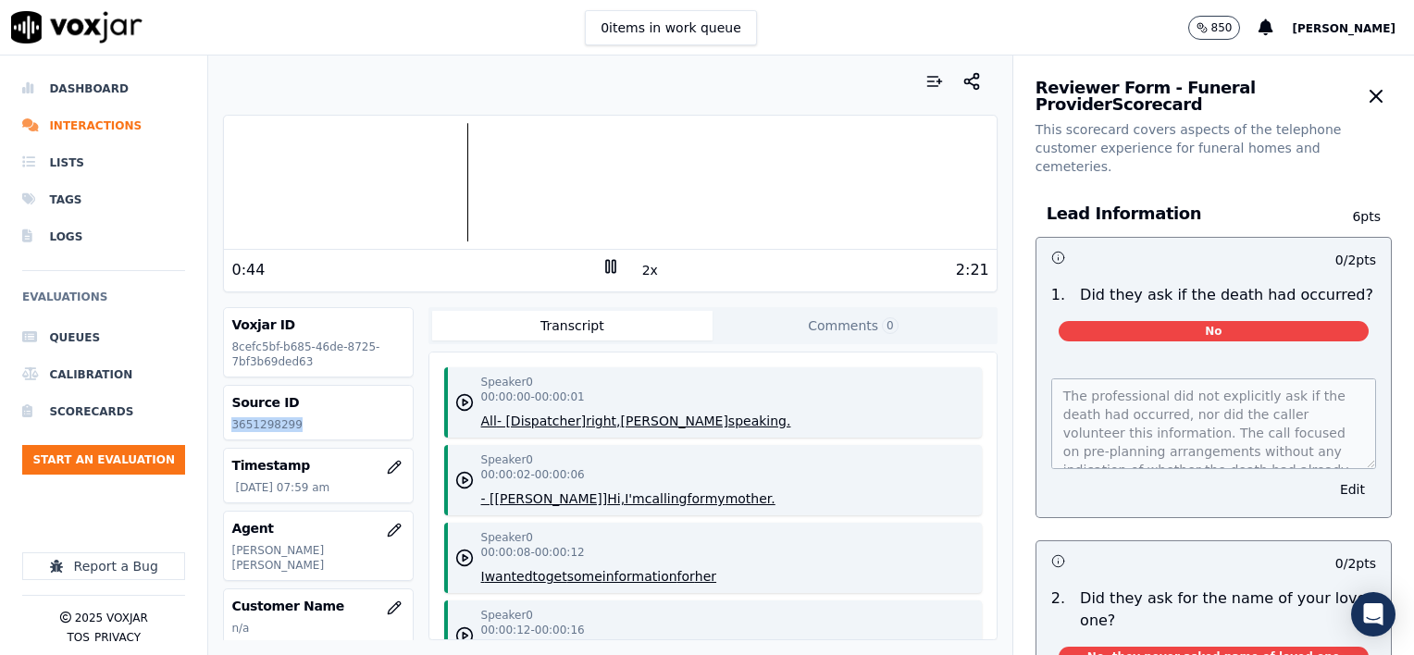
copy p "3651298299"
click at [1329, 477] on button "Edit" at bounding box center [1352, 490] width 47 height 26
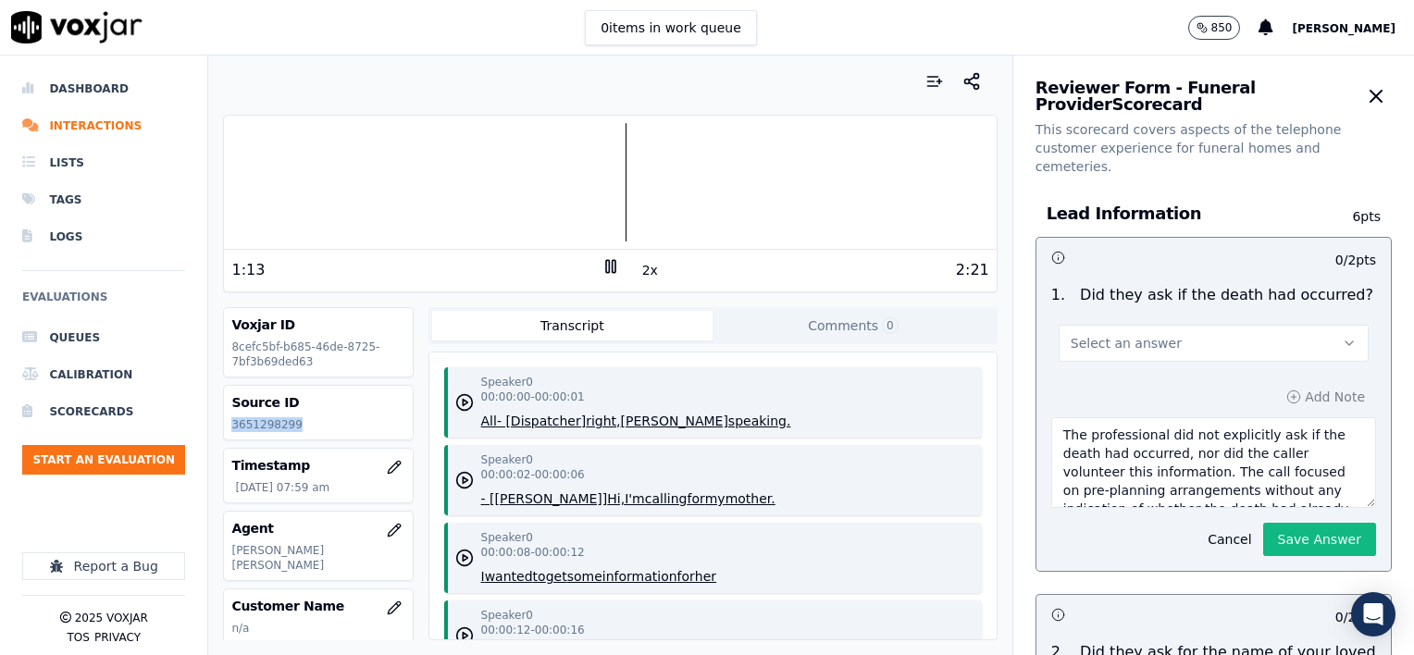
click at [1096, 334] on span "Select an answer" at bounding box center [1126, 343] width 111 height 19
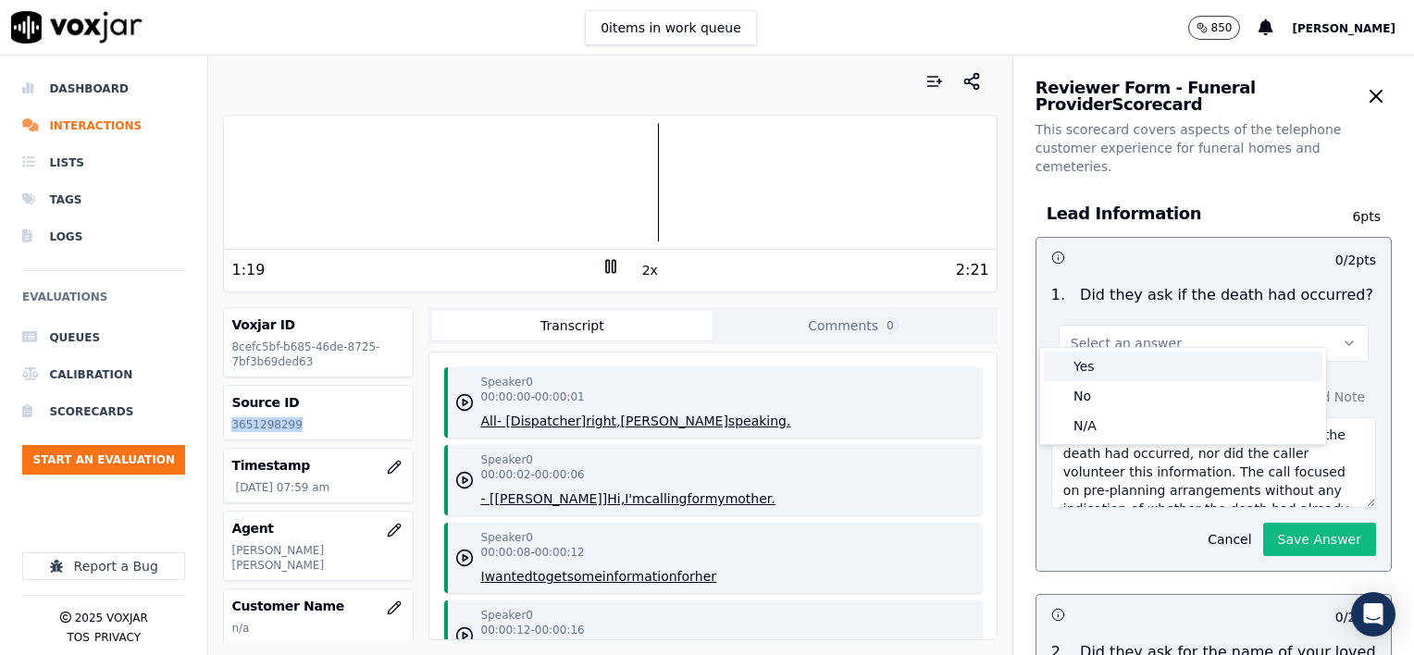
click at [1110, 365] on div "Yes" at bounding box center [1183, 367] width 279 height 30
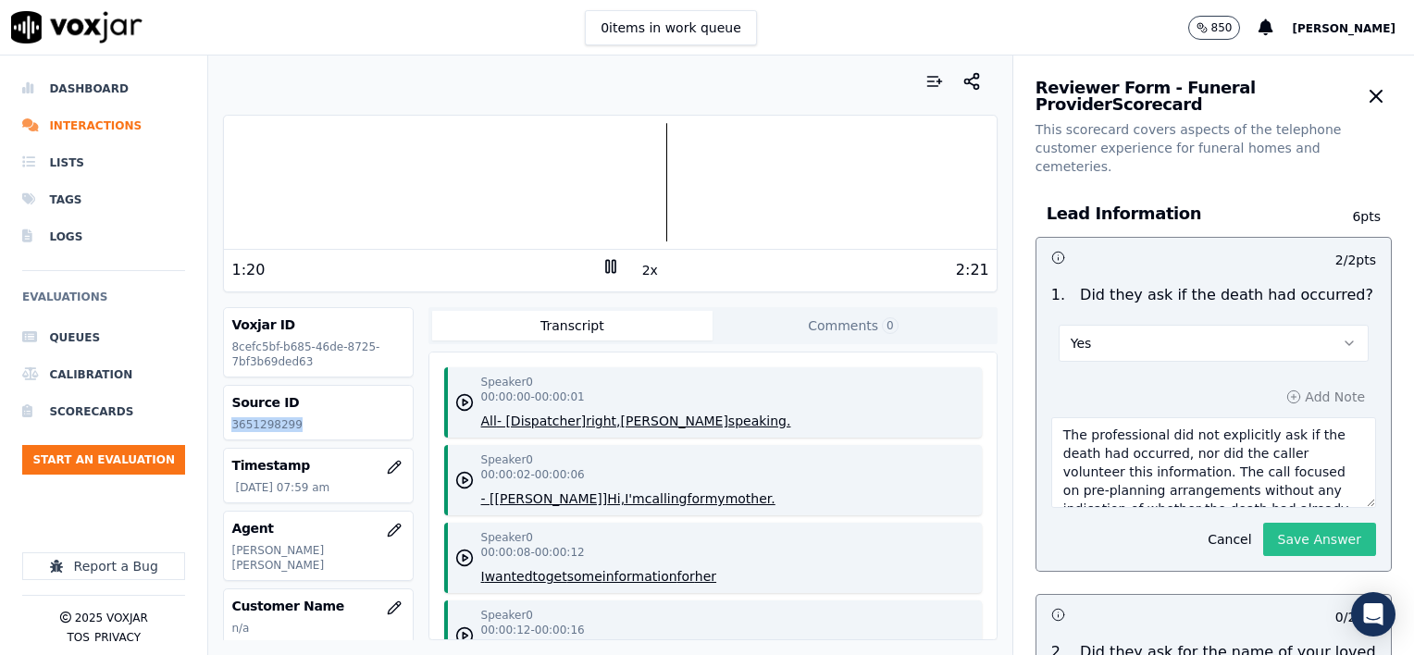
click at [1268, 526] on button "Save Answer" at bounding box center [1319, 539] width 113 height 33
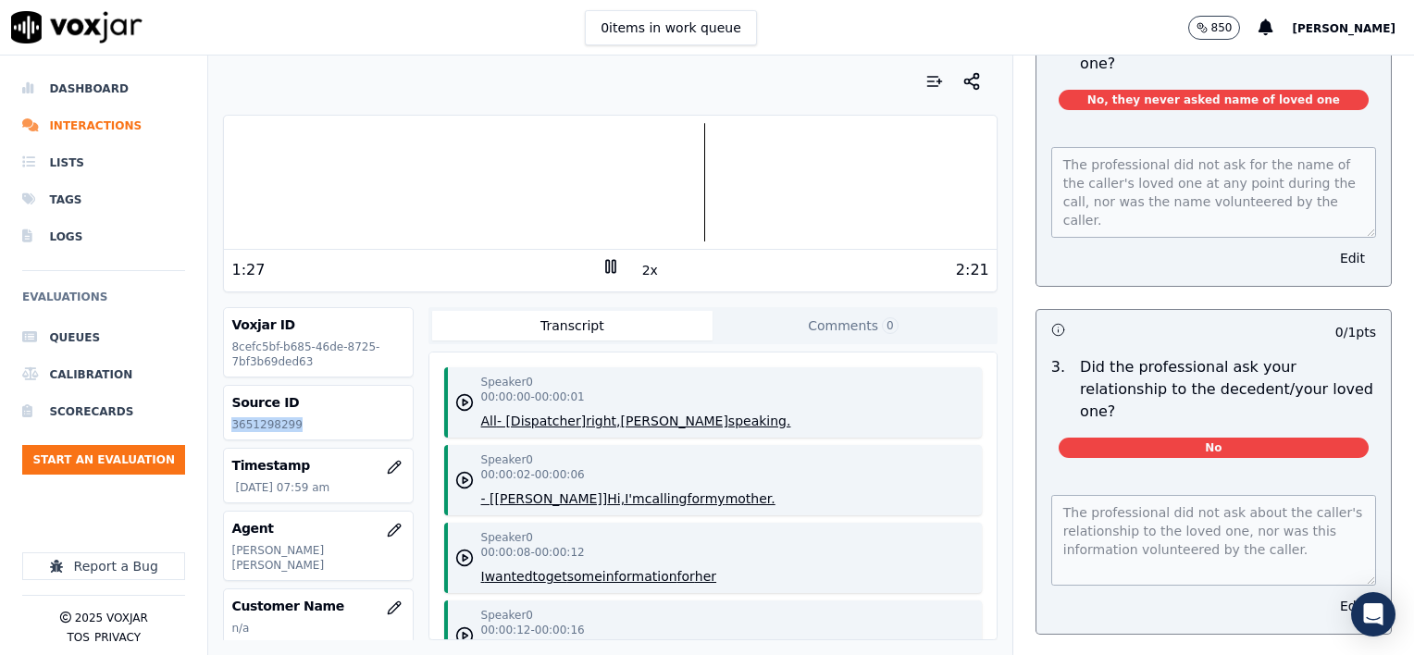
scroll to position [740, 0]
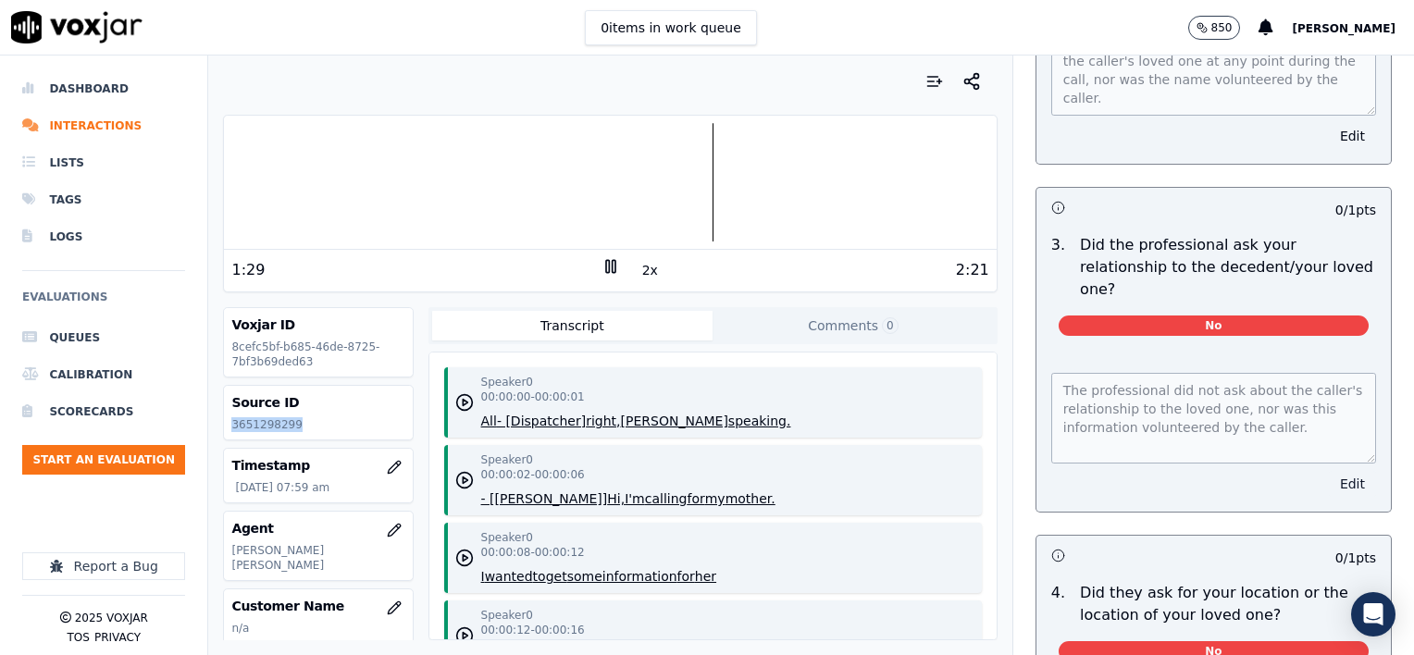
click at [1329, 471] on button "Edit" at bounding box center [1352, 484] width 47 height 26
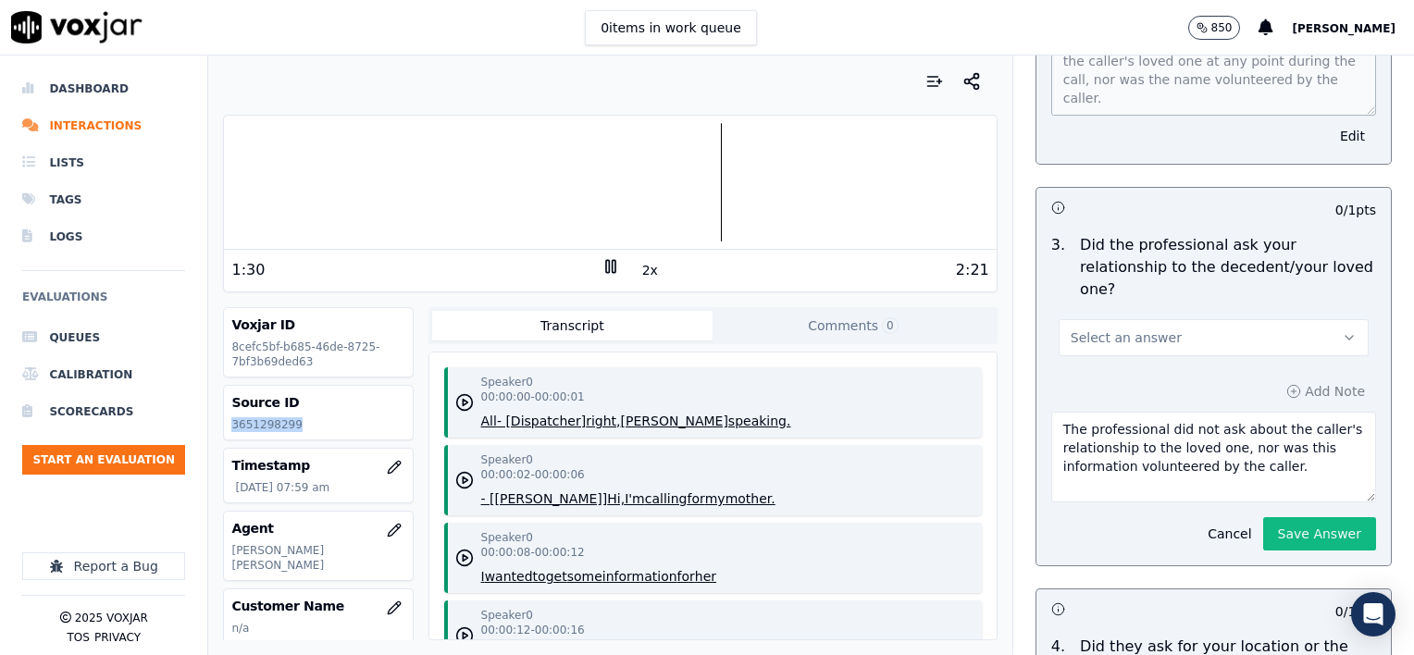
click at [1186, 319] on button "Select an answer" at bounding box center [1214, 337] width 310 height 37
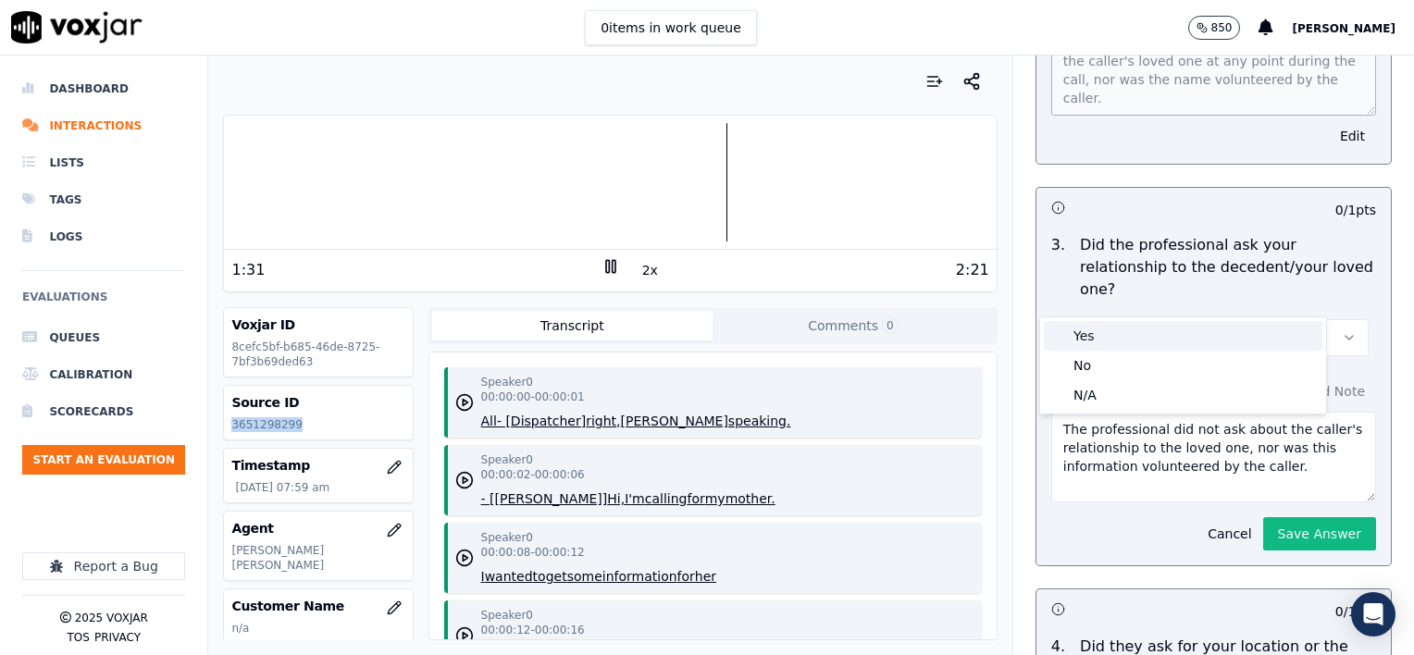
click at [1122, 339] on div "Yes" at bounding box center [1183, 336] width 279 height 30
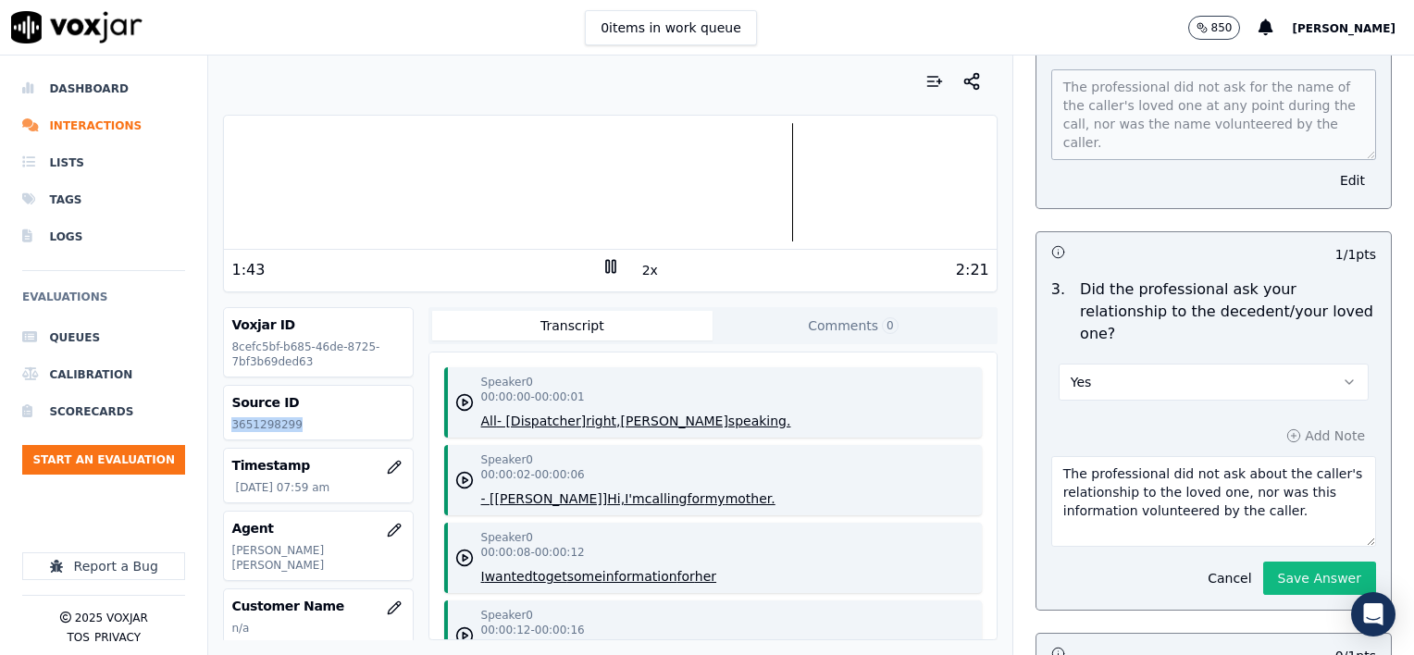
scroll to position [698, 0]
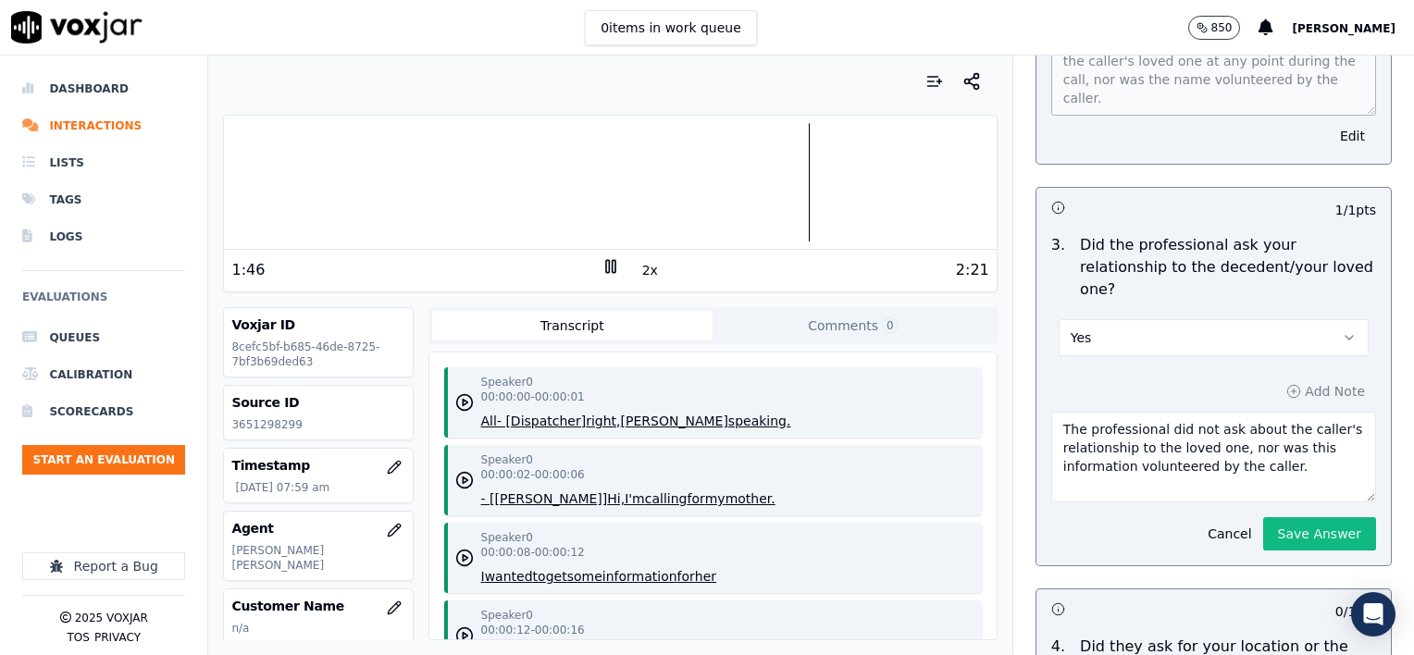
click at [1275, 432] on textarea "The professional did not ask about the caller's relationship to the loved one, …" at bounding box center [1213, 457] width 325 height 91
type textarea "The professional did not ask about the caller's relationship to the loved one, …"
click at [1314, 517] on button "Save Answer" at bounding box center [1319, 533] width 113 height 33
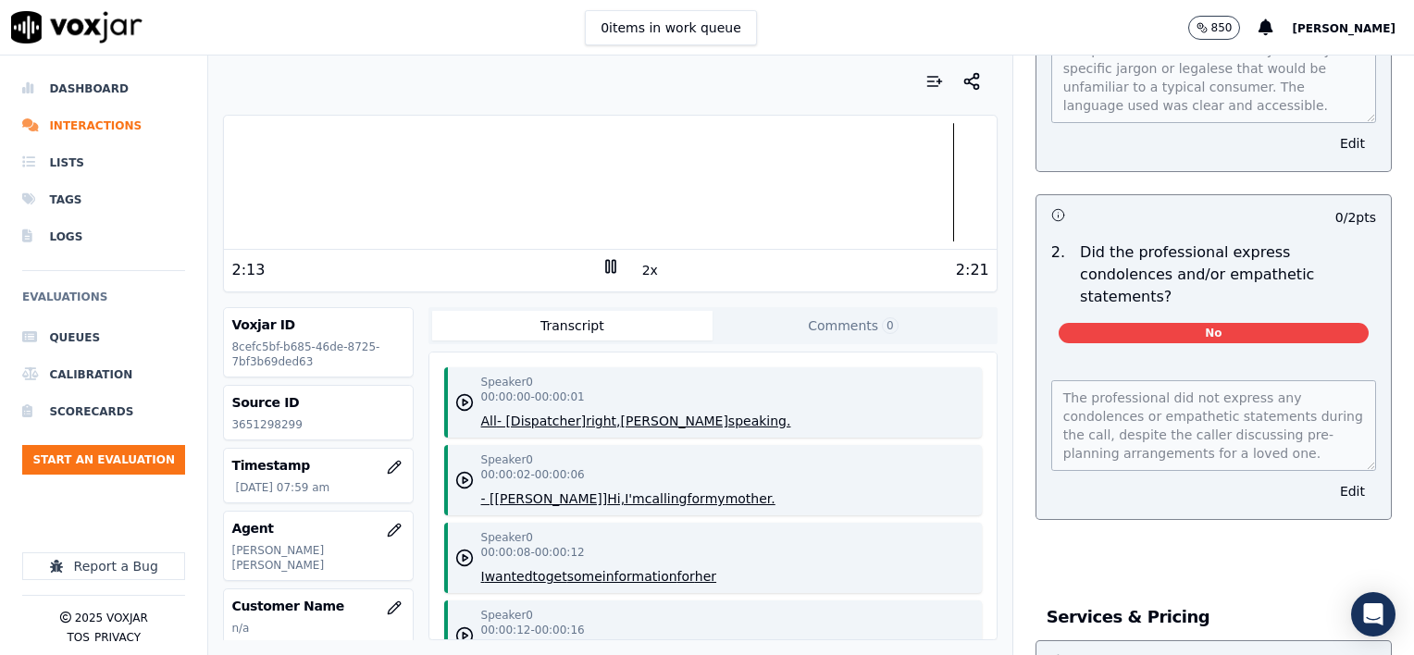
scroll to position [1859, 0]
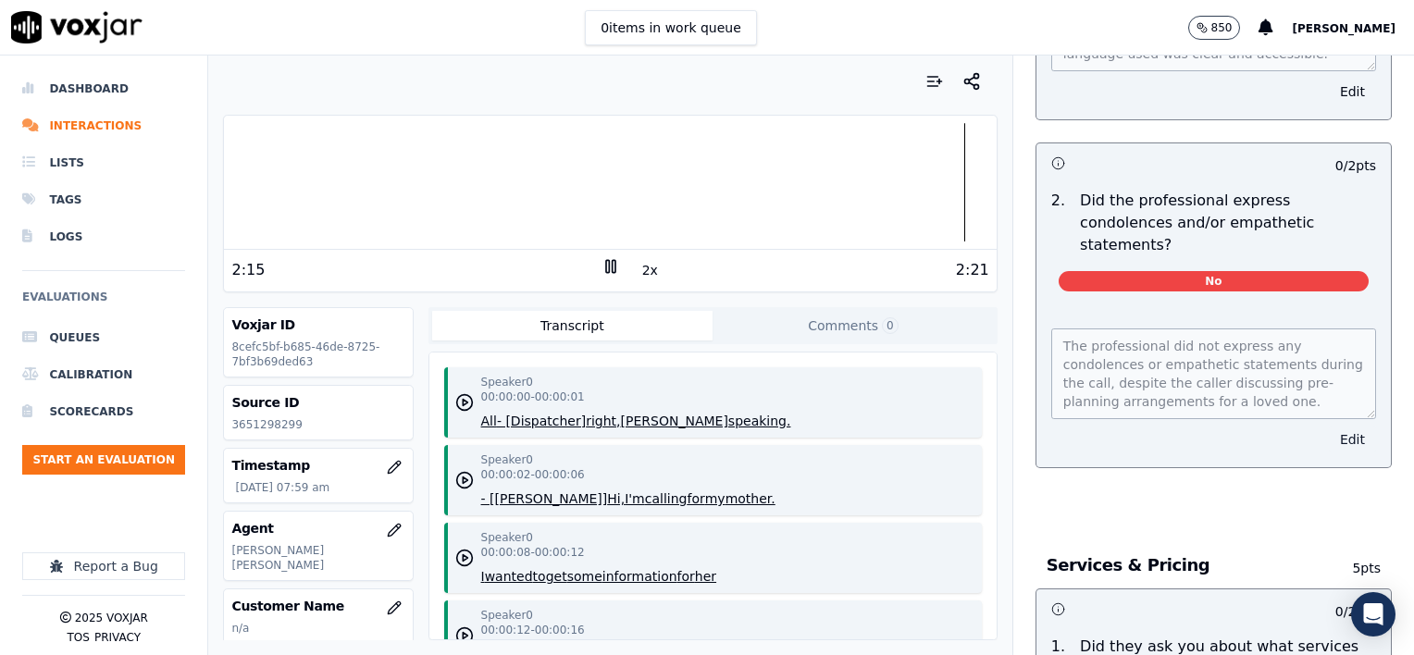
click at [1329, 427] on button "Edit" at bounding box center [1352, 440] width 47 height 26
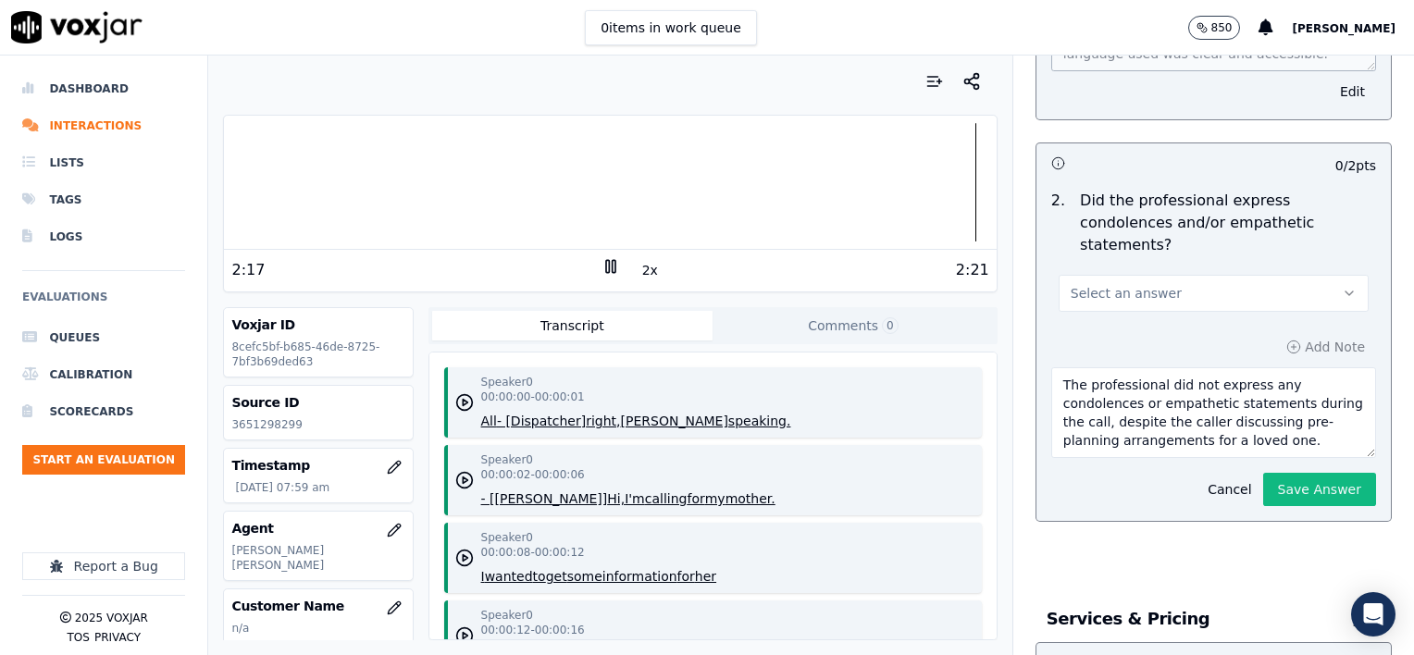
click at [1174, 275] on button "Select an answer" at bounding box center [1214, 293] width 310 height 37
click at [1125, 328] on div "N/A" at bounding box center [1183, 325] width 279 height 30
click at [1298, 473] on button "Save Answer" at bounding box center [1319, 489] width 113 height 33
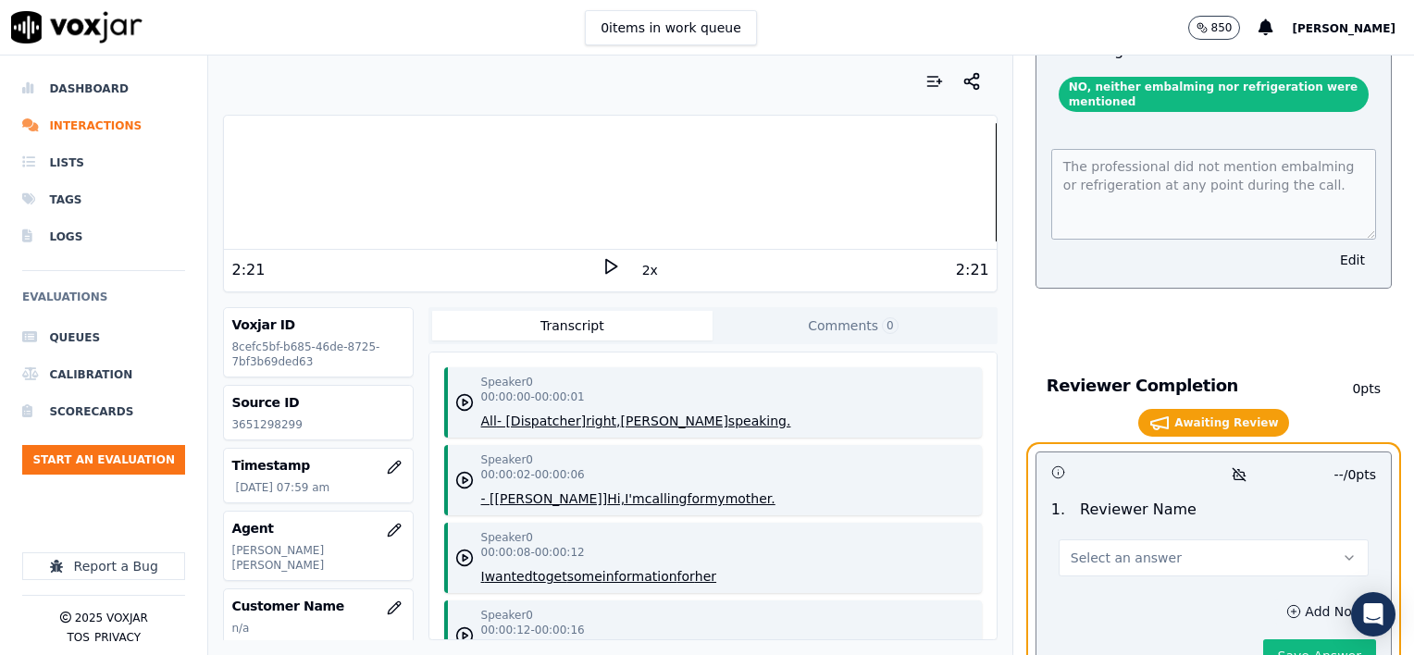
scroll to position [3853, 0]
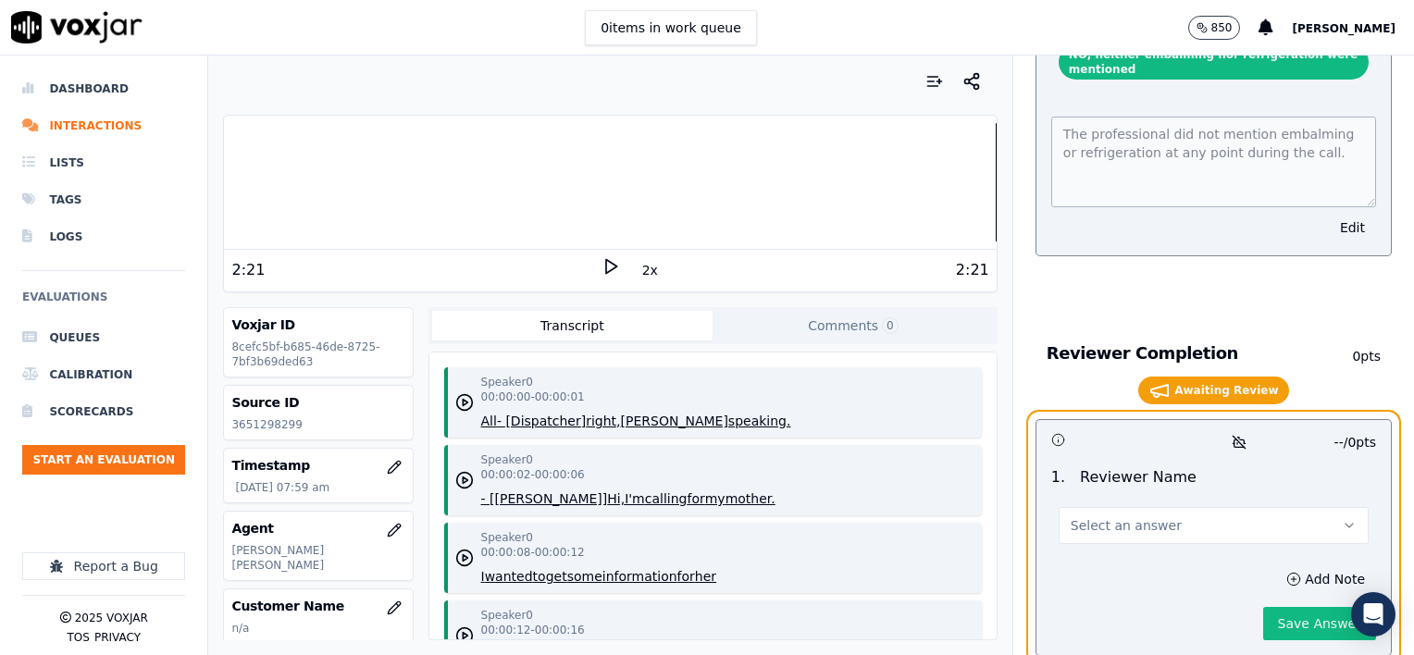
click at [1164, 507] on button "Select an answer" at bounding box center [1214, 525] width 310 height 37
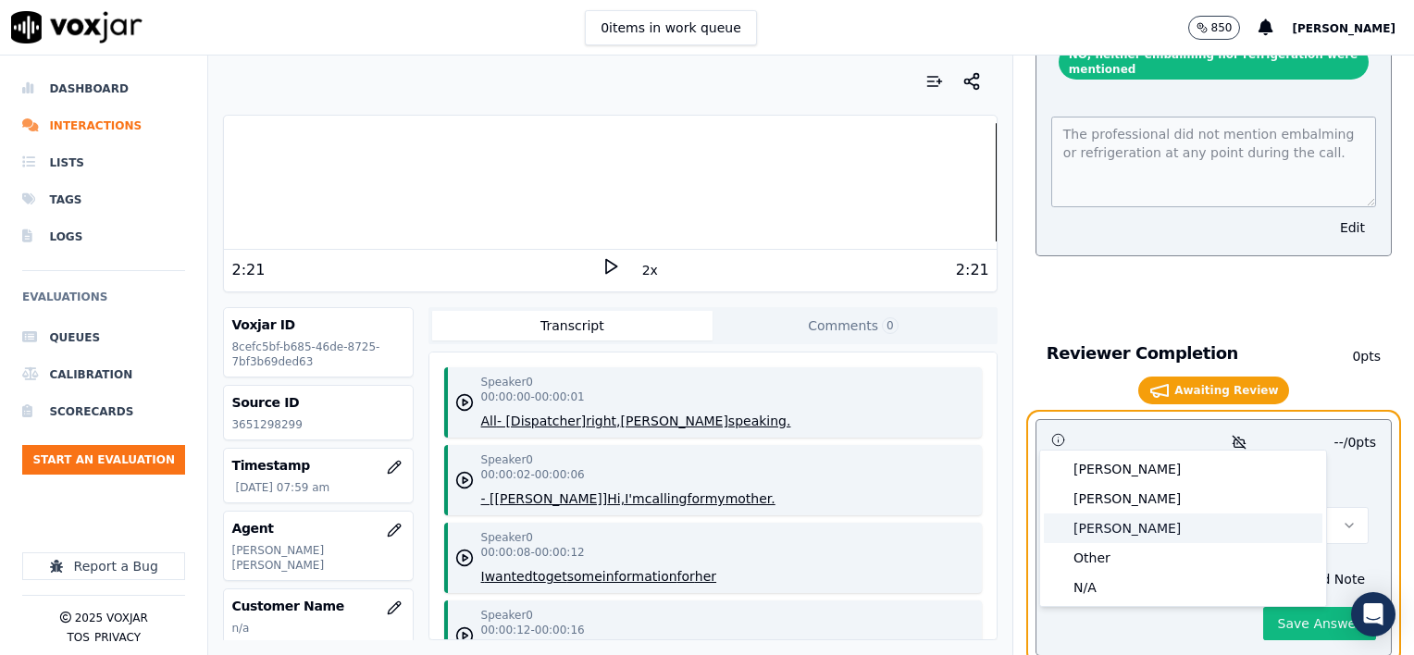
click at [1111, 529] on div "[PERSON_NAME]" at bounding box center [1183, 529] width 279 height 30
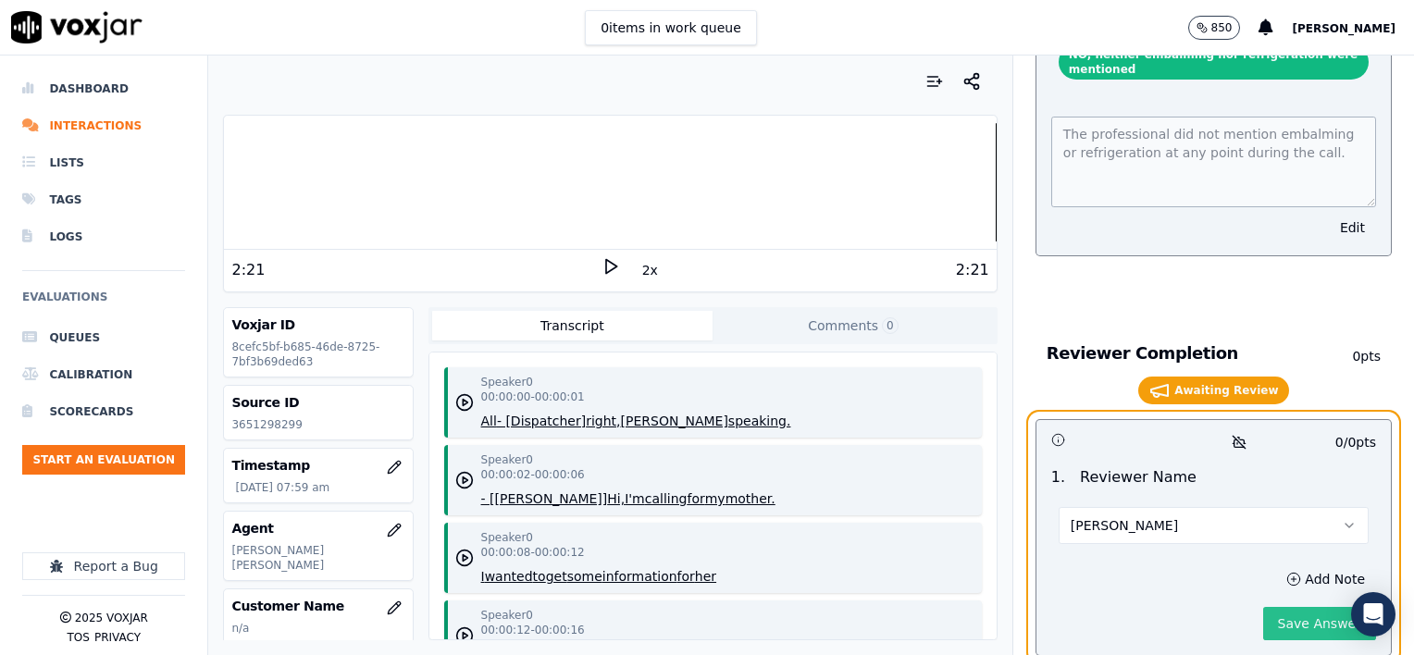
click at [1307, 607] on button "Save Answer" at bounding box center [1319, 623] width 113 height 33
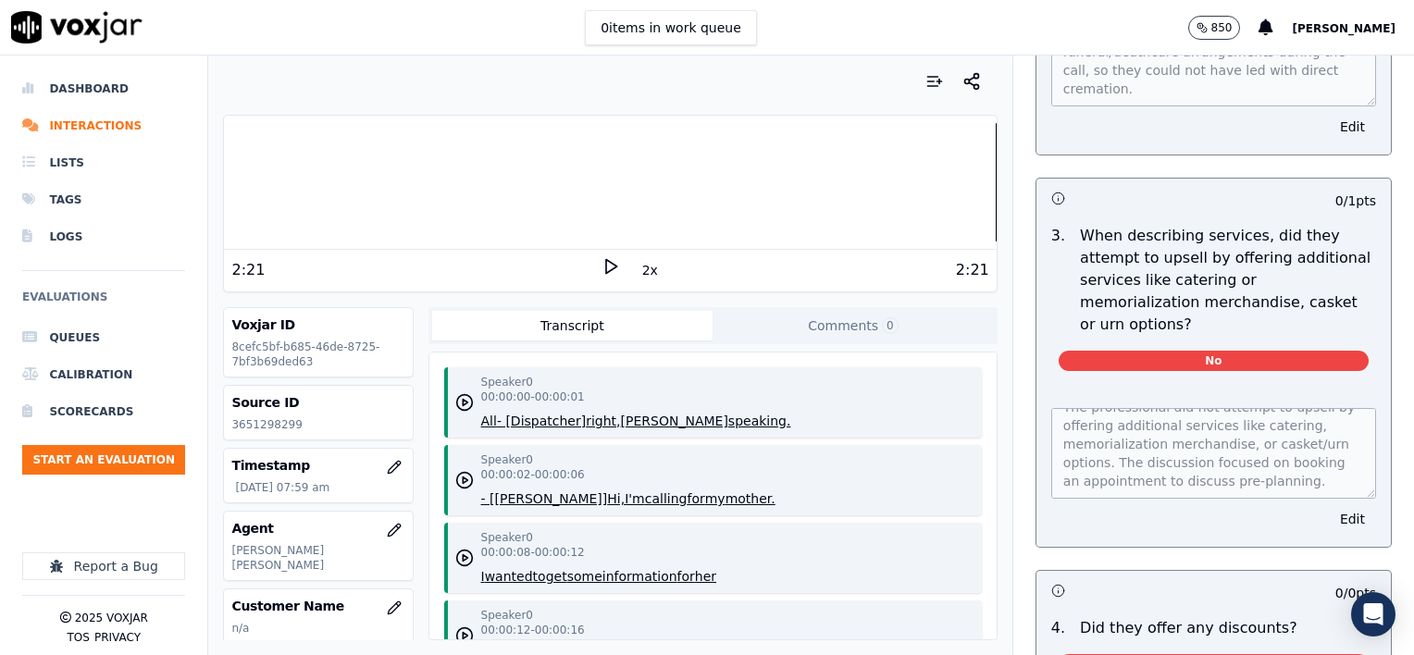
scroll to position [2676, 0]
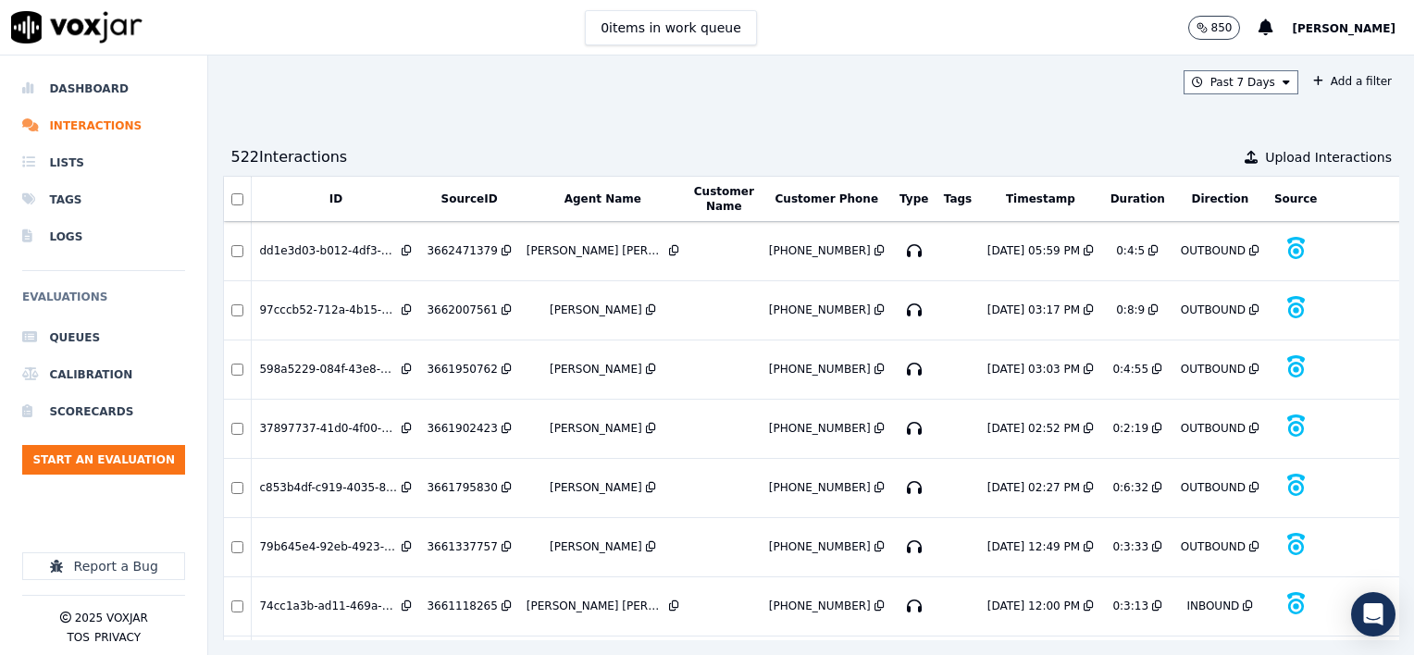
scroll to position [3895, 0]
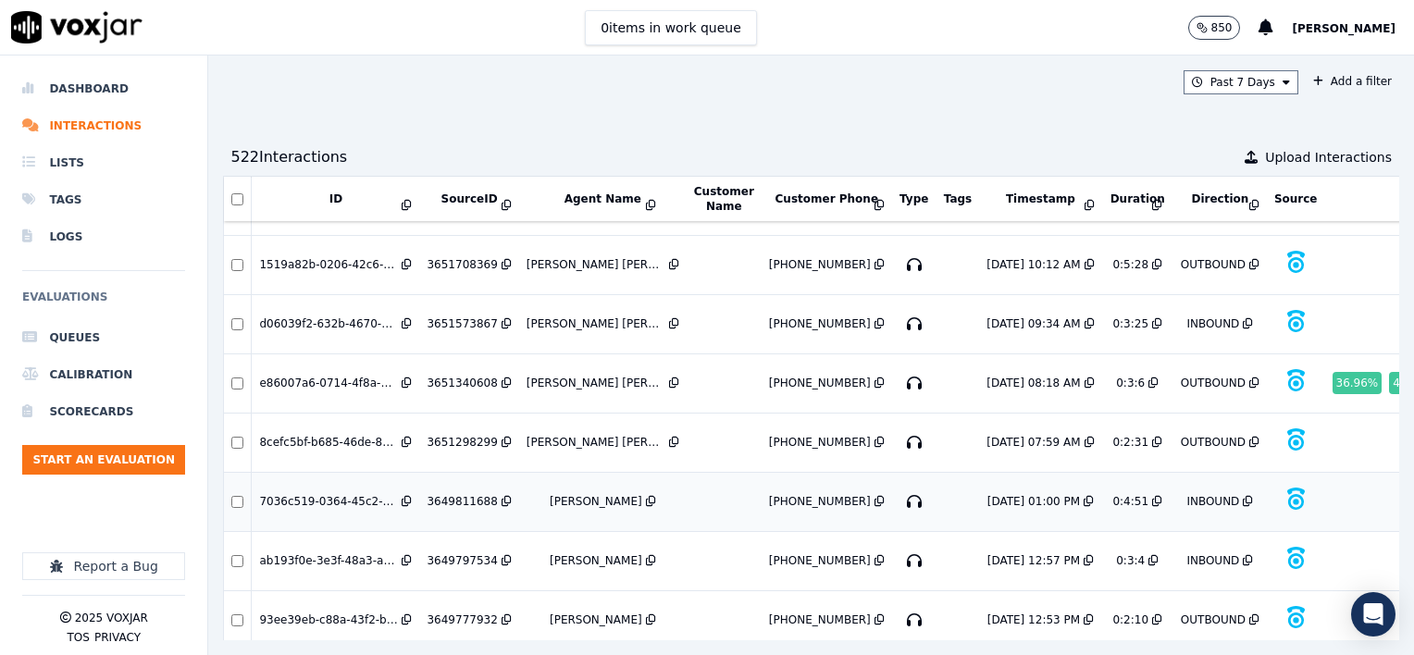
click at [502, 496] on icon at bounding box center [507, 501] width 10 height 11
click at [502, 378] on icon at bounding box center [507, 383] width 10 height 11
click at [466, 376] on div "3651340608" at bounding box center [462, 383] width 70 height 15
